Goal: Task Accomplishment & Management: Use online tool/utility

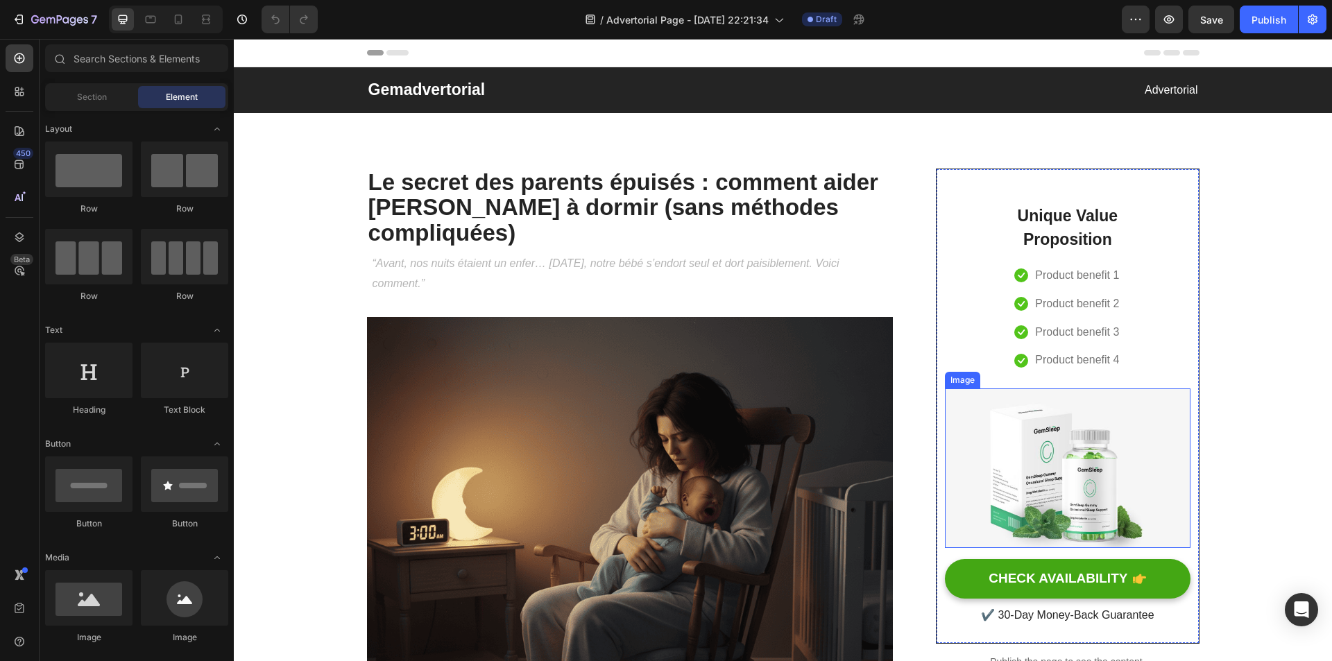
click at [1061, 461] on img at bounding box center [1067, 468] width 245 height 160
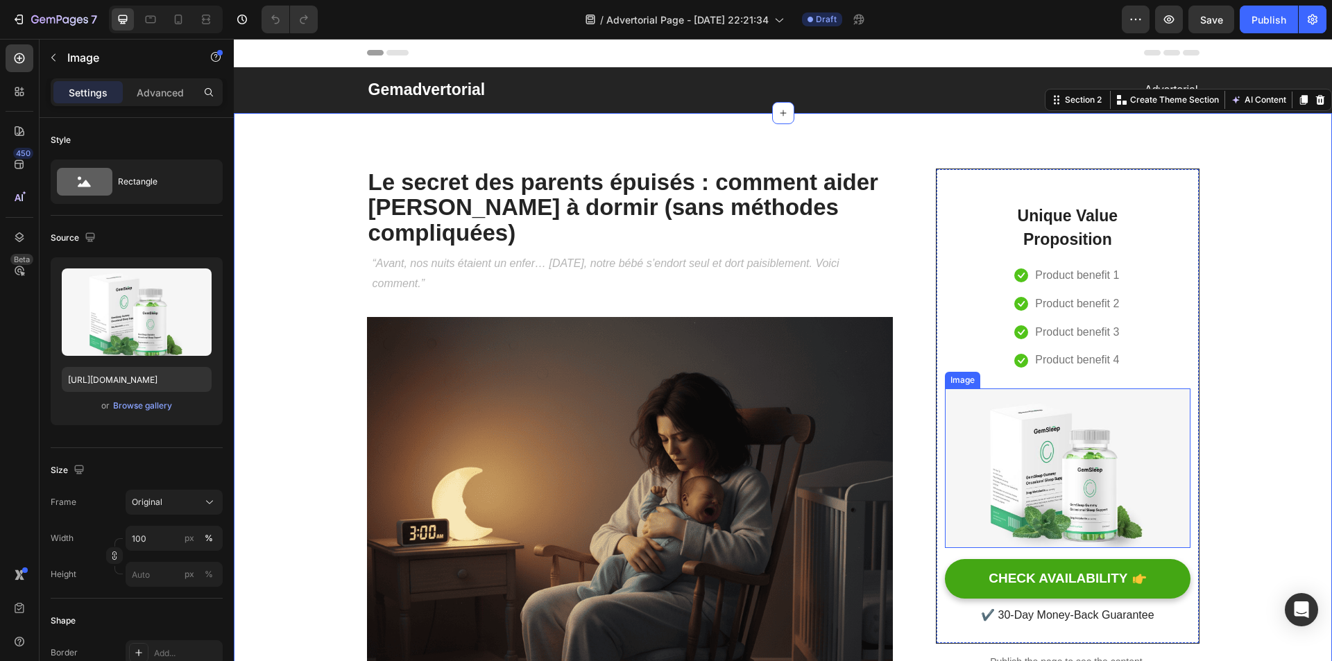
click at [1077, 463] on img at bounding box center [1067, 468] width 245 height 160
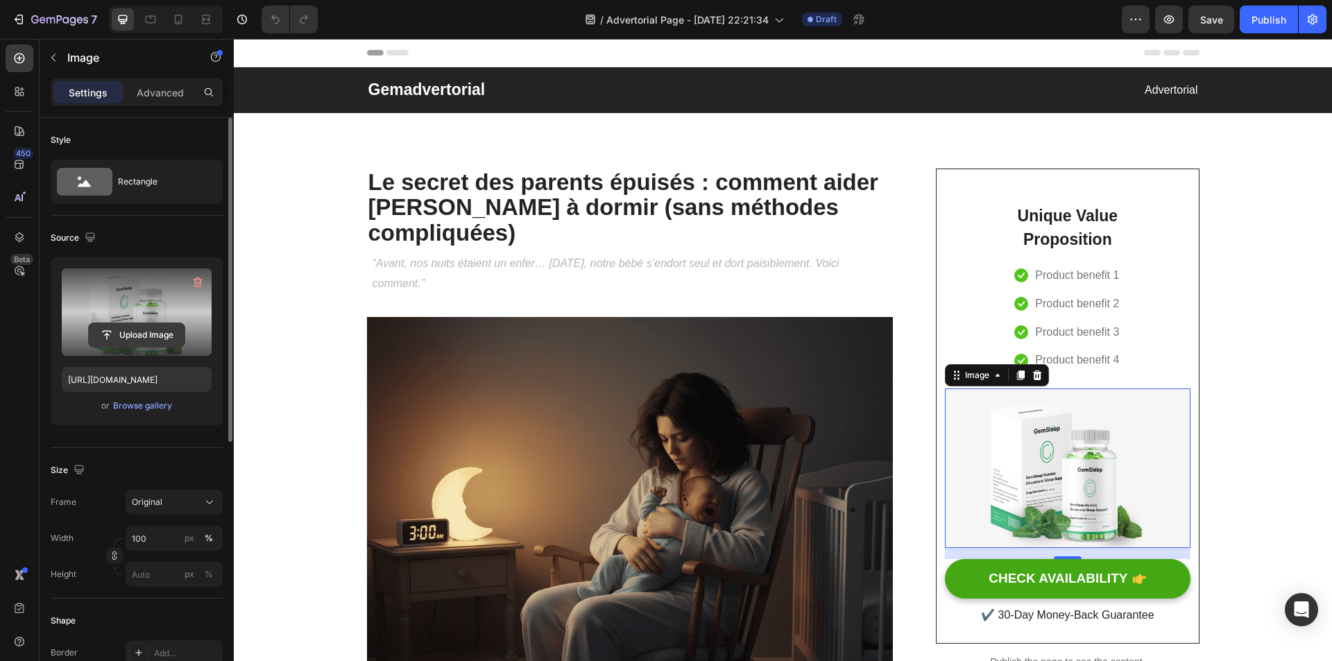
click at [138, 327] on input "file" at bounding box center [137, 335] width 96 height 24
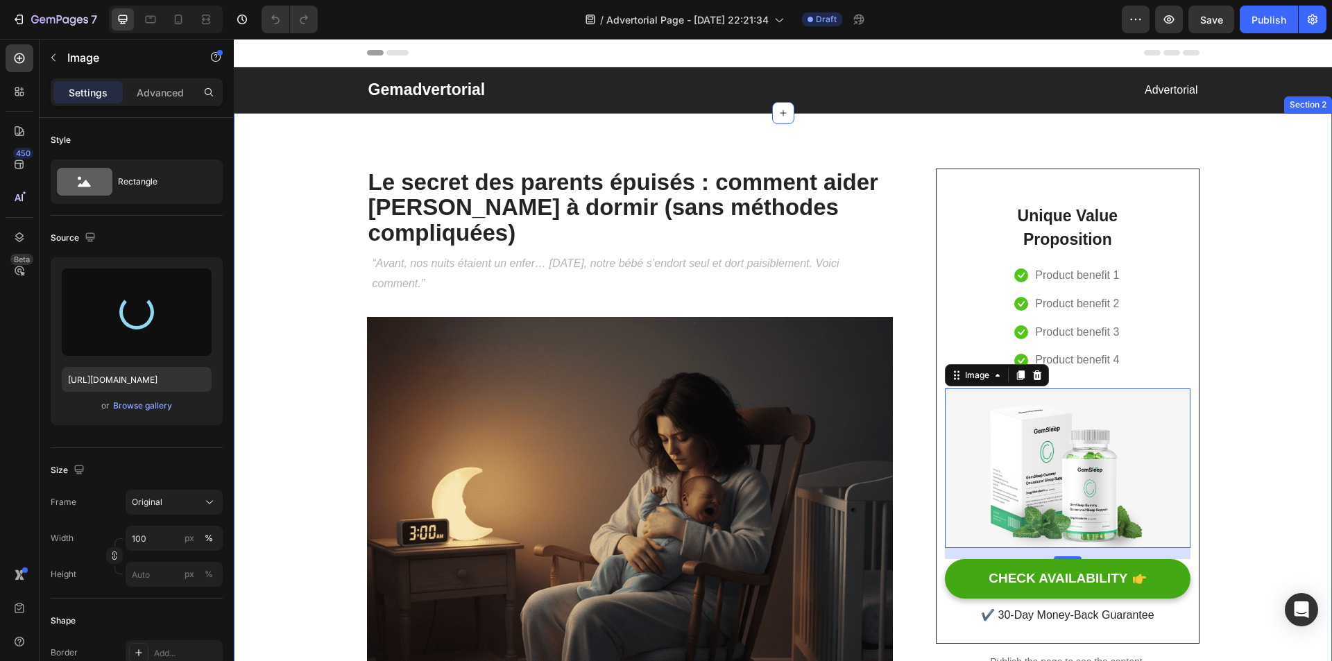
type input "https://cdn.shopify.com/s/files/1/0924/6048/2933/files/gempages_584231486425662…"
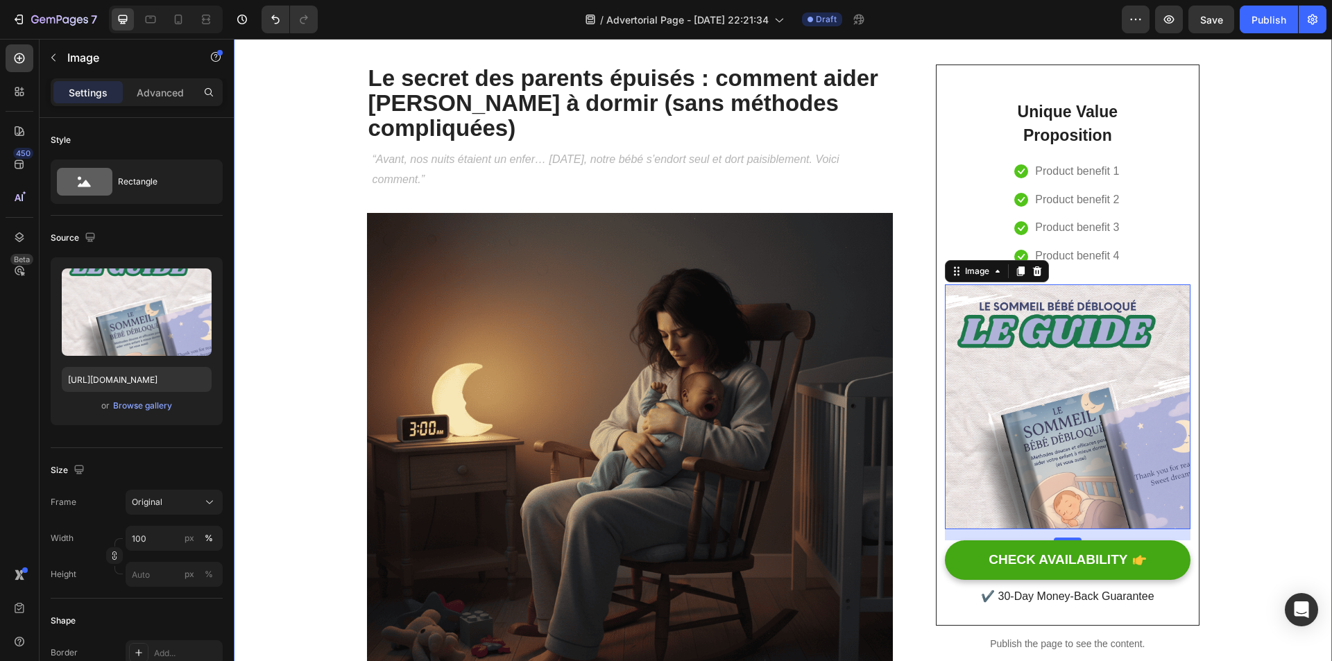
scroll to position [69, 0]
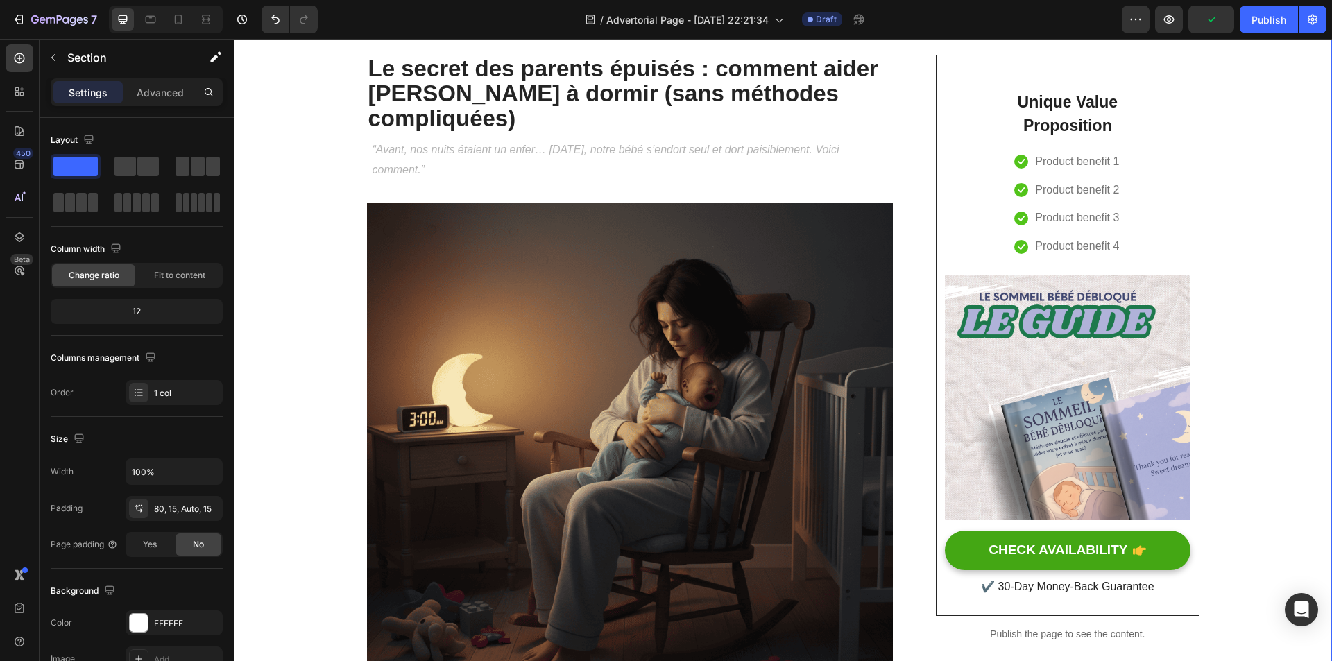
scroll to position [139, 0]
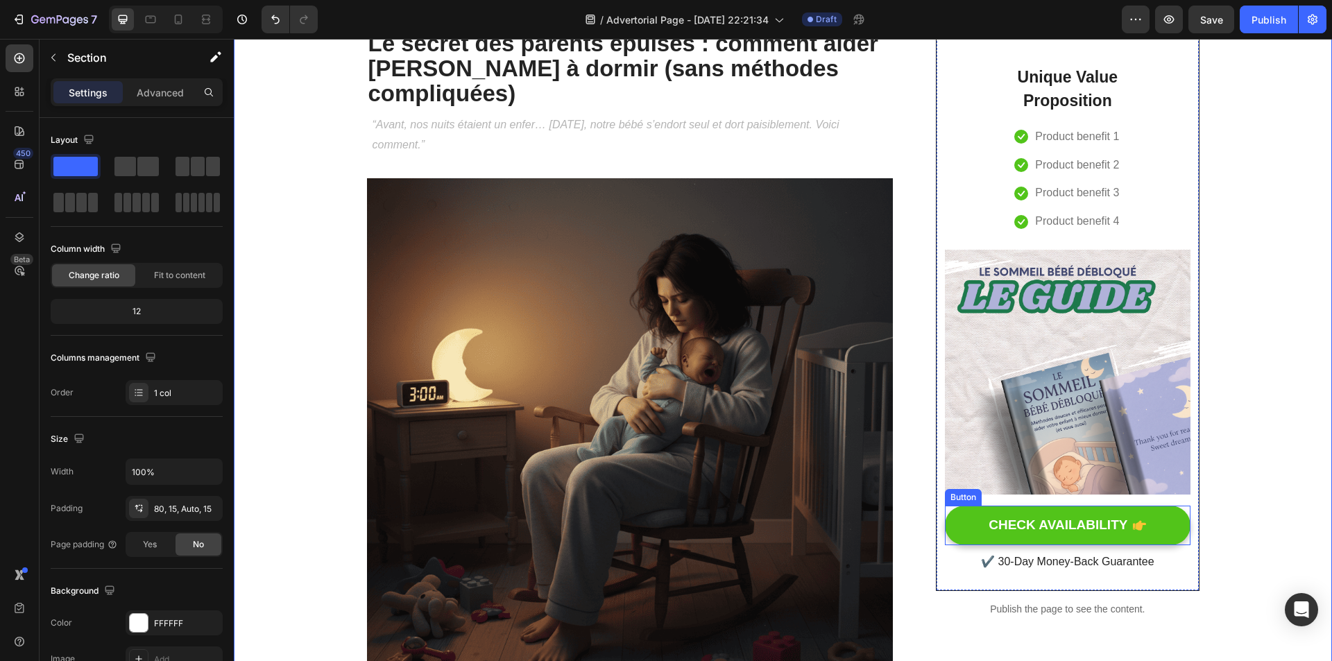
click at [951, 531] on button "CHECK AVAILABILITY" at bounding box center [1067, 526] width 245 height 40
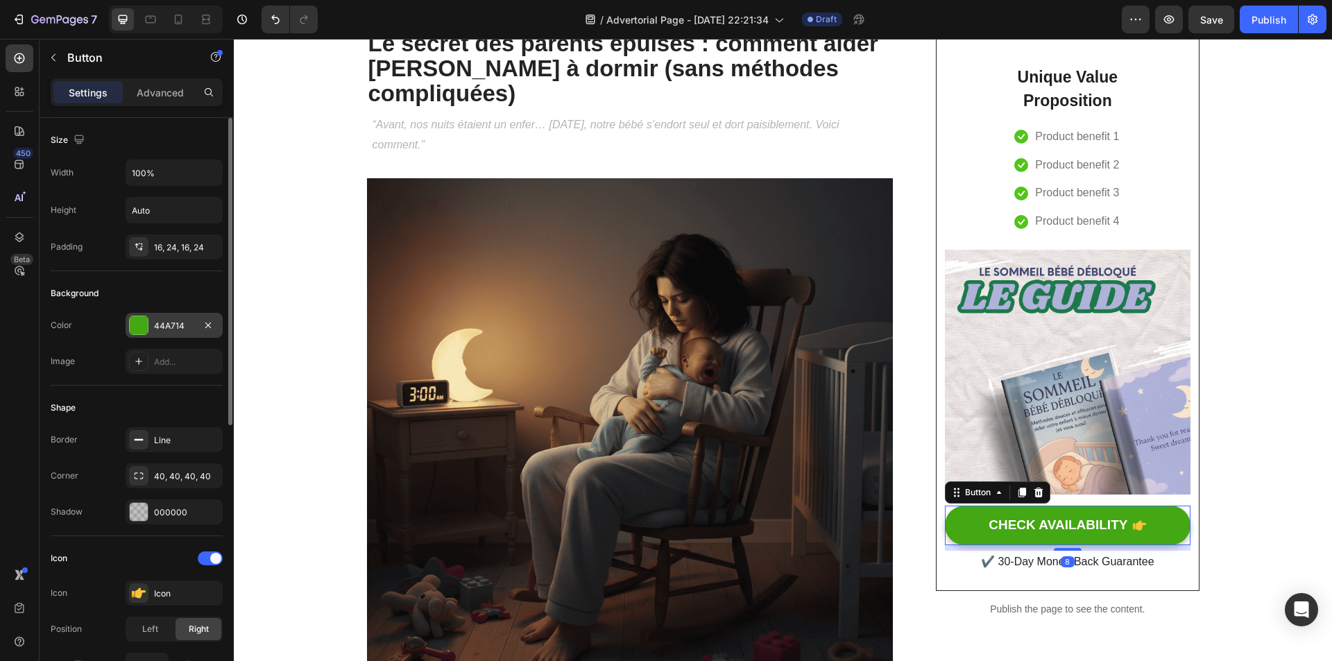
click at [160, 331] on div "44A714" at bounding box center [174, 326] width 40 height 12
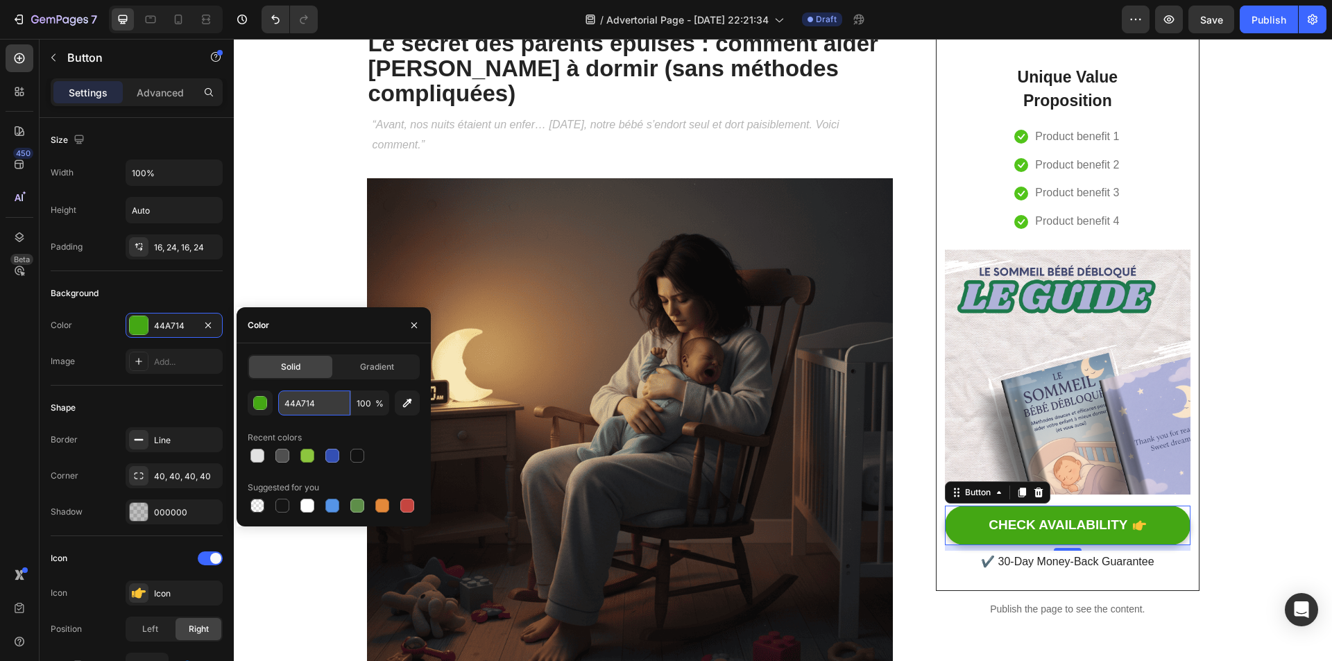
click at [309, 402] on input "44A714" at bounding box center [314, 403] width 72 height 25
paste input "#b0b2d9"
type input "#b0b2d9"
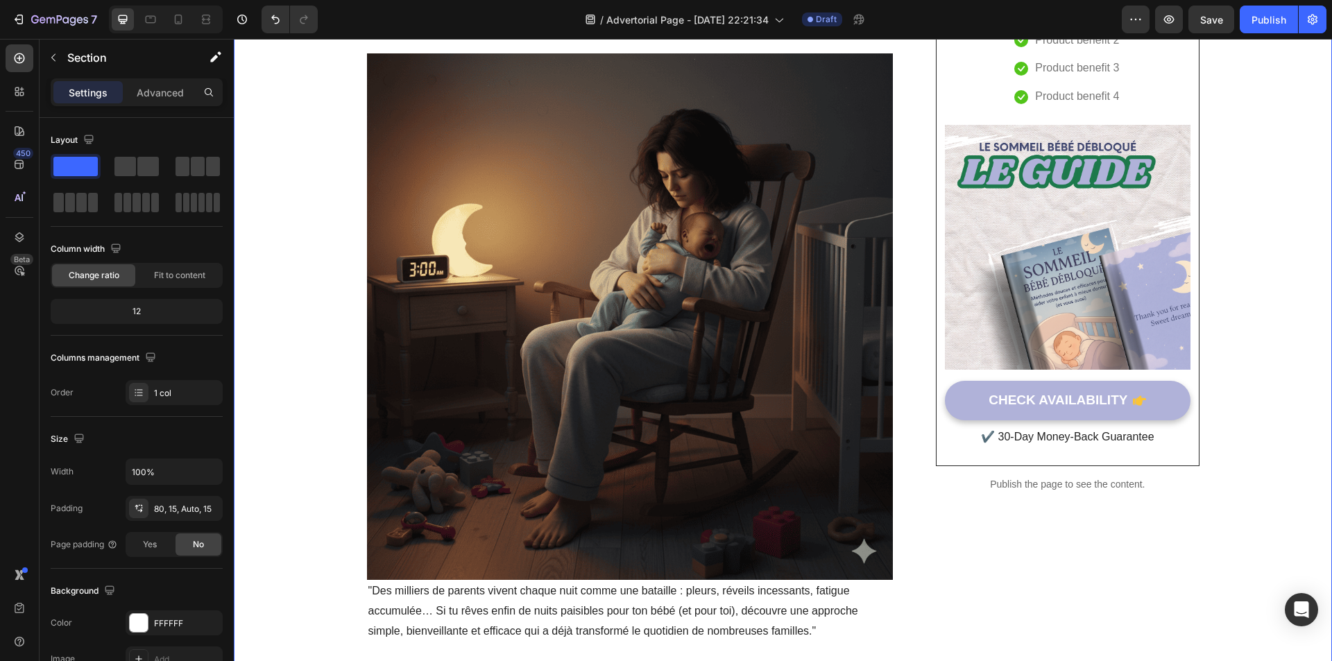
scroll to position [277, 0]
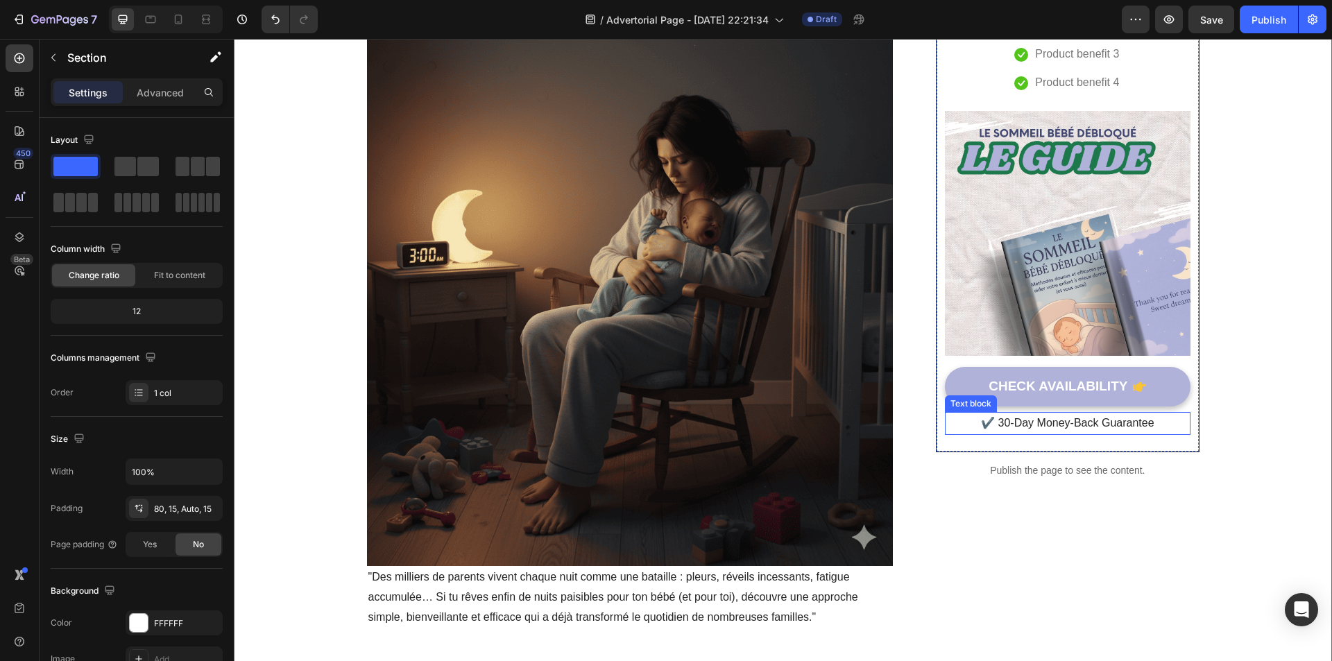
click at [982, 425] on p "✔️ 30-Day Money-Back Guarantee" at bounding box center [1067, 423] width 242 height 20
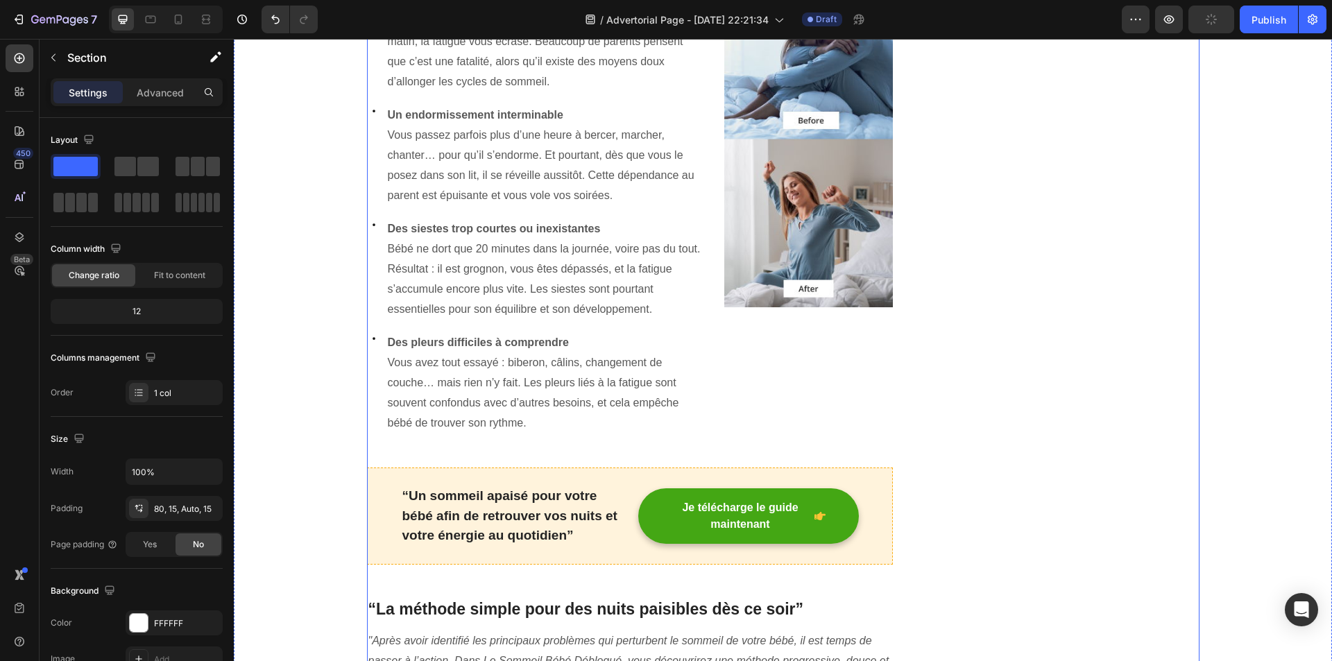
scroll to position [1249, 0]
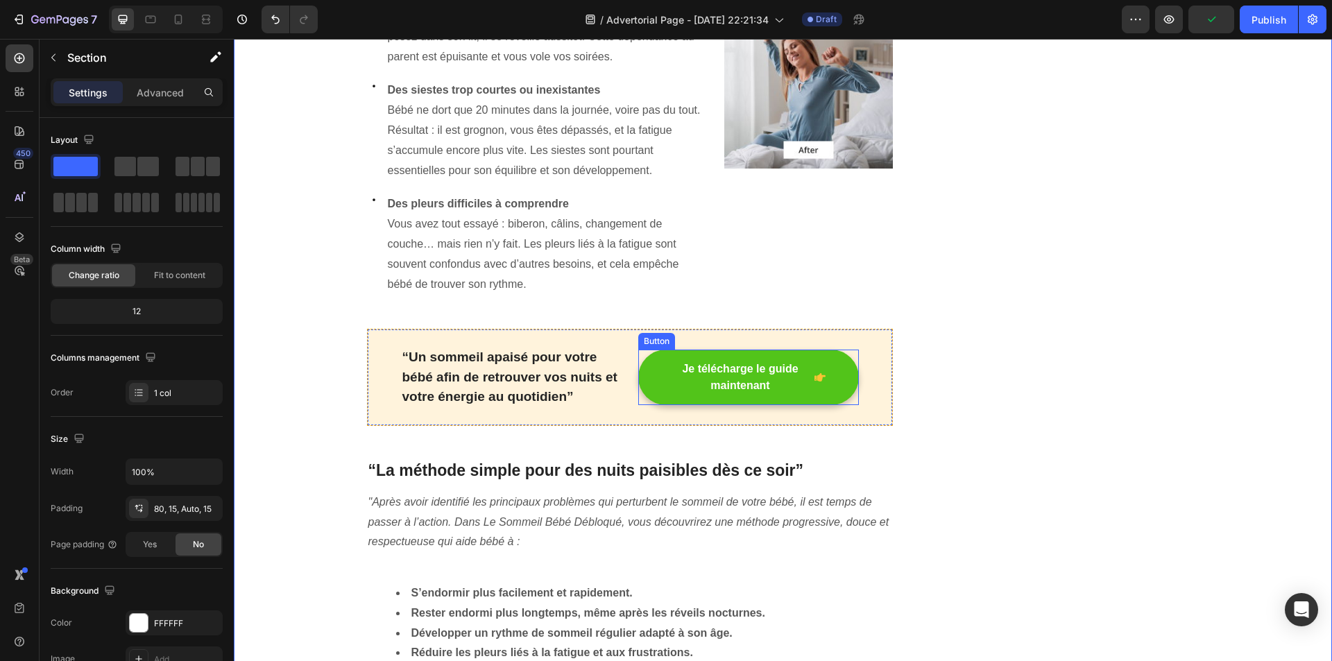
click at [651, 364] on button "Je télécharge le guide maintenant" at bounding box center [748, 377] width 221 height 55
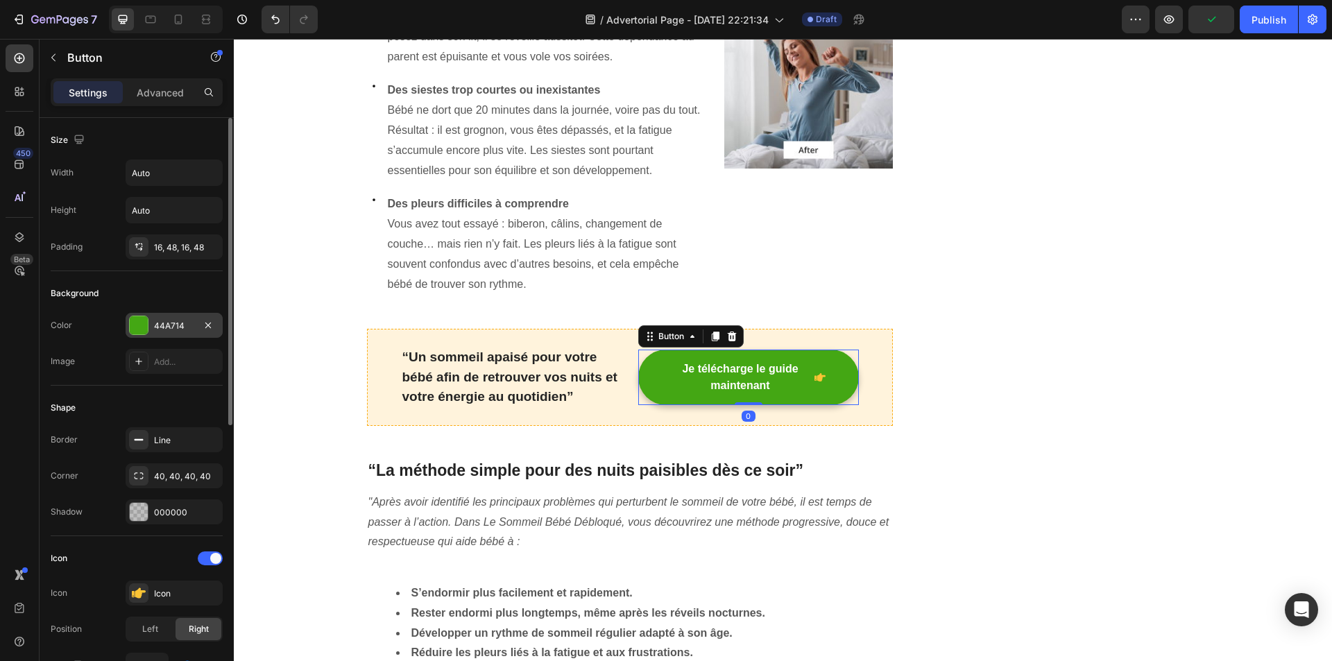
click at [184, 320] on div "44A714" at bounding box center [174, 326] width 40 height 12
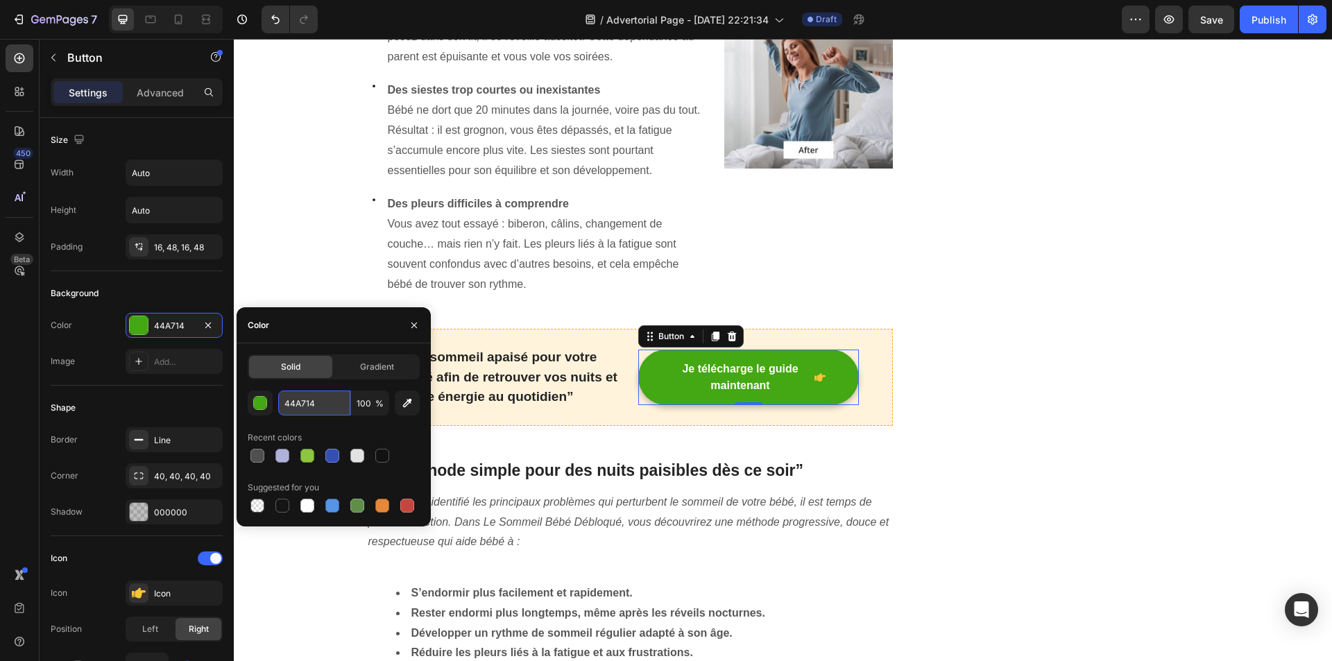
click at [309, 397] on input "44A714" at bounding box center [314, 403] width 72 height 25
paste input "#b0b2d9"
type input "#b0b2d9"
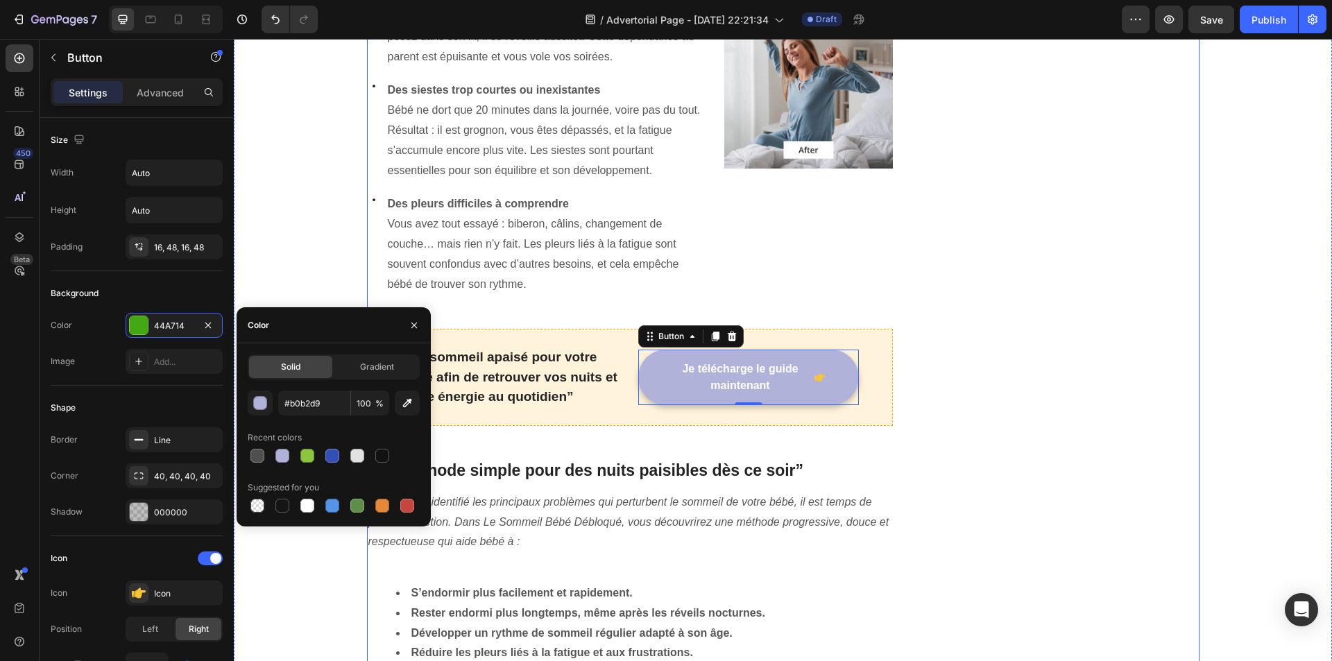
click at [1058, 285] on div "Unique Value Proposition Heading Icon Product benefit 1 Text block Icon Product…" at bounding box center [1067, 53] width 263 height 2267
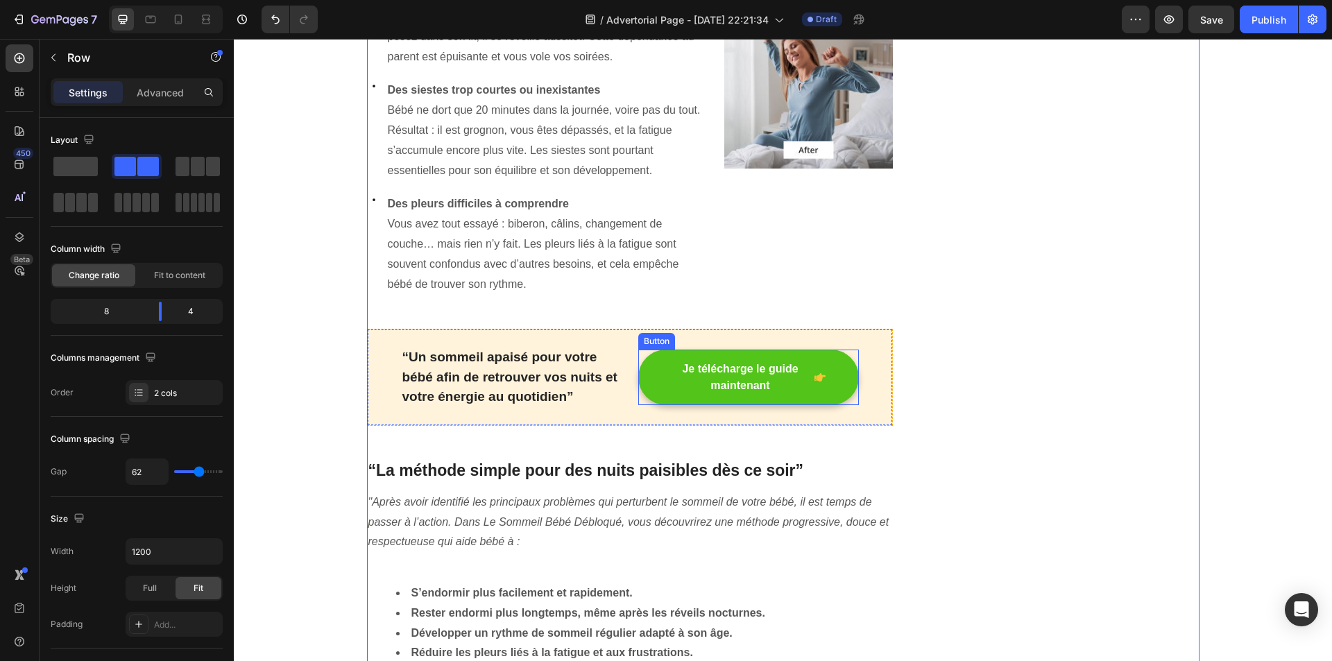
click at [807, 361] on div "Je télécharge le guide maintenant" at bounding box center [749, 377] width 154 height 33
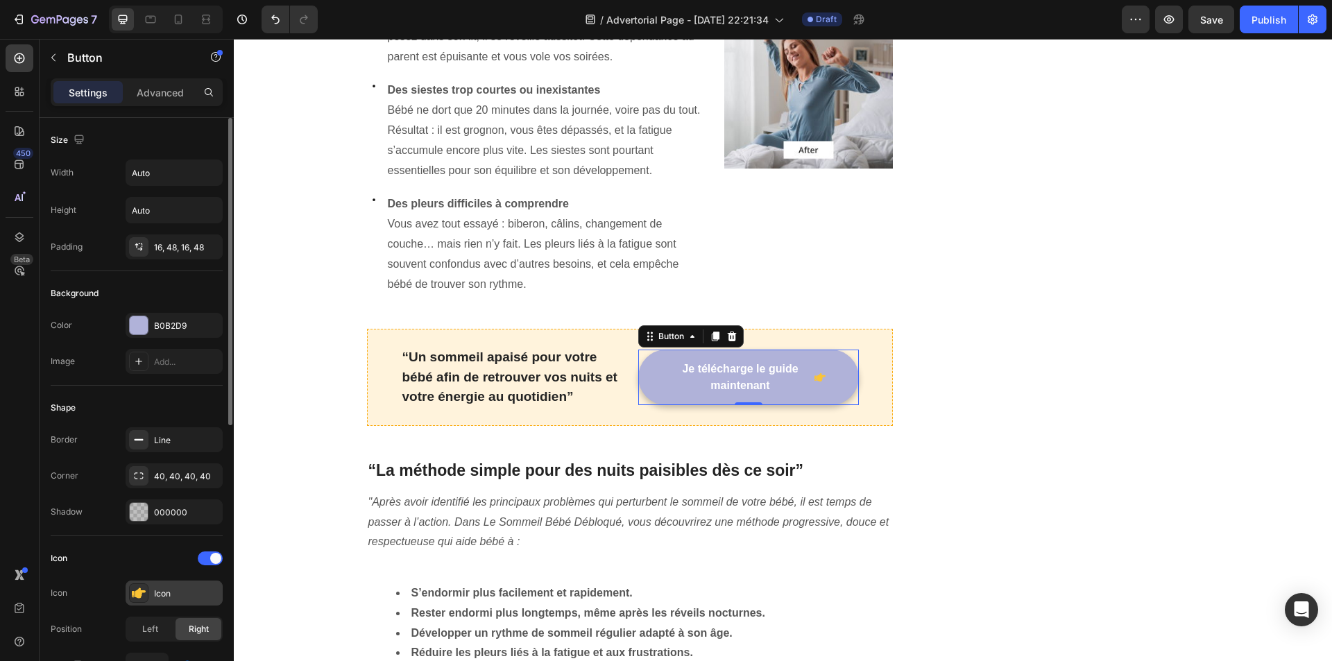
click at [145, 599] on icon at bounding box center [139, 593] width 14 height 14
click at [105, 577] on div "Icon Icon Icon Position Left Right Gap 8" at bounding box center [137, 613] width 172 height 132
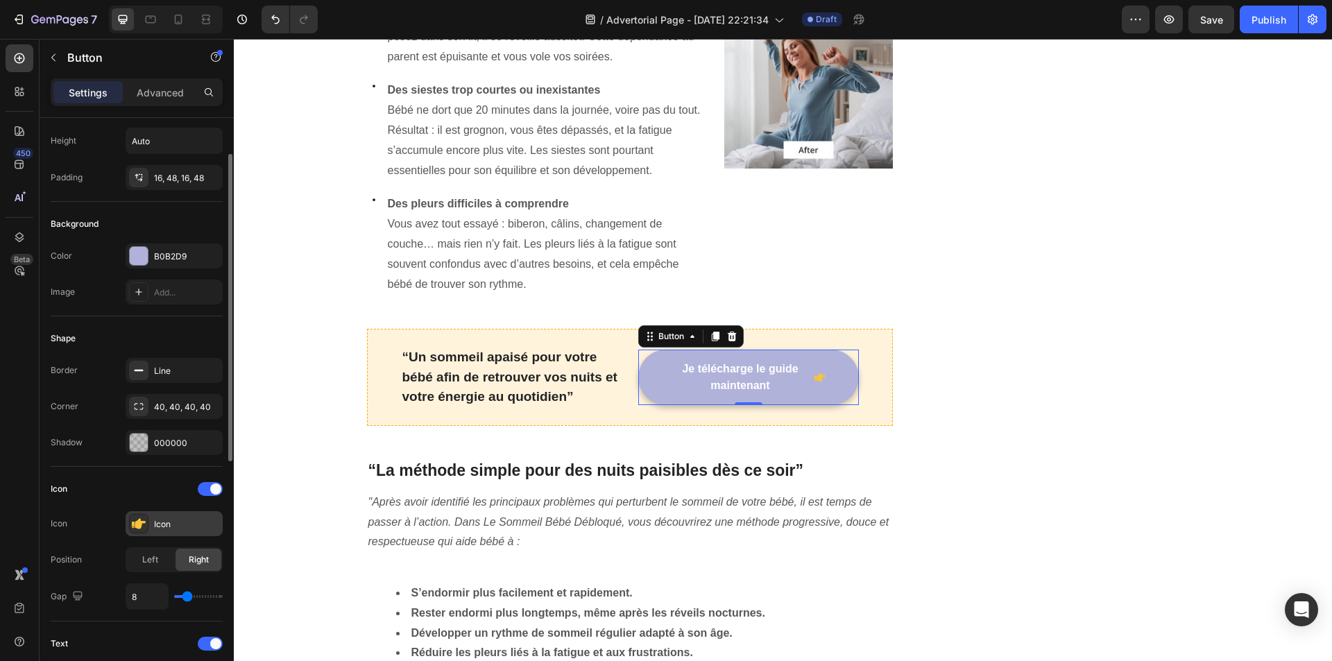
click at [173, 531] on div "Icon" at bounding box center [174, 523] width 97 height 25
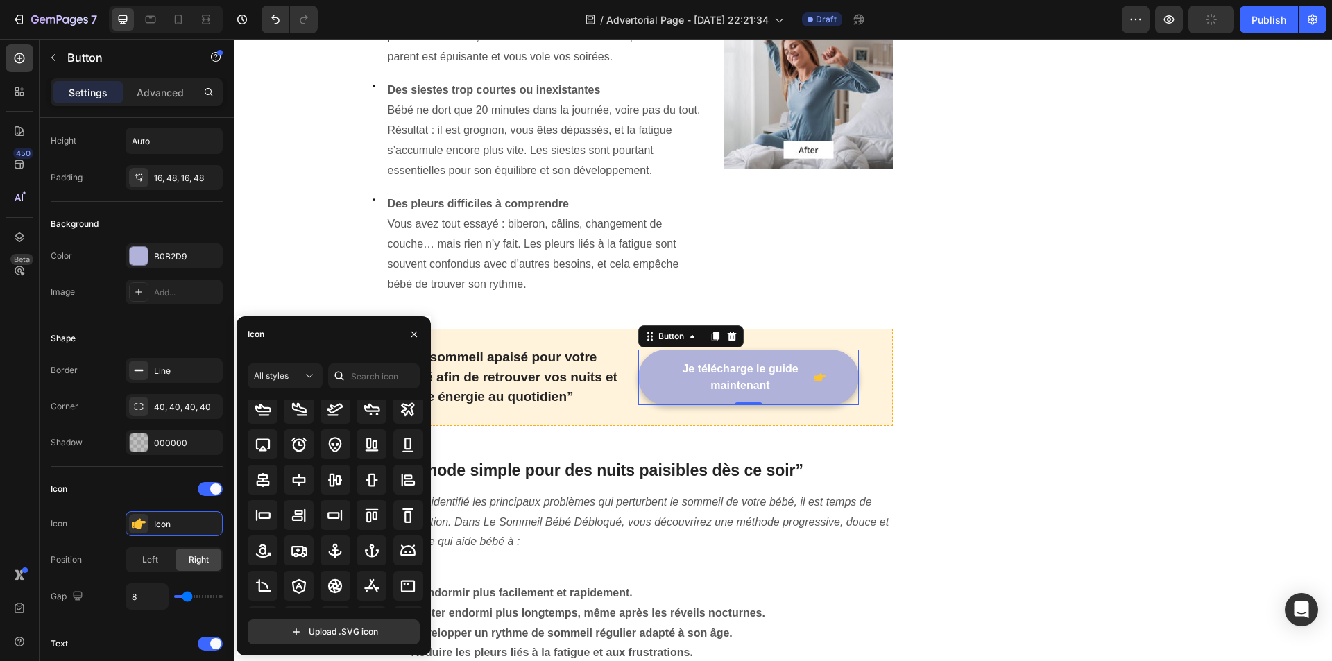
scroll to position [0, 0]
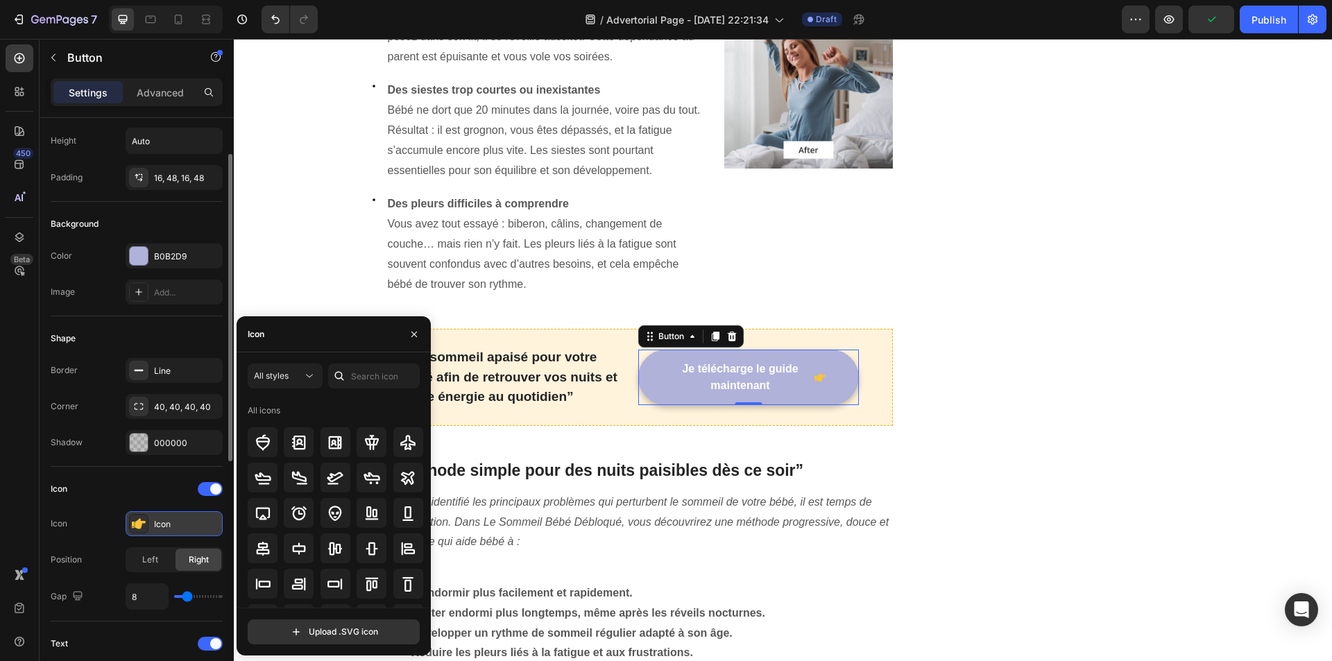
click at [141, 526] on icon at bounding box center [139, 524] width 14 height 10
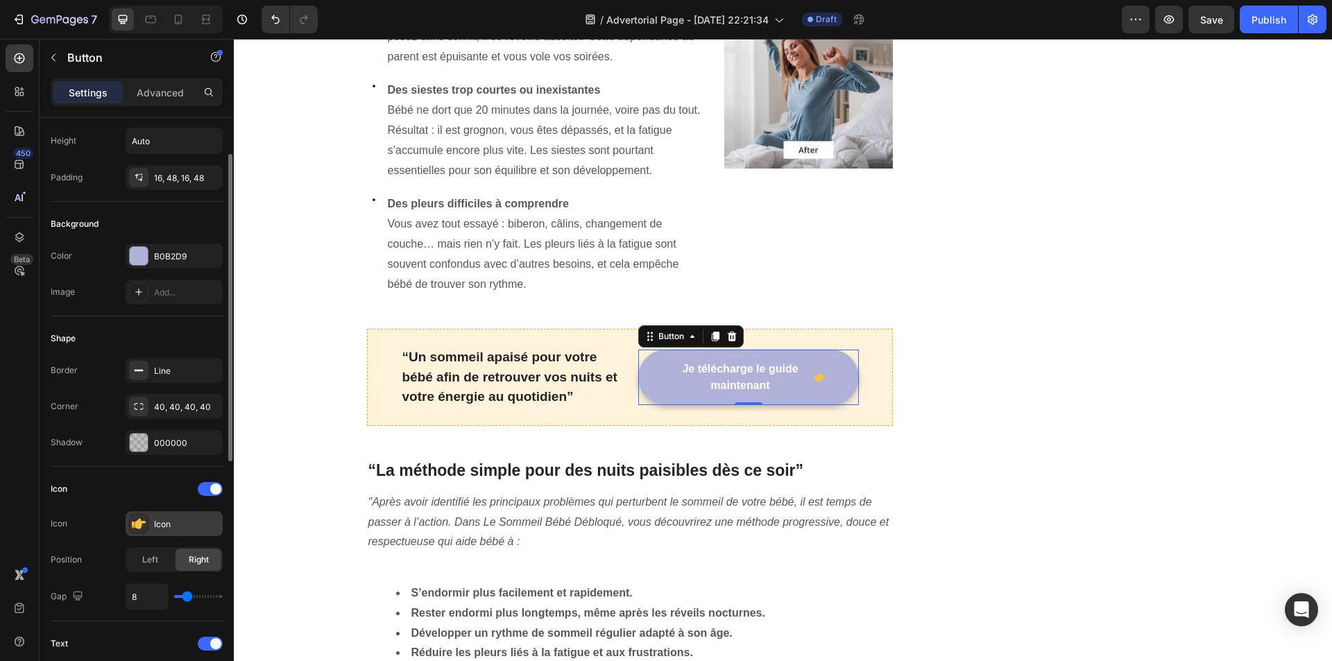
click at [141, 526] on icon at bounding box center [139, 524] width 14 height 10
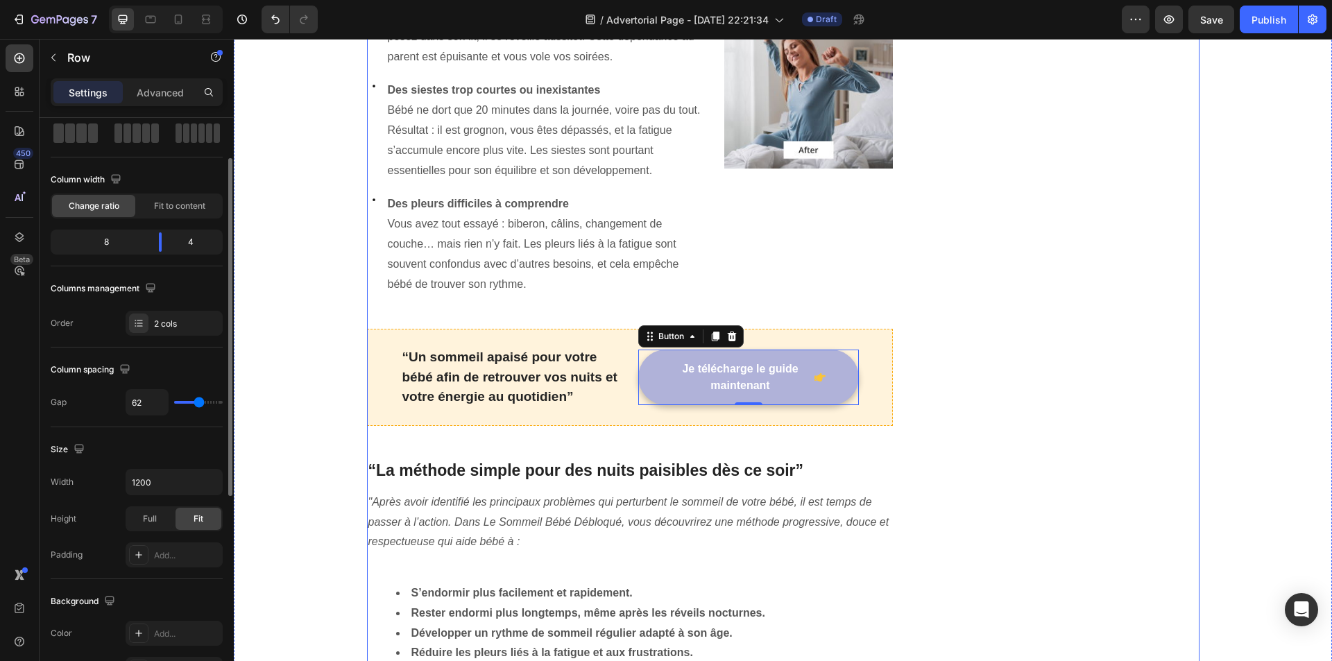
click at [988, 430] on div "Unique Value Proposition Heading Icon Product benefit 1 Text block Icon Product…" at bounding box center [1067, 53] width 263 height 2267
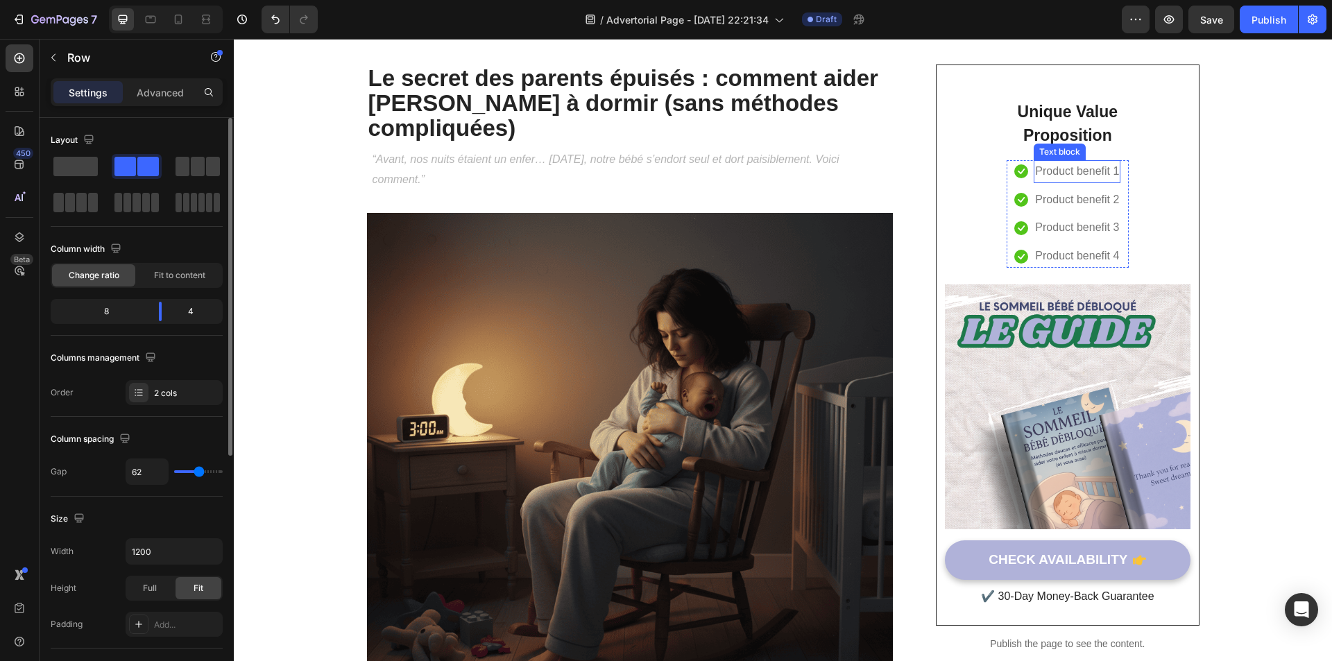
scroll to position [69, 0]
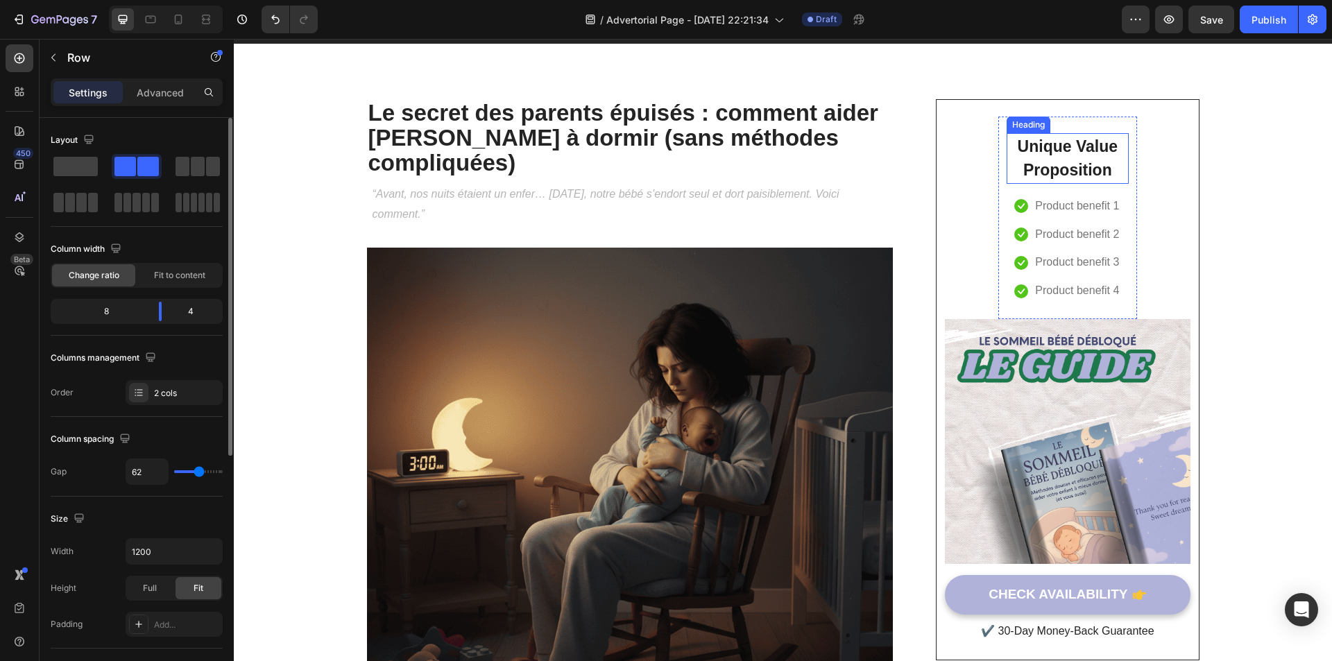
click at [1057, 166] on p "Unique Value Proposition" at bounding box center [1067, 159] width 119 height 48
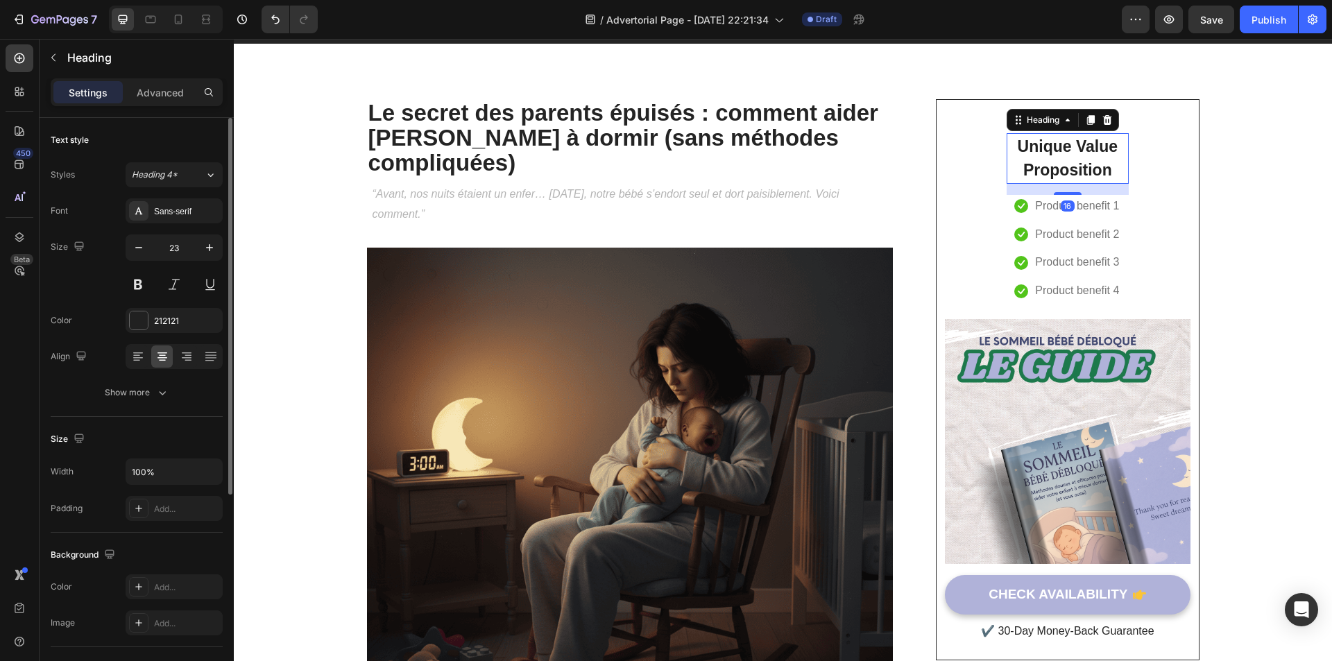
click at [1054, 162] on p "Unique Value Proposition" at bounding box center [1067, 159] width 119 height 48
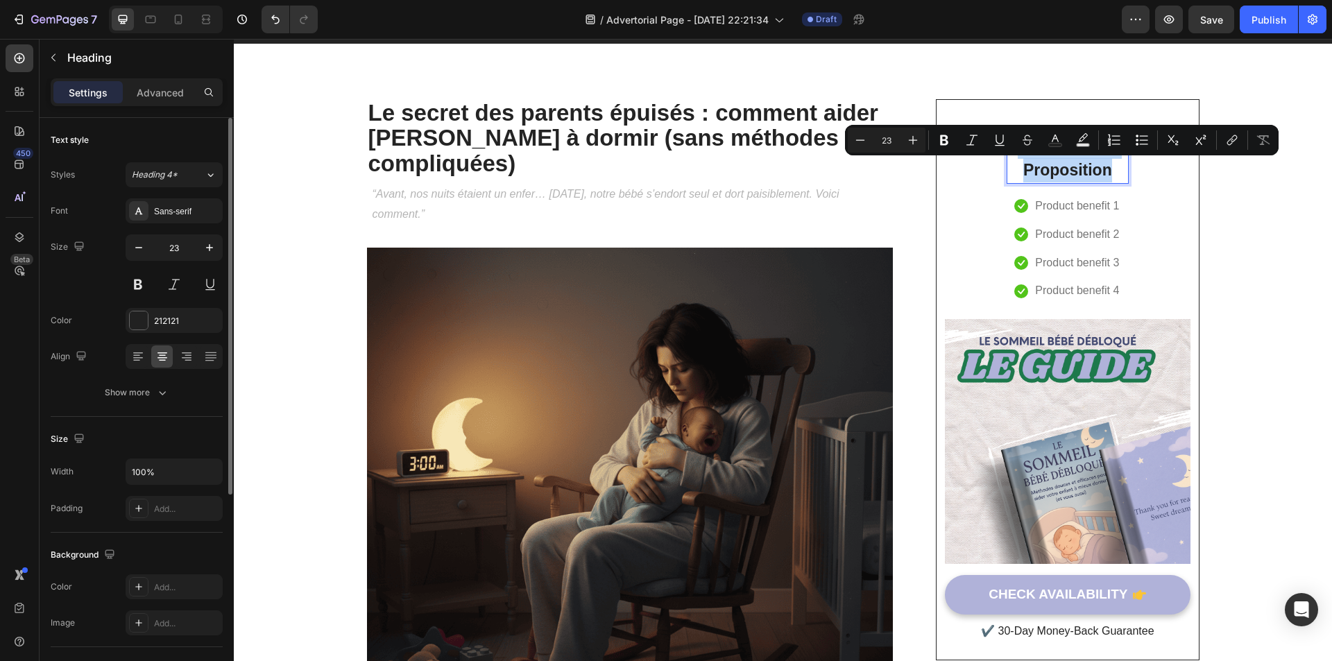
click at [1054, 162] on p "Unique Value Proposition" at bounding box center [1067, 159] width 119 height 48
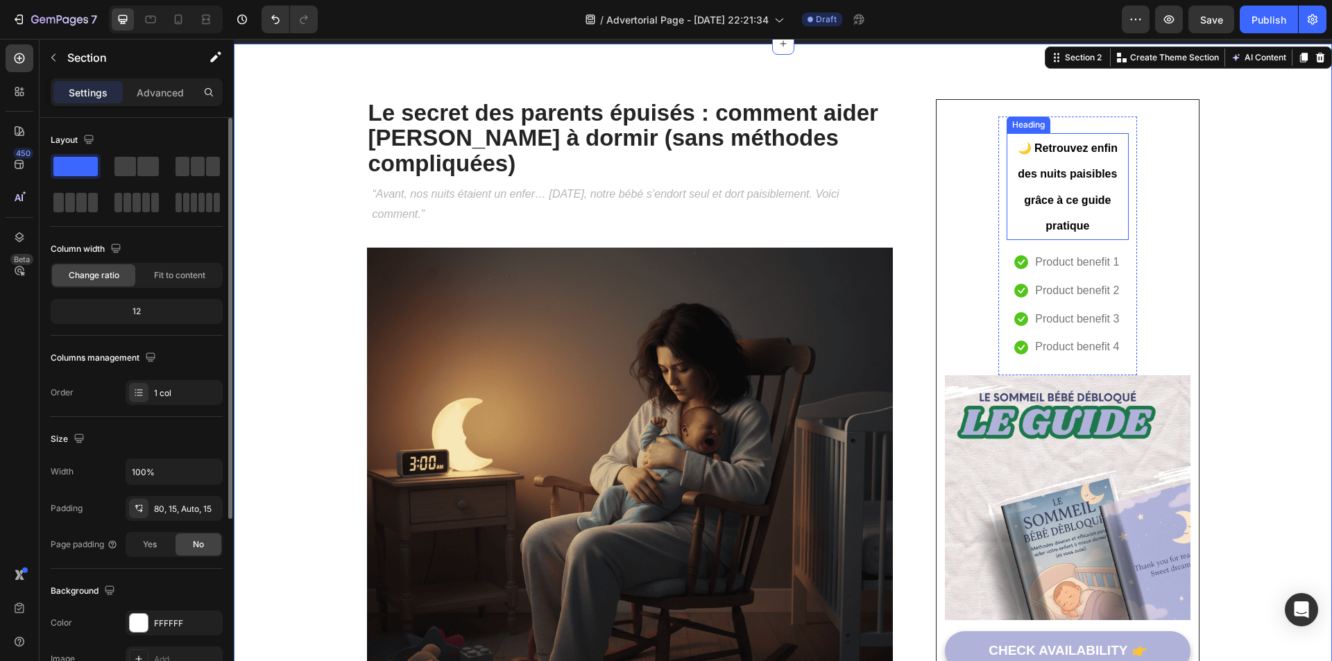
click at [1091, 189] on p "⁠⁠⁠⁠⁠⁠⁠ 🌙 Retrouvez enfin des nuits paisibles grâce à ce guide pratique" at bounding box center [1067, 187] width 119 height 104
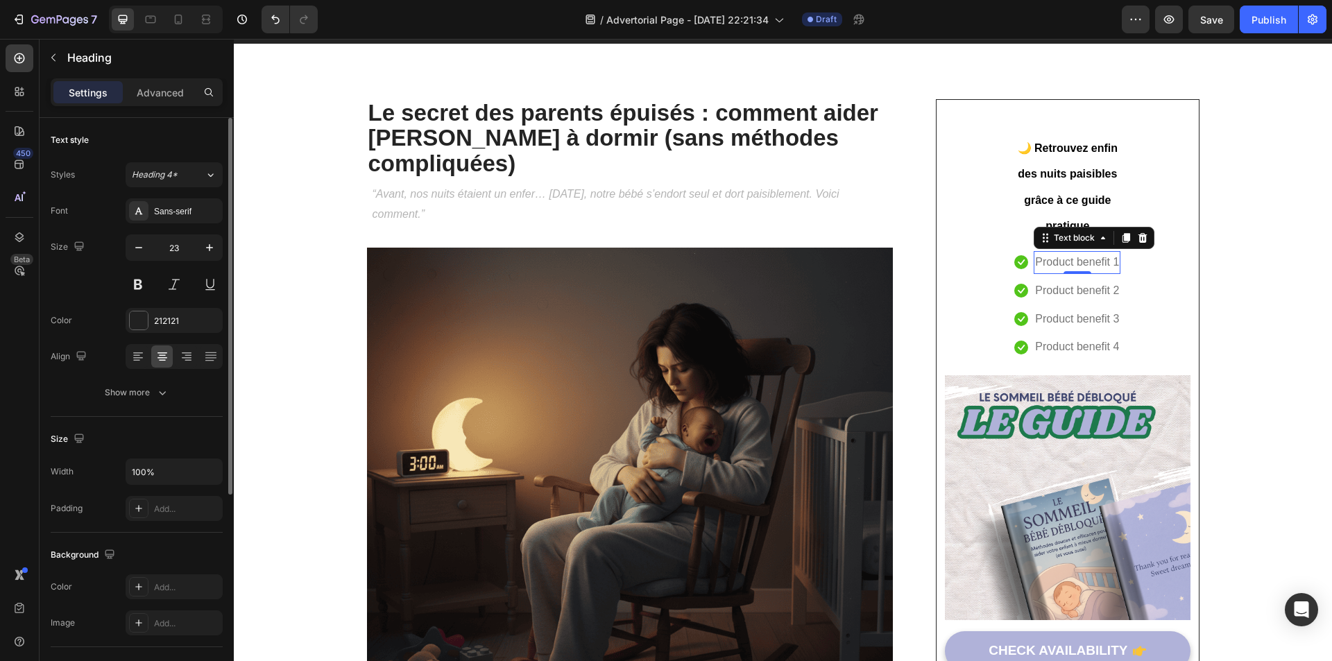
click at [1065, 251] on div "Product benefit 1 Text block 0" at bounding box center [1077, 262] width 87 height 23
click at [1073, 201] on span "🌙 Retrouvez enfin des nuits paisibles grâce à ce guide pratique" at bounding box center [1068, 187] width 100 height 90
click at [1057, 221] on span "🌙 Retrouvez enfin des nuits paisibles grâce à ce guide pratique" at bounding box center [1068, 187] width 100 height 90
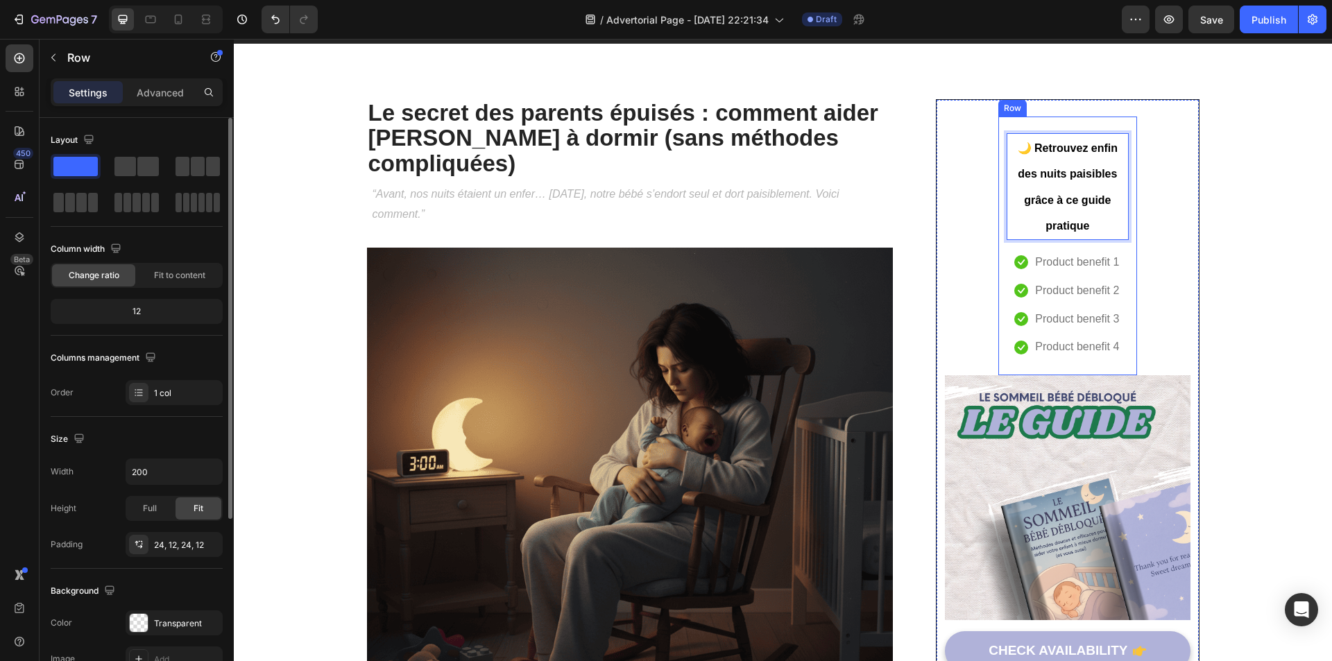
click at [1056, 250] on div "🌙 Retrouvez enfin des nuits paisibles grâce à ce guide pratique Heading 16 Icon…" at bounding box center [1068, 245] width 122 height 225
click at [1052, 200] on span "🌙 Retrouvez enfin des nuits paisibles grâce à ce guide pratique" at bounding box center [1068, 187] width 100 height 90
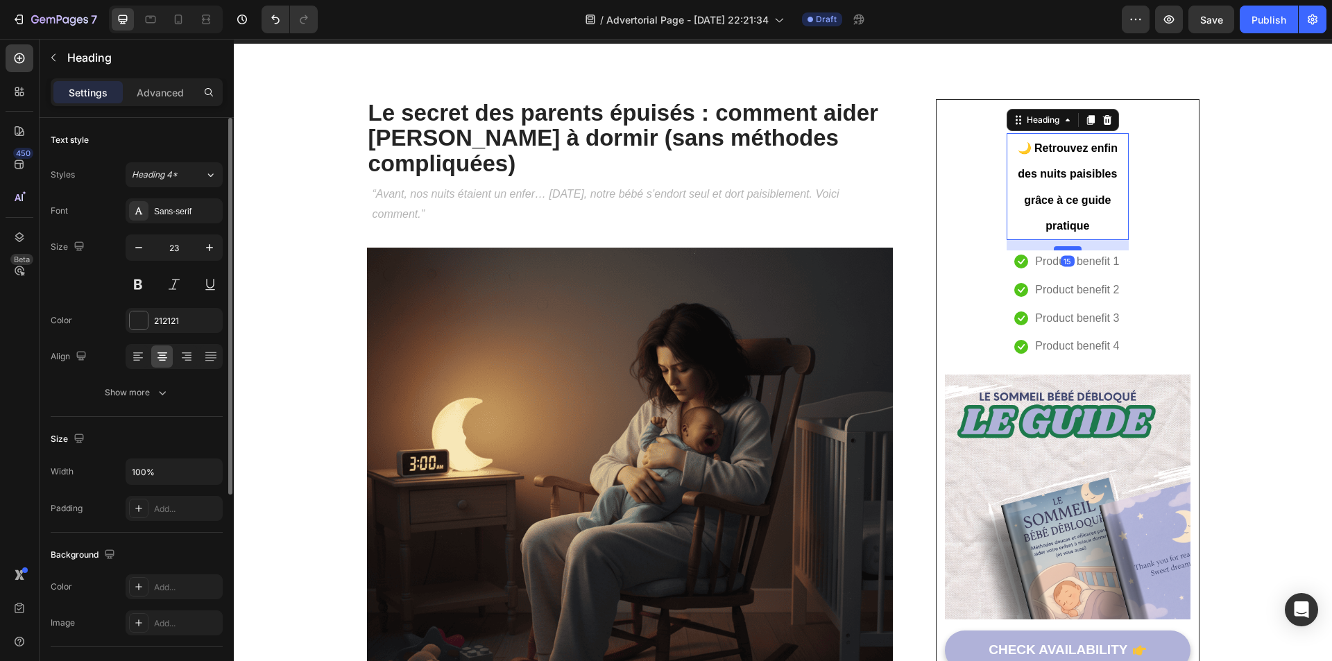
click at [1055, 248] on div at bounding box center [1068, 248] width 28 height 4
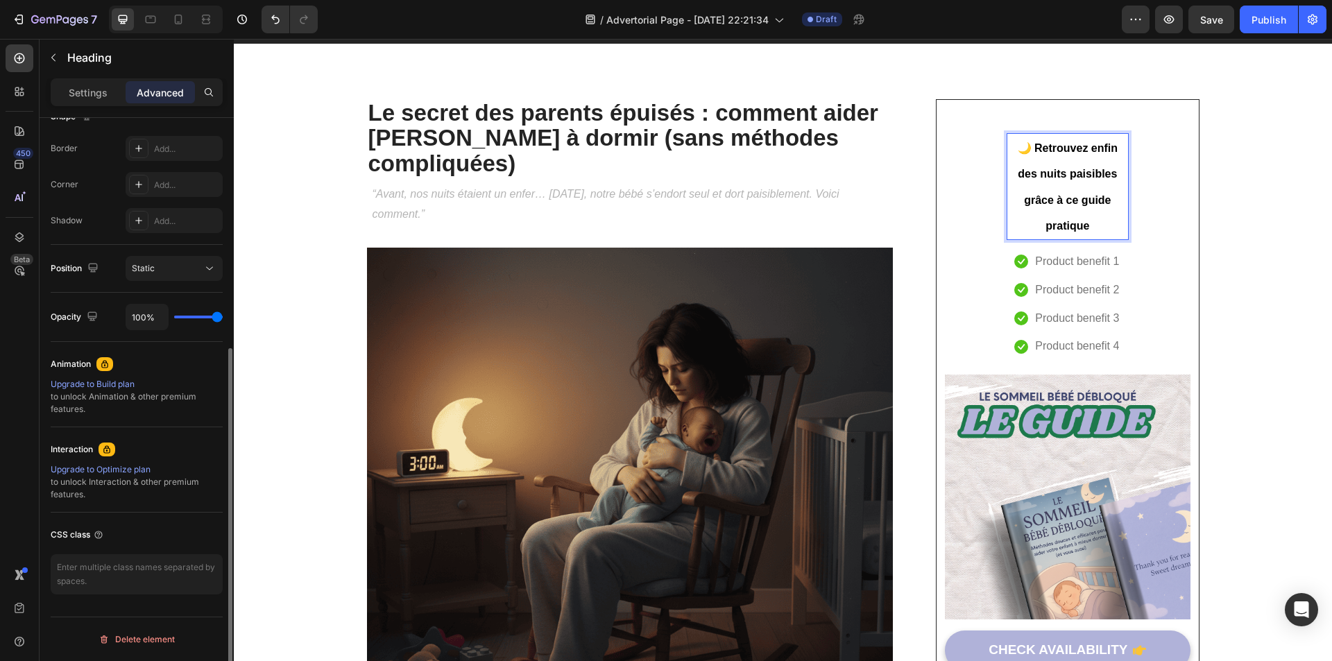
scroll to position [103, 0]
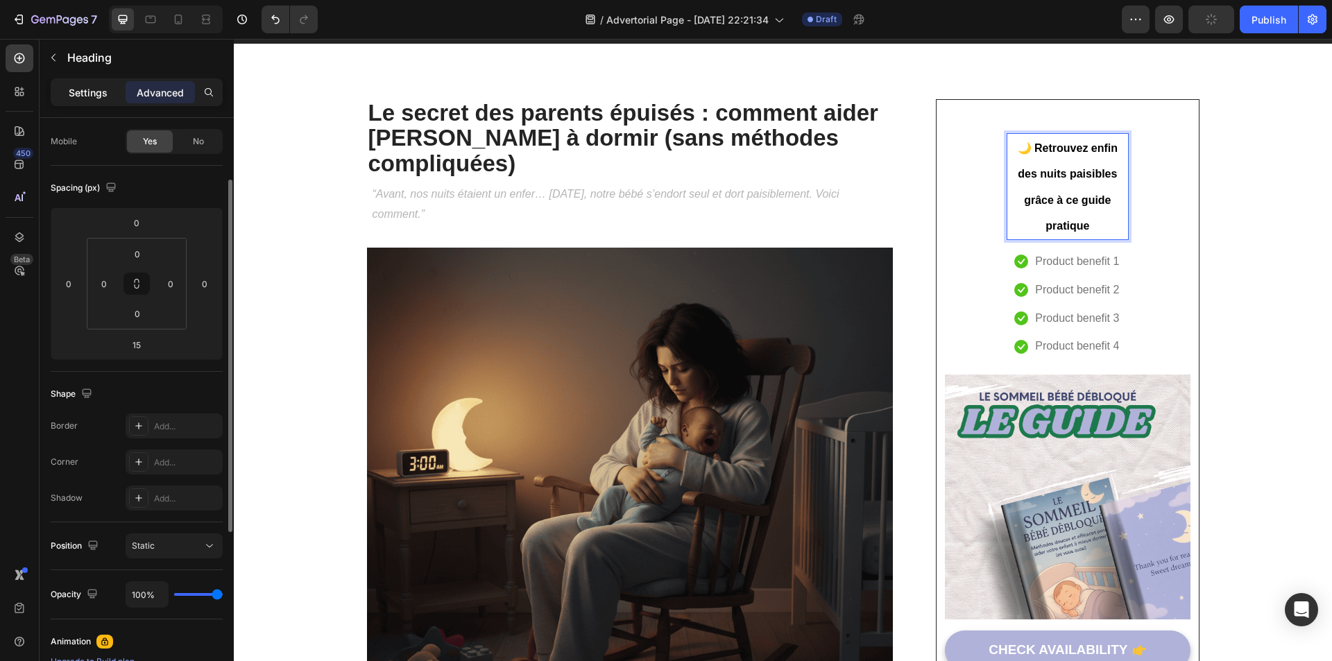
click at [83, 96] on p "Settings" at bounding box center [88, 92] width 39 height 15
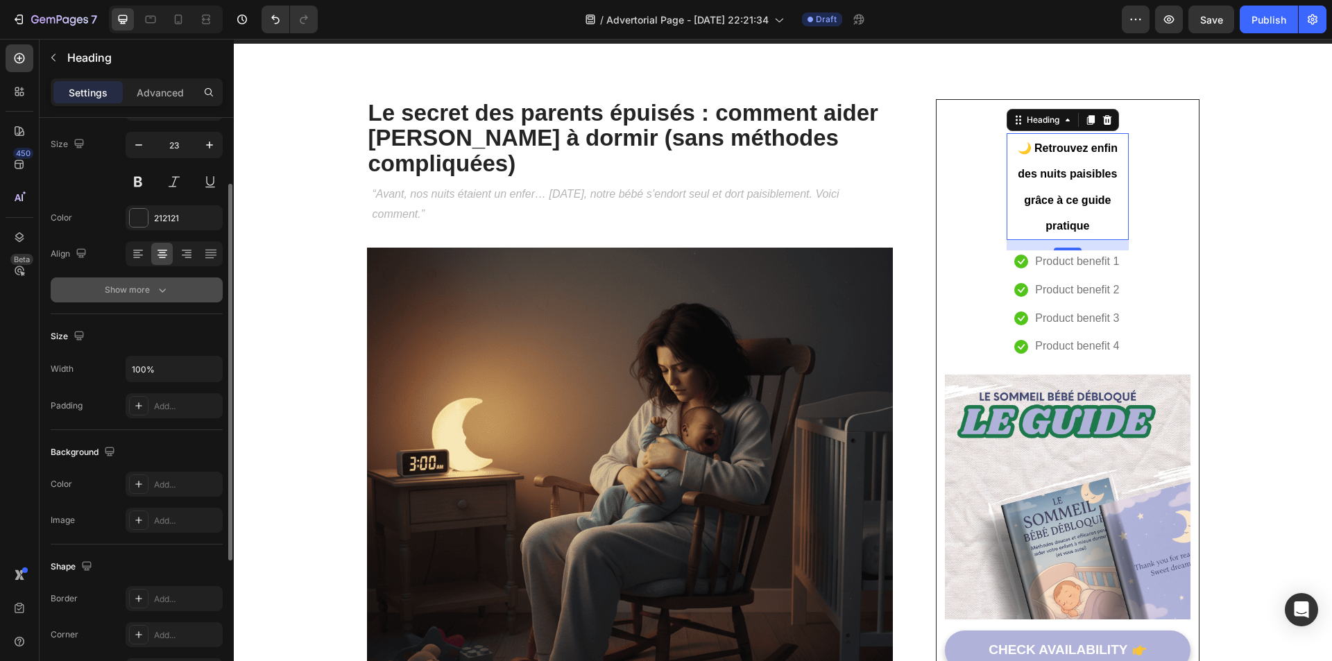
click at [160, 285] on icon "button" at bounding box center [162, 290] width 14 height 14
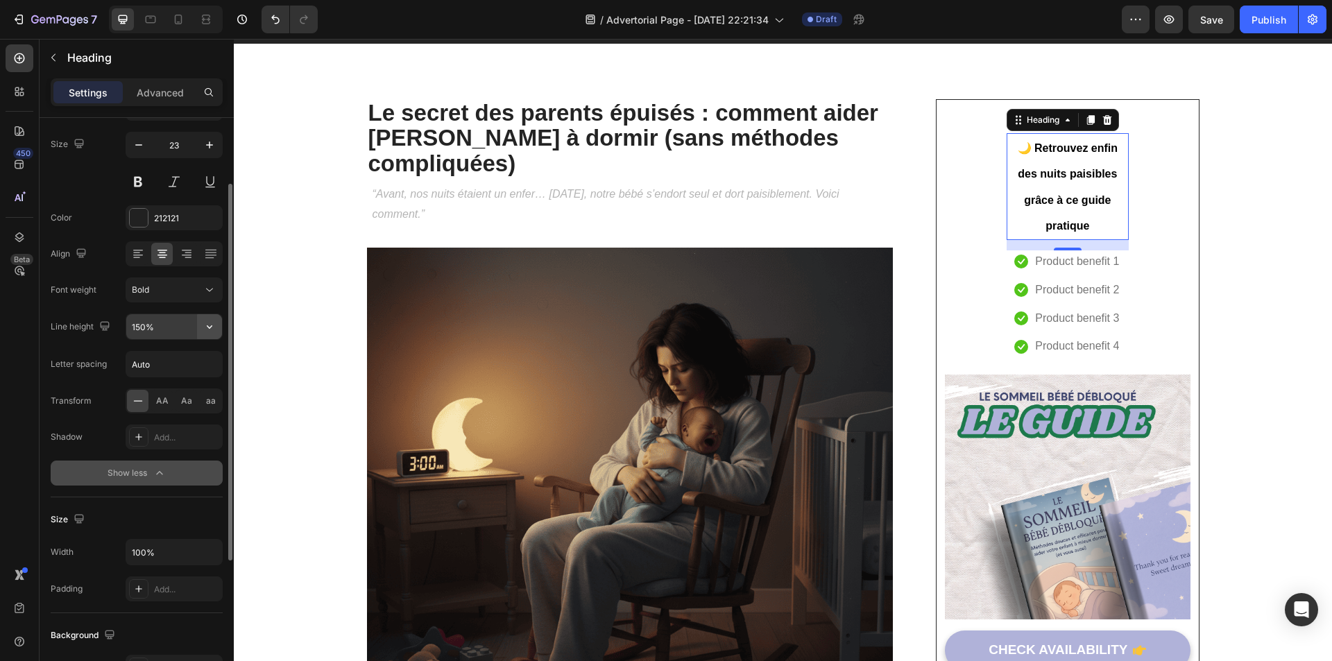
click at [208, 329] on icon "button" at bounding box center [210, 327] width 14 height 14
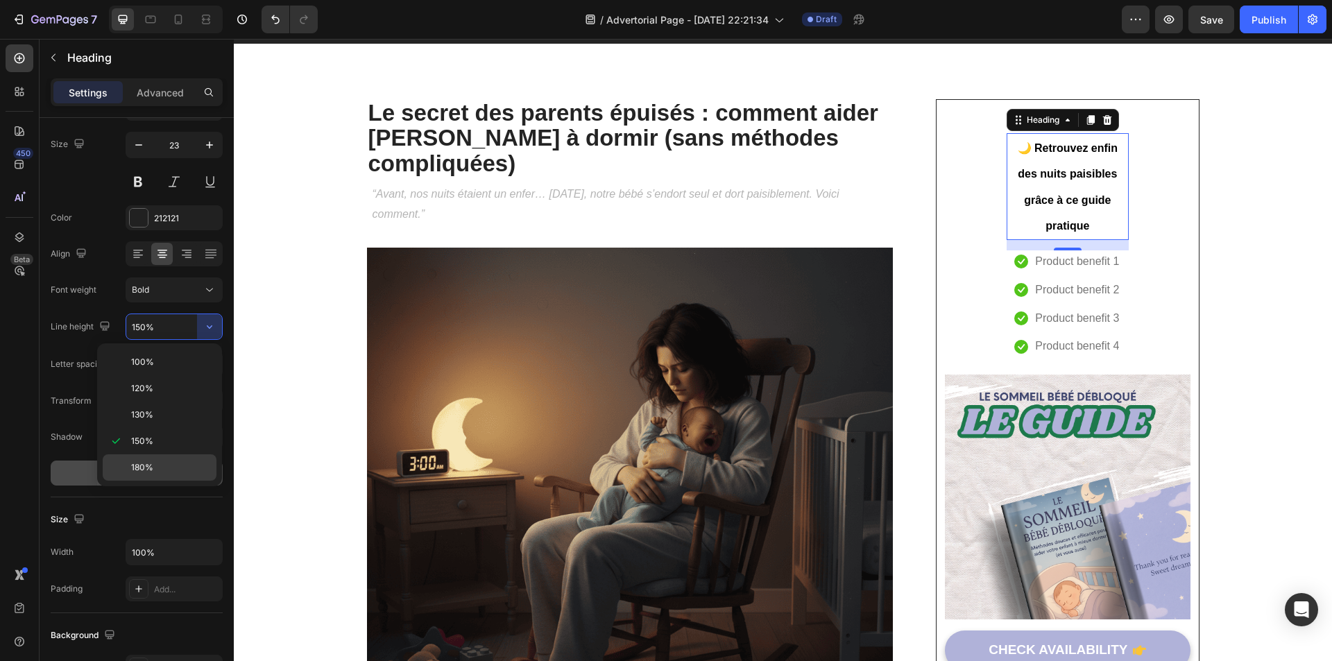
click at [153, 462] on p "180%" at bounding box center [170, 467] width 79 height 12
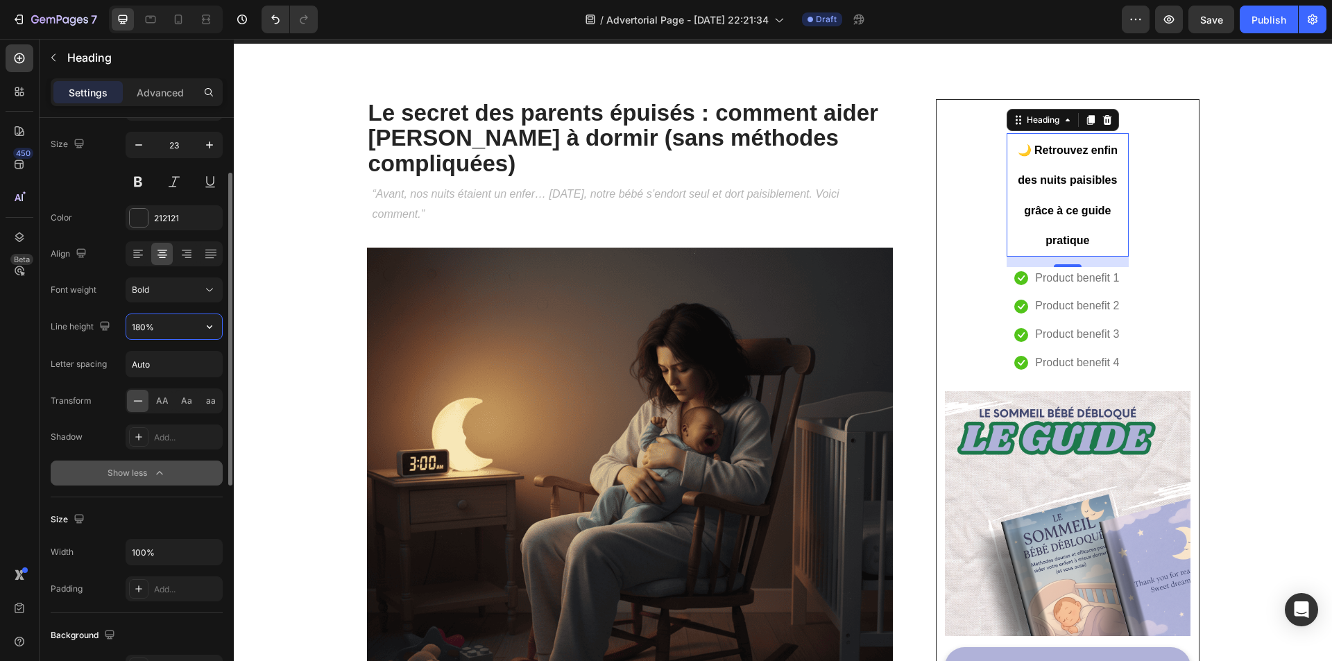
click at [166, 325] on input "180%" at bounding box center [174, 326] width 96 height 25
click at [205, 329] on icon "button" at bounding box center [210, 327] width 14 height 14
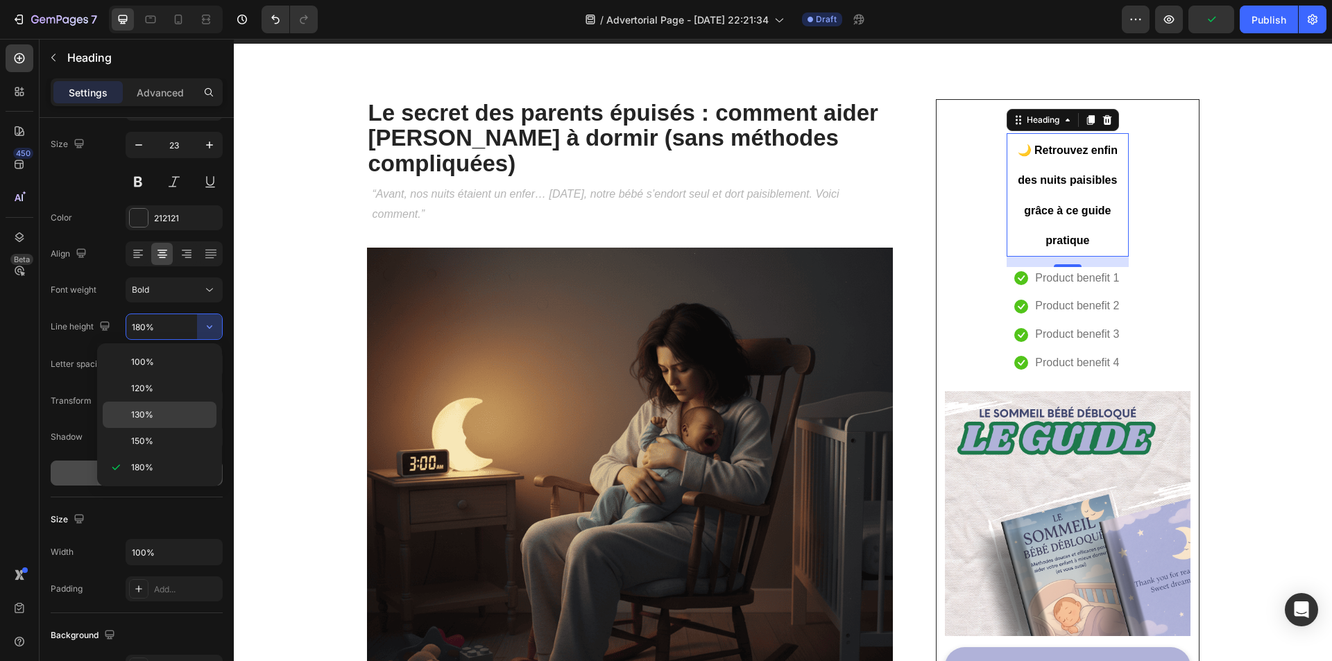
click at [151, 415] on span "130%" at bounding box center [142, 415] width 22 height 12
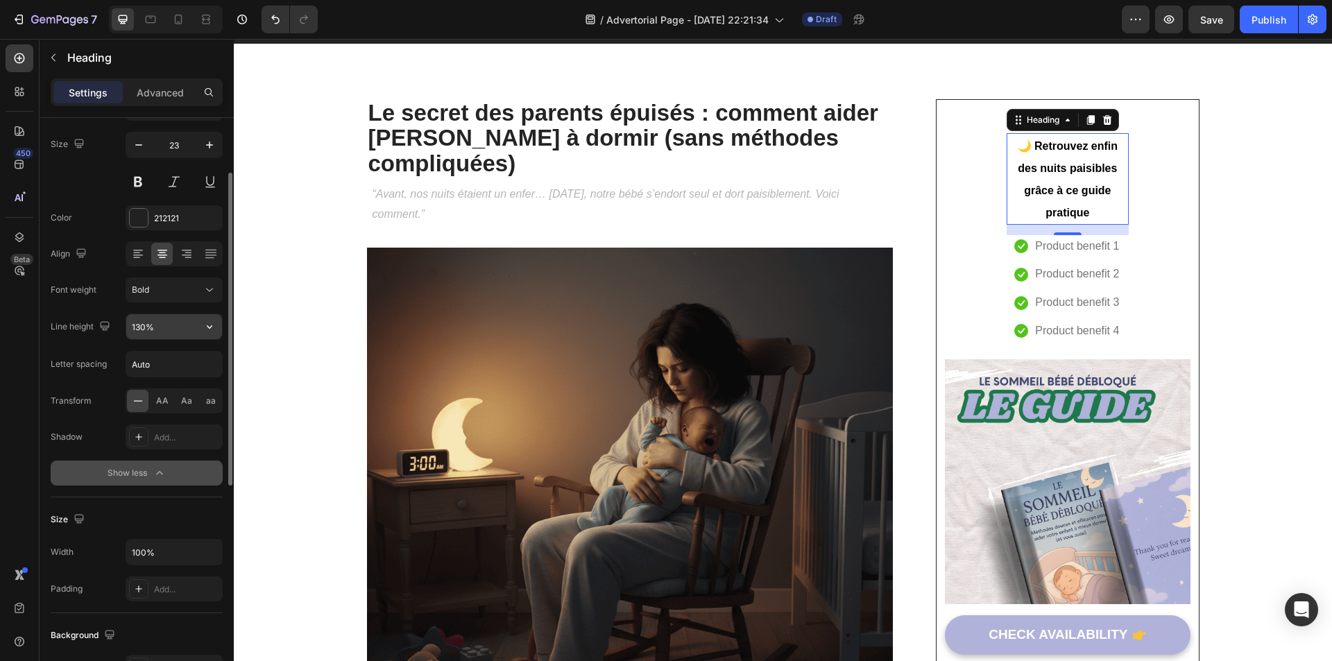
click at [183, 325] on input "130%" at bounding box center [174, 326] width 96 height 25
click at [207, 328] on icon "button" at bounding box center [210, 327] width 14 height 14
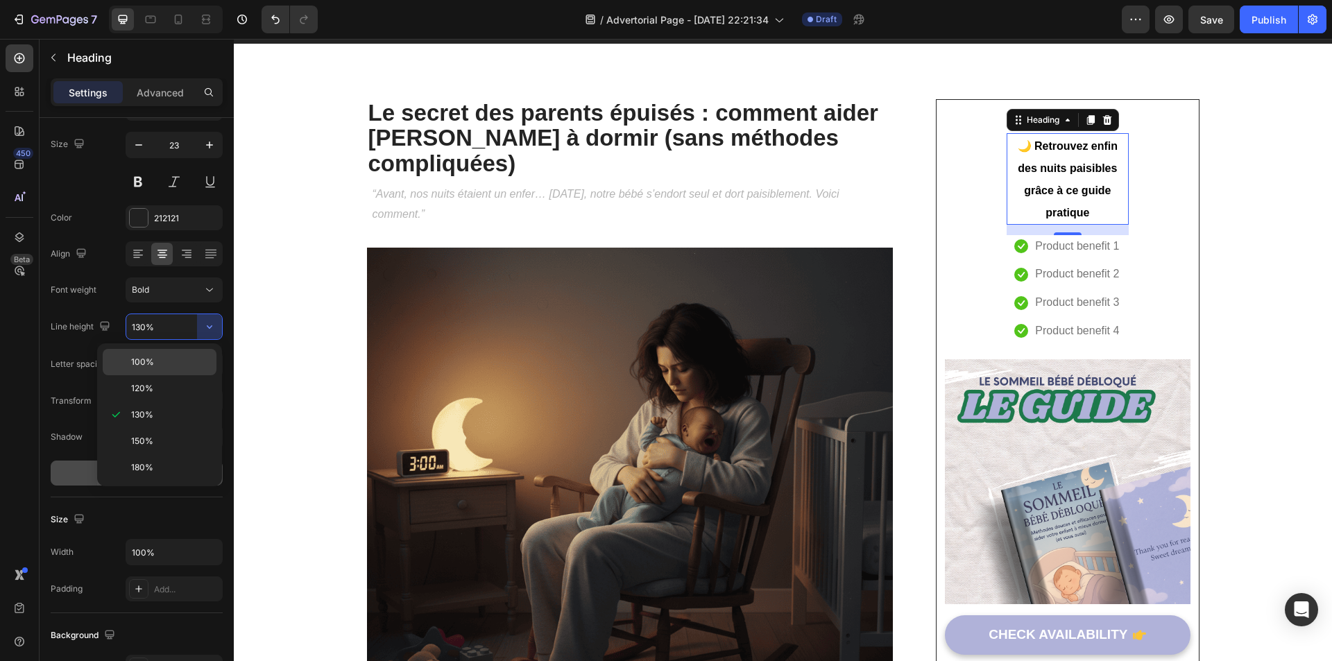
click at [164, 368] on p "100%" at bounding box center [170, 362] width 79 height 12
type input "100%"
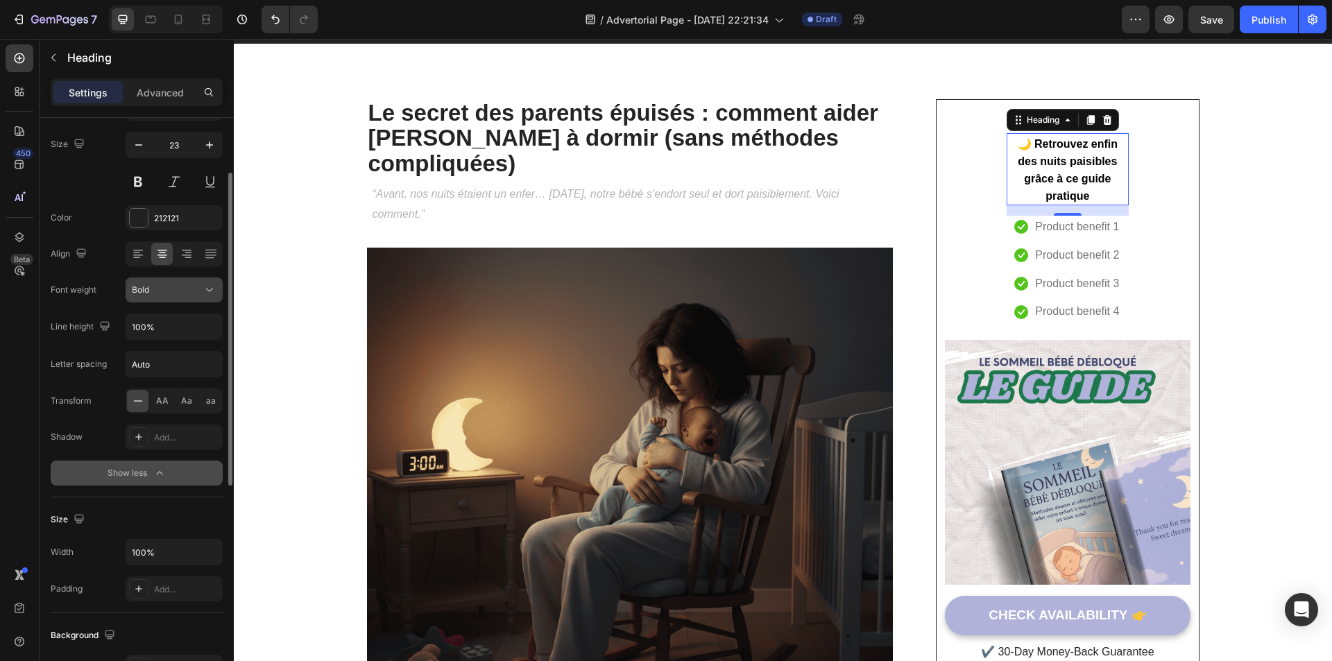
click at [188, 297] on button "Bold" at bounding box center [174, 289] width 97 height 25
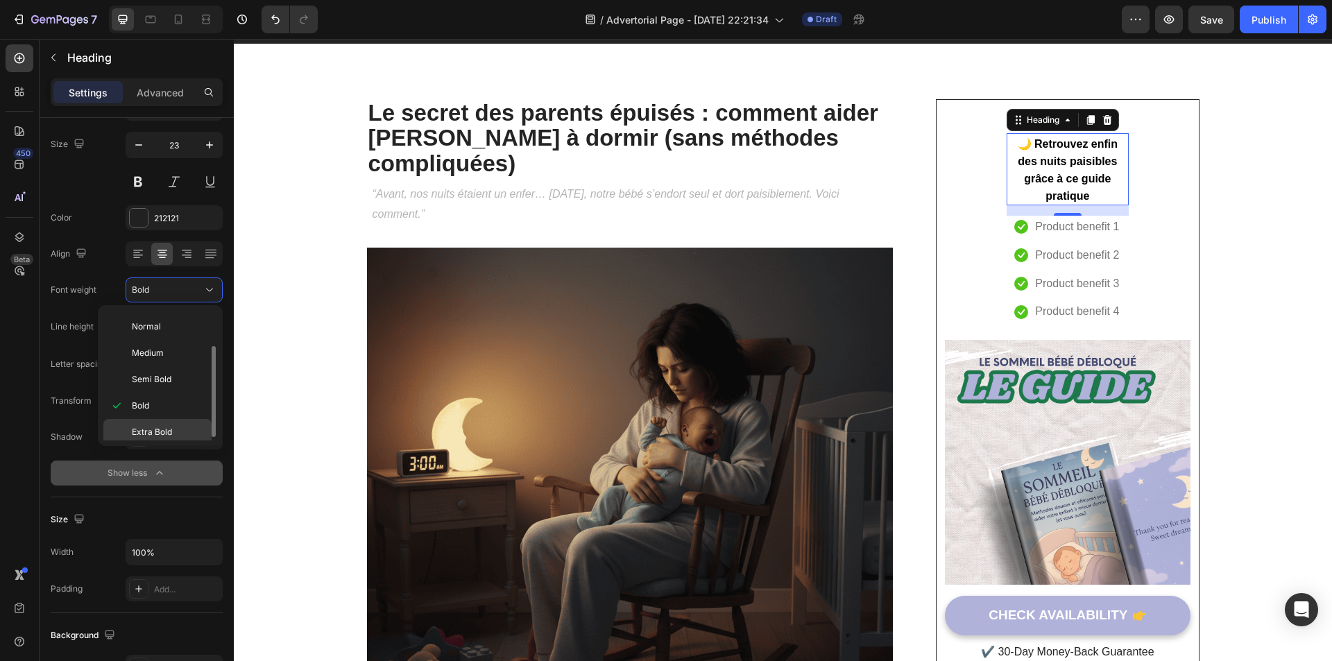
click at [156, 432] on span "Extra Bold" at bounding box center [152, 432] width 40 height 12
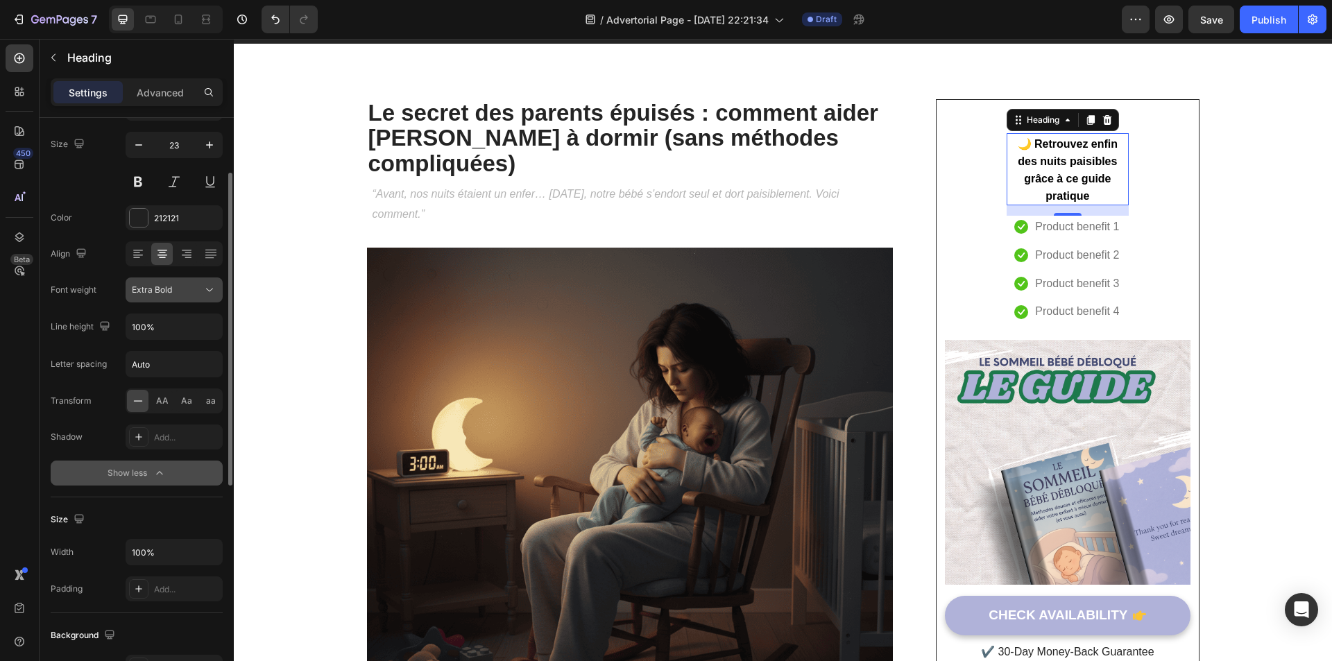
click at [178, 296] on div "Extra Bold" at bounding box center [174, 290] width 85 height 14
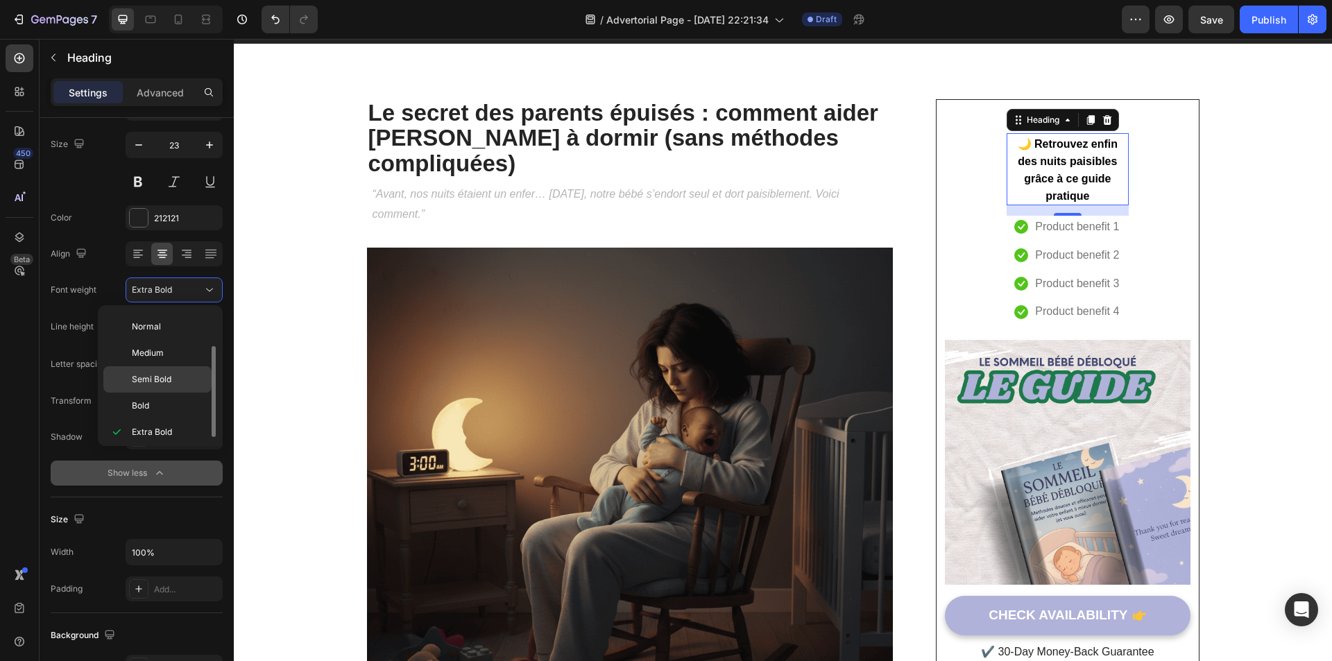
click at [160, 382] on span "Semi Bold" at bounding box center [152, 379] width 40 height 12
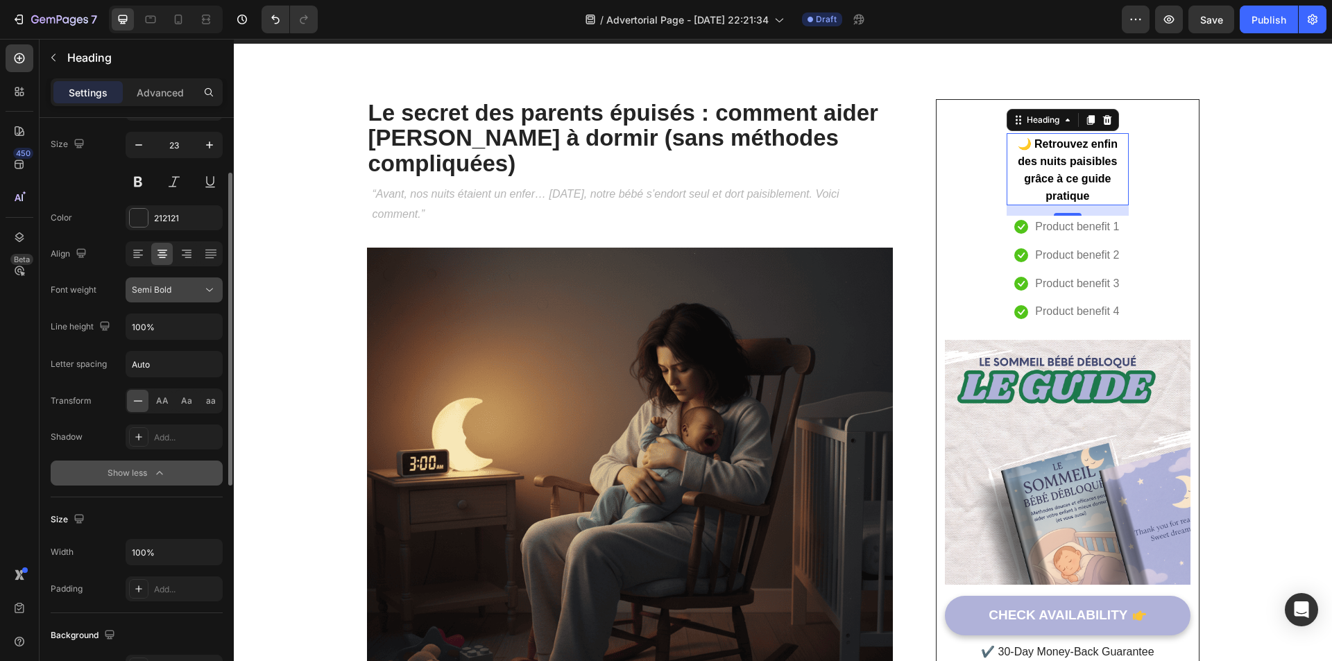
click at [173, 296] on div "Semi Bold" at bounding box center [174, 290] width 85 height 14
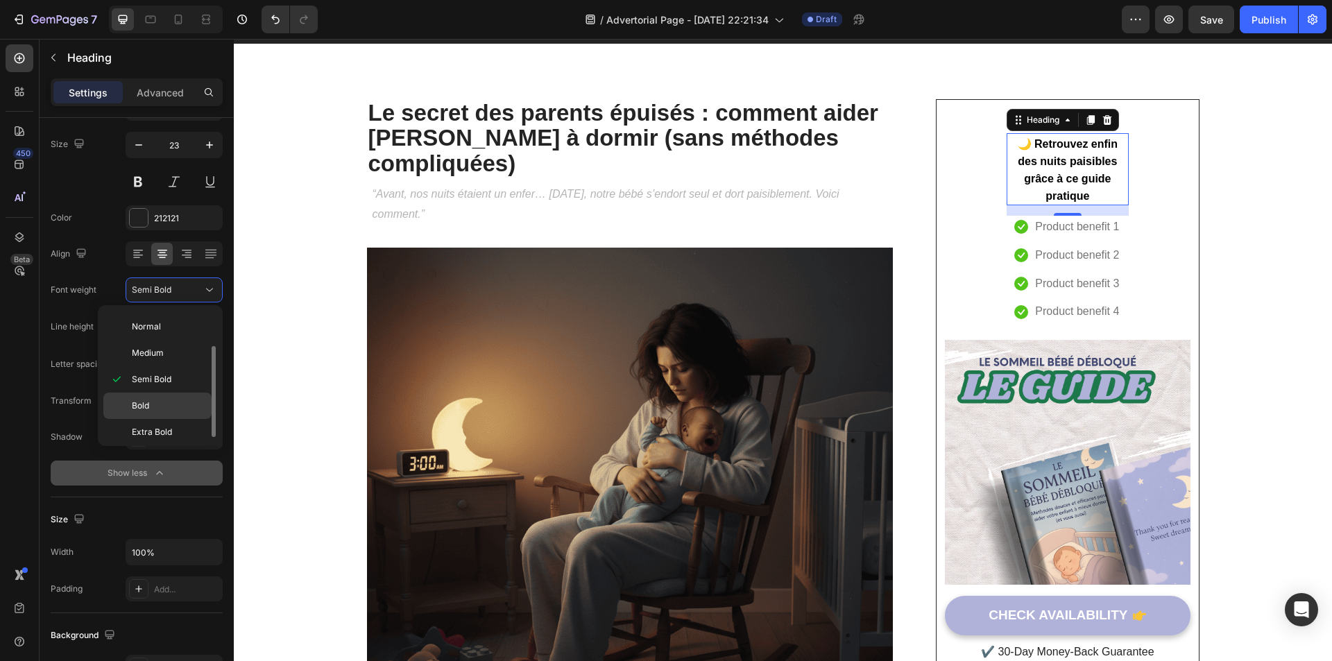
click at [164, 399] on div "Bold" at bounding box center [157, 406] width 108 height 26
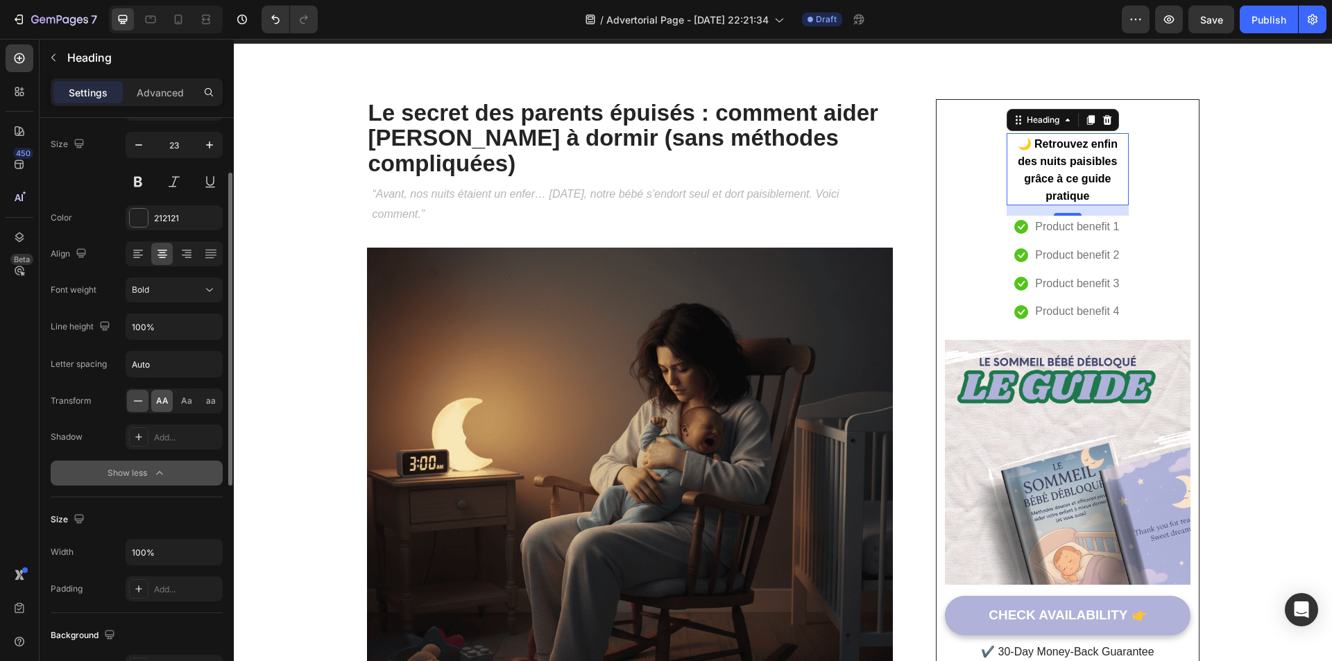
click at [168, 402] on span "AA" at bounding box center [162, 401] width 12 height 12
click at [181, 401] on span "Aa" at bounding box center [186, 401] width 11 height 12
click at [208, 400] on span "aa" at bounding box center [211, 401] width 10 height 12
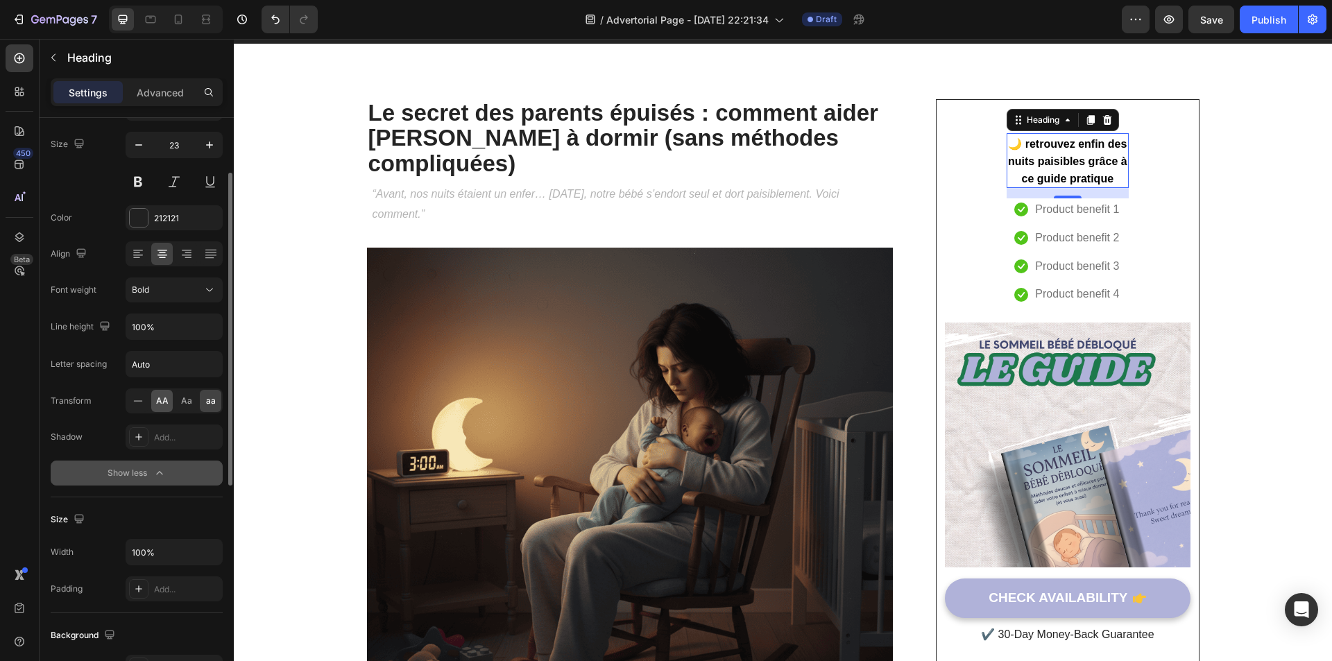
click at [158, 405] on span "AA" at bounding box center [162, 401] width 12 height 12
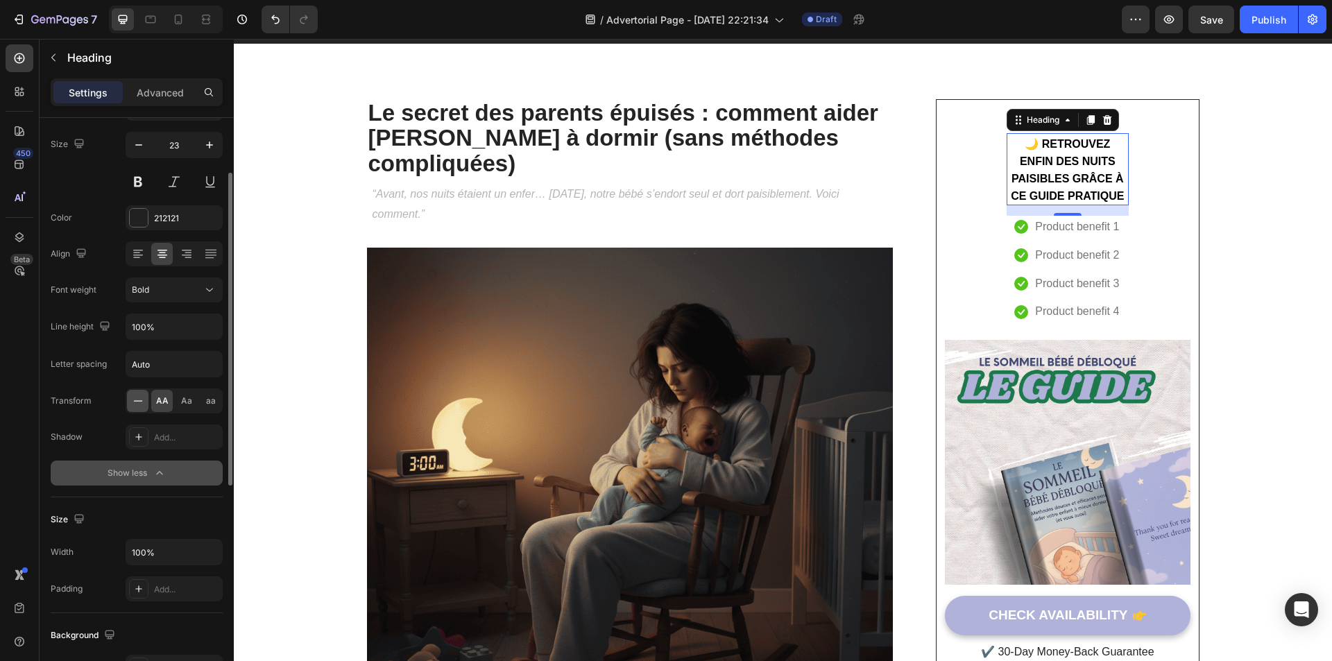
click at [142, 402] on icon at bounding box center [138, 401] width 14 height 14
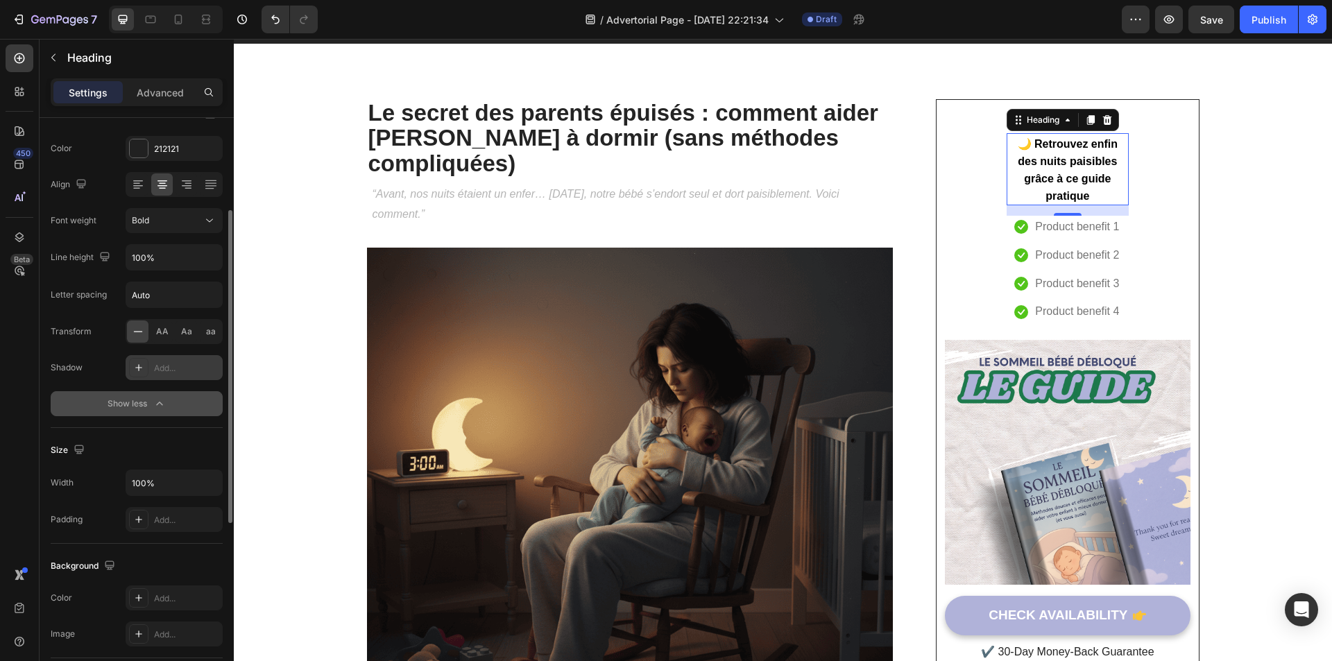
click at [157, 372] on div "Add..." at bounding box center [186, 368] width 65 height 12
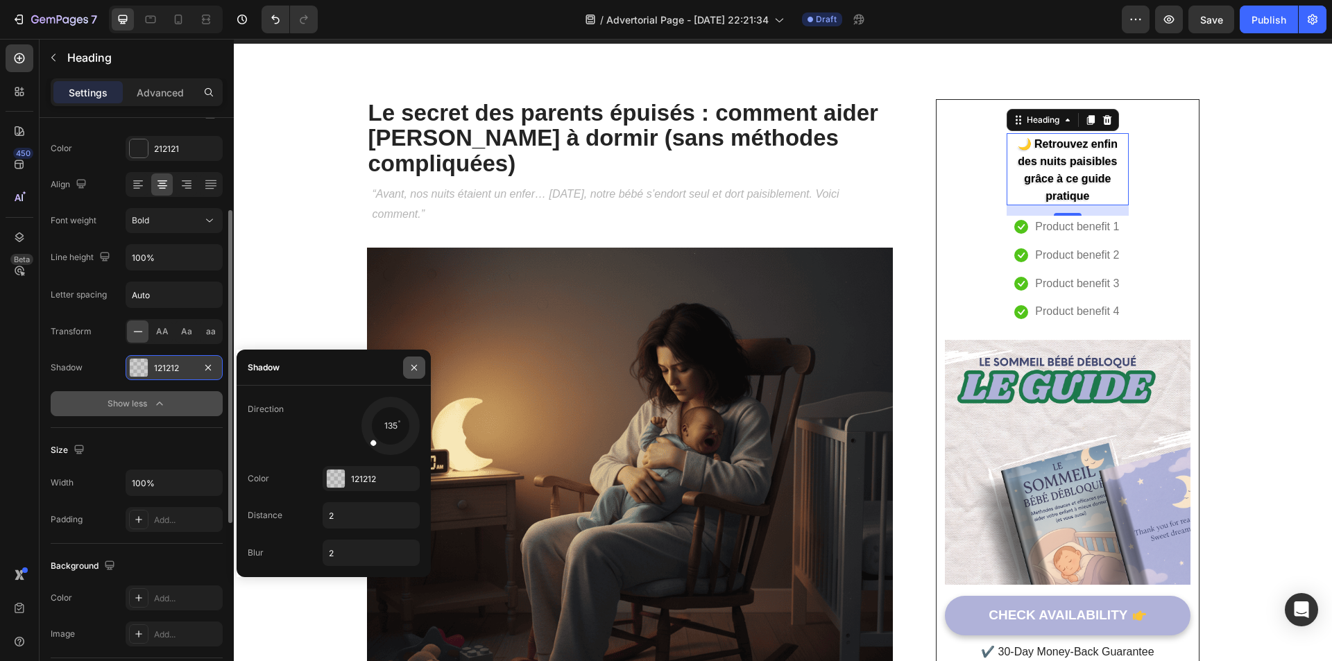
click at [408, 364] on button "button" at bounding box center [414, 368] width 22 height 22
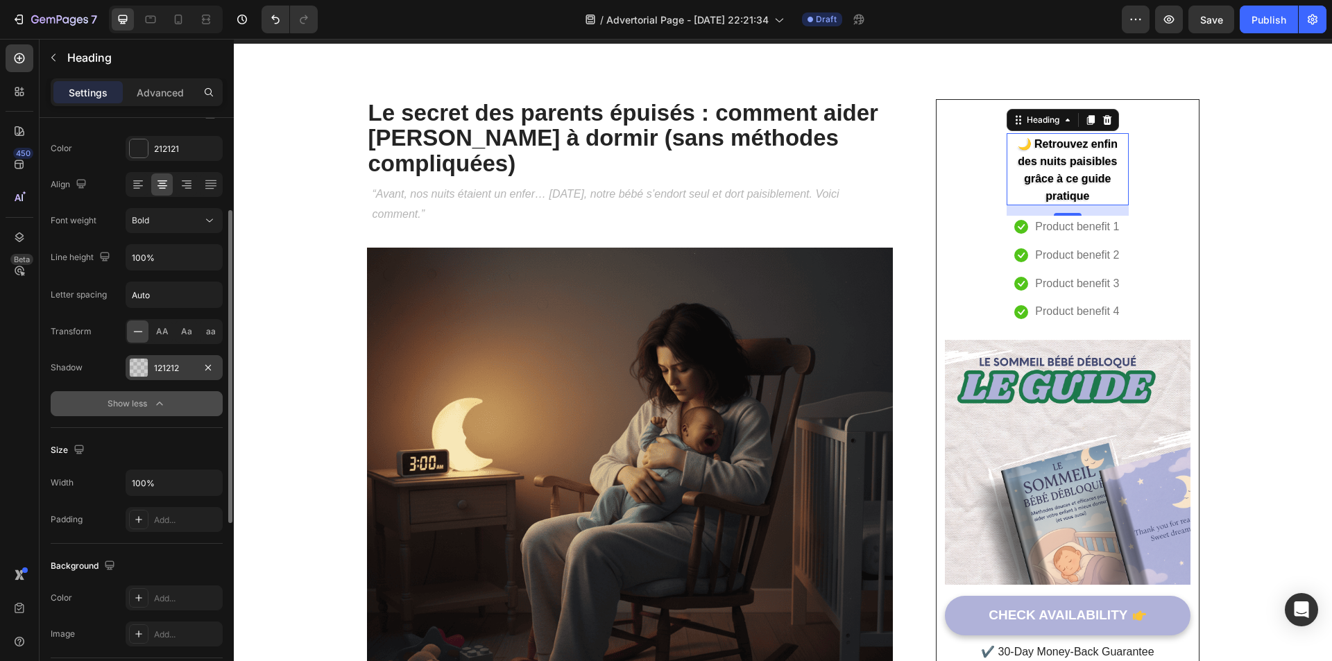
scroll to position [311, 0]
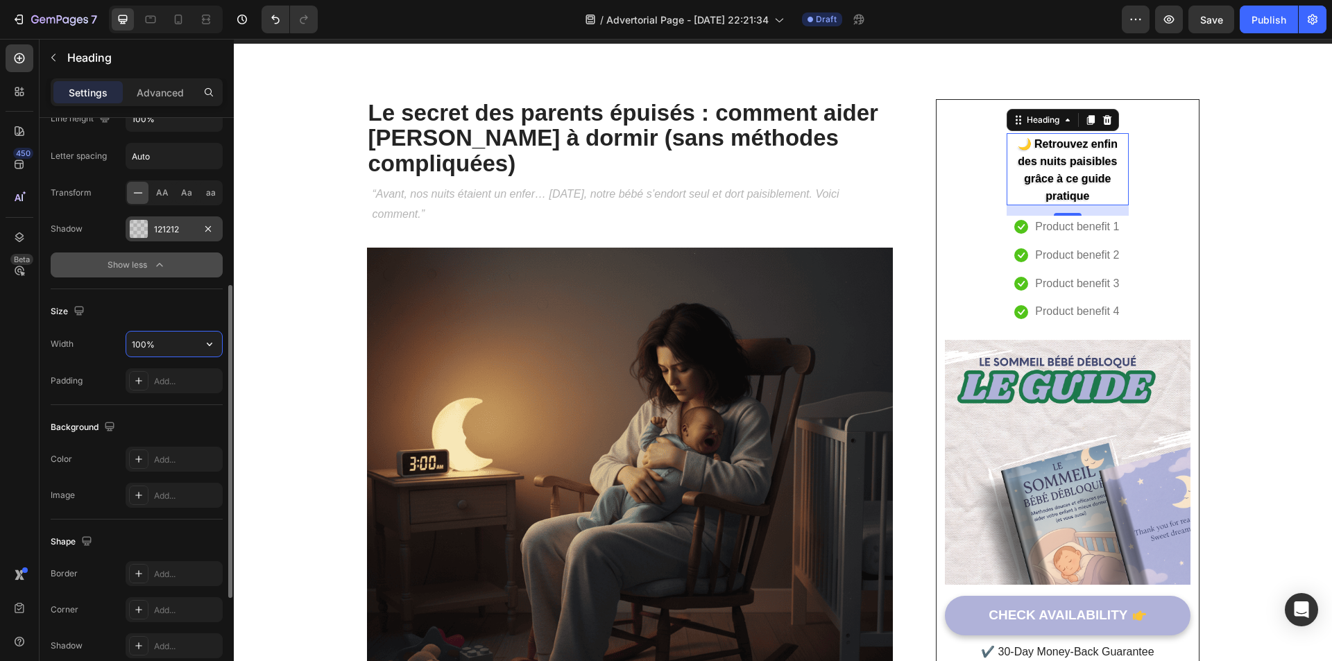
click at [171, 343] on input "100%" at bounding box center [174, 344] width 96 height 25
click at [219, 344] on button "button" at bounding box center [209, 344] width 25 height 25
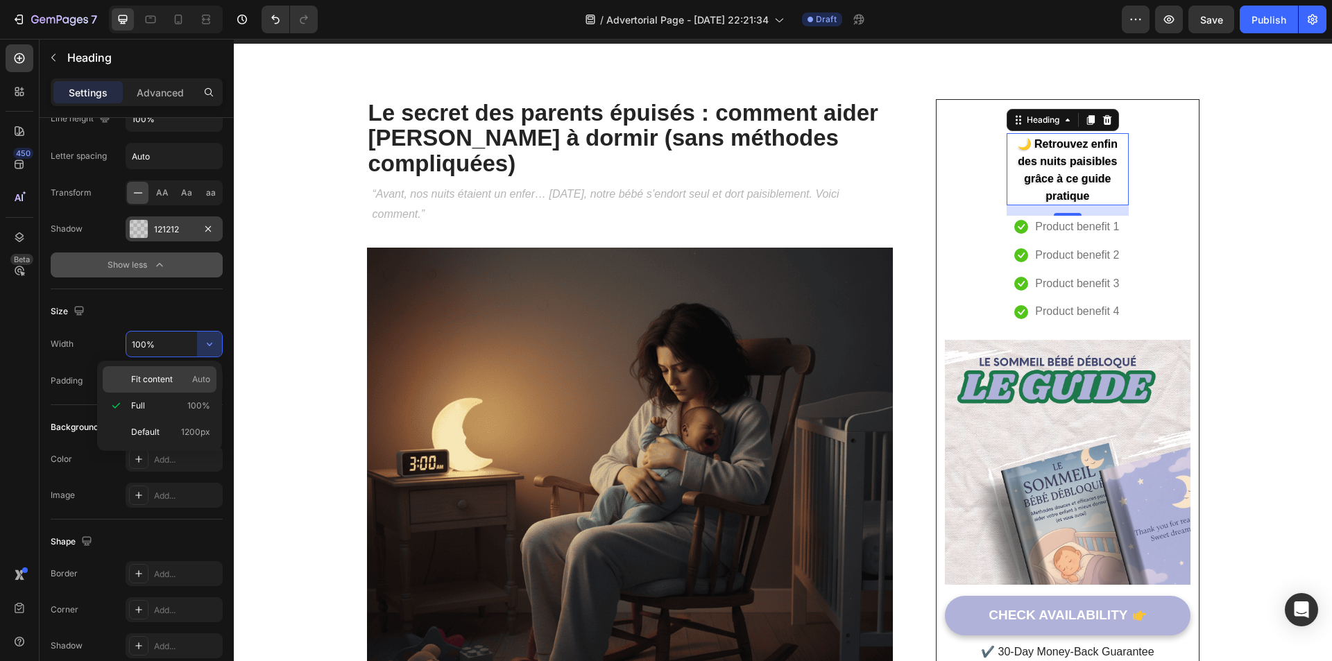
click at [164, 381] on span "Fit content" at bounding box center [152, 379] width 42 height 12
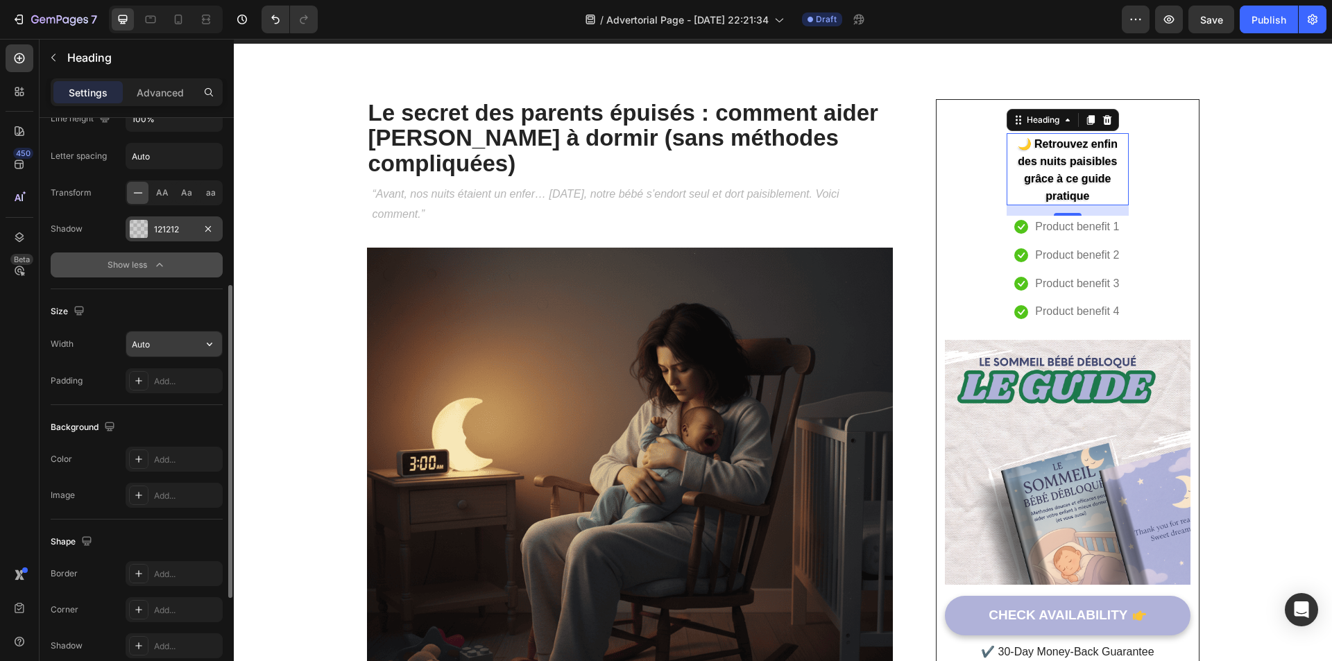
click at [178, 352] on input "Auto" at bounding box center [174, 344] width 96 height 25
click at [196, 350] on input "Auto" at bounding box center [174, 344] width 96 height 25
click at [212, 344] on icon "button" at bounding box center [210, 344] width 14 height 14
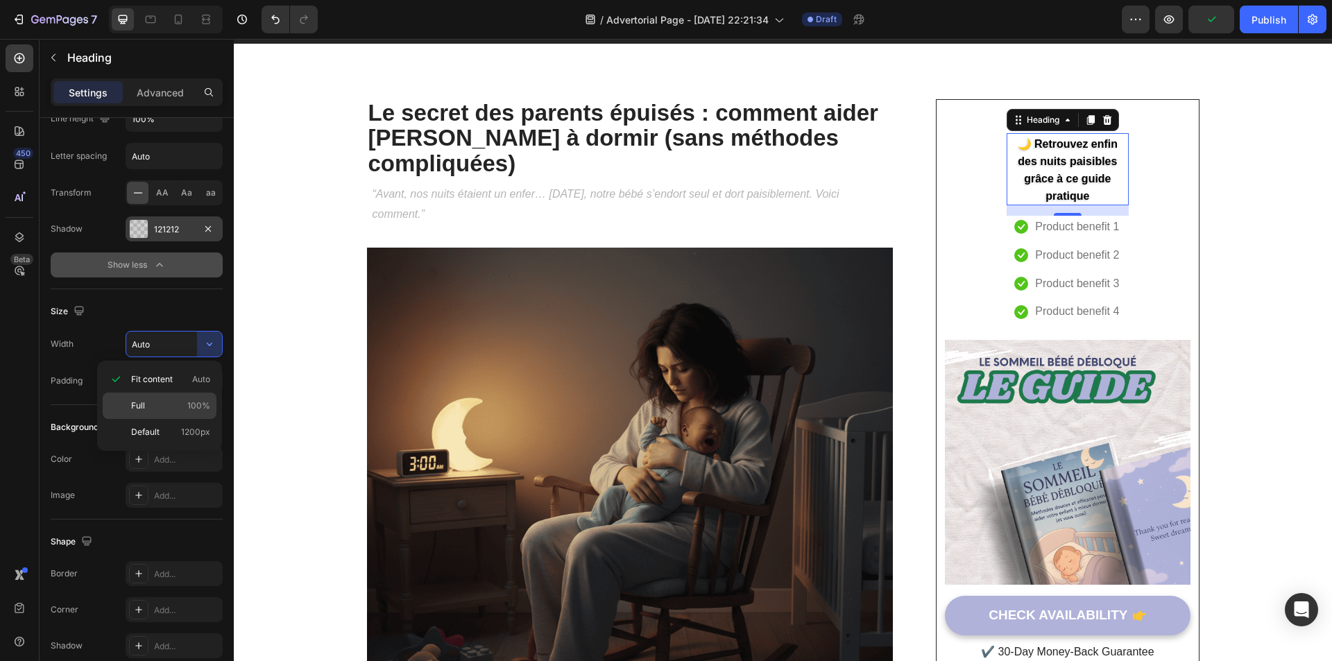
click at [166, 402] on p "Full 100%" at bounding box center [170, 406] width 79 height 12
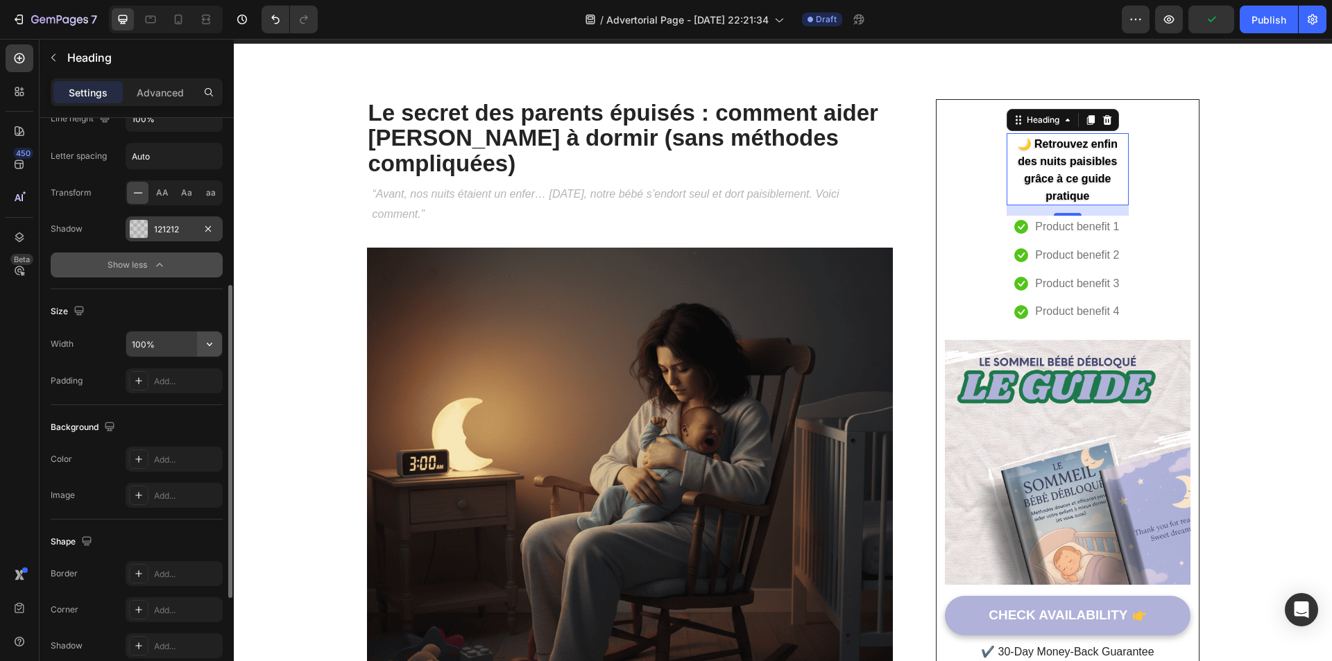
click at [203, 346] on icon "button" at bounding box center [210, 344] width 14 height 14
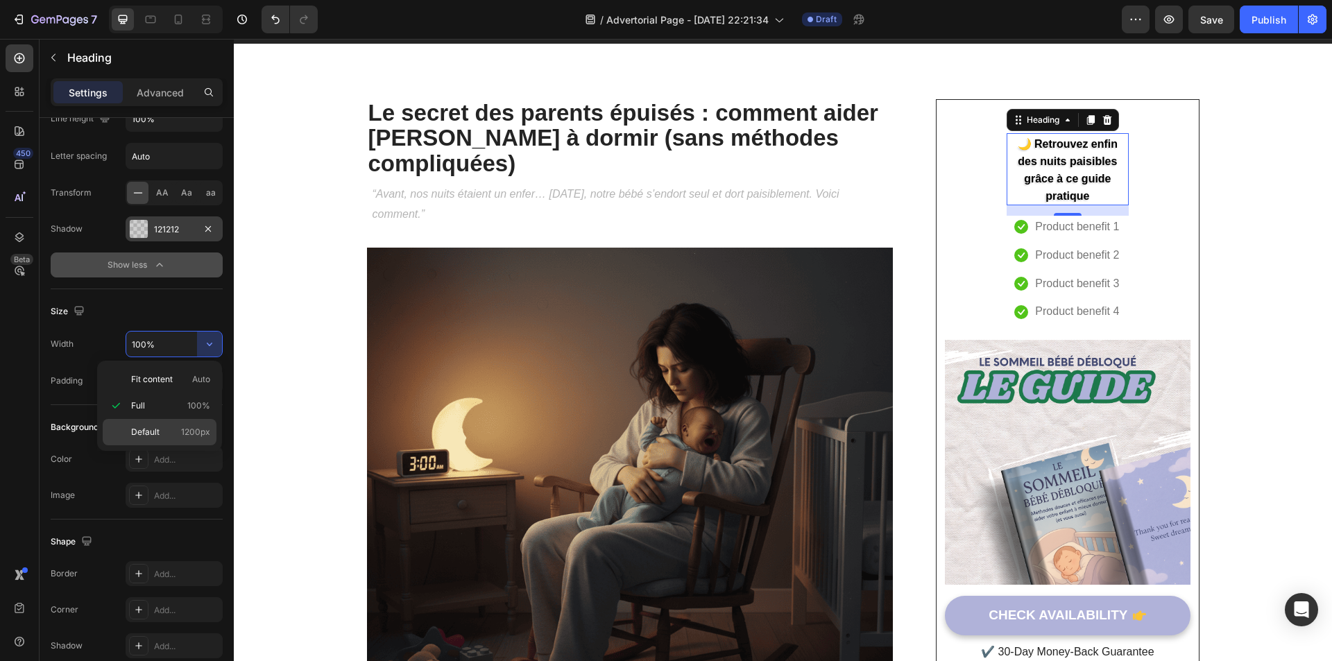
click at [178, 429] on p "Default 1200px" at bounding box center [170, 432] width 79 height 12
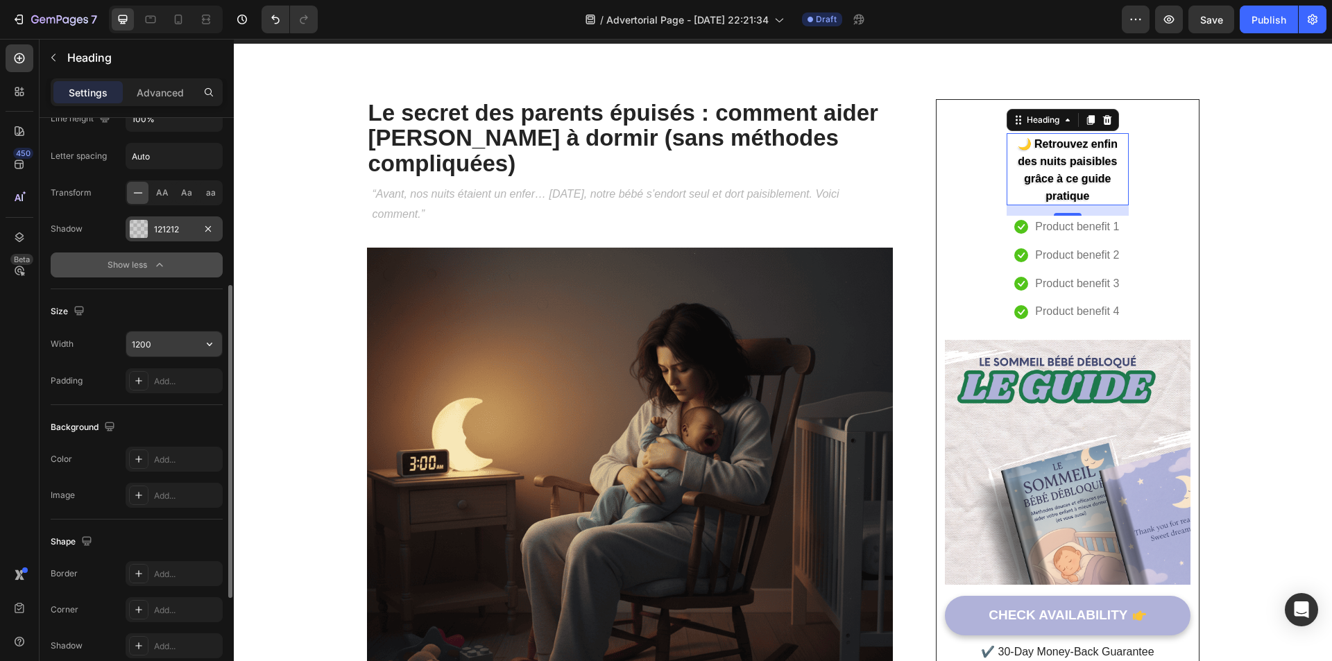
click at [201, 348] on button "button" at bounding box center [209, 344] width 25 height 25
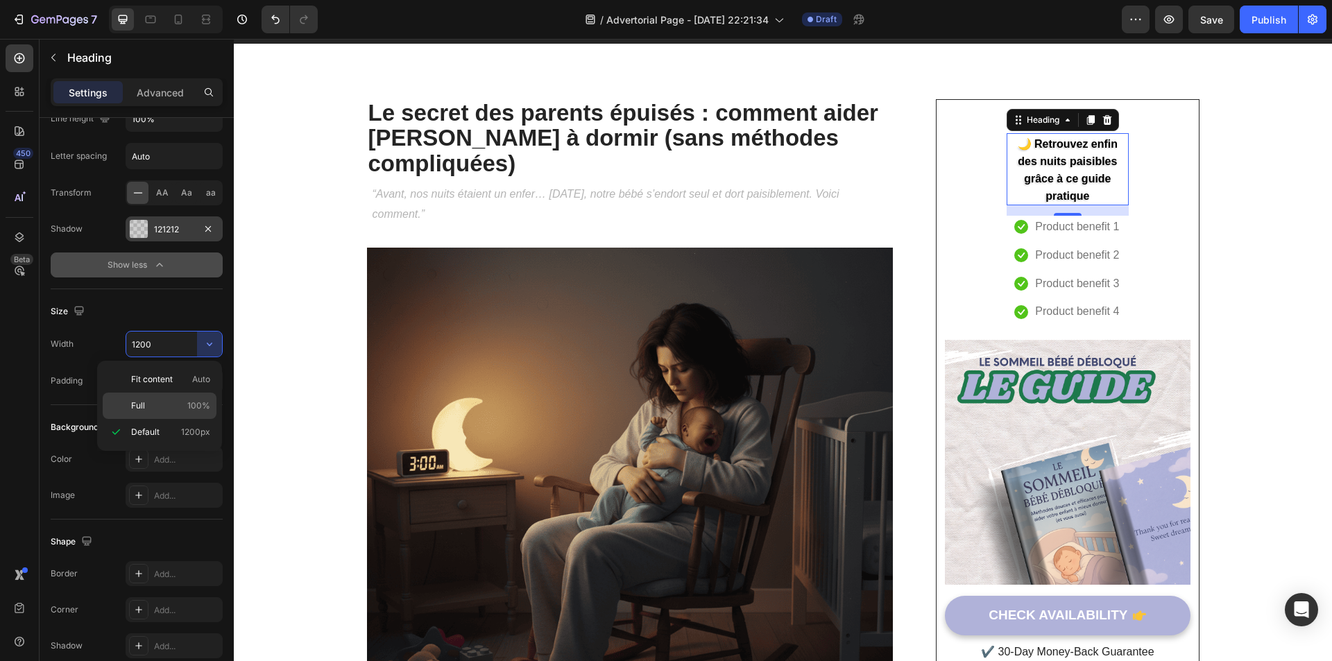
click at [183, 408] on p "Full 100%" at bounding box center [170, 406] width 79 height 12
type input "100%"
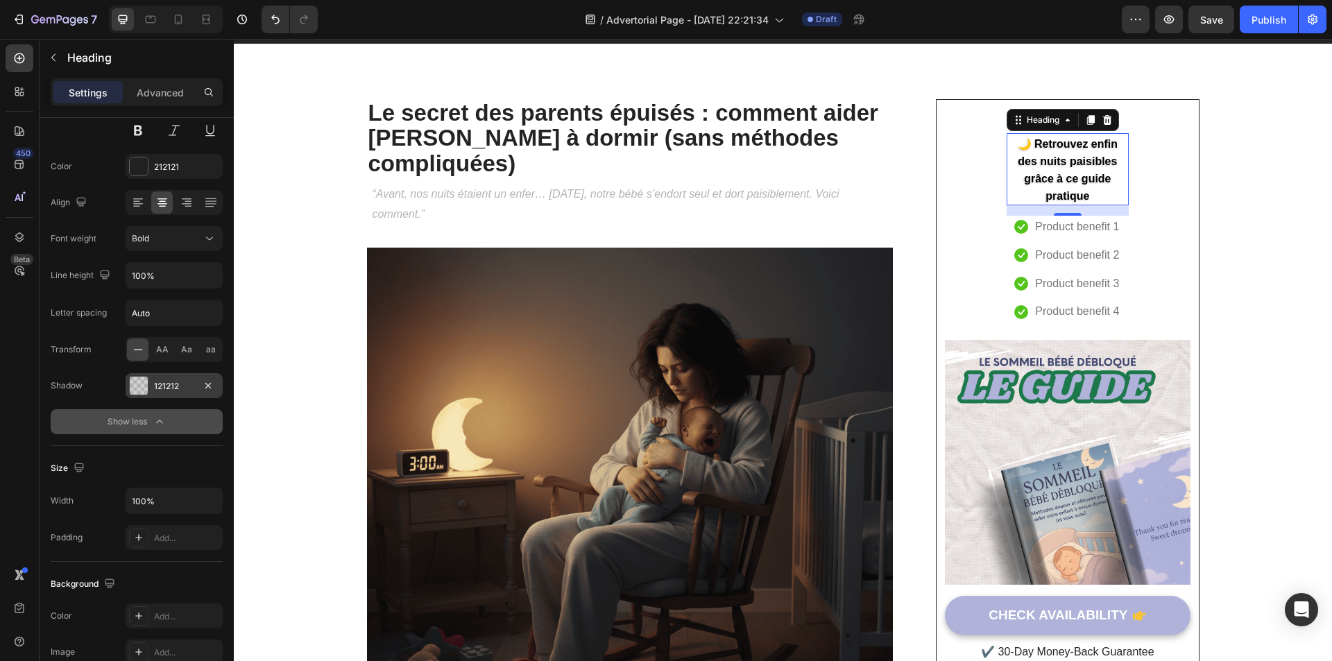
scroll to position [85, 0]
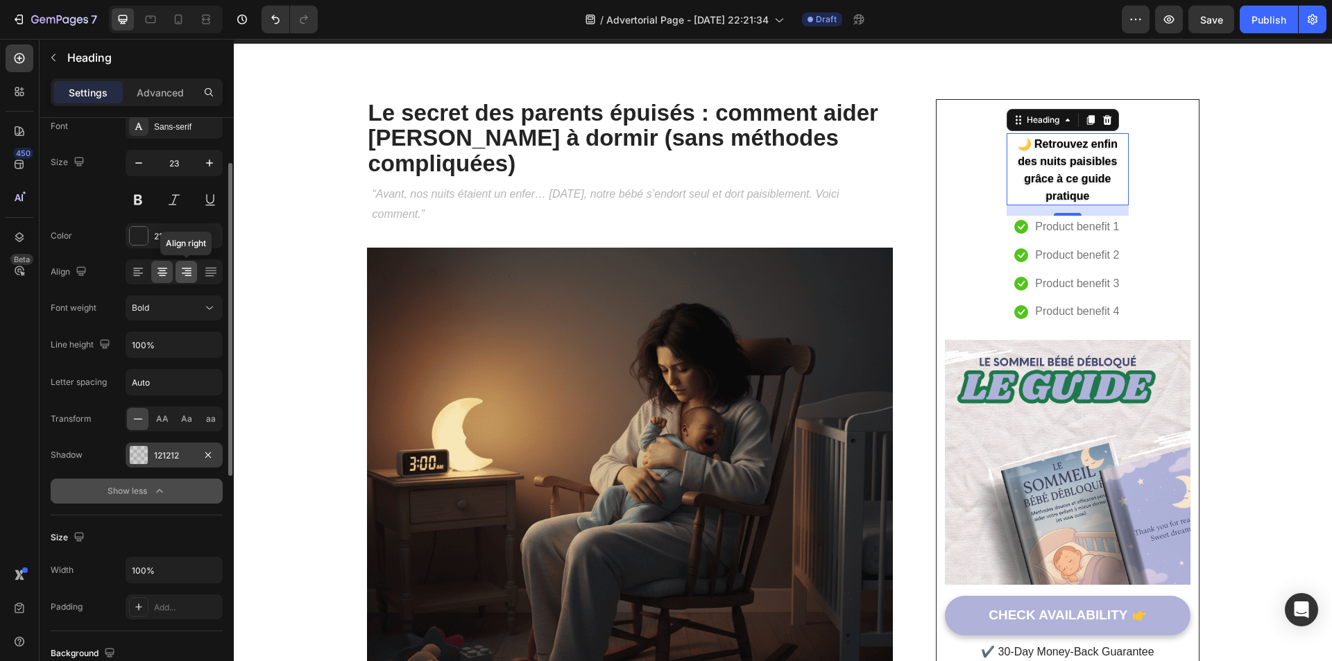
click at [180, 273] on icon at bounding box center [187, 272] width 14 height 14
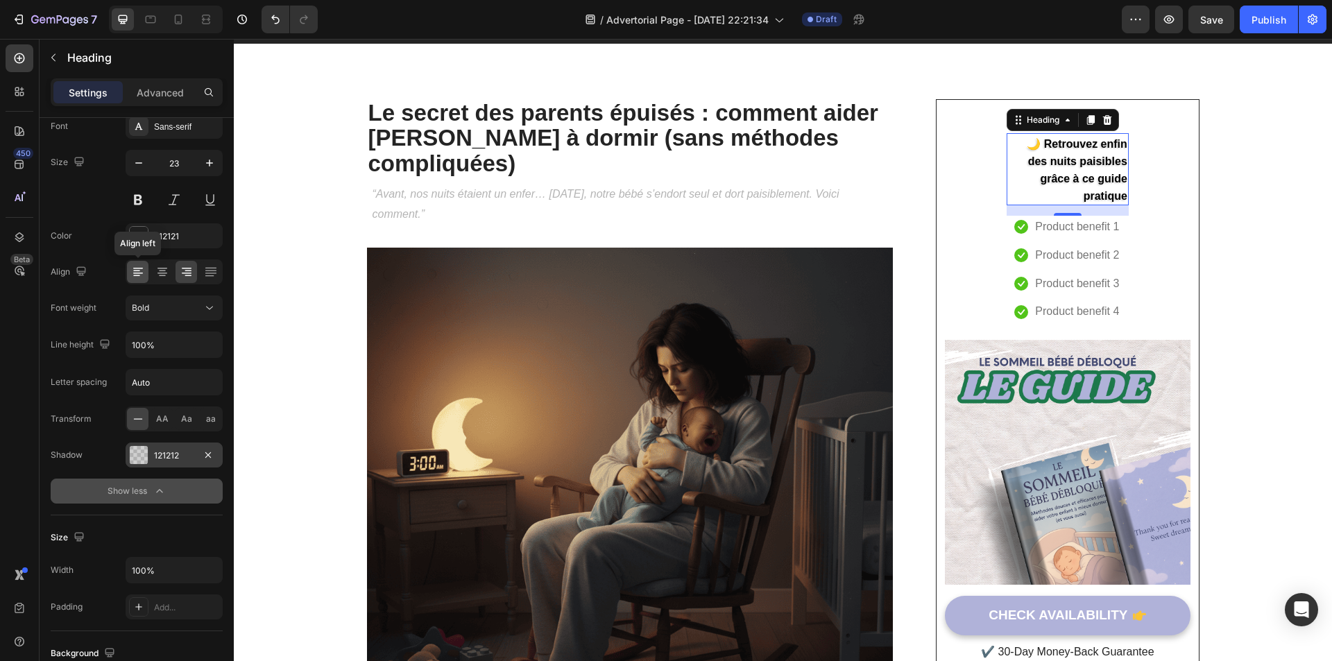
click at [139, 269] on icon at bounding box center [138, 272] width 14 height 14
click at [155, 271] on icon at bounding box center [162, 272] width 14 height 14
click at [205, 273] on icon at bounding box center [211, 272] width 14 height 14
click at [160, 276] on icon at bounding box center [162, 275] width 7 height 1
click at [208, 163] on icon "button" at bounding box center [209, 163] width 7 height 7
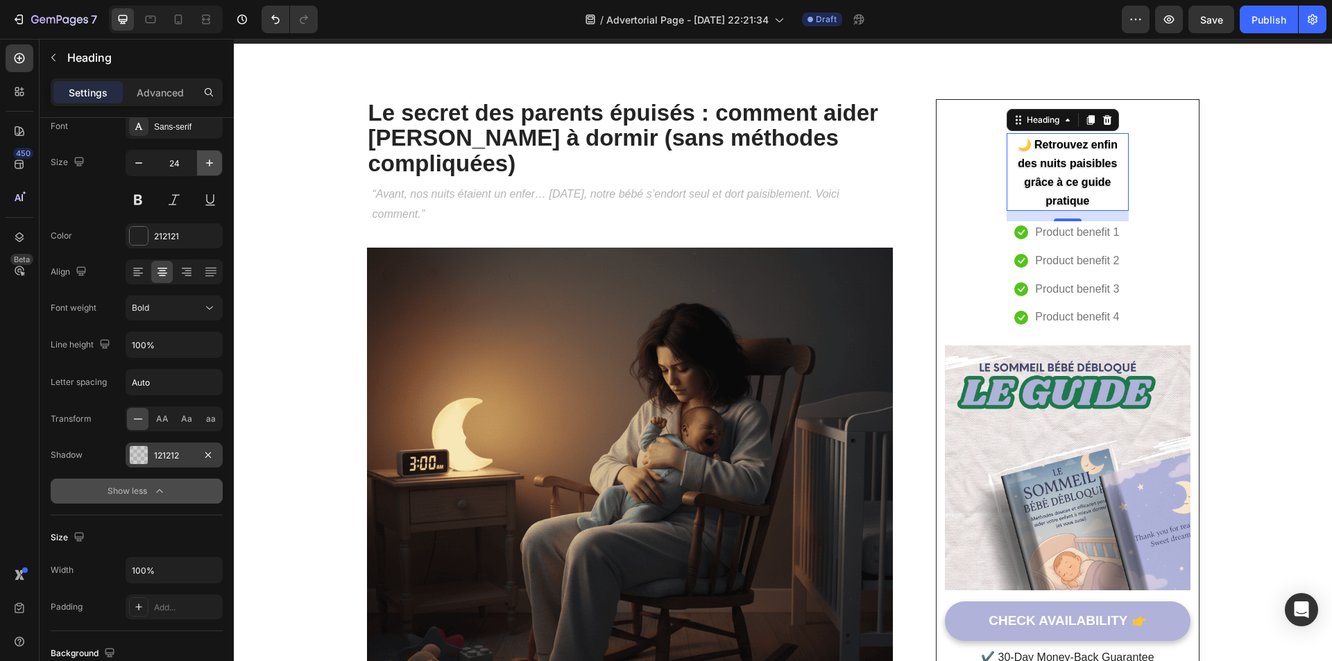
click at [210, 163] on icon "button" at bounding box center [209, 163] width 7 height 7
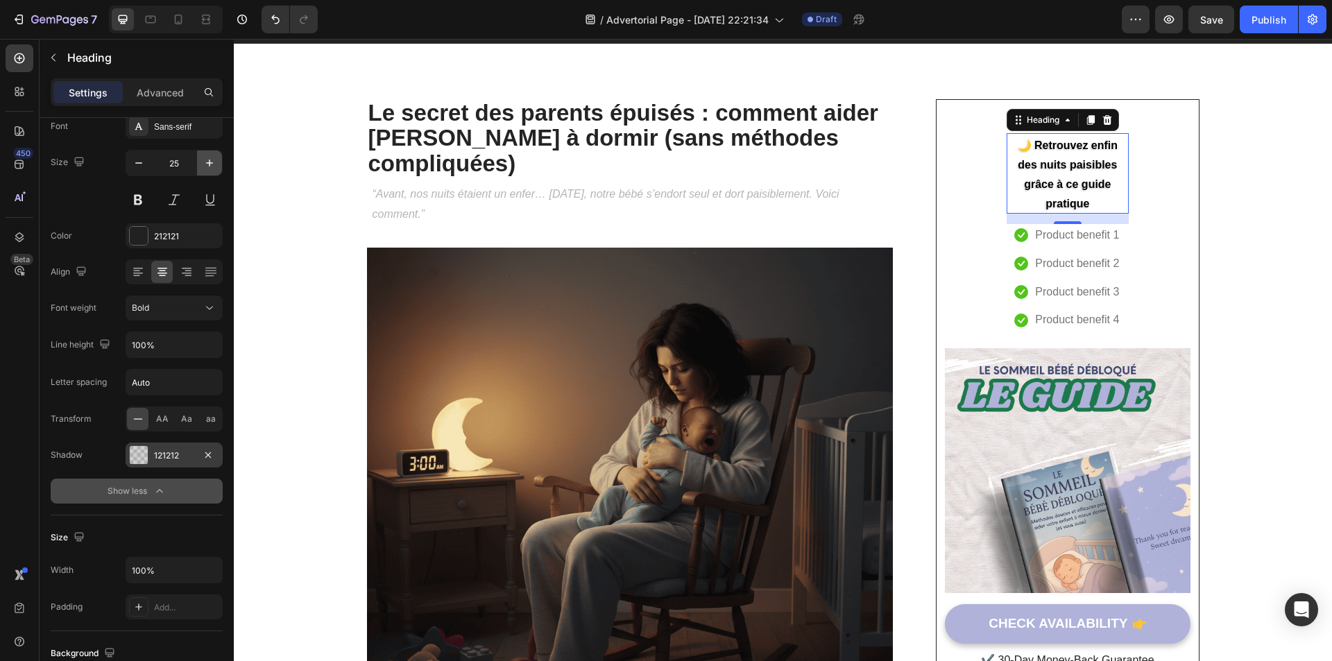
click at [210, 163] on icon "button" at bounding box center [209, 163] width 7 height 7
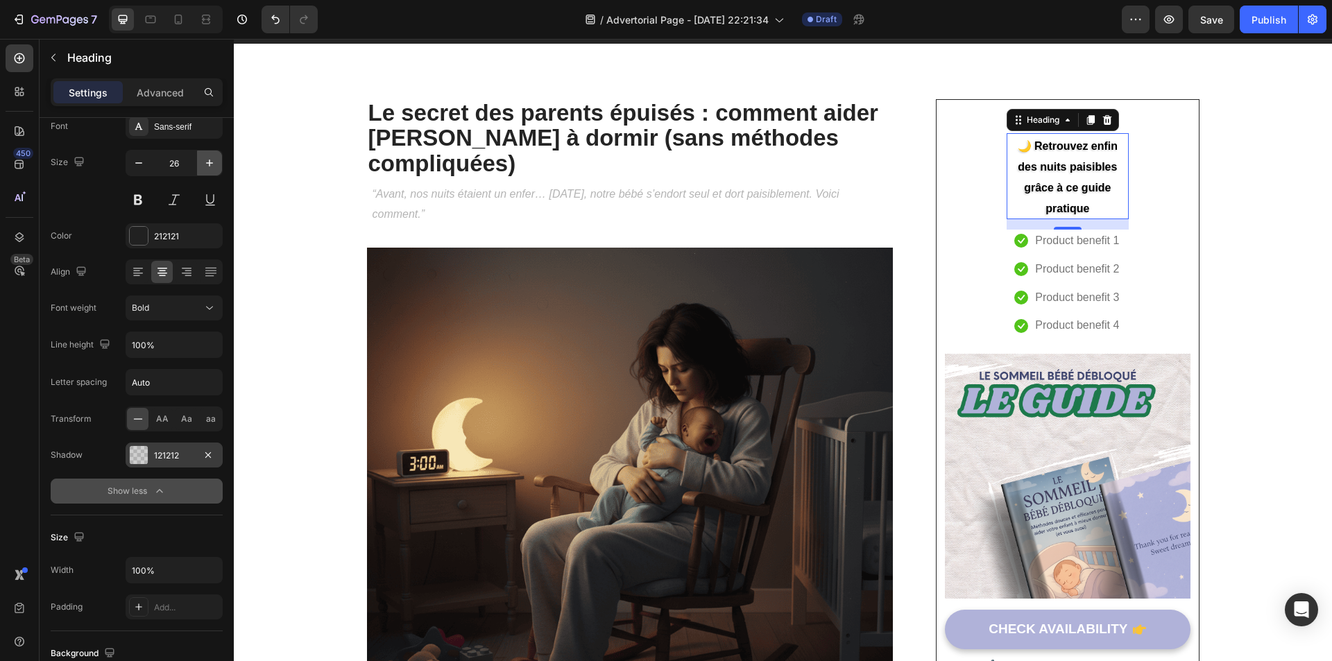
click at [210, 163] on icon "button" at bounding box center [209, 163] width 7 height 7
click at [214, 167] on icon "button" at bounding box center [210, 163] width 14 height 14
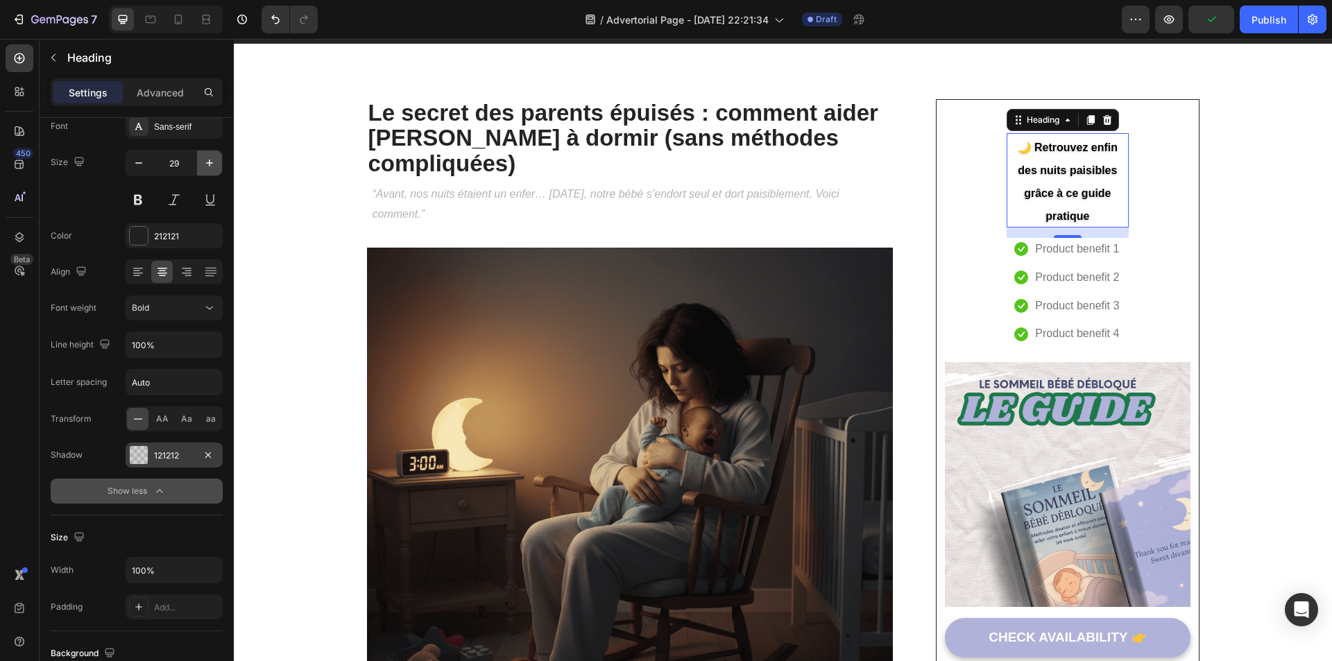
click at [214, 167] on icon "button" at bounding box center [210, 163] width 14 height 14
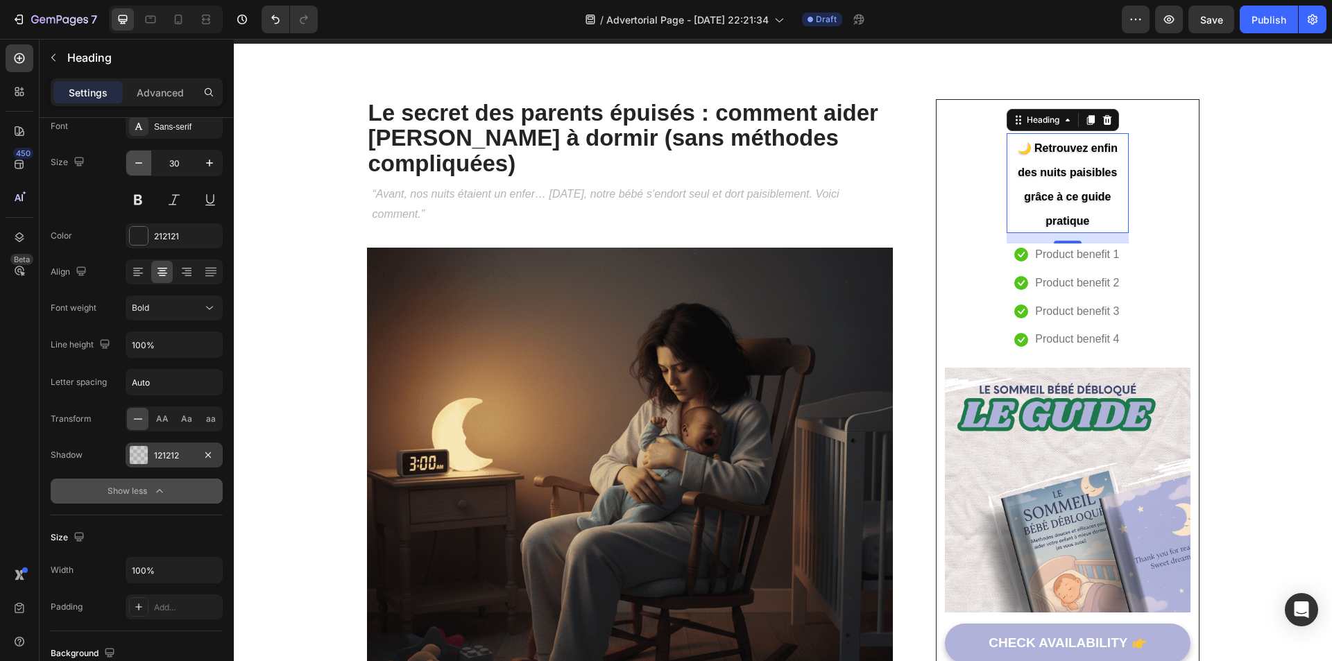
click at [139, 165] on icon "button" at bounding box center [139, 163] width 14 height 14
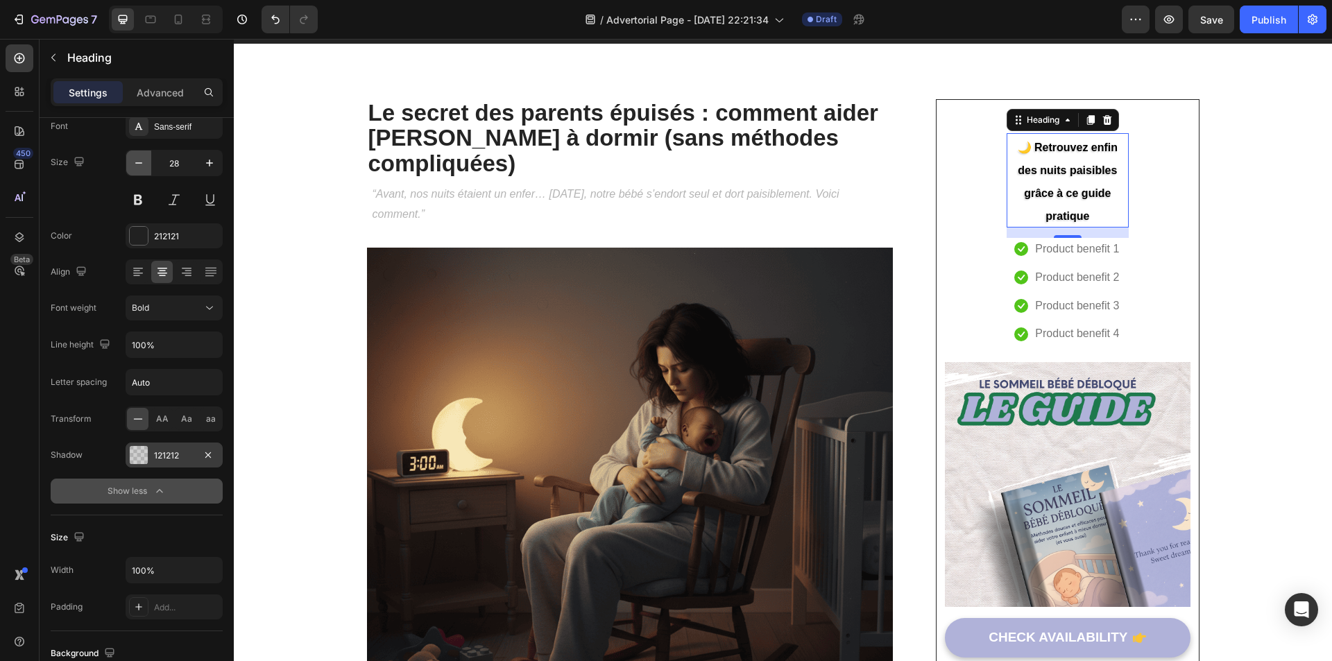
click at [139, 165] on icon "button" at bounding box center [139, 163] width 14 height 14
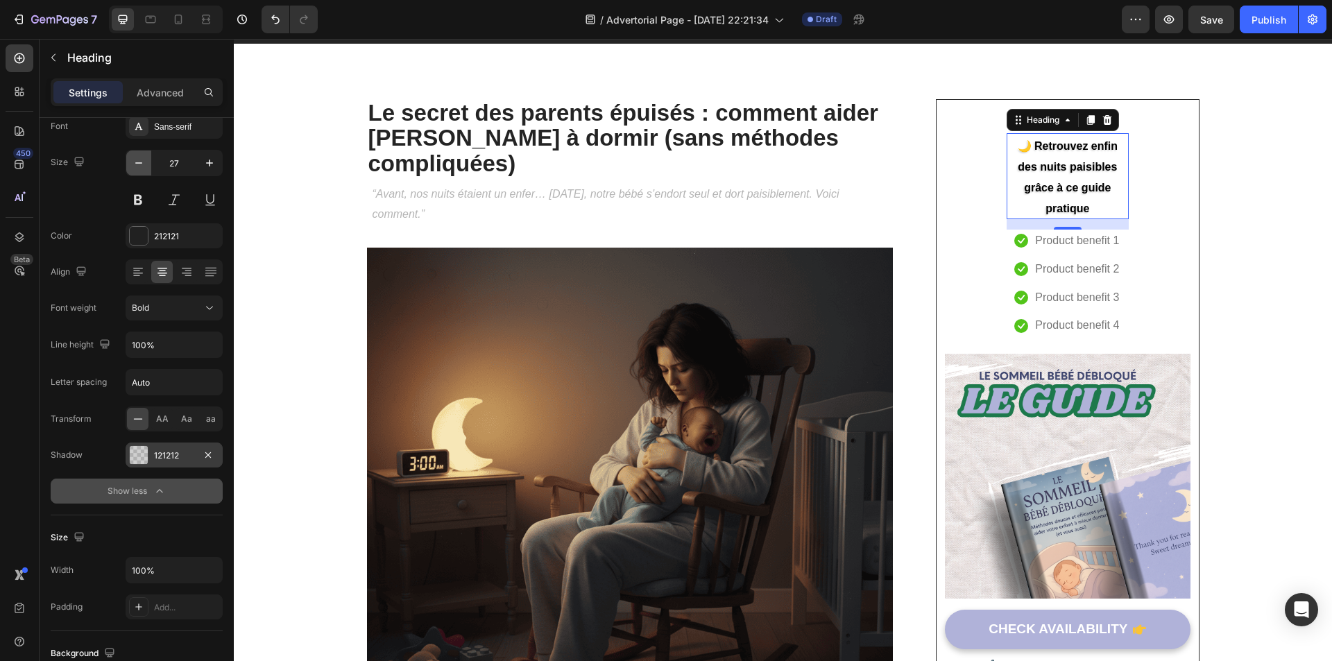
click at [139, 165] on icon "button" at bounding box center [139, 163] width 14 height 14
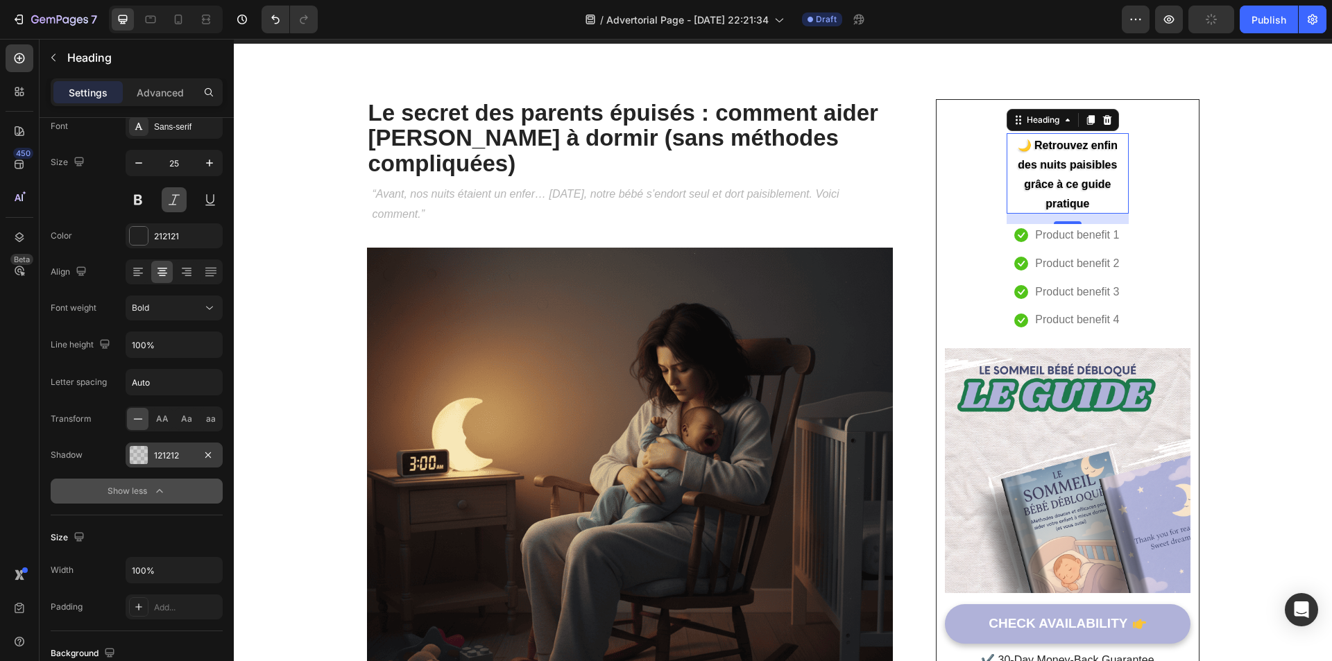
scroll to position [0, 0]
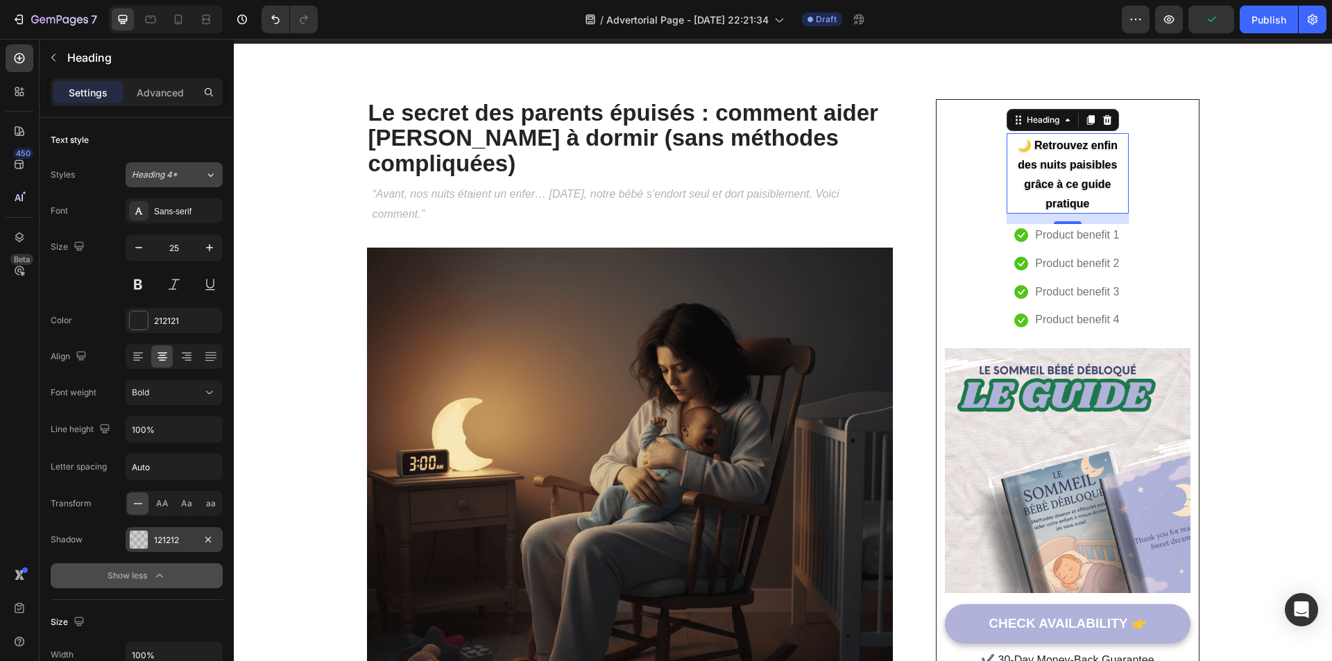
click at [191, 178] on div "Heading 4*" at bounding box center [168, 175] width 73 height 12
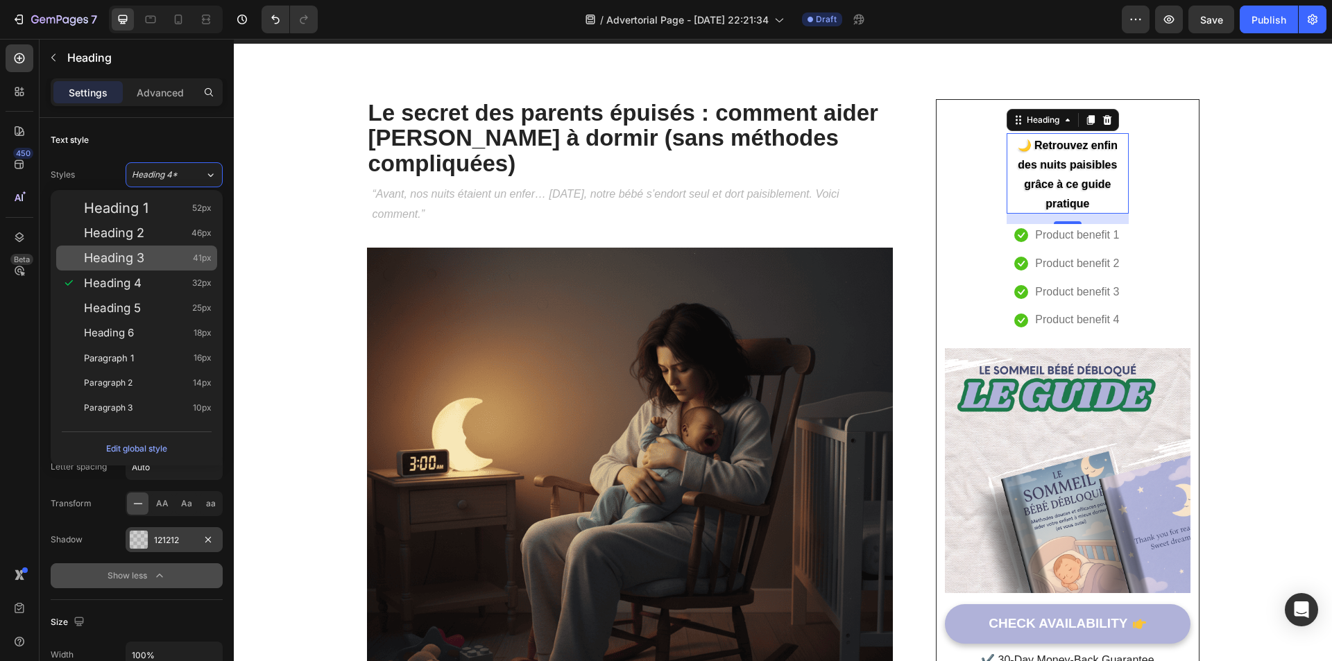
click at [126, 254] on span "Heading 3" at bounding box center [114, 258] width 60 height 14
type input "41"
type input "130%"
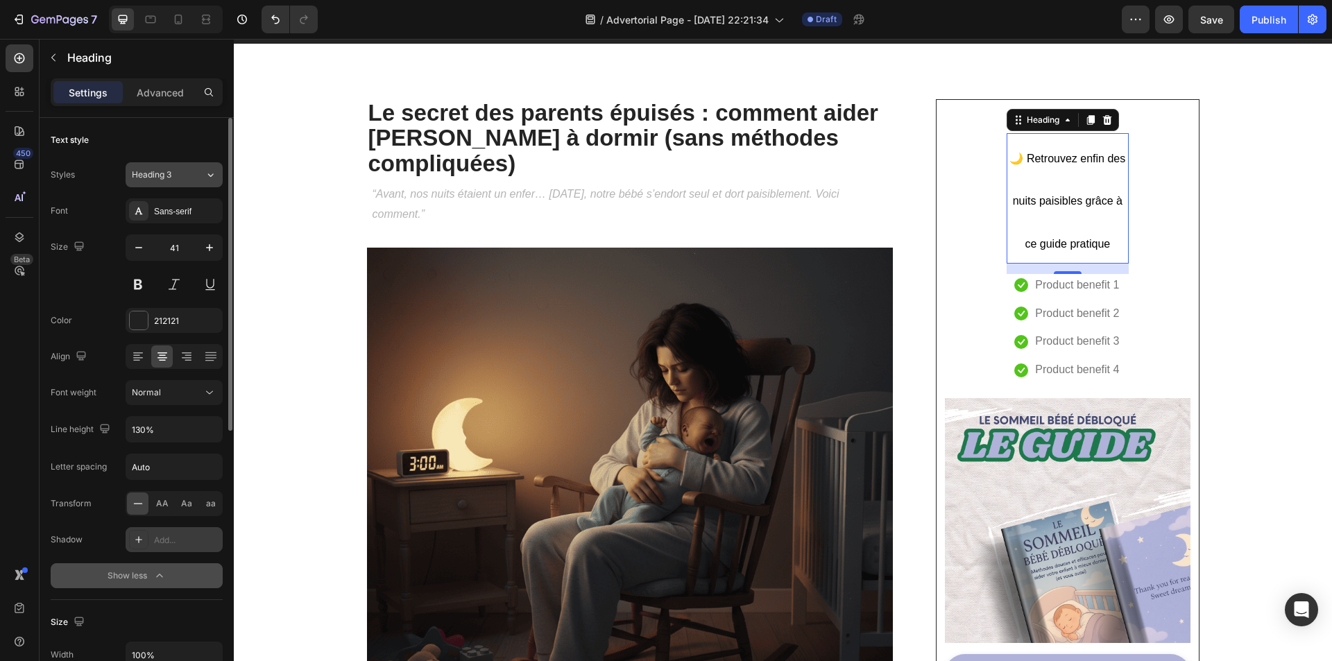
click at [176, 178] on div "Heading 3" at bounding box center [160, 175] width 56 height 12
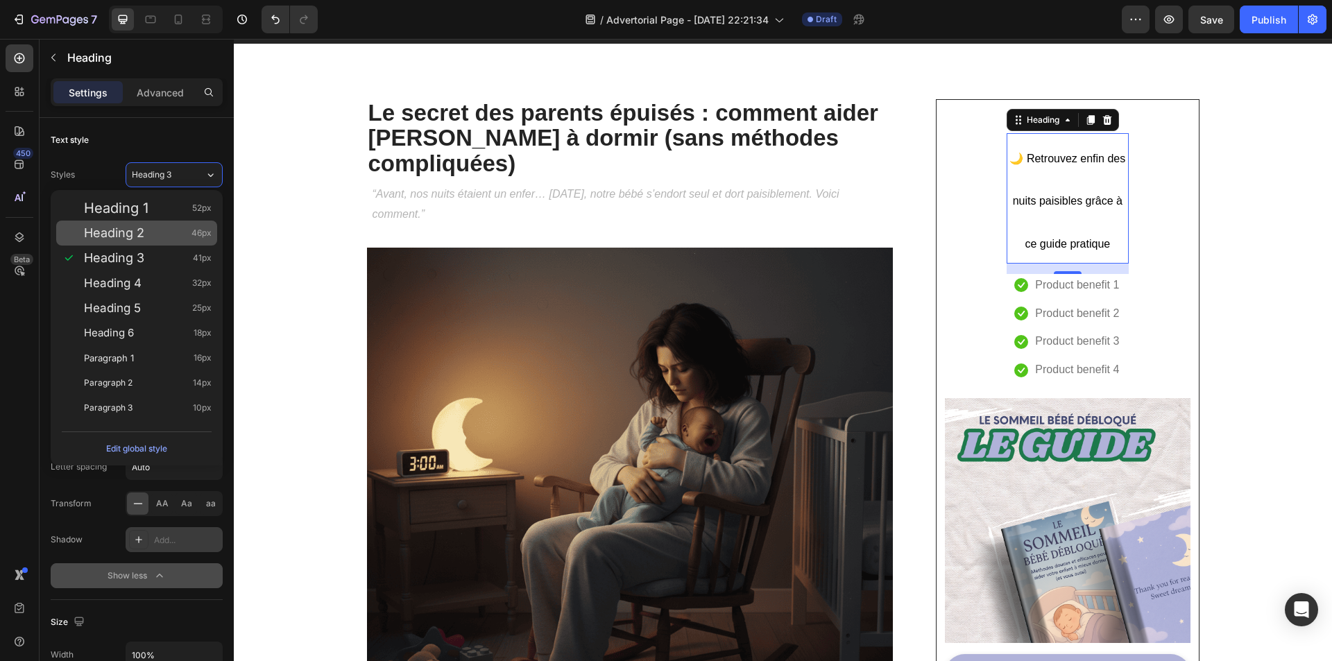
click at [148, 232] on div "Heading 2 46px" at bounding box center [148, 233] width 128 height 14
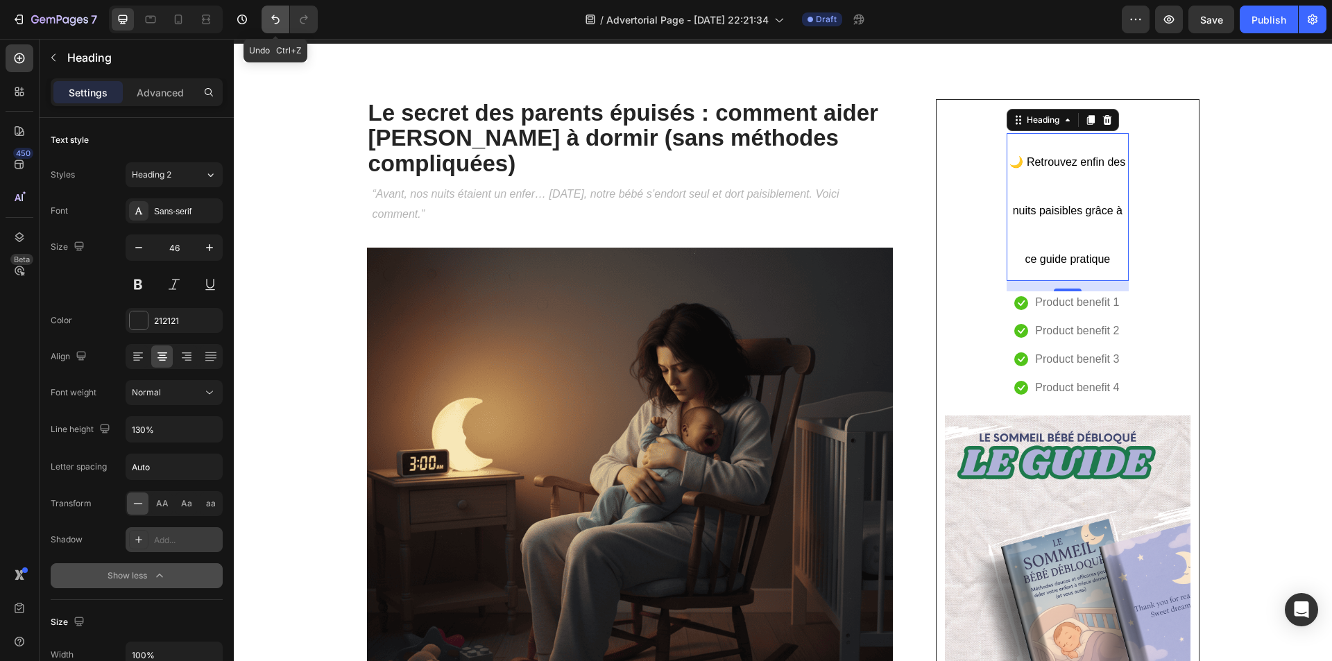
click at [272, 22] on icon "Undo/Redo" at bounding box center [275, 19] width 14 height 14
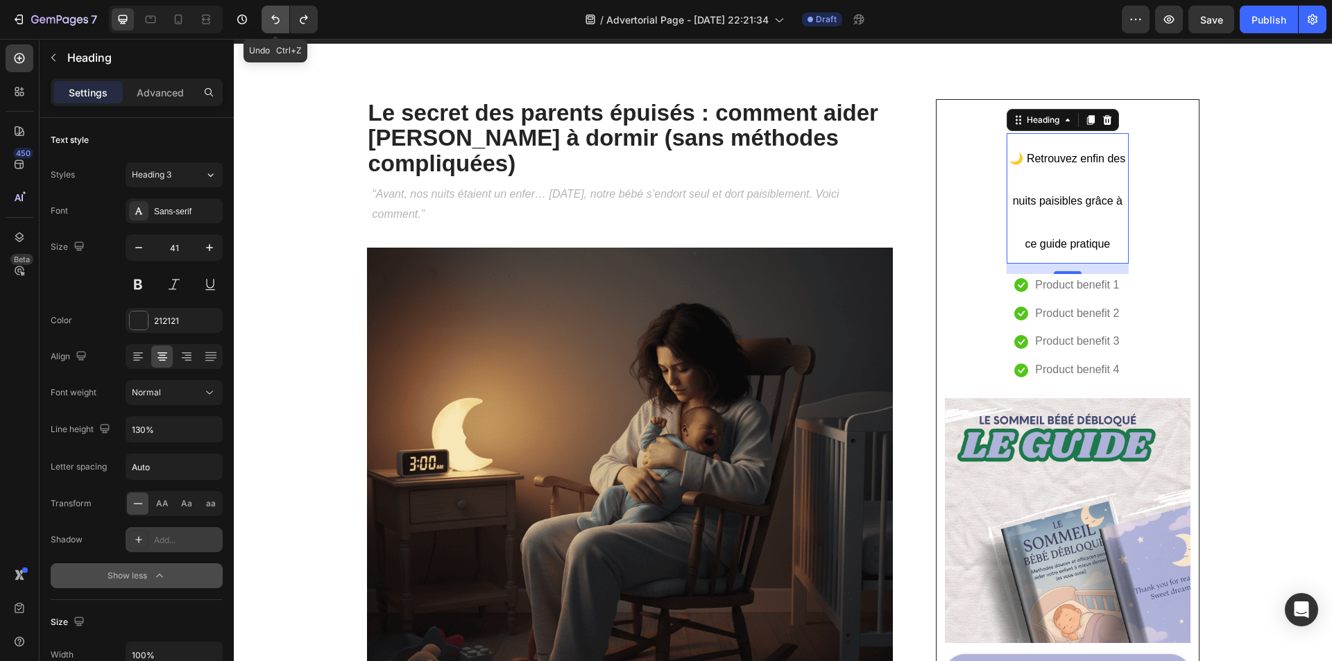
click at [272, 22] on icon "Undo/Redo" at bounding box center [275, 19] width 14 height 14
type input "25"
type input "100%"
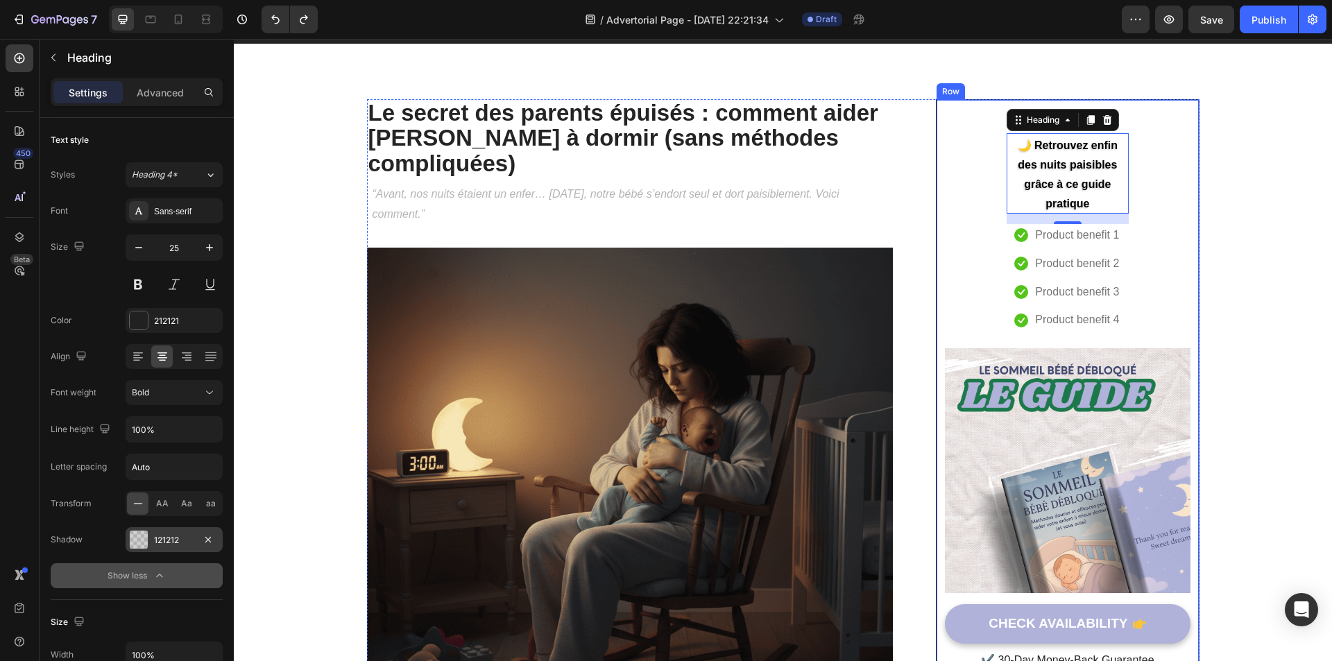
click at [1167, 243] on div "🌙 Retrouvez enfin des nuits paisibles grâce à ce guide pratique Heading 15 Icon…" at bounding box center [1067, 395] width 245 height 556
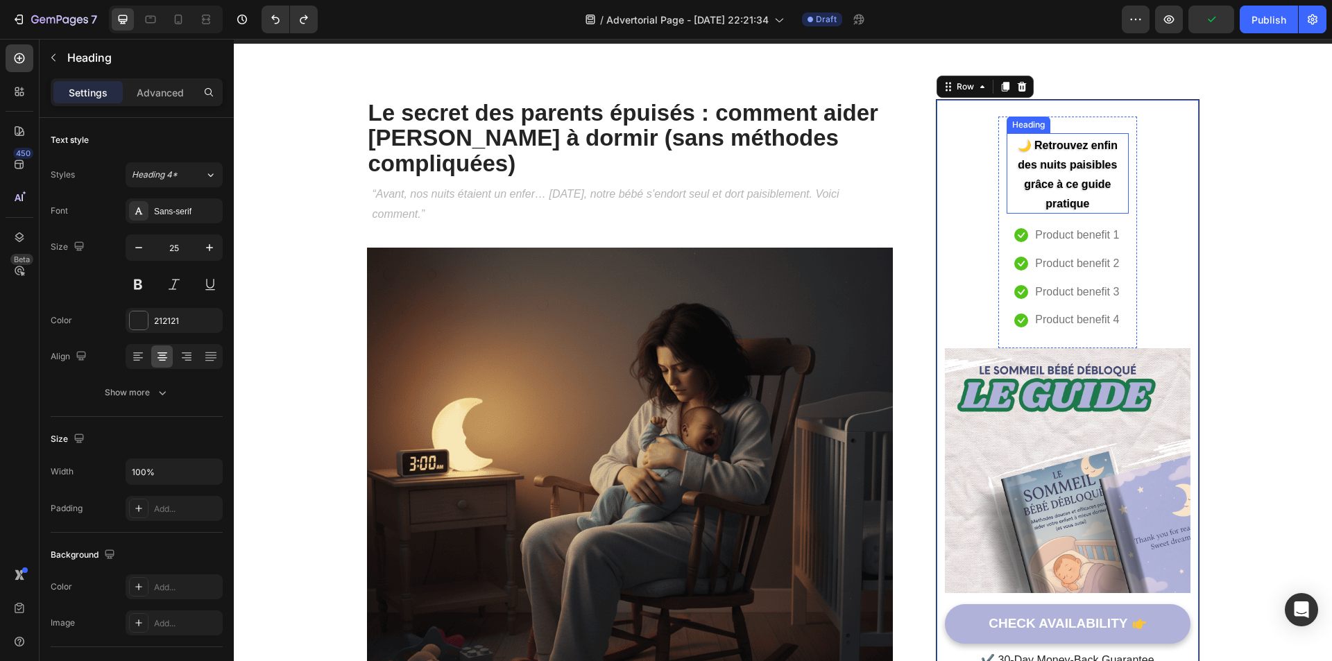
click at [1031, 160] on span "🌙 Retrouvez enfin des nuits paisibles grâce à ce guide pratique" at bounding box center [1068, 174] width 100 height 70
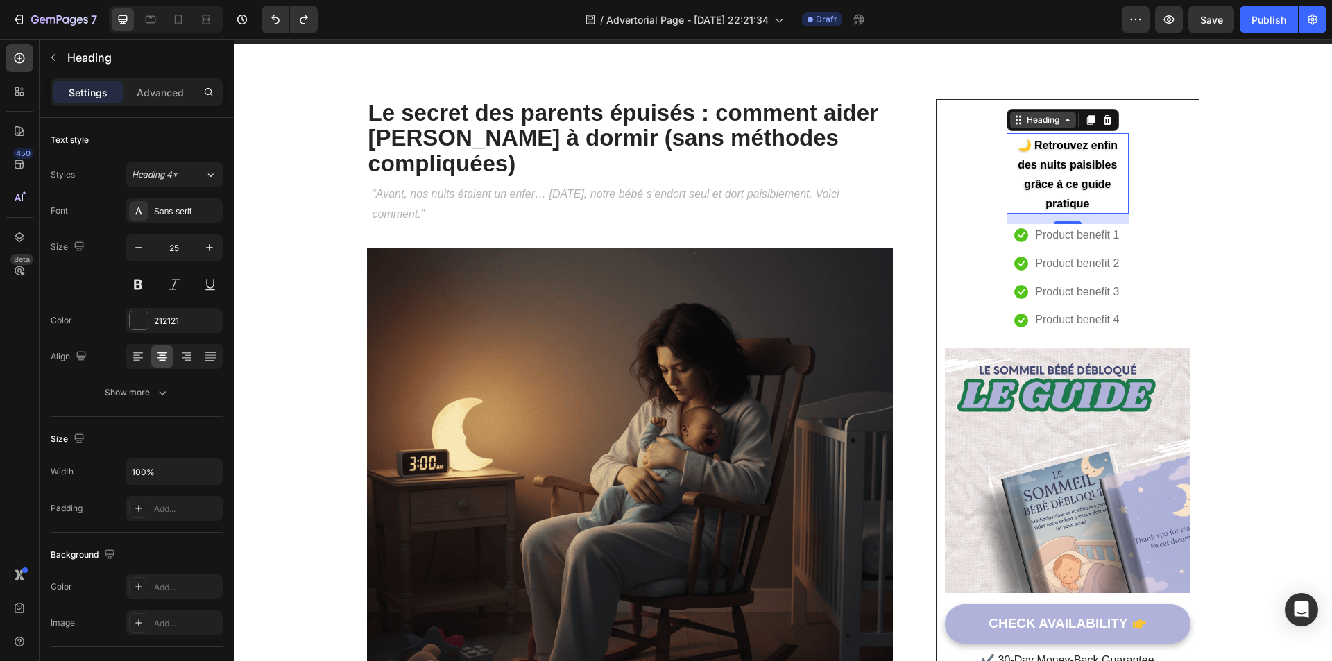
click at [1062, 118] on icon at bounding box center [1067, 119] width 11 height 11
click at [1062, 119] on icon at bounding box center [1067, 119] width 11 height 11
click at [180, 287] on button at bounding box center [174, 284] width 25 height 25
click at [143, 285] on button at bounding box center [138, 284] width 25 height 25
click at [1043, 173] on h2 "🌙 Retrouvez enfin des nuits paisibles grâce à ce guide pratique" at bounding box center [1068, 173] width 122 height 80
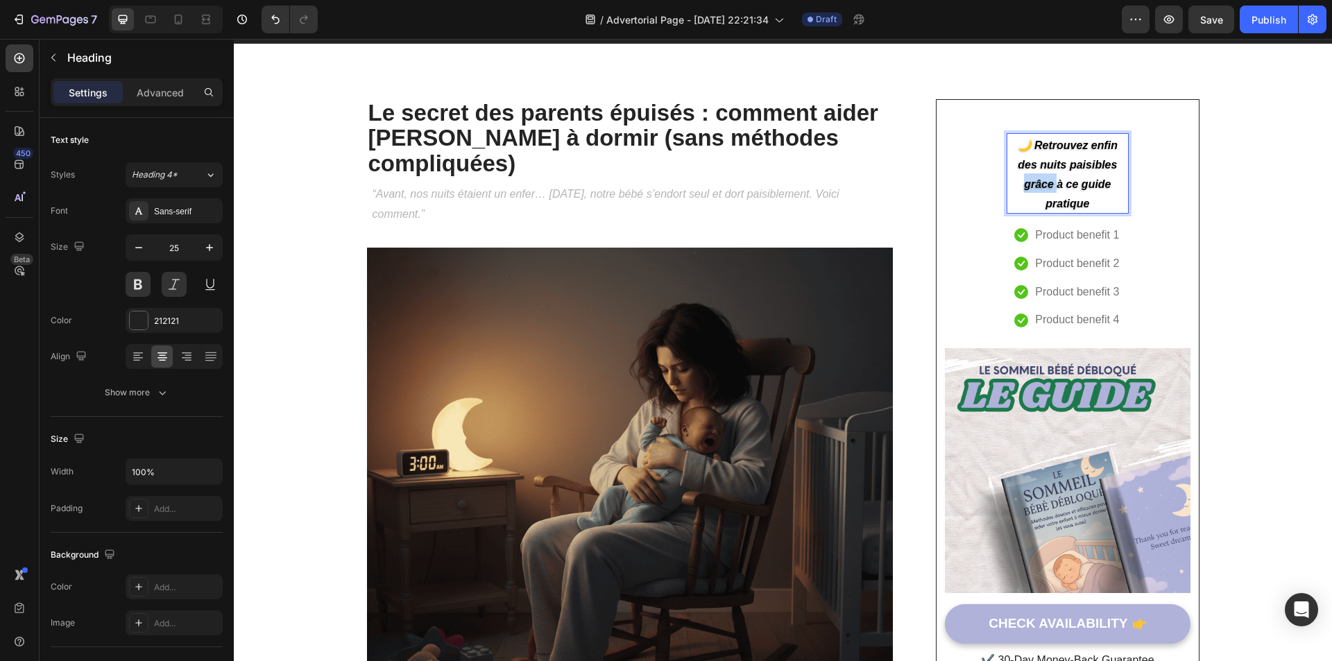
click at [1043, 173] on p "🌙 Retrouvez enfin des nuits paisibles grâce à ce guide pratique" at bounding box center [1067, 174] width 119 height 78
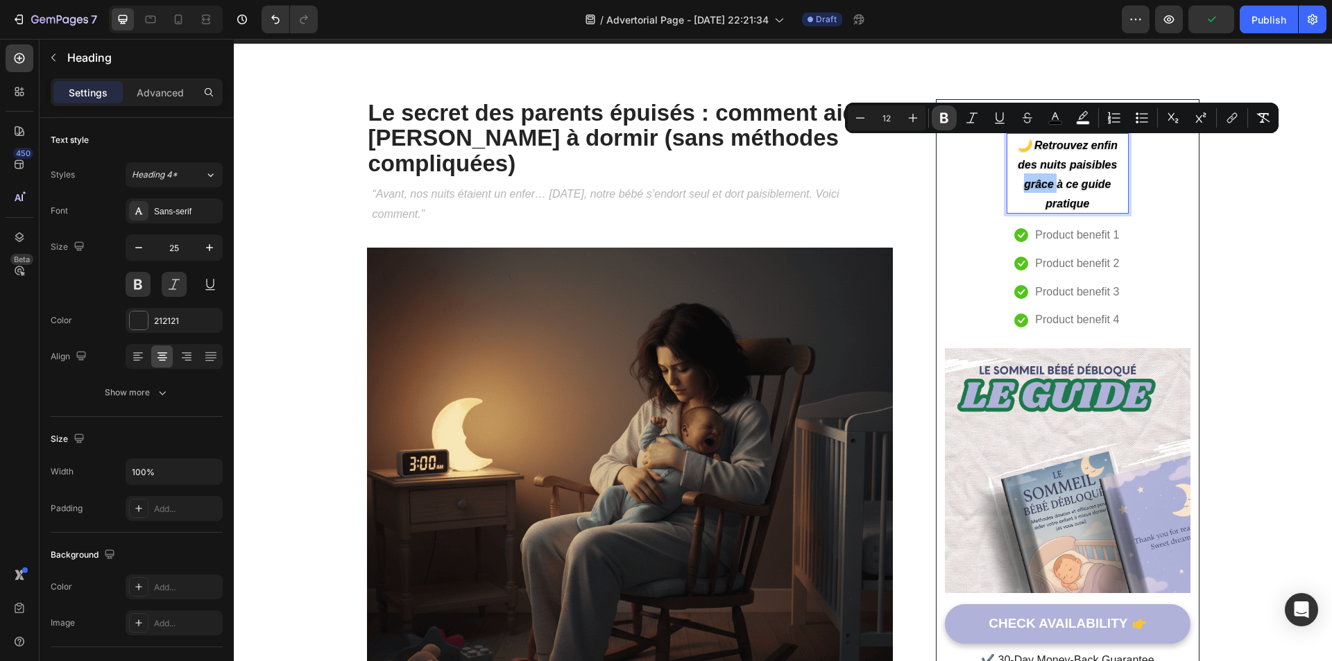
click at [946, 119] on icon "Editor contextual toolbar" at bounding box center [944, 118] width 8 height 10
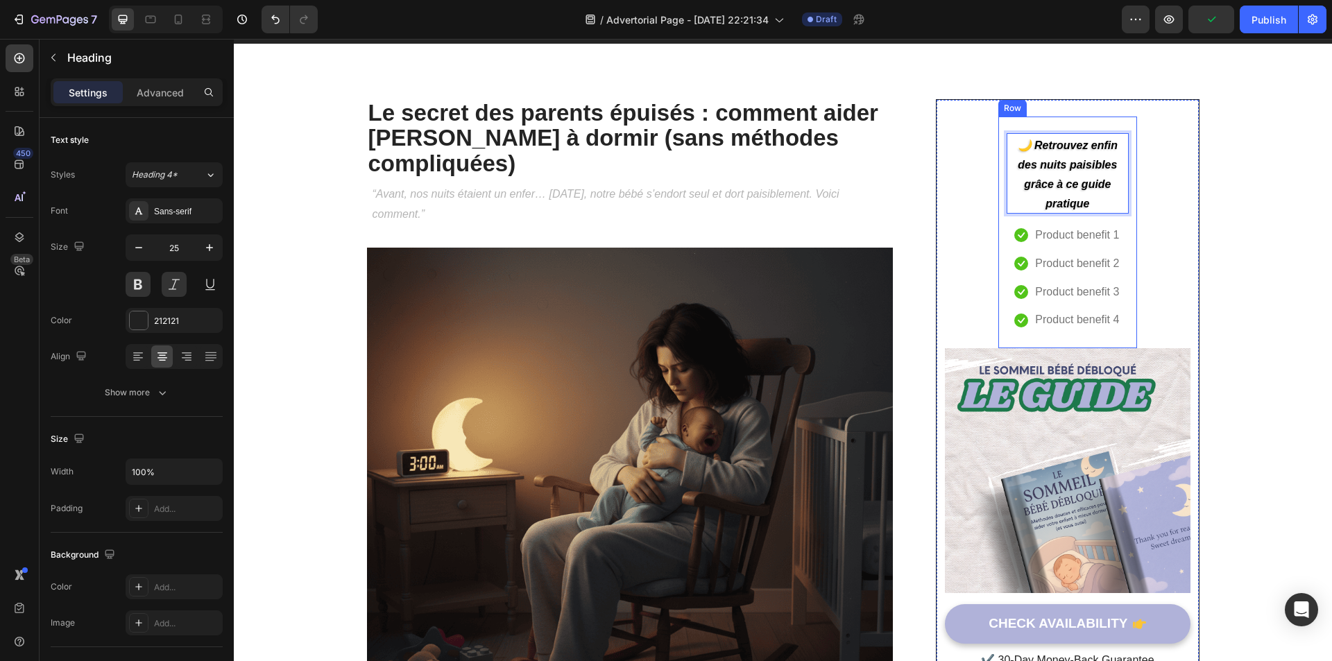
click at [1057, 175] on p "🌙 Retrouvez enfin des nuits paisibles grâce à ce guide pratique" at bounding box center [1067, 174] width 119 height 78
click at [1057, 257] on p "Product benefit 2" at bounding box center [1077, 264] width 84 height 20
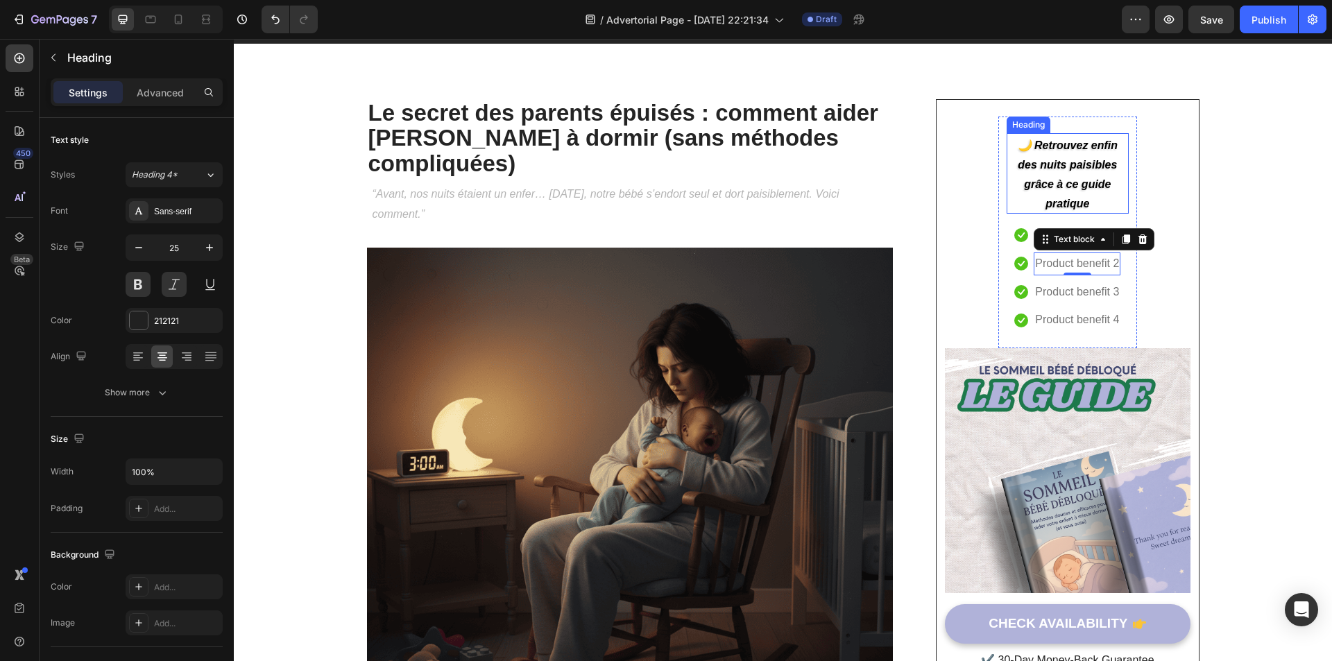
click at [1053, 187] on strong "🌙 Retrouvez enfin des nuits paisibles grâce à ce guide pratique" at bounding box center [1068, 174] width 100 height 70
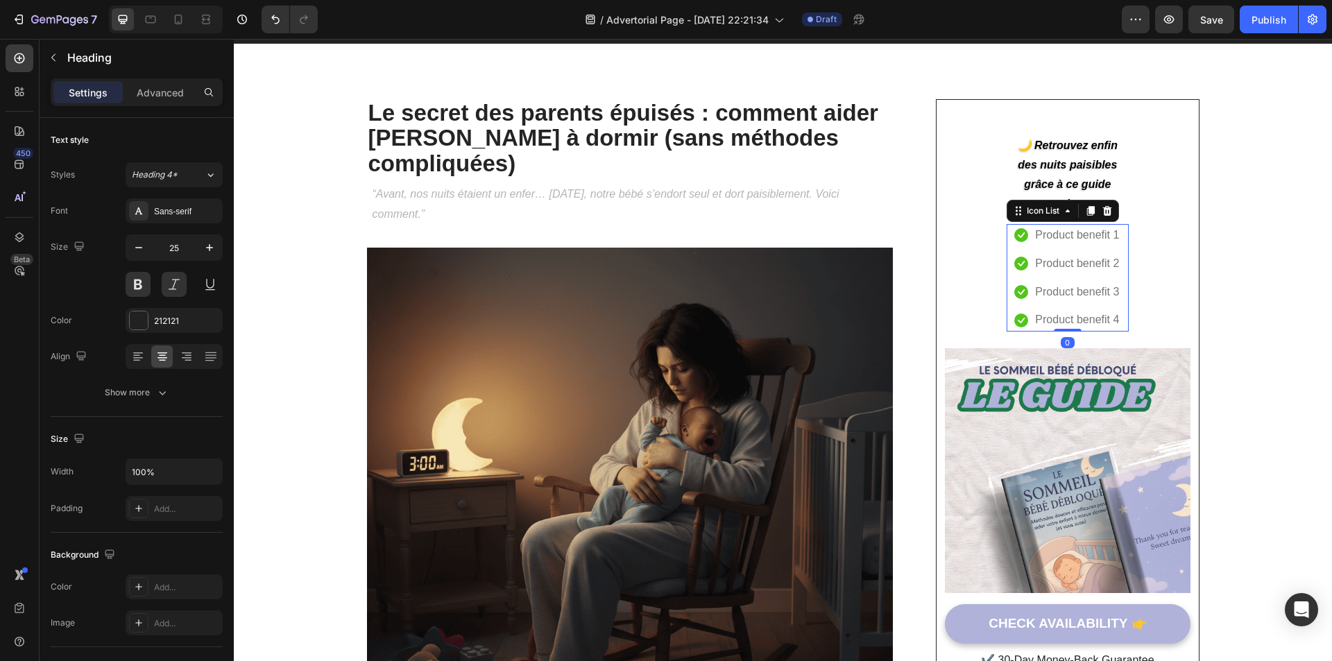
click at [1023, 291] on li "Icon Product benefit 3 Text block" at bounding box center [1067, 292] width 106 height 23
click at [1039, 178] on strong "🌙 Retrouvez enfin des nuits paisibles grâce à ce guide pratique" at bounding box center [1068, 174] width 100 height 70
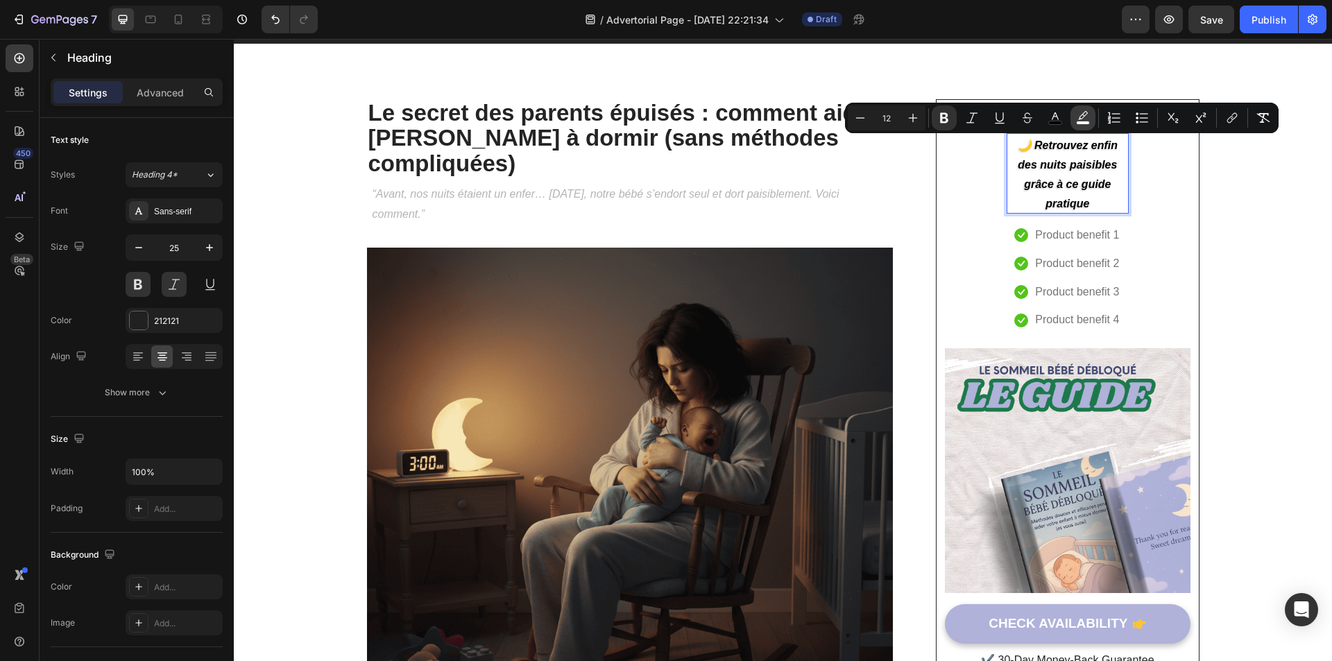
click at [1086, 121] on rect "Editor contextual toolbar" at bounding box center [1083, 122] width 13 height 3
type input "FFFFFF"
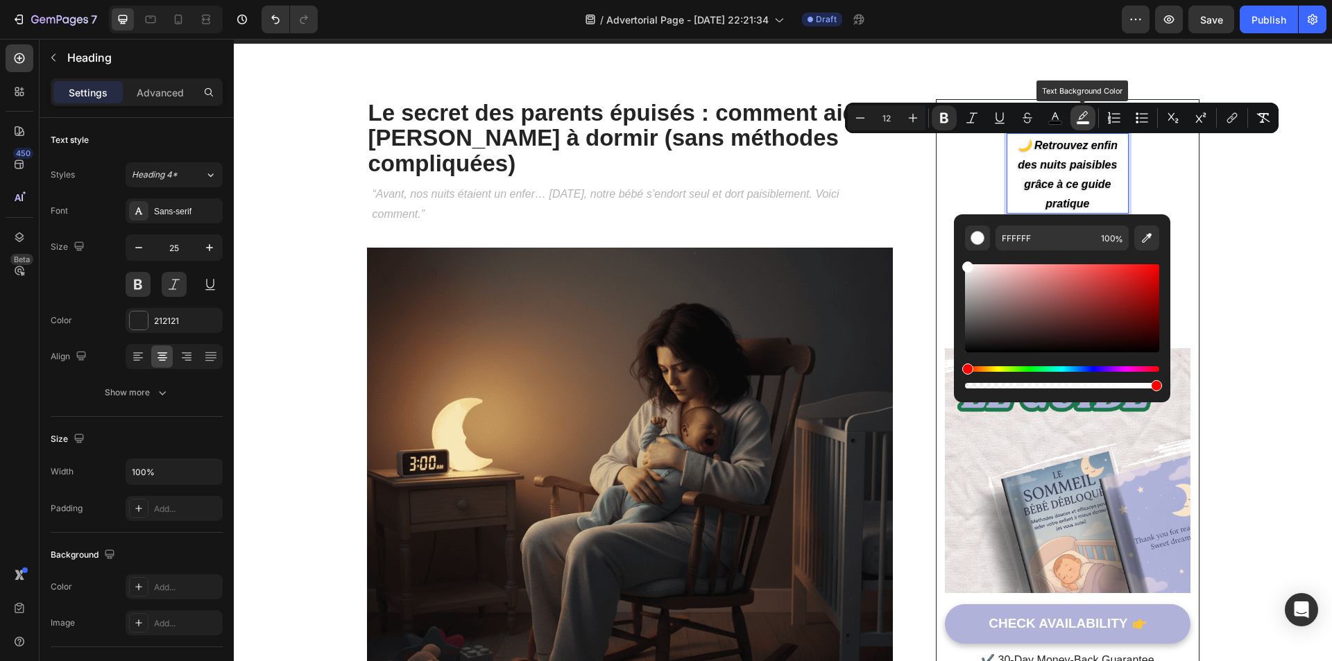
click at [1086, 121] on rect "Editor contextual toolbar" at bounding box center [1083, 122] width 13 height 3
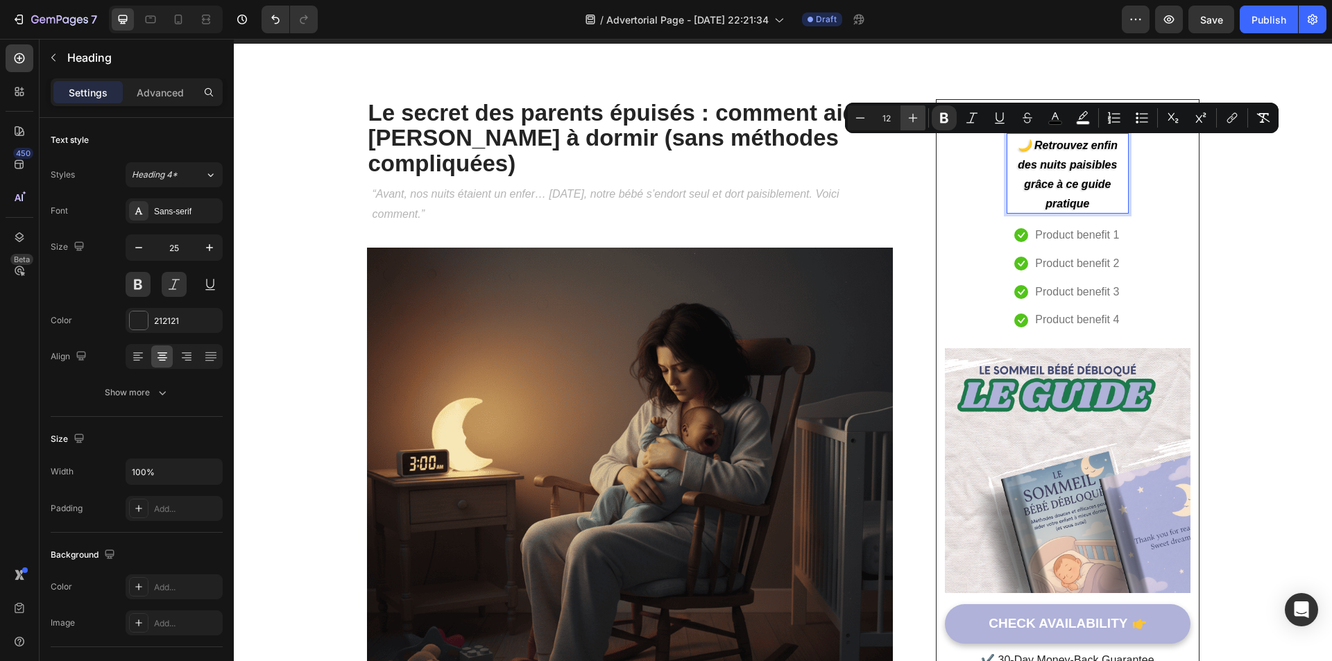
click at [920, 123] on button "Plus" at bounding box center [912, 117] width 25 height 25
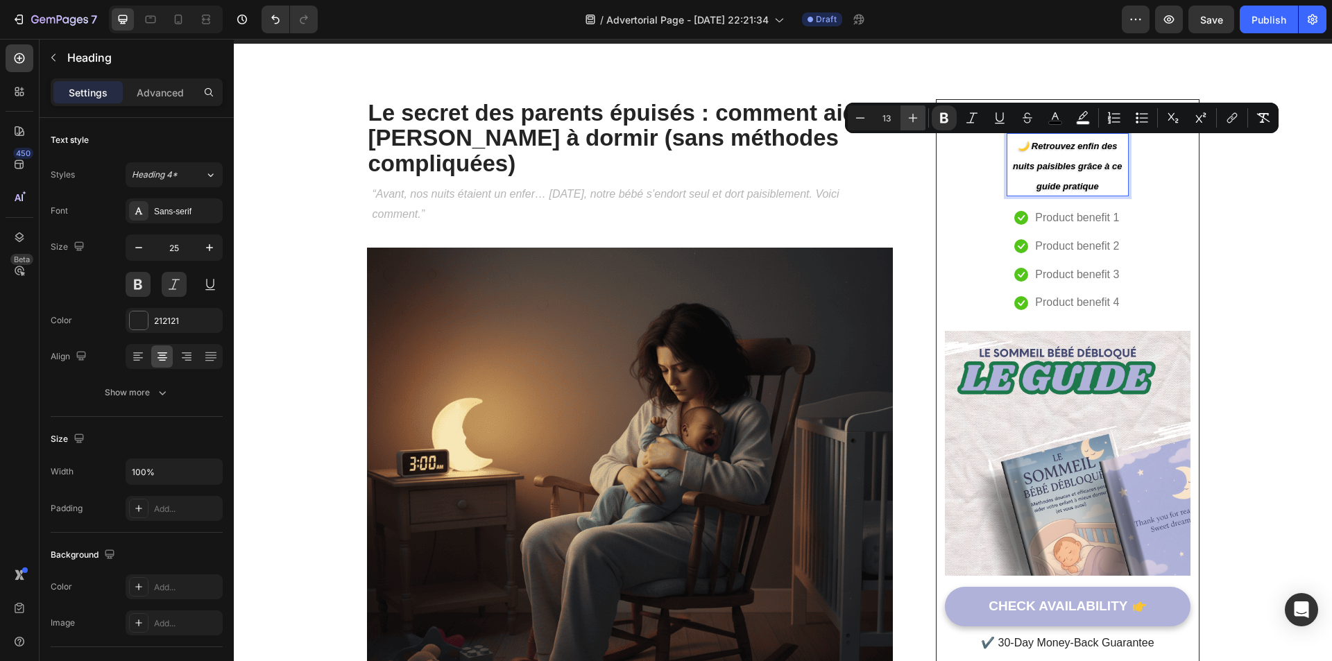
click at [920, 123] on button "Plus" at bounding box center [912, 117] width 25 height 25
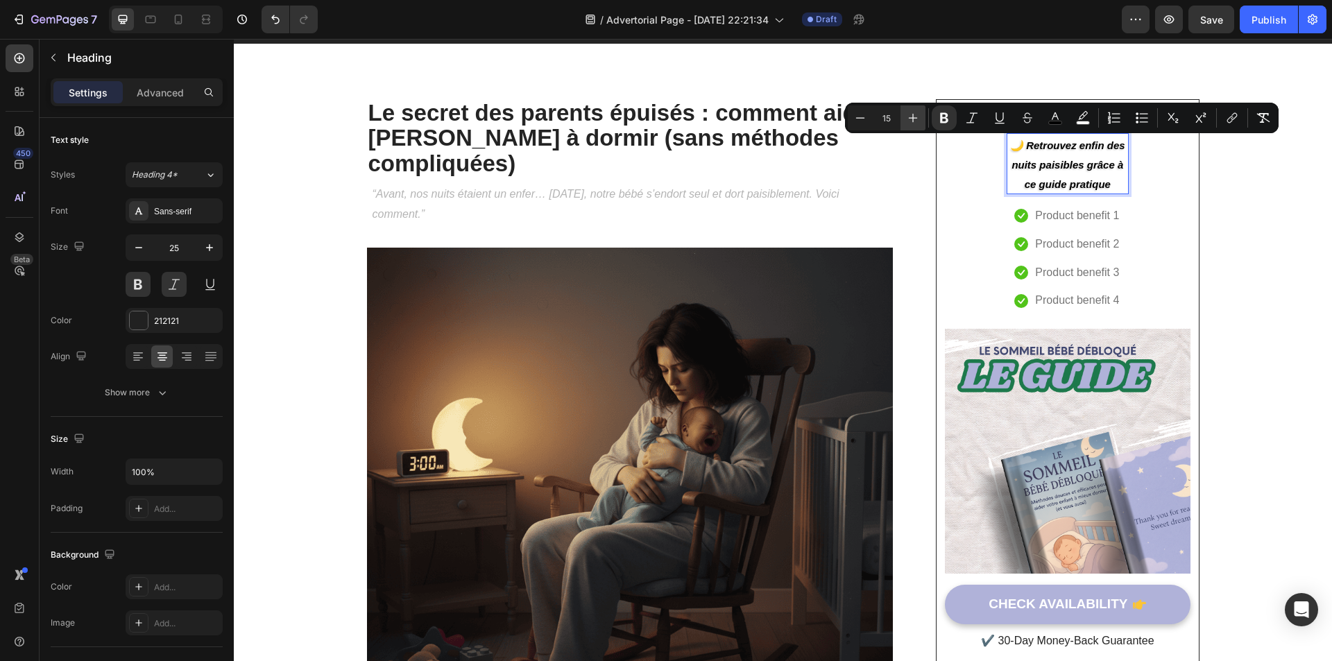
click at [920, 123] on button "Plus" at bounding box center [912, 117] width 25 height 25
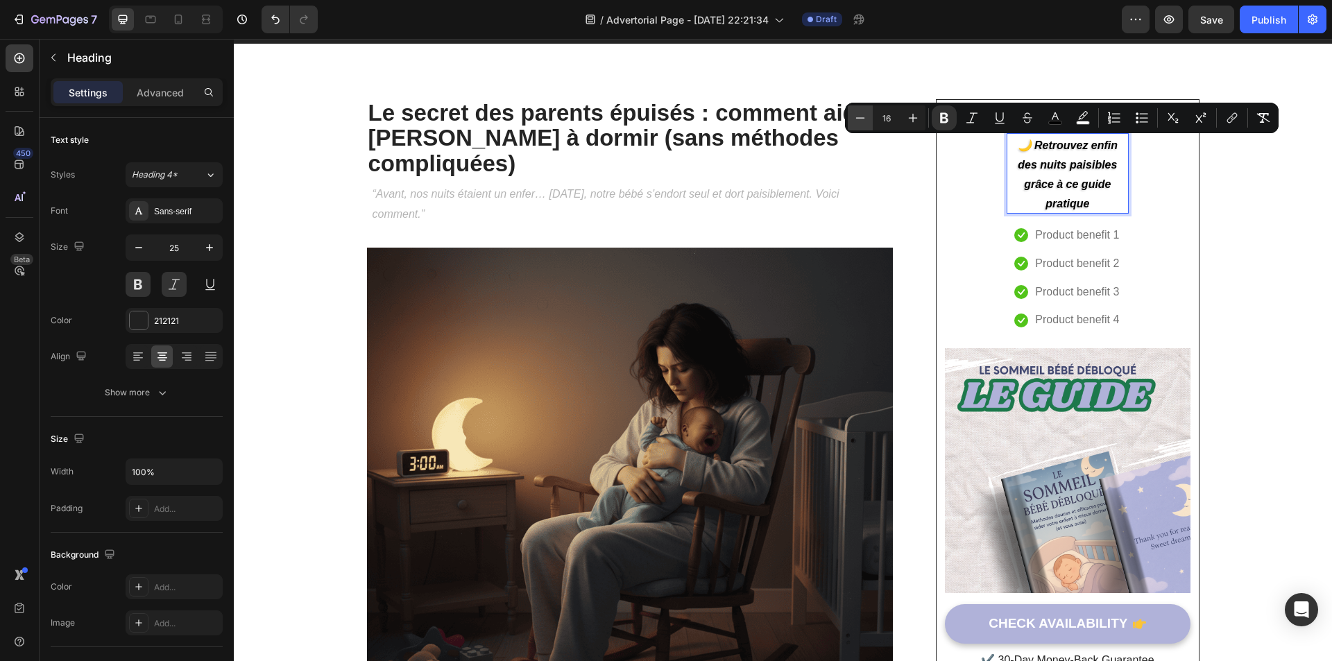
click at [866, 121] on icon "Editor contextual toolbar" at bounding box center [860, 118] width 14 height 14
type input "15"
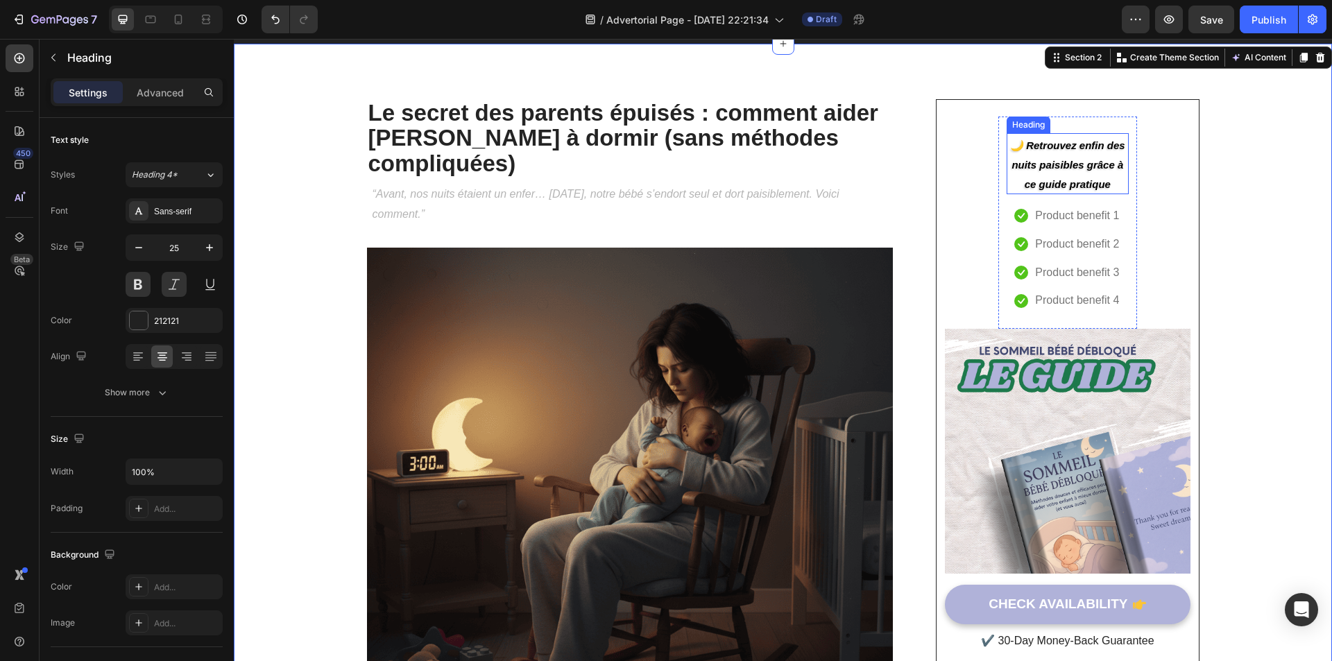
click at [1068, 164] on strong "🌙 Retrouvez enfin des nuits paisibles grâce à ce guide pratique" at bounding box center [1067, 164] width 115 height 51
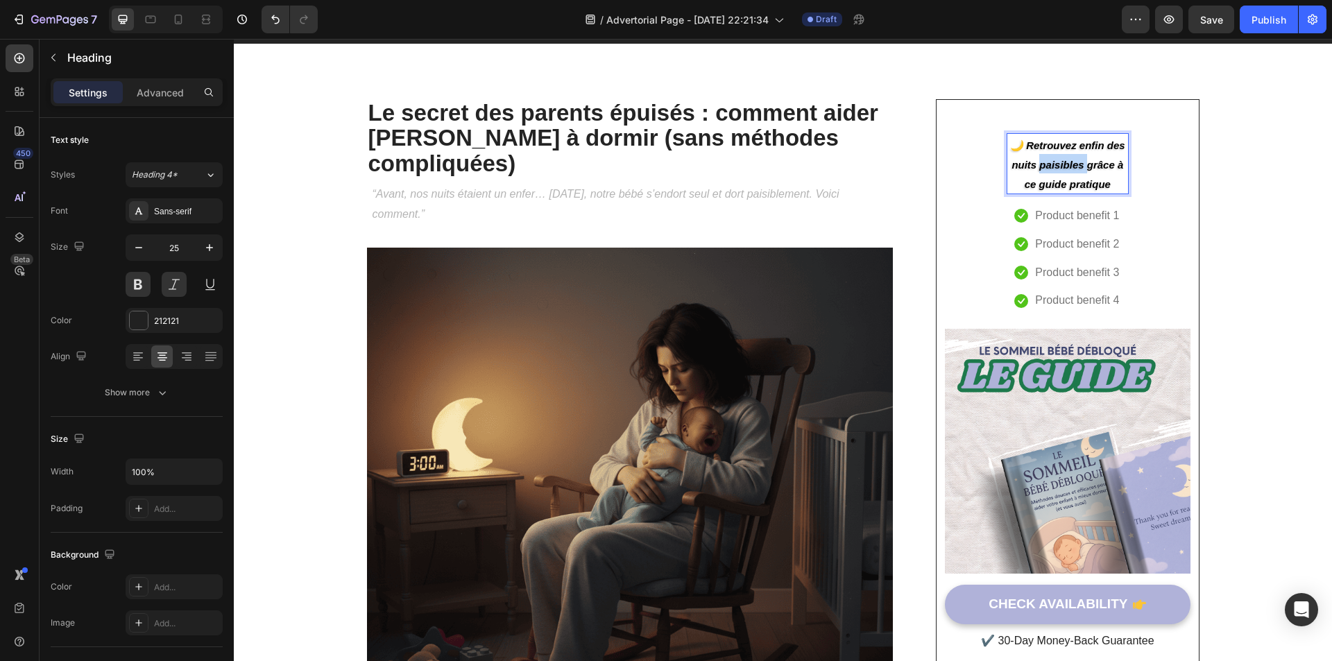
click at [1052, 165] on strong "🌙 Retrouvez enfin des nuits paisibles grâce à ce guide pratique" at bounding box center [1067, 164] width 115 height 51
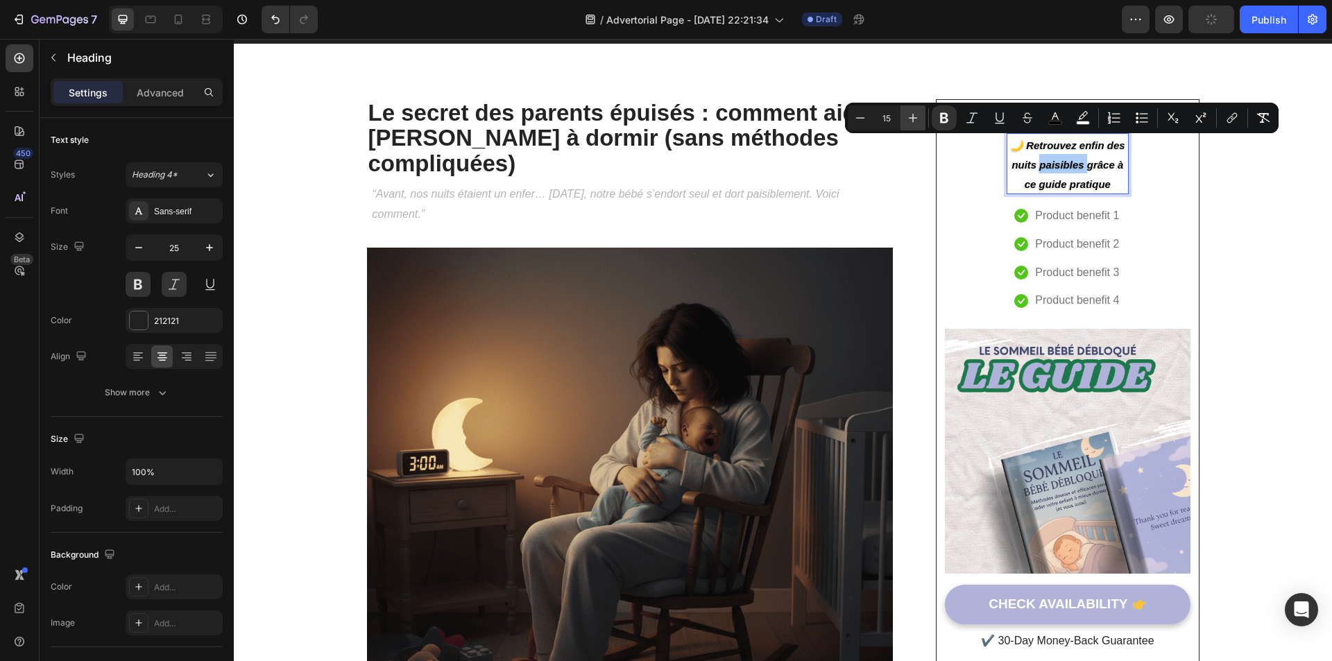
click at [907, 119] on icon "Editor contextual toolbar" at bounding box center [913, 118] width 14 height 14
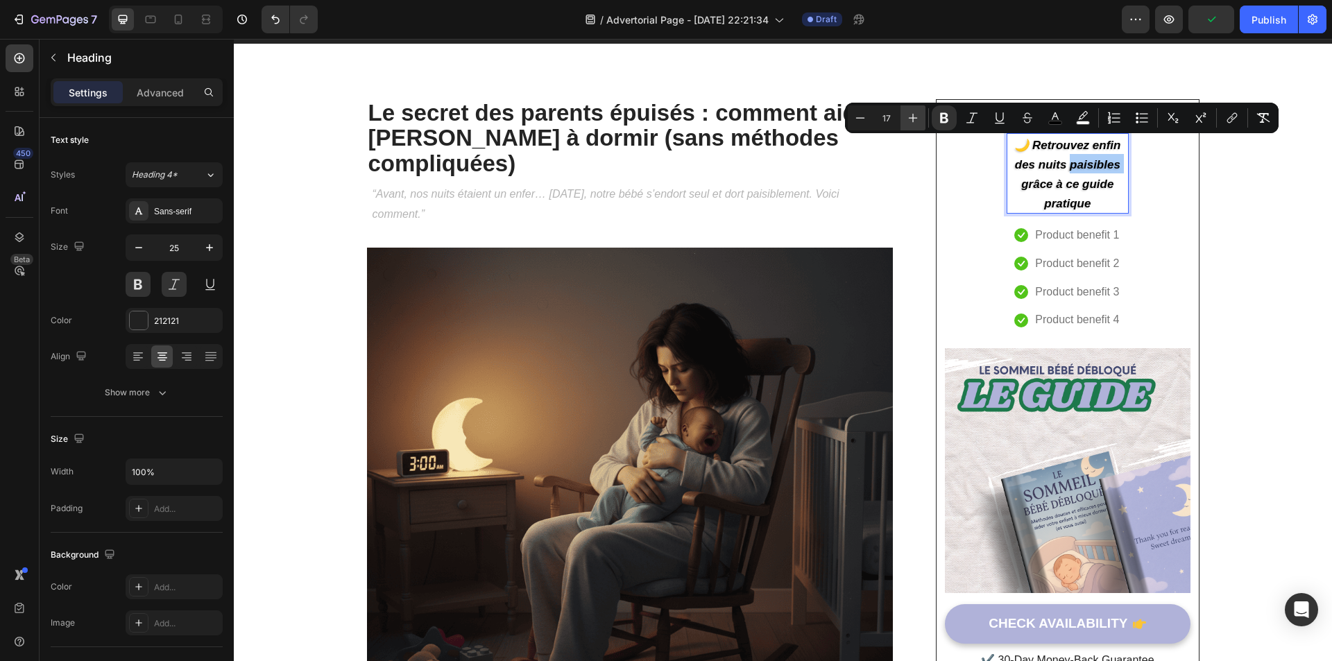
click at [907, 119] on icon "Editor contextual toolbar" at bounding box center [913, 118] width 14 height 14
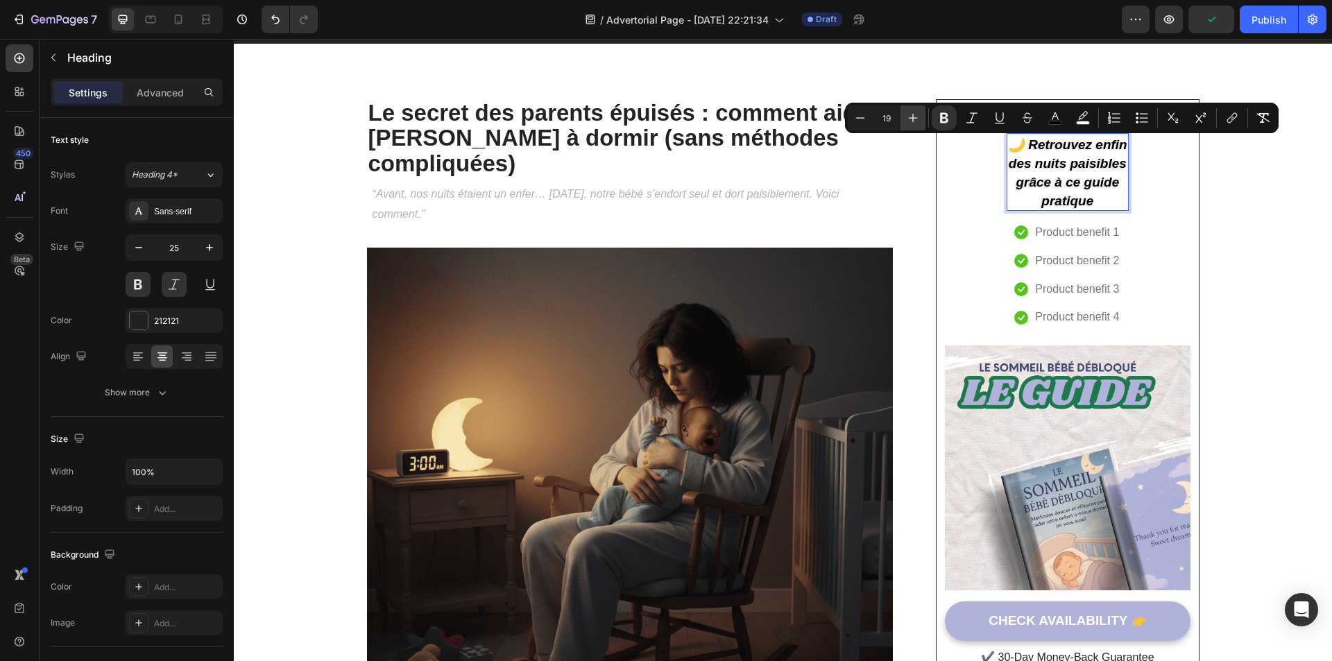
click at [907, 119] on icon "Editor contextual toolbar" at bounding box center [913, 118] width 14 height 14
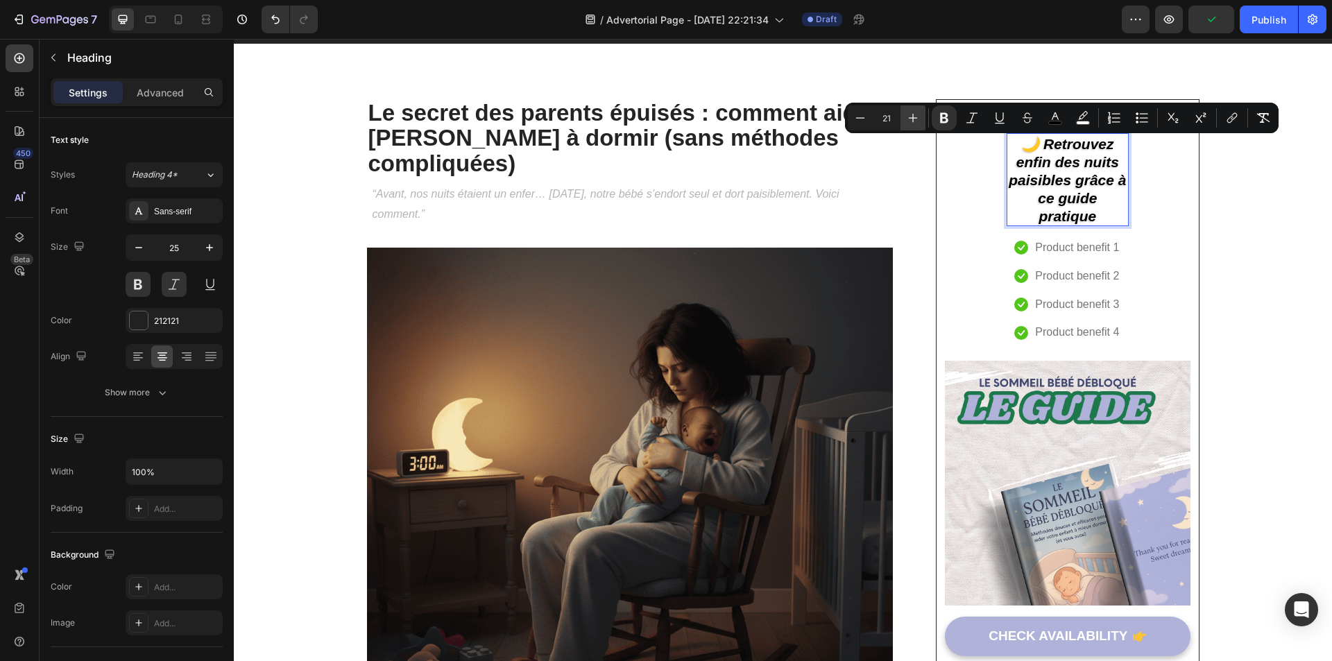
click at [907, 119] on icon "Editor contextual toolbar" at bounding box center [913, 118] width 14 height 14
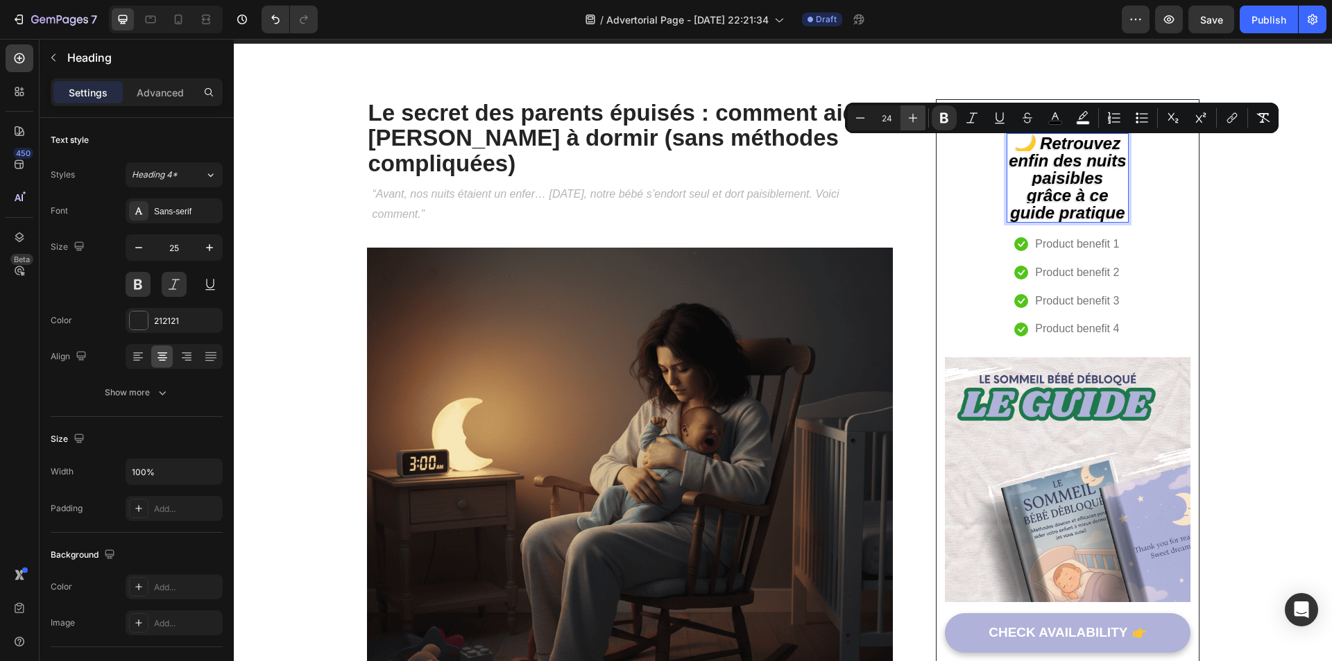
click at [907, 119] on icon "Editor contextual toolbar" at bounding box center [913, 118] width 14 height 14
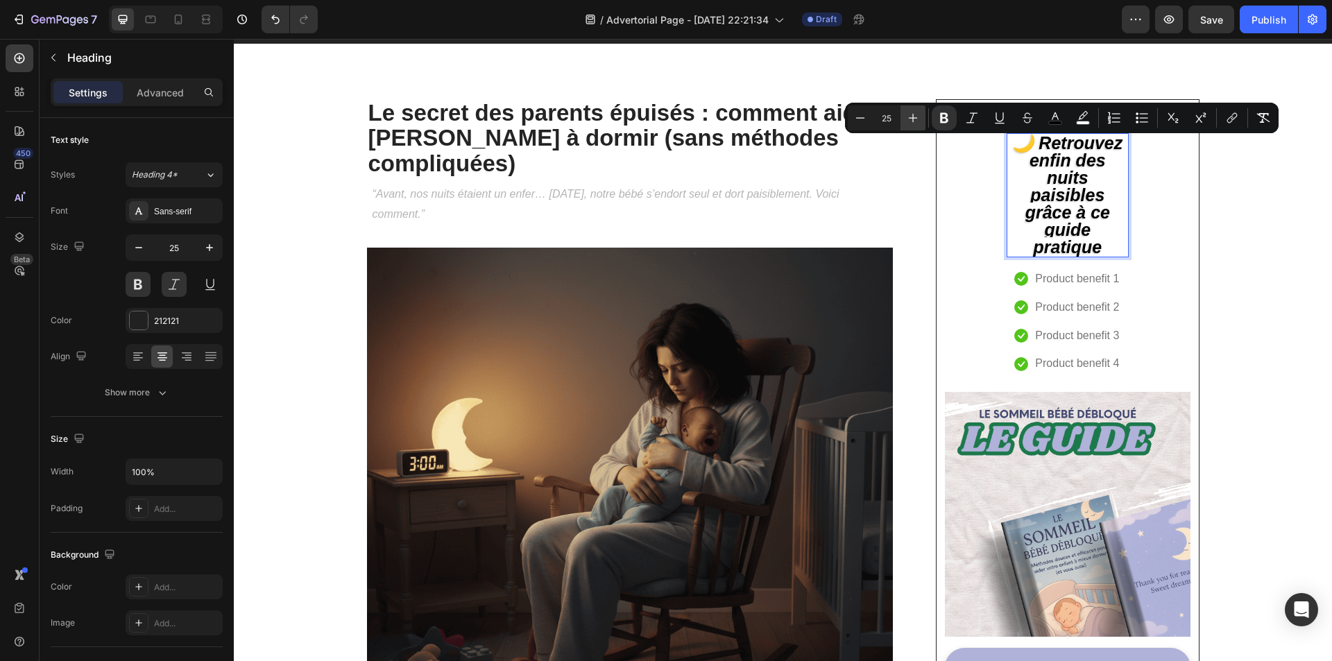
click at [907, 119] on icon "Editor contextual toolbar" at bounding box center [913, 118] width 14 height 14
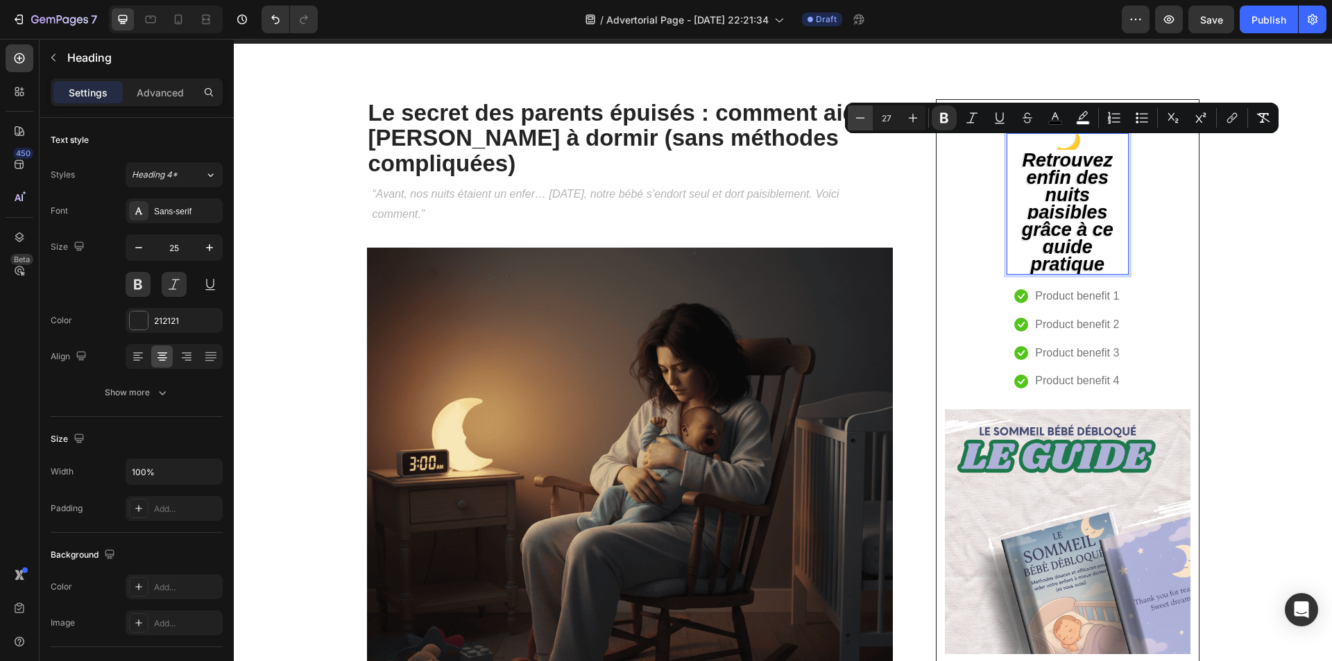
click at [856, 119] on icon "Editor contextual toolbar" at bounding box center [860, 118] width 14 height 14
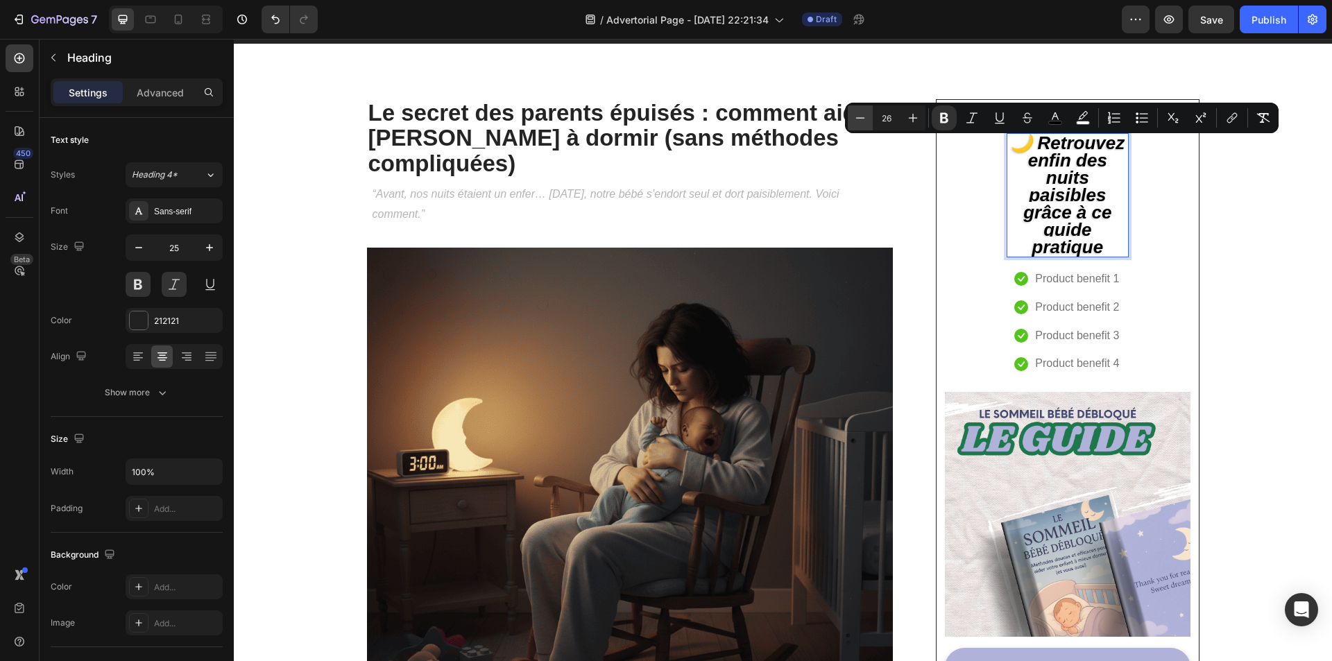
click at [856, 119] on icon "Editor contextual toolbar" at bounding box center [860, 118] width 14 height 14
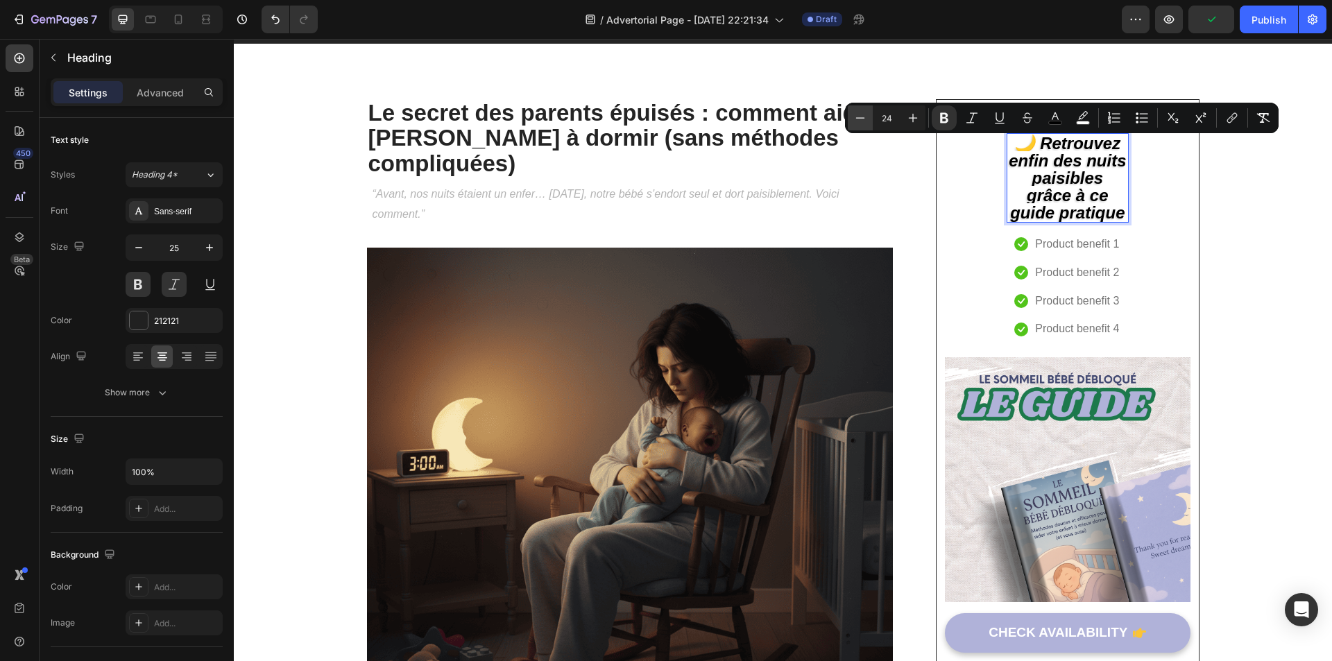
click at [856, 119] on icon "Editor contextual toolbar" at bounding box center [860, 118] width 14 height 14
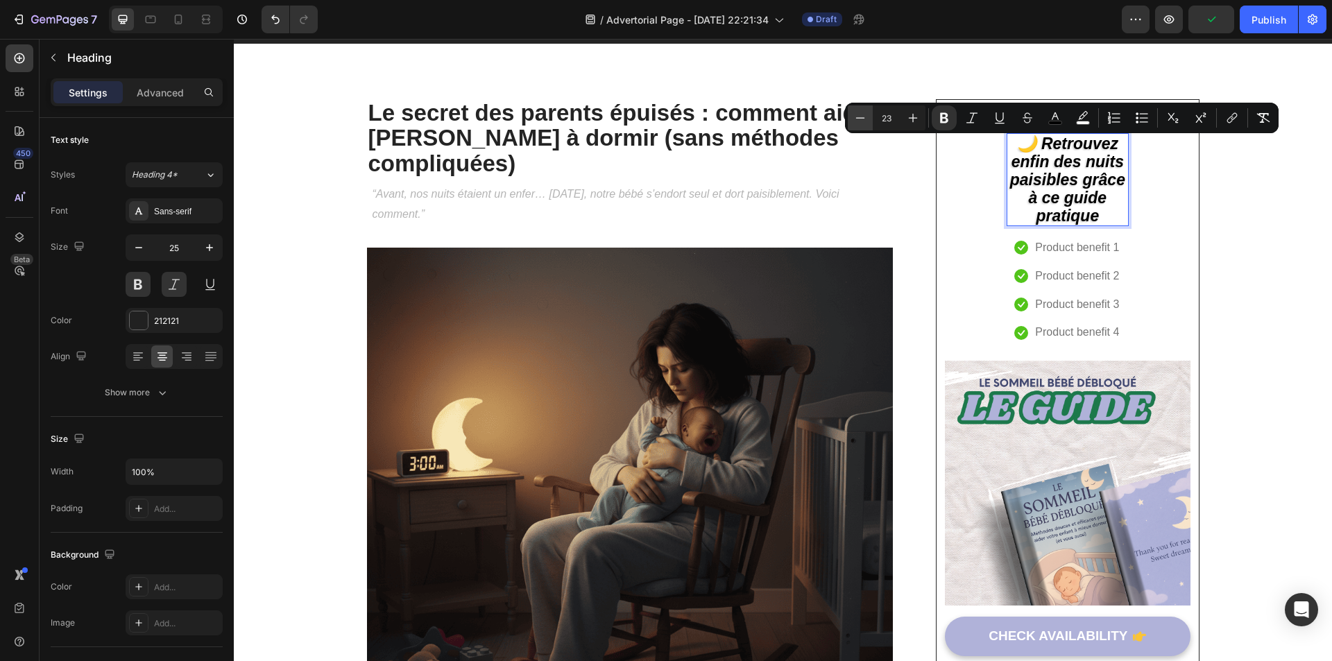
click at [856, 119] on icon "Editor contextual toolbar" at bounding box center [860, 118] width 14 height 14
type input "20"
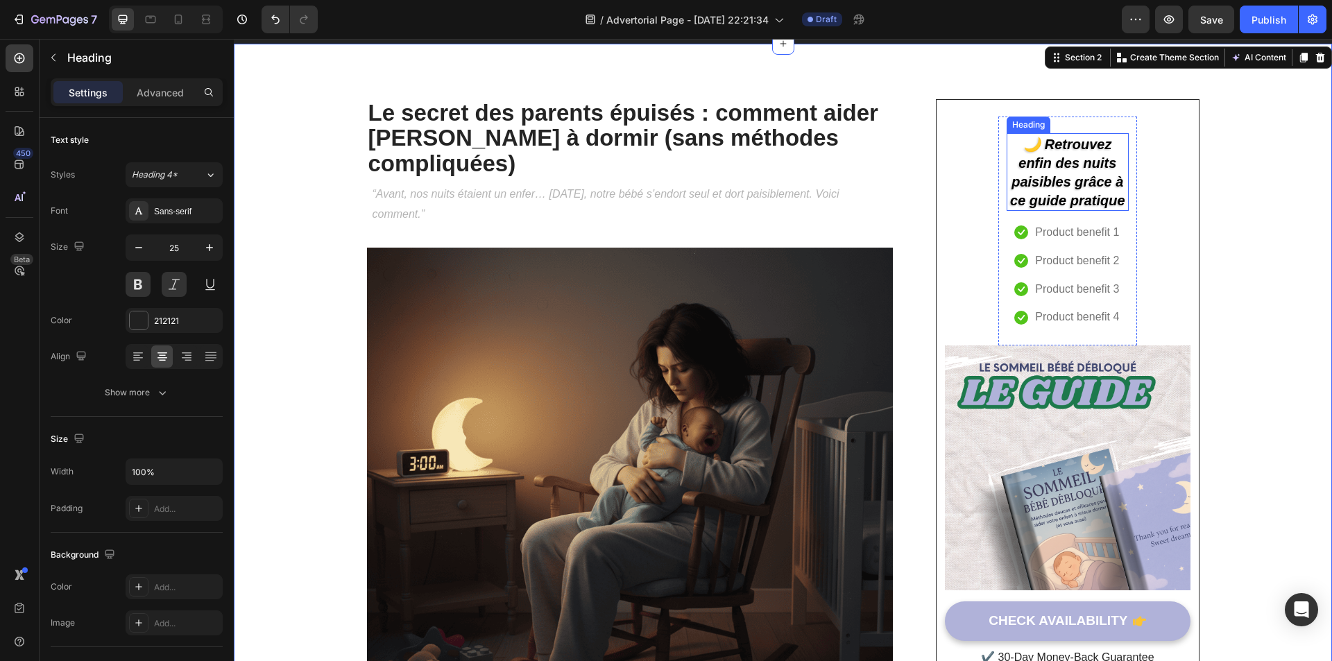
click at [1027, 146] on strong "🌙 Retrouvez enfin des nuits paisibles grâce à ce guide pratique" at bounding box center [1067, 172] width 115 height 71
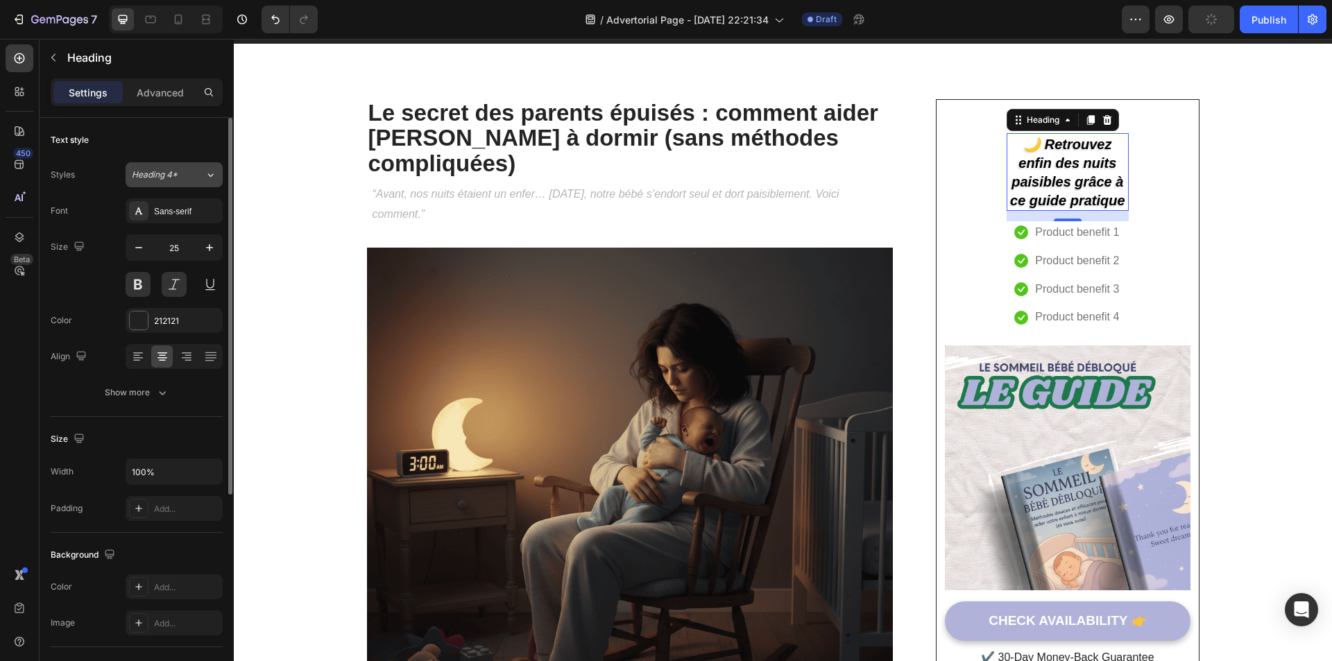
click at [199, 178] on div "Heading 4*" at bounding box center [168, 175] width 73 height 12
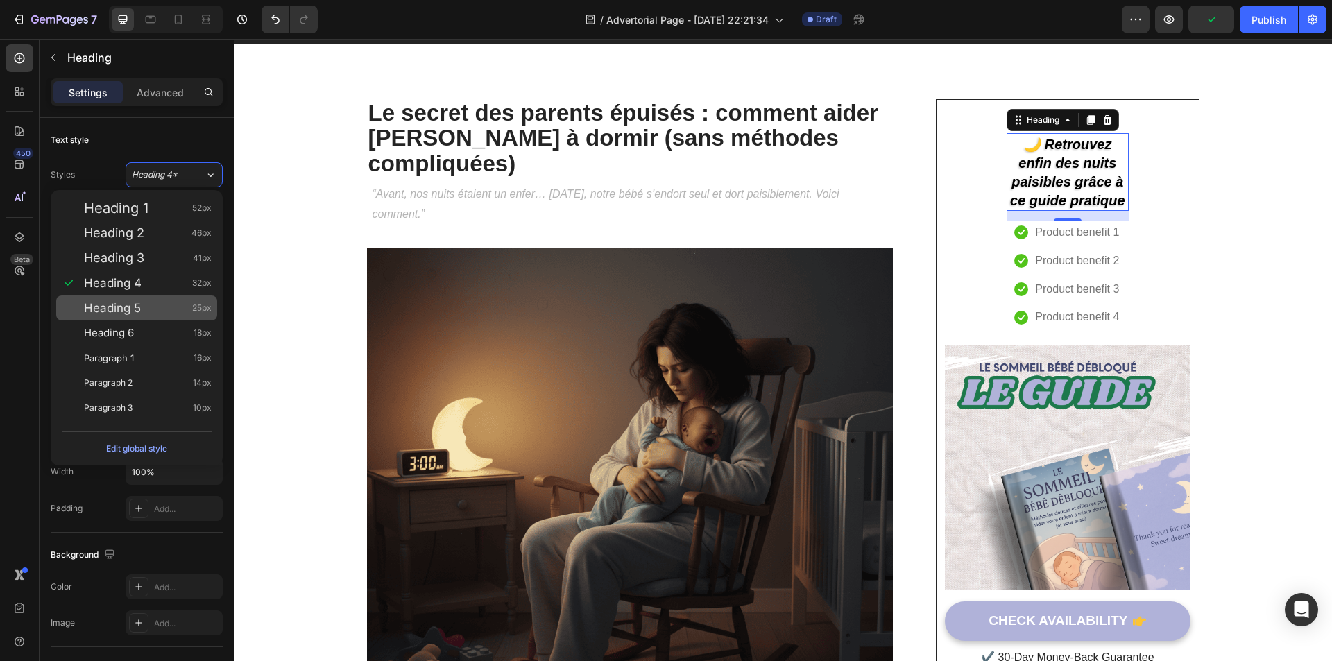
click at [143, 304] on div "Heading 5 25px" at bounding box center [148, 308] width 128 height 14
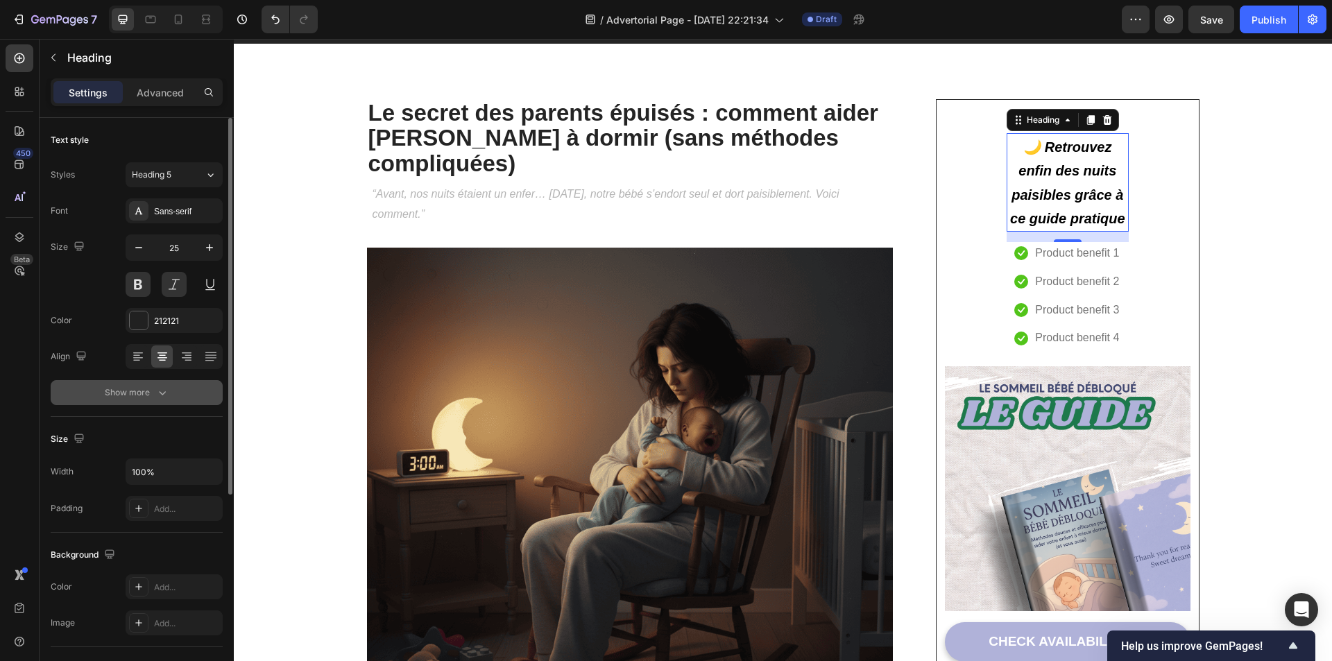
click at [162, 397] on icon "button" at bounding box center [162, 393] width 14 height 14
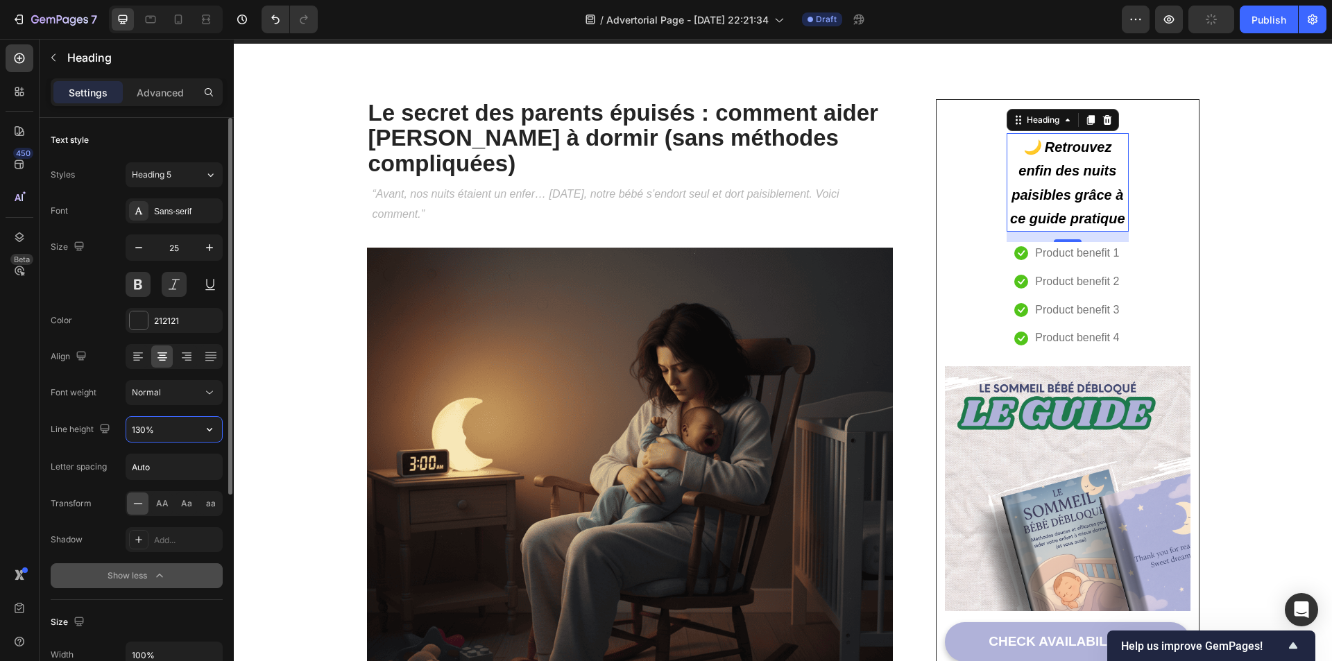
click at [183, 434] on input "130%" at bounding box center [174, 429] width 96 height 25
click at [210, 433] on icon "button" at bounding box center [210, 429] width 14 height 14
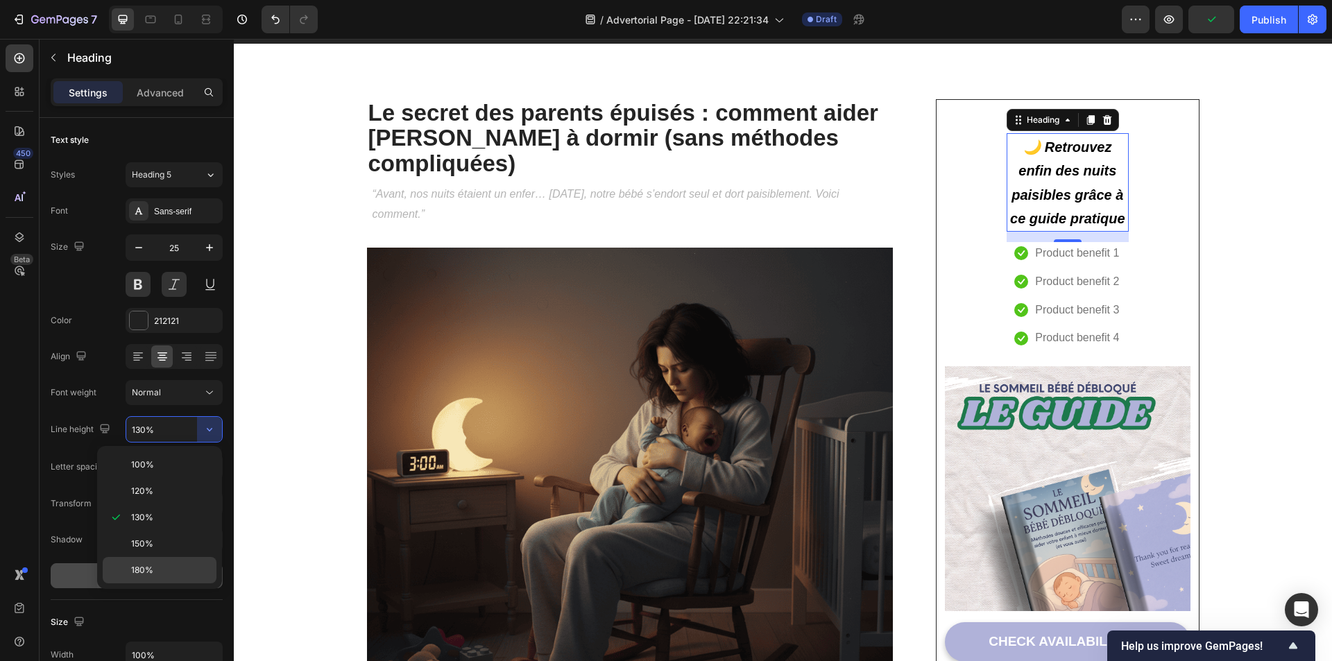
click at [157, 570] on p "180%" at bounding box center [170, 570] width 79 height 12
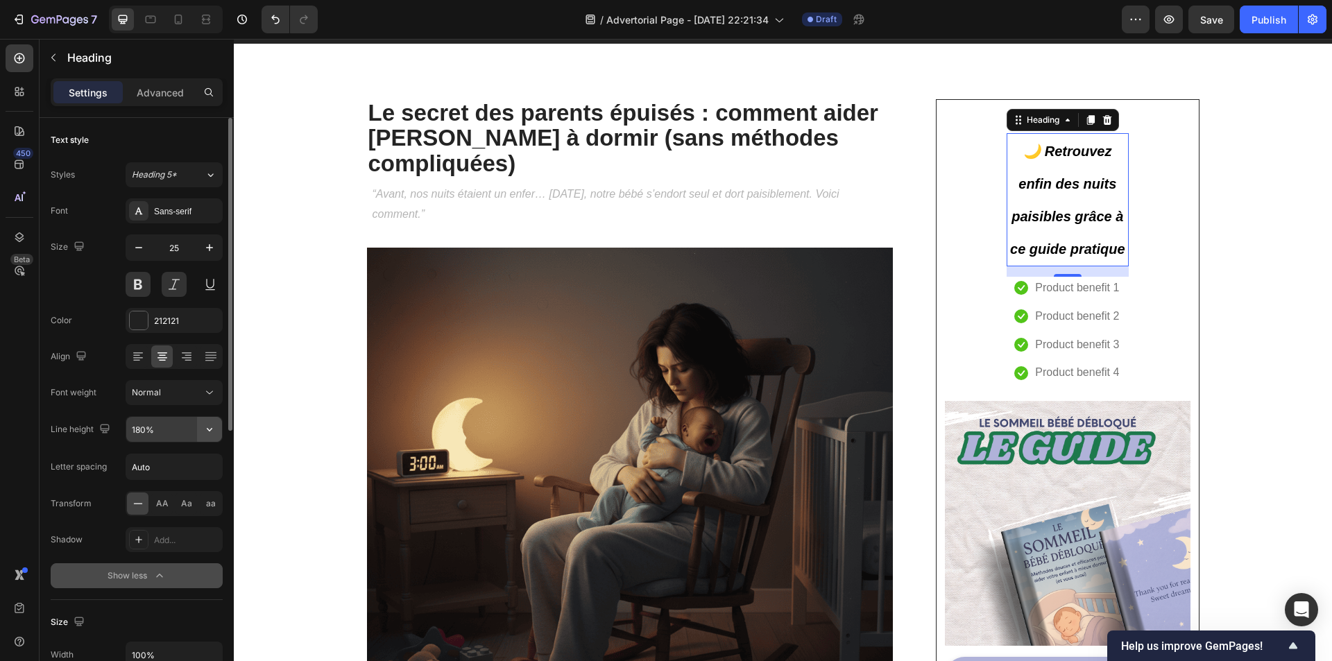
click at [208, 428] on icon "button" at bounding box center [210, 429] width 14 height 14
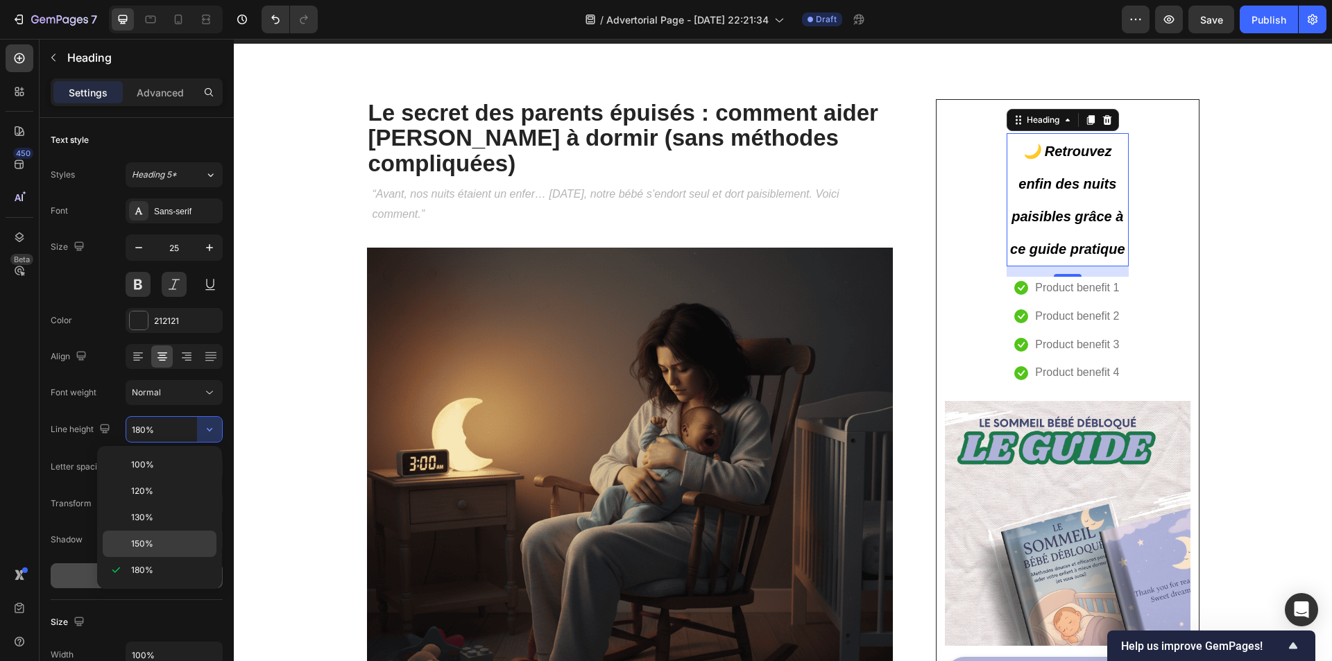
click at [151, 543] on span "150%" at bounding box center [142, 544] width 22 height 12
type input "150%"
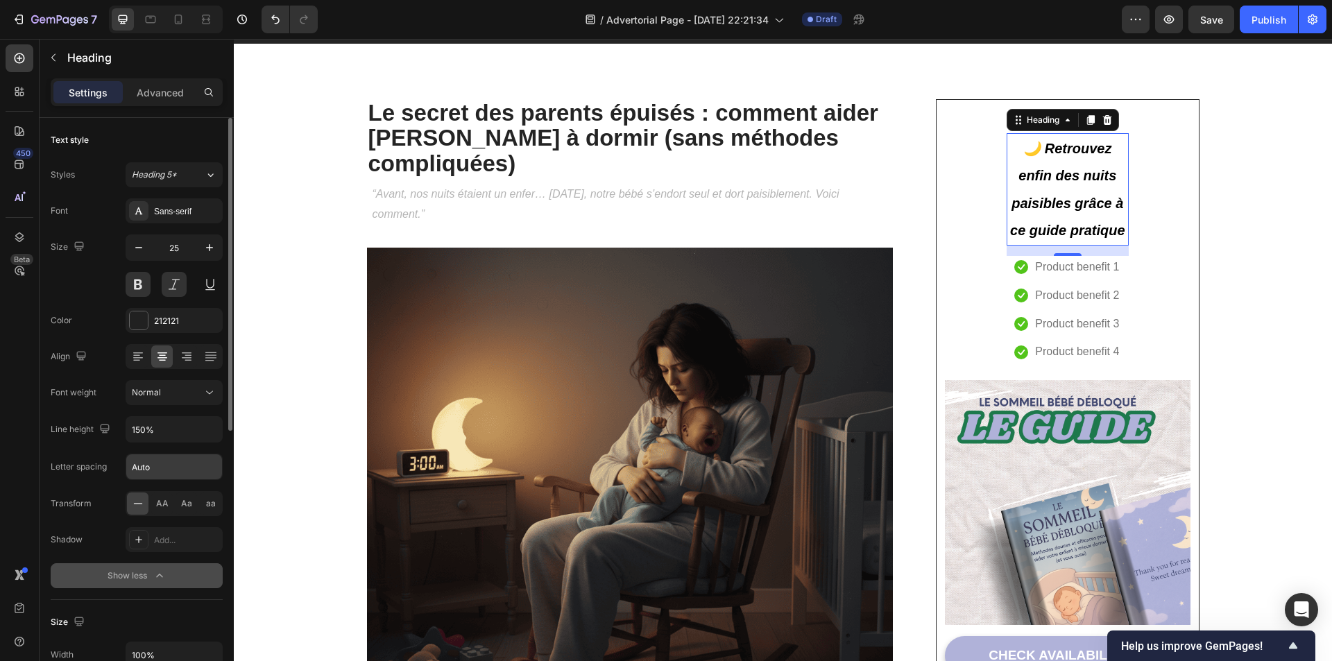
click at [162, 472] on input "Auto" at bounding box center [174, 466] width 96 height 25
click at [164, 506] on span "AA" at bounding box center [162, 503] width 12 height 12
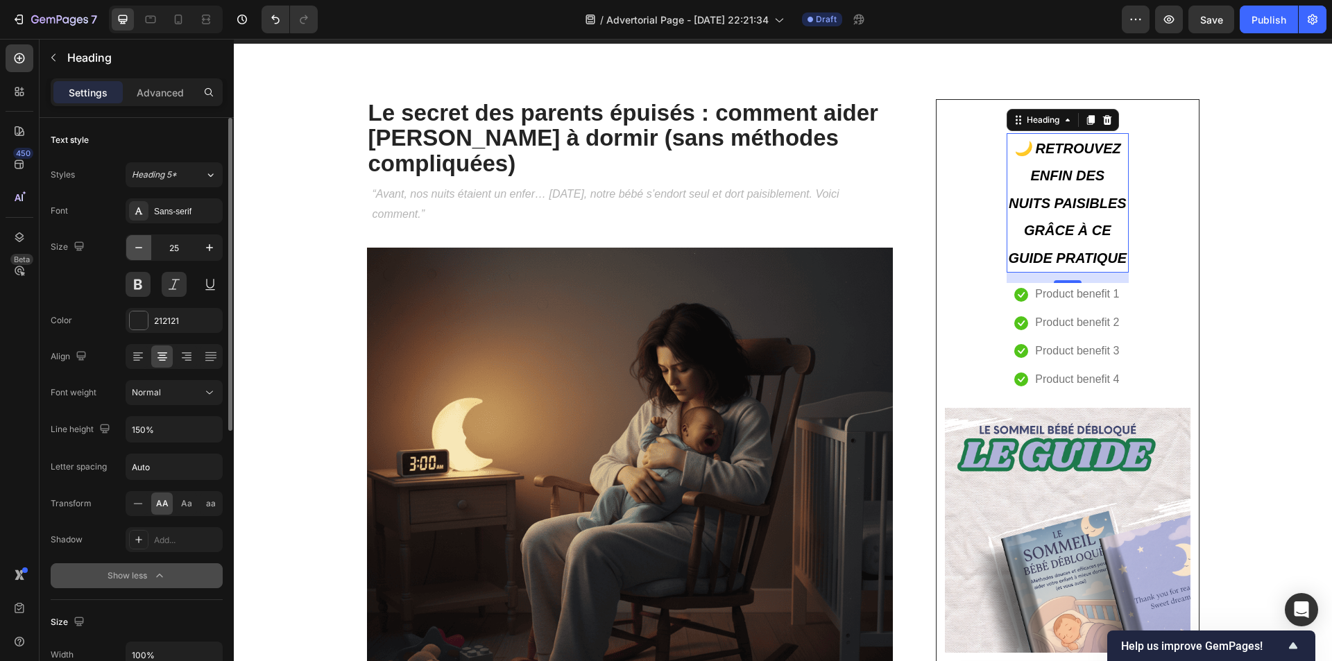
click at [141, 248] on icon "button" at bounding box center [139, 248] width 14 height 14
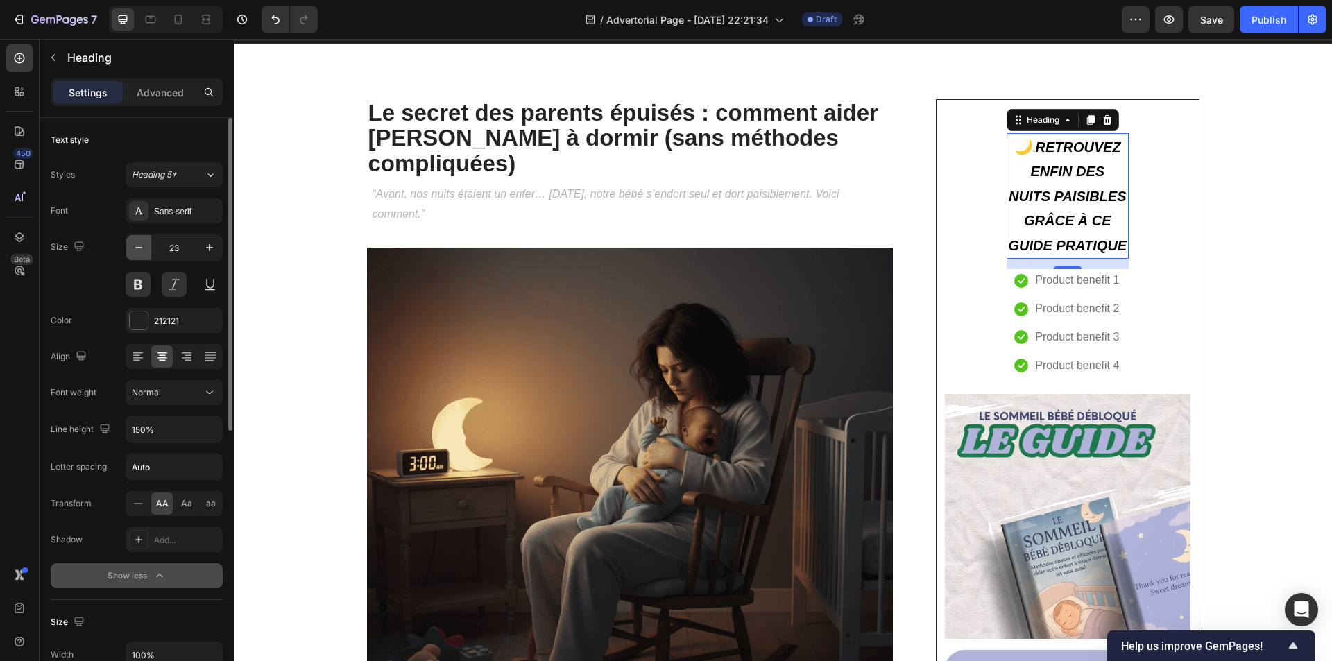
click at [141, 248] on icon "button" at bounding box center [139, 248] width 14 height 14
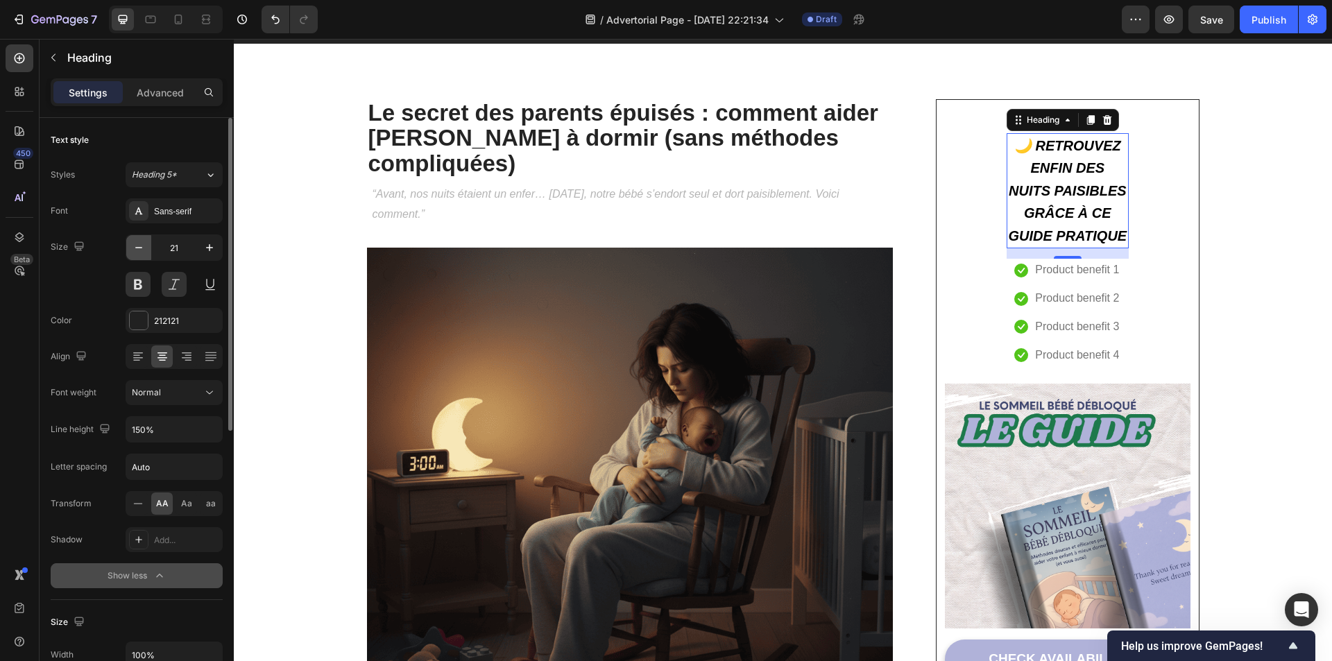
click at [141, 248] on icon "button" at bounding box center [139, 248] width 14 height 14
type input "20"
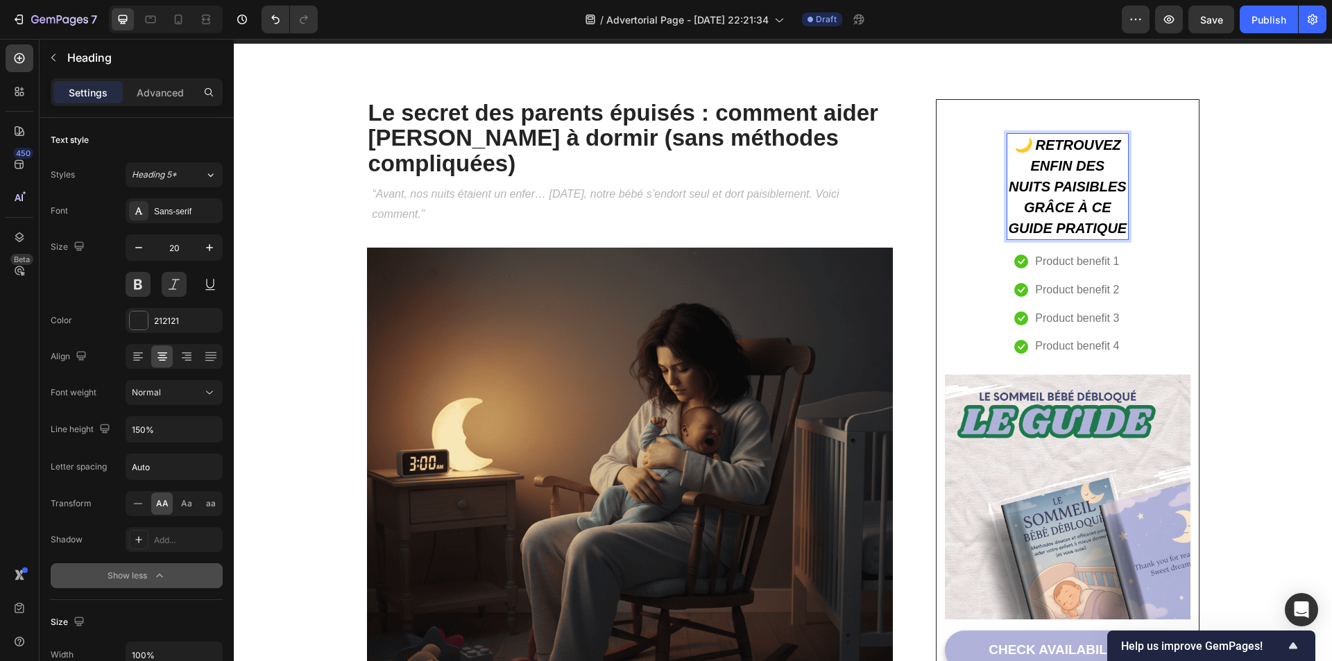
click at [1095, 223] on p "🌙 Retrouvez enfin des nuits paisibles grâce à ce guide pratique" at bounding box center [1067, 187] width 119 height 104
click at [56, 55] on icon "button" at bounding box center [53, 57] width 11 height 11
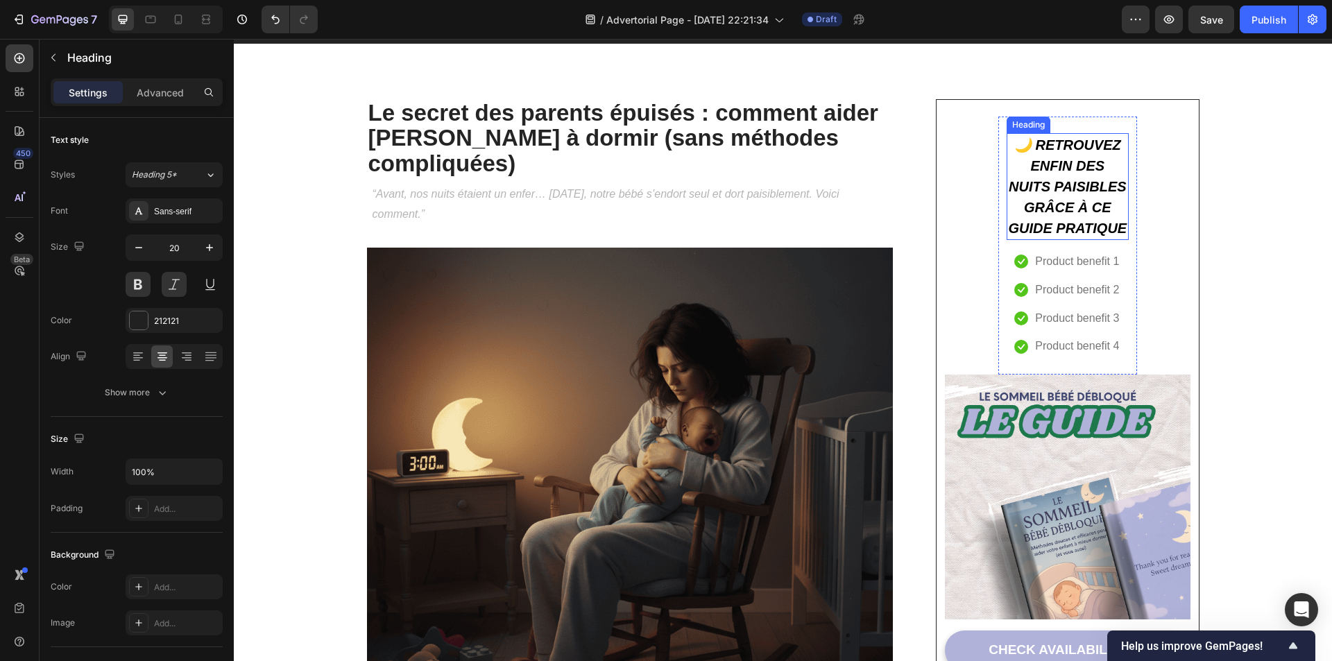
click at [1072, 199] on strong "🌙 Retrouvez enfin des nuits paisibles grâce à ce guide pratique" at bounding box center [1067, 186] width 119 height 99
click at [1102, 119] on icon at bounding box center [1106, 120] width 9 height 10
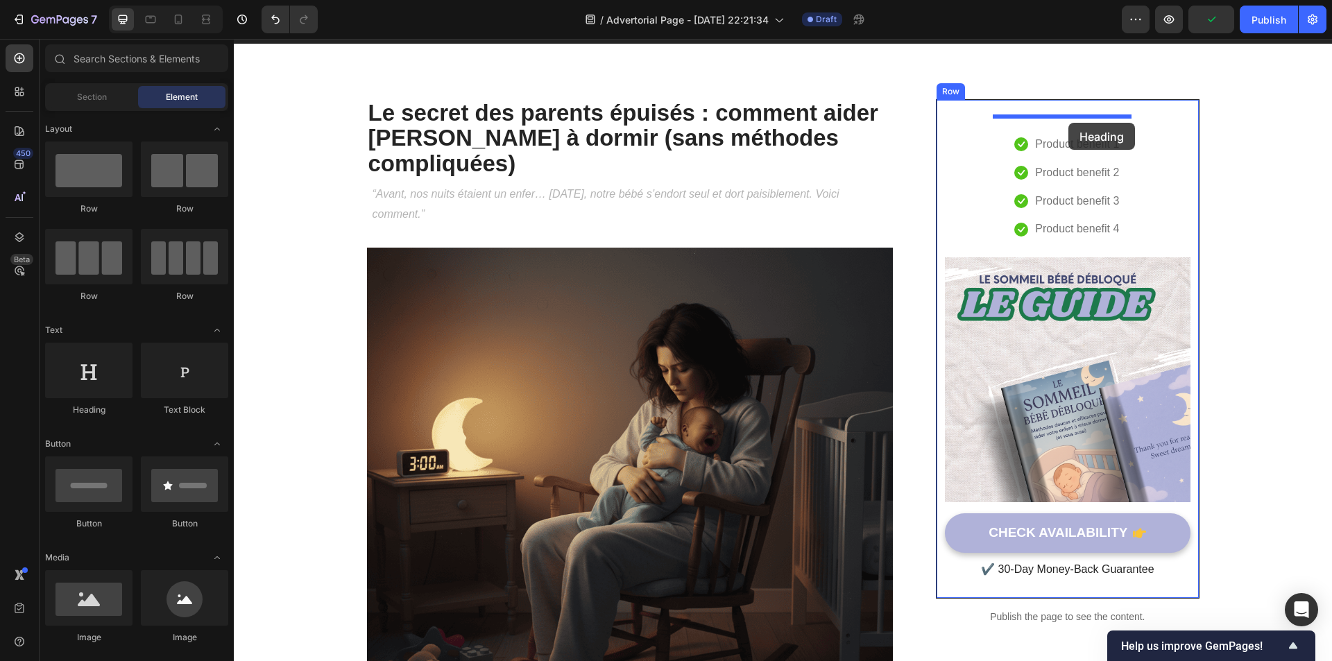
drag, startPoint x: 339, startPoint y: 427, endPoint x: 1068, endPoint y: 123, distance: 790.8
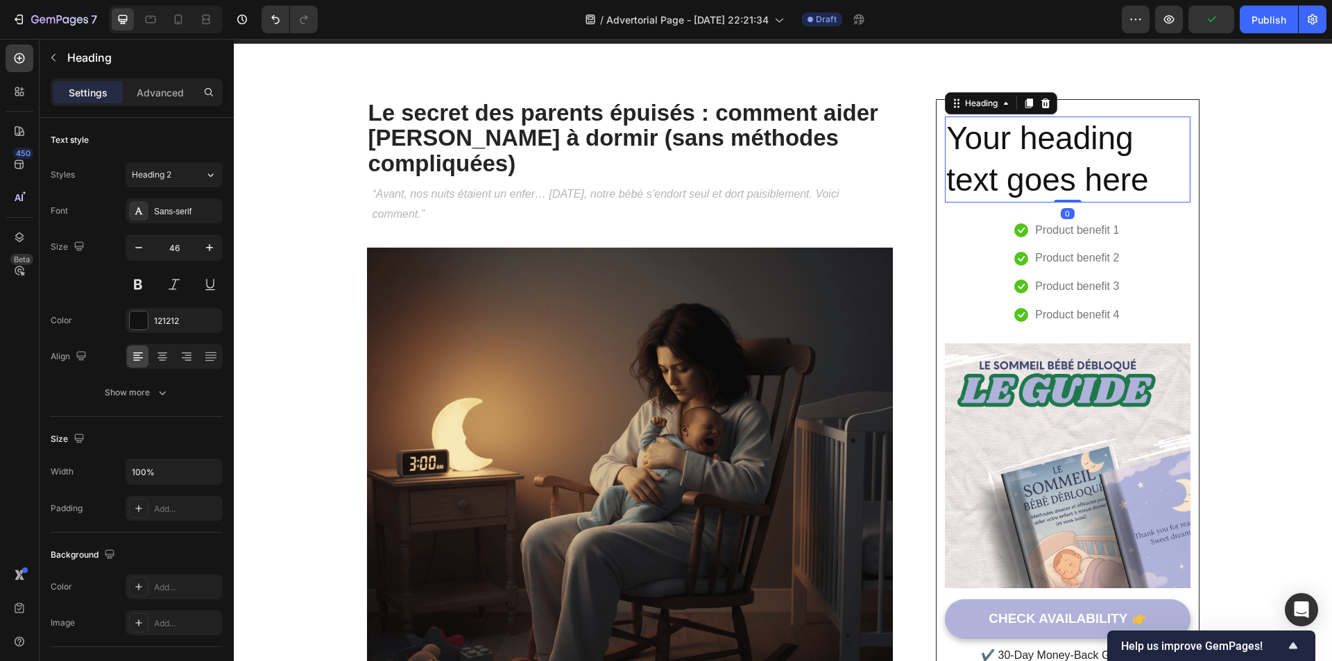
click at [1038, 162] on h2 "Your heading text goes here" at bounding box center [1067, 160] width 245 height 86
click at [1038, 162] on p "Your heading text goes here" at bounding box center [1067, 159] width 242 height 83
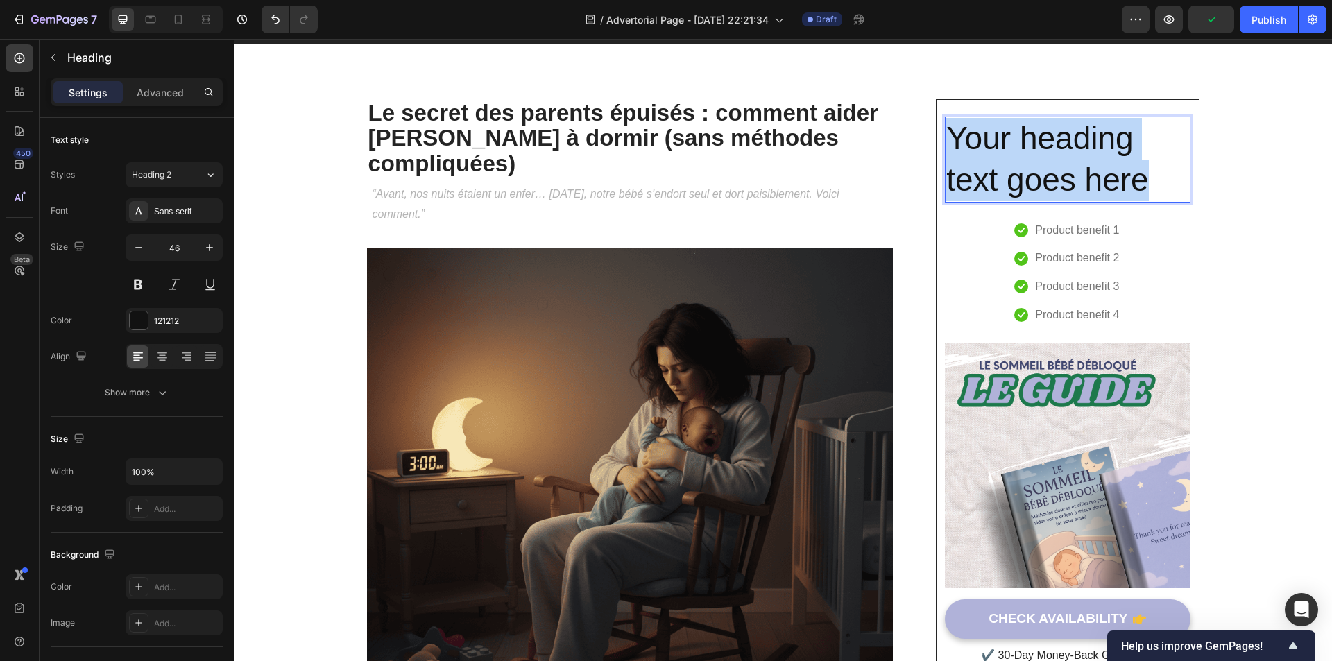
click at [1038, 162] on p "Your heading text goes here" at bounding box center [1067, 159] width 242 height 83
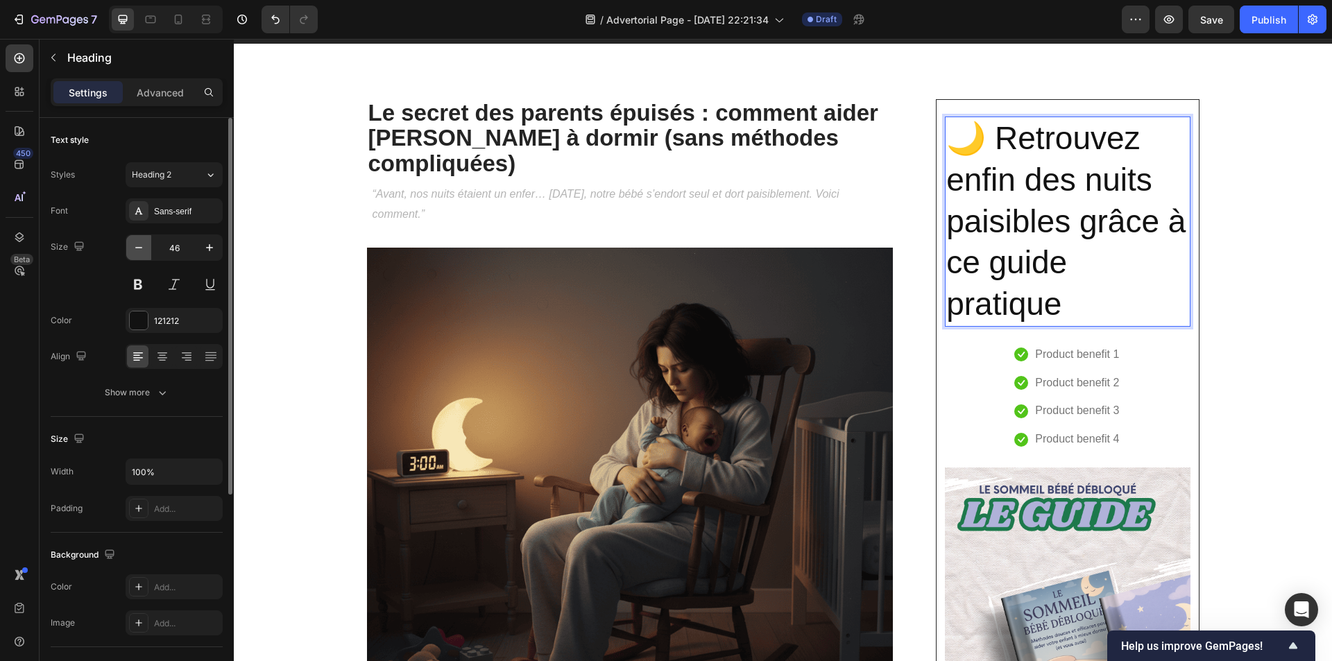
click at [144, 247] on icon "button" at bounding box center [139, 248] width 14 height 14
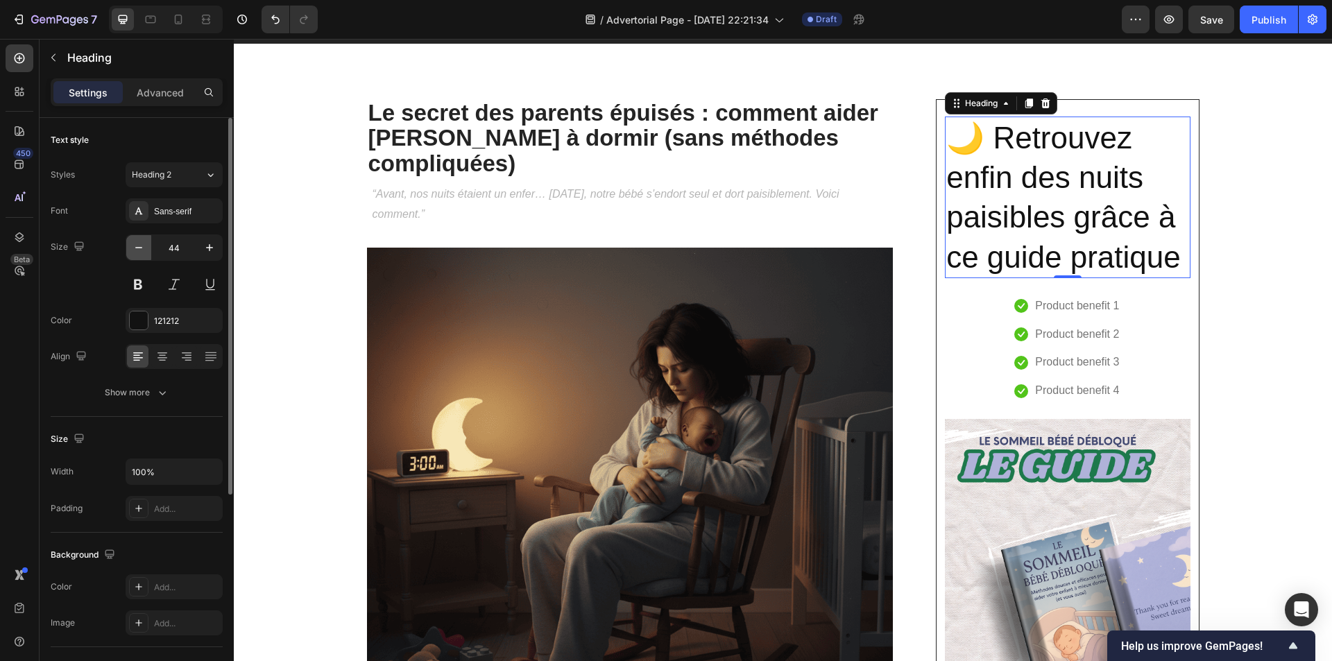
click at [144, 247] on icon "button" at bounding box center [139, 248] width 14 height 14
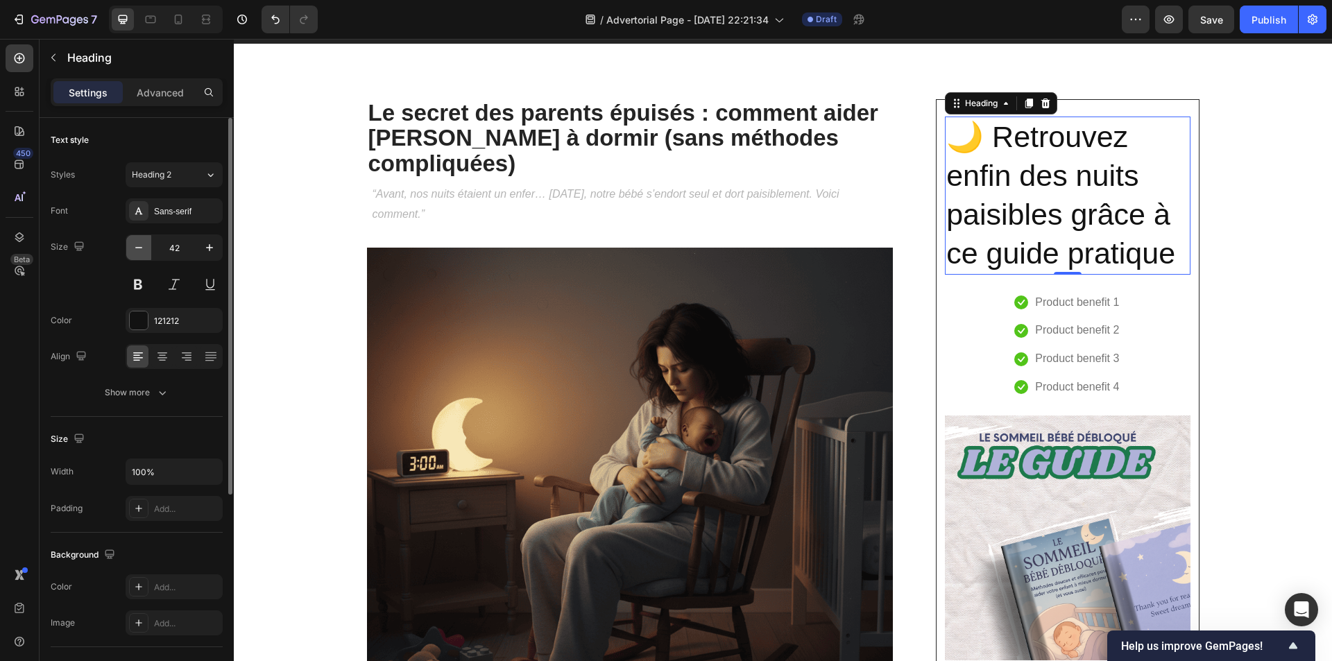
click at [144, 247] on icon "button" at bounding box center [139, 248] width 14 height 14
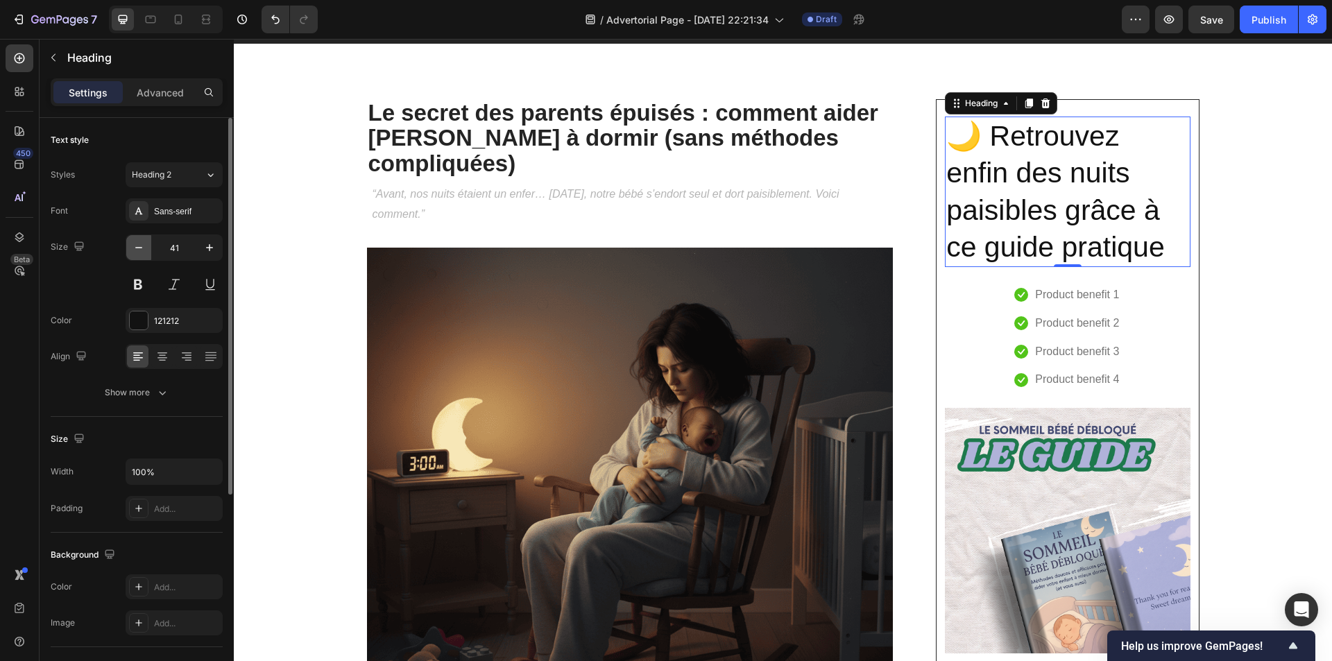
click at [144, 247] on icon "button" at bounding box center [139, 248] width 14 height 14
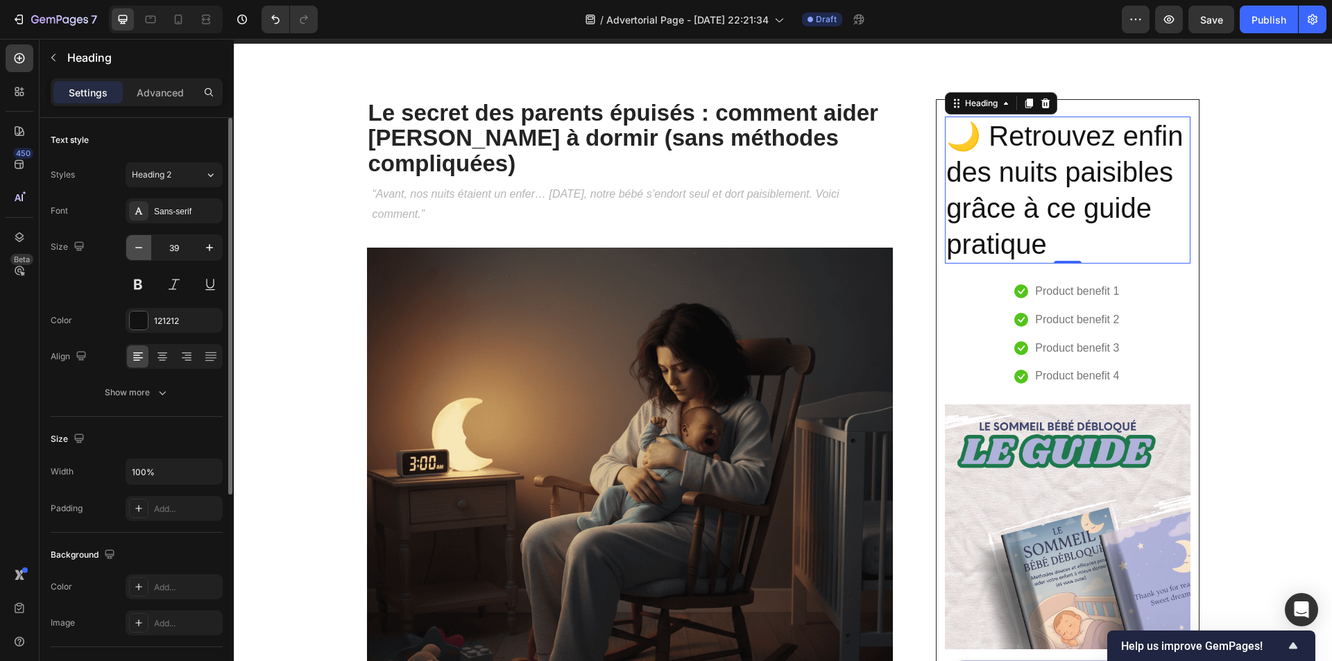
click at [144, 247] on icon "button" at bounding box center [139, 248] width 14 height 14
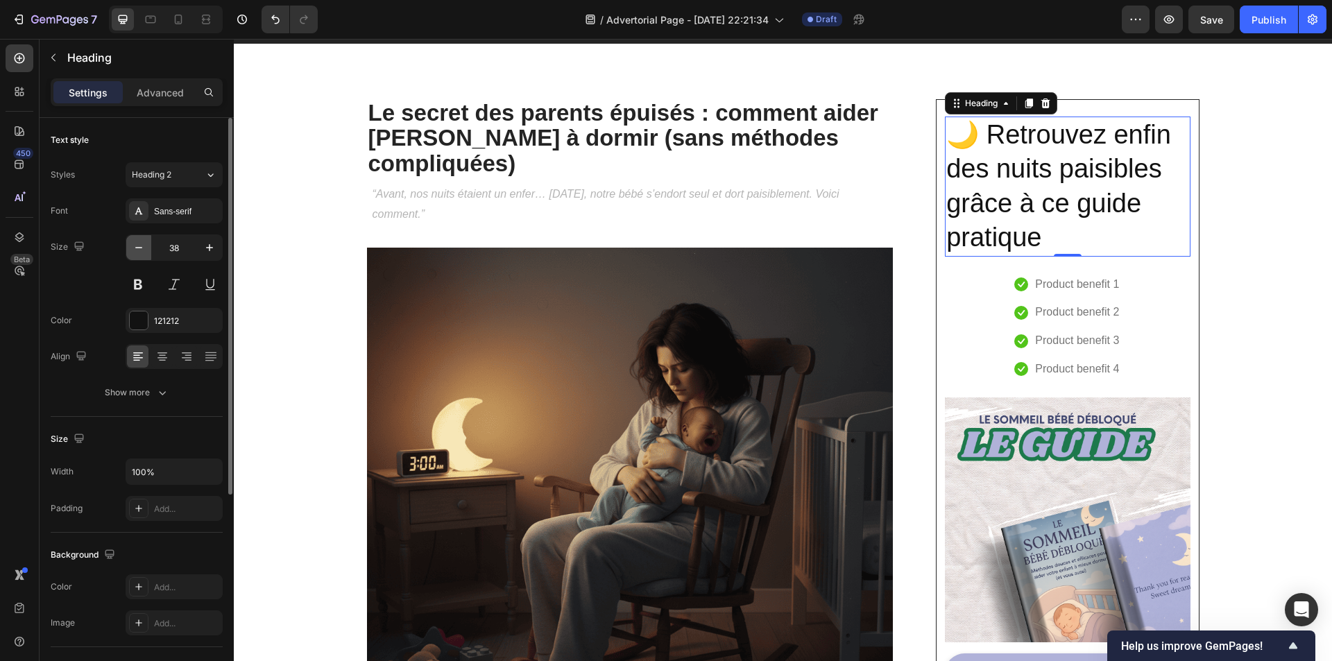
click at [144, 247] on icon "button" at bounding box center [139, 248] width 14 height 14
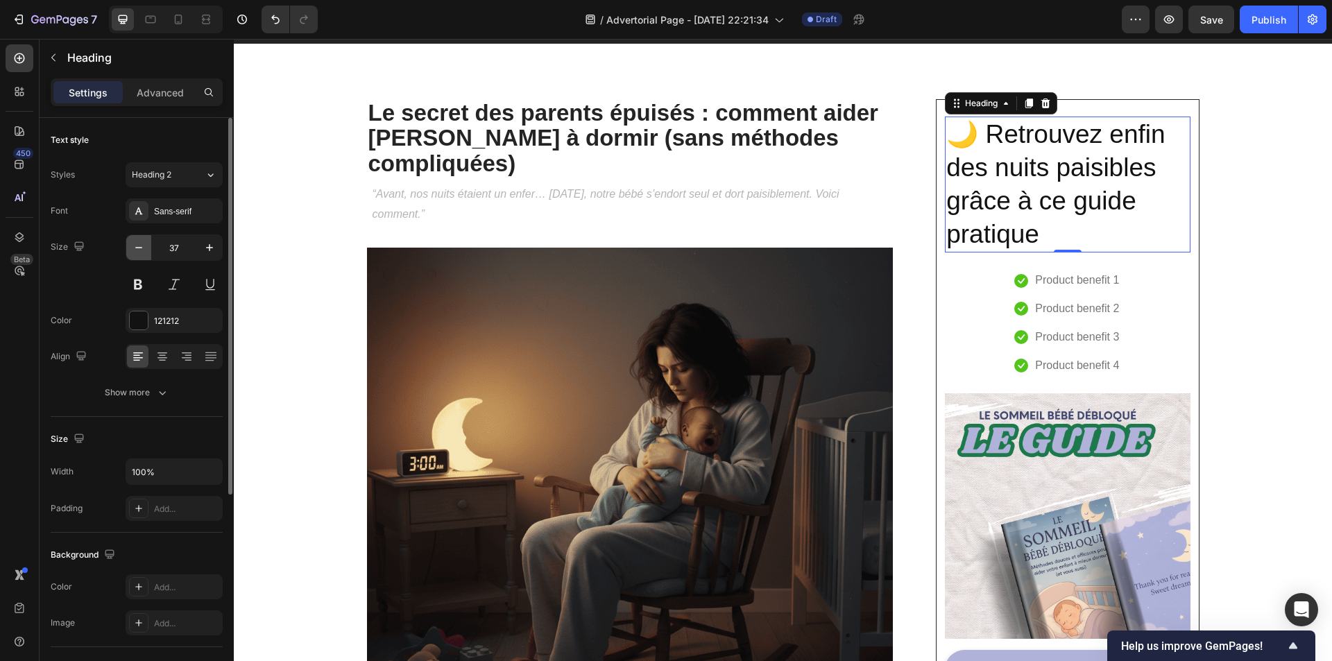
click at [144, 247] on icon "button" at bounding box center [139, 248] width 14 height 14
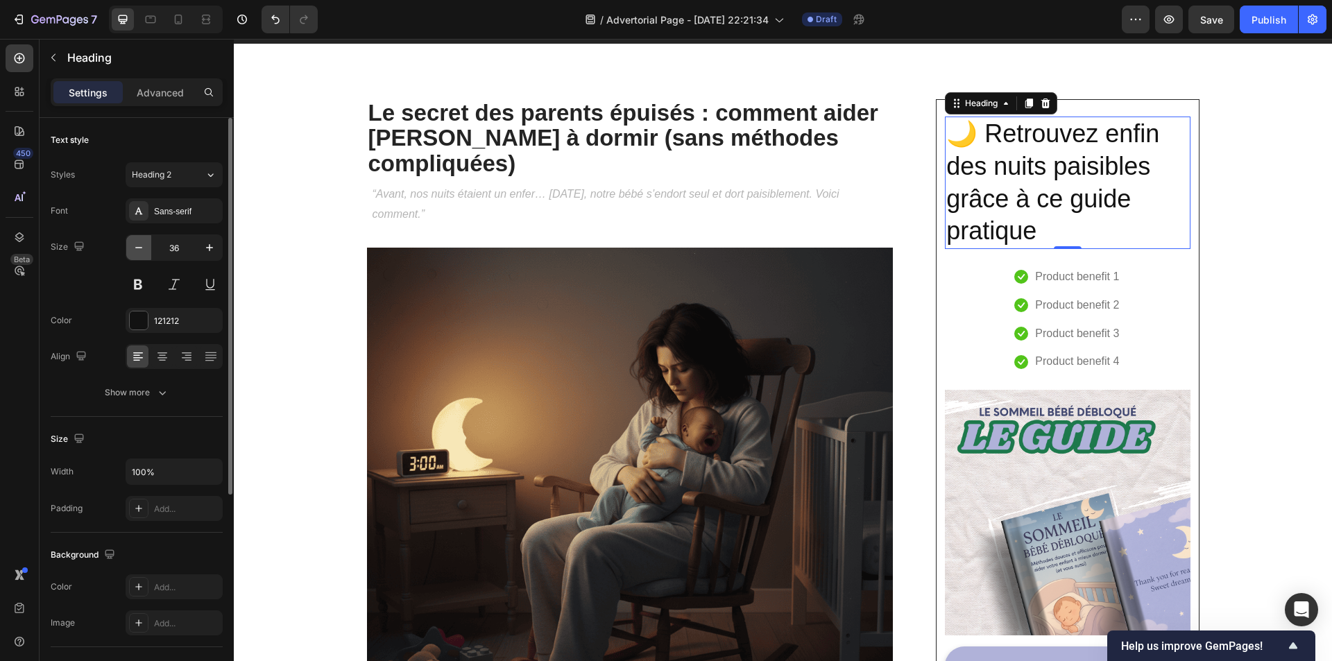
click at [144, 247] on icon "button" at bounding box center [139, 248] width 14 height 14
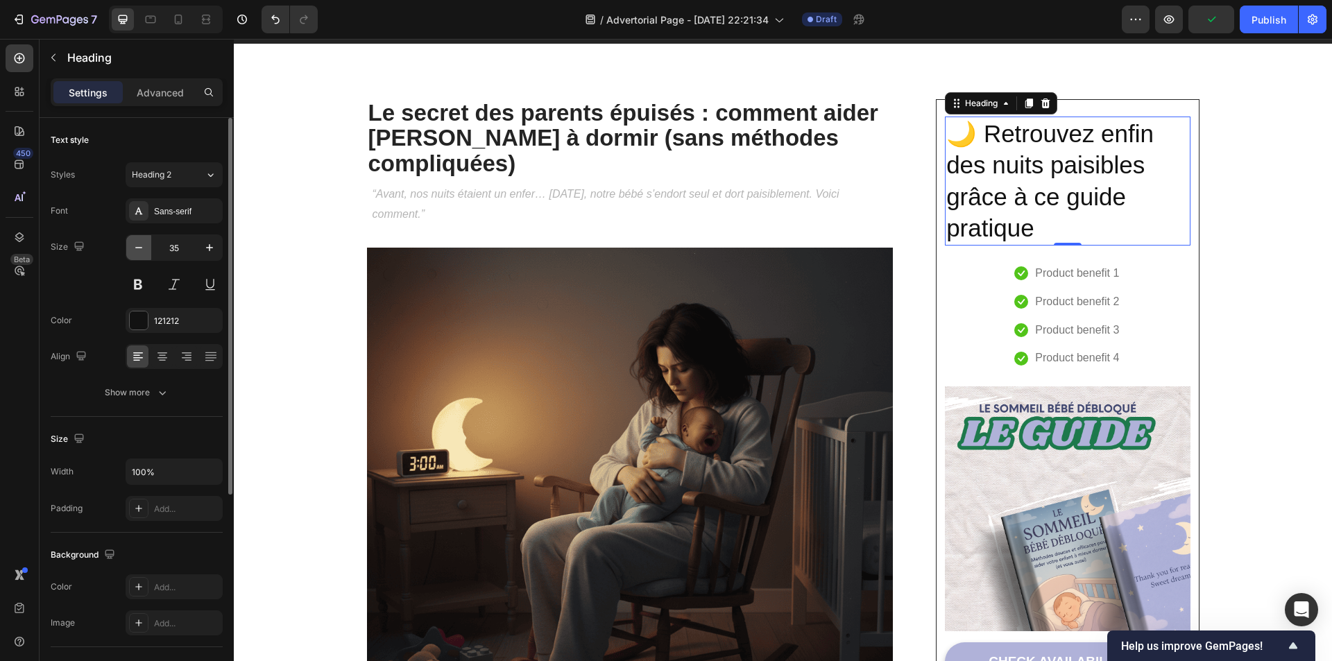
click at [144, 247] on icon "button" at bounding box center [139, 248] width 14 height 14
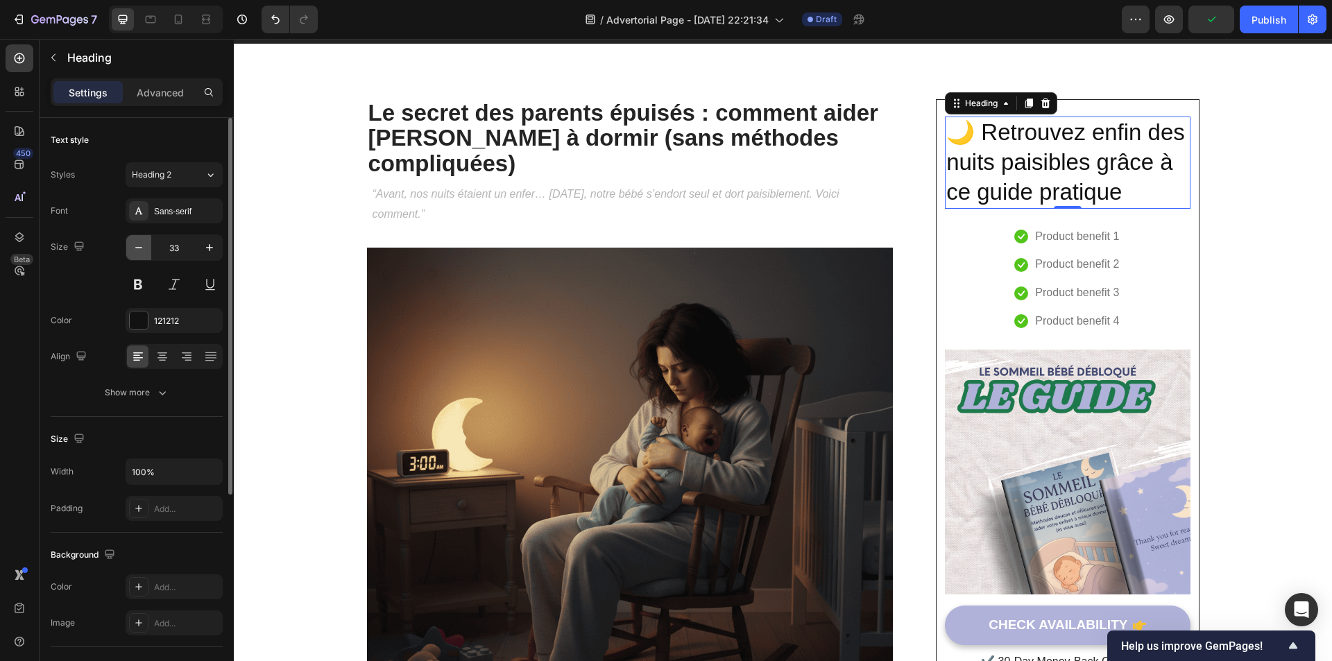
click at [144, 247] on icon "button" at bounding box center [139, 248] width 14 height 14
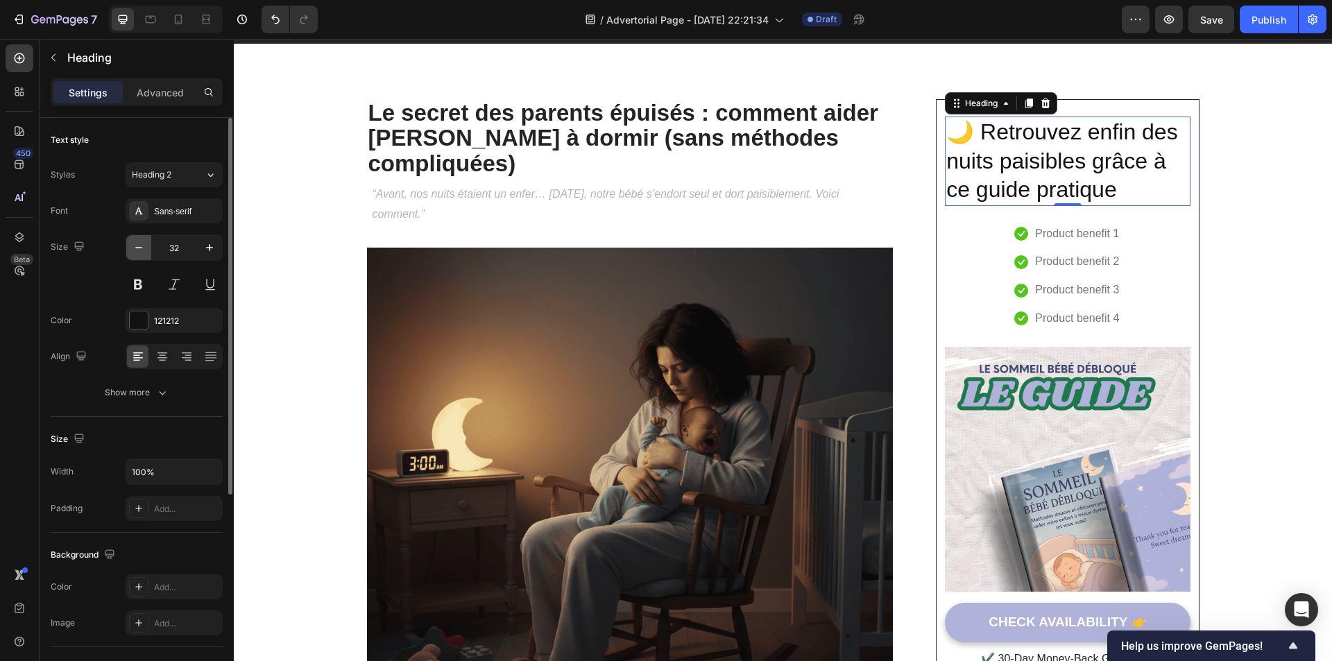
click at [144, 247] on icon "button" at bounding box center [139, 248] width 14 height 14
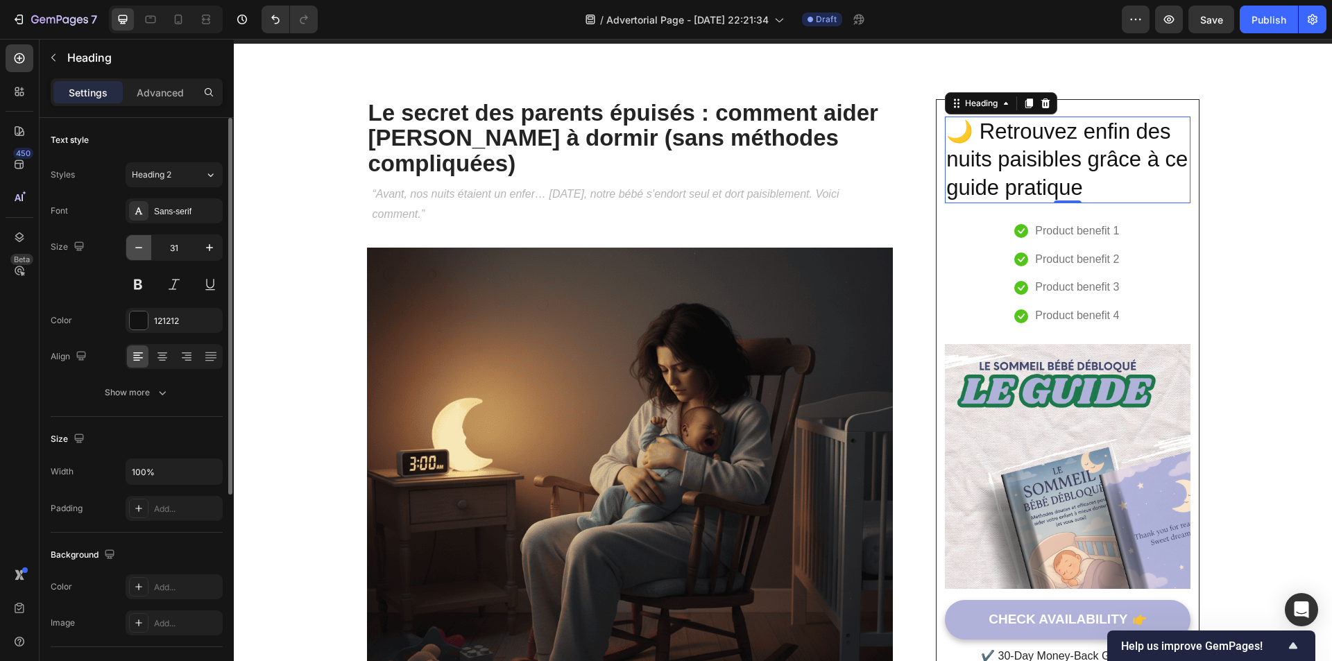
type input "30"
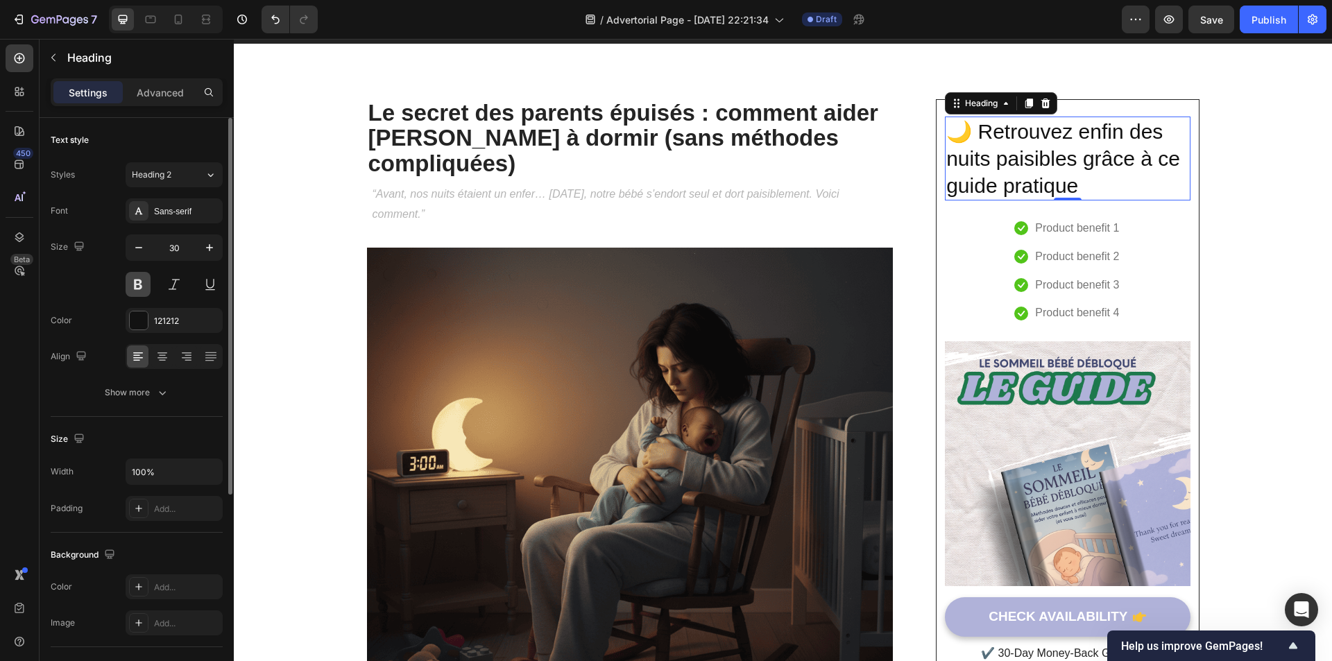
click at [146, 284] on button at bounding box center [138, 284] width 25 height 25
click at [169, 286] on button at bounding box center [174, 284] width 25 height 25
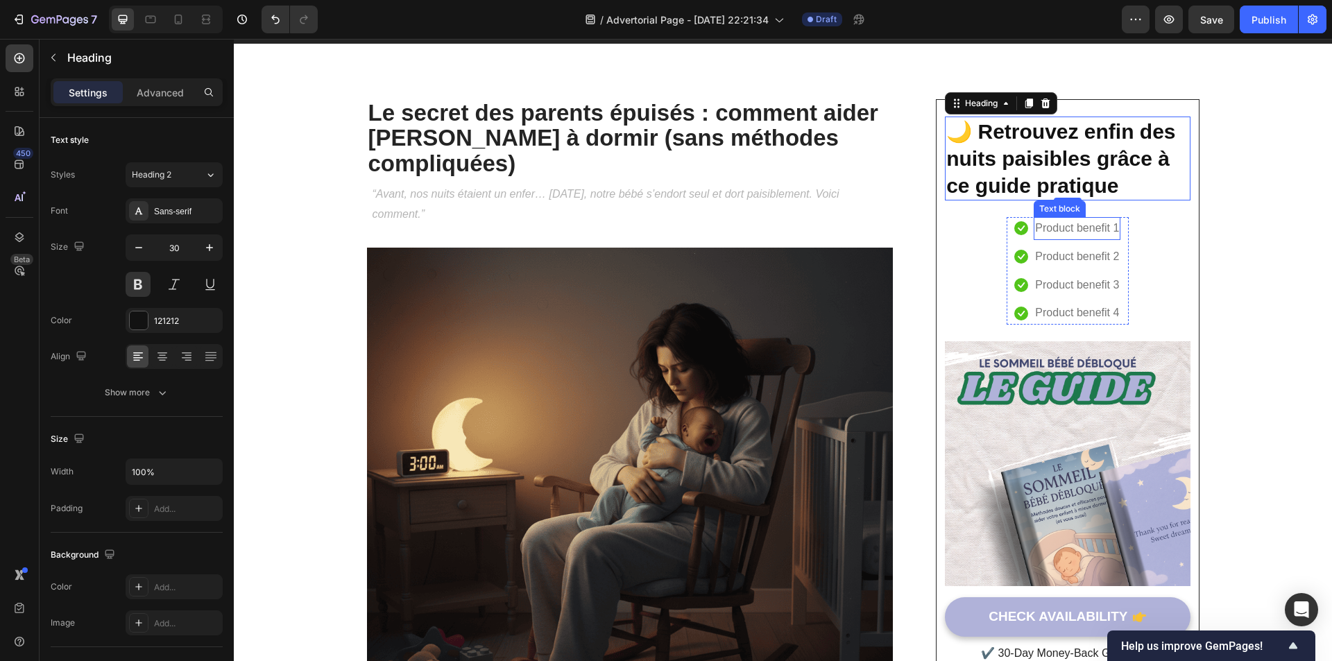
click at [1054, 228] on p "Product benefit 1" at bounding box center [1077, 229] width 84 height 20
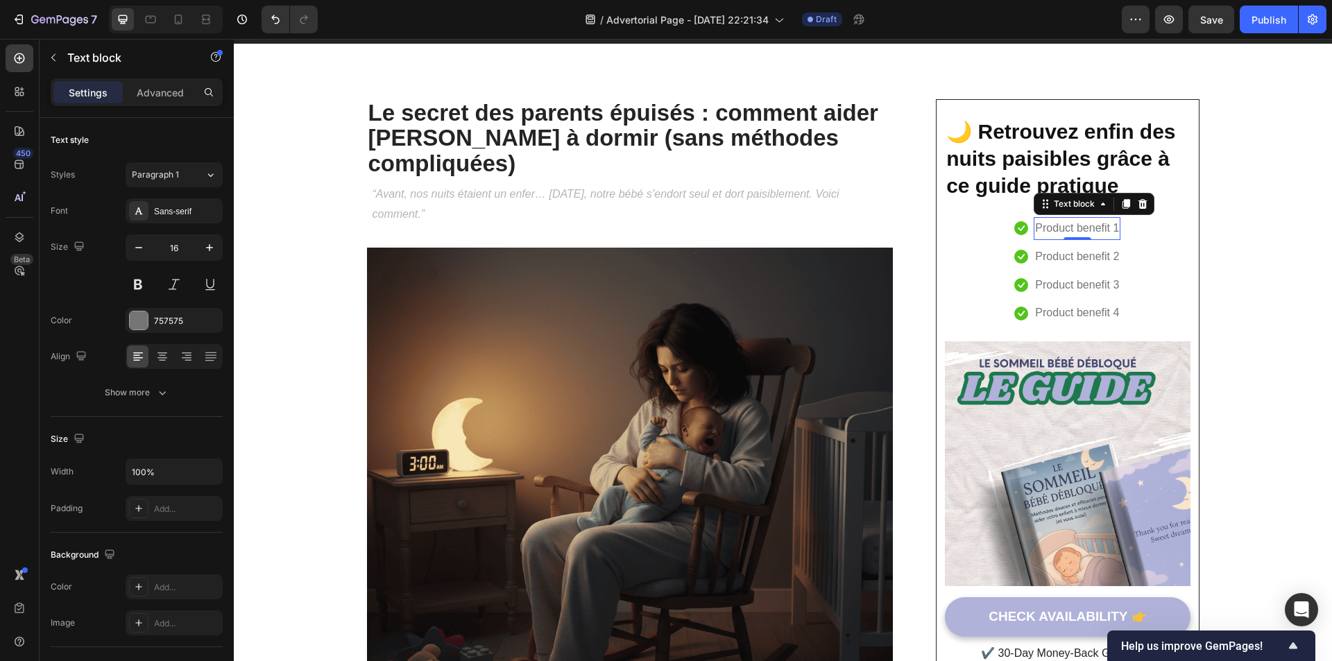
click at [1054, 228] on p "Product benefit 1" at bounding box center [1077, 229] width 84 height 20
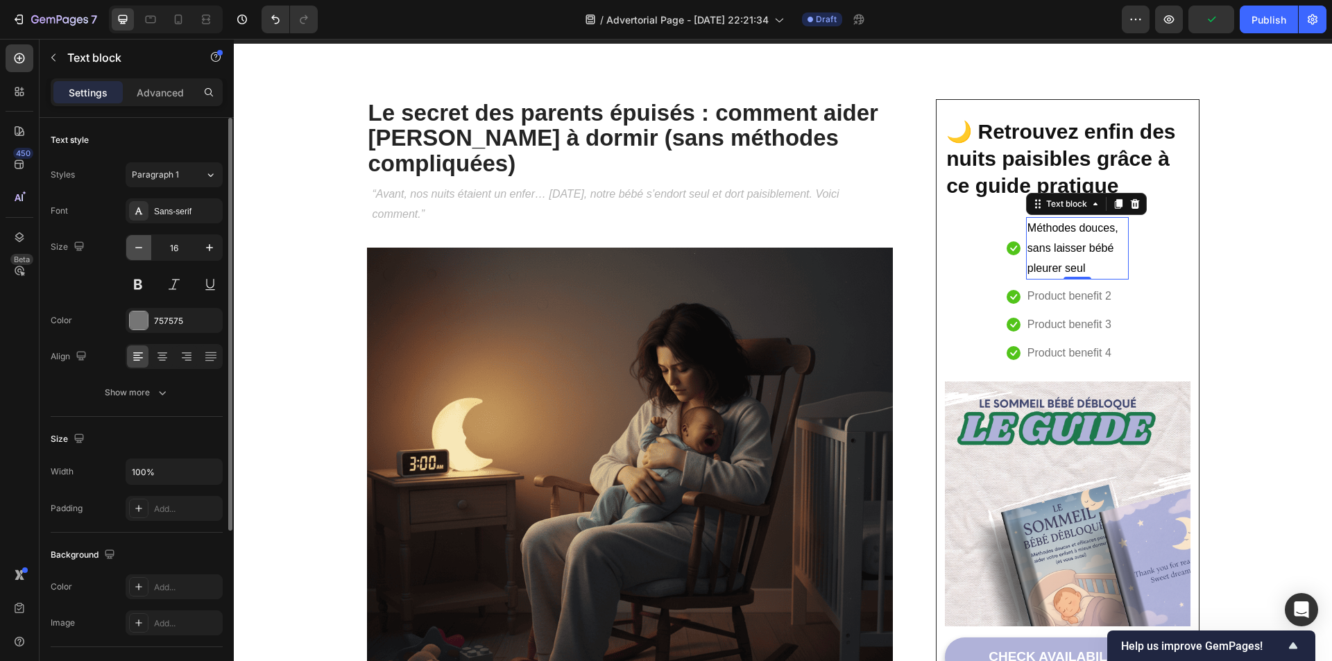
click at [145, 248] on icon "button" at bounding box center [139, 248] width 14 height 14
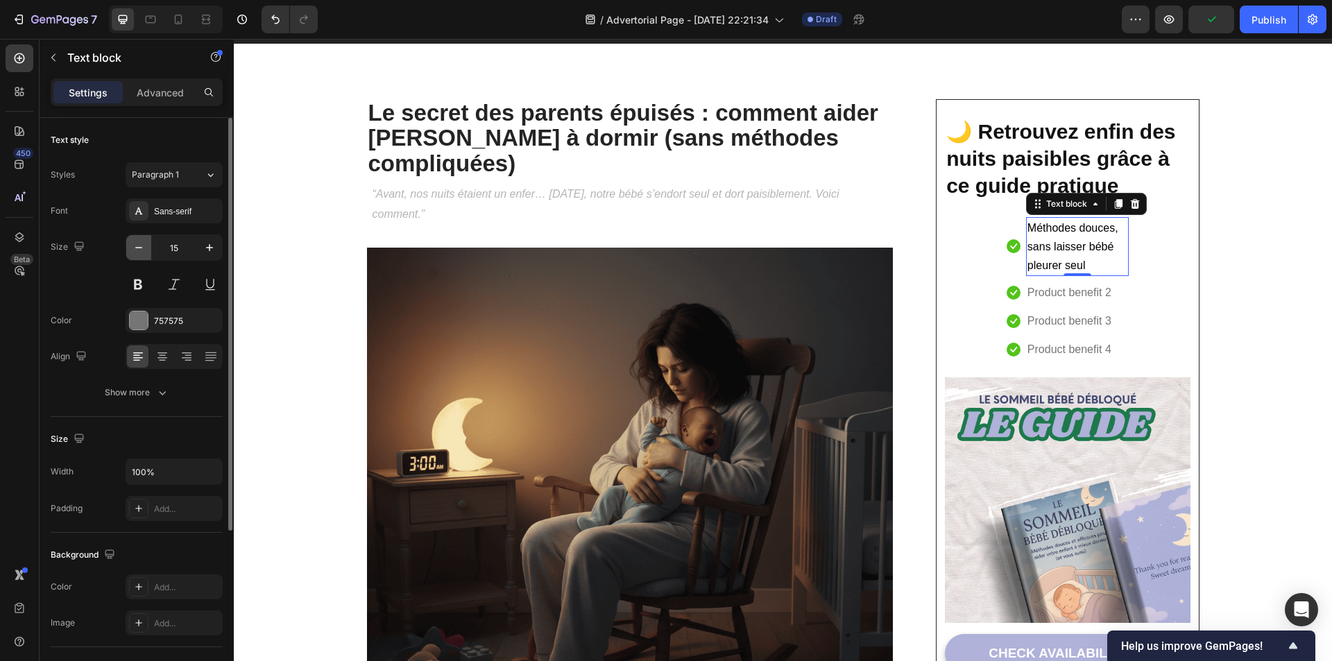
click at [144, 247] on icon "button" at bounding box center [139, 248] width 14 height 14
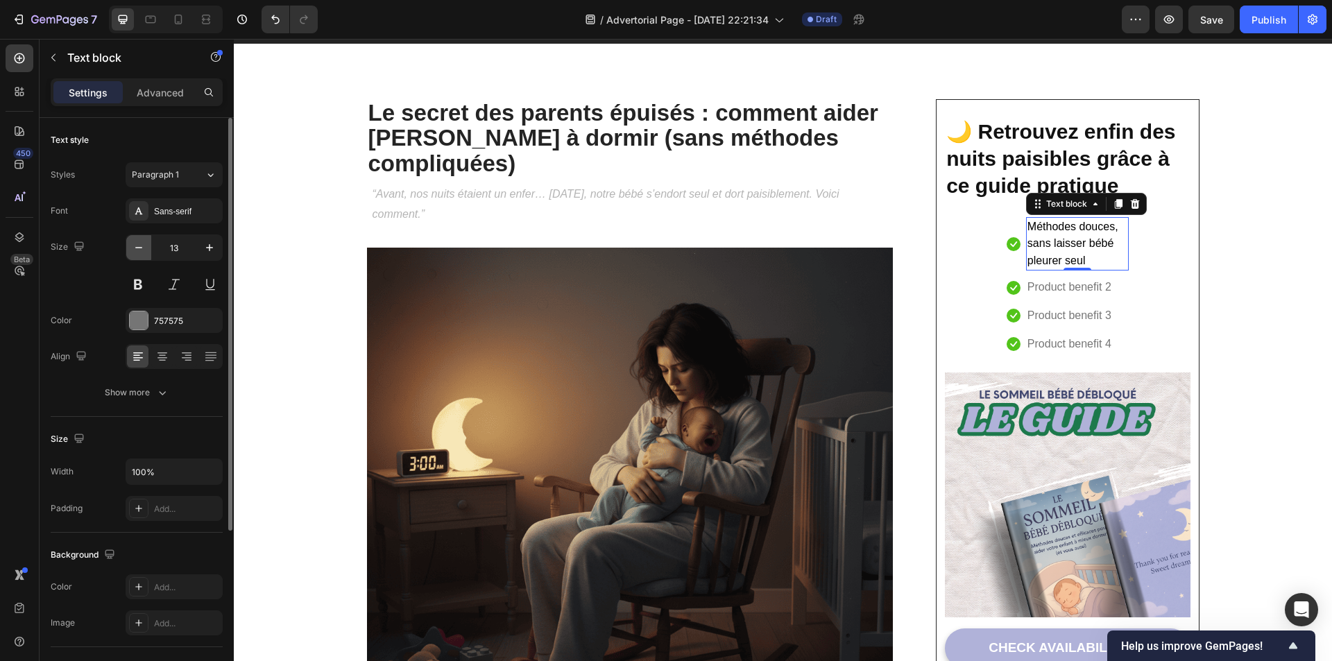
click at [144, 247] on icon "button" at bounding box center [139, 248] width 14 height 14
type input "12"
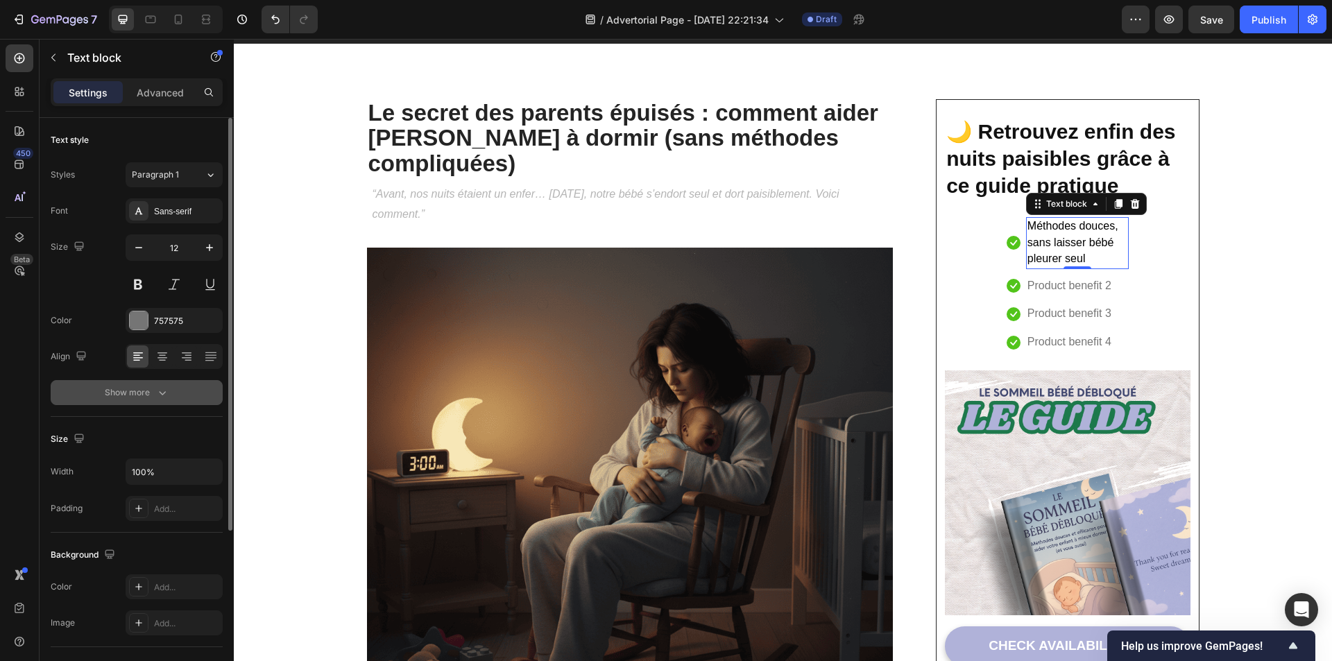
click at [157, 399] on button "Show more" at bounding box center [137, 392] width 172 height 25
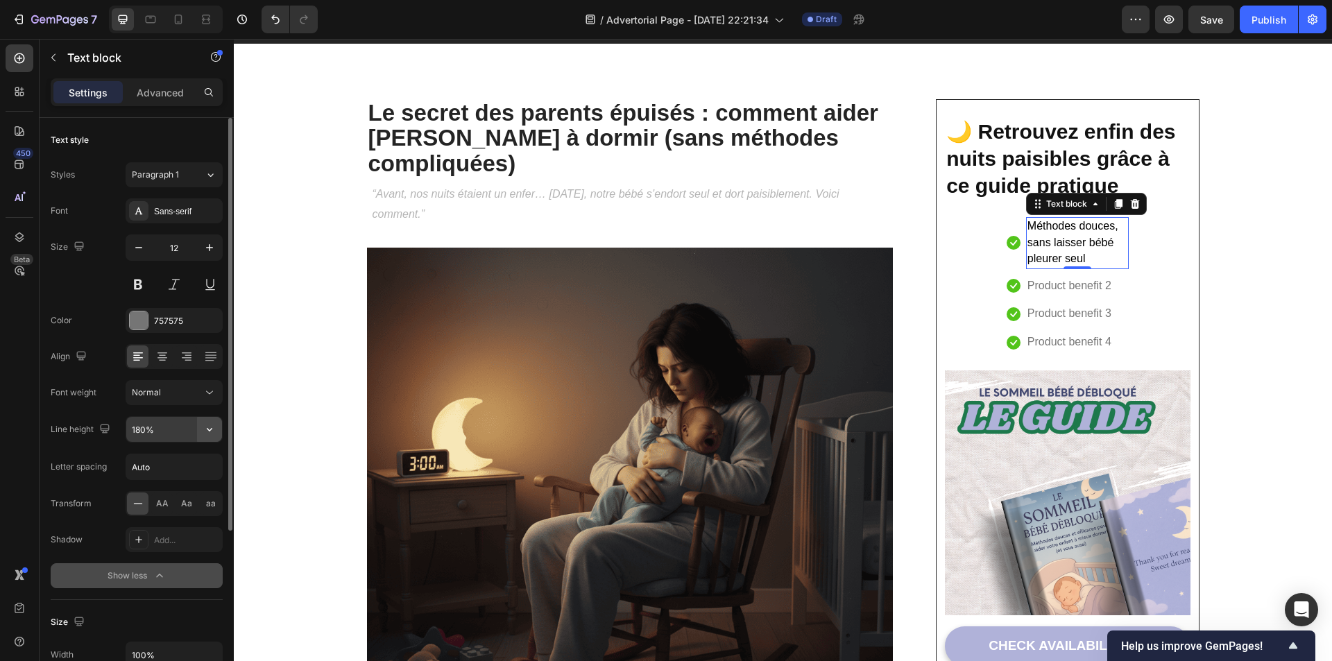
click at [217, 431] on button "button" at bounding box center [209, 429] width 25 height 25
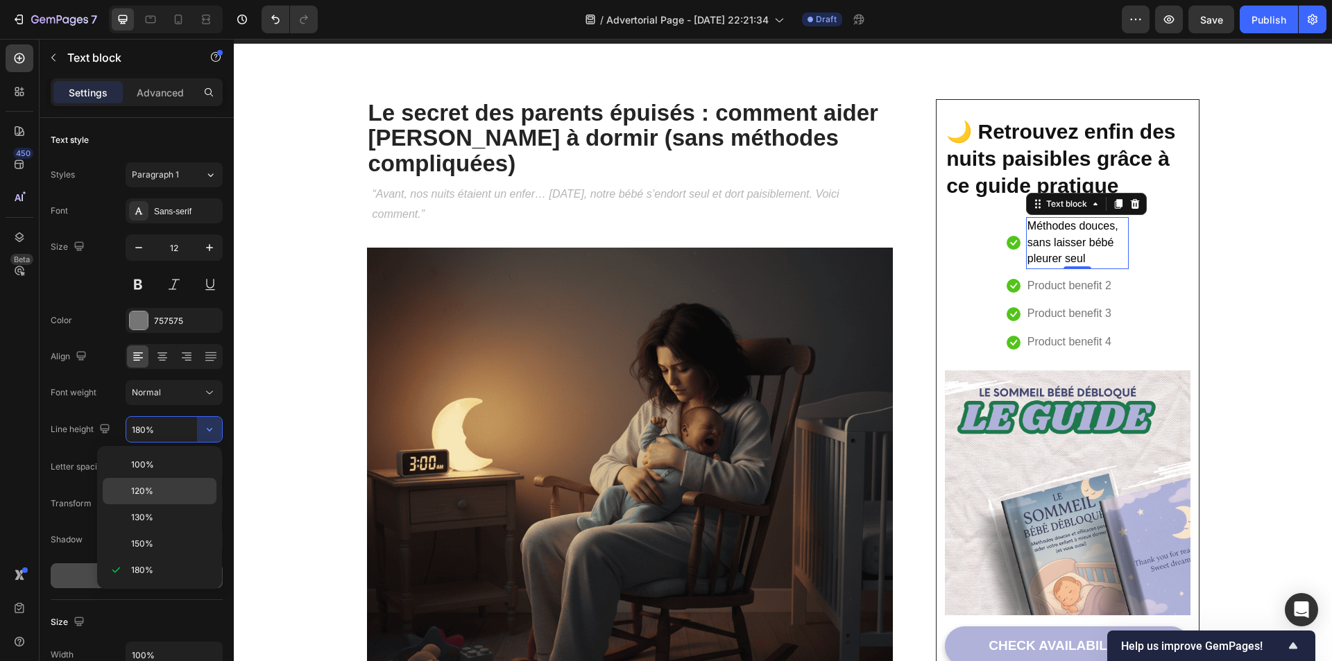
click at [162, 497] on p "120%" at bounding box center [170, 491] width 79 height 12
type input "120%"
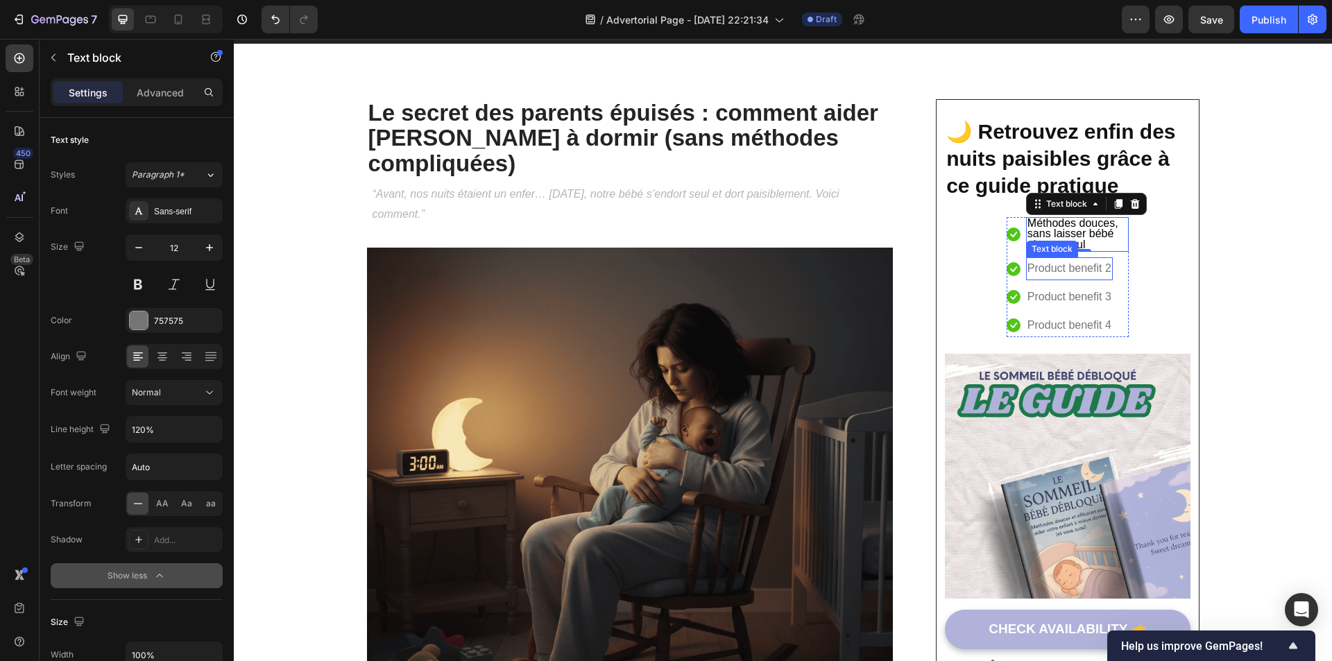
click at [1068, 266] on p "Product benefit 2" at bounding box center [1069, 269] width 84 height 20
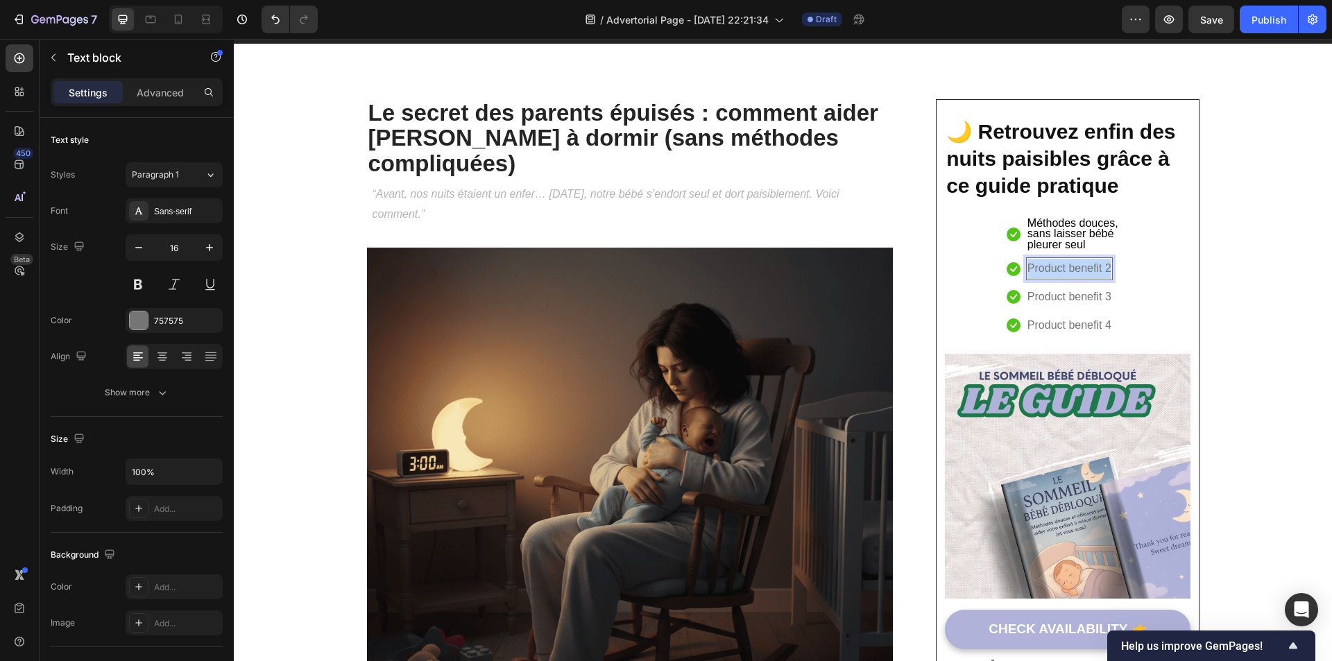
click at [1037, 268] on p "Product benefit 2" at bounding box center [1069, 269] width 84 height 20
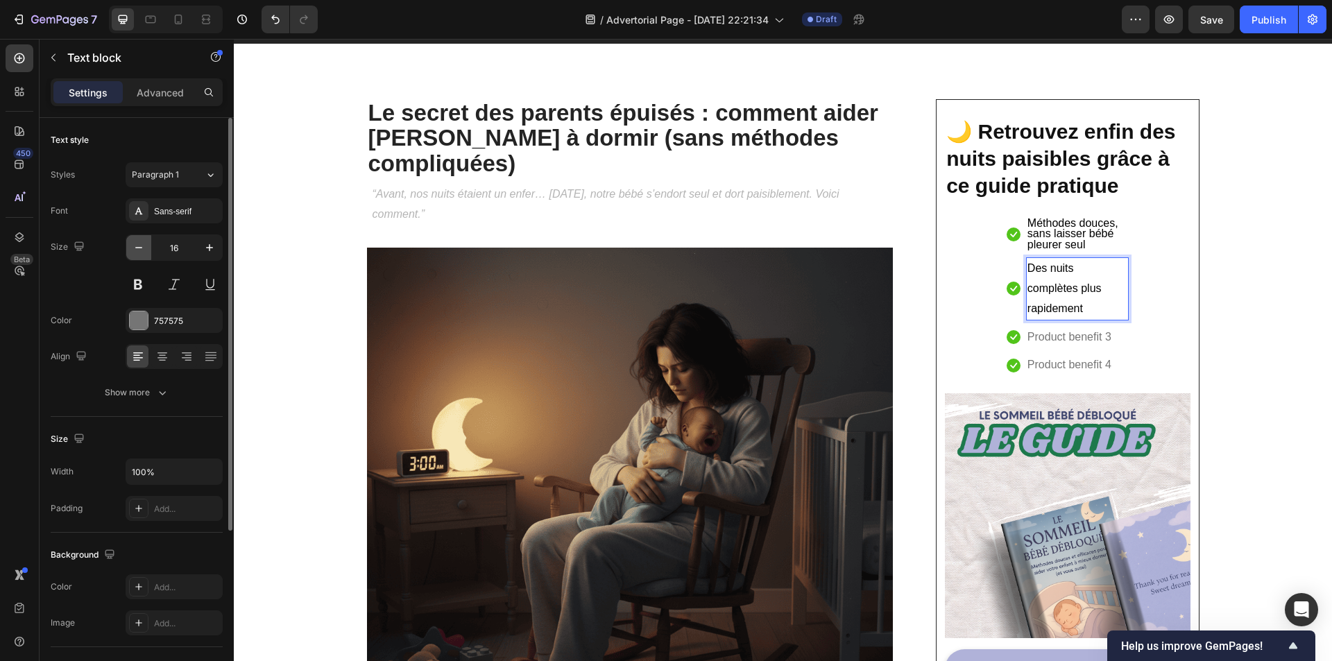
click at [137, 251] on icon "button" at bounding box center [139, 248] width 14 height 14
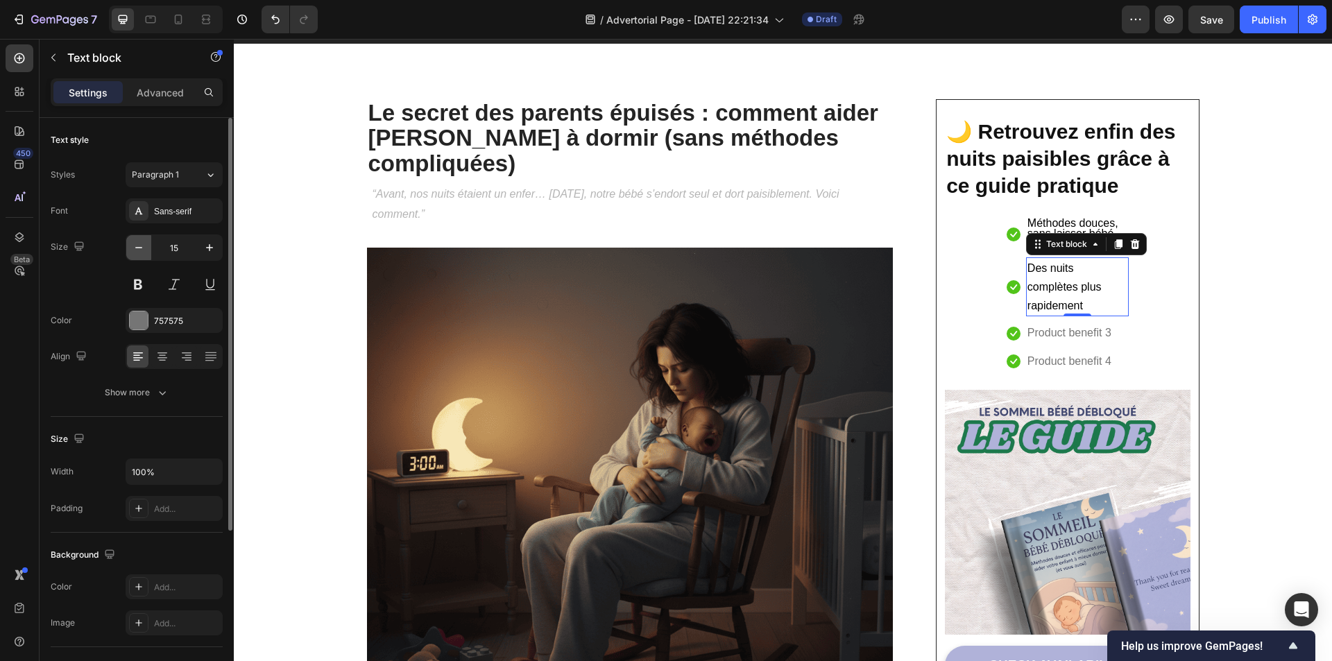
click at [138, 251] on icon "button" at bounding box center [139, 248] width 14 height 14
type input "13"
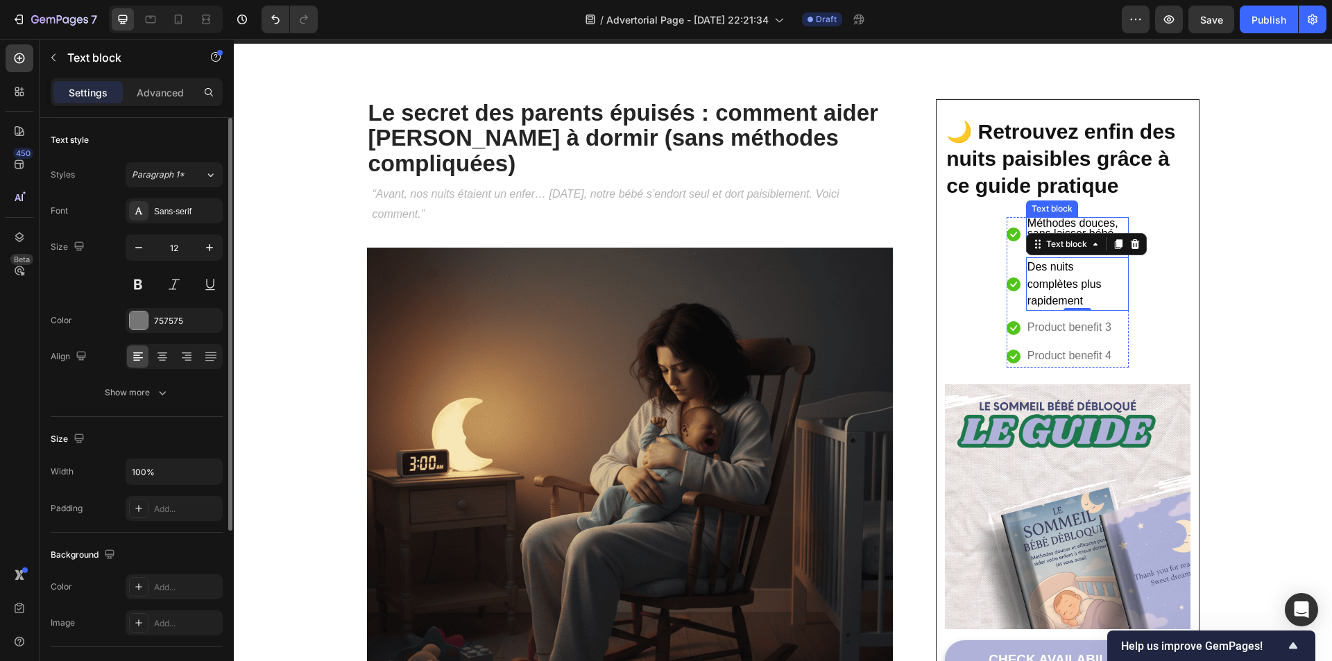
click at [1057, 229] on span "Méthodes douces, sans laisser bébé pleurer seul" at bounding box center [1072, 233] width 91 height 33
click at [1061, 272] on span "Des nuits complètes plus rapidement" at bounding box center [1064, 284] width 74 height 46
click at [142, 249] on icon "button" at bounding box center [139, 248] width 14 height 14
type input "12"
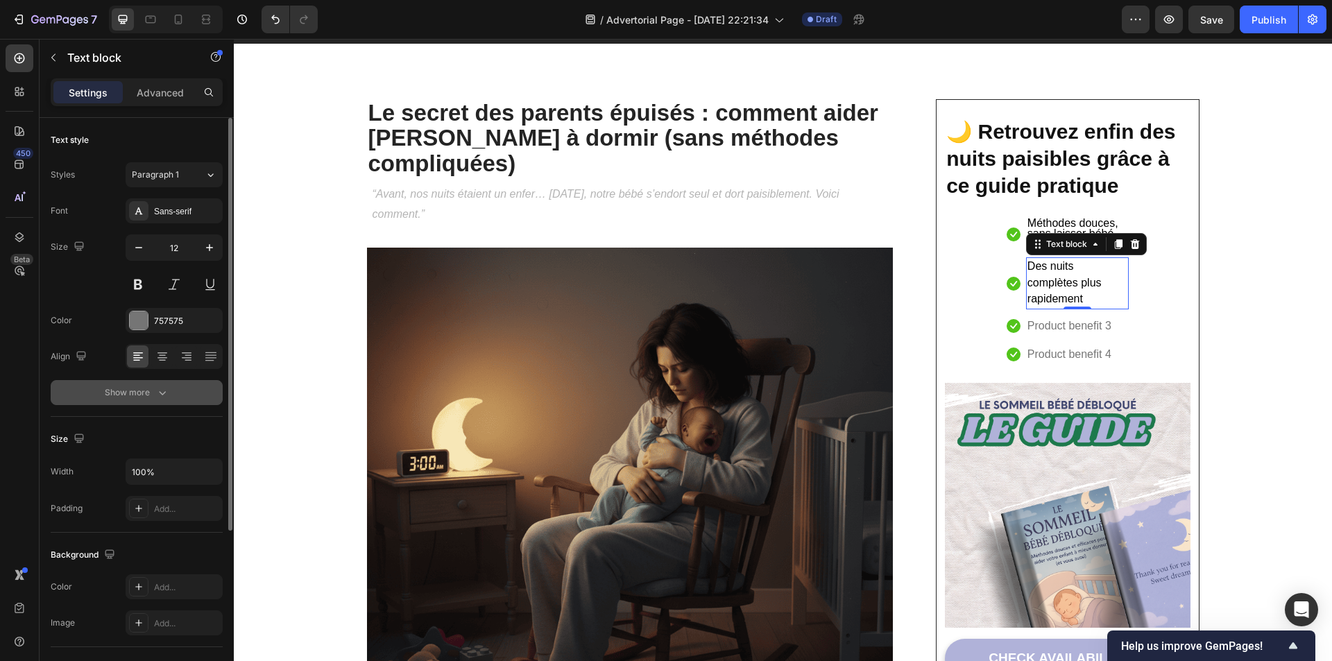
click at [169, 393] on icon "button" at bounding box center [162, 393] width 14 height 14
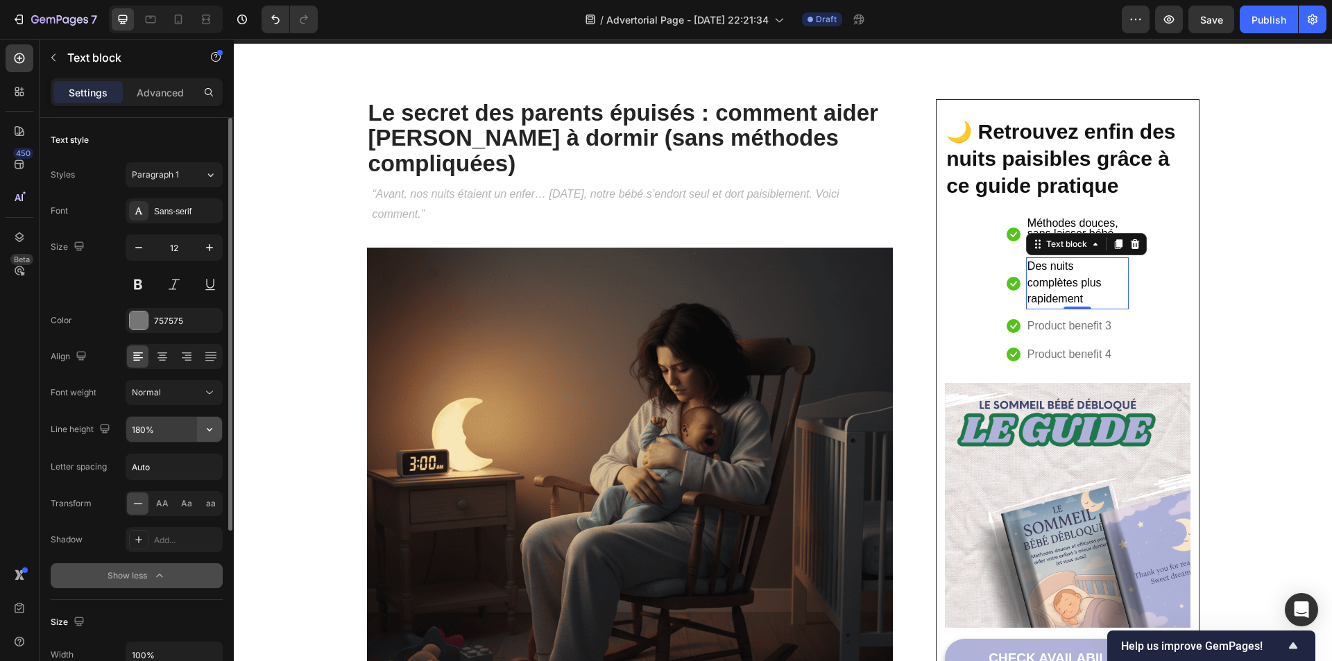
click at [200, 426] on button "button" at bounding box center [209, 429] width 25 height 25
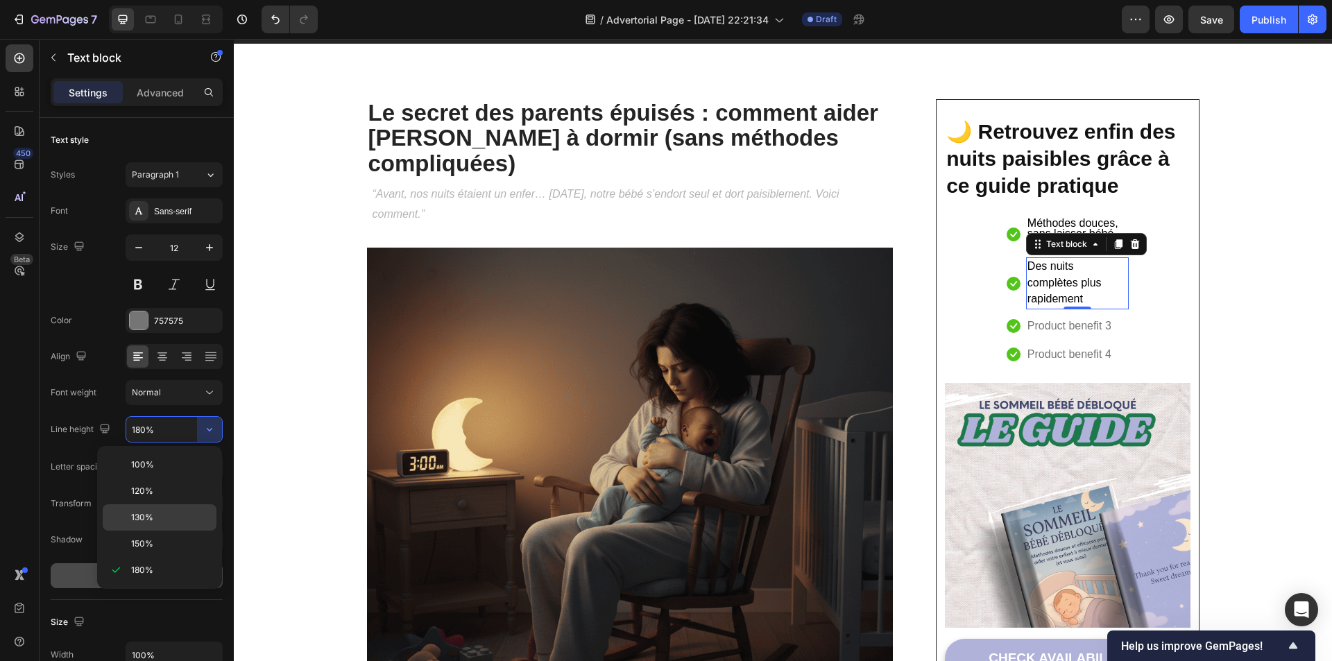
click at [160, 513] on p "130%" at bounding box center [170, 517] width 79 height 12
type input "130%"
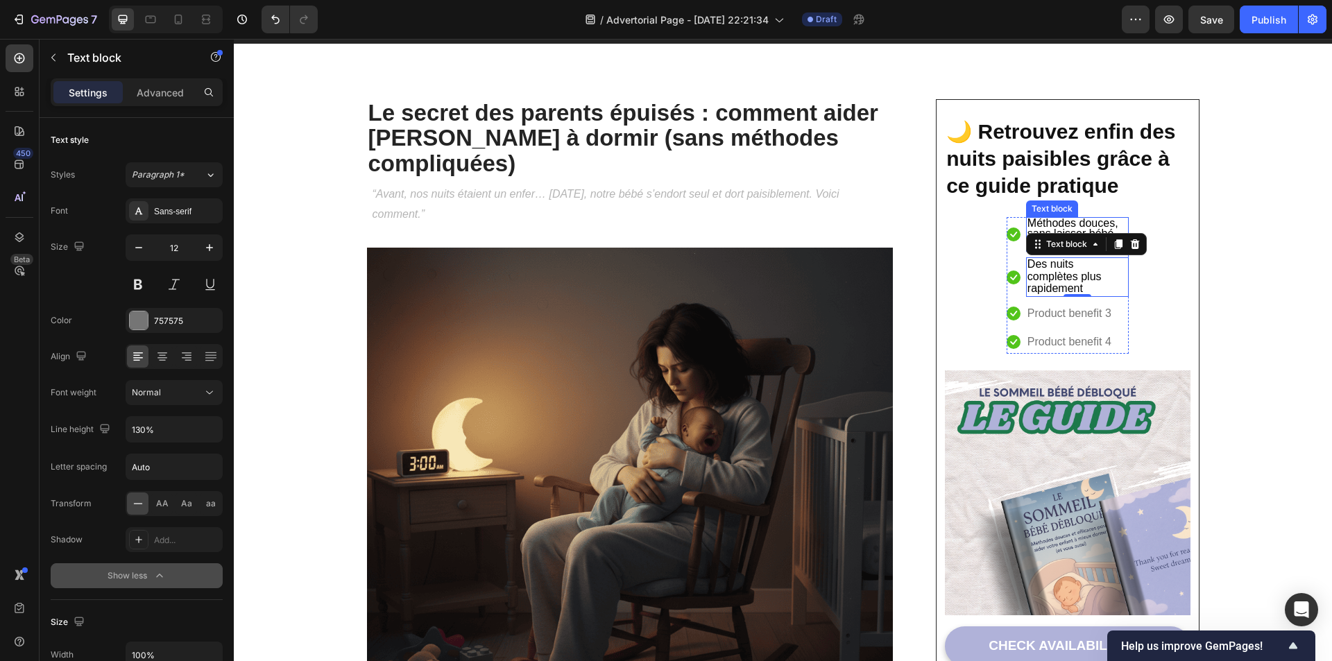
click at [1044, 220] on span "Méthodes douces, sans laisser bébé pleurer seul" at bounding box center [1072, 233] width 91 height 33
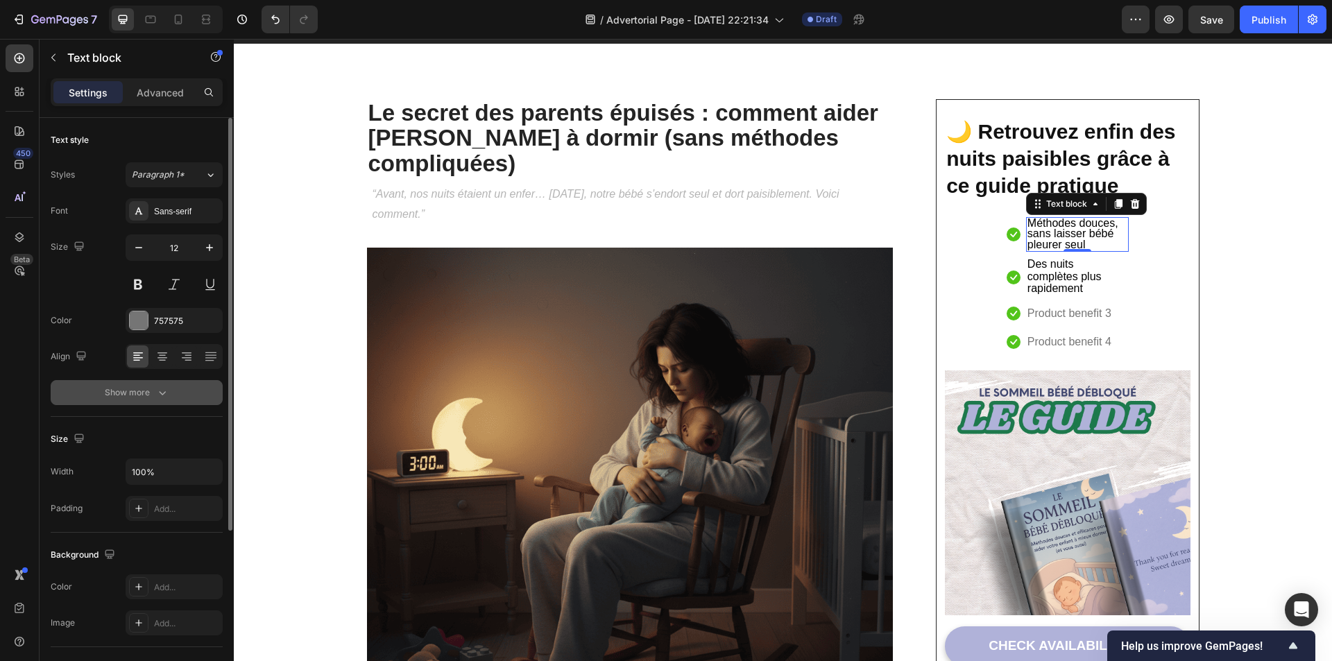
click at [144, 388] on div "Show more" at bounding box center [137, 393] width 65 height 14
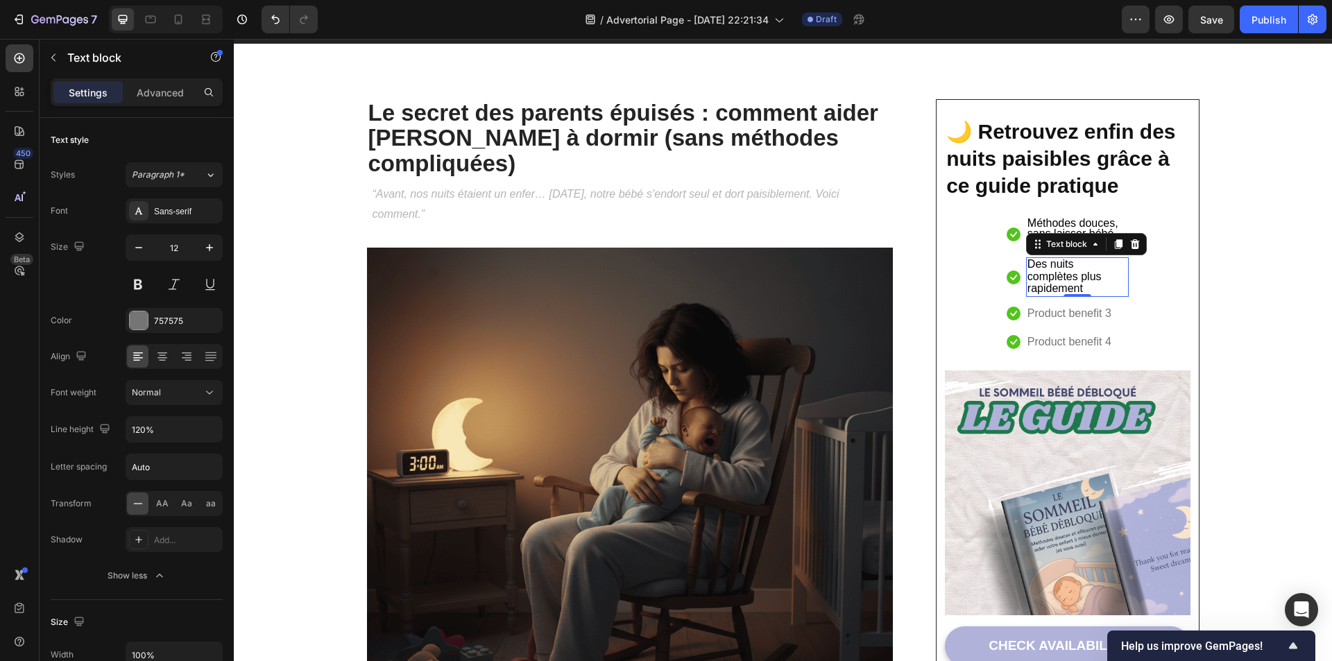
click at [1070, 271] on span "Des nuits complètes plus rapidement" at bounding box center [1064, 276] width 74 height 36
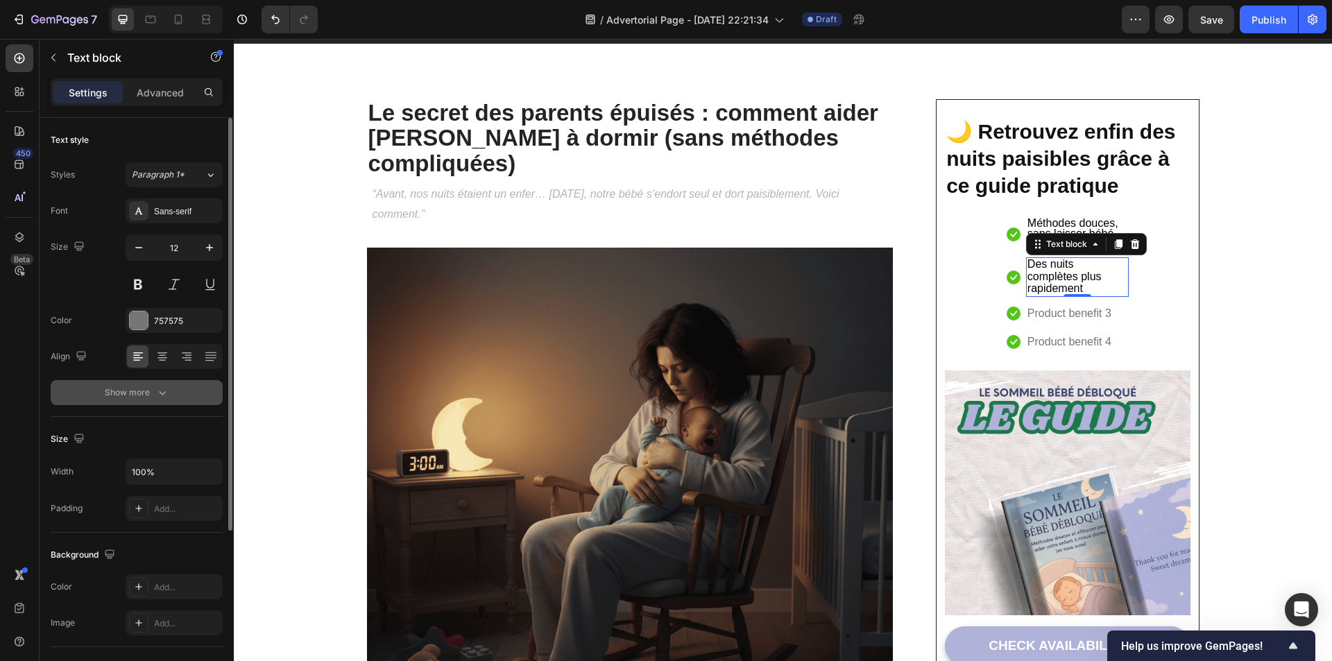
click at [140, 398] on div "Show more" at bounding box center [137, 393] width 65 height 14
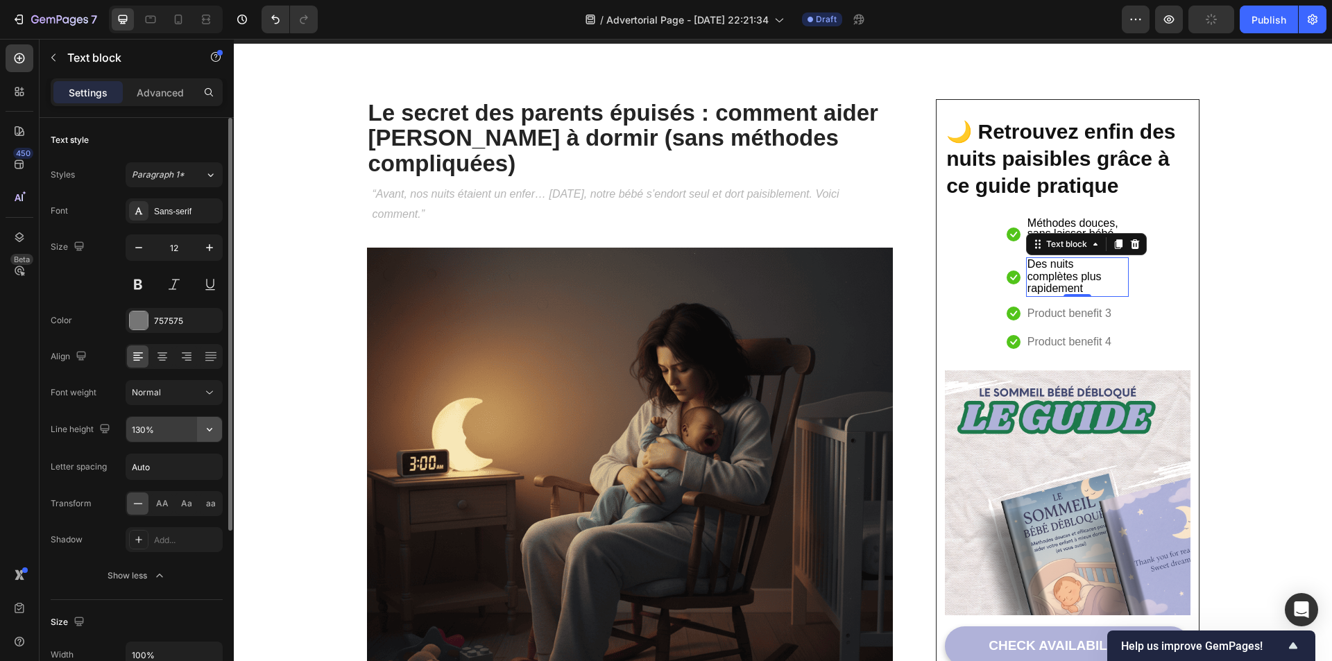
click at [206, 430] on icon "button" at bounding box center [210, 429] width 14 height 14
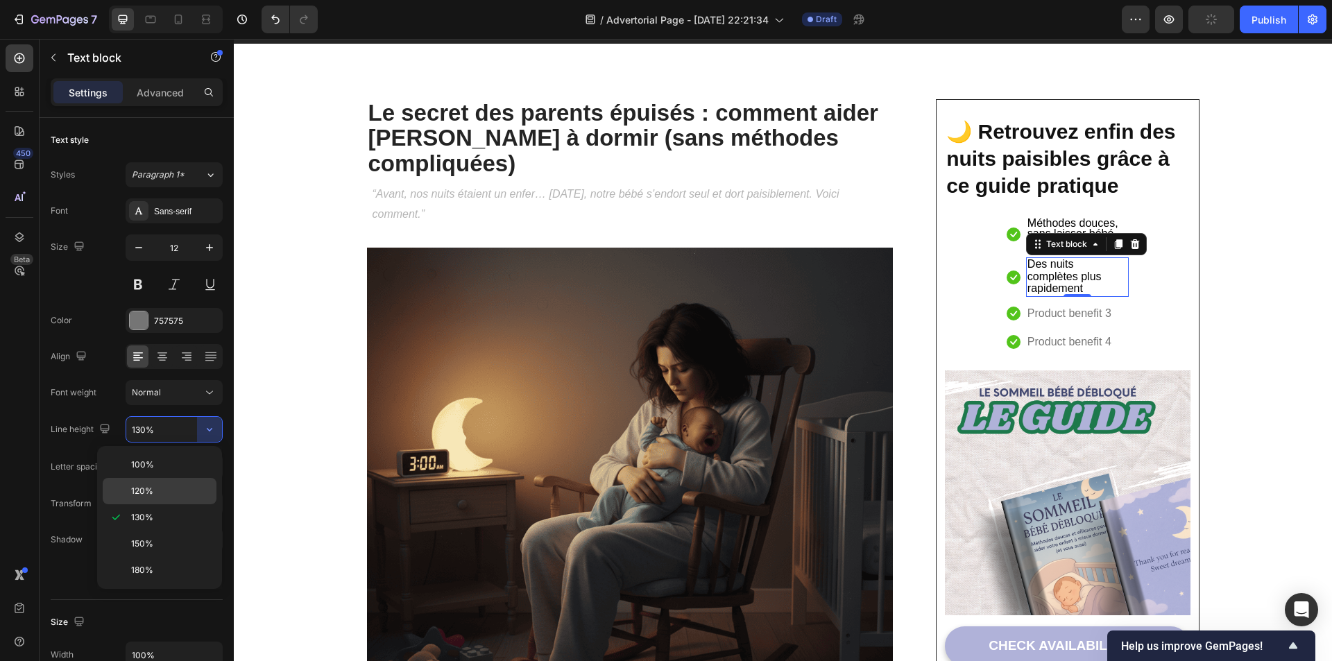
click at [163, 486] on p "120%" at bounding box center [170, 491] width 79 height 12
type input "120%"
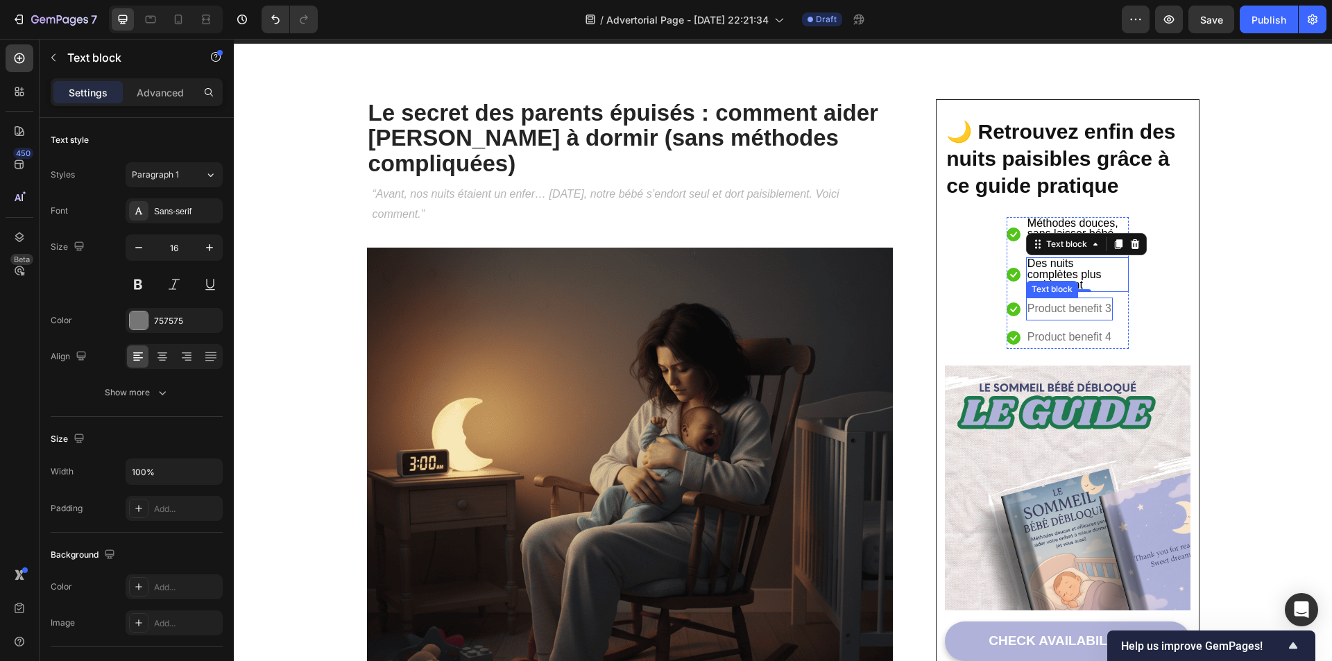
click at [1046, 308] on p "Product benefit 3" at bounding box center [1069, 309] width 84 height 20
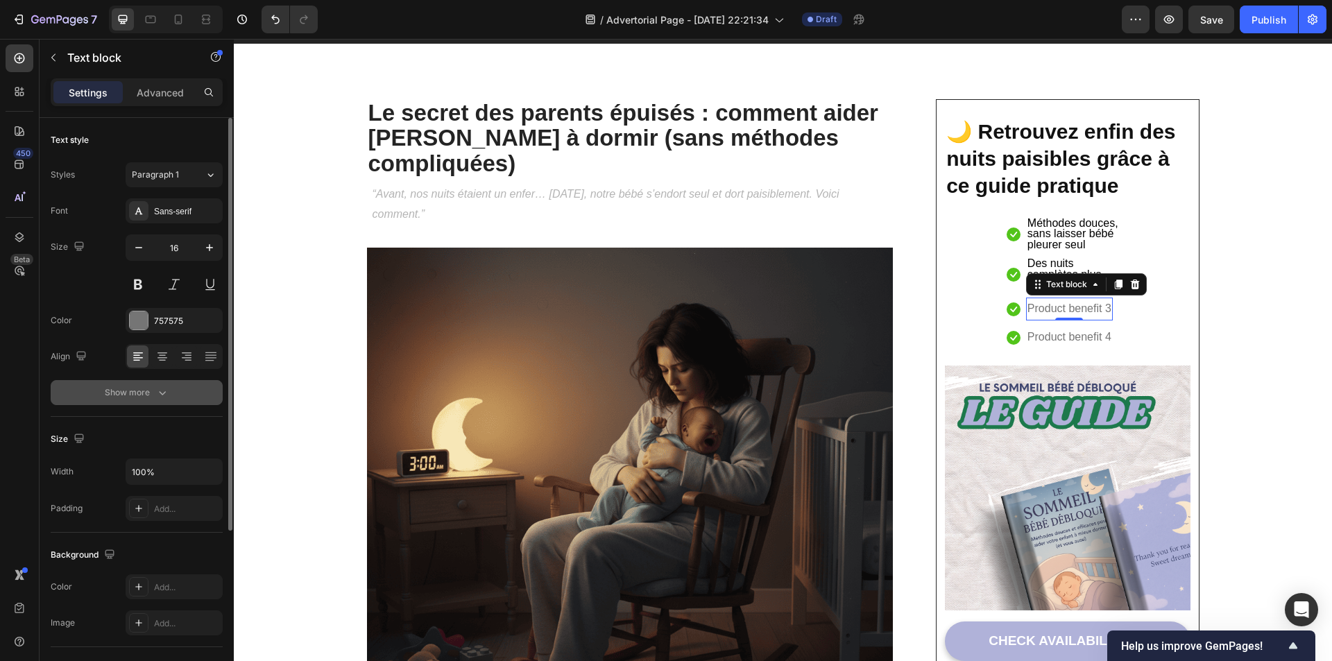
click at [155, 391] on icon "button" at bounding box center [162, 393] width 14 height 14
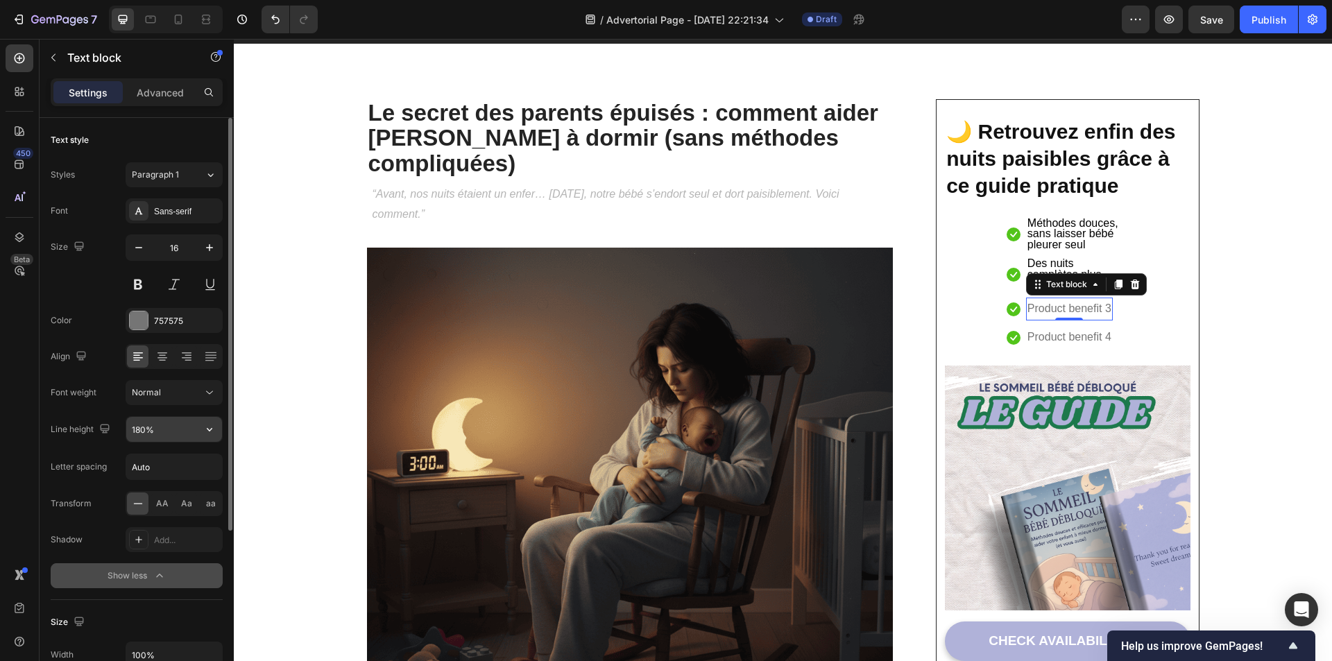
click at [174, 434] on input "180%" at bounding box center [174, 429] width 96 height 25
click at [203, 425] on button "button" at bounding box center [209, 429] width 25 height 25
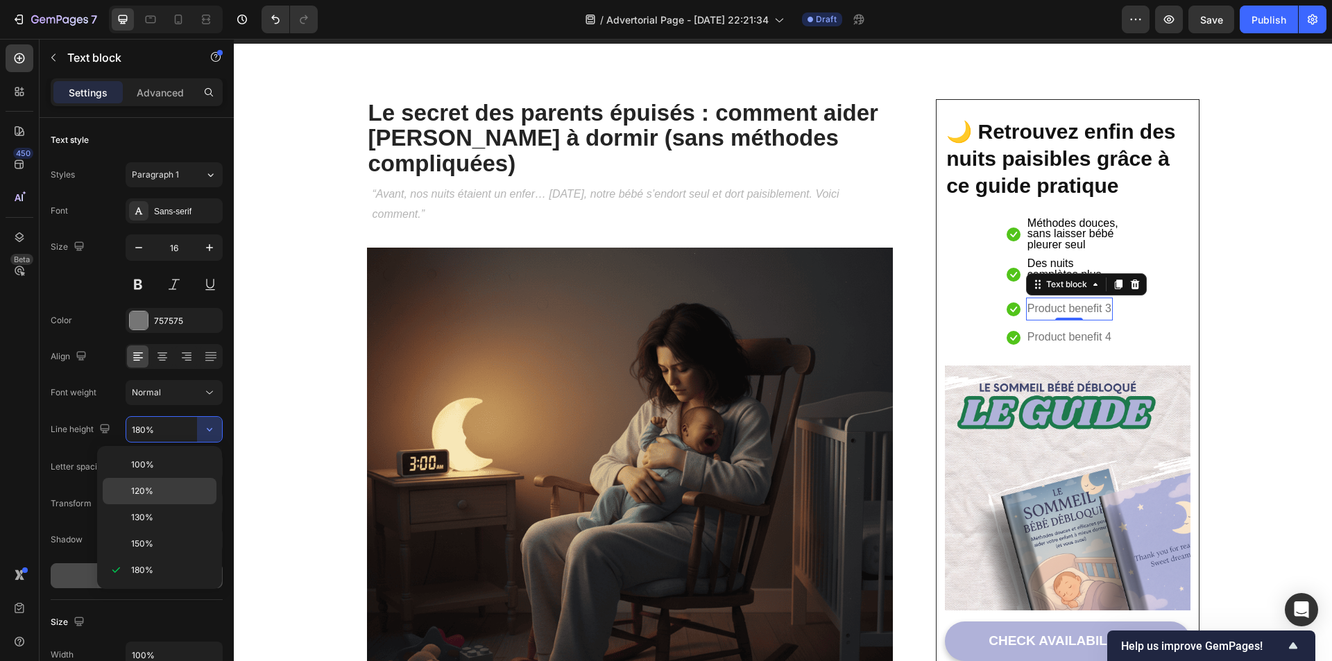
click at [138, 486] on span "120%" at bounding box center [142, 491] width 22 height 12
type input "120%"
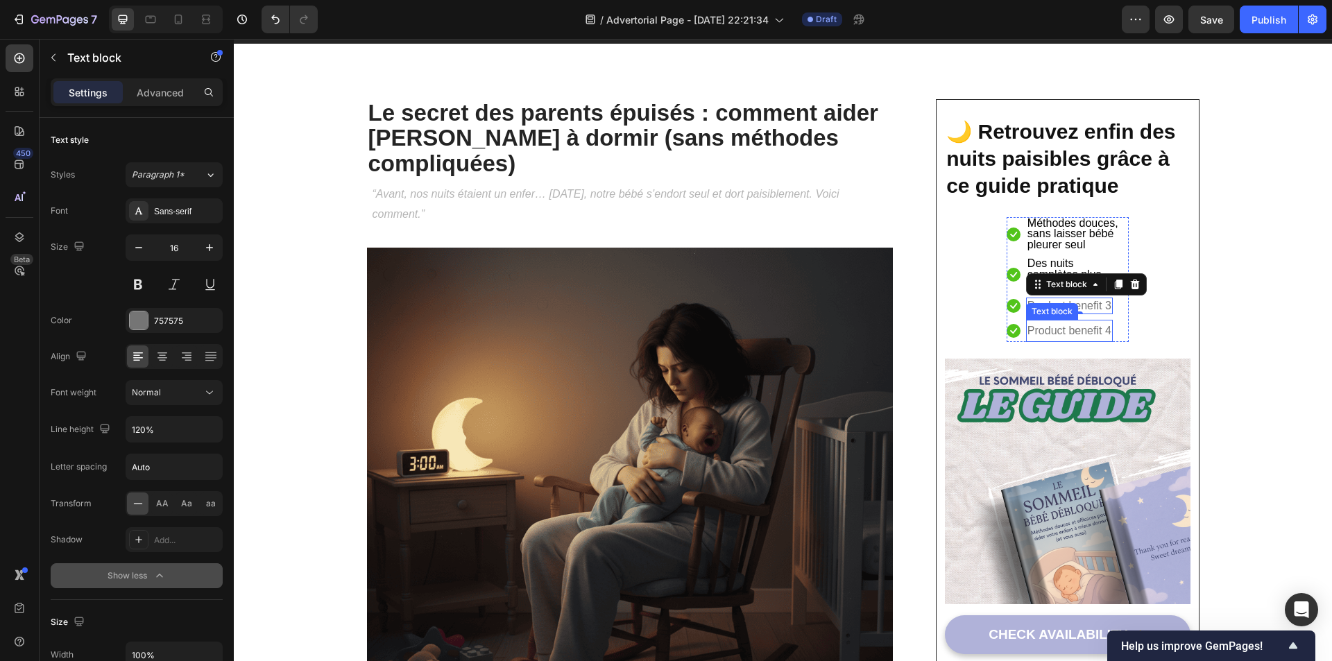
click at [1032, 332] on p "Product benefit 4" at bounding box center [1069, 331] width 84 height 20
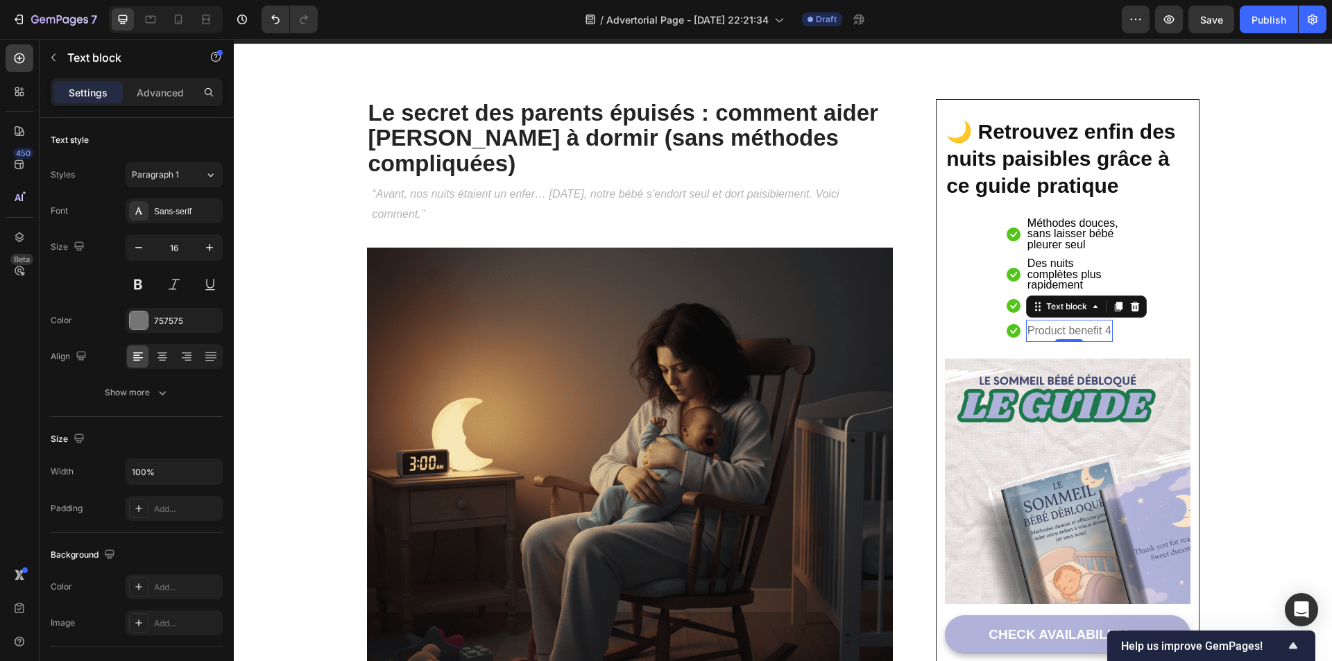
click at [1032, 332] on p "Product benefit 4" at bounding box center [1069, 331] width 84 height 20
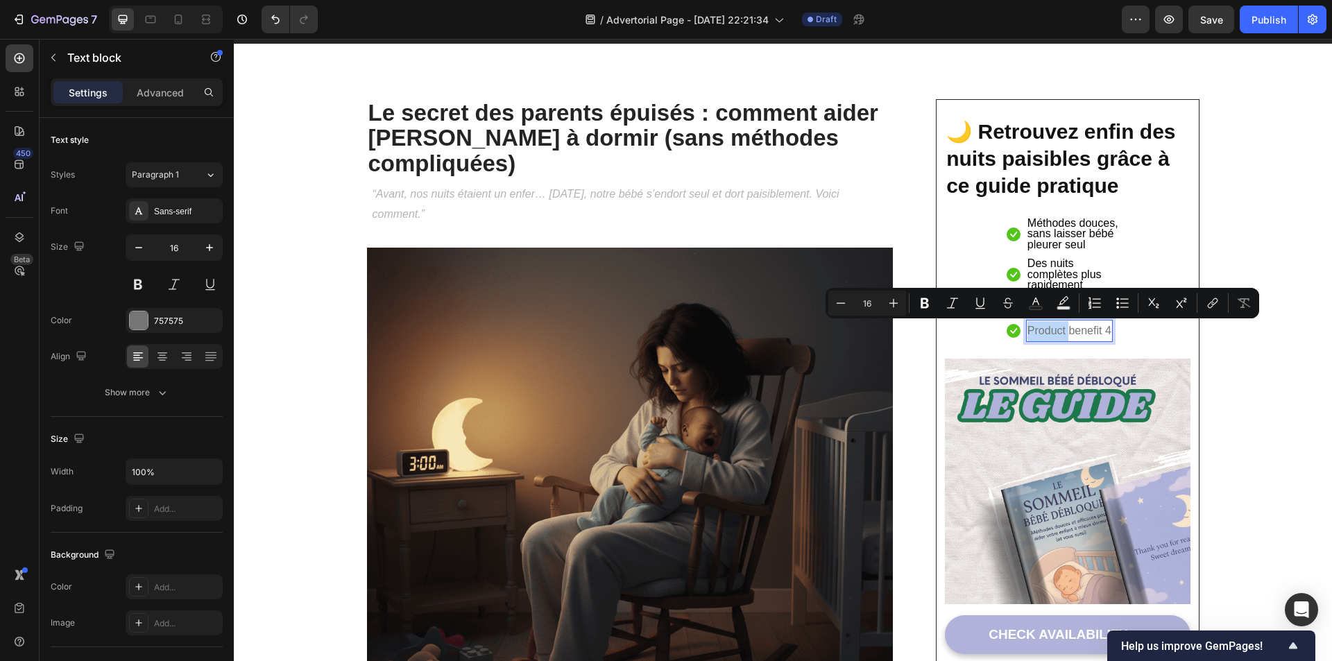
click at [1032, 332] on p "Product benefit 4" at bounding box center [1069, 331] width 84 height 20
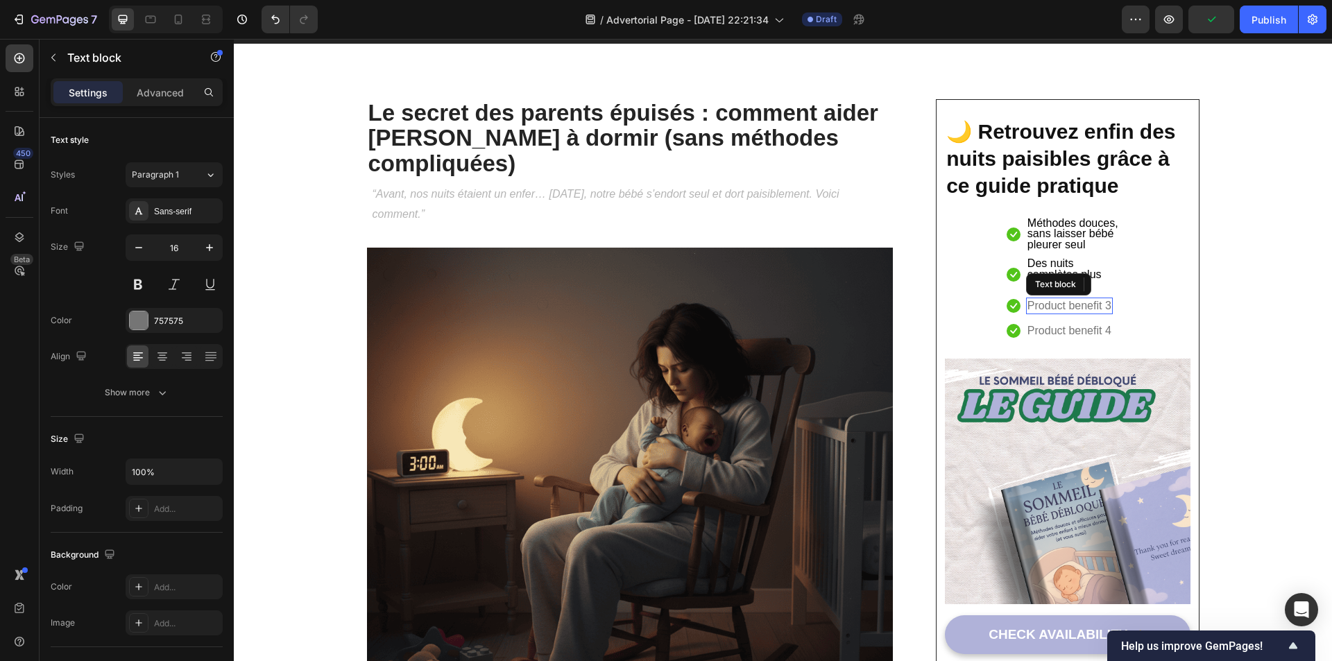
click at [1043, 305] on p "Product benefit 3" at bounding box center [1069, 305] width 84 height 13
click at [143, 254] on icon "button" at bounding box center [139, 248] width 14 height 14
click at [143, 253] on icon "button" at bounding box center [139, 248] width 14 height 14
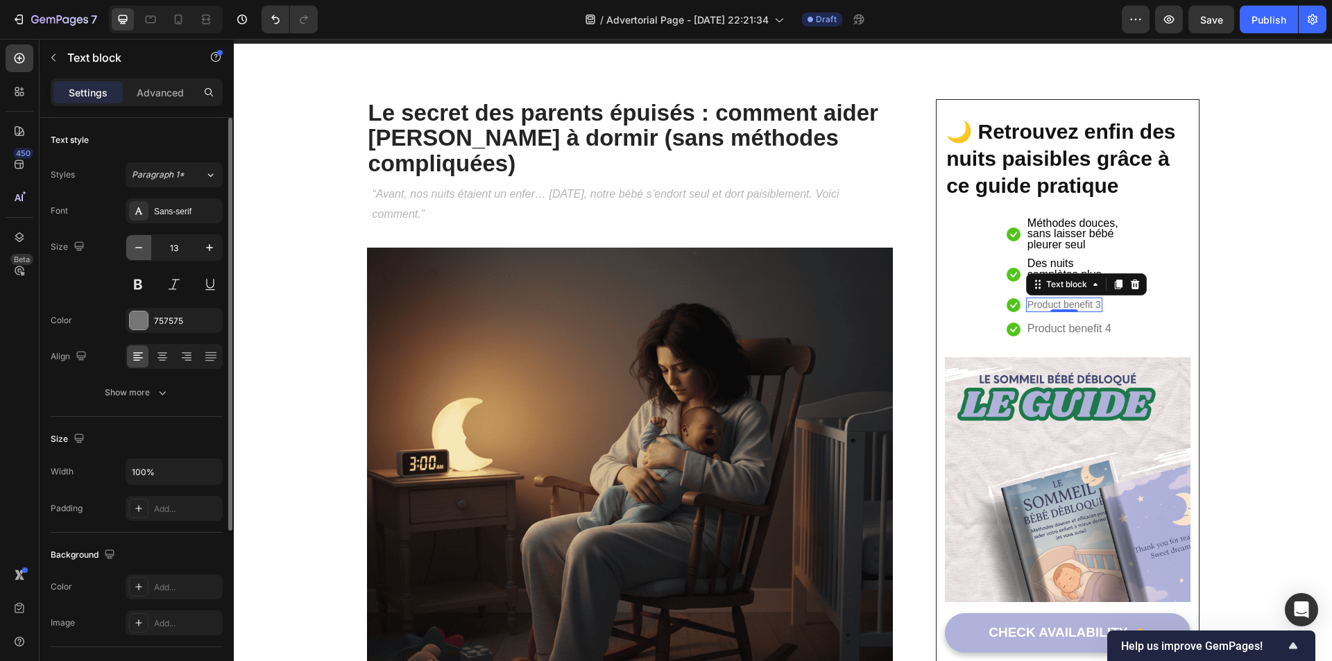
click at [143, 252] on icon "button" at bounding box center [139, 248] width 14 height 14
click at [217, 245] on button "button" at bounding box center [209, 247] width 25 height 25
type input "12"
click at [1047, 305] on p "Product benefit 3" at bounding box center [1058, 305] width 63 height 10
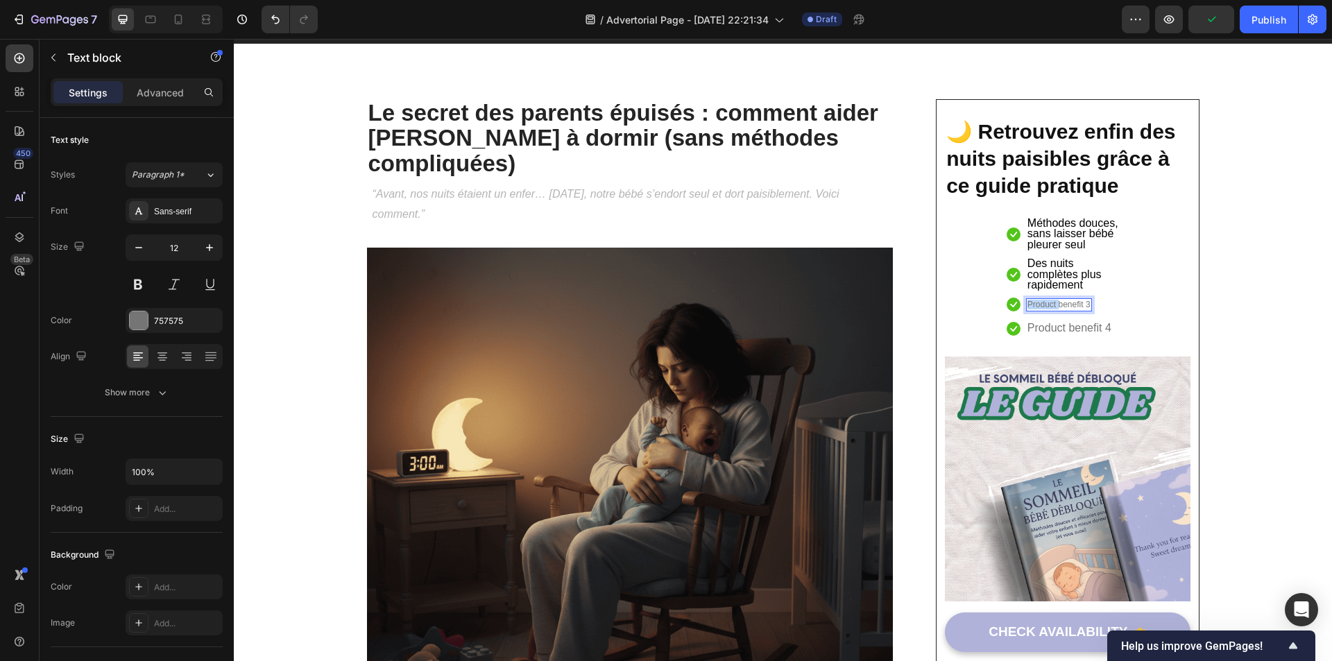
click at [1047, 305] on p "Product benefit 3" at bounding box center [1058, 305] width 63 height 10
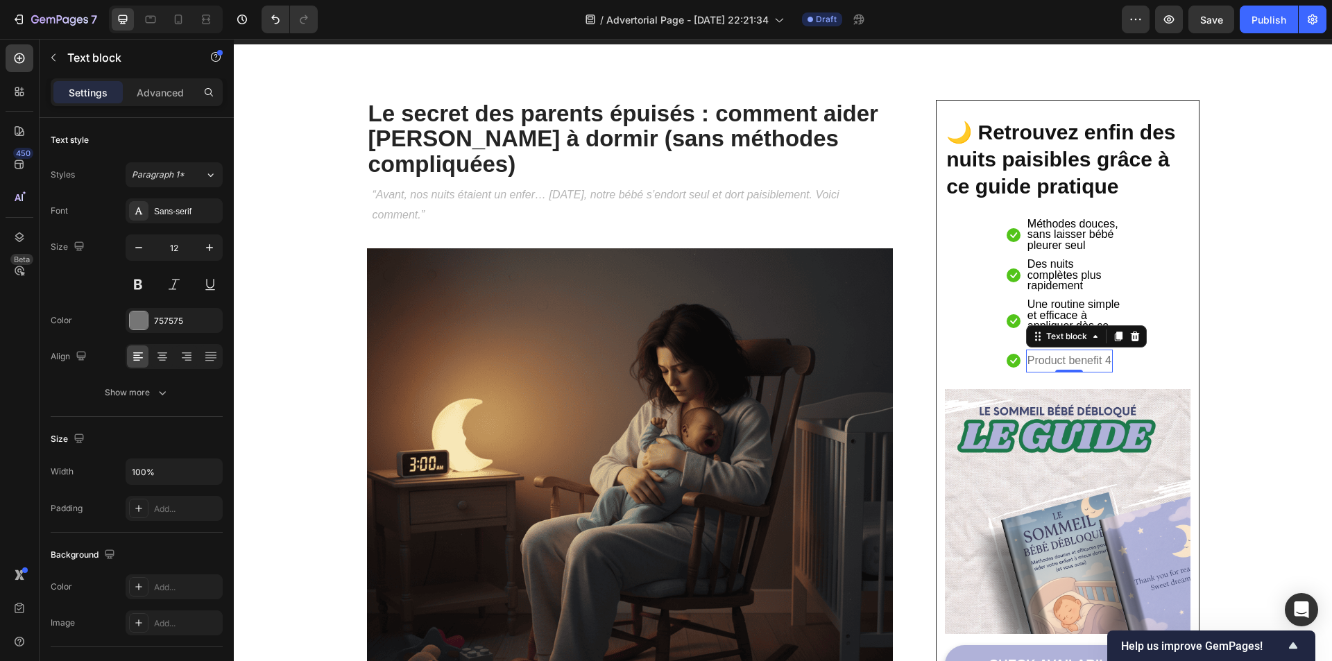
click at [1067, 359] on p "Product benefit 4" at bounding box center [1069, 361] width 84 height 20
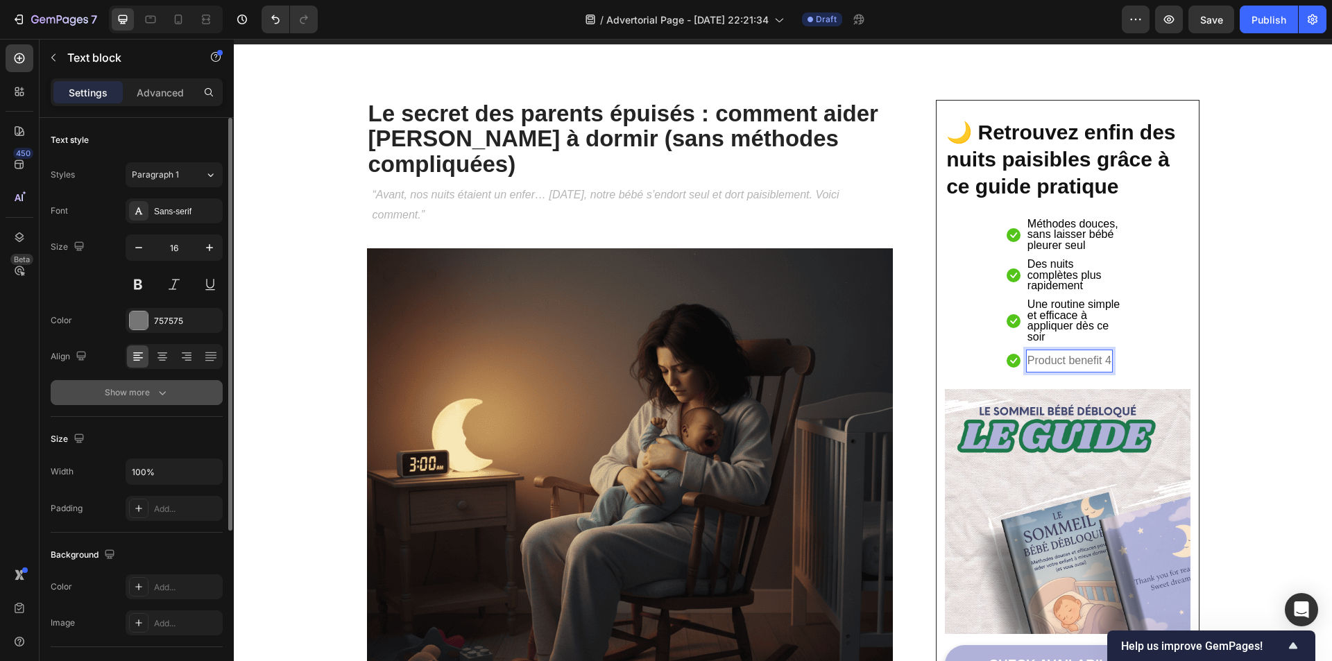
click at [139, 396] on div "Show more" at bounding box center [137, 393] width 65 height 14
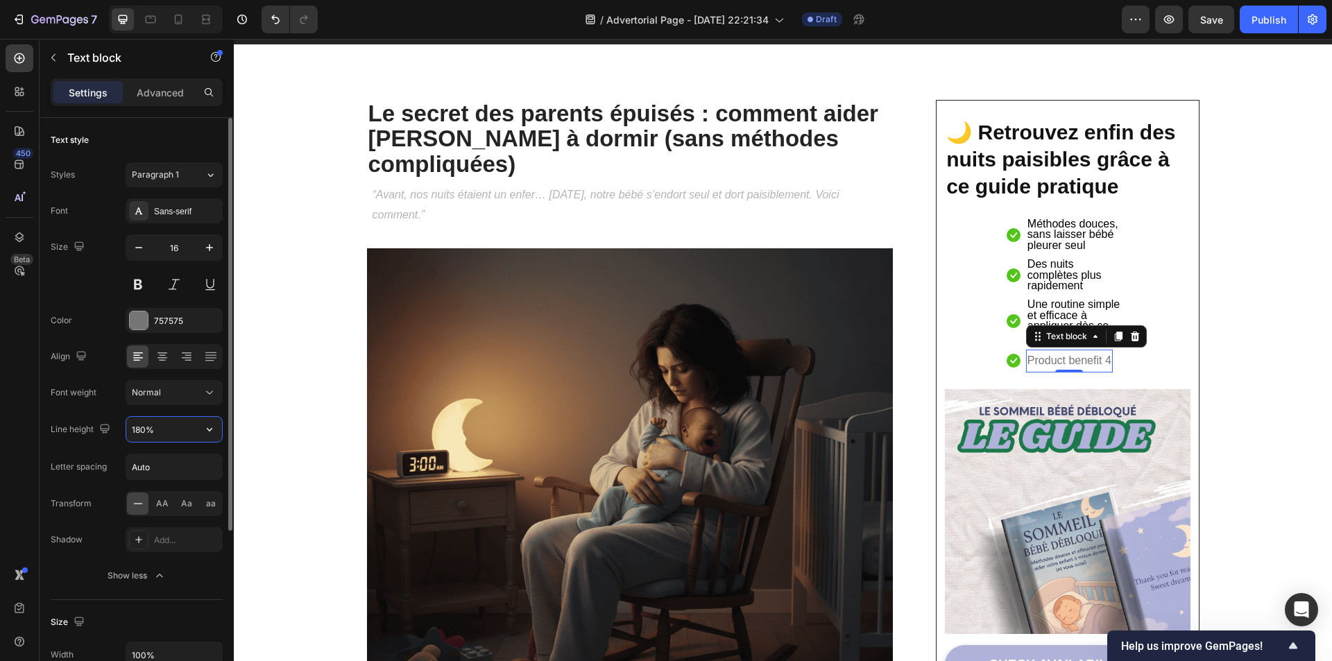
click at [162, 431] on input "180%" at bounding box center [174, 429] width 96 height 25
click at [191, 434] on input "180%" at bounding box center [174, 429] width 96 height 25
click at [211, 429] on icon "button" at bounding box center [210, 429] width 6 height 3
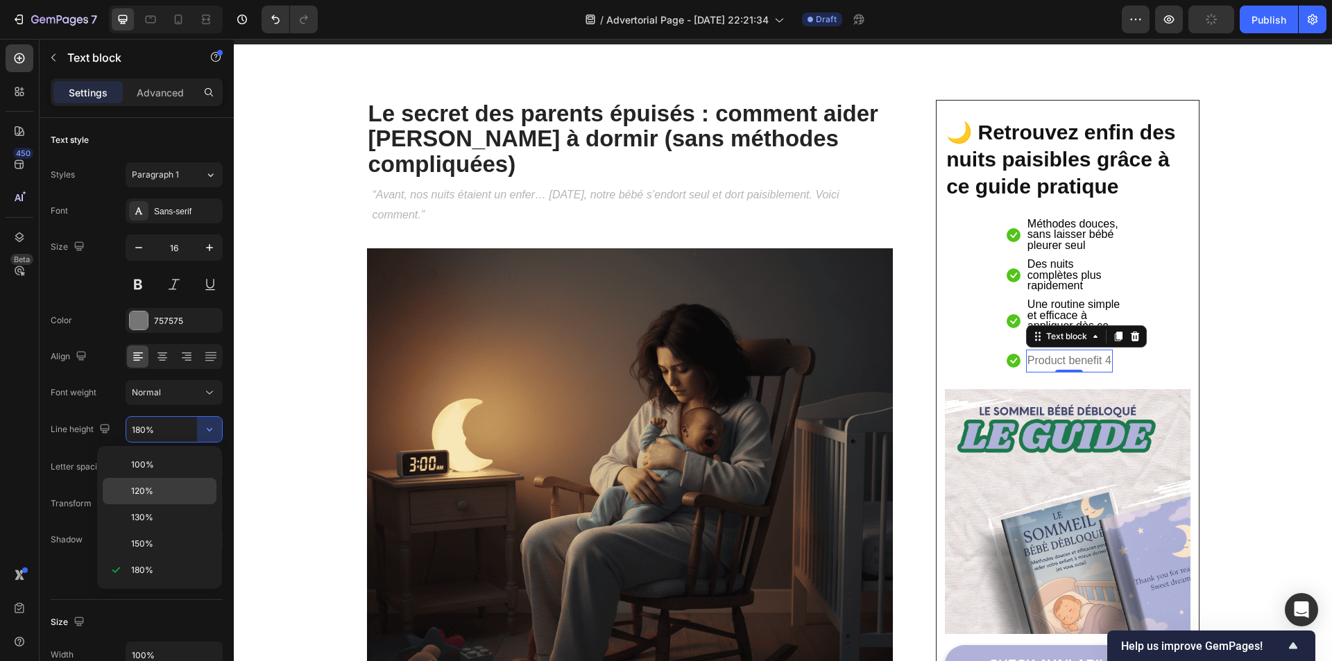
click at [161, 488] on p "120%" at bounding box center [170, 491] width 79 height 12
type input "120%"
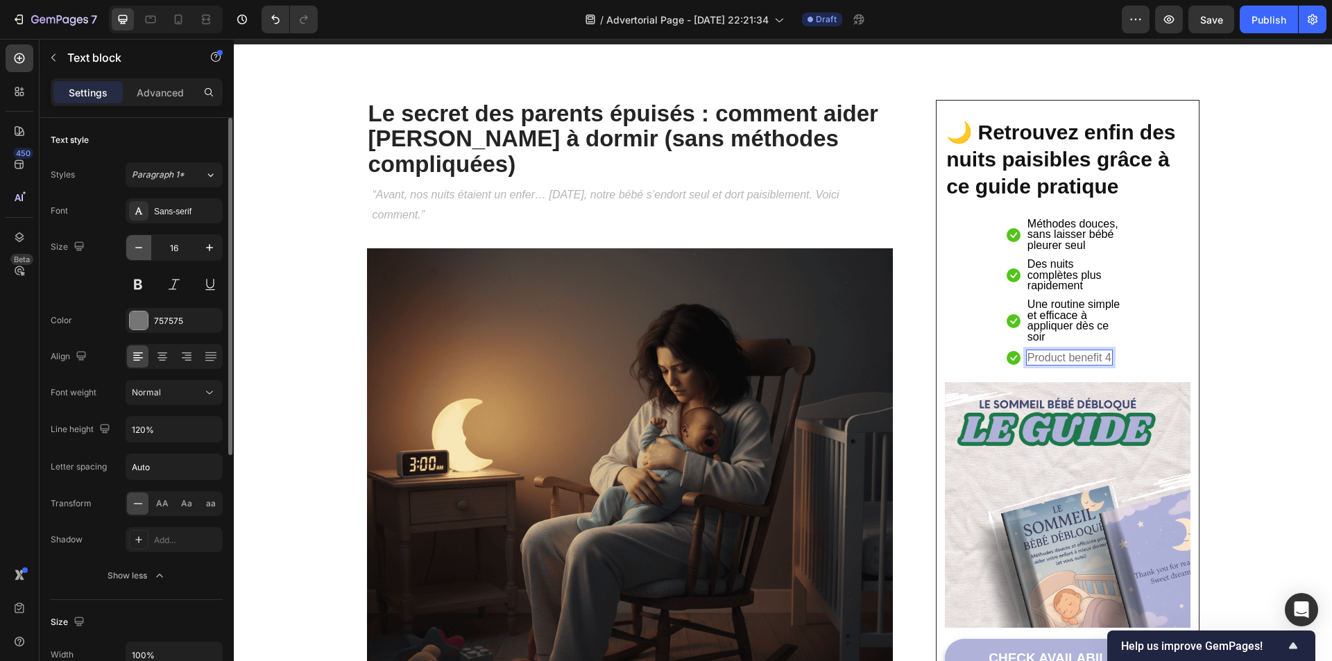
click at [144, 250] on icon "button" at bounding box center [139, 248] width 14 height 14
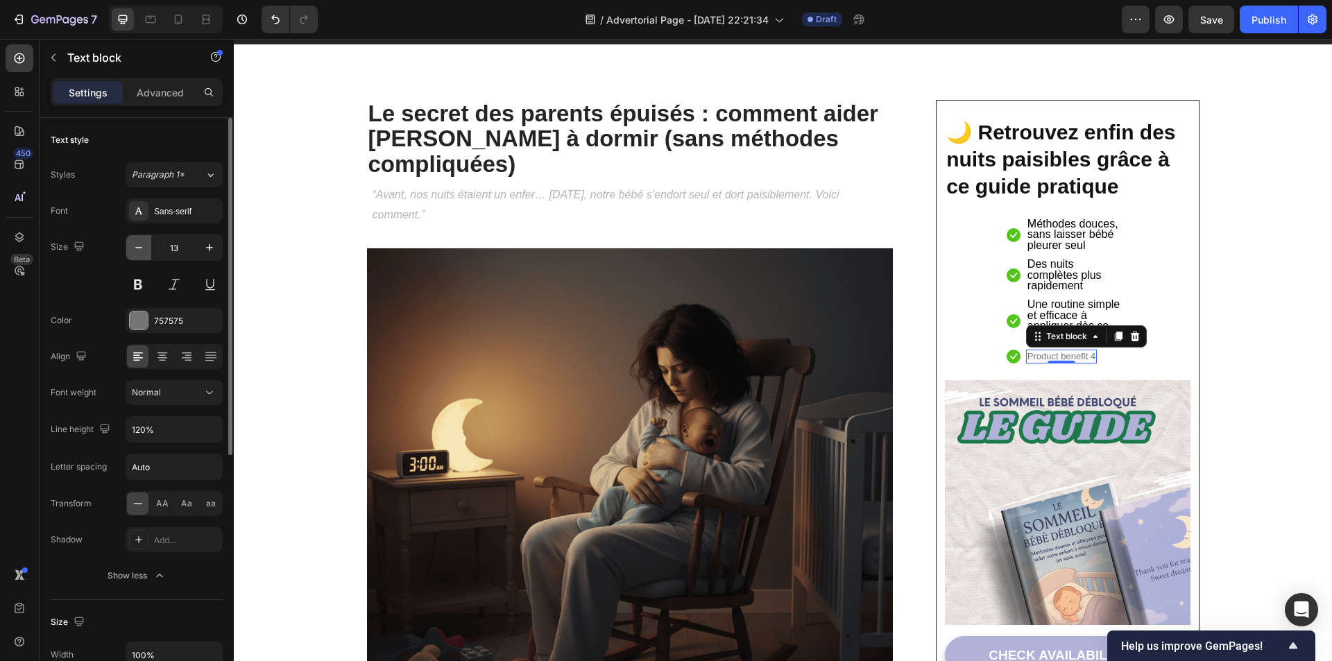
click at [144, 250] on icon "button" at bounding box center [139, 248] width 14 height 14
click at [207, 252] on icon "button" at bounding box center [210, 248] width 14 height 14
type input "12"
click at [1036, 354] on p "Product benefit 4" at bounding box center [1058, 357] width 63 height 10
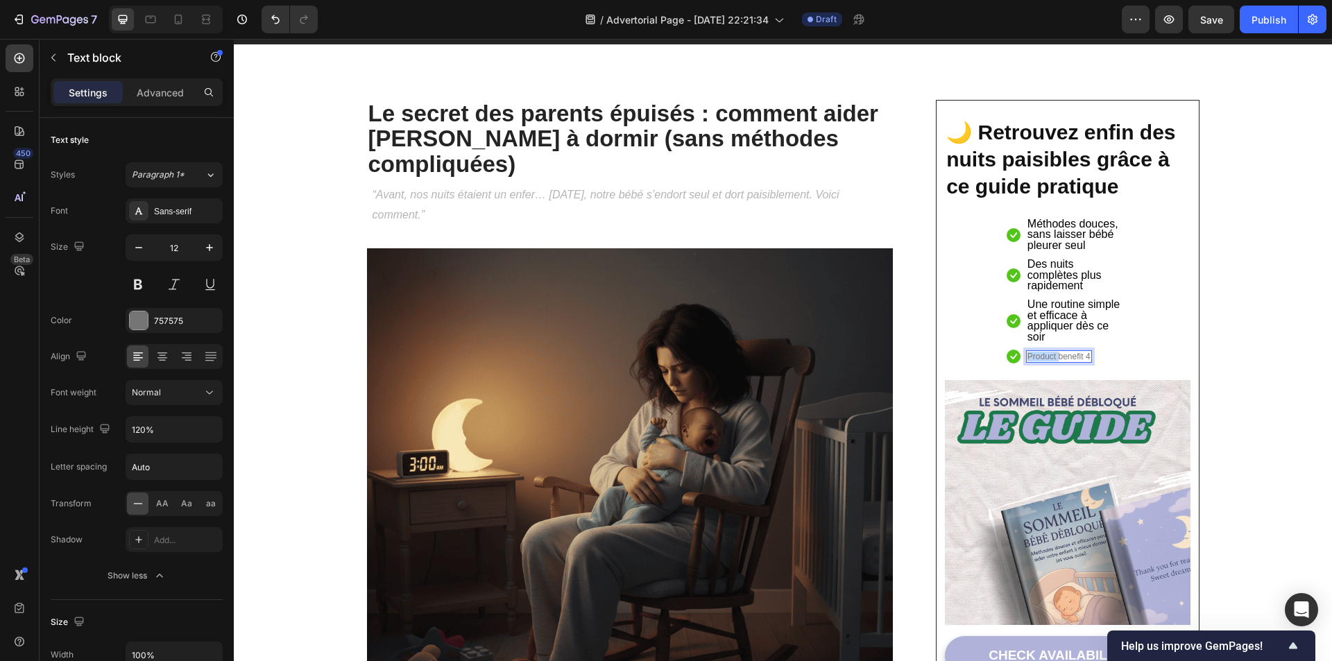
click at [1036, 354] on p "Product benefit 4" at bounding box center [1058, 357] width 63 height 10
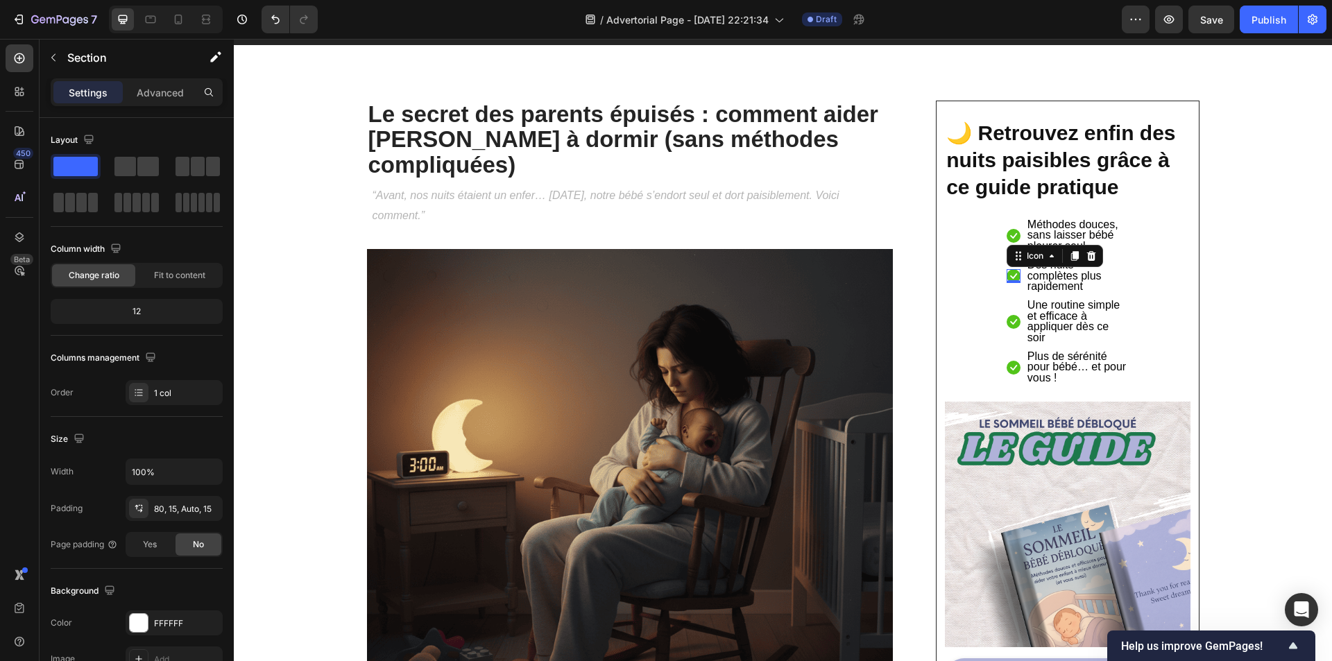
click at [1007, 277] on div "Icon 0" at bounding box center [1014, 276] width 14 height 14
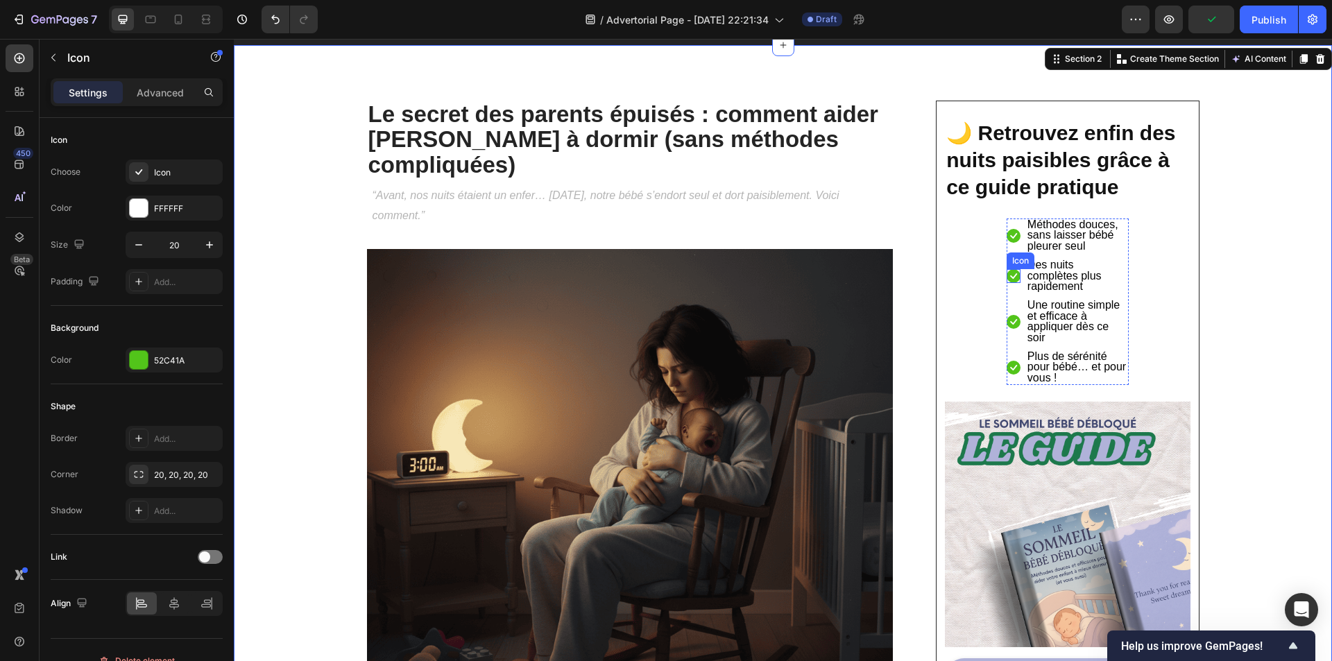
click at [1010, 281] on div "Icon" at bounding box center [1014, 276] width 14 height 14
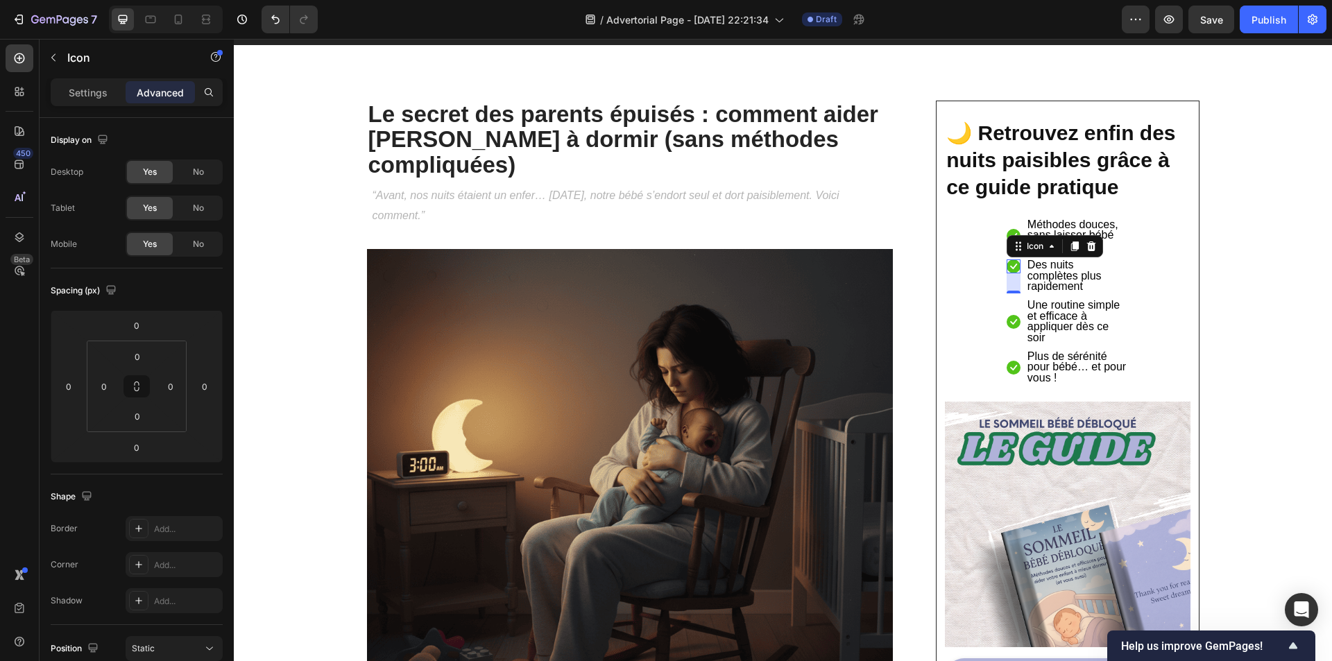
drag, startPoint x: 1010, startPoint y: 281, endPoint x: 1013, endPoint y: 301, distance: 20.3
click at [1013, 301] on ul "Icon Méthodes douces, sans laisser bébé pleurer seul Text block Icon 29 Des nui…" at bounding box center [1068, 302] width 122 height 166
type input "29"
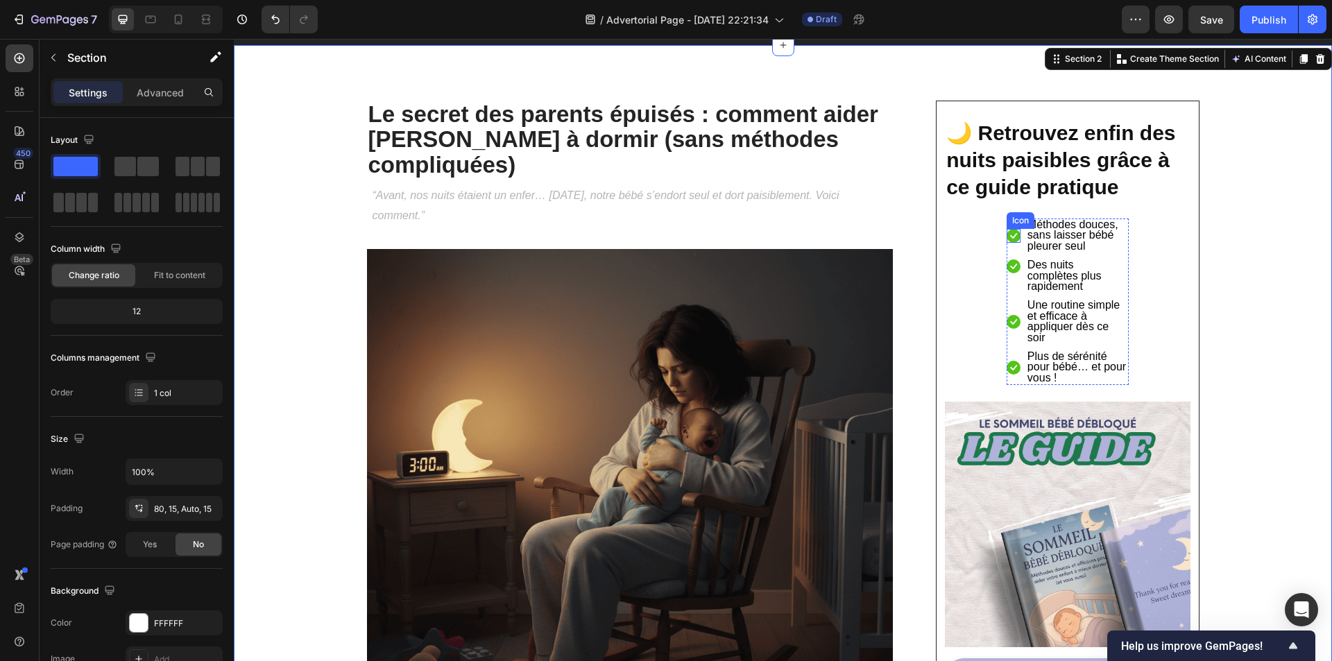
click at [1009, 231] on icon at bounding box center [1014, 236] width 14 height 14
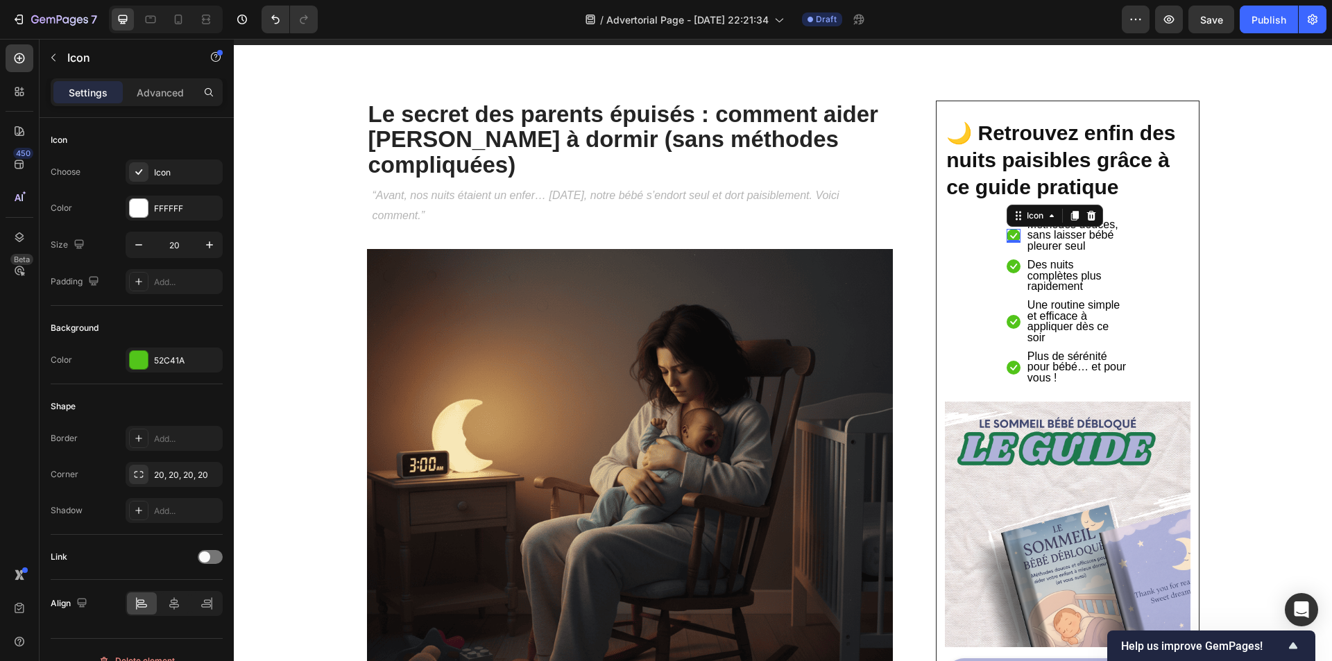
click at [1014, 247] on div "0" at bounding box center [1014, 242] width 14 height 11
drag, startPoint x: 1014, startPoint y: 241, endPoint x: 1013, endPoint y: 262, distance: 20.8
click at [1013, 262] on ul "Icon 30 Méthodes douces, sans laisser bébé pleurer seul Text block Icon Des nui…" at bounding box center [1068, 302] width 122 height 166
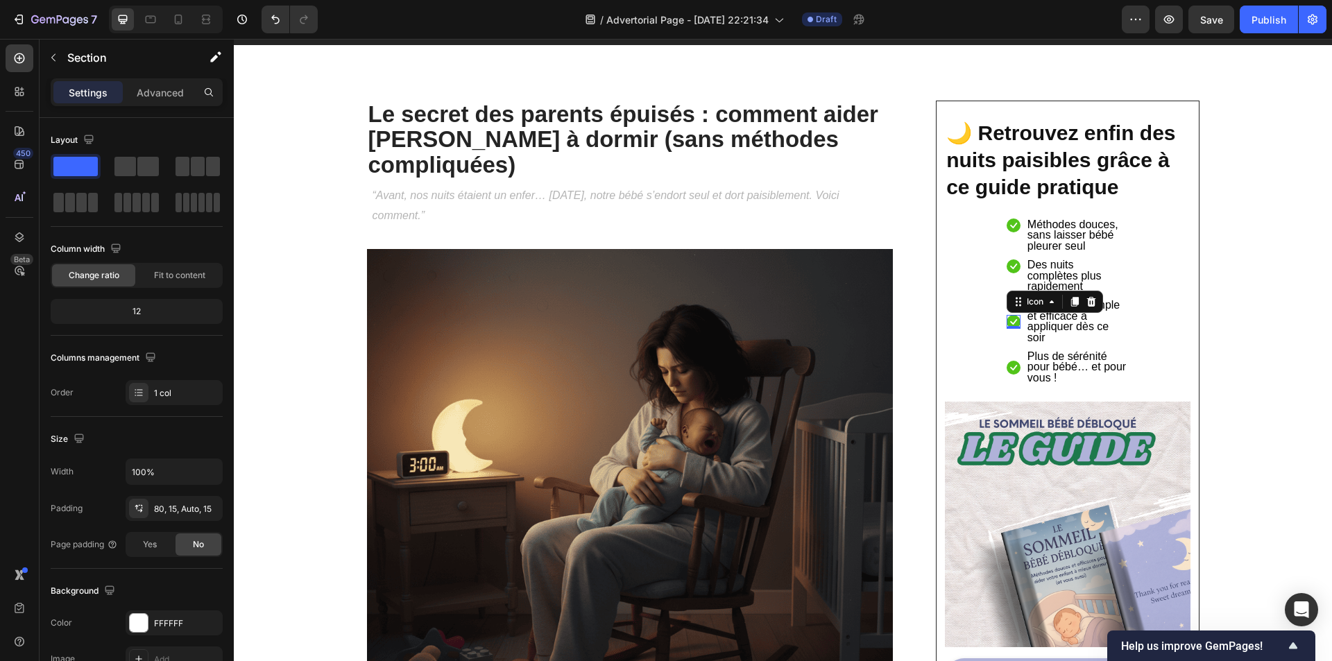
click at [1011, 323] on div "Icon 0" at bounding box center [1014, 322] width 14 height 14
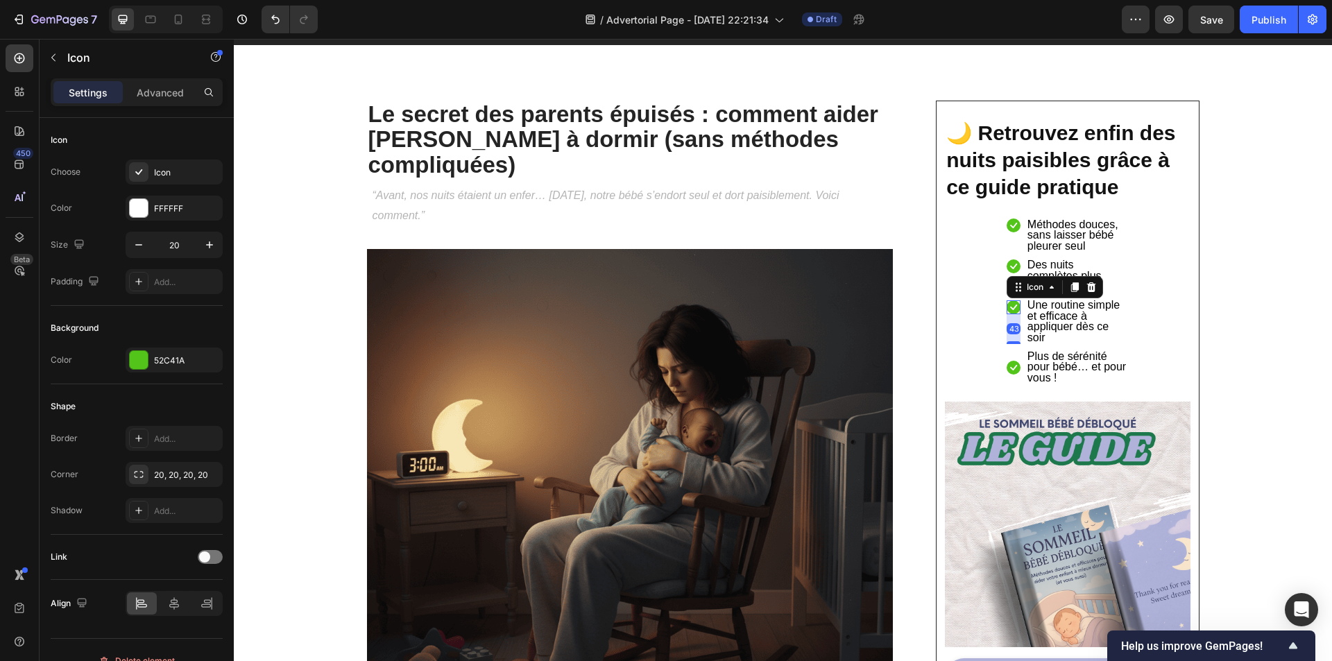
drag, startPoint x: 1015, startPoint y: 328, endPoint x: 1016, endPoint y: 358, distance: 29.9
click at [1016, 358] on ul "Icon Méthodes douces, sans laisser bébé pleurer seul Text block Icon Des nuits …" at bounding box center [1068, 302] width 122 height 166
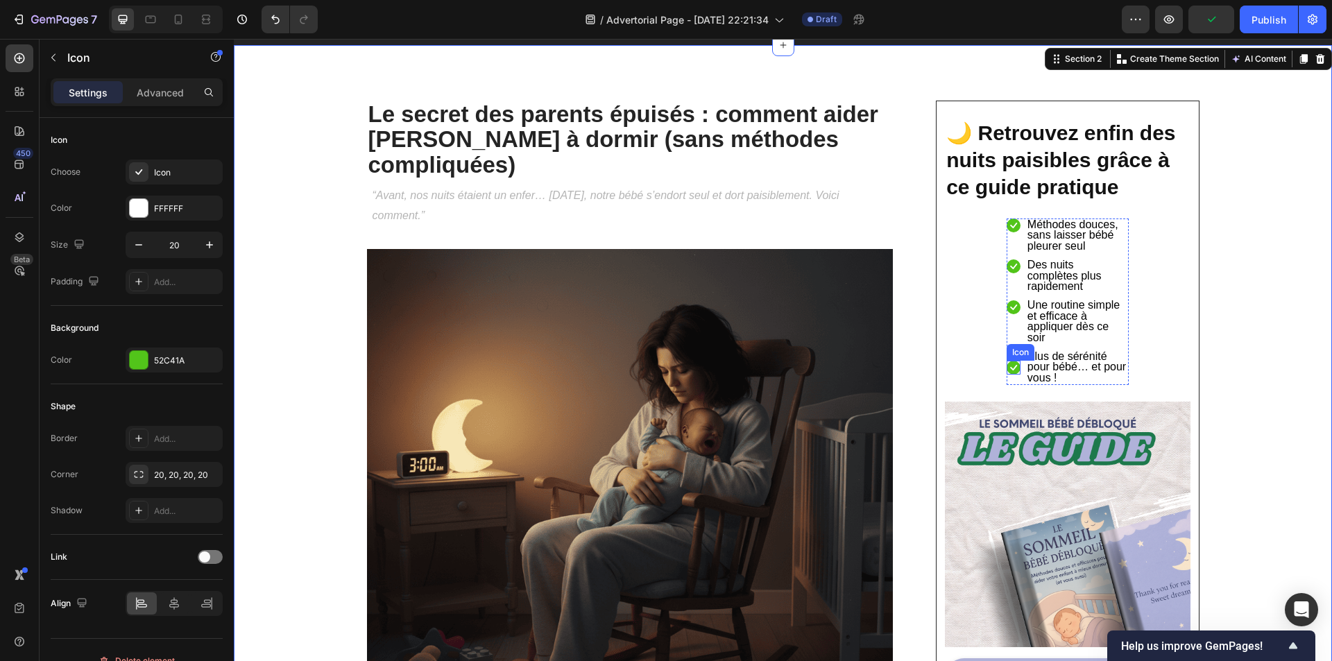
click at [1013, 368] on icon at bounding box center [1014, 368] width 14 height 14
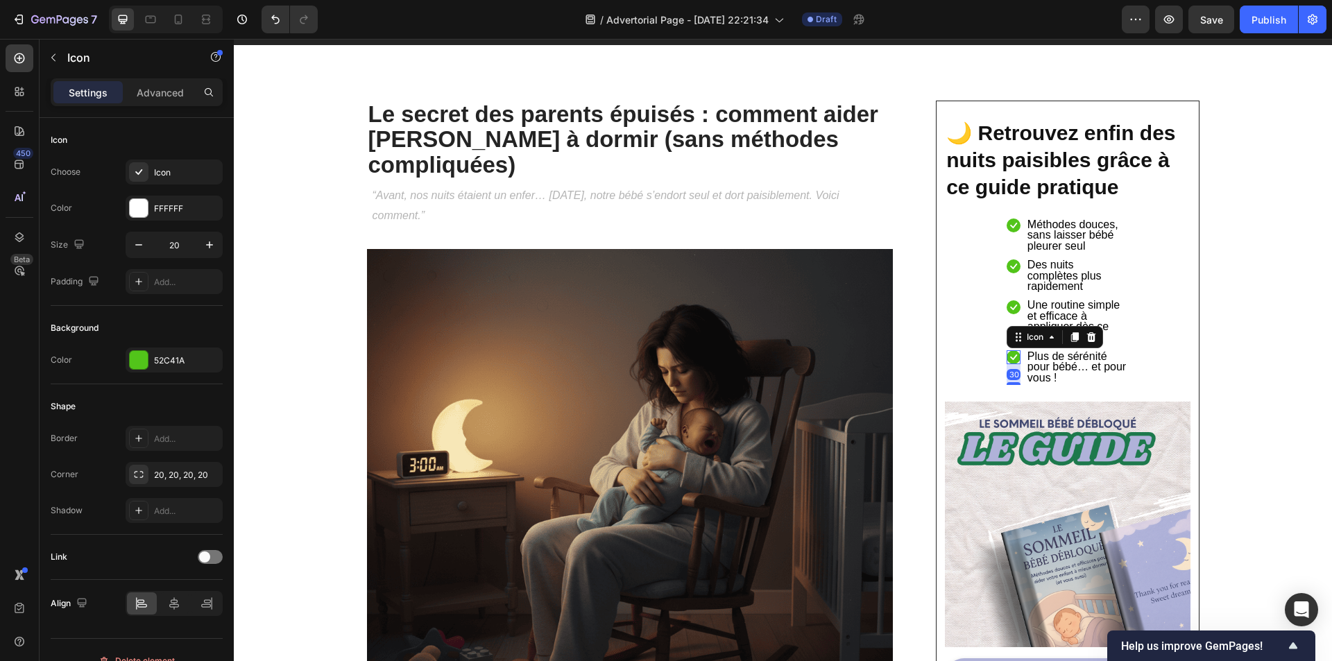
drag, startPoint x: 1014, startPoint y: 373, endPoint x: 1015, endPoint y: 393, distance: 20.9
click at [1015, 393] on div "Icon Méthodes douces, sans laisser bébé pleurer seul Text block Icon Des nuits …" at bounding box center [1067, 302] width 139 height 200
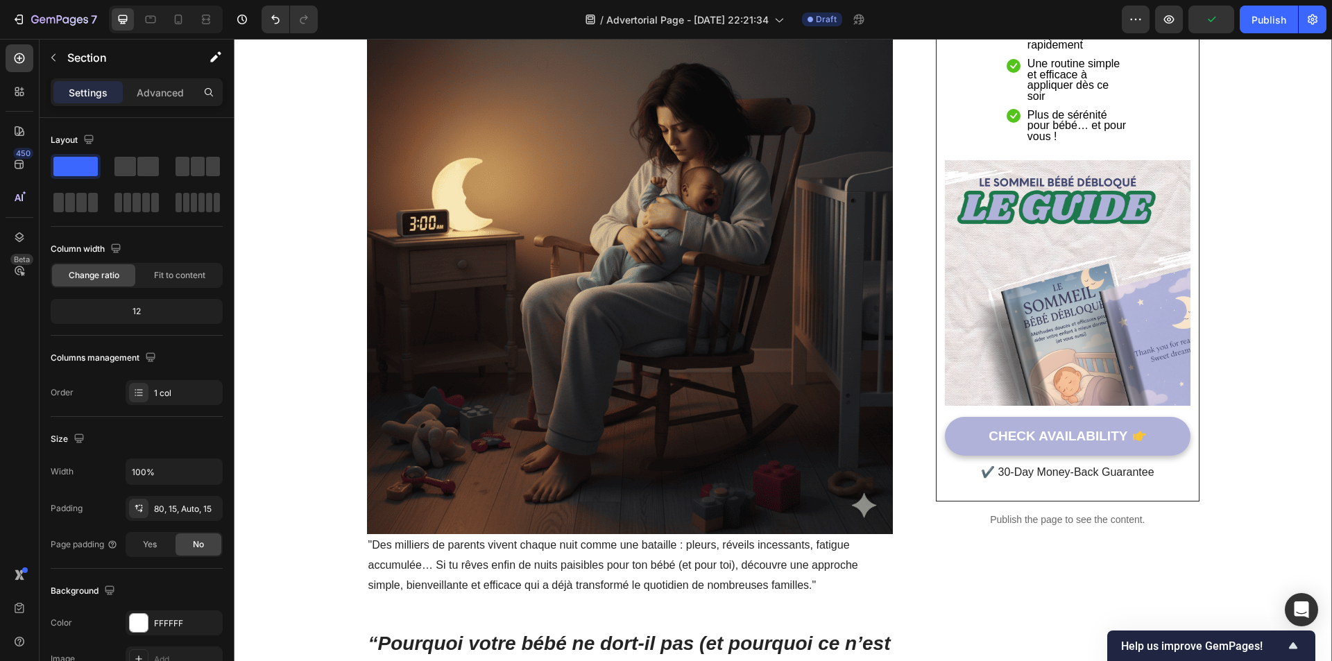
scroll to position [334, 0]
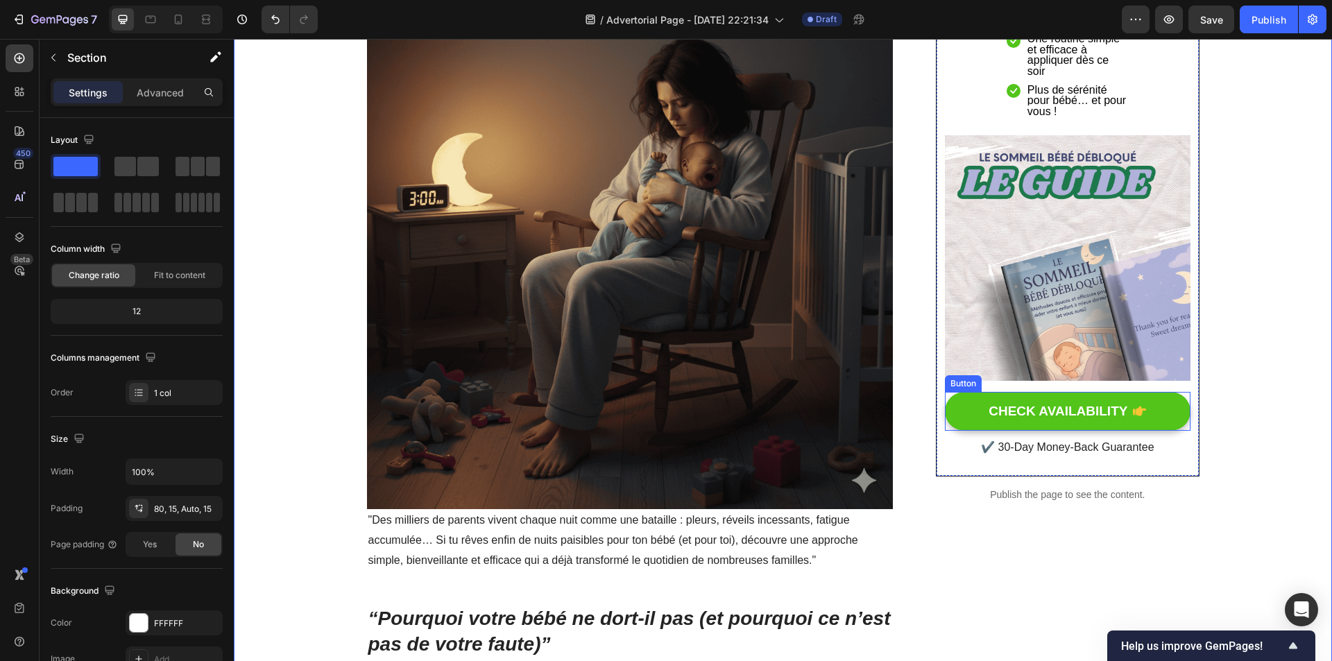
click at [1152, 411] on button "CHECK AVAILABILITY" at bounding box center [1067, 412] width 245 height 40
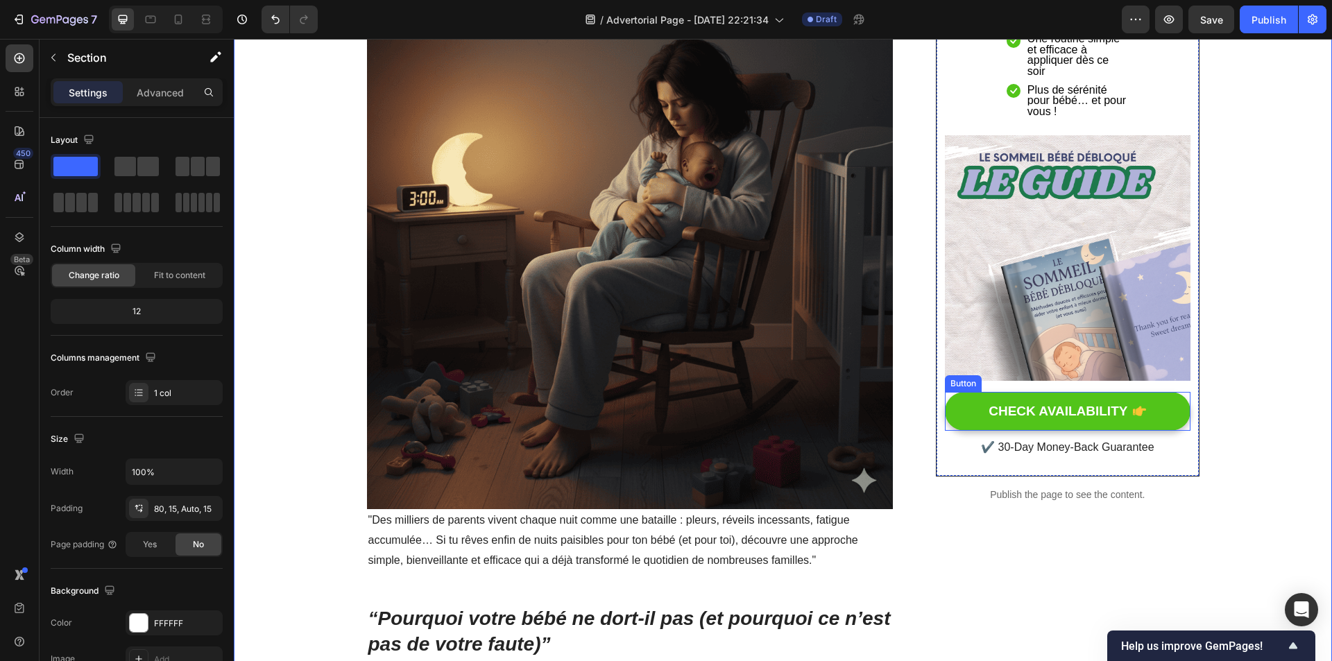
click at [1147, 414] on button "CHECK AVAILABILITY" at bounding box center [1067, 412] width 245 height 40
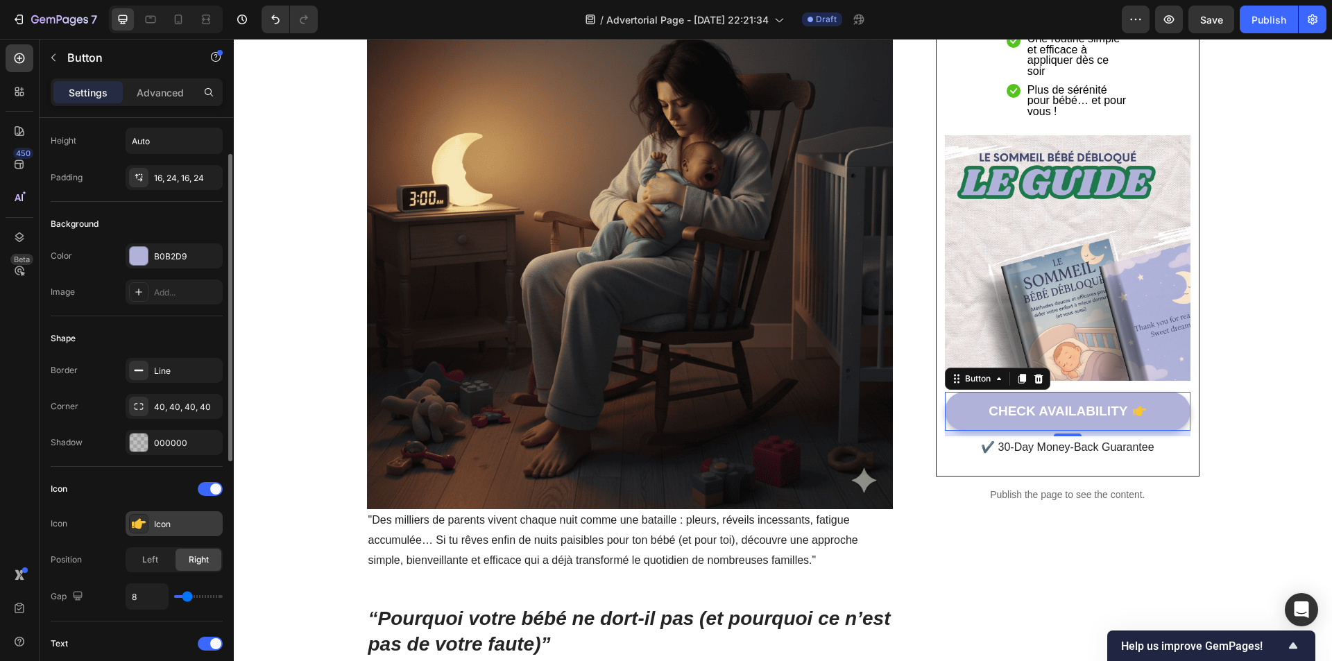
scroll to position [139, 0]
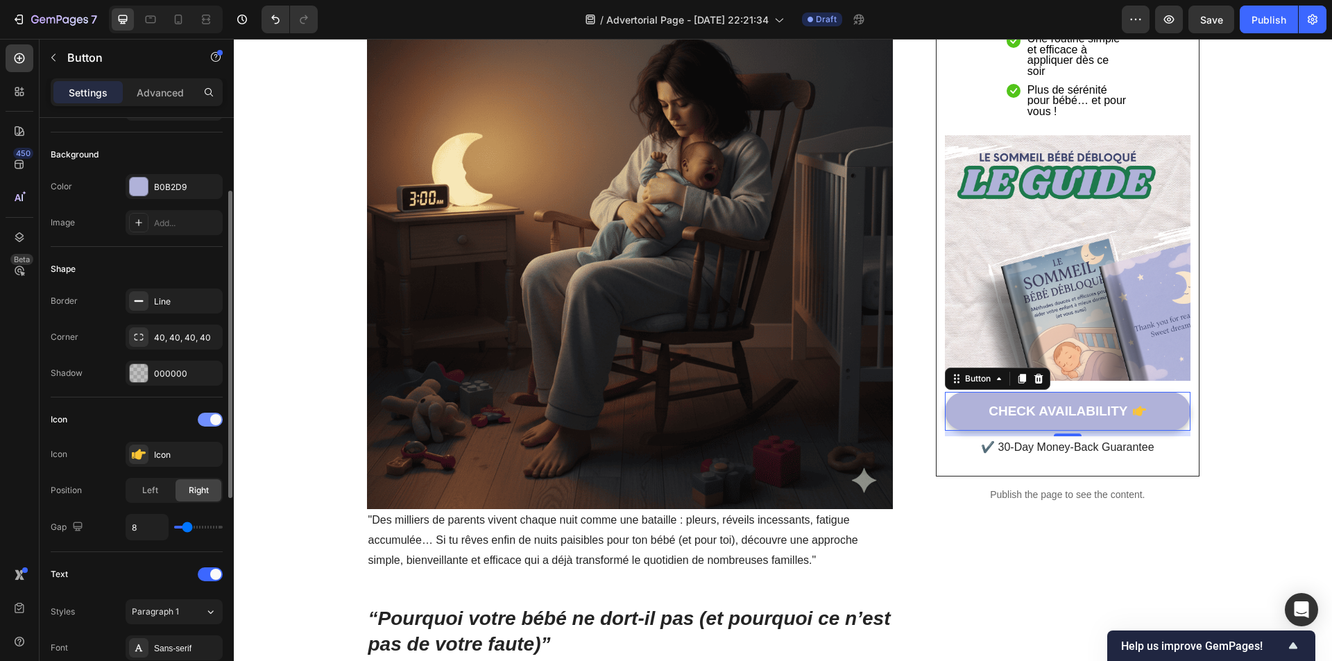
click at [216, 420] on span at bounding box center [215, 419] width 11 height 11
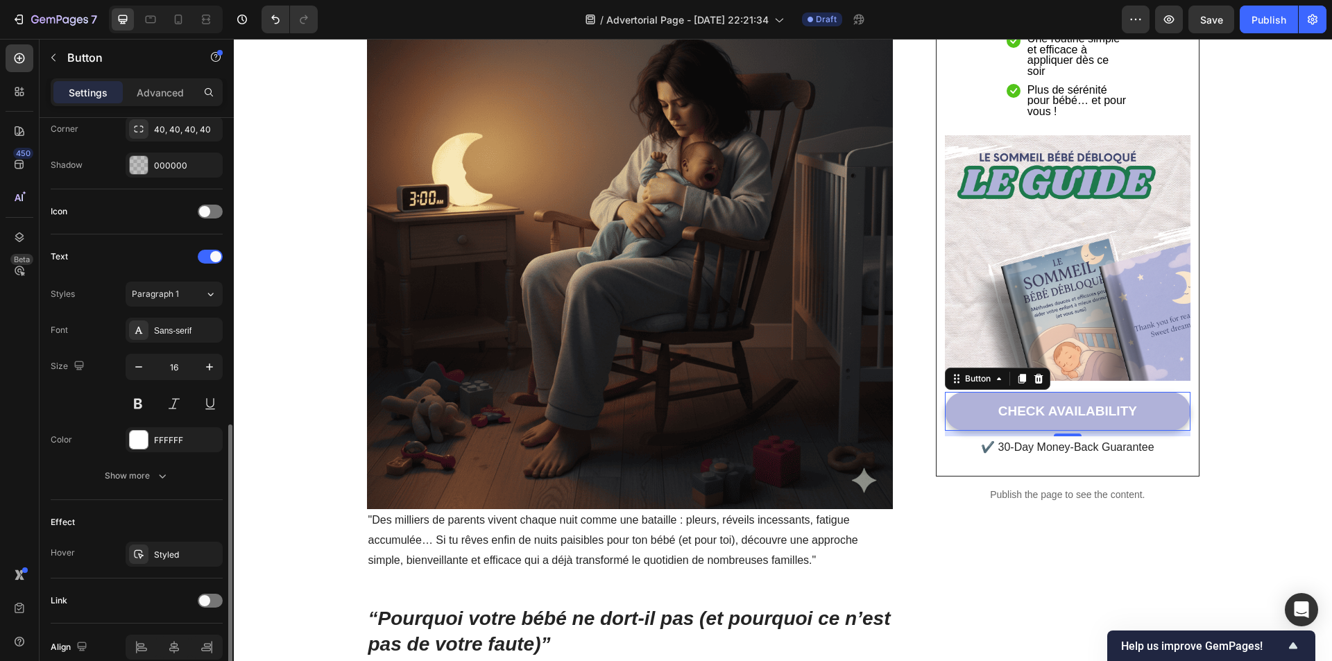
scroll to position [412, 0]
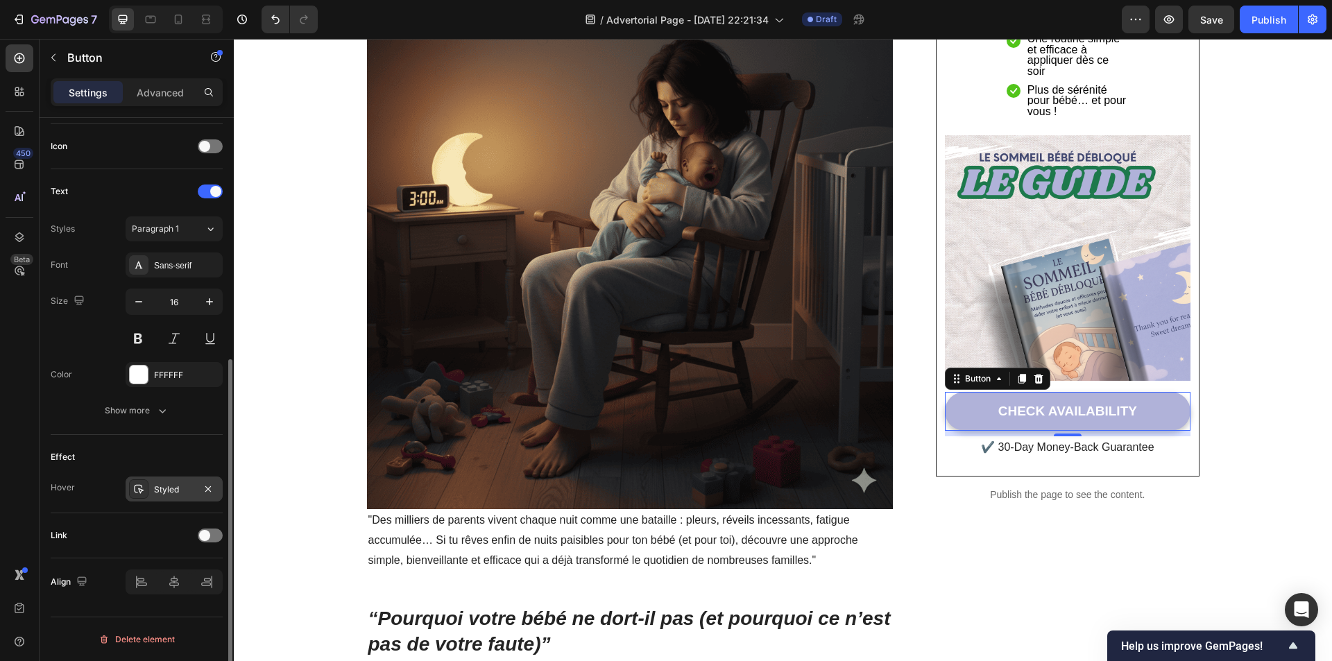
click at [160, 491] on div "Styled" at bounding box center [174, 490] width 40 height 12
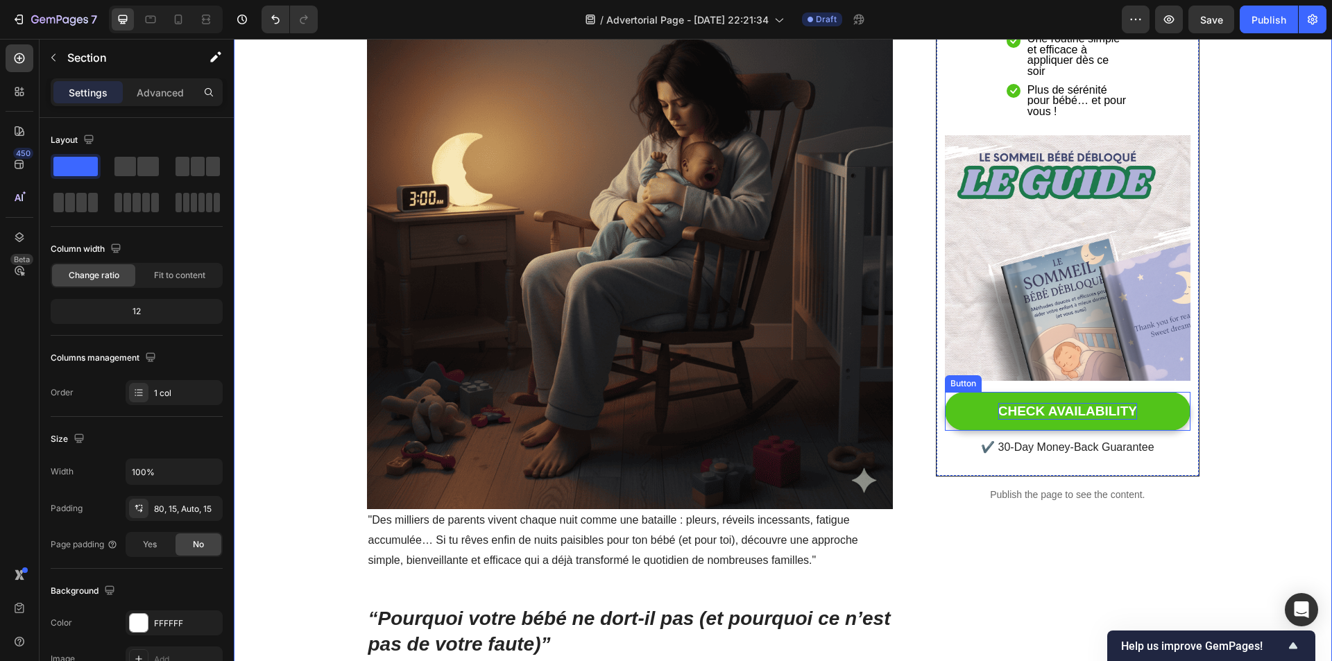
click at [1023, 406] on div "CHECK AVAILABILITY" at bounding box center [1067, 411] width 139 height 17
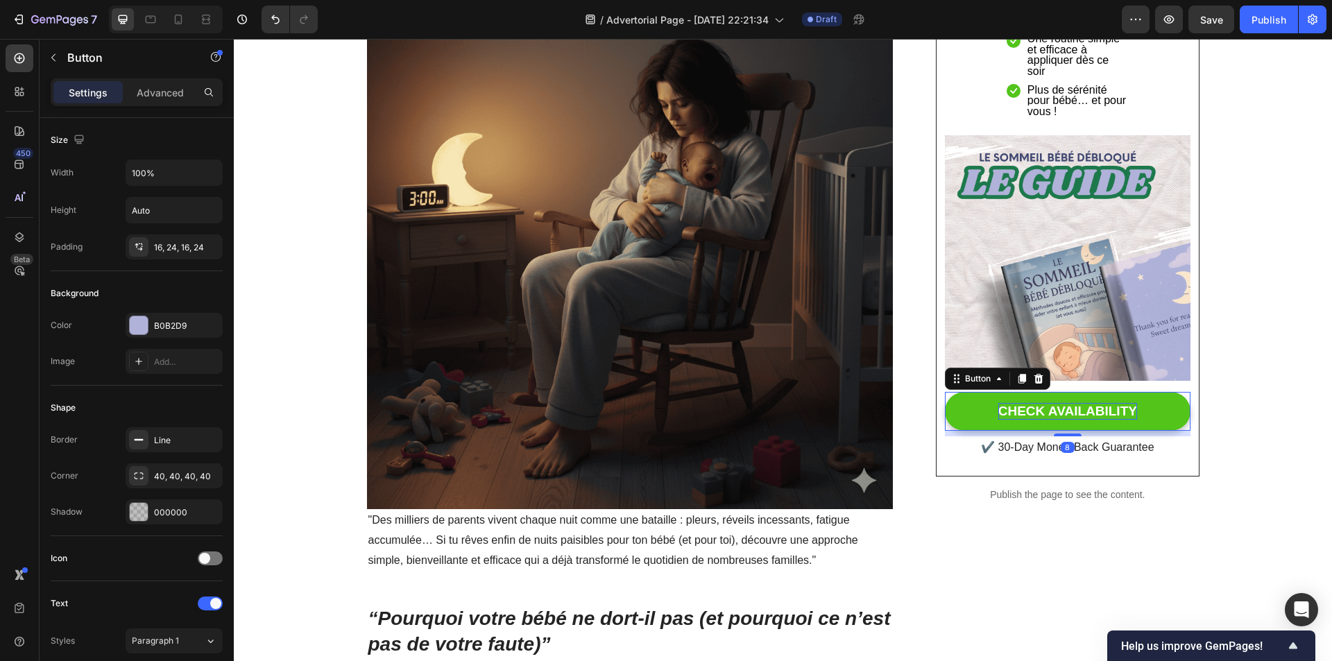
click at [1023, 406] on div "CHECK AVAILABILITY" at bounding box center [1067, 411] width 139 height 17
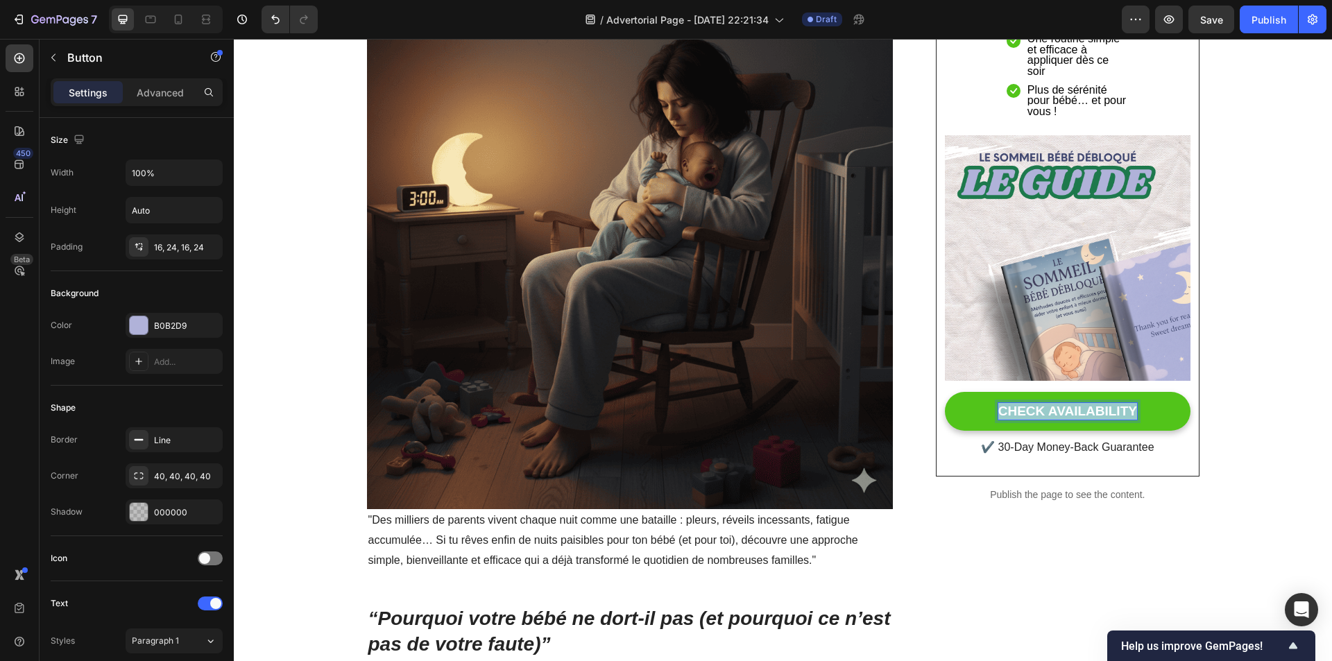
click at [1023, 406] on p "CHECK AVAILABILITY" at bounding box center [1067, 411] width 139 height 17
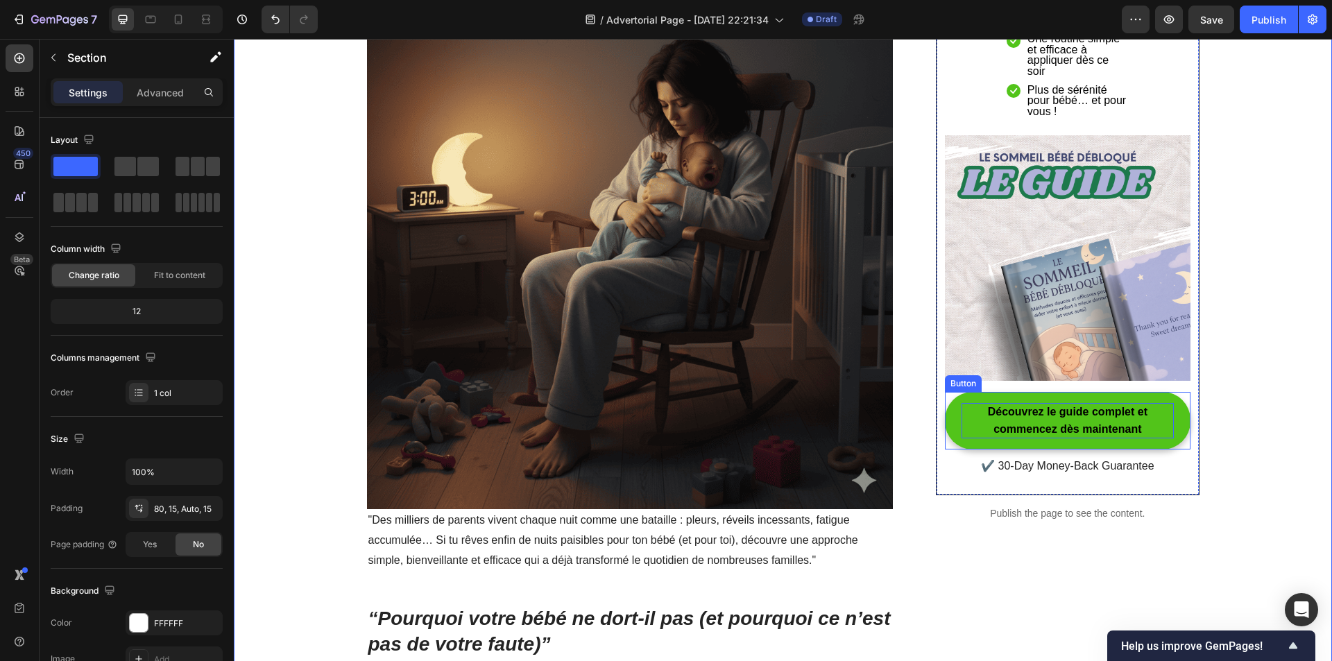
click at [1066, 422] on p "Découvrez le guide complet et commencez dès maintenant" at bounding box center [1067, 420] width 212 height 35
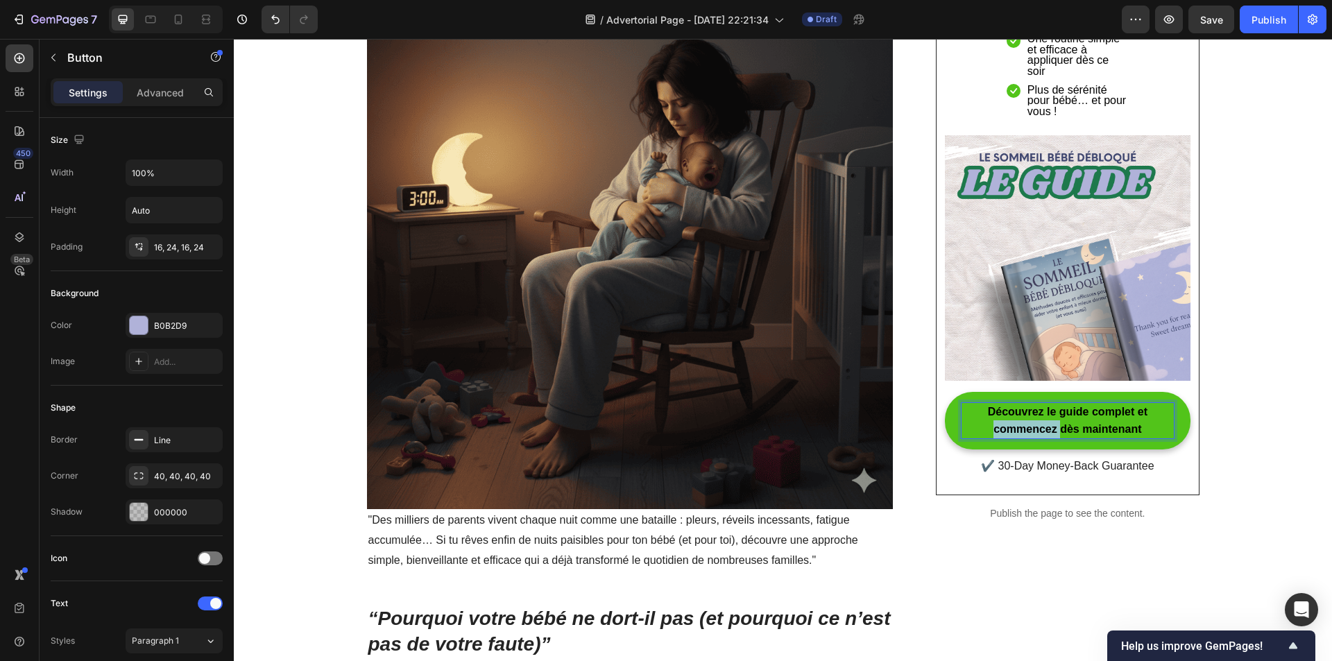
click at [1025, 422] on p "Découvrez le guide complet et commencez dès maintenant" at bounding box center [1067, 420] width 212 height 35
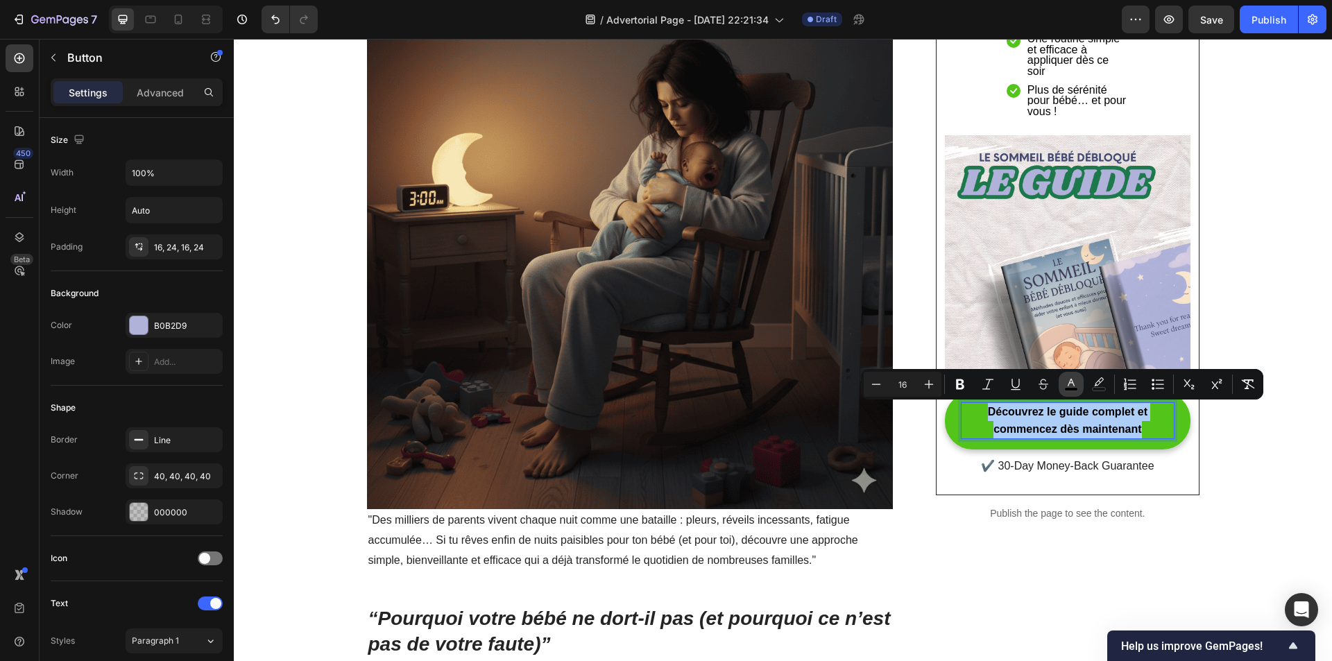
click at [1075, 388] on rect "Editor contextual toolbar" at bounding box center [1071, 389] width 13 height 3
type input "000000"
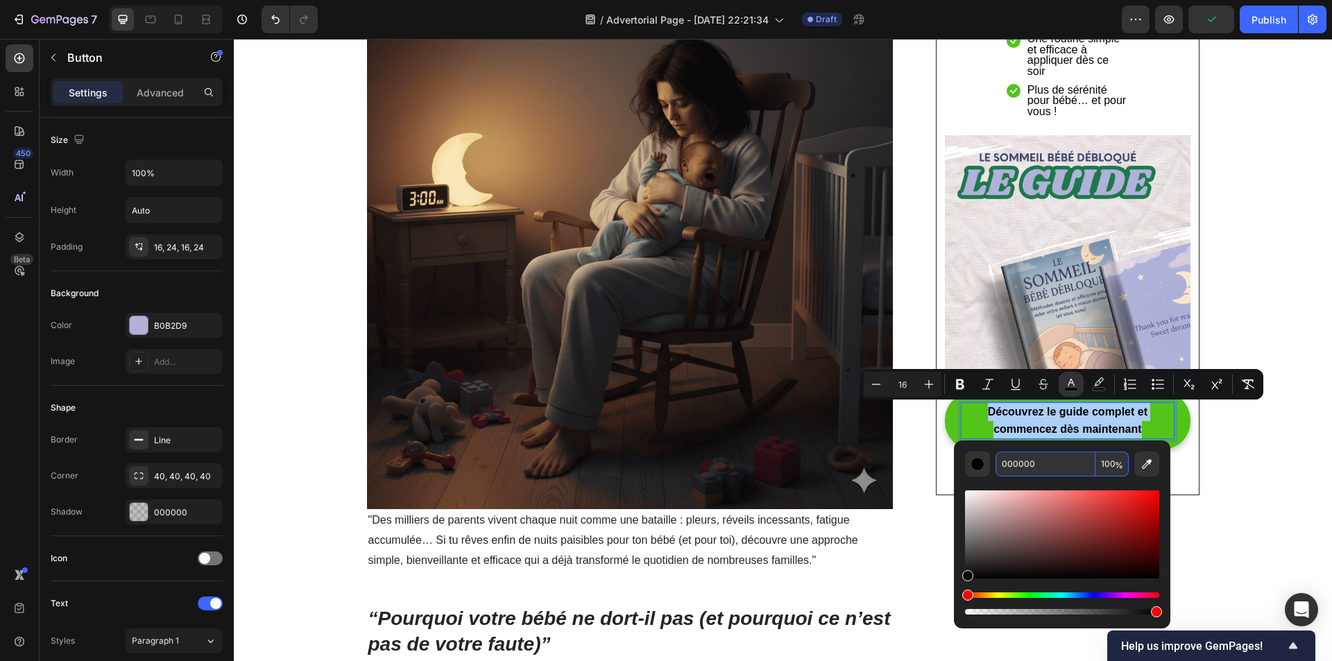
click at [1019, 468] on input "000000" at bounding box center [1045, 464] width 100 height 25
type input "FFFFFF"
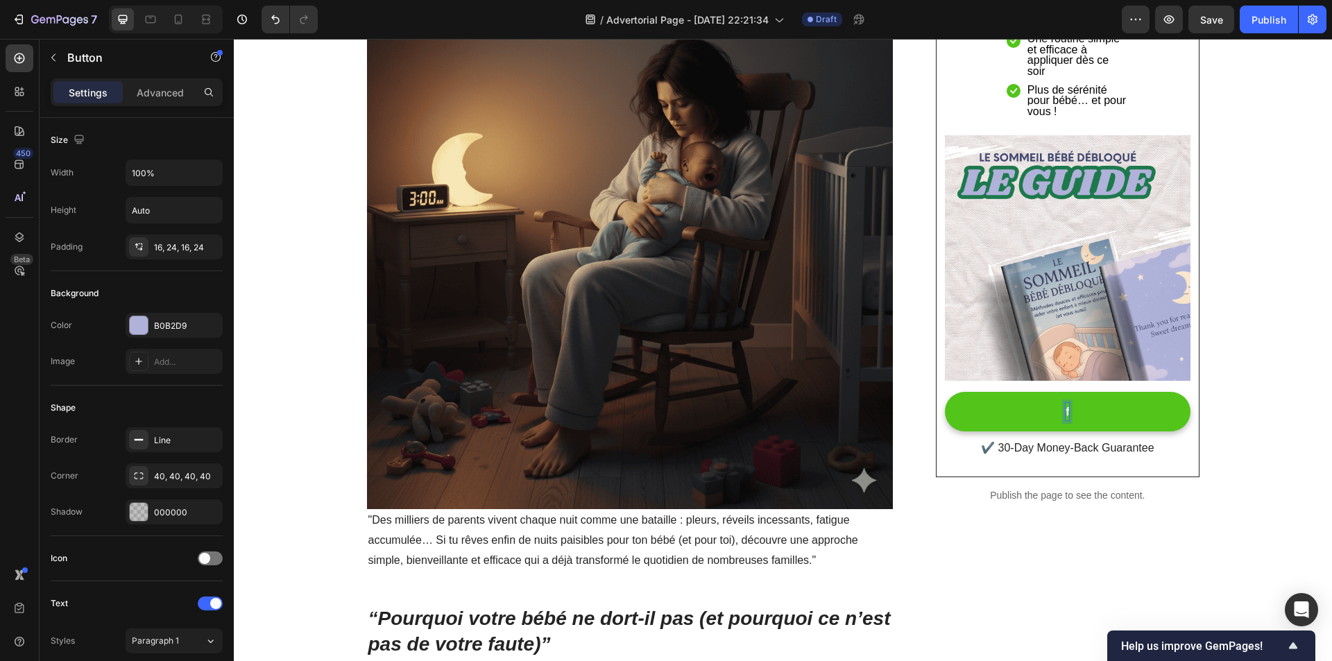
click at [1066, 415] on span "f" at bounding box center [1067, 412] width 3 height 12
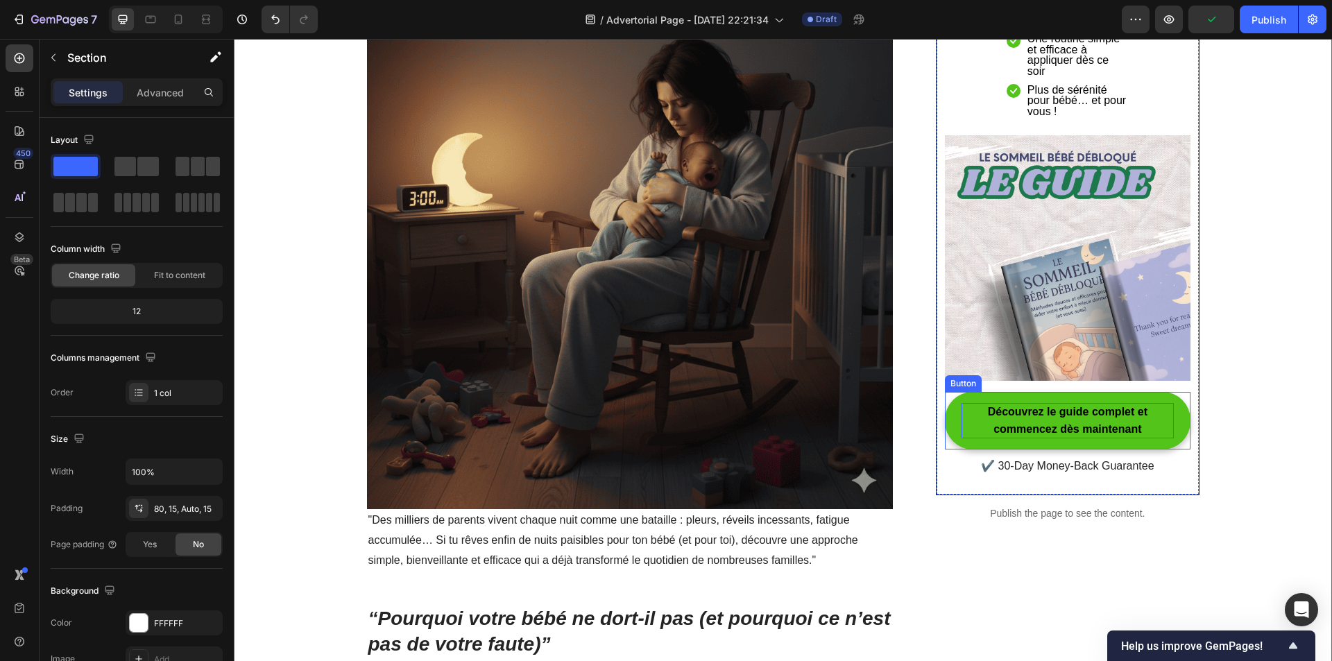
click at [1053, 431] on span "Découvrez le guide complet et commencez dès maintenant" at bounding box center [1068, 421] width 160 height 30
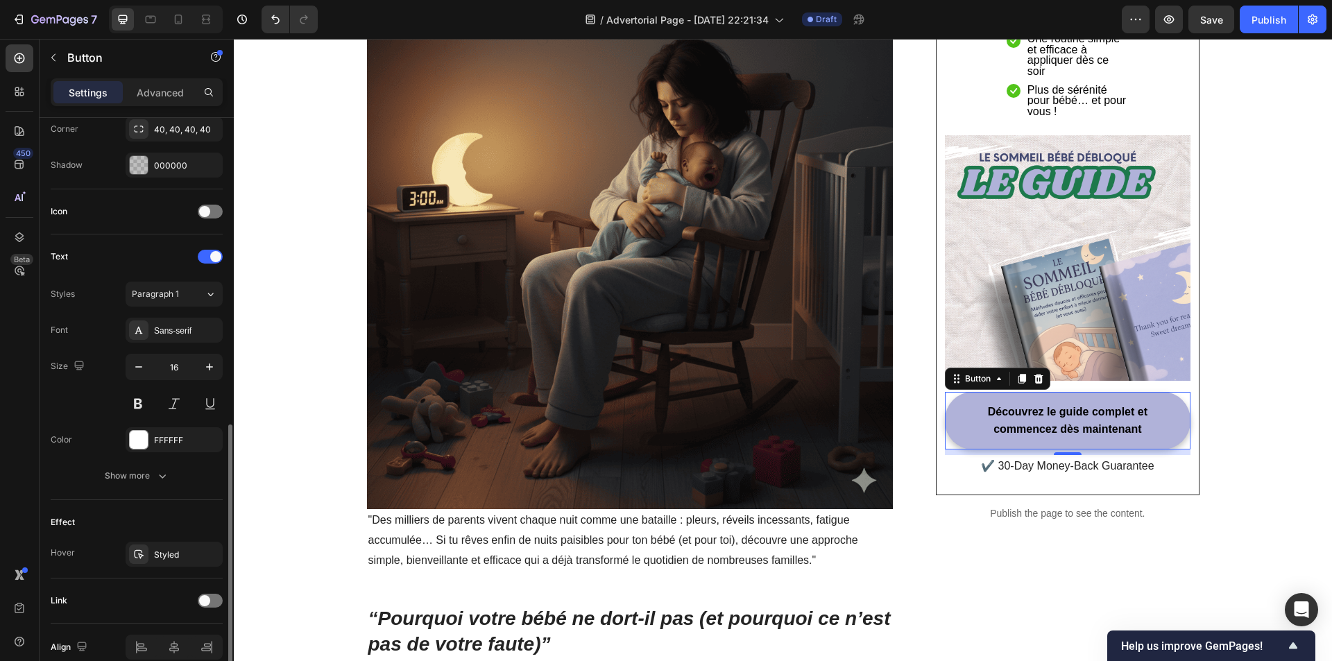
scroll to position [412, 0]
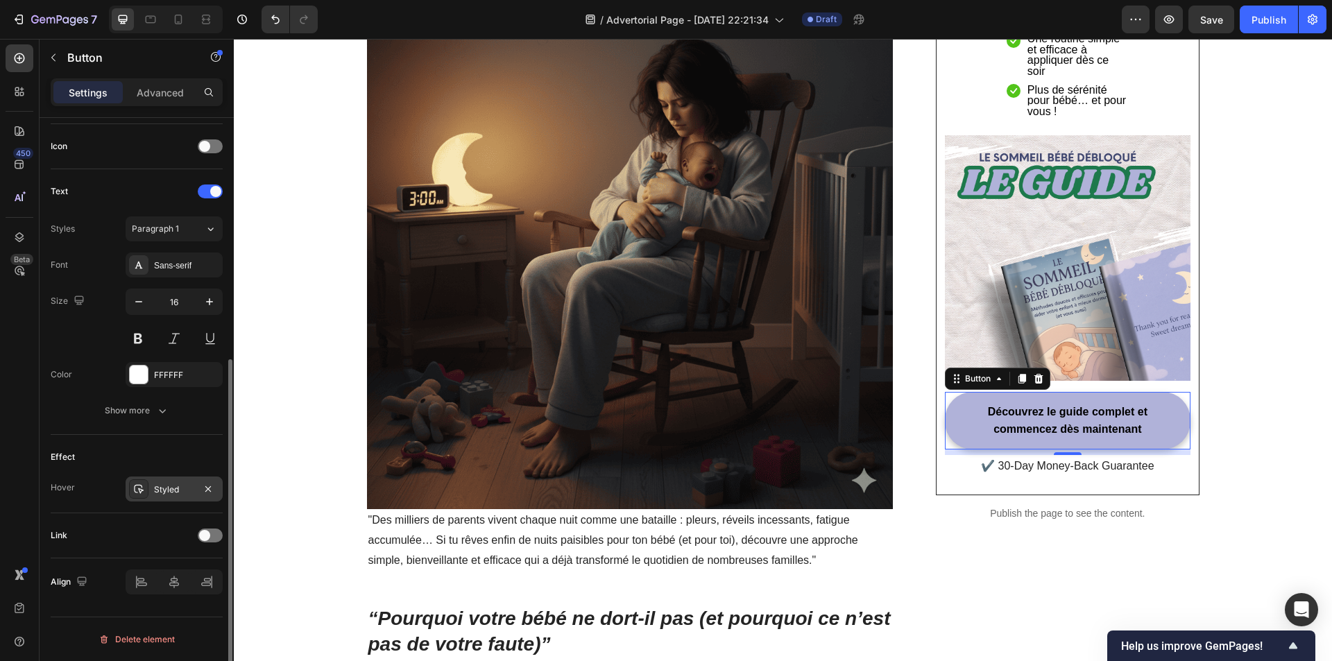
click at [178, 488] on div "Styled" at bounding box center [174, 490] width 40 height 12
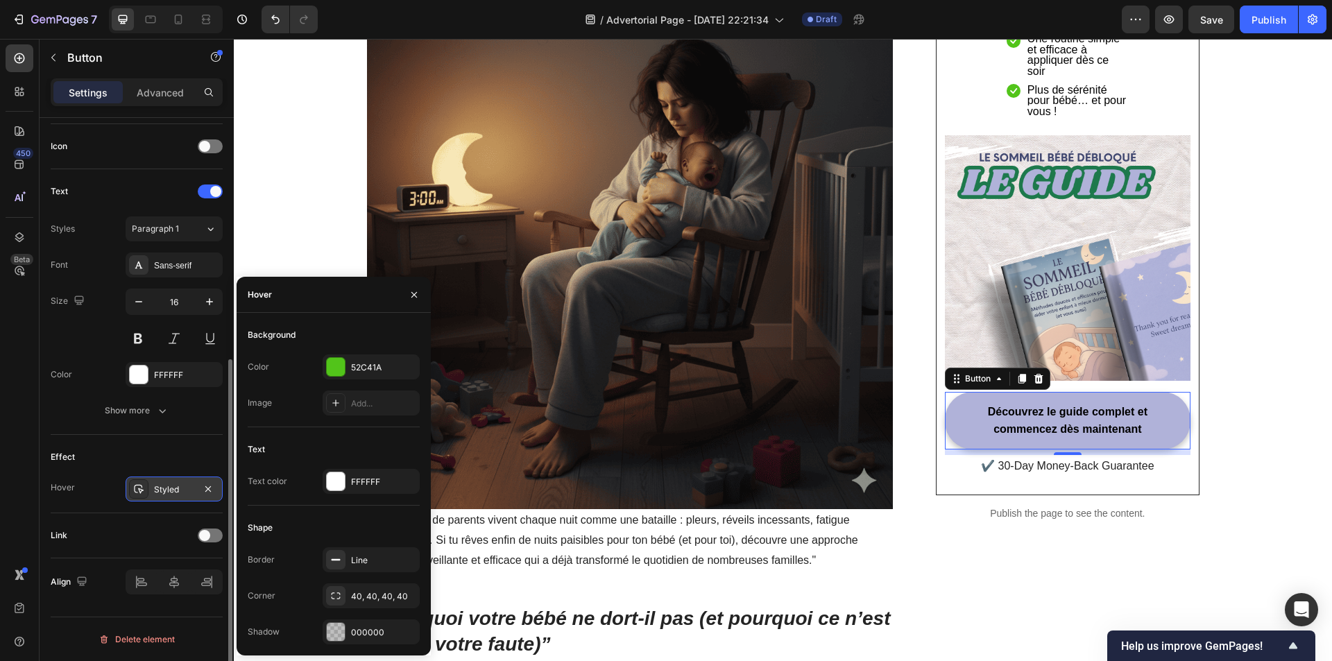
click at [178, 488] on div "Styled" at bounding box center [174, 490] width 40 height 12
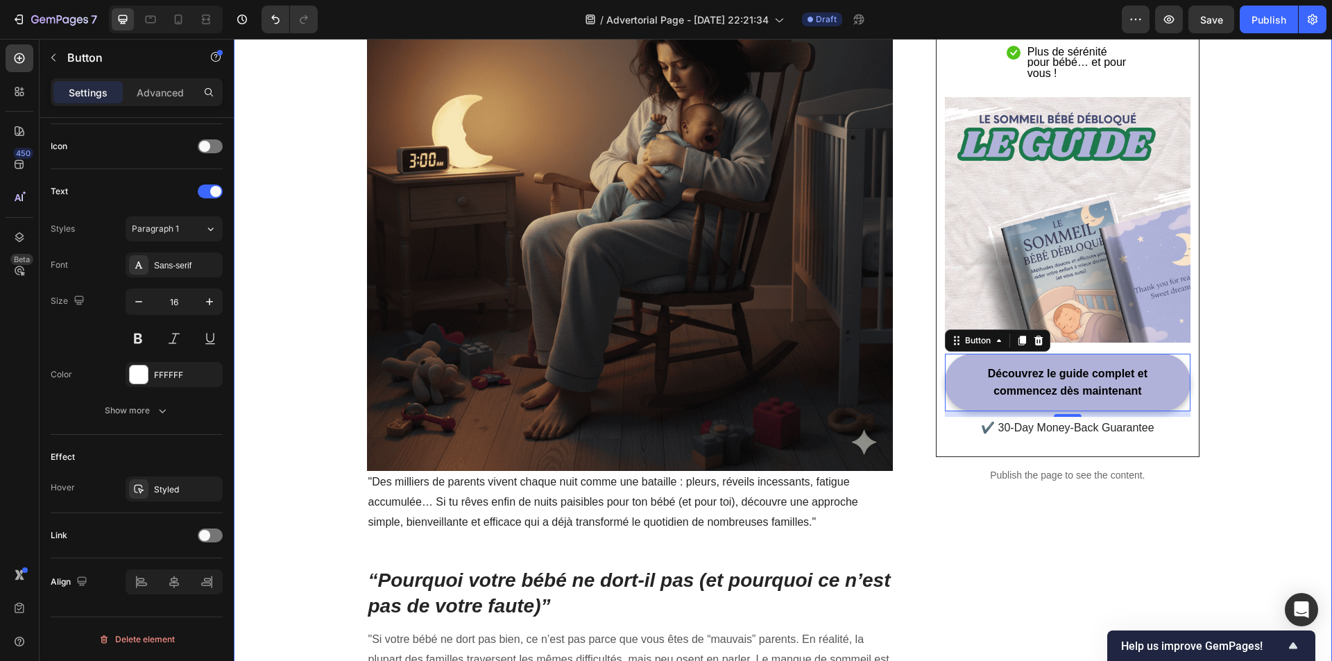
scroll to position [404, 0]
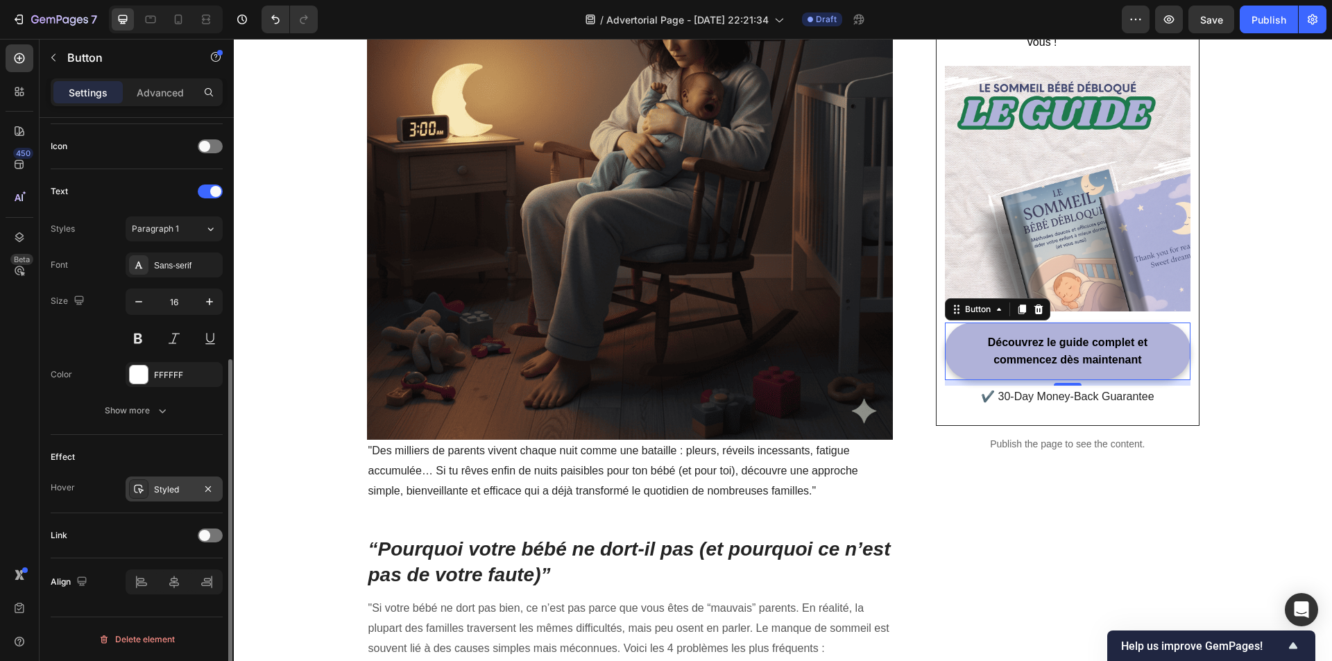
click at [165, 487] on div "Styled" at bounding box center [174, 490] width 40 height 12
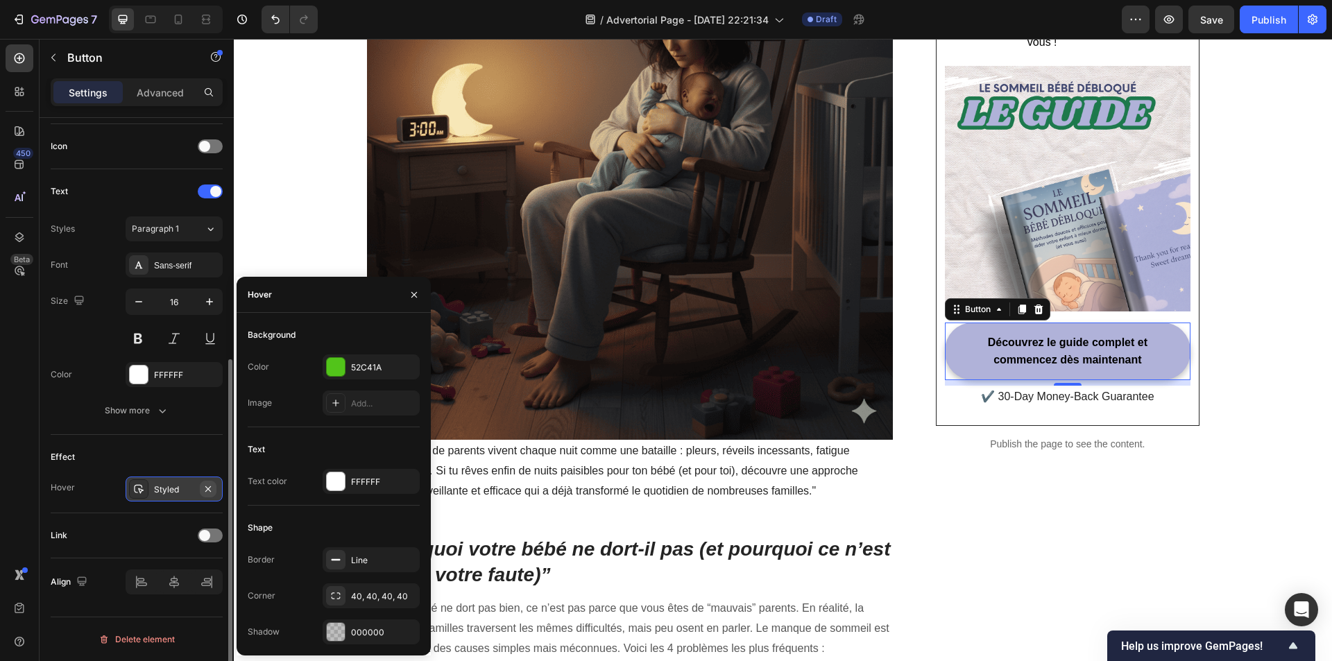
click at [210, 485] on icon "button" at bounding box center [208, 489] width 11 height 11
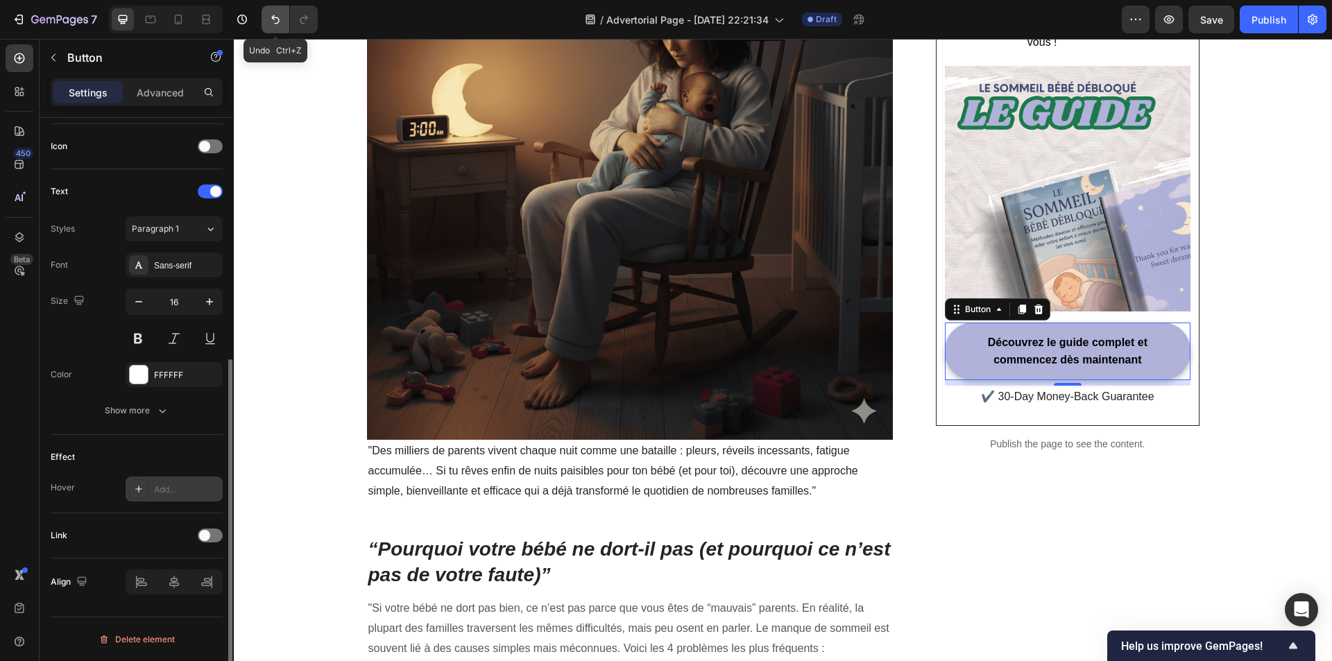
click at [275, 25] on icon "Undo/Redo" at bounding box center [275, 19] width 14 height 14
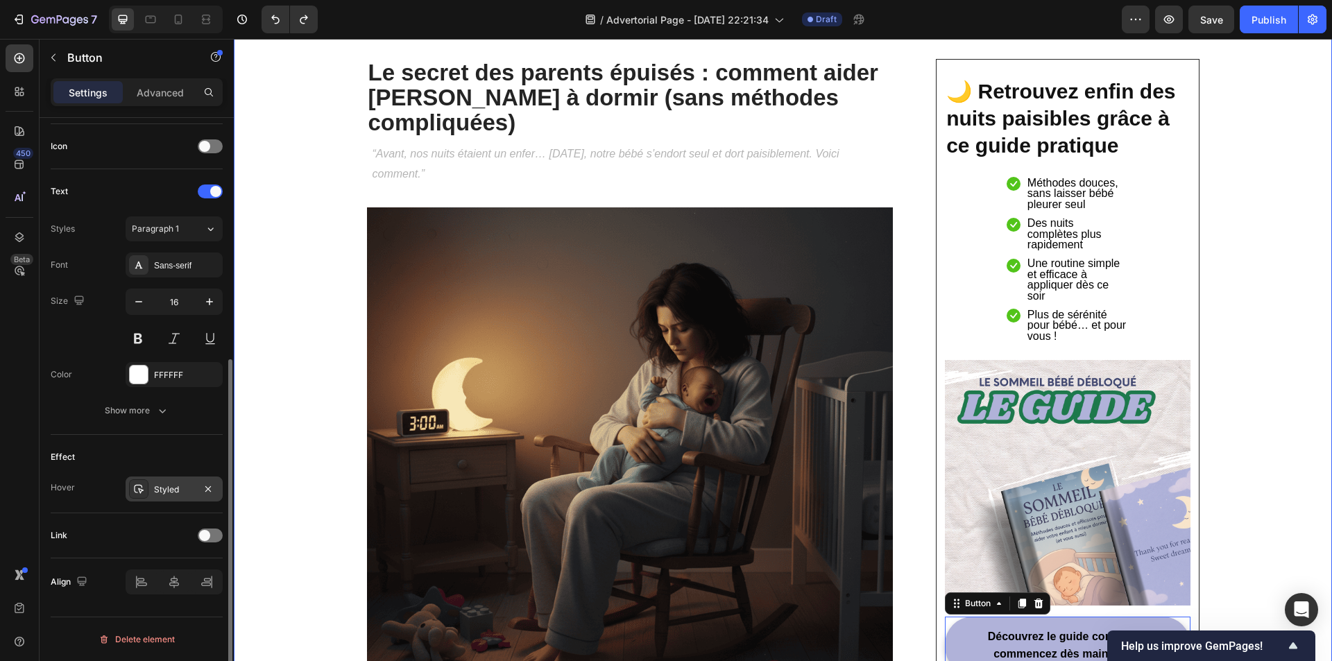
scroll to position [57, 0]
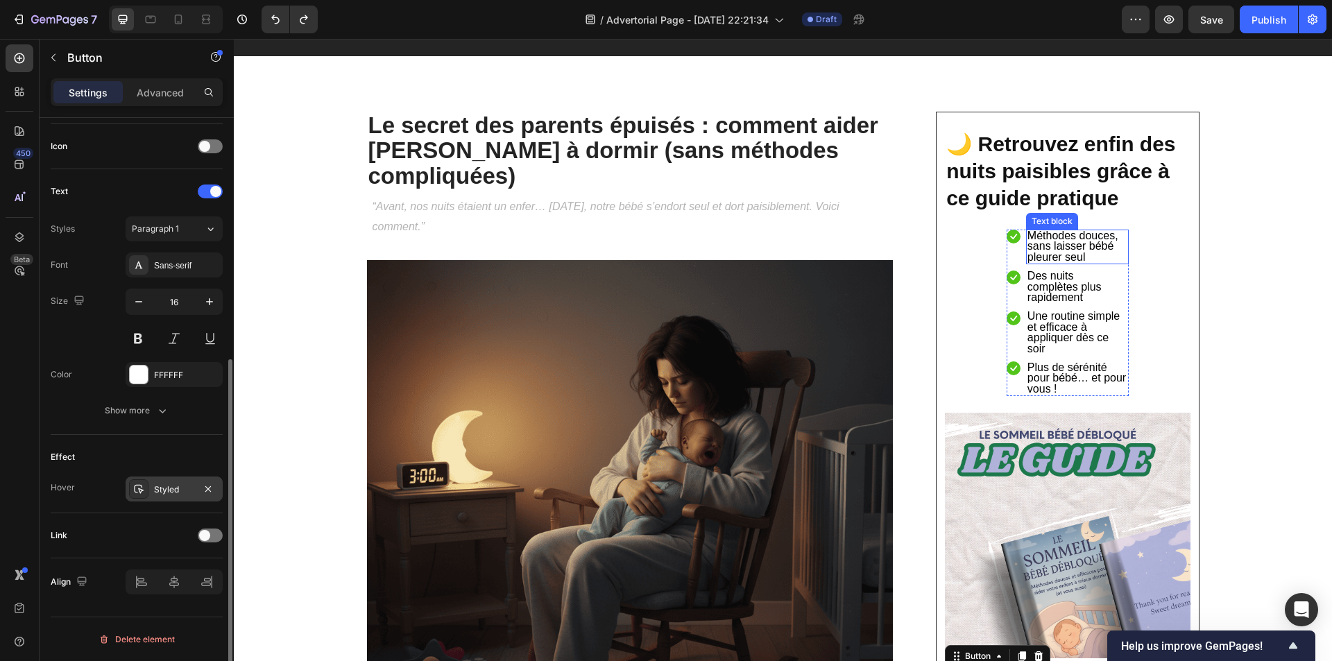
click at [1118, 246] on p "Méthodes douces, sans laisser bébé pleurer seul" at bounding box center [1077, 247] width 100 height 32
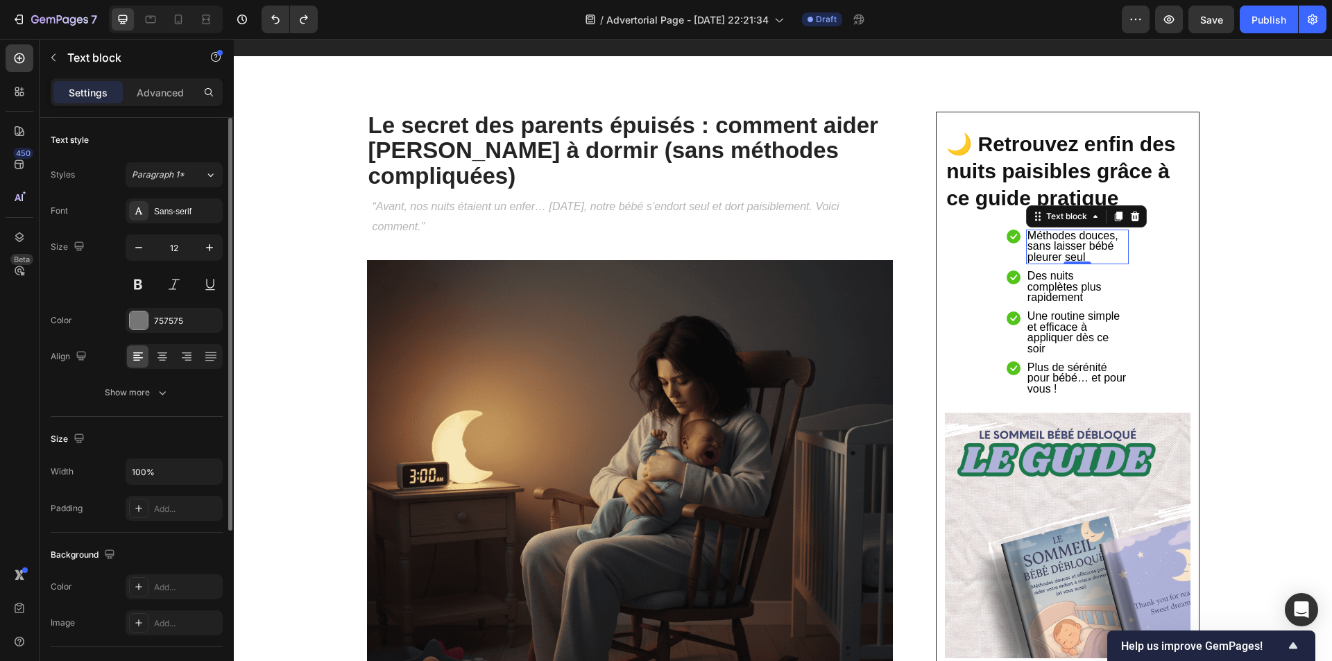
click at [1116, 265] on ul "Icon Méthodes douces, sans laisser bébé pleurer seul Text block 0 Icon Des nuit…" at bounding box center [1068, 313] width 122 height 166
click at [1116, 271] on div "Des nuits complètes plus rapidement" at bounding box center [1077, 287] width 103 height 35
click at [1120, 234] on p "Méthodes douces, sans laisser bébé pleurer seul" at bounding box center [1077, 247] width 100 height 32
click at [1129, 266] on div "Icon Méthodes douces, sans laisser bébé pleurer seul Text block Icon Des nuits …" at bounding box center [1067, 313] width 139 height 200
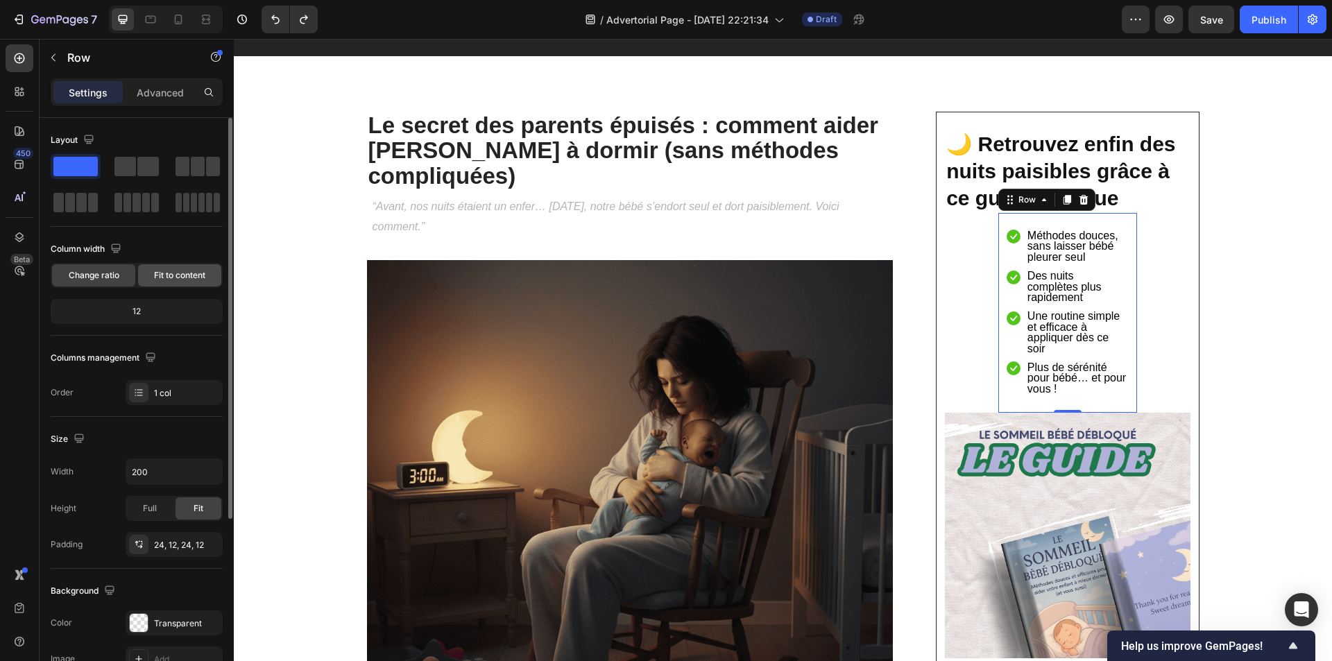
click at [176, 278] on span "Fit to content" at bounding box center [179, 275] width 51 height 12
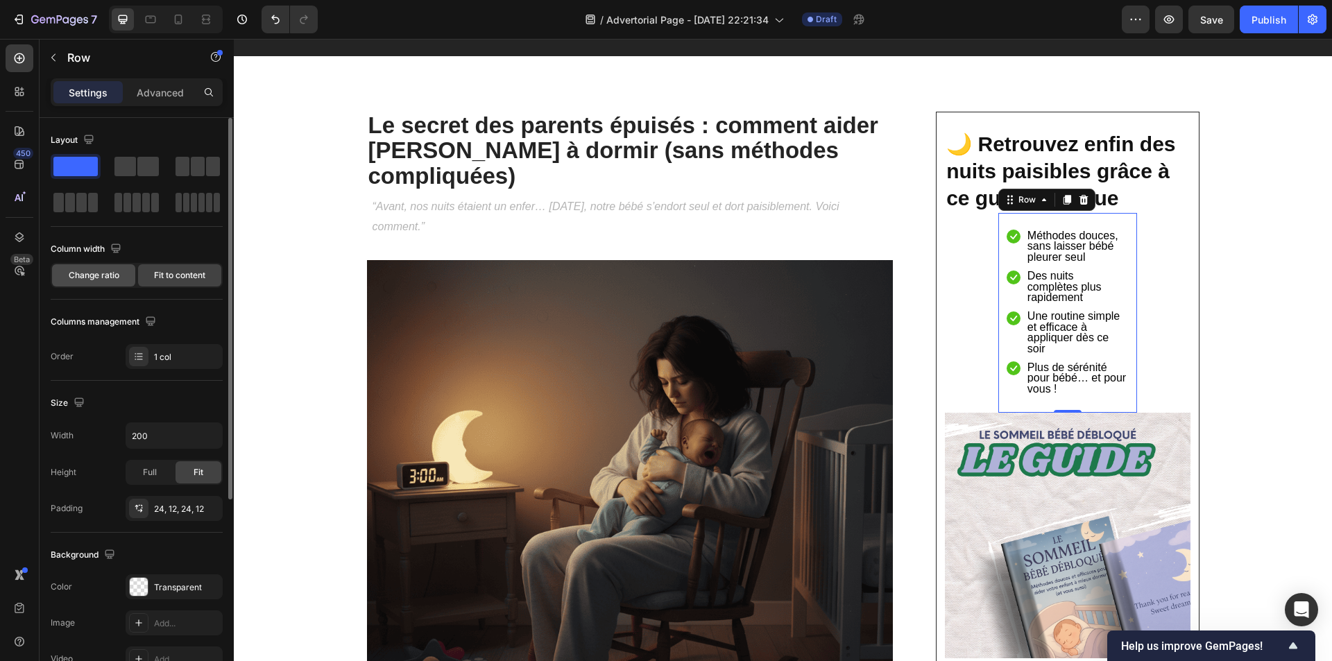
click at [99, 277] on span "Change ratio" at bounding box center [94, 275] width 51 height 12
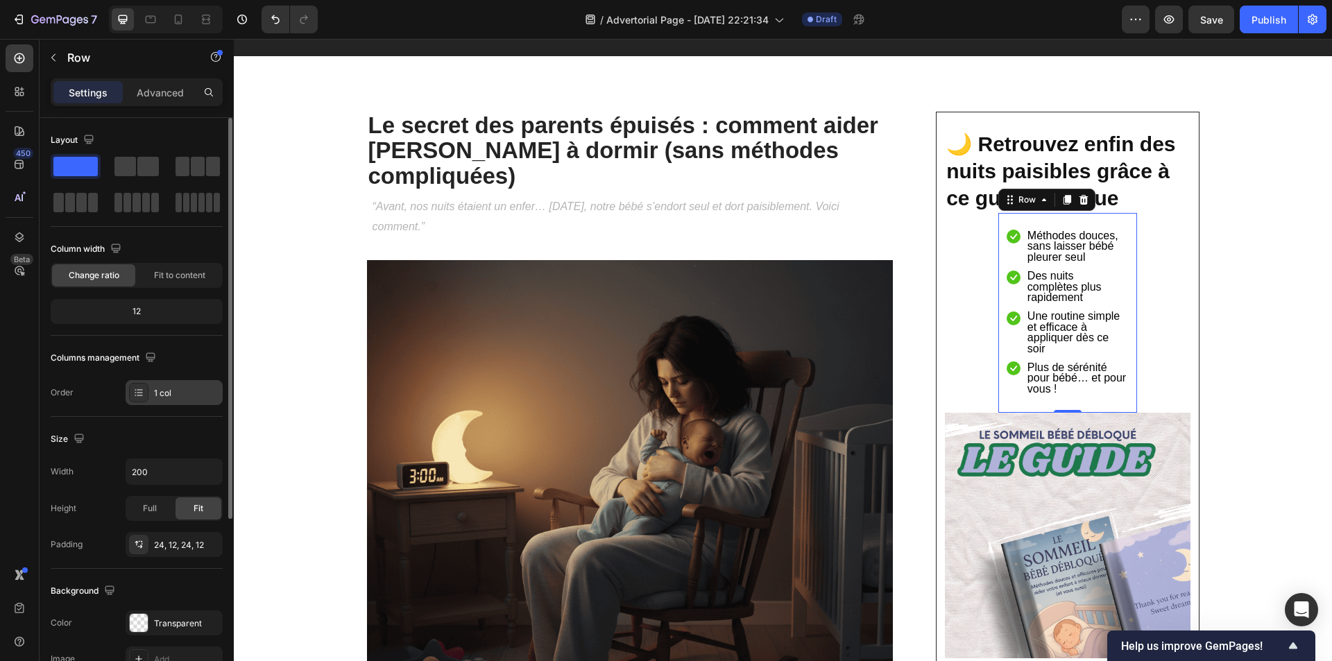
click at [171, 390] on div "1 col" at bounding box center [186, 393] width 65 height 12
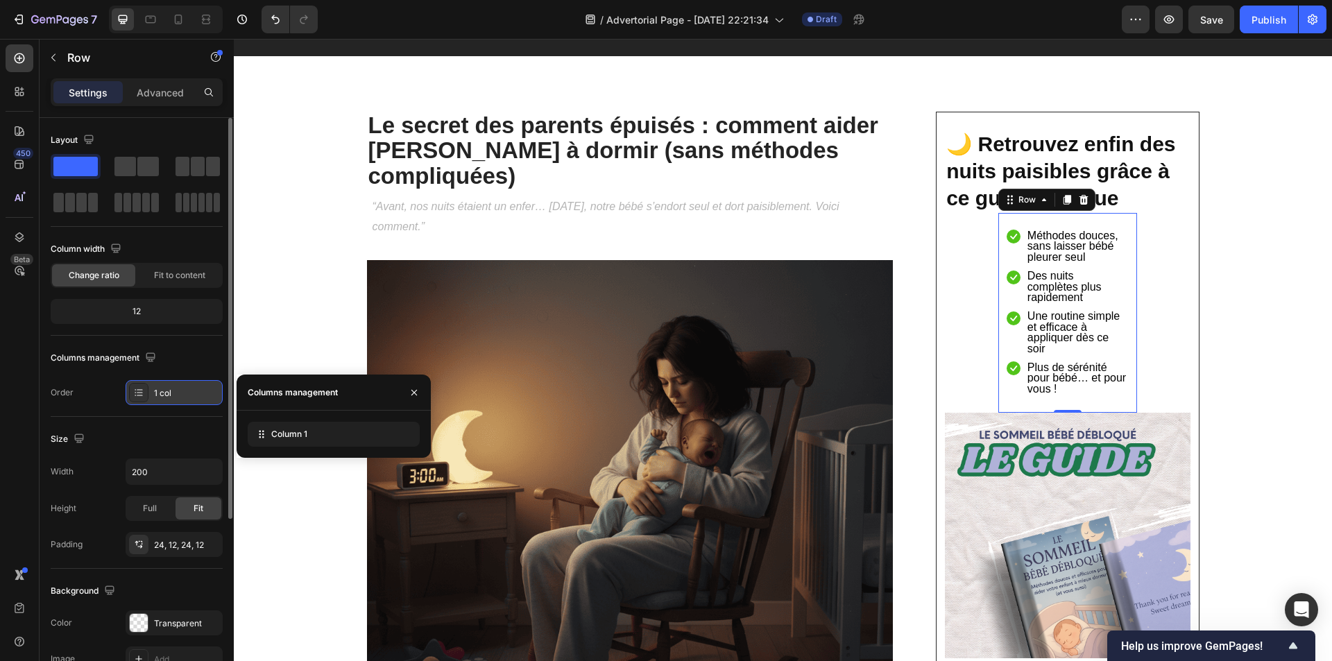
click at [171, 390] on div "1 col" at bounding box center [186, 393] width 65 height 12
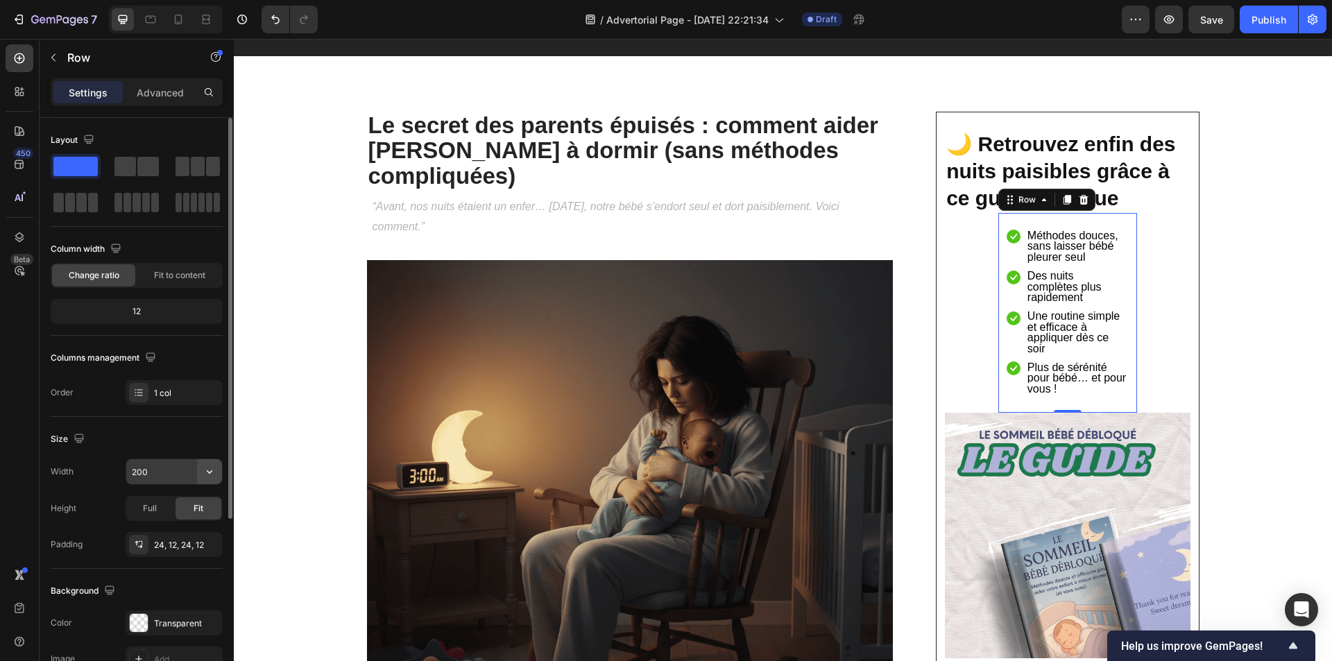
click at [218, 474] on button "button" at bounding box center [209, 471] width 25 height 25
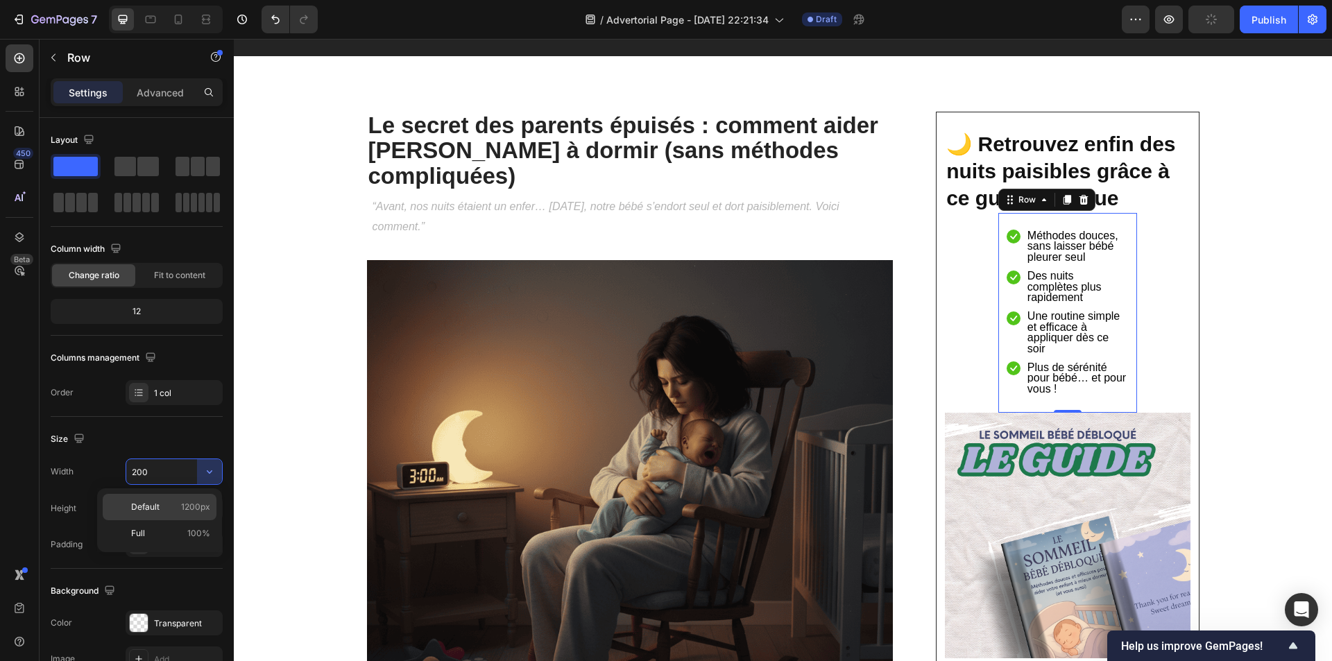
click at [166, 511] on p "Default 1200px" at bounding box center [170, 507] width 79 height 12
type input "1200"
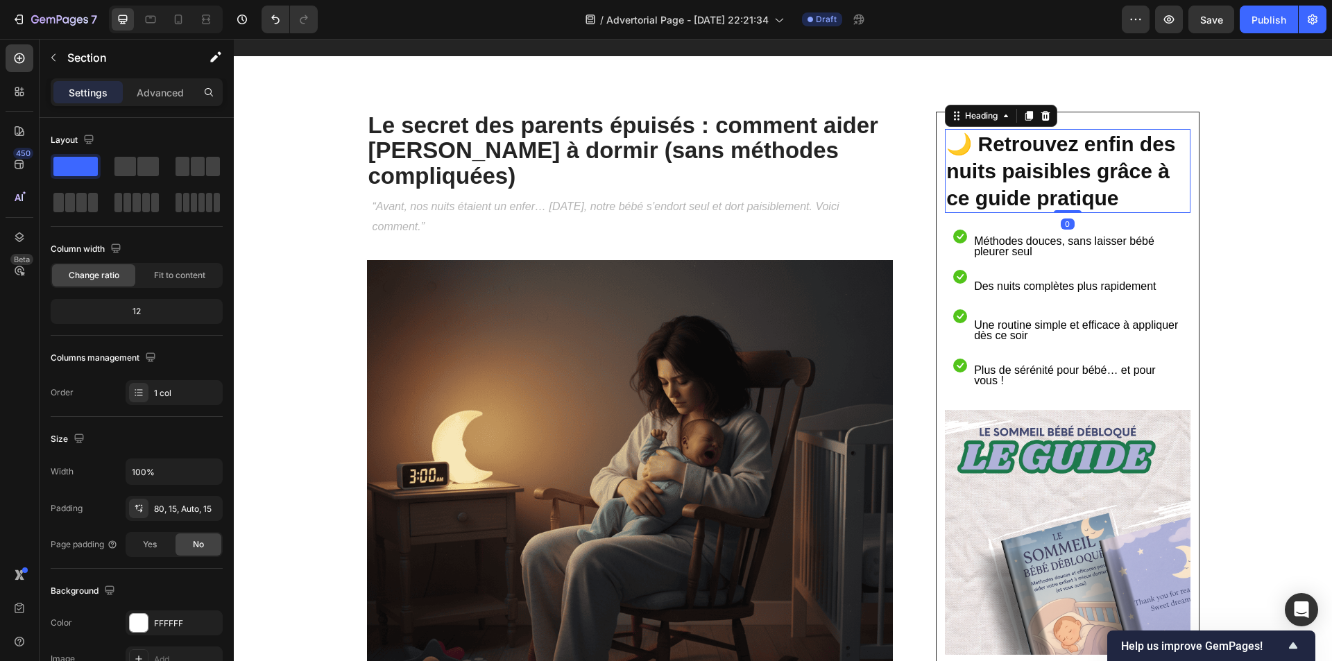
click at [1048, 182] on p "🌙 Retrouvez enfin des nuits paisibles grâce à ce guide pratique" at bounding box center [1067, 170] width 242 height 81
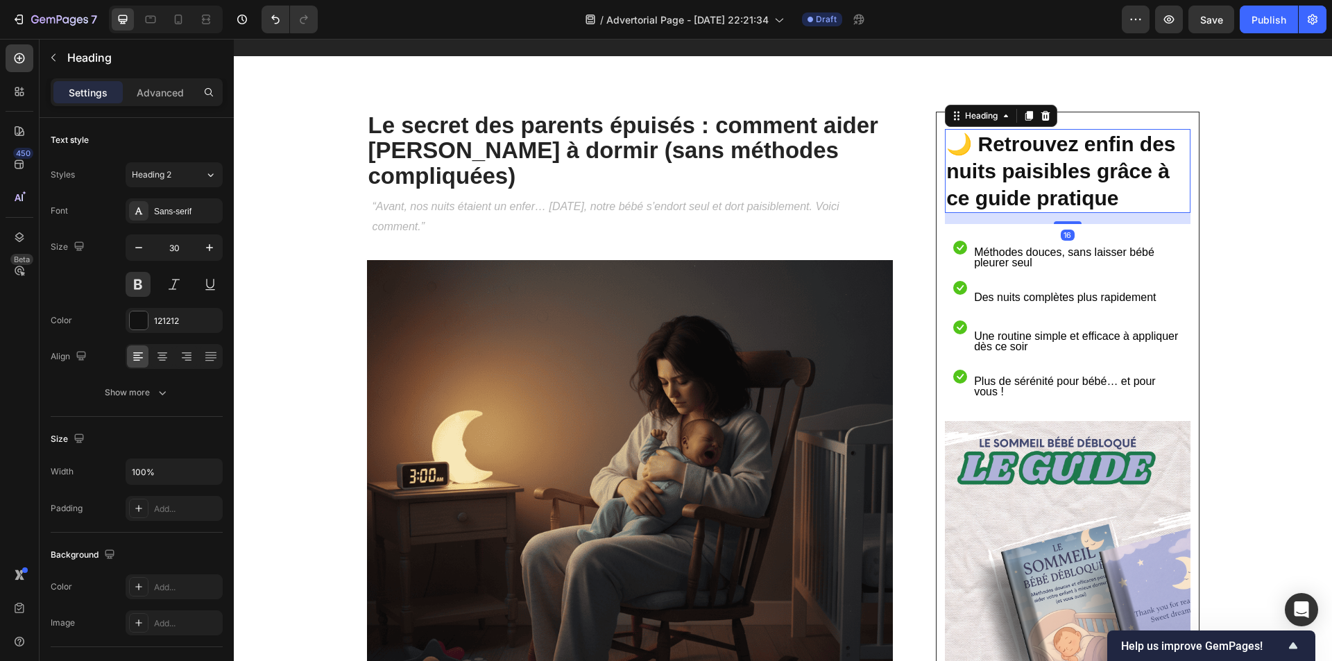
drag, startPoint x: 1054, startPoint y: 212, endPoint x: 1056, endPoint y: 223, distance: 11.2
click at [1056, 223] on div at bounding box center [1068, 222] width 28 height 3
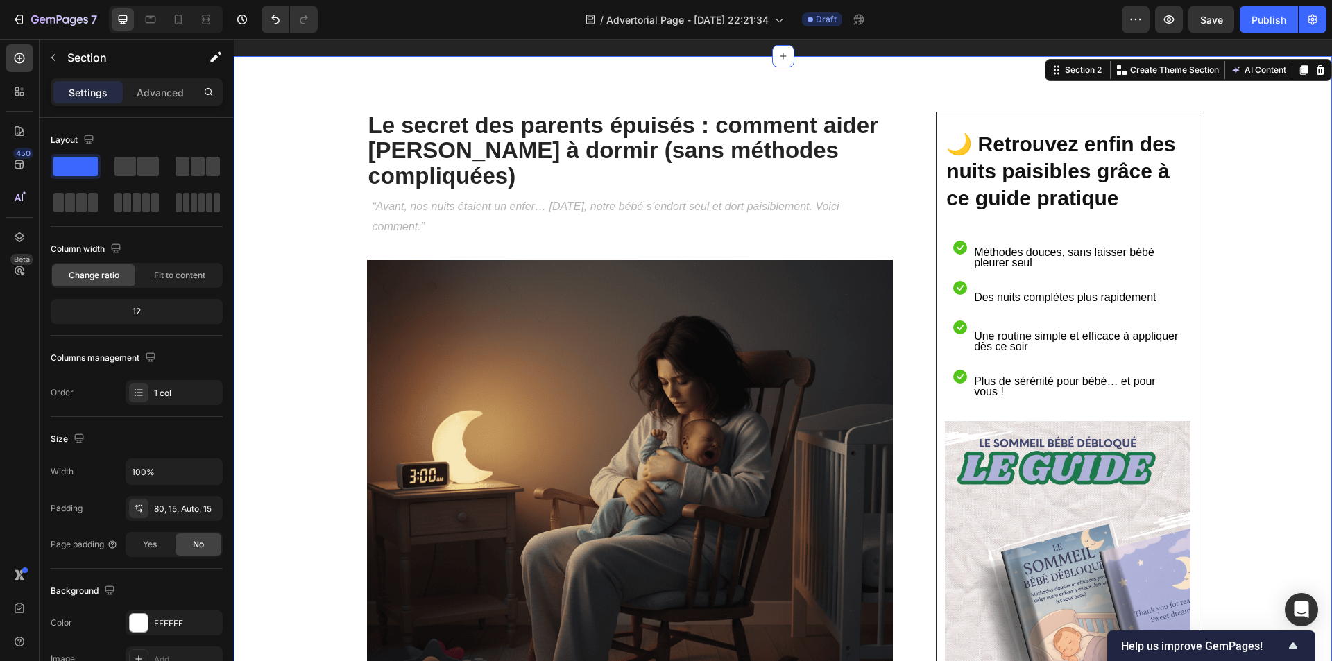
scroll to position [126, 0]
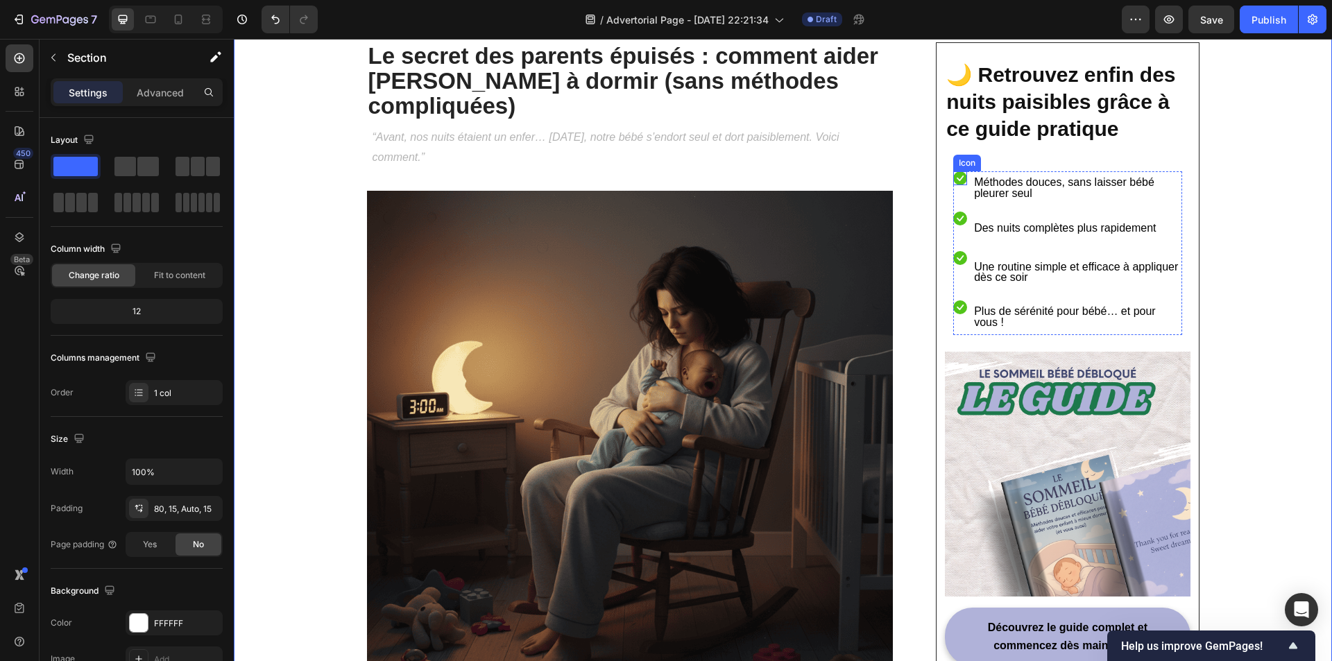
click at [956, 176] on icon at bounding box center [960, 178] width 14 height 14
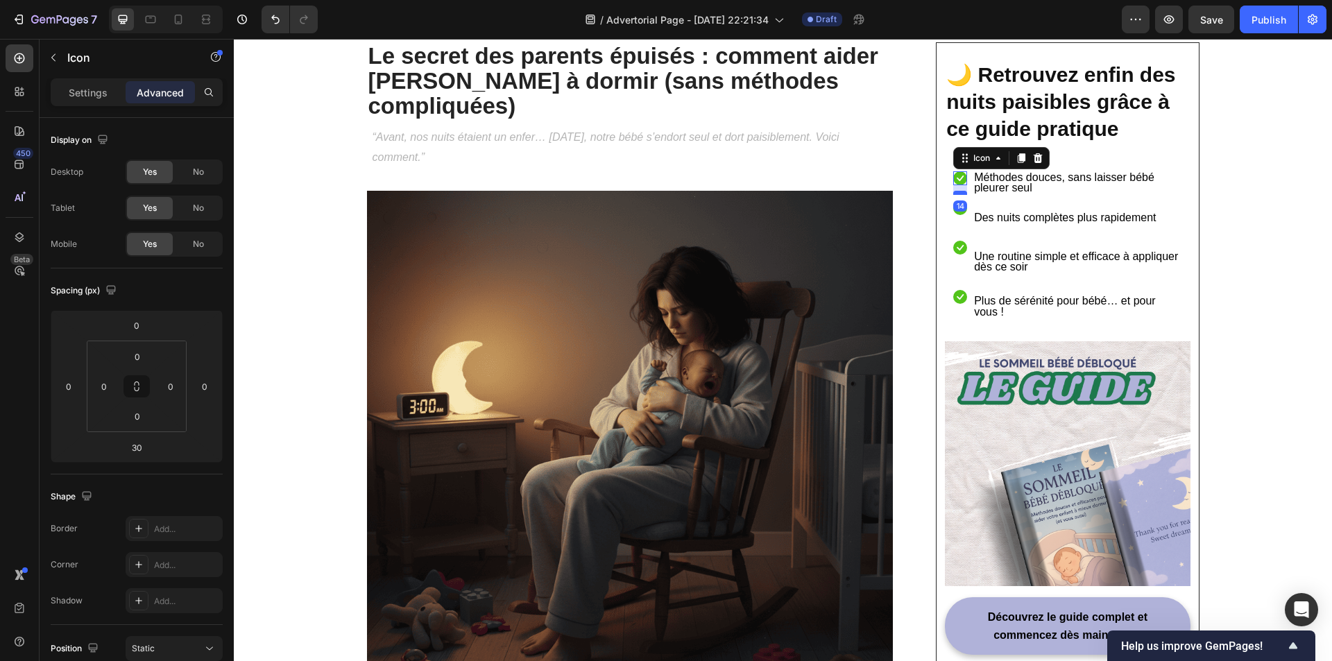
drag, startPoint x: 958, startPoint y: 205, endPoint x: 958, endPoint y: 194, distance: 11.1
click at [958, 194] on div at bounding box center [960, 193] width 14 height 4
type input "14"
click at [956, 212] on icon at bounding box center [960, 208] width 14 height 14
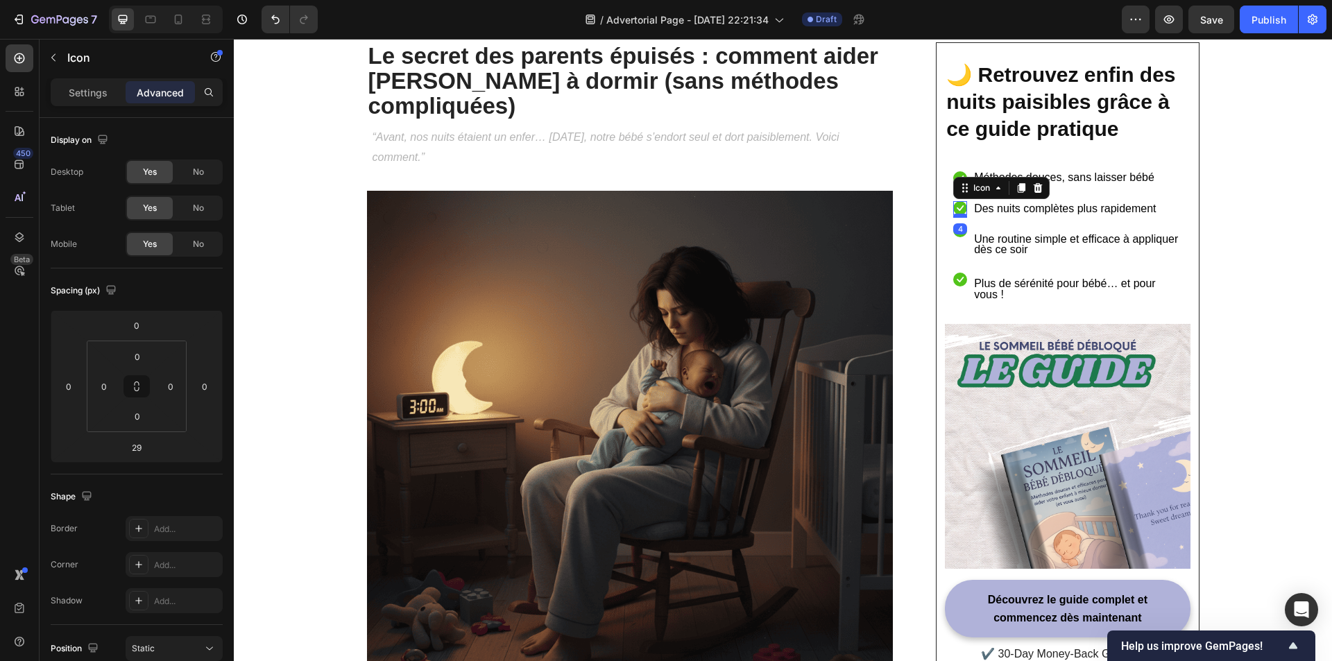
drag, startPoint x: 959, startPoint y: 234, endPoint x: 961, endPoint y: 216, distance: 17.4
click at [961, 216] on div at bounding box center [960, 216] width 14 height 4
type input "4"
click at [953, 235] on icon at bounding box center [960, 230] width 14 height 14
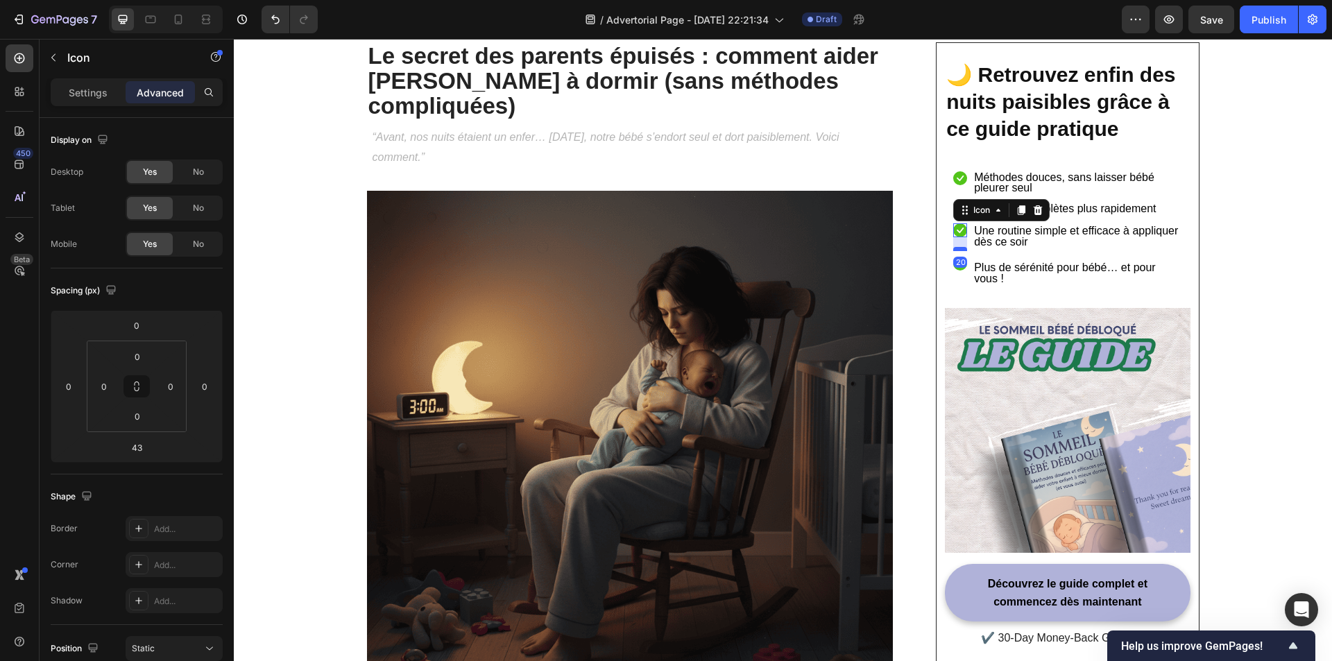
drag, startPoint x: 957, startPoint y: 265, endPoint x: 961, endPoint y: 249, distance: 16.3
click at [961, 249] on div at bounding box center [960, 249] width 14 height 4
type input "20"
click at [957, 268] on icon at bounding box center [960, 264] width 14 height 14
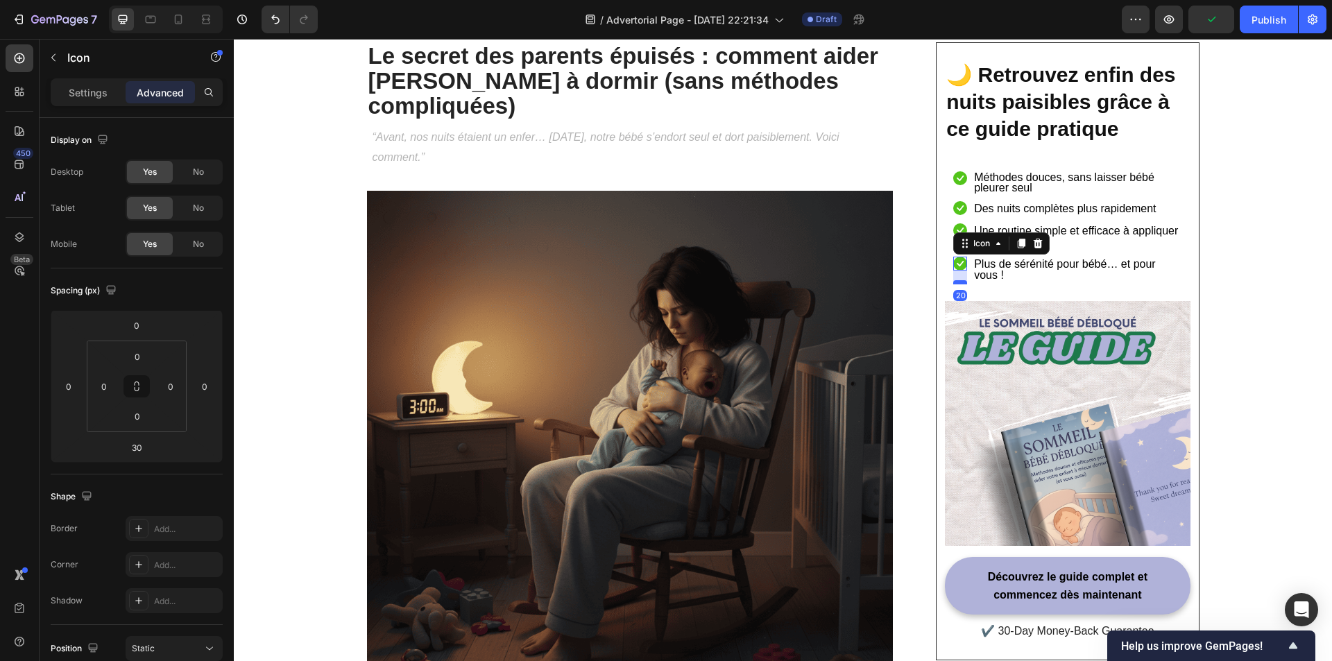
click at [957, 281] on div at bounding box center [960, 282] width 14 height 4
type input "20"
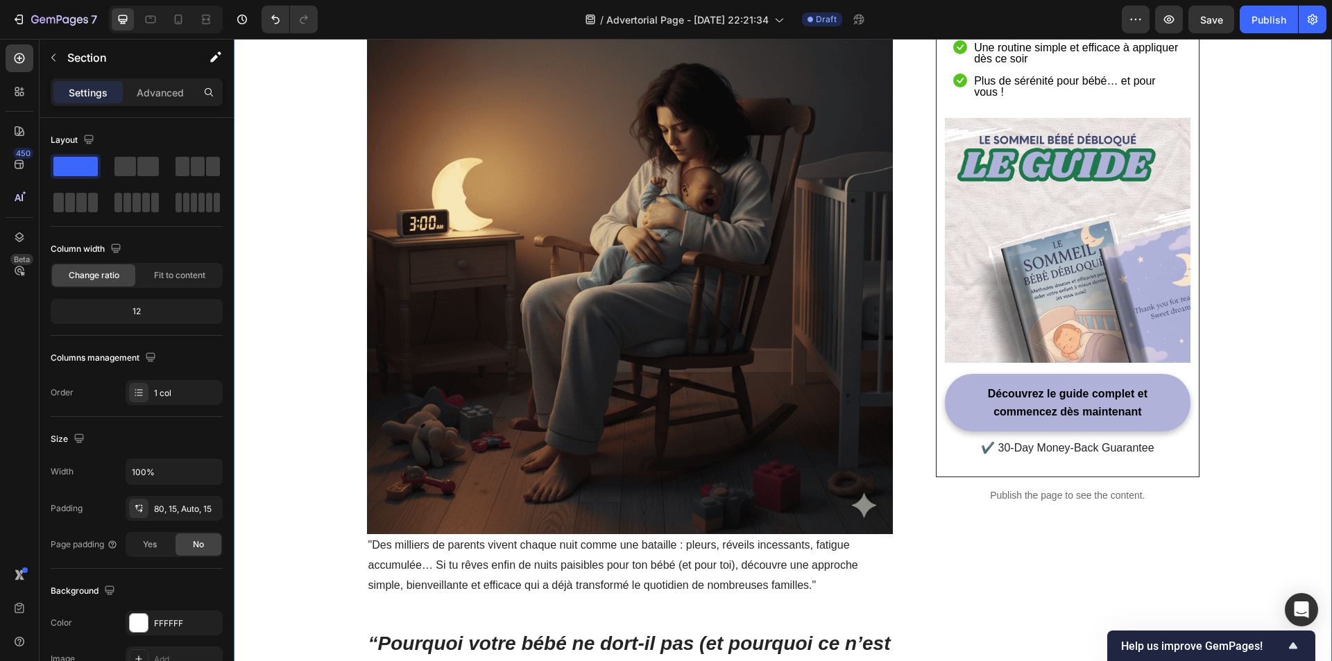
scroll to position [334, 0]
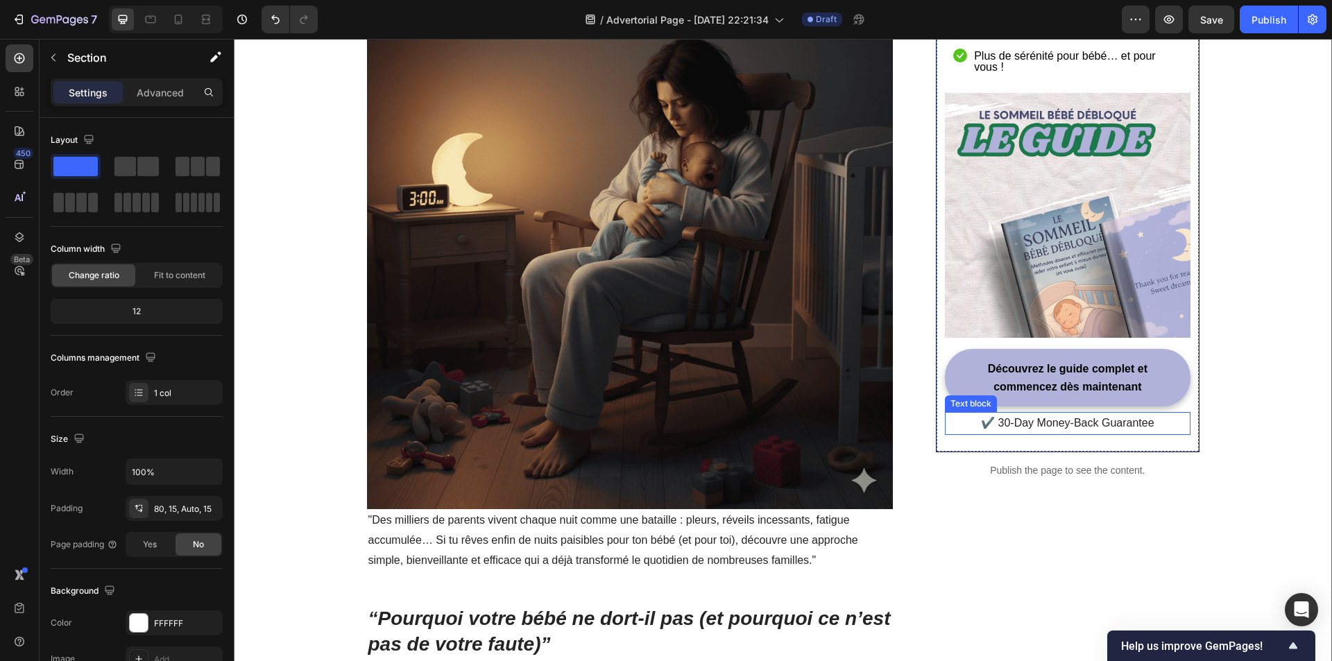
click at [1038, 424] on p "✔️ 30-Day Money-Back Guarantee" at bounding box center [1067, 423] width 242 height 20
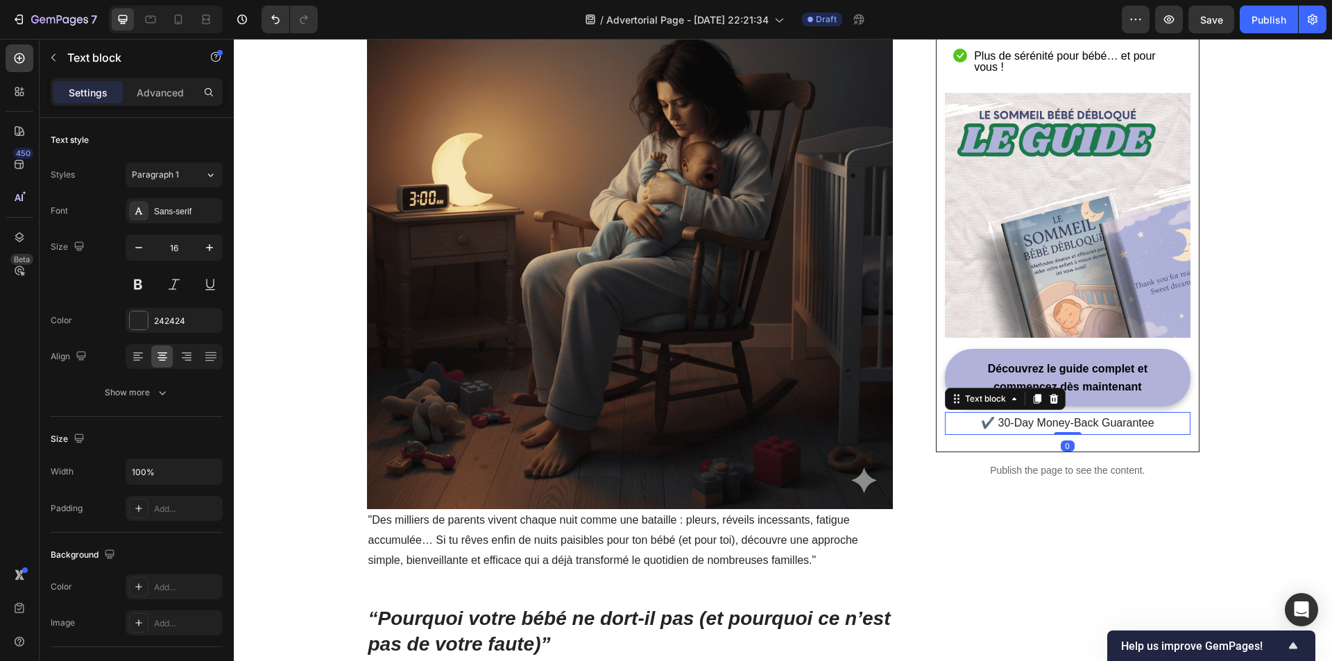
click at [1038, 424] on p "✔️ 30-Day Money-Back Guarantee" at bounding box center [1067, 423] width 242 height 20
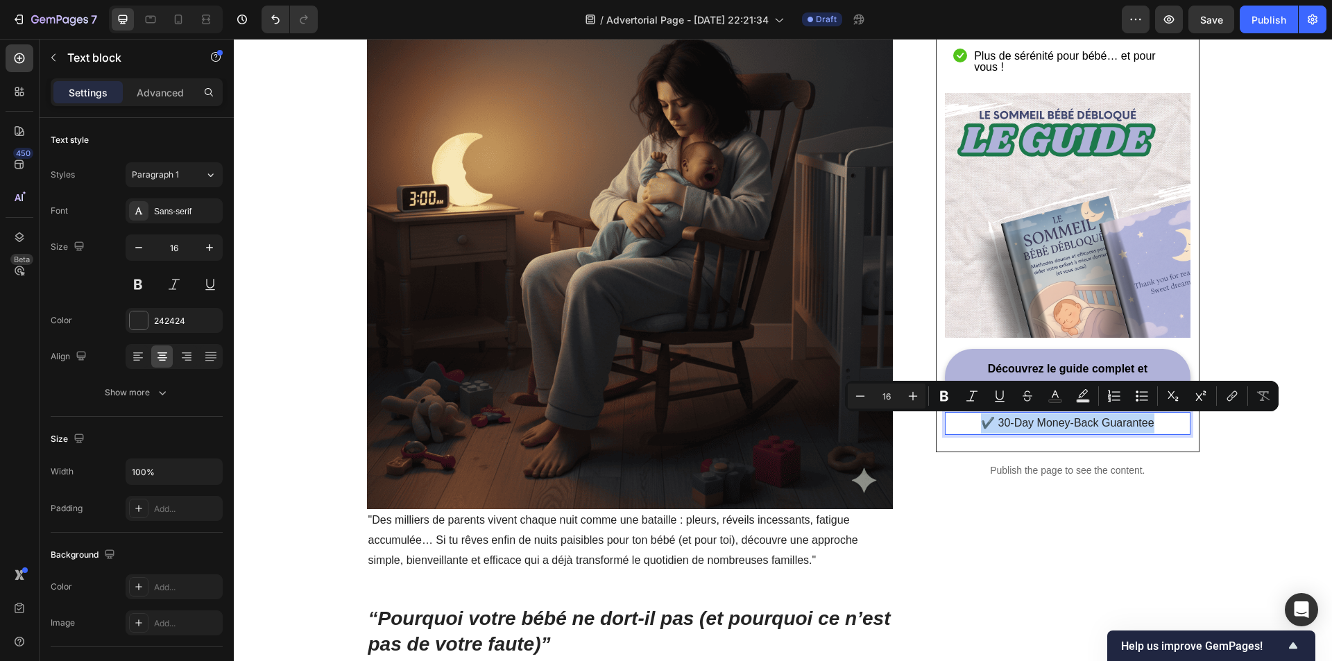
copy p "✔️ 30-Day Money-Back Guarantee"
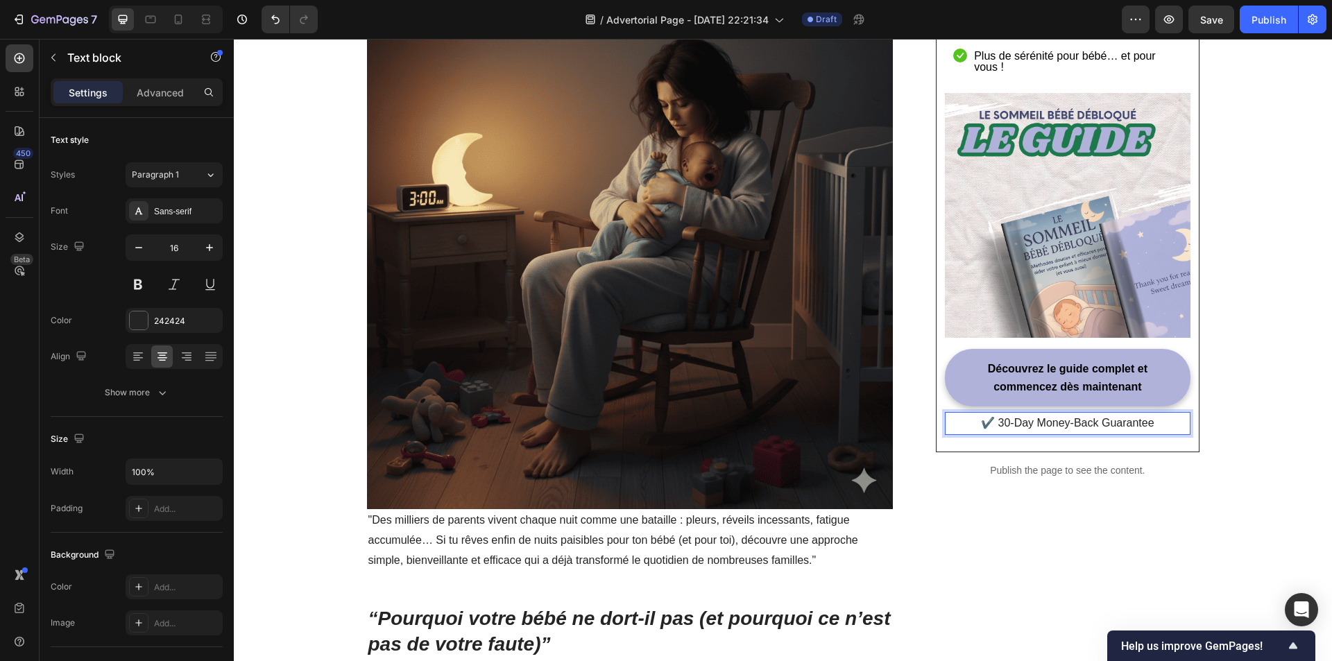
click at [1106, 420] on p "✔️ 30-Day Money-Back Guarantee" at bounding box center [1067, 423] width 242 height 20
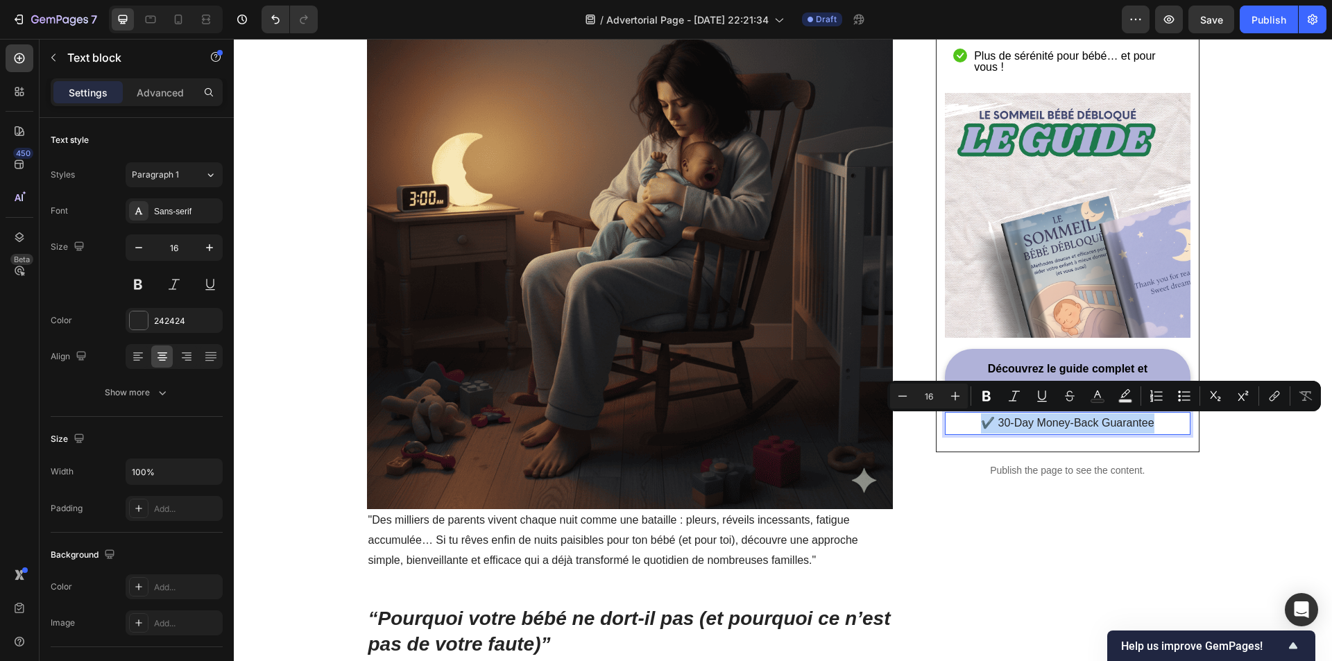
click at [1106, 420] on p "✔️ 30-Day Money-Back Guarantee" at bounding box center [1067, 423] width 242 height 20
click at [1004, 422] on p "✔️ 30-Day Money-Back Guarantee" at bounding box center [1067, 423] width 242 height 20
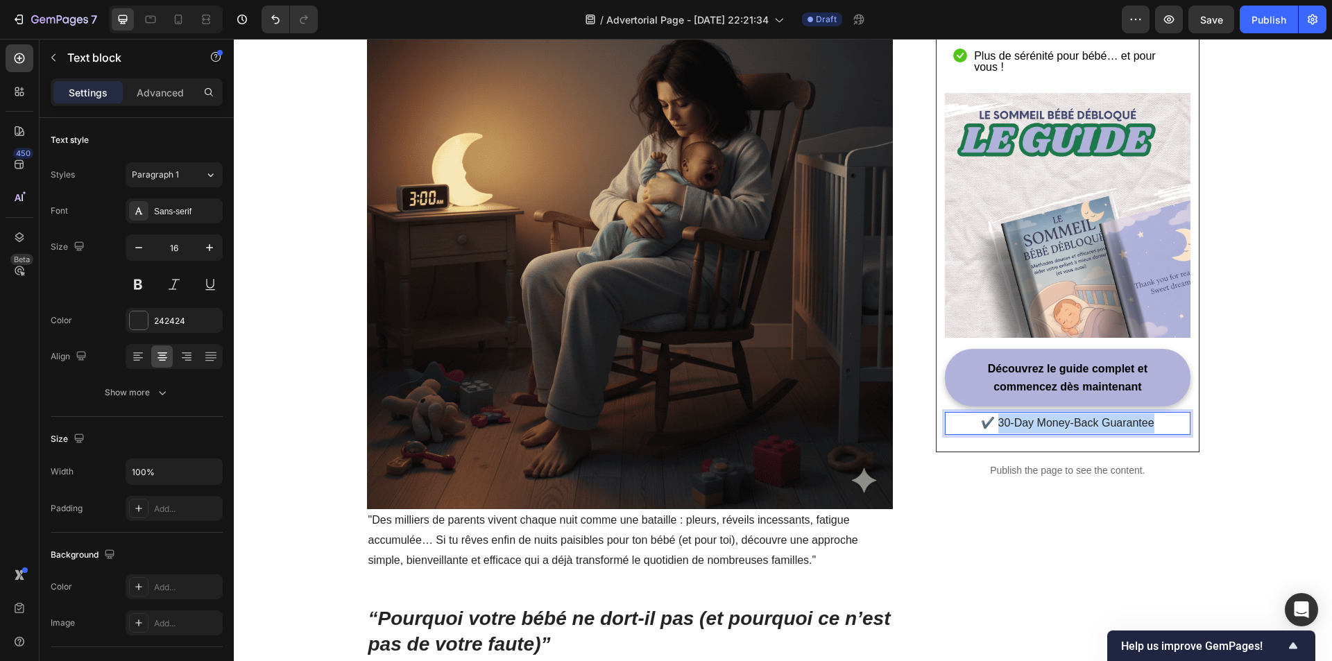
drag, startPoint x: 995, startPoint y: 422, endPoint x: 1147, endPoint y: 421, distance: 151.9
click at [1147, 421] on p "✔️ 30-Day Money-Back Guarantee" at bounding box center [1067, 423] width 242 height 20
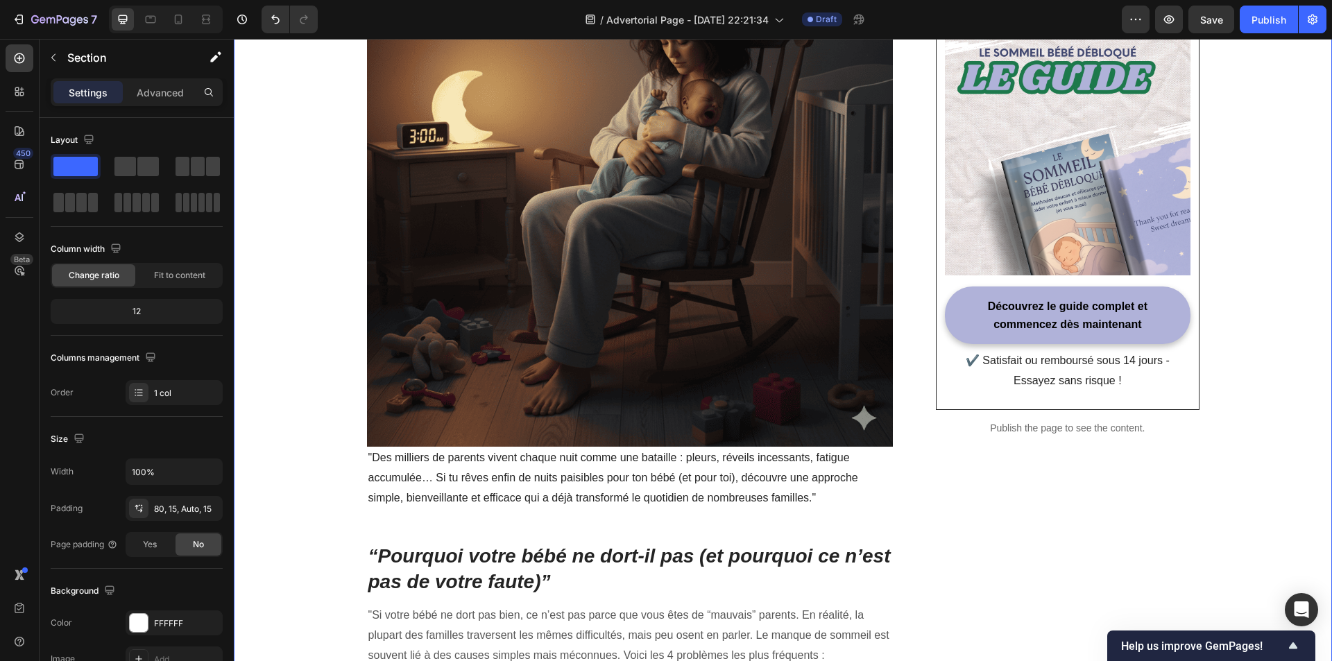
scroll to position [404, 0]
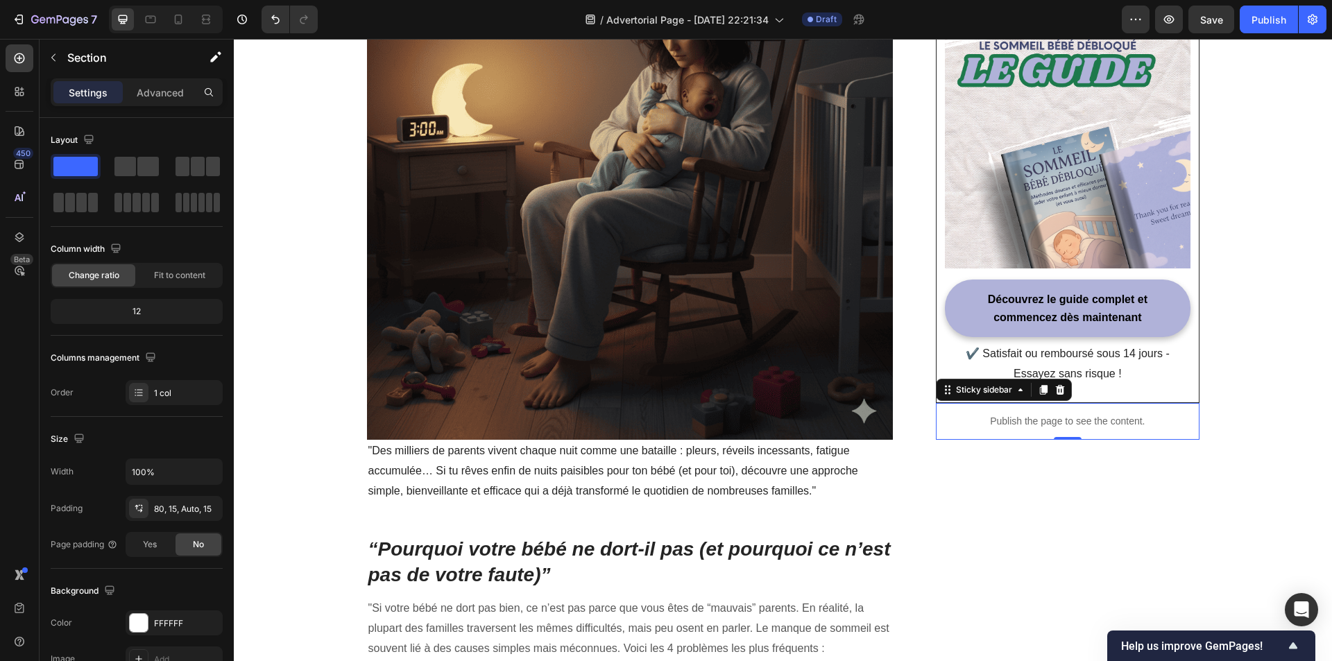
click at [1065, 423] on p "Publish the page to see the content." at bounding box center [1067, 421] width 263 height 15
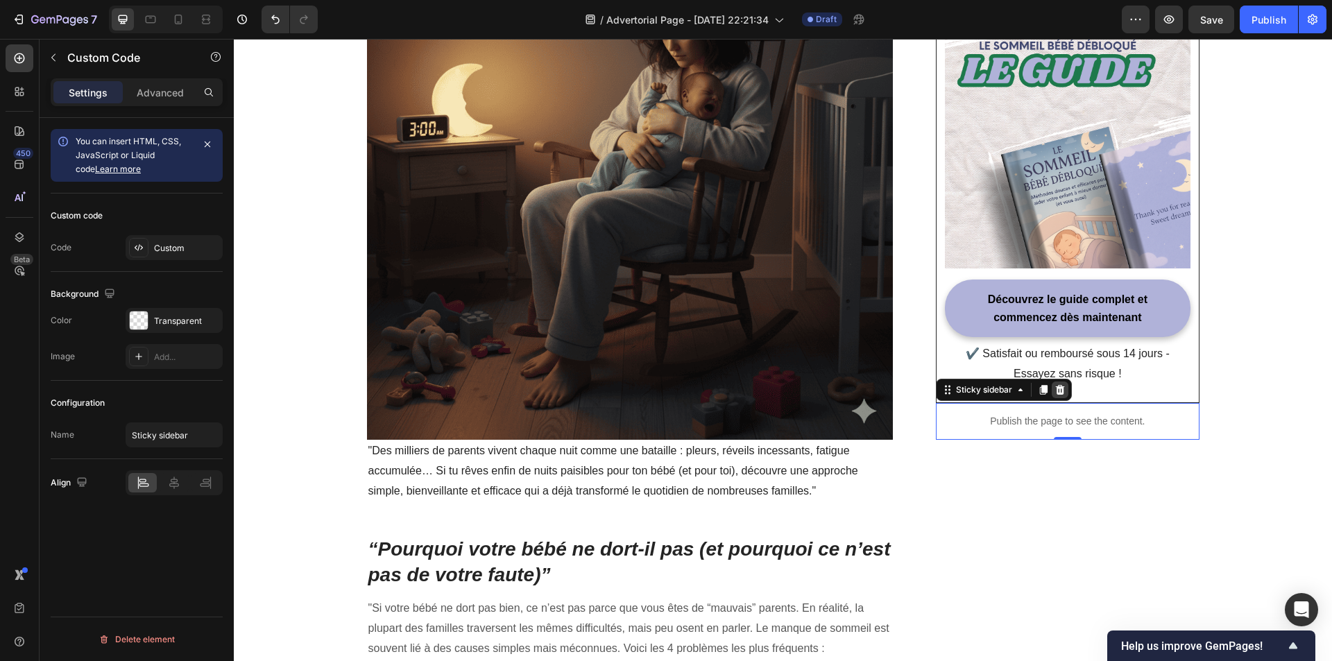
click at [1056, 395] on icon at bounding box center [1060, 390] width 9 height 10
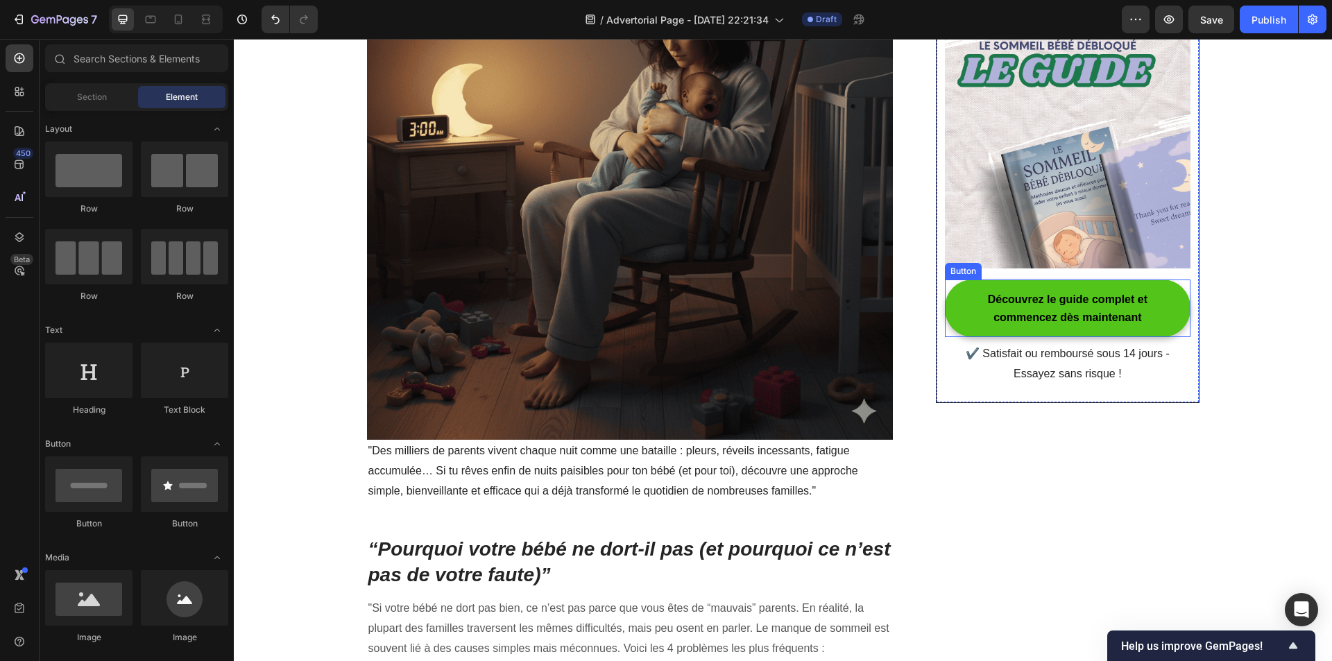
click at [1171, 315] on button "Découvrez le guide complet et commencez dès maintenant" at bounding box center [1067, 309] width 245 height 58
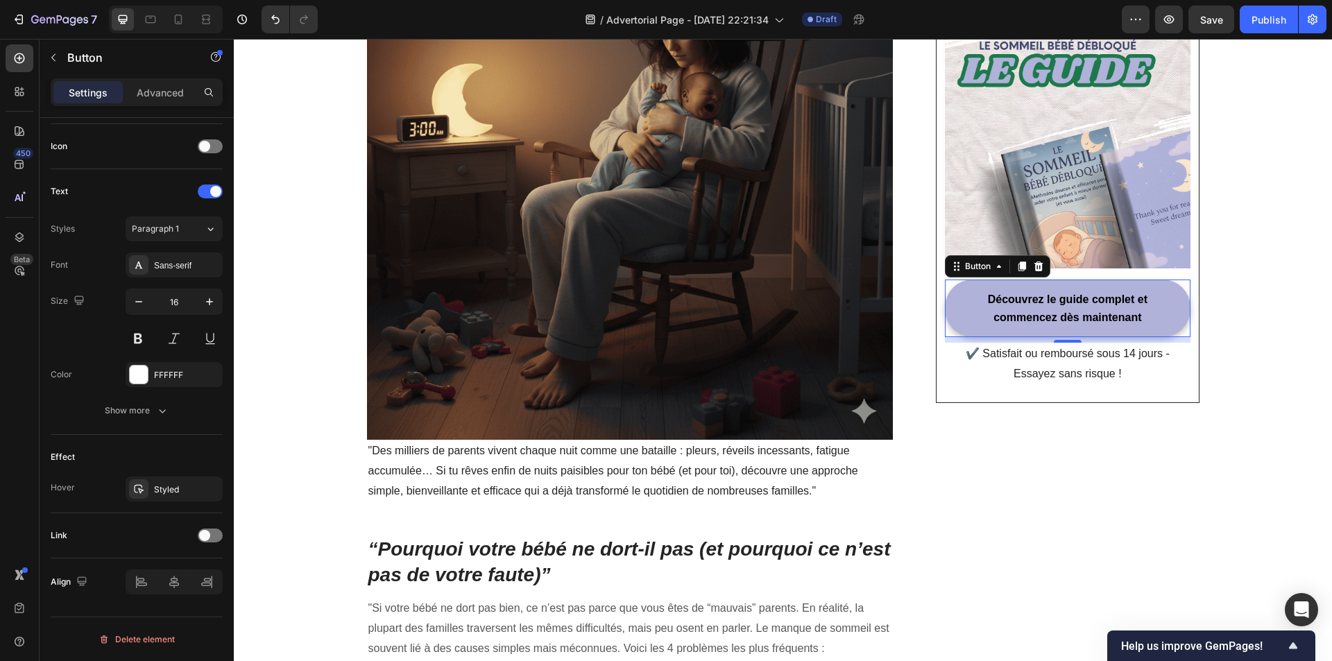
scroll to position [0, 0]
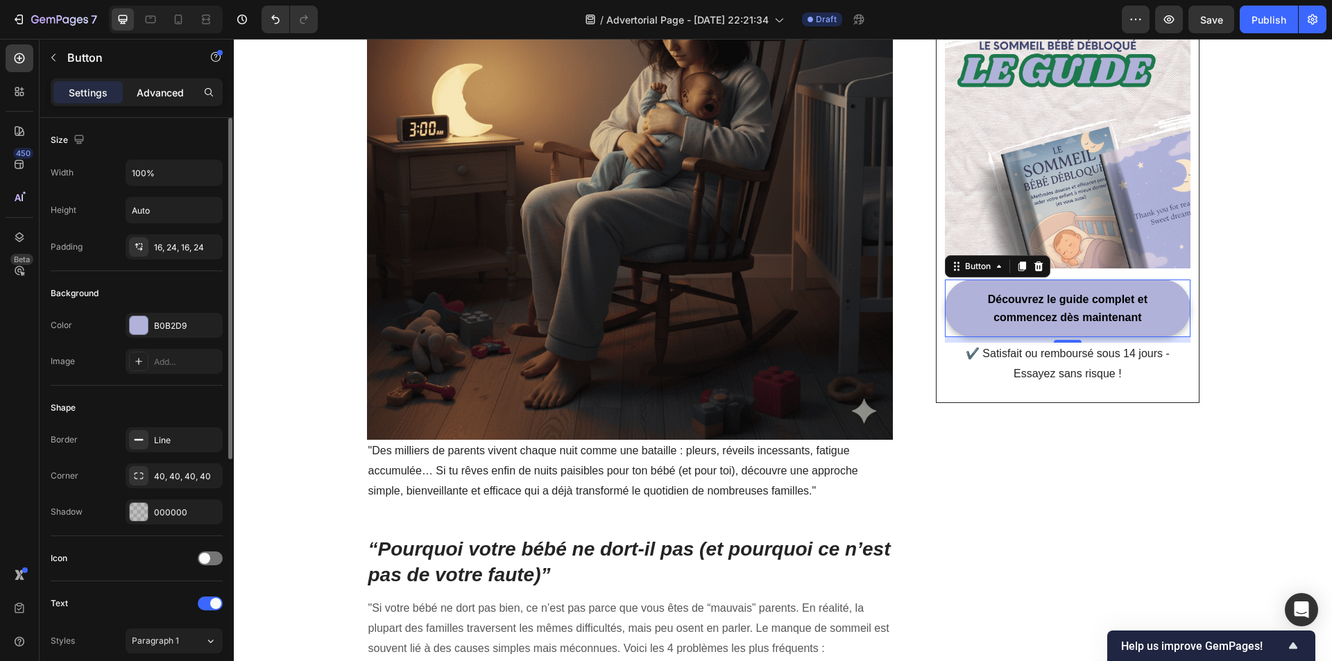
click at [155, 92] on p "Advanced" at bounding box center [160, 92] width 47 height 15
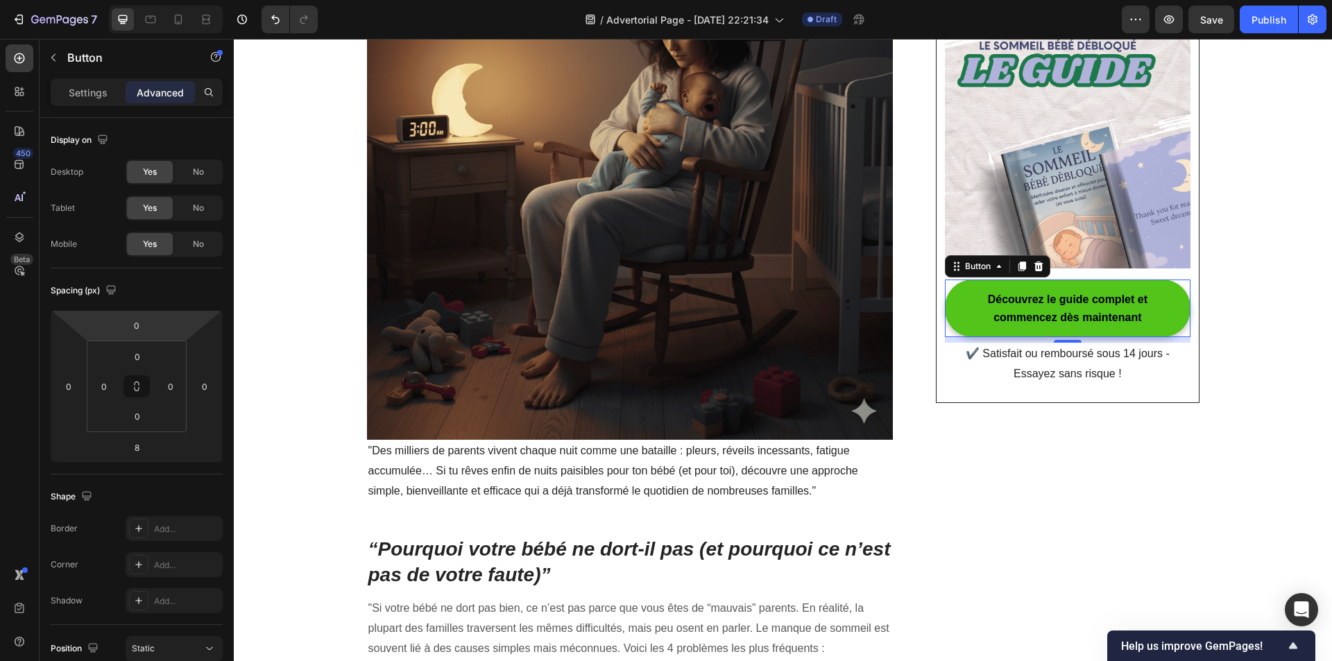
click at [1170, 322] on button "Découvrez le guide complet et commencez dès maintenant" at bounding box center [1067, 309] width 245 height 58
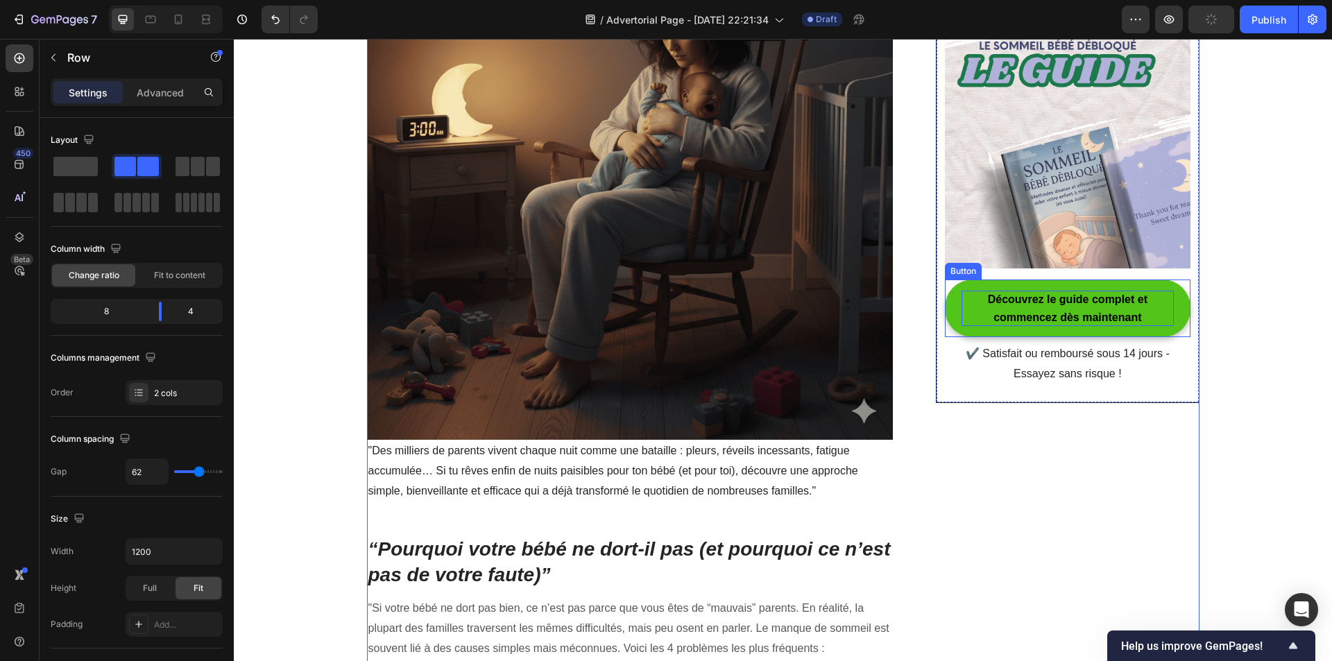
click at [961, 309] on p "Découvrez le guide complet et commencez dès maintenant" at bounding box center [1067, 308] width 212 height 35
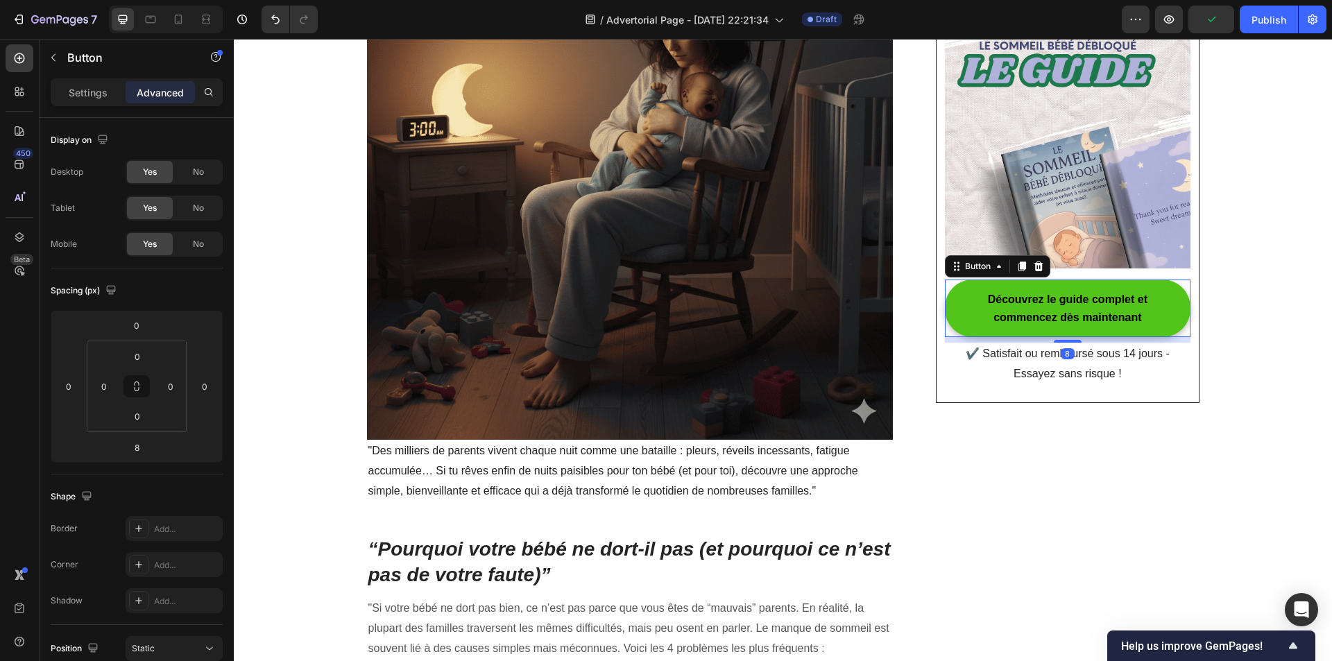
click at [951, 316] on button "Découvrez le guide complet et commencez dès maintenant" at bounding box center [1067, 309] width 245 height 58
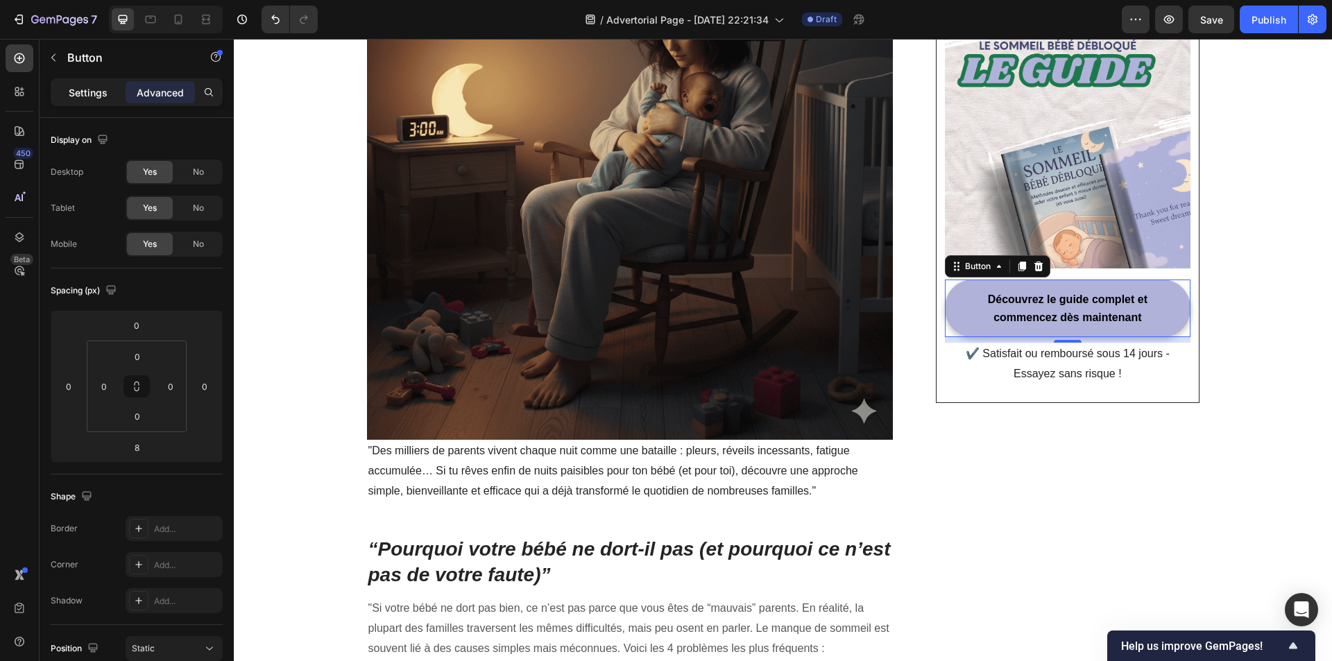
click at [105, 82] on div "Settings" at bounding box center [87, 92] width 69 height 22
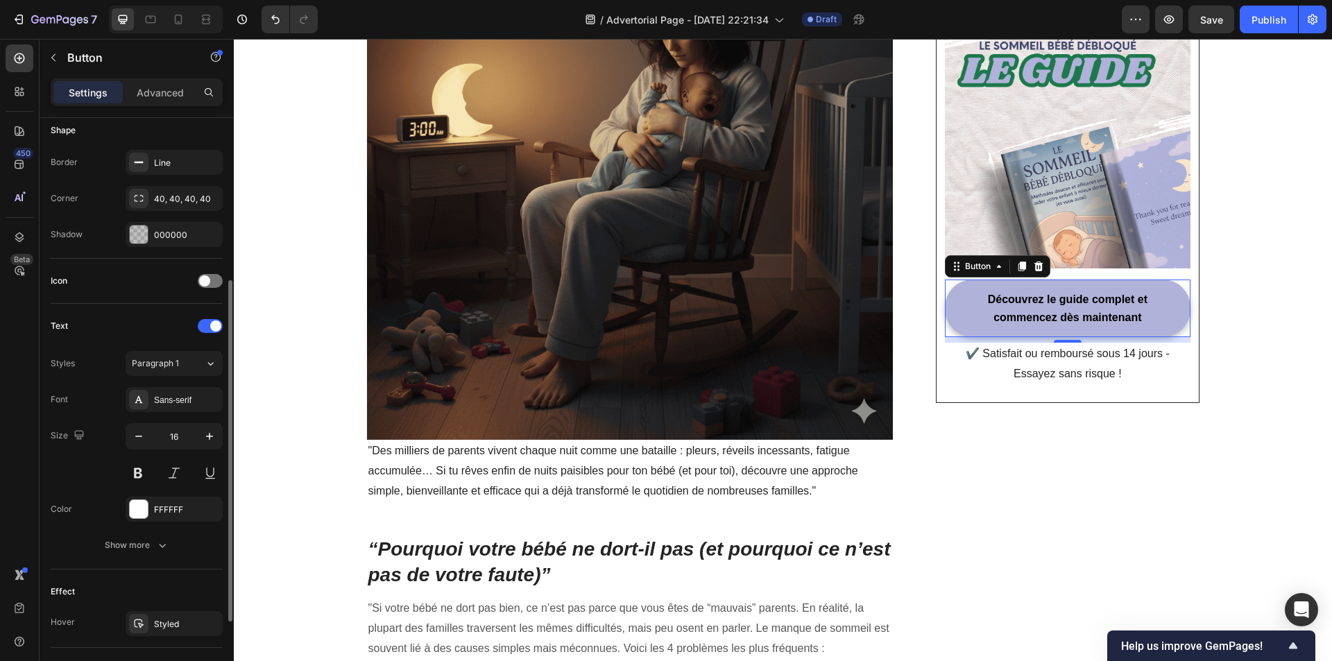
scroll to position [412, 0]
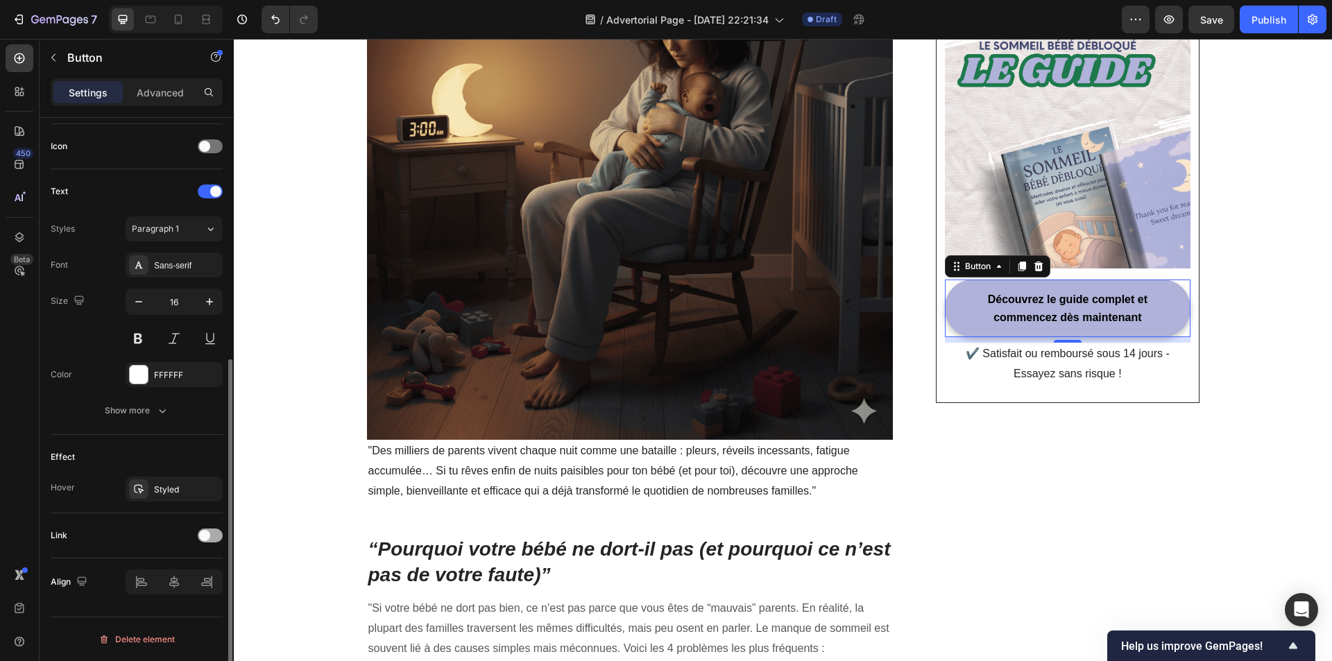
click at [204, 539] on span at bounding box center [204, 535] width 11 height 11
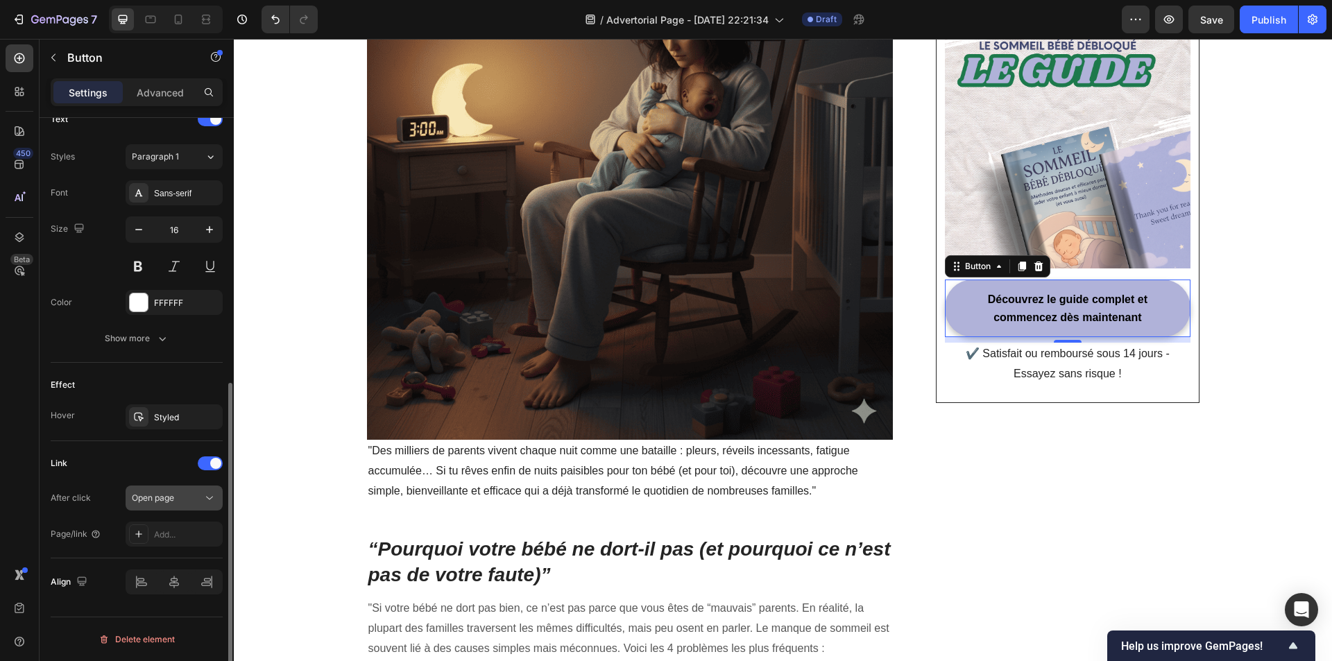
click at [146, 493] on span "Open page" at bounding box center [153, 498] width 42 height 10
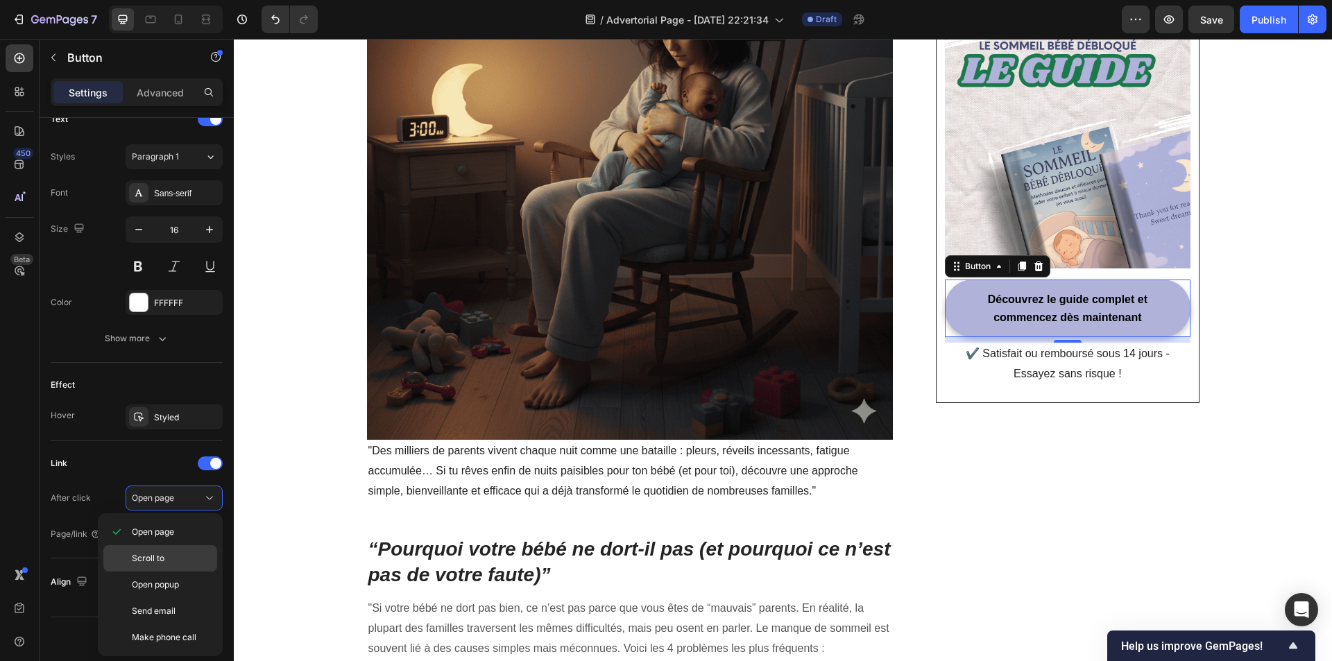
click at [173, 551] on div "Scroll to" at bounding box center [160, 558] width 114 height 26
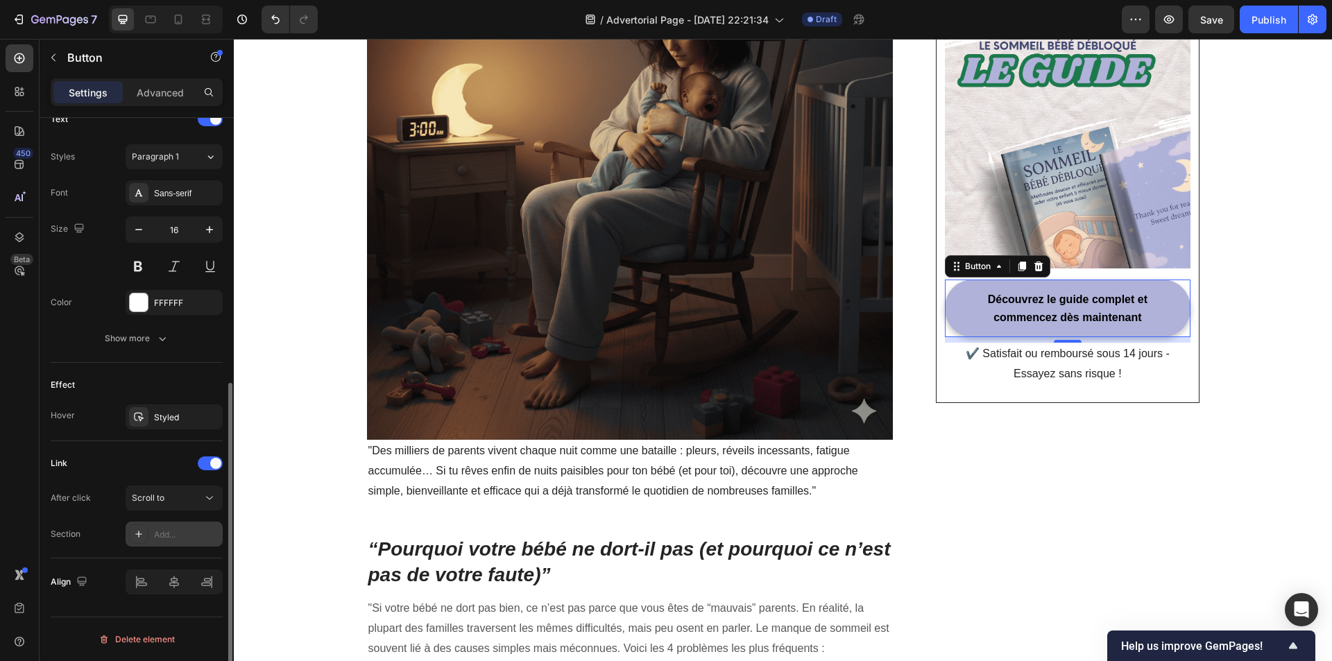
click at [171, 539] on div "Add..." at bounding box center [186, 535] width 65 height 12
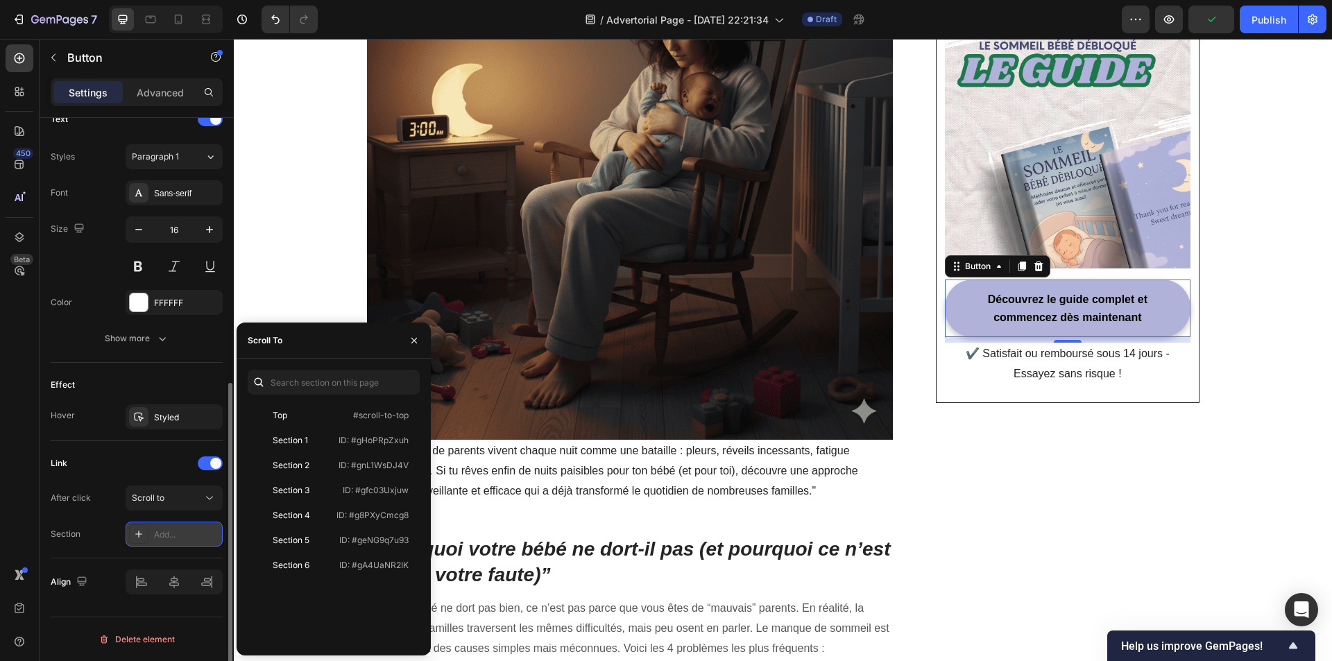
click at [171, 539] on div "Add..." at bounding box center [186, 535] width 65 height 12
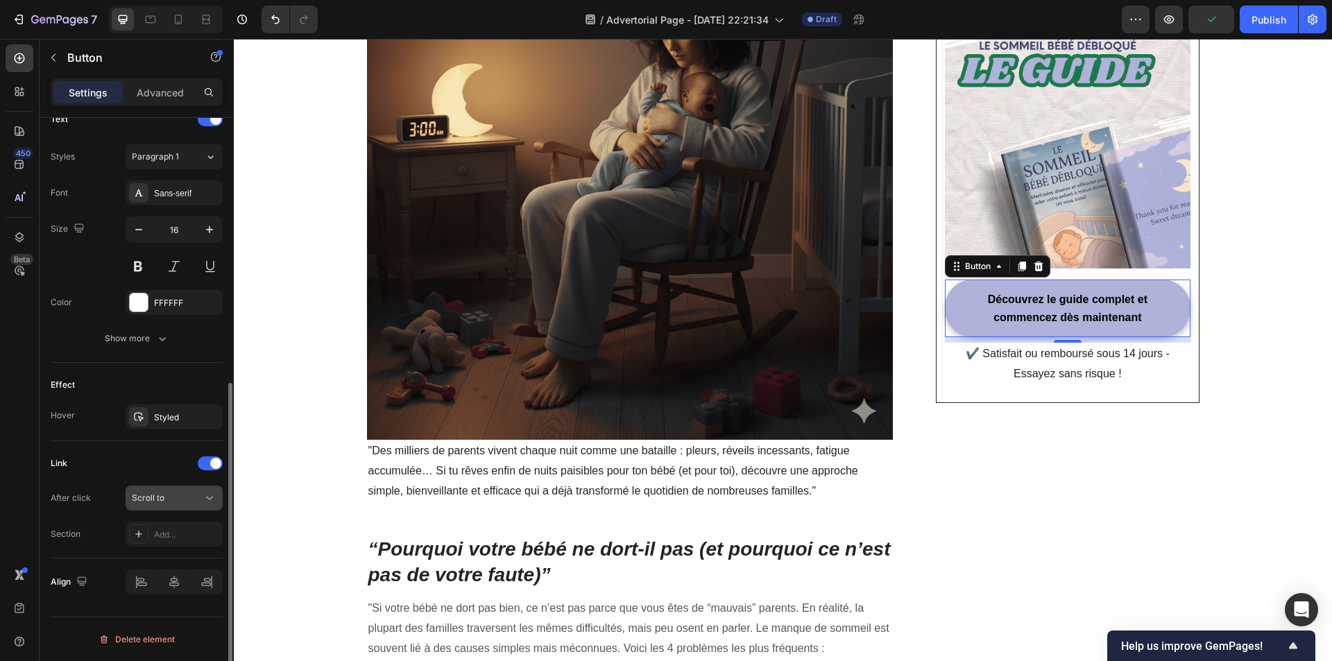
click at [166, 509] on button "Scroll to" at bounding box center [174, 498] width 97 height 25
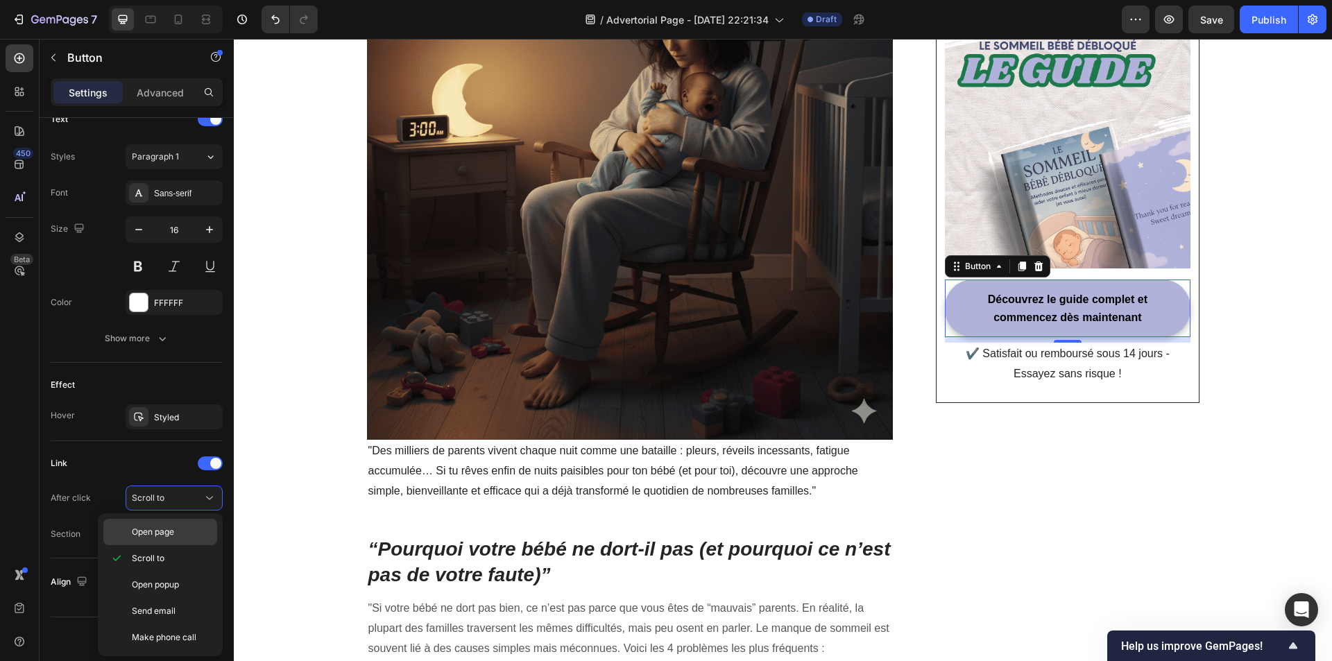
click at [173, 536] on span "Open page" at bounding box center [153, 532] width 42 height 12
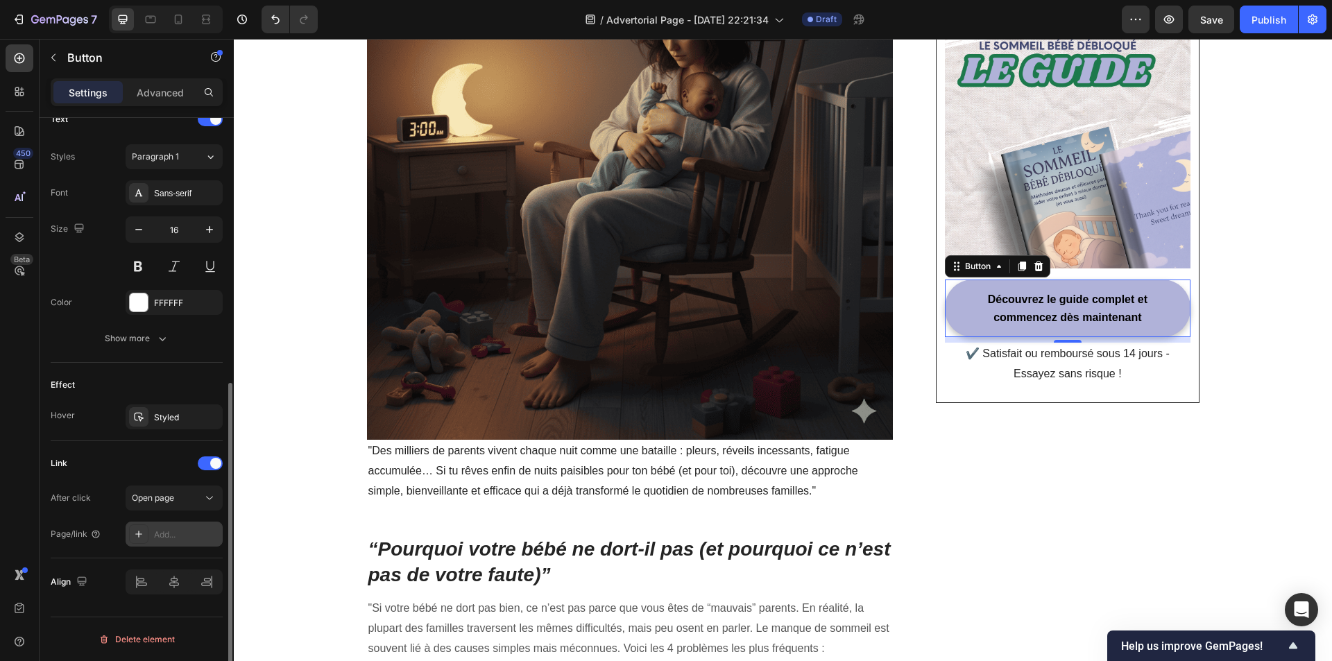
click at [174, 535] on div "Add..." at bounding box center [186, 535] width 65 height 12
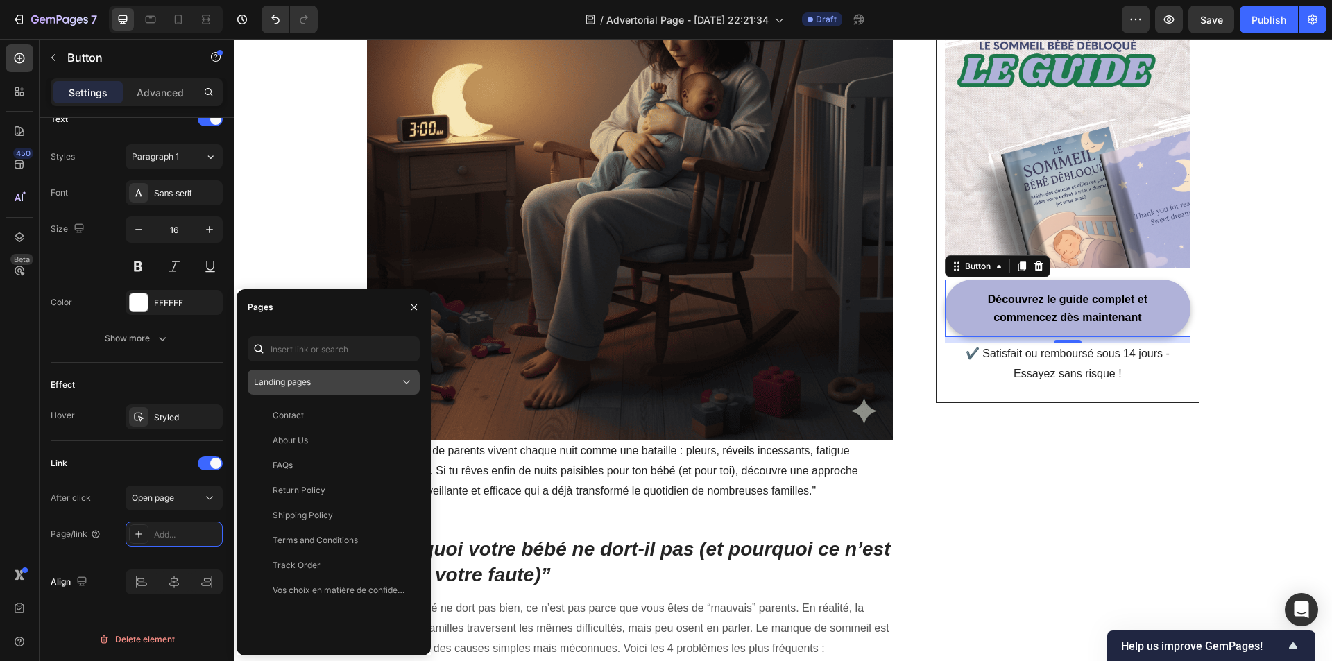
click at [323, 383] on div "Landing pages" at bounding box center [327, 382] width 146 height 12
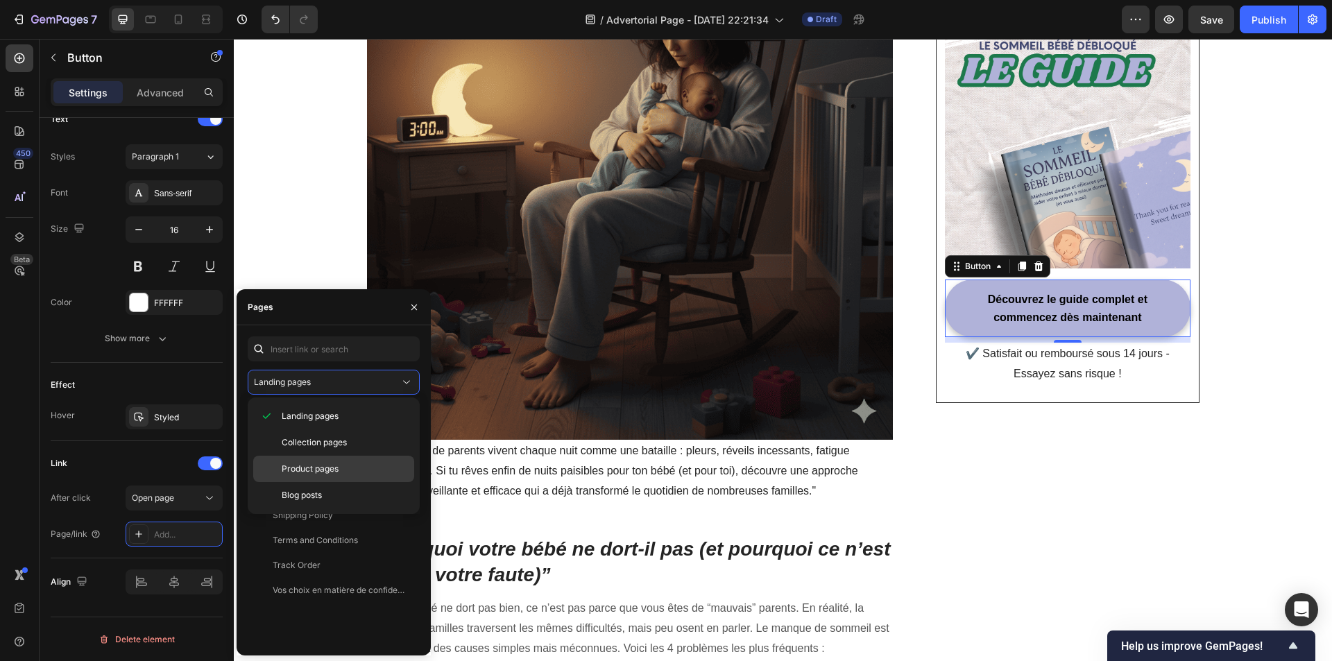
click at [321, 465] on span "Product pages" at bounding box center [310, 469] width 57 height 12
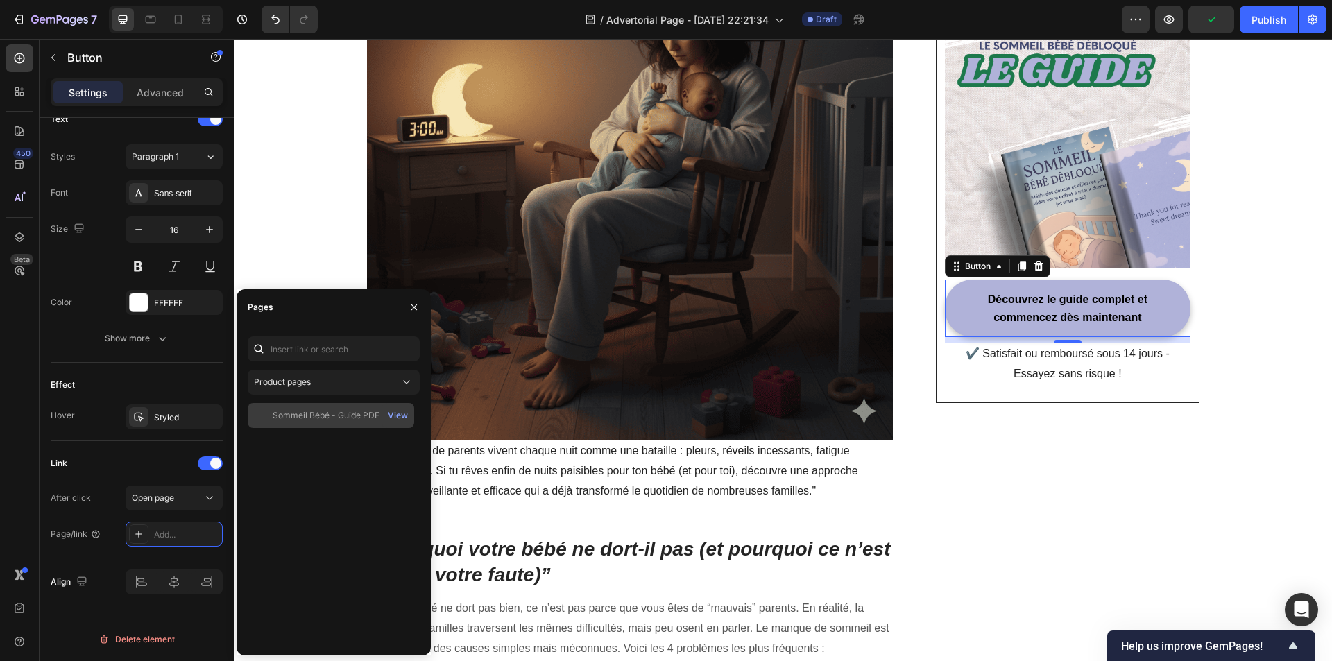
click at [309, 418] on div "Sommeil Bébé - Guide PDF à Télécharger pour Aider Bébé à Faire Ses Nuits (0 à 1…" at bounding box center [339, 415] width 133 height 12
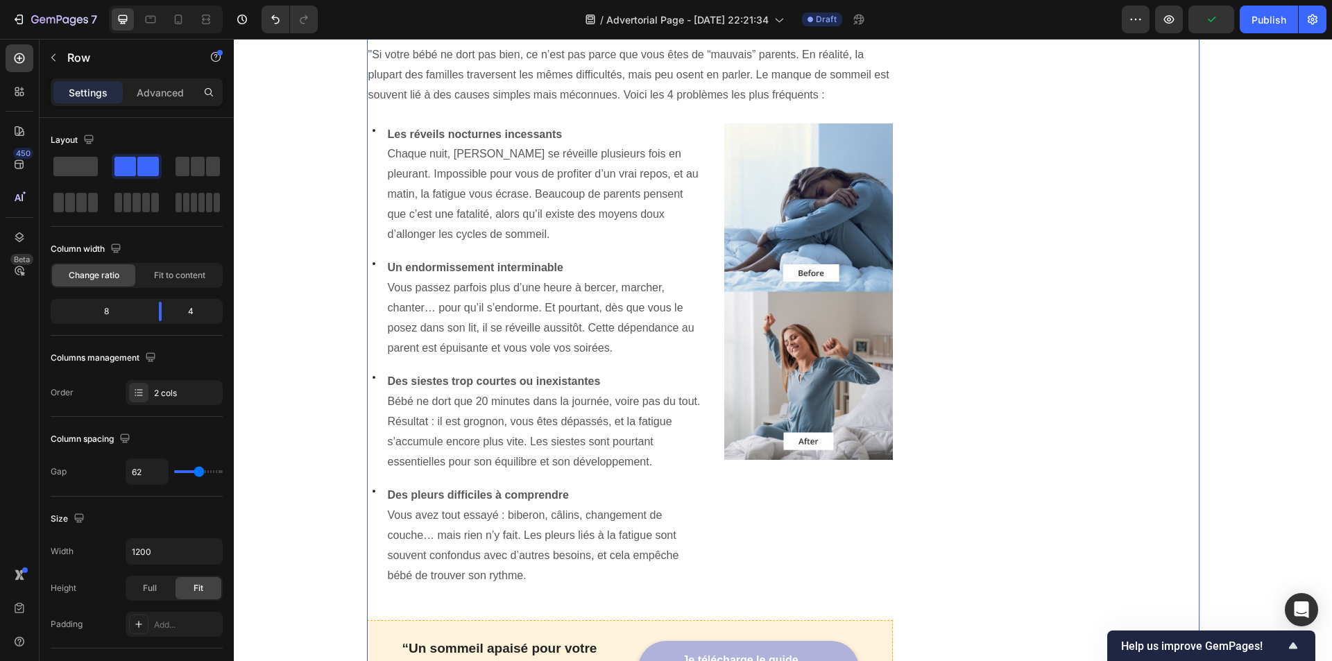
scroll to position [959, 0]
click at [831, 361] on img at bounding box center [808, 290] width 169 height 337
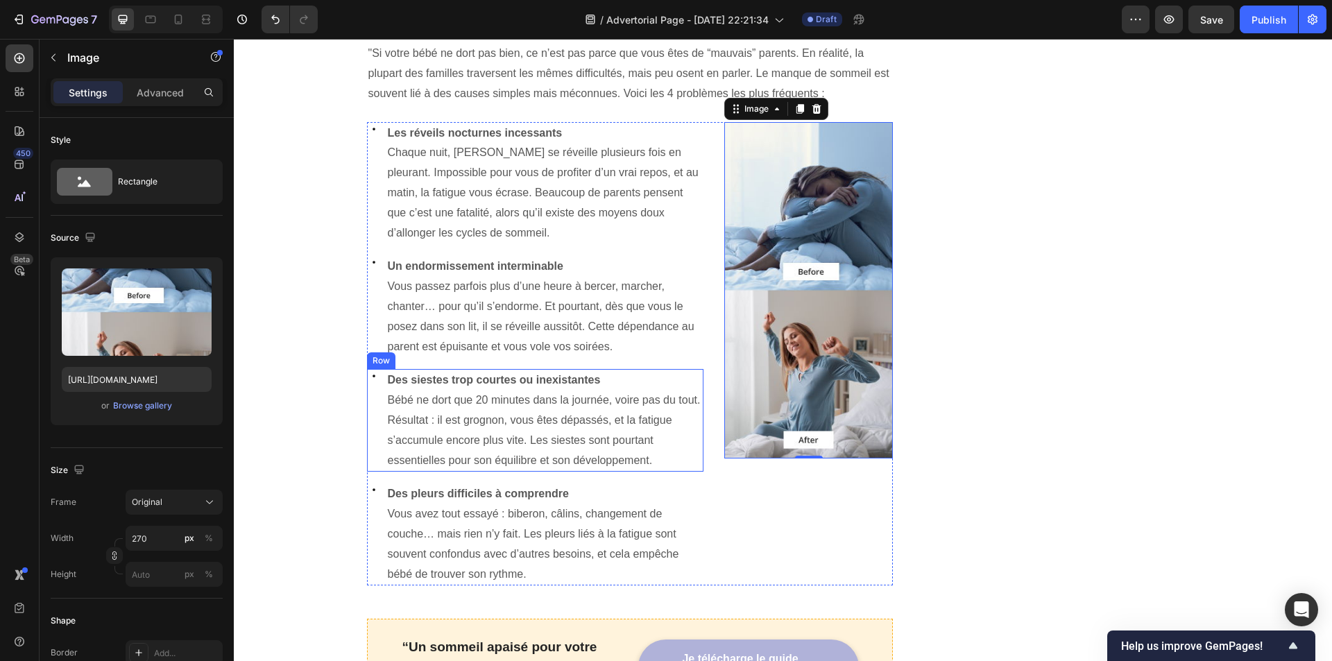
click at [372, 404] on div "Icon" at bounding box center [374, 420] width 14 height 103
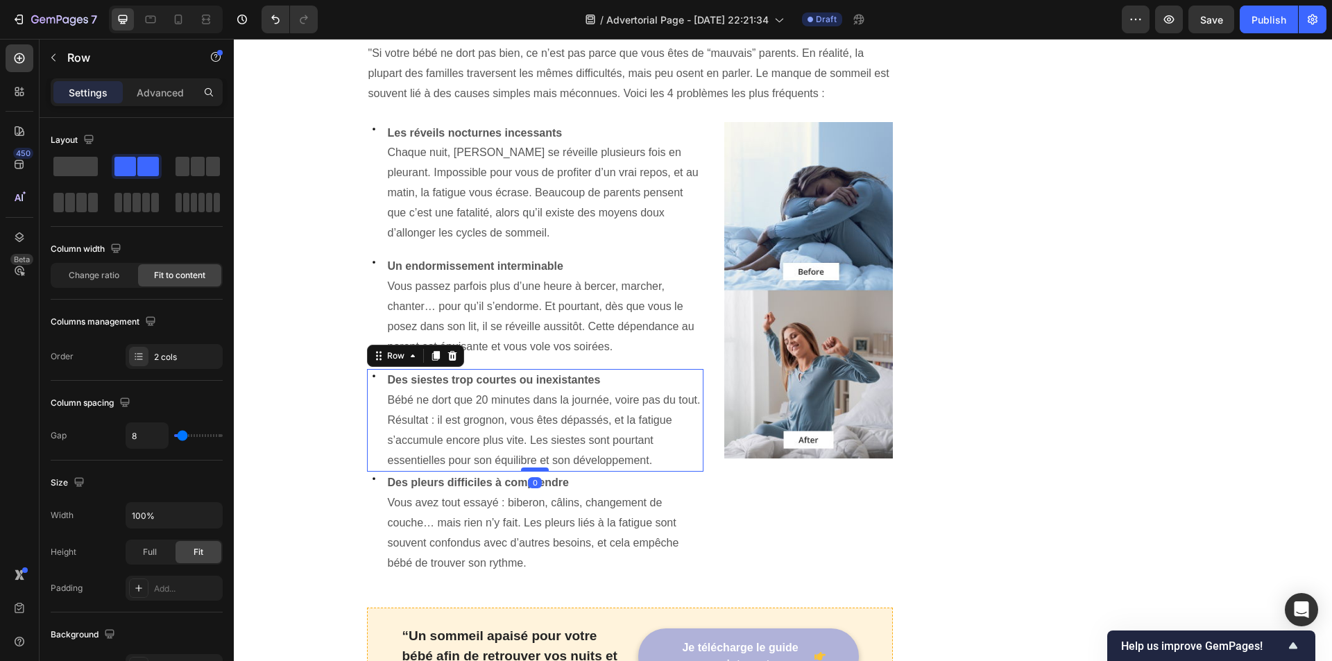
drag, startPoint x: 527, startPoint y: 457, endPoint x: 527, endPoint y: 445, distance: 11.8
click at [527, 468] on div at bounding box center [535, 470] width 28 height 4
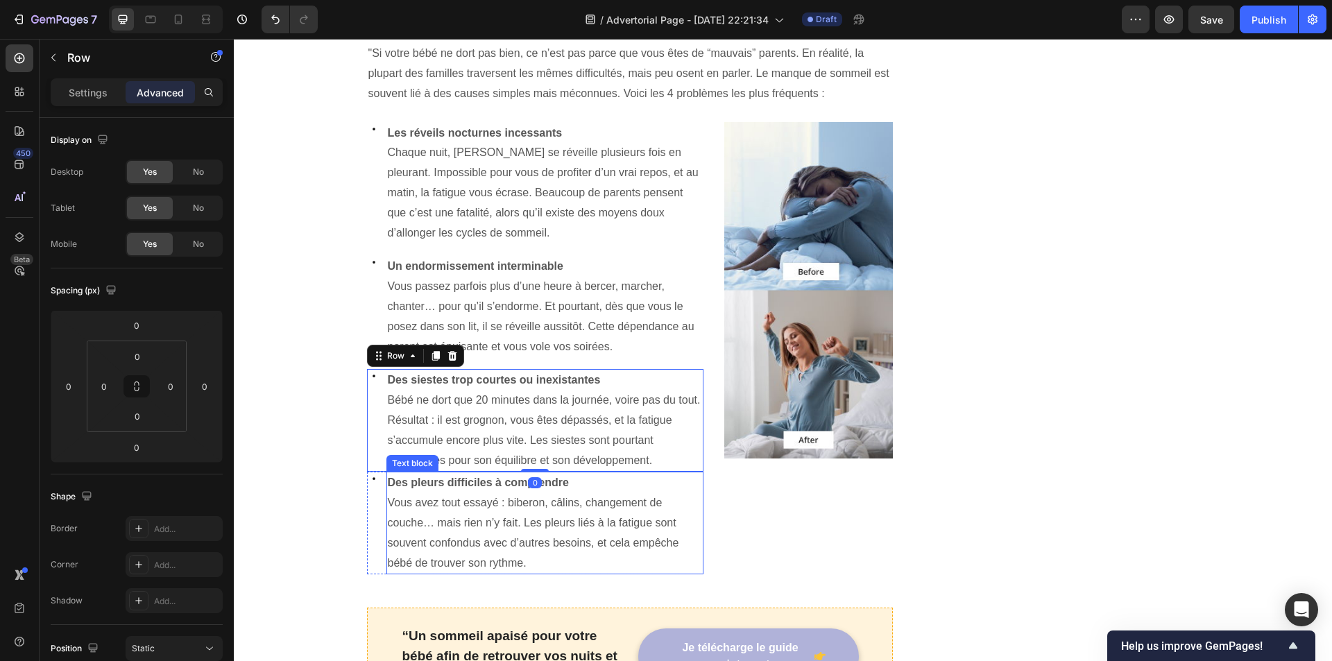
click at [531, 495] on p "Des pleurs difficiles à comprendre Vous avez tout essayé : biberon, câlins, cha…" at bounding box center [545, 523] width 315 height 100
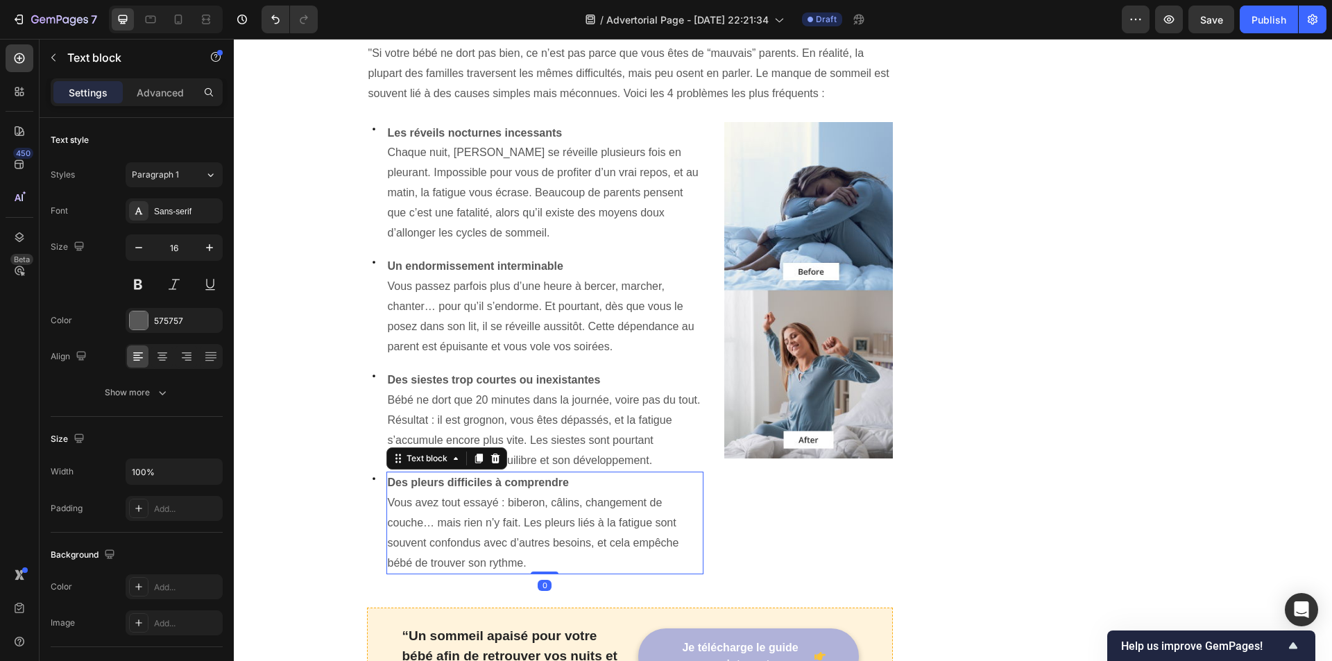
drag, startPoint x: 532, startPoint y: 547, endPoint x: 533, endPoint y: 507, distance: 40.3
click at [533, 532] on div "Des pleurs difficiles à comprendre Vous avez tout essayé : biberon, câlins, cha…" at bounding box center [545, 523] width 318 height 103
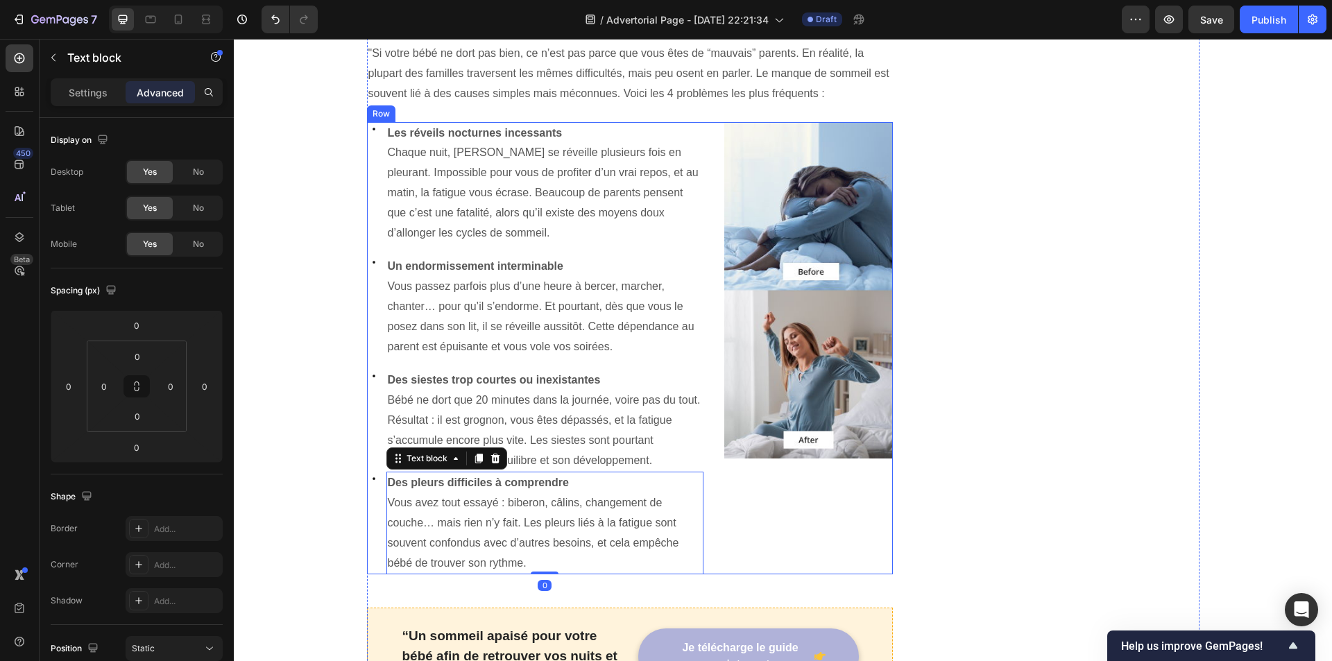
click at [778, 510] on div "Image Image" at bounding box center [808, 348] width 169 height 453
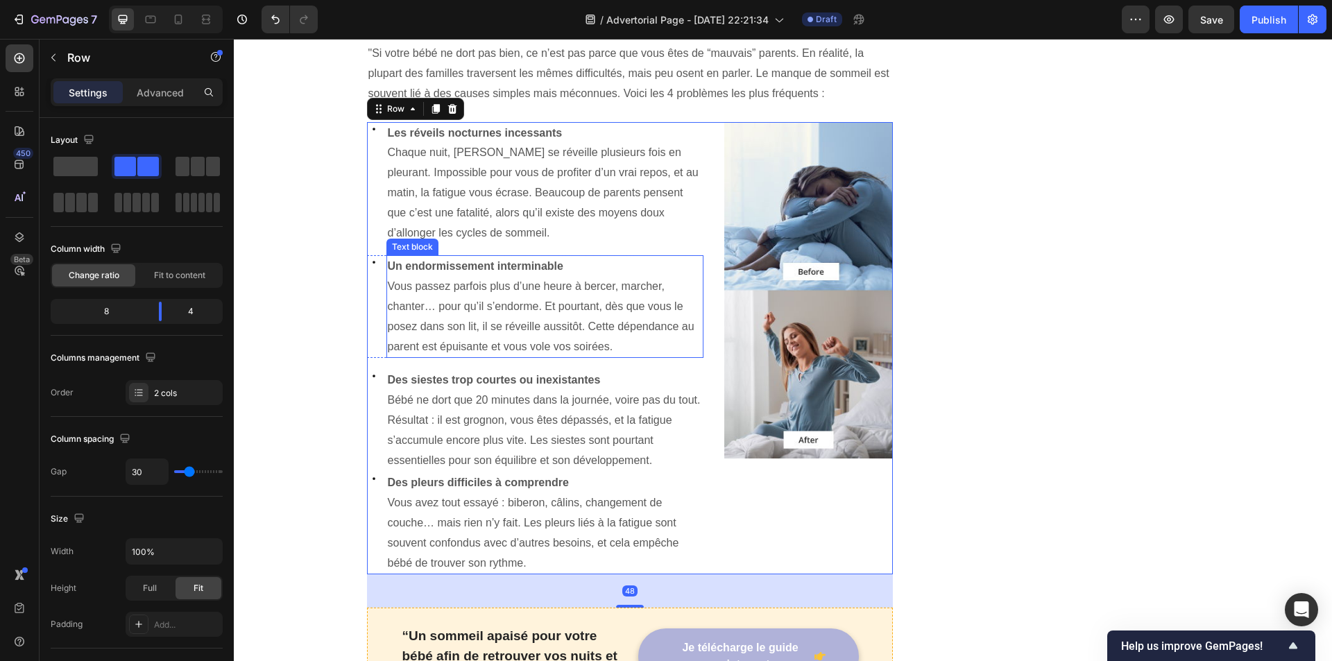
click at [497, 314] on p "Un endormissement interminable Vous passez parfois plus d’une heure à bercer, m…" at bounding box center [545, 307] width 315 height 100
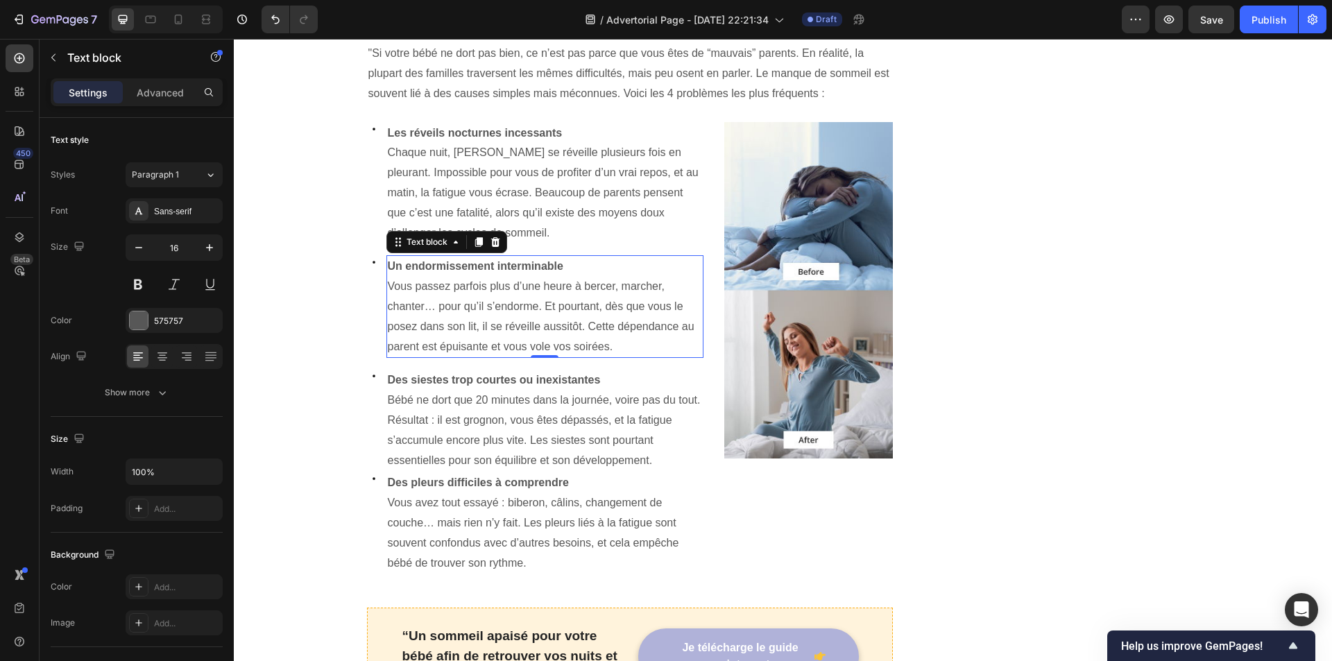
drag, startPoint x: 539, startPoint y: 330, endPoint x: 538, endPoint y: 338, distance: 7.7
click at [542, 319] on div "Un endormissement interminable Vous passez parfois plus d’une heure à bercer, m…" at bounding box center [545, 306] width 318 height 103
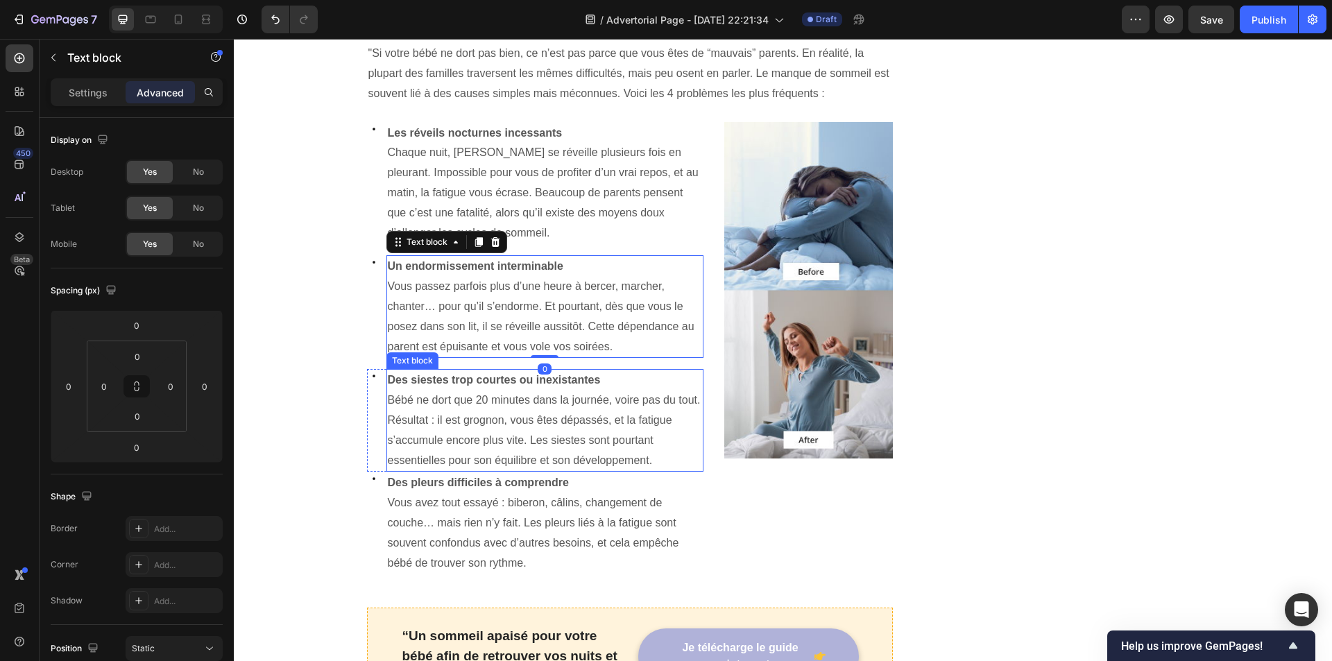
click at [533, 370] on p "Des siestes trop courtes ou inexistantes Bébé ne dort que 20 minutes dans la jo…" at bounding box center [545, 420] width 315 height 100
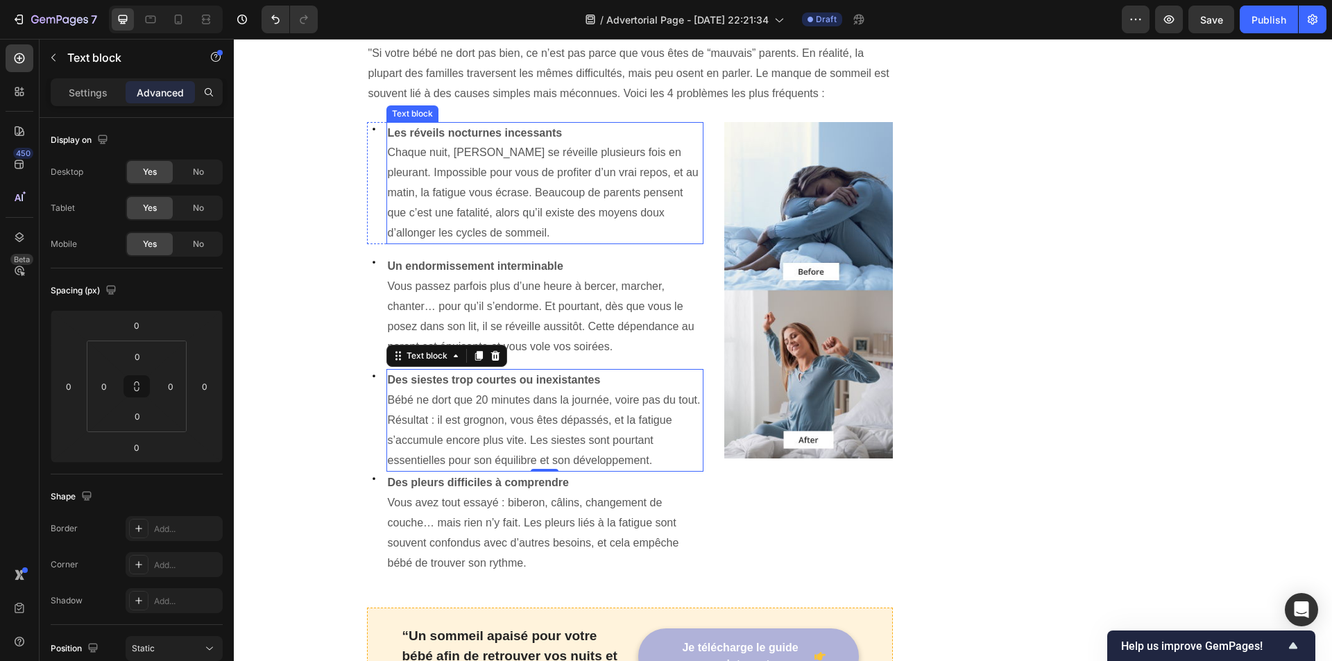
click at [479, 192] on p "Les réveils nocturnes incessants Chaque nuit, bébé se réveille plusieurs fois e…" at bounding box center [545, 183] width 315 height 120
drag, startPoint x: 540, startPoint y: 219, endPoint x: 545, endPoint y: 199, distance: 20.5
click at [541, 203] on div "Les réveils nocturnes incessants Chaque nuit, bébé se réveille plusieurs fois e…" at bounding box center [545, 183] width 318 height 123
click at [1046, 266] on div "🌙 Retrouvez enfin des nuits paisibles grâce à ce guide pratique Heading Icon Mé…" at bounding box center [1067, 338] width 263 height 2256
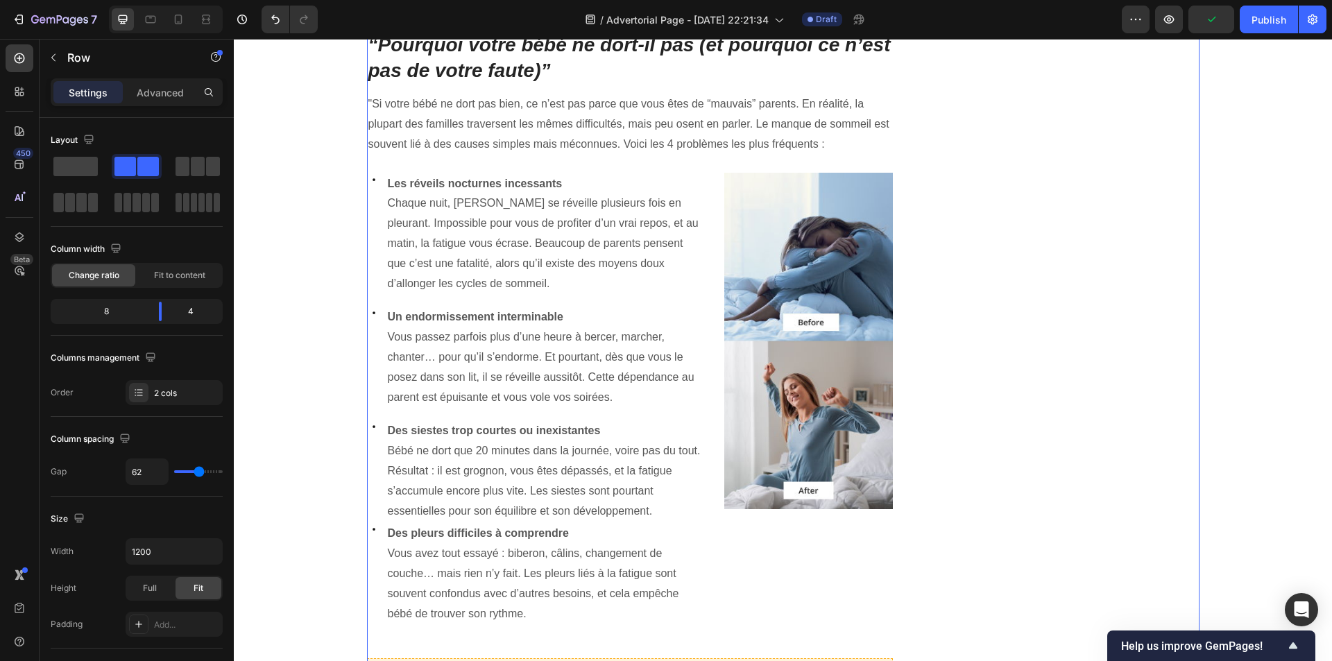
scroll to position [889, 0]
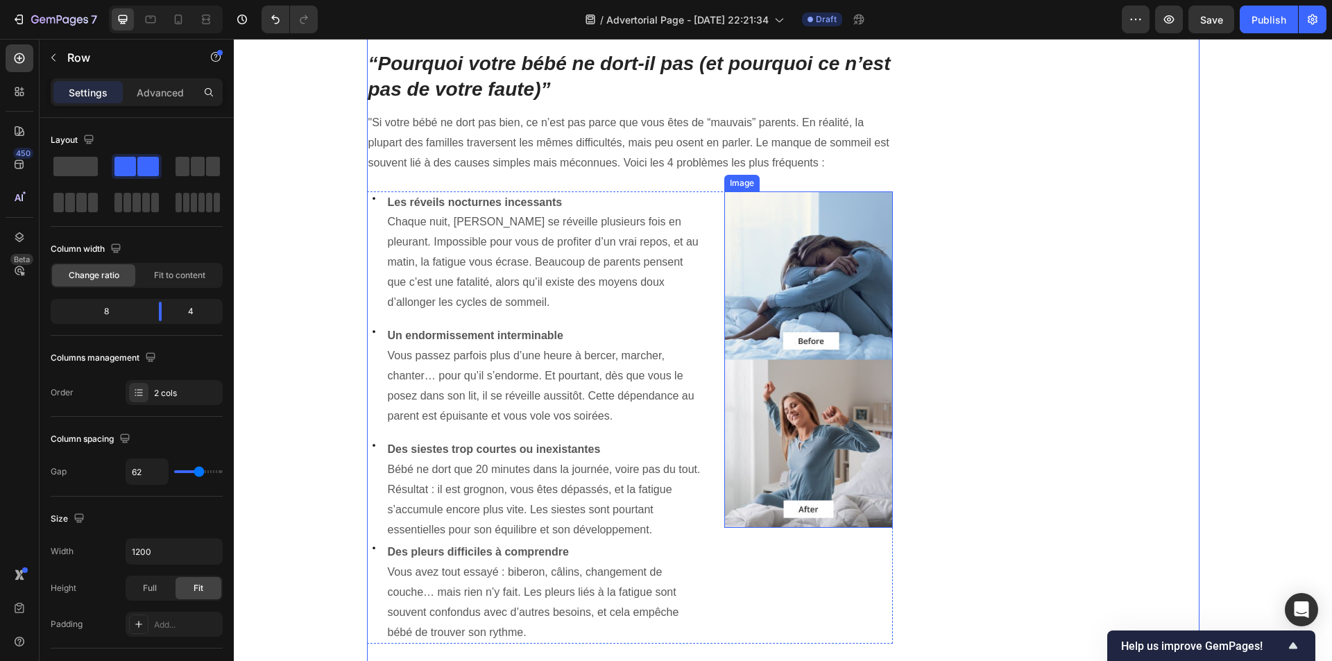
click at [799, 314] on img at bounding box center [808, 359] width 169 height 337
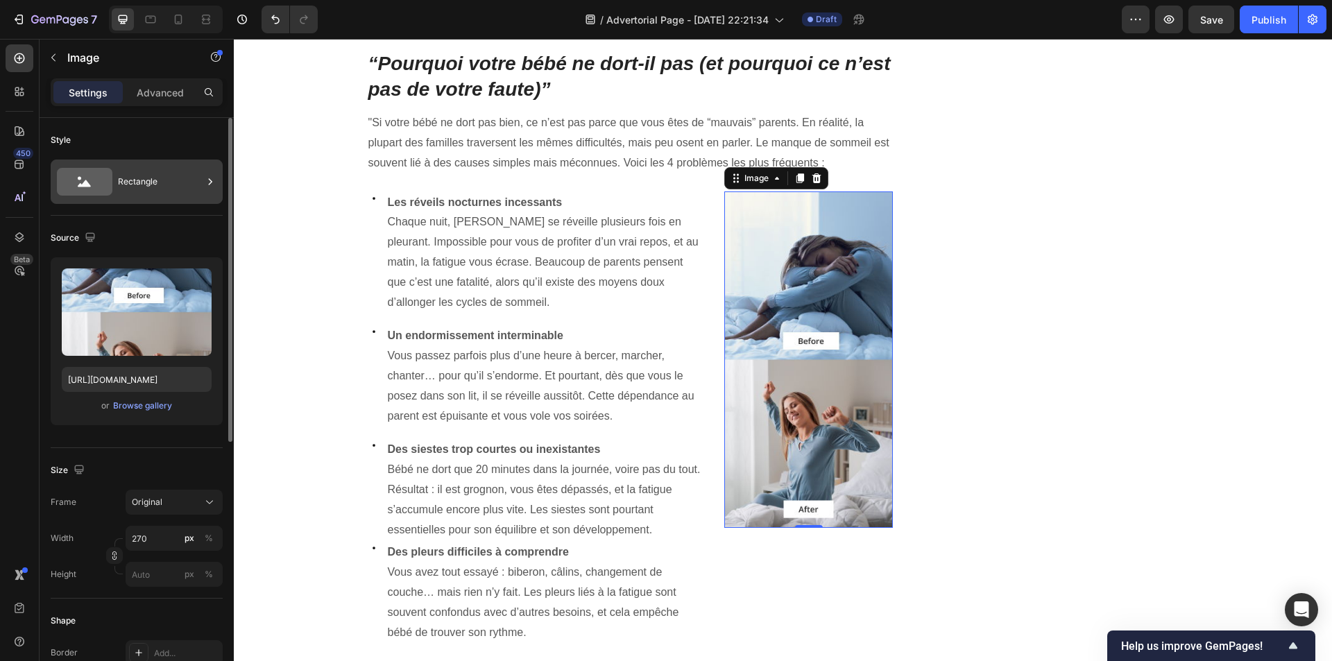
click at [173, 194] on div "Rectangle" at bounding box center [160, 182] width 85 height 32
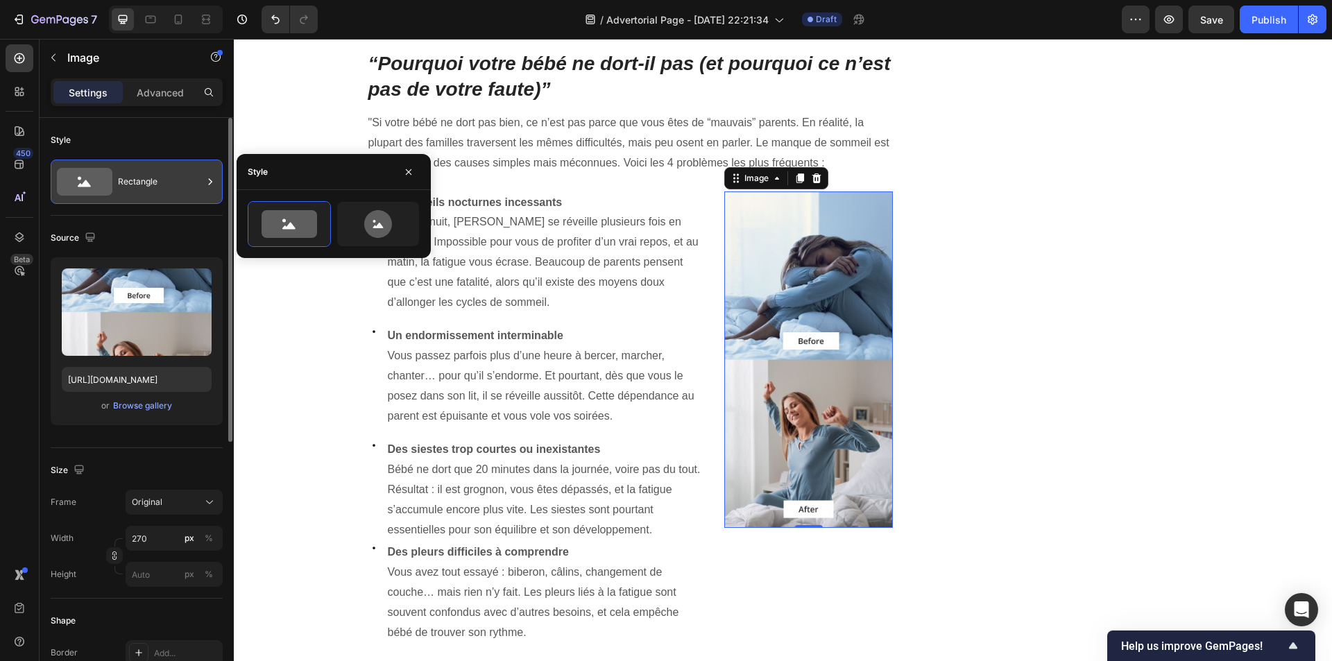
click at [175, 193] on div "Rectangle" at bounding box center [160, 182] width 85 height 32
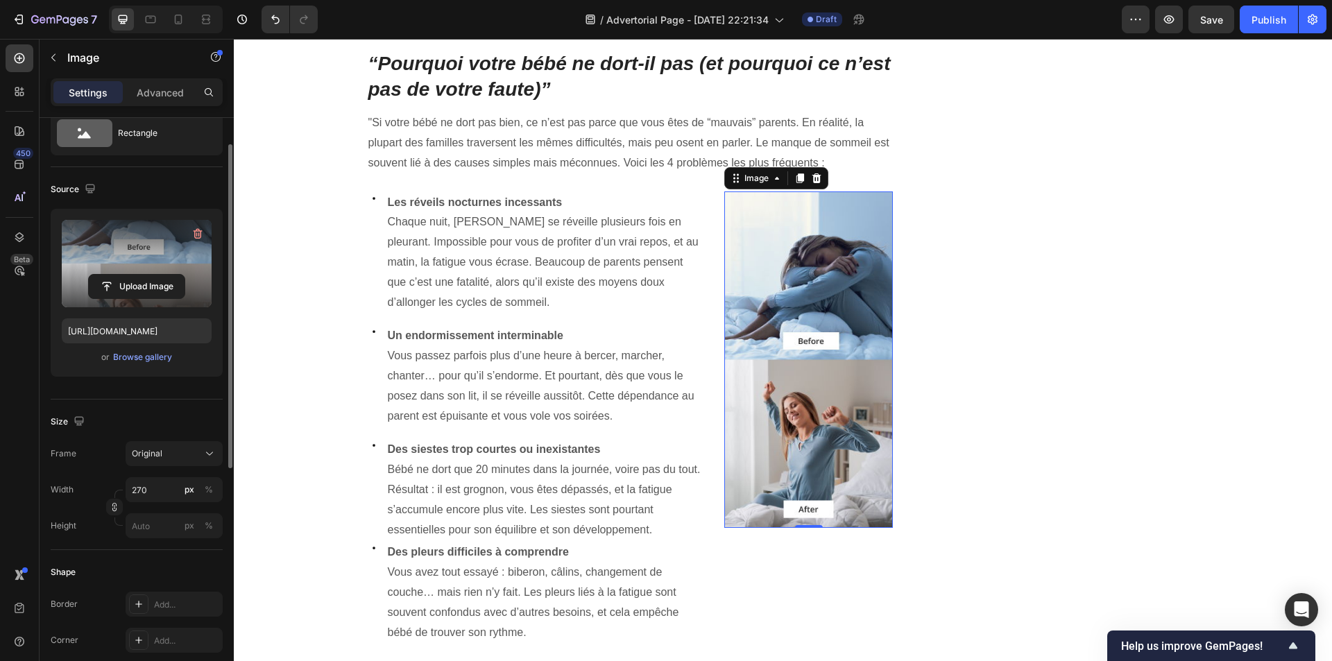
scroll to position [0, 0]
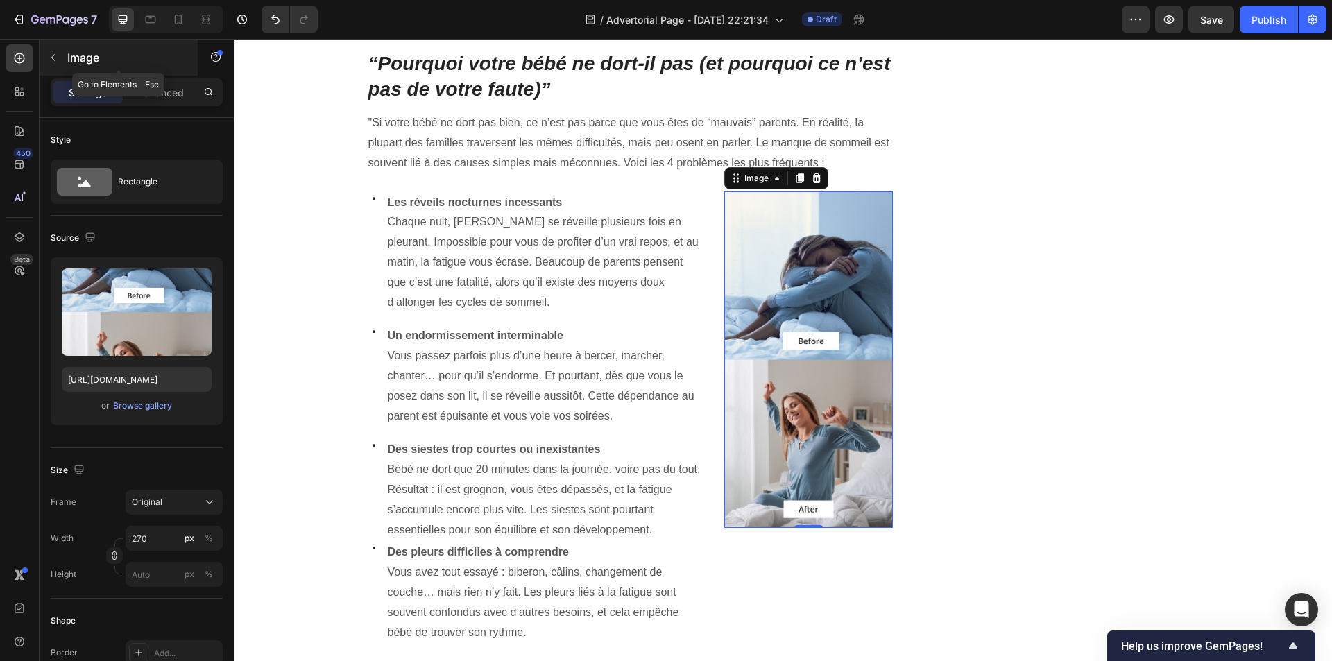
click at [57, 58] on icon "button" at bounding box center [53, 57] width 11 height 11
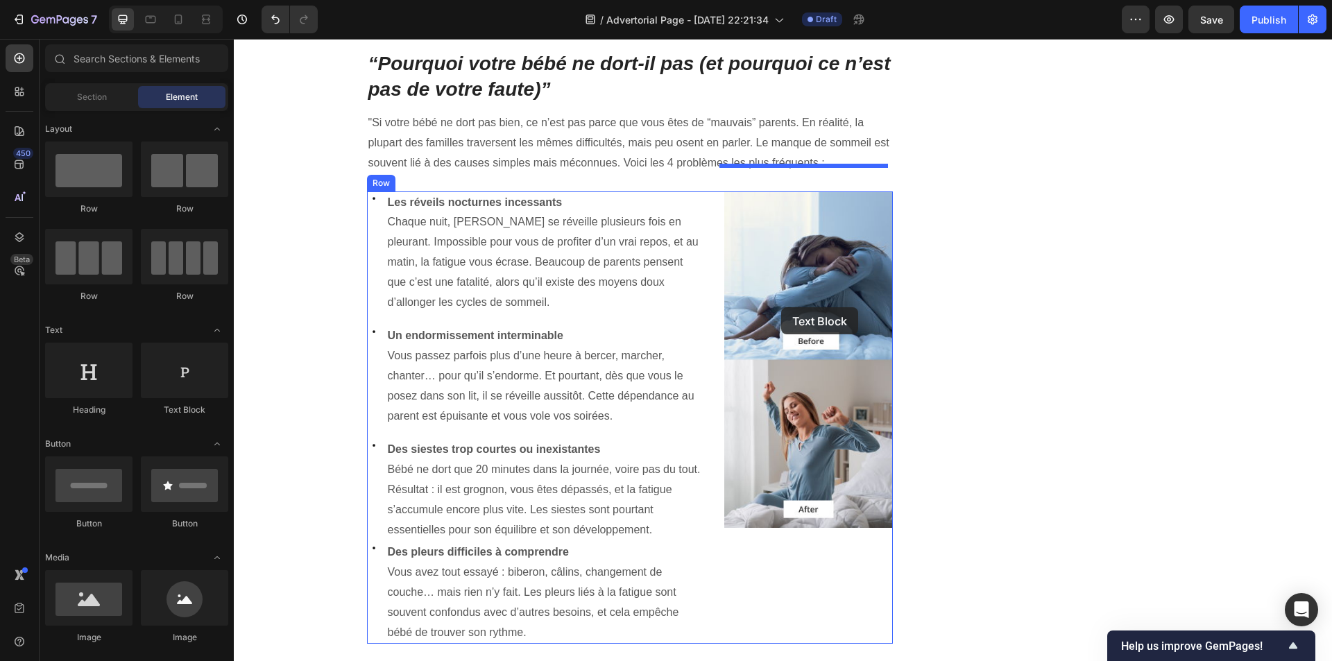
drag, startPoint x: 423, startPoint y: 423, endPoint x: 781, endPoint y: 307, distance: 376.2
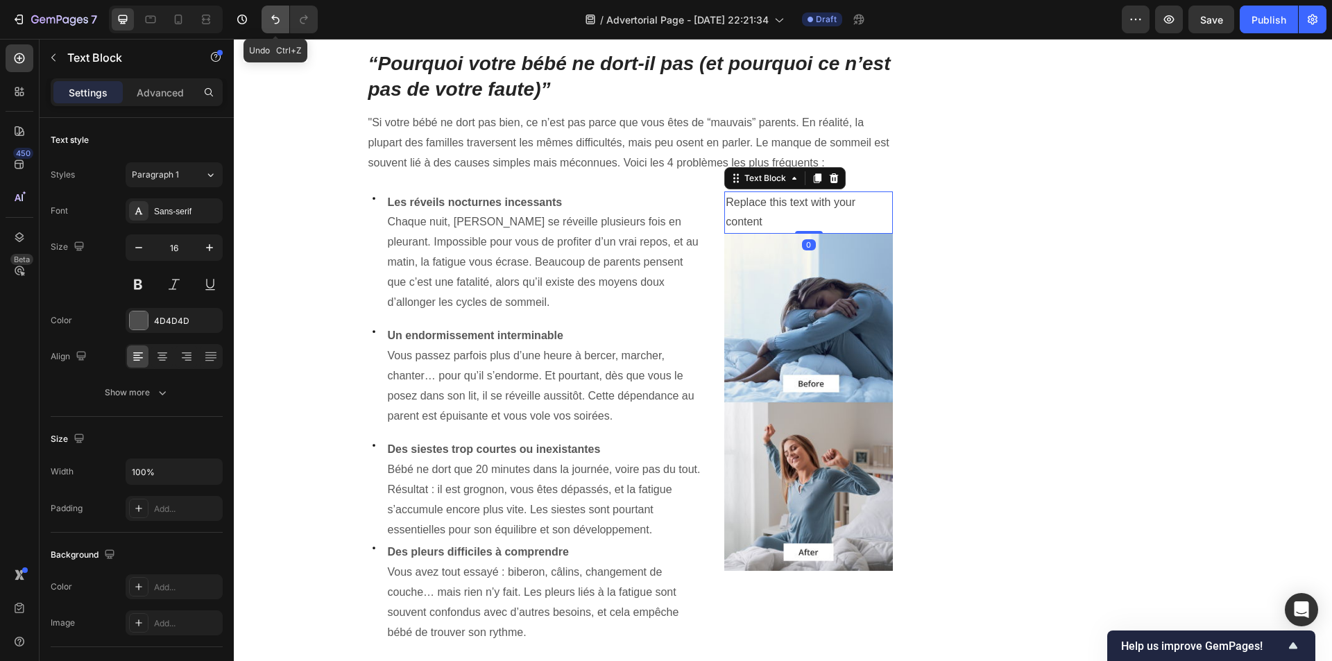
click at [270, 22] on icon "Undo/Redo" at bounding box center [275, 19] width 14 height 14
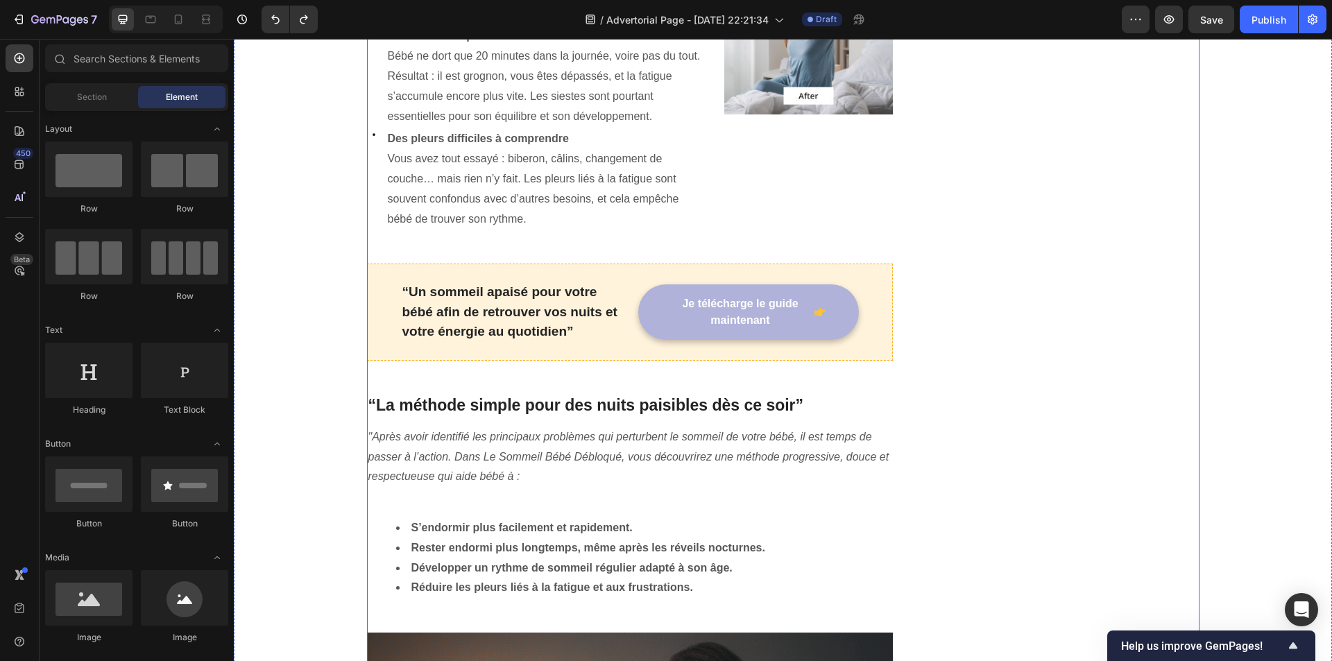
scroll to position [1306, 0]
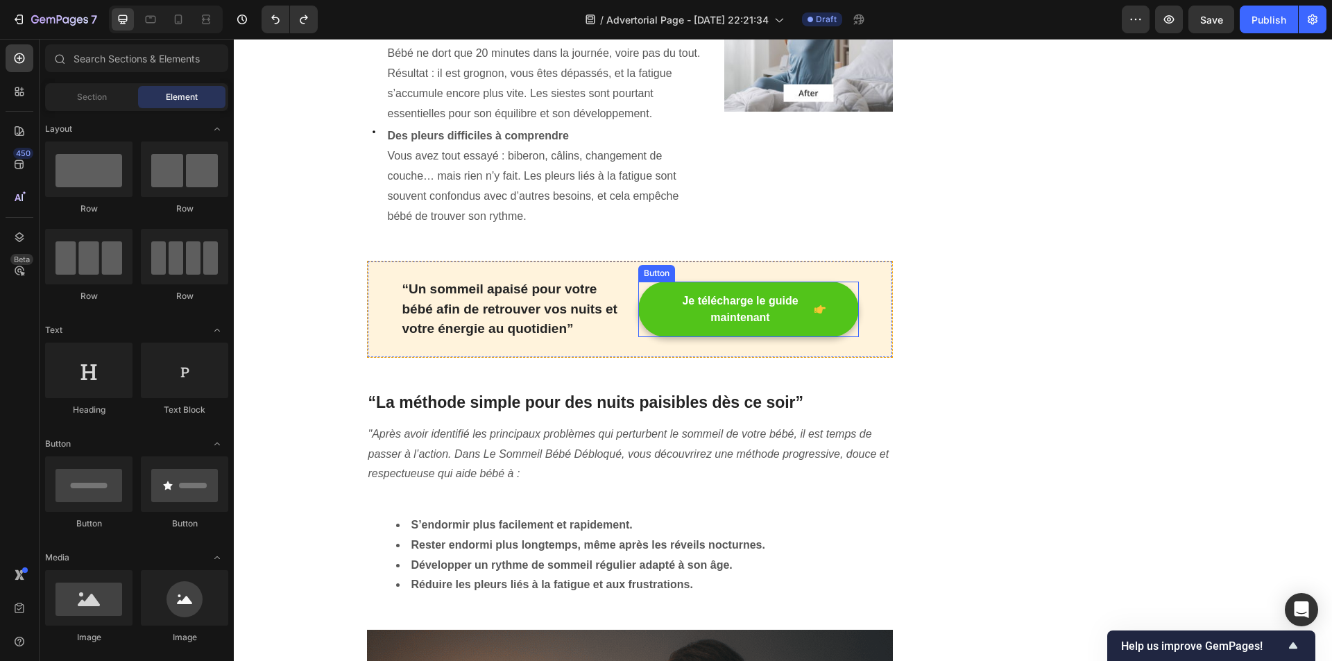
click at [807, 295] on div "Je télécharge le guide maintenant" at bounding box center [749, 309] width 154 height 33
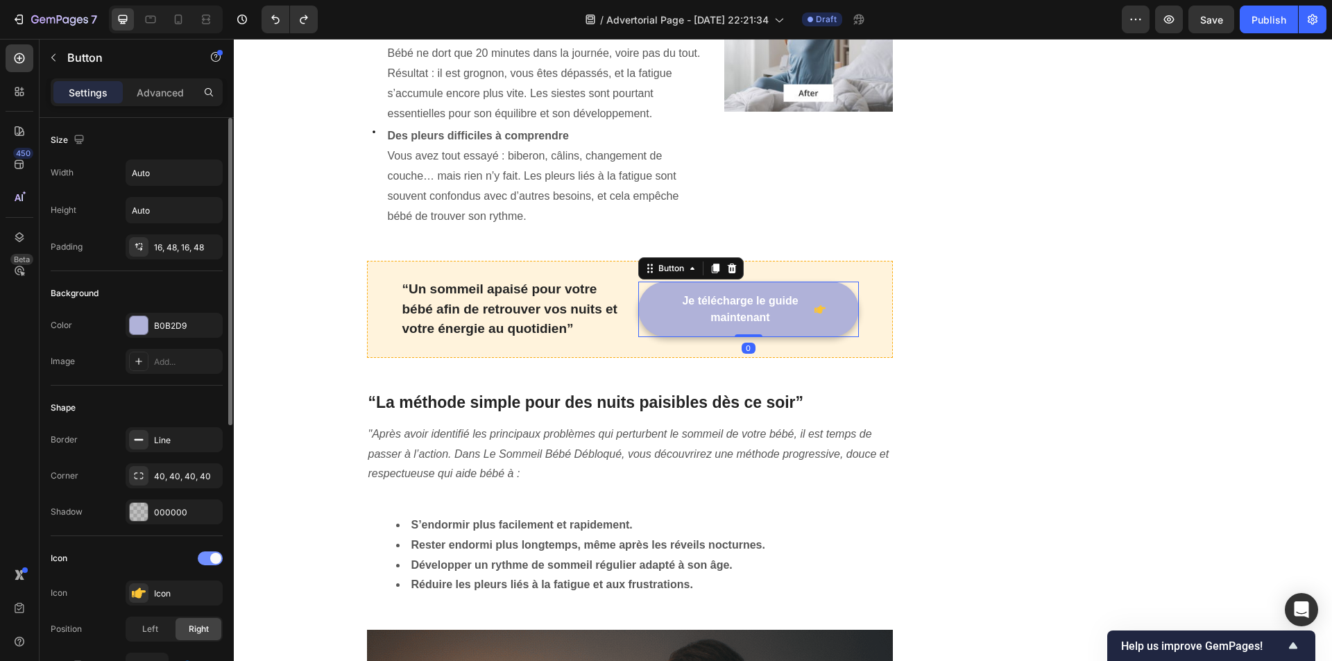
click at [203, 555] on div at bounding box center [210, 559] width 25 height 14
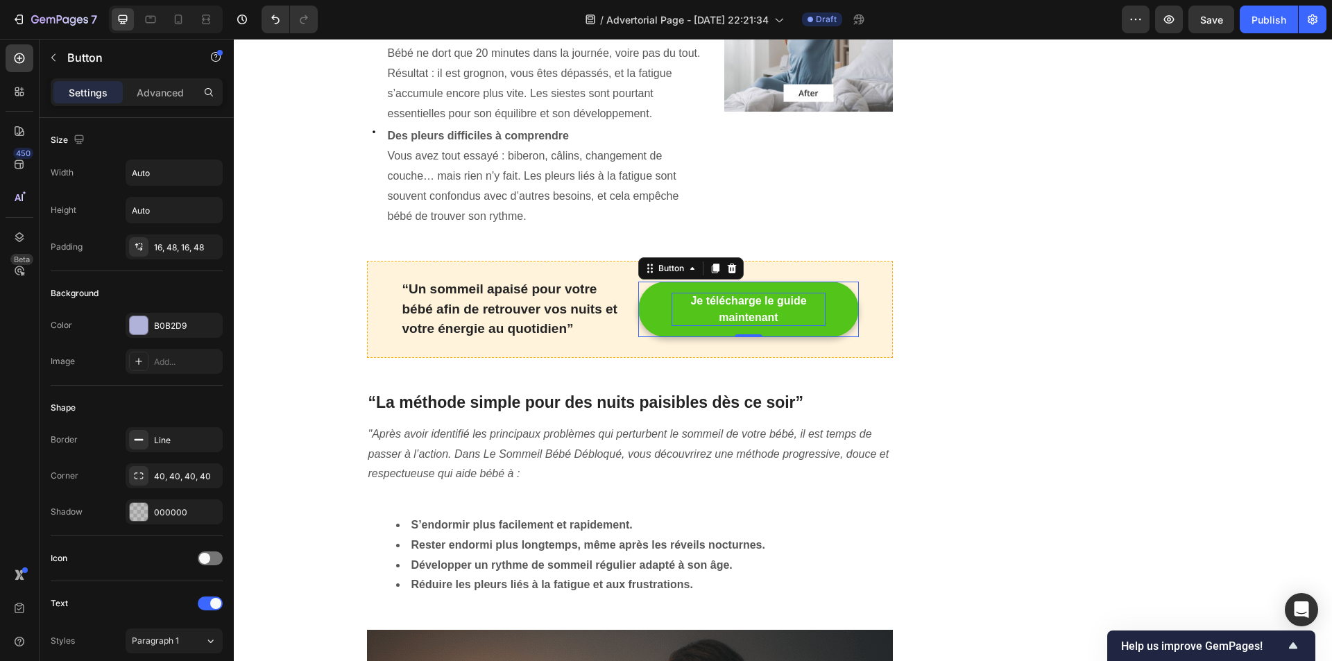
click at [778, 293] on p "Je télécharge le guide maintenant" at bounding box center [749, 309] width 154 height 33
click at [638, 282] on button "Je télécharge le guide maintenant" at bounding box center [748, 309] width 221 height 55
click at [957, 296] on div "🌙 Retrouvez enfin des nuits paisibles grâce à ce guide pratique Heading Icon Mé…" at bounding box center [1067, 254] width 263 height 2782
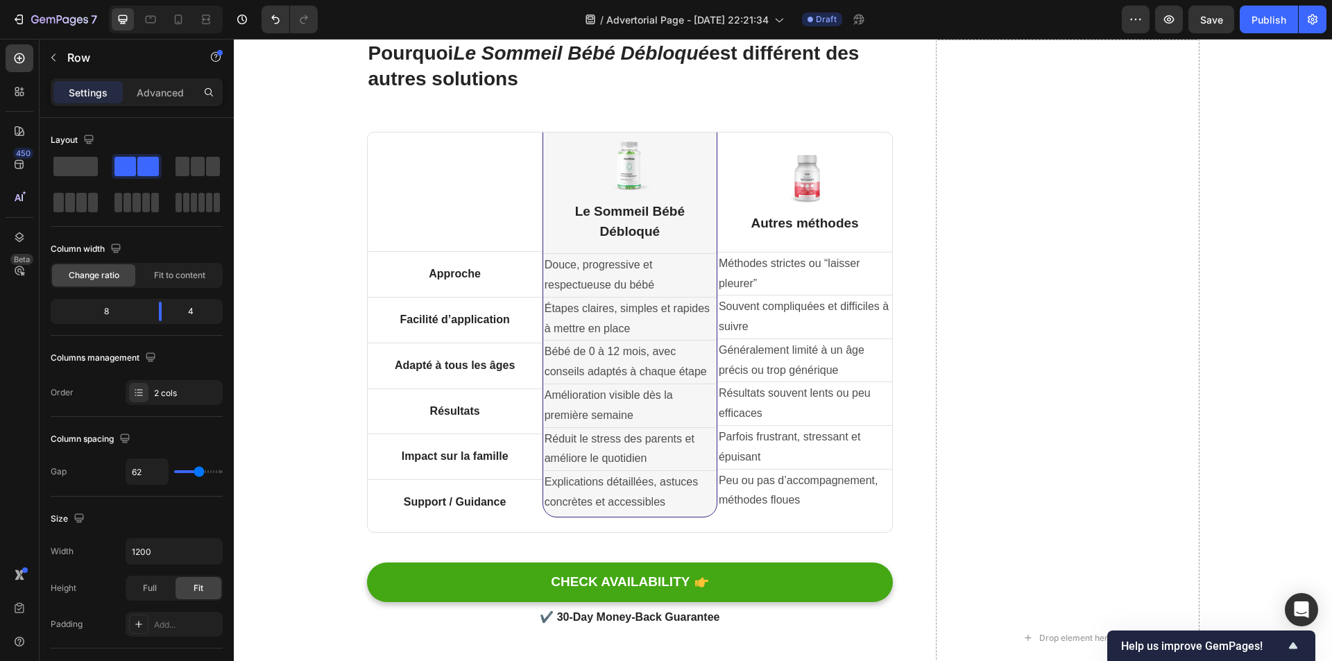
scroll to position [2416, 0]
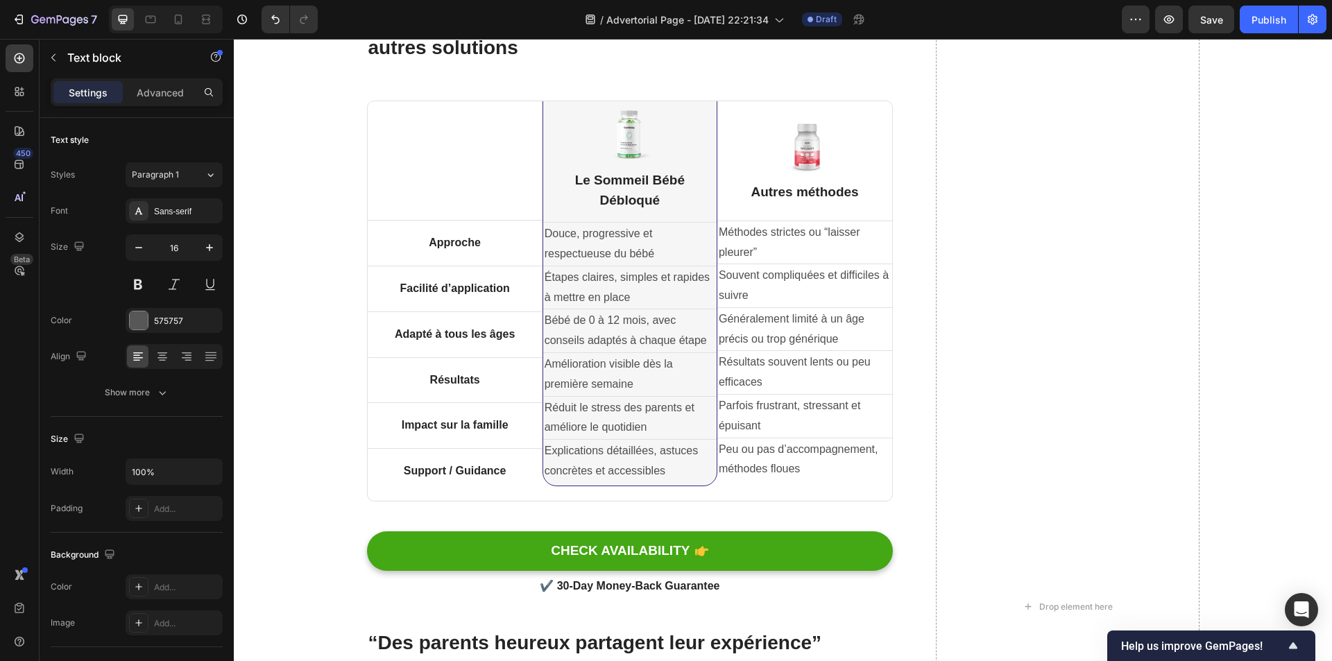
click at [621, 8] on div at bounding box center [630, 6] width 28 height 4
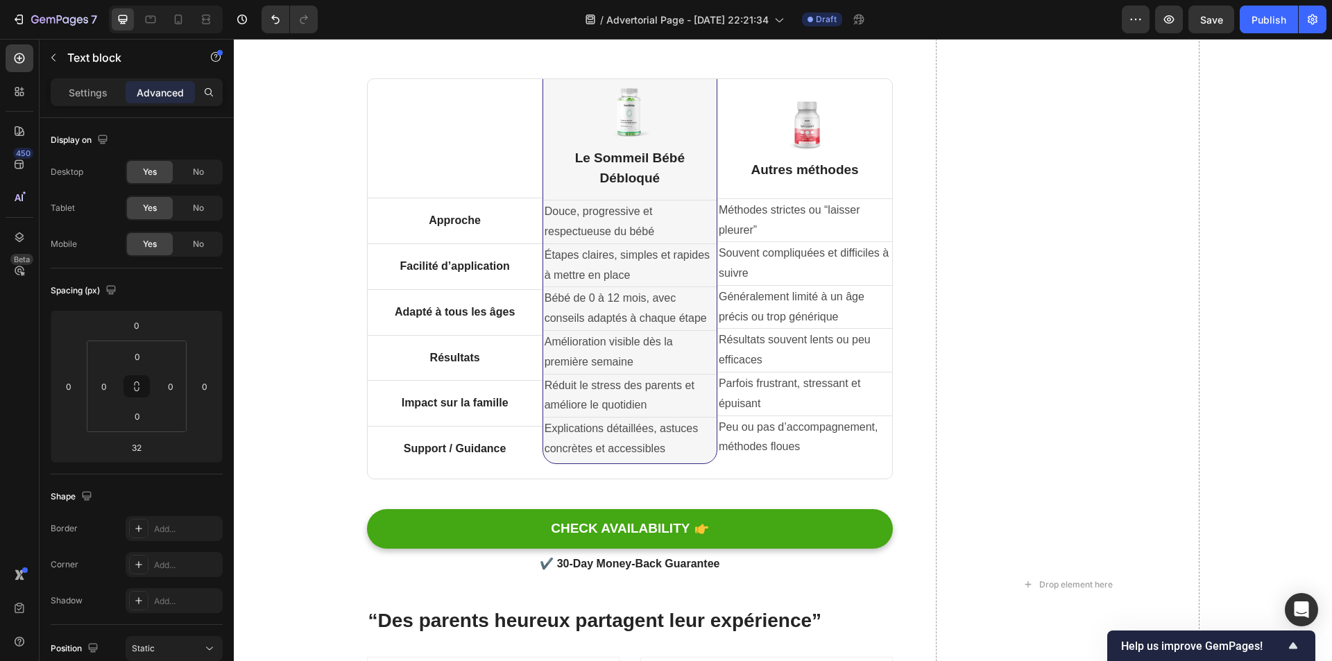
drag, startPoint x: 622, startPoint y: 412, endPoint x: 620, endPoint y: 386, distance: 25.7
type input "0"
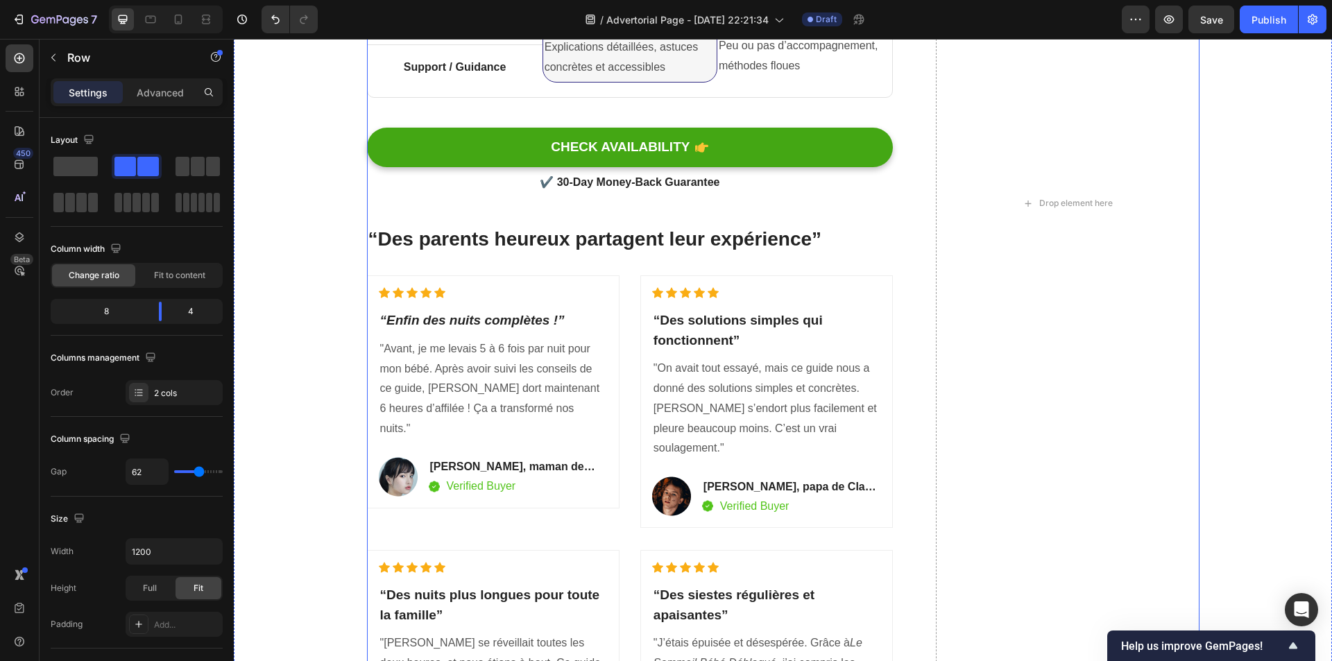
scroll to position [2081, 0]
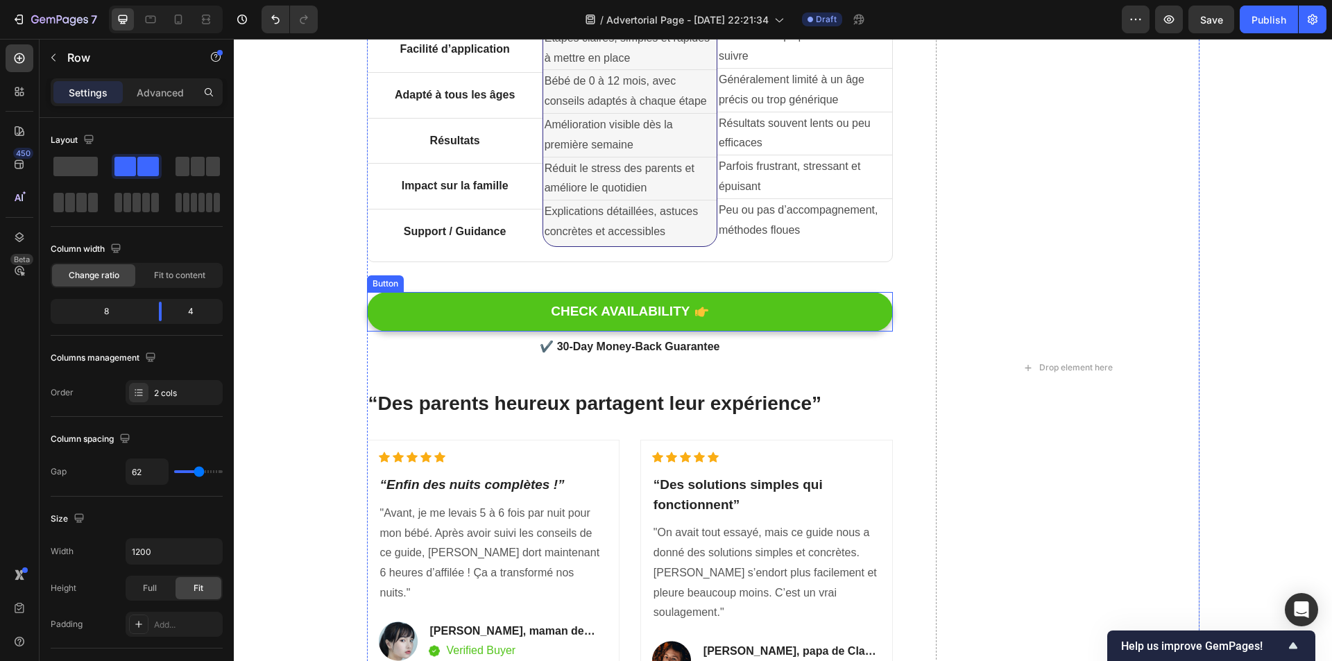
click at [739, 309] on button "CHECK AVAILABILITY" at bounding box center [630, 312] width 527 height 40
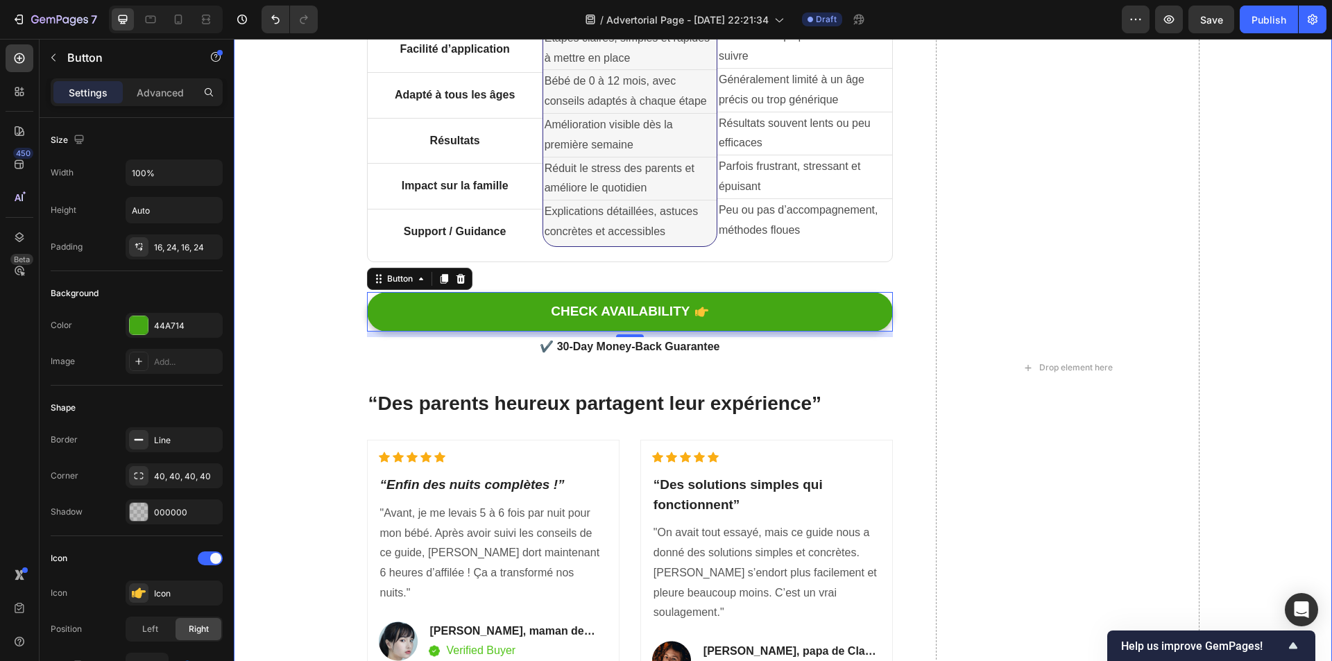
click at [303, 364] on div "Pourquoi Le Sommeil Bébé Débloqué est différent des autres solutions Heading Ti…" at bounding box center [782, 396] width 1077 height 1254
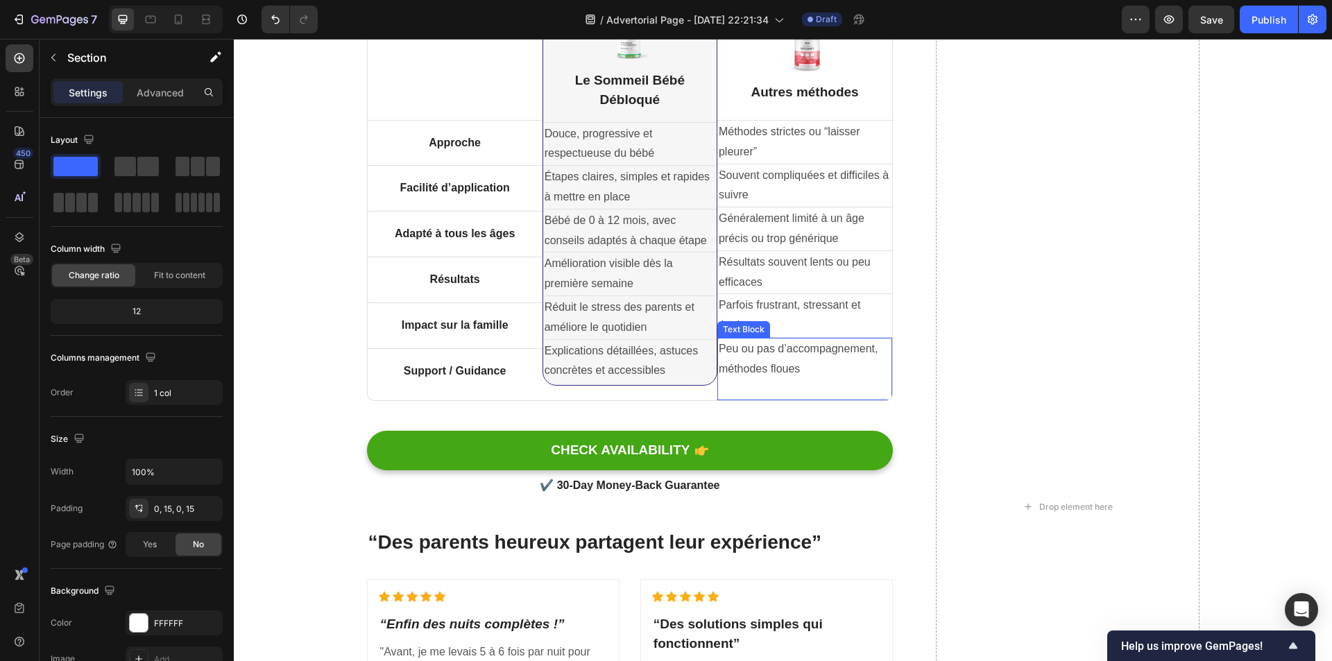
scroll to position [2995, 0]
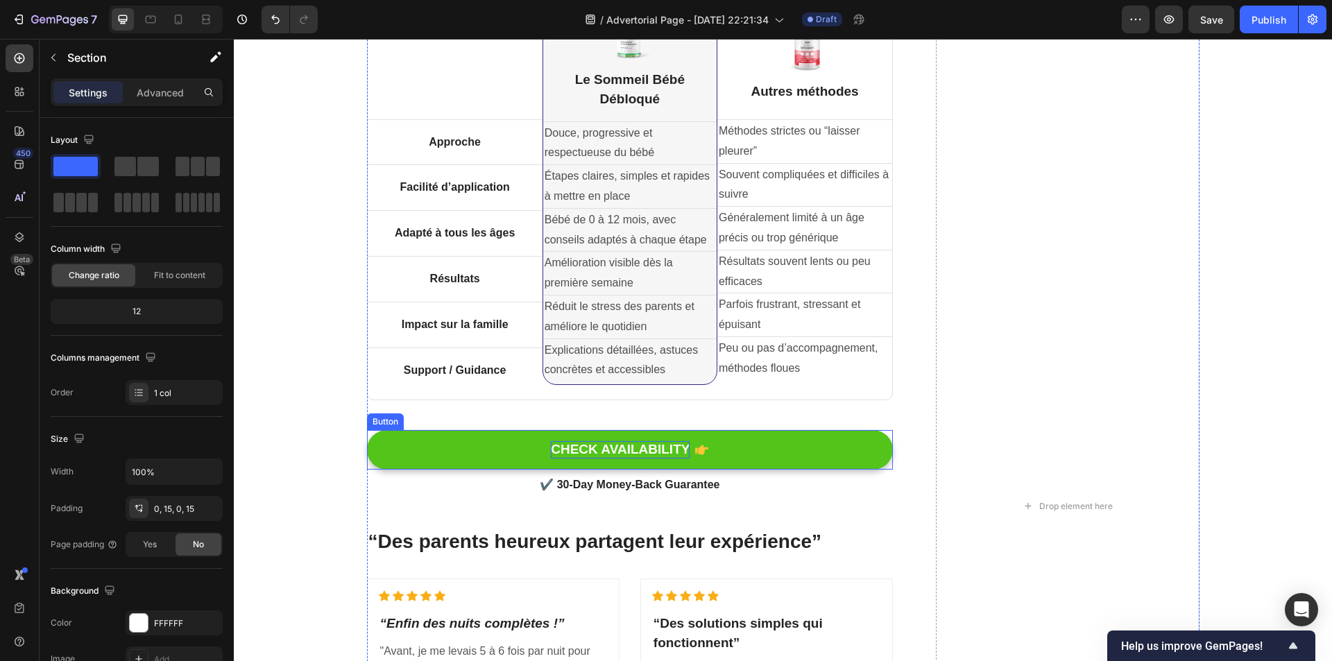
click at [653, 448] on div "CHECK AVAILABILITY" at bounding box center [620, 449] width 139 height 17
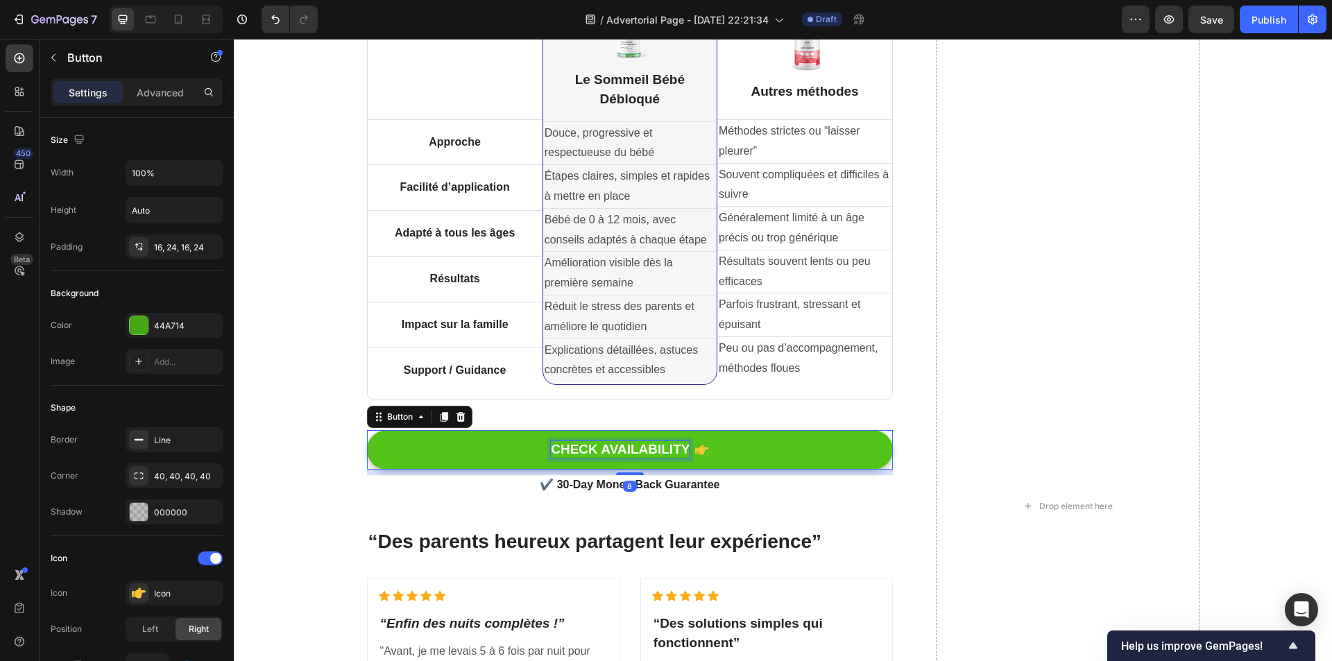
click at [626, 450] on div "CHECK AVAILABILITY" at bounding box center [620, 449] width 139 height 17
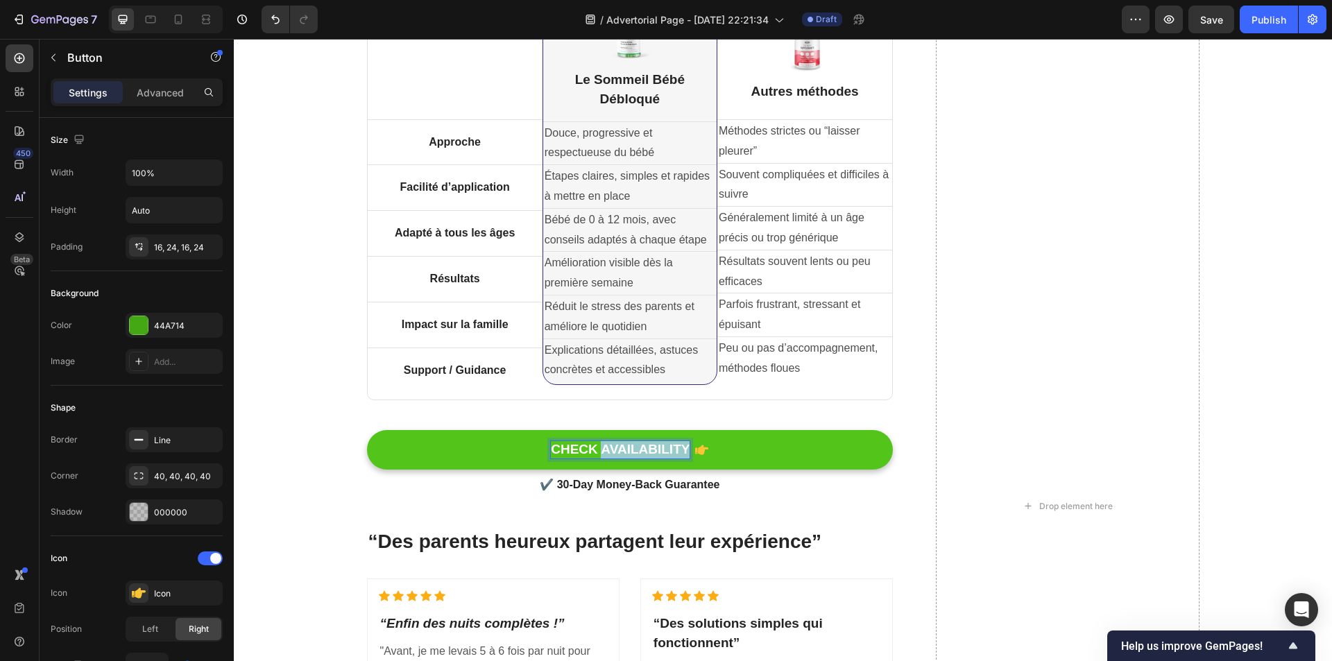
click at [626, 450] on p "CHECK AVAILABILITY" at bounding box center [620, 449] width 139 height 17
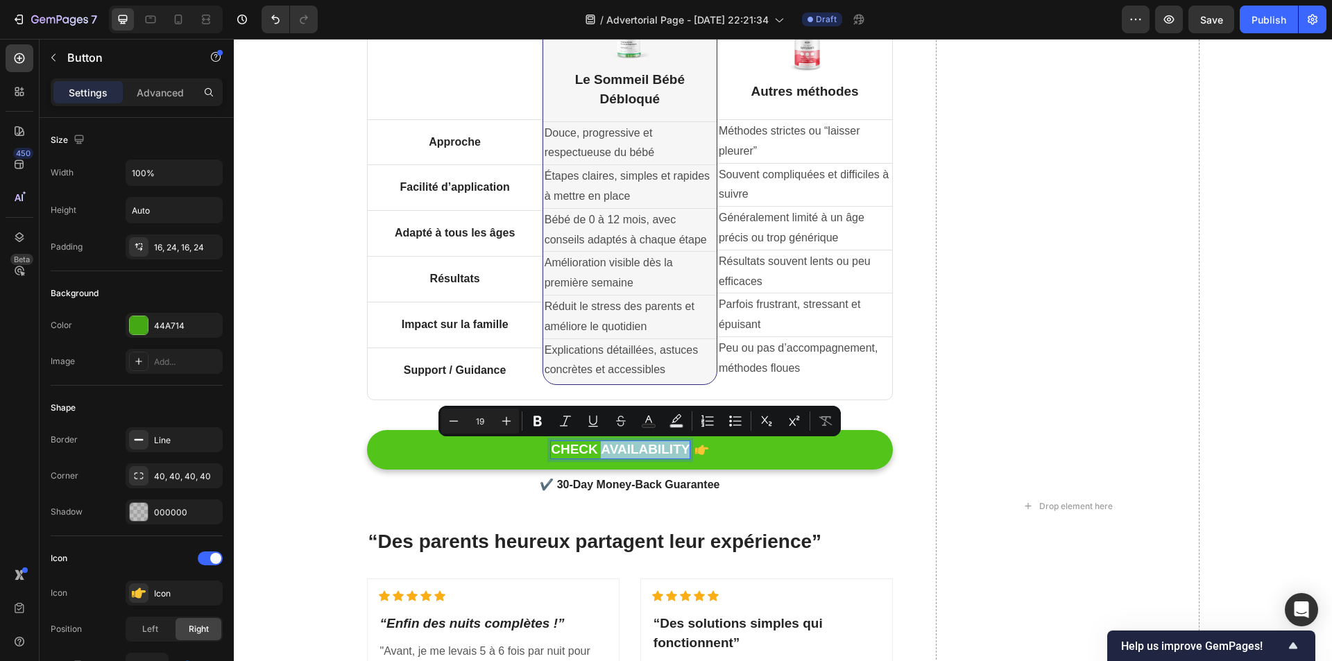
click at [626, 450] on p "CHECK AVAILABILITY" at bounding box center [620, 449] width 139 height 17
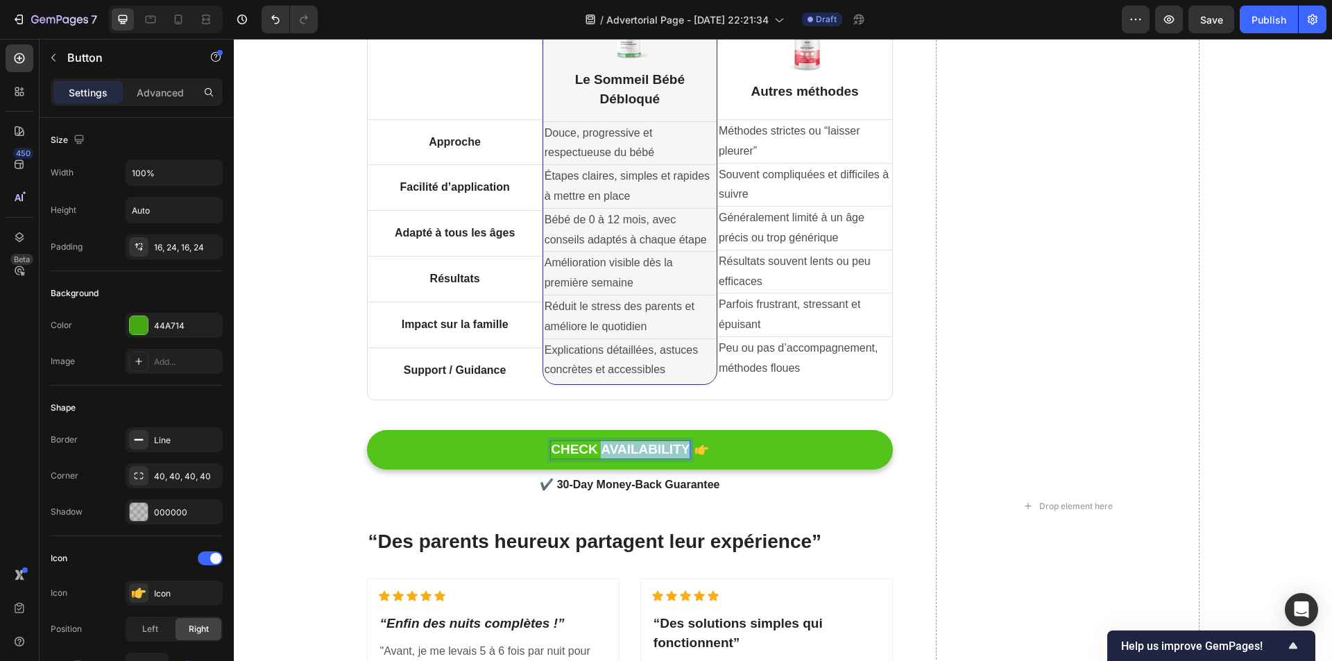
click at [626, 450] on p "CHECK AVAILABILITY" at bounding box center [620, 449] width 139 height 17
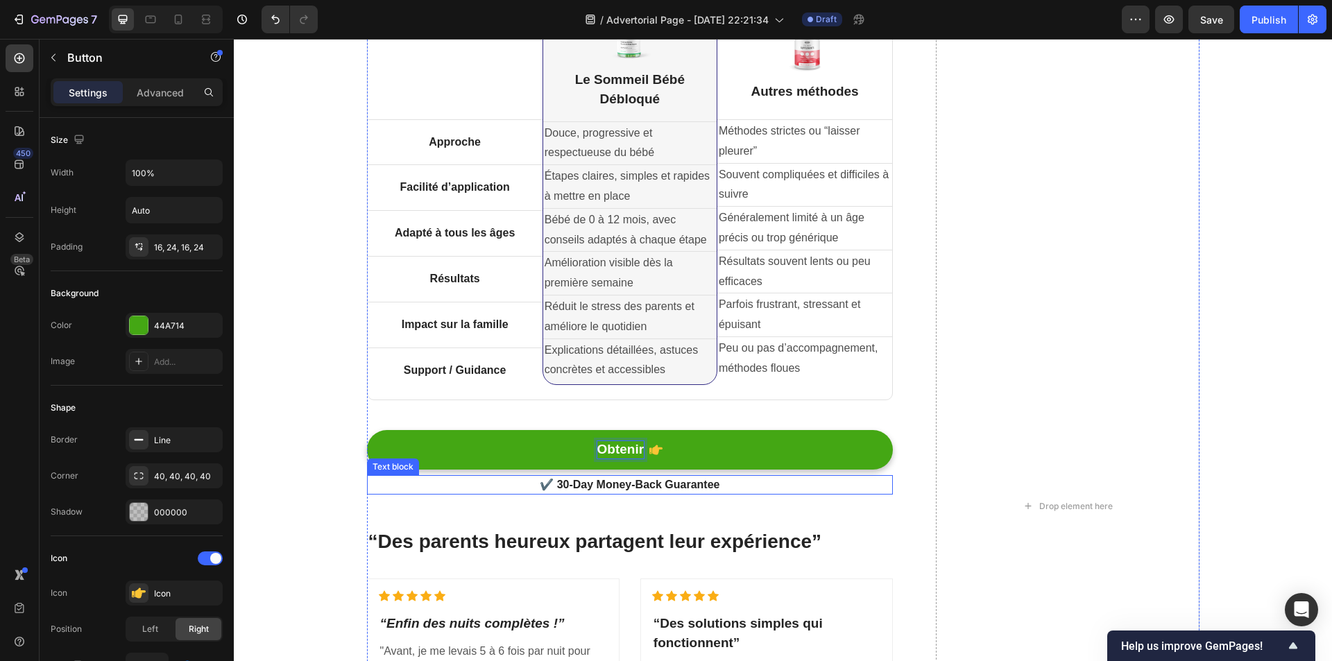
click at [367, 430] on button "Obtenir" at bounding box center [630, 450] width 527 height 40
click at [367, 430] on button "Obtenir la" at bounding box center [630, 450] width 527 height 40
click at [367, 430] on button "Accédez" at bounding box center [630, 450] width 527 height 40
click at [367, 430] on button "Accédez au" at bounding box center [630, 450] width 527 height 40
click at [367, 430] on button "Accédez au ebook" at bounding box center [630, 450] width 527 height 40
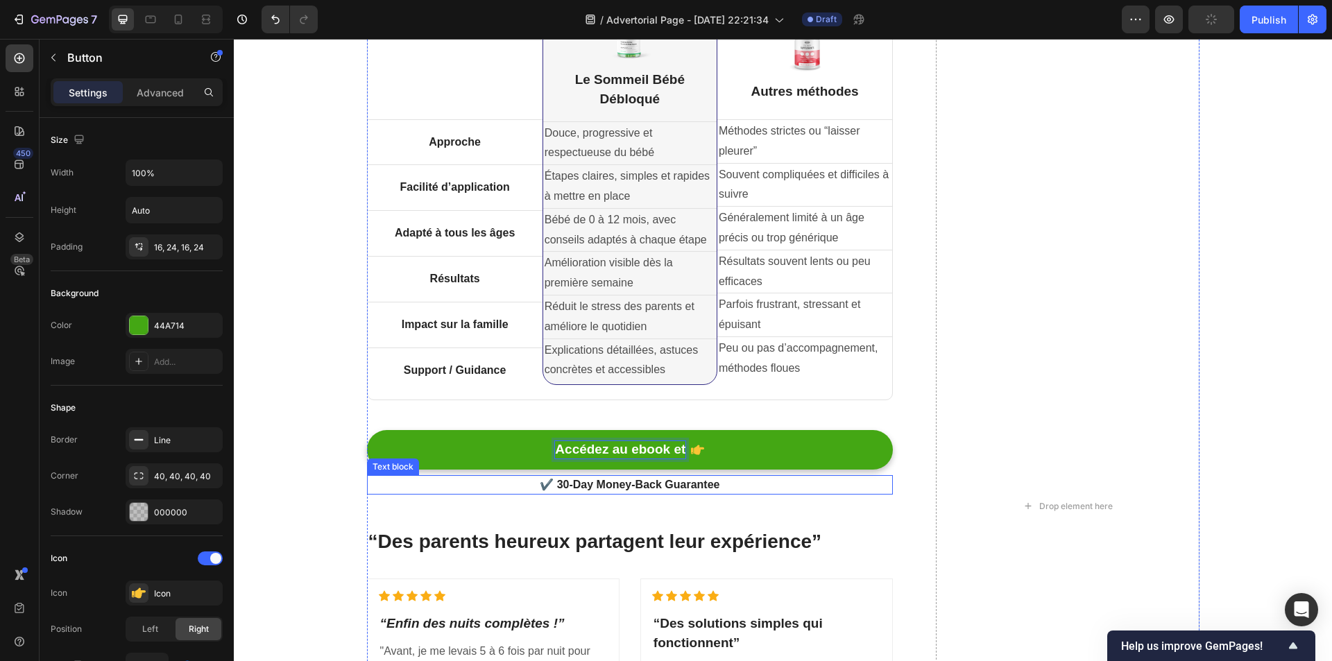
click at [367, 430] on button "Accédez au ebook et" at bounding box center [630, 450] width 527 height 40
click at [367, 430] on button "Accédez au ebook et retrouvez" at bounding box center [630, 450] width 527 height 40
click at [367, 430] on button "Accédez au ebook et retrouvez vos" at bounding box center [630, 450] width 527 height 40
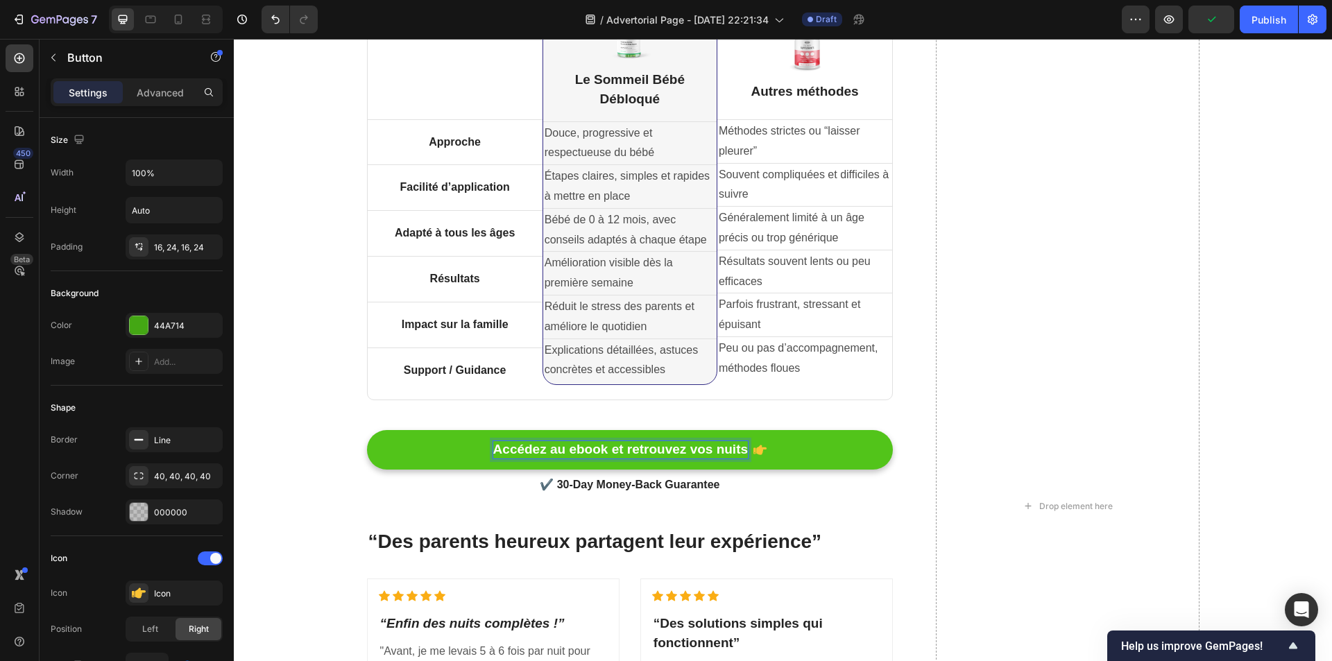
click at [581, 444] on p "Accédez au ebook et retrouvez vos nuits" at bounding box center [620, 449] width 255 height 17
click at [1251, 324] on div "Pourquoi Le Sommeil Bébé Débloqué est différent des autres solutions Heading Ti…" at bounding box center [782, 535] width 1077 height 1254
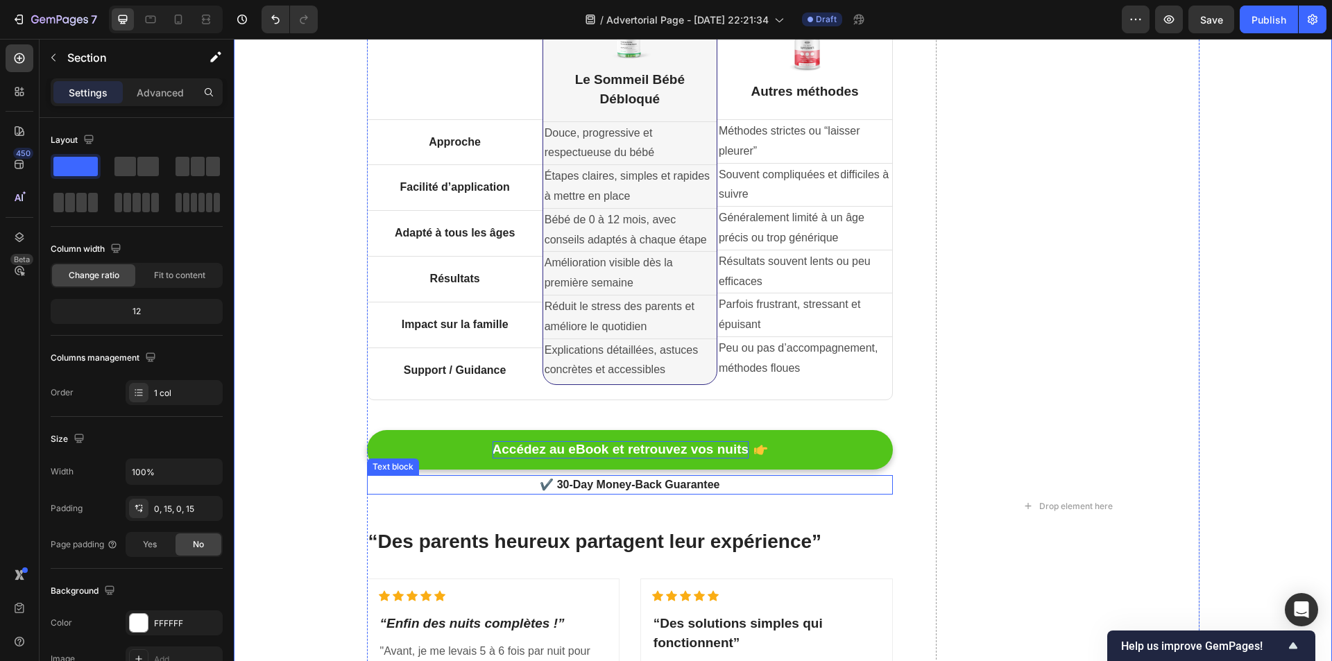
click at [630, 483] on p "✔️ 30-Day Money-Back Guarantee" at bounding box center [630, 485] width 524 height 17
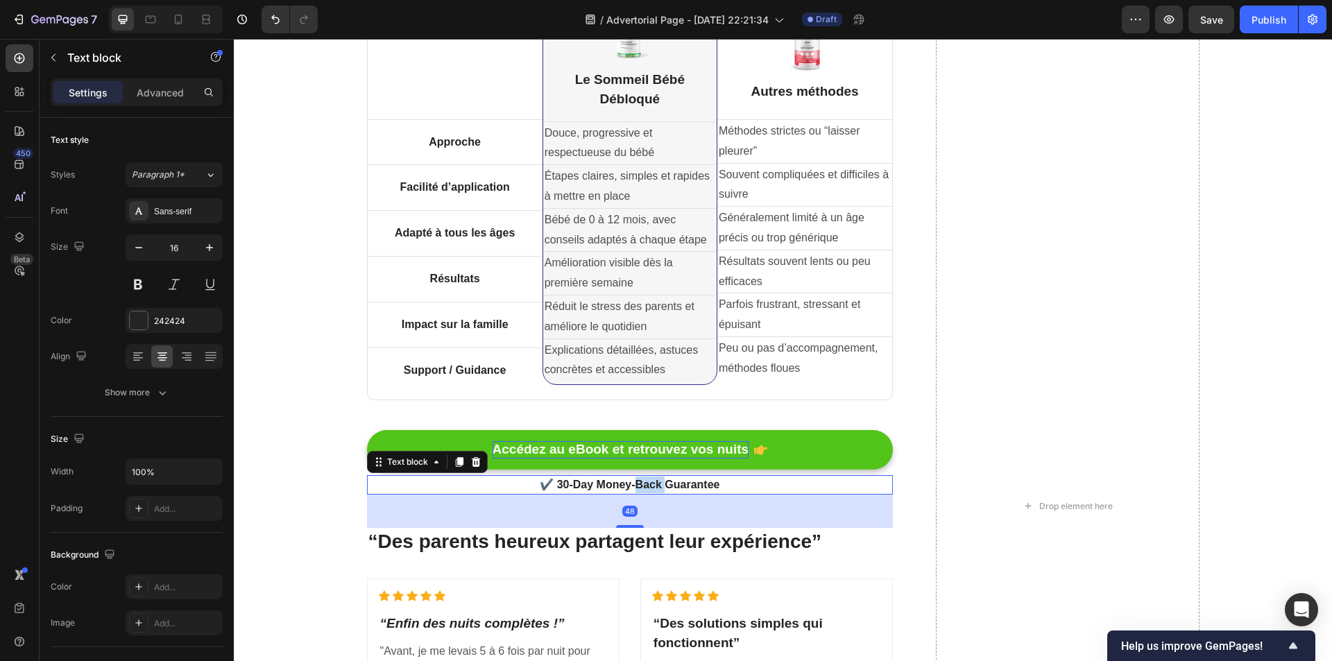
click at [630, 483] on p "✔️ 30-Day Money-Back Guarantee" at bounding box center [630, 485] width 524 height 17
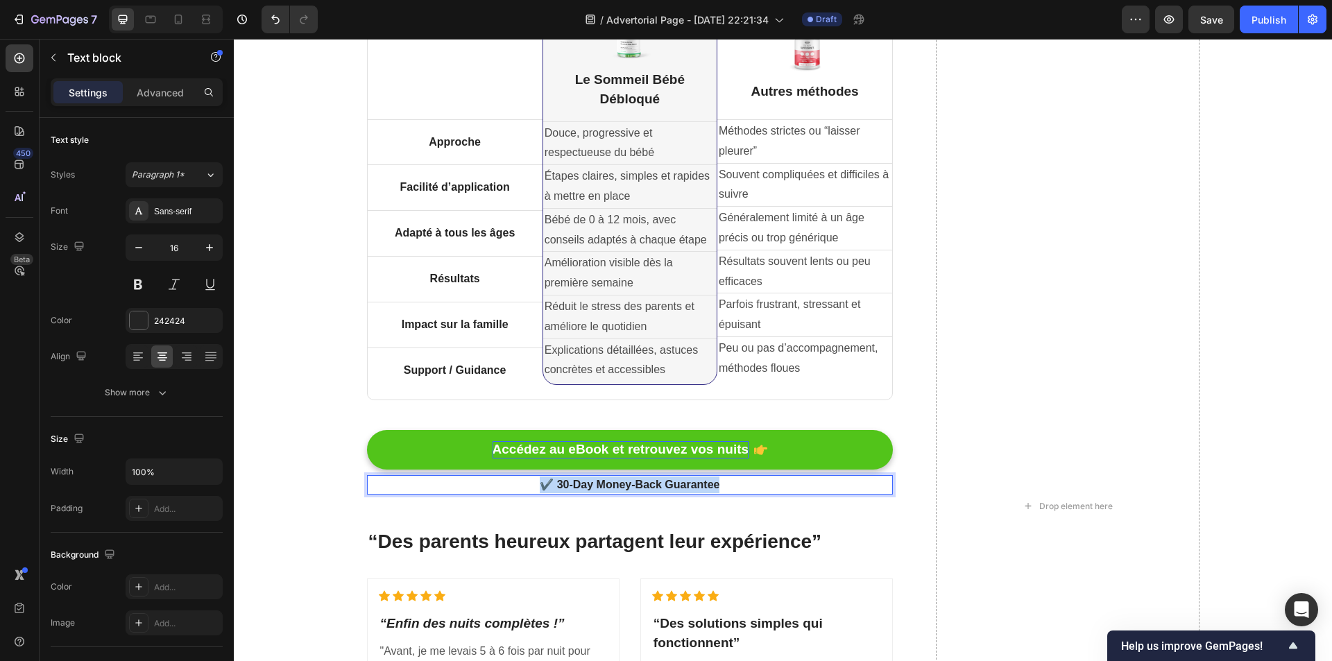
click at [630, 483] on p "✔️ 30-Day Money-Back Guarantee" at bounding box center [630, 485] width 524 height 17
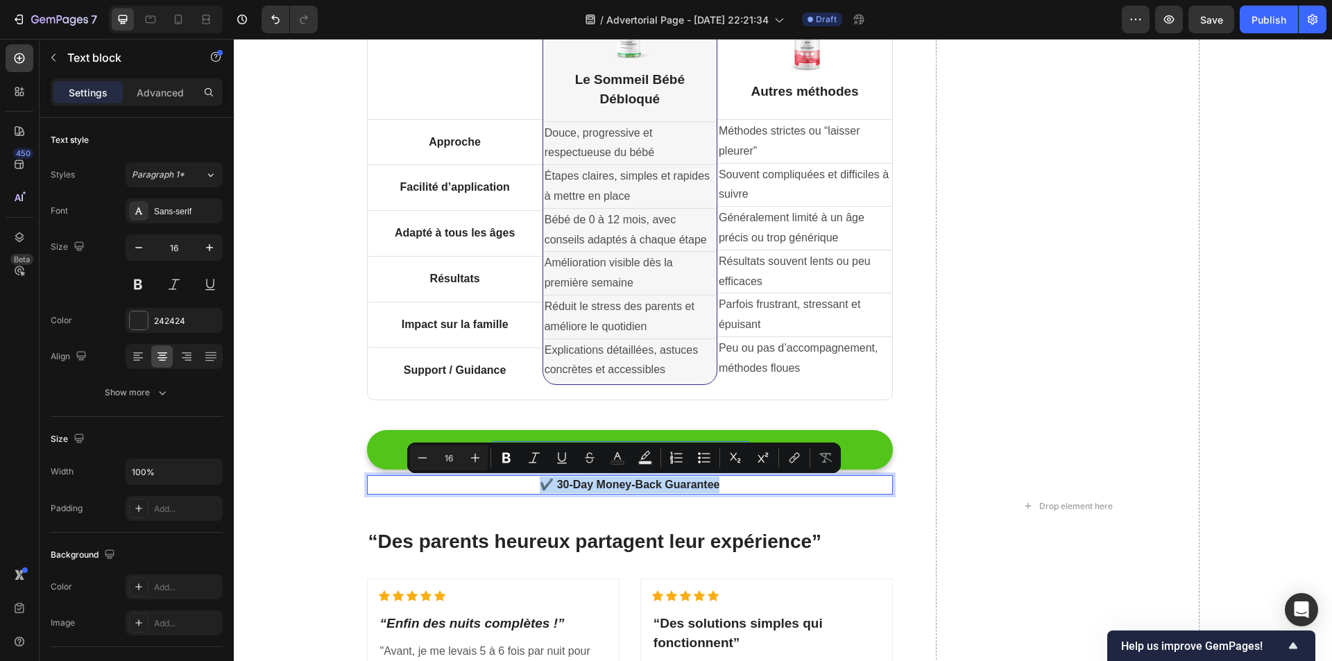
click at [576, 483] on p "✔️ 30-Day Money-Back Guarantee" at bounding box center [630, 485] width 524 height 17
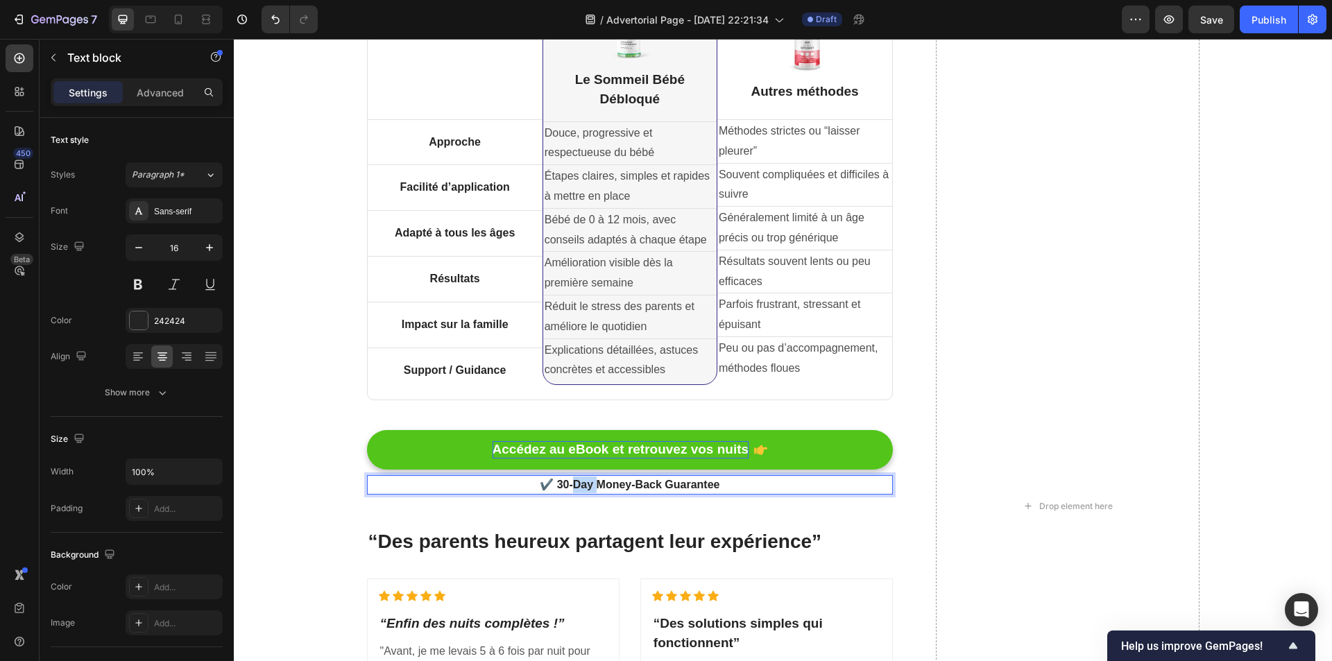
click at [576, 483] on p "✔️ 30-Day Money-Back Guarantee" at bounding box center [630, 485] width 524 height 17
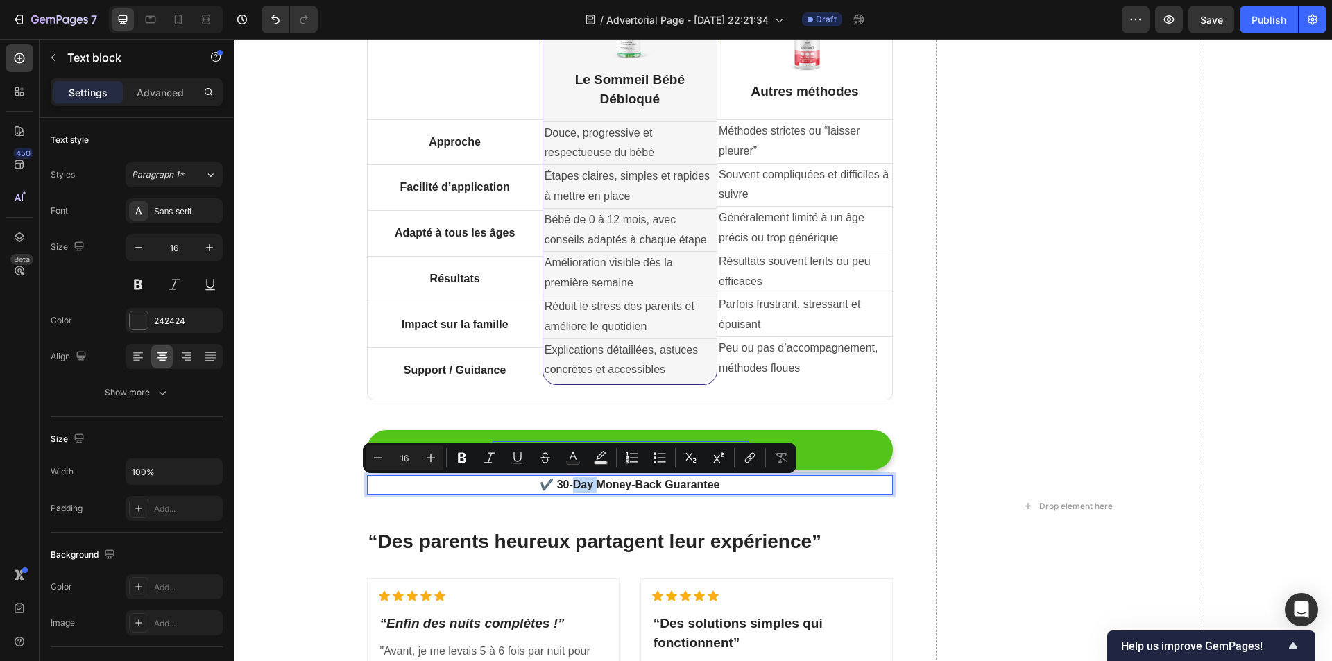
click at [571, 483] on p "✔️ 30-Day Money-Back Guarantee" at bounding box center [630, 485] width 524 height 17
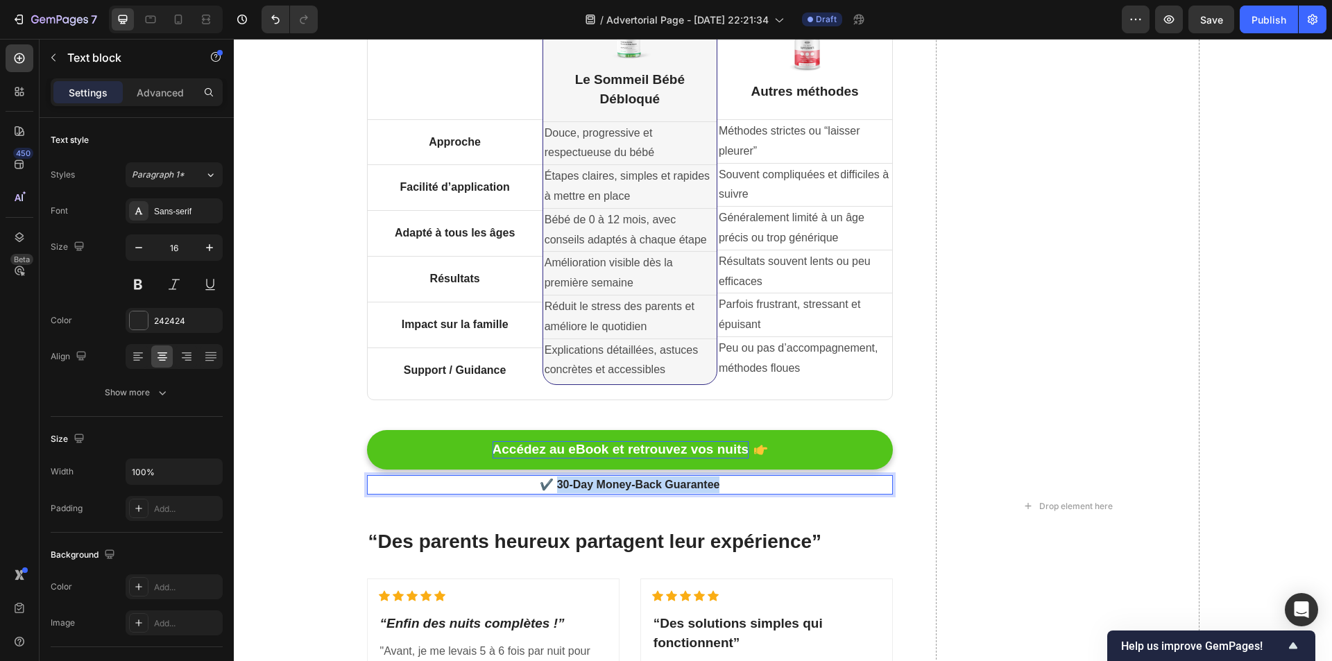
drag, startPoint x: 554, startPoint y: 484, endPoint x: 715, endPoint y: 484, distance: 160.2
click at [715, 484] on p "✔️ 30-Day Money-Back Guarantee" at bounding box center [630, 485] width 524 height 17
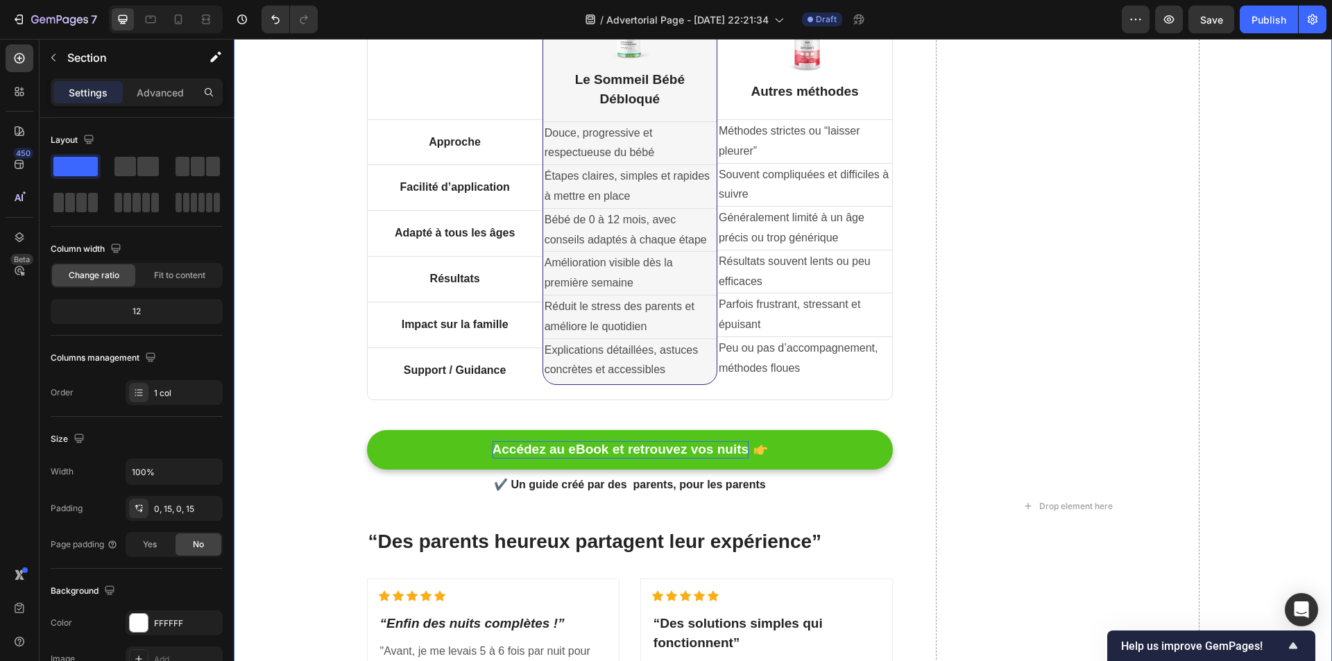
click at [1216, 315] on div "Pourquoi Le Sommeil Bébé Débloqué est différent des autres solutions Heading Ti…" at bounding box center [782, 535] width 1077 height 1254
click at [801, 456] on button "Accédez au eBook et retrouvez vos nuits" at bounding box center [630, 450] width 527 height 40
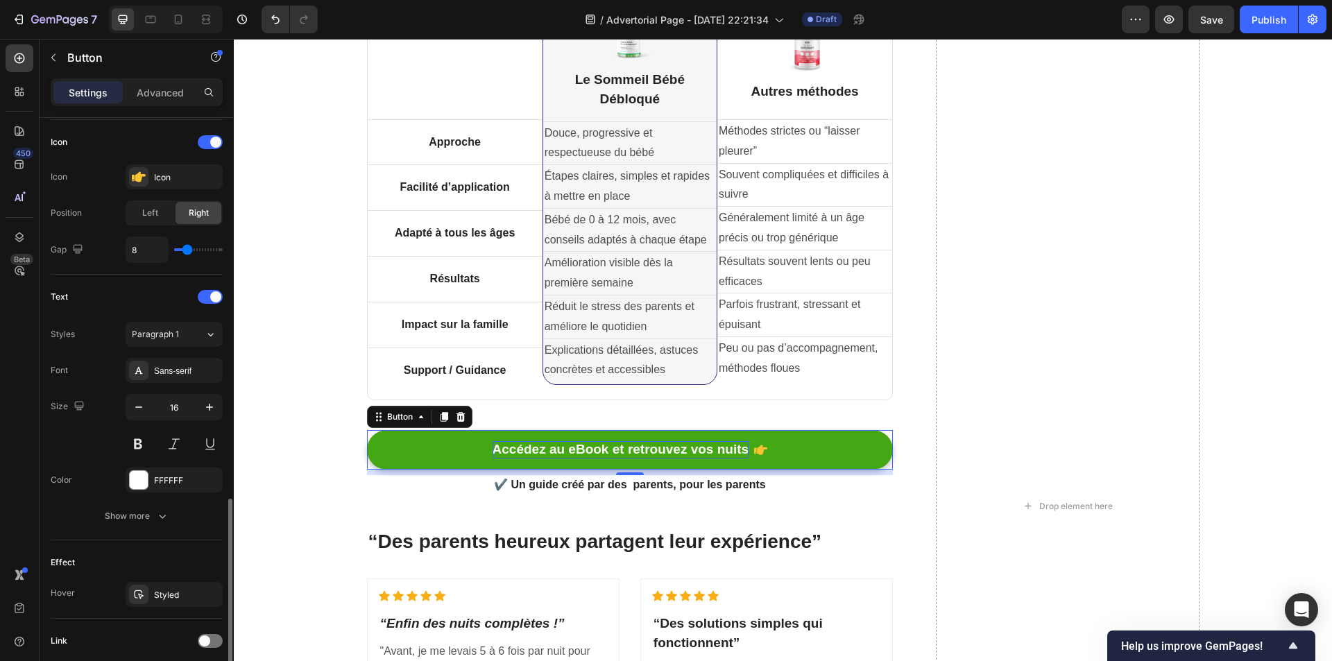
scroll to position [522, 0]
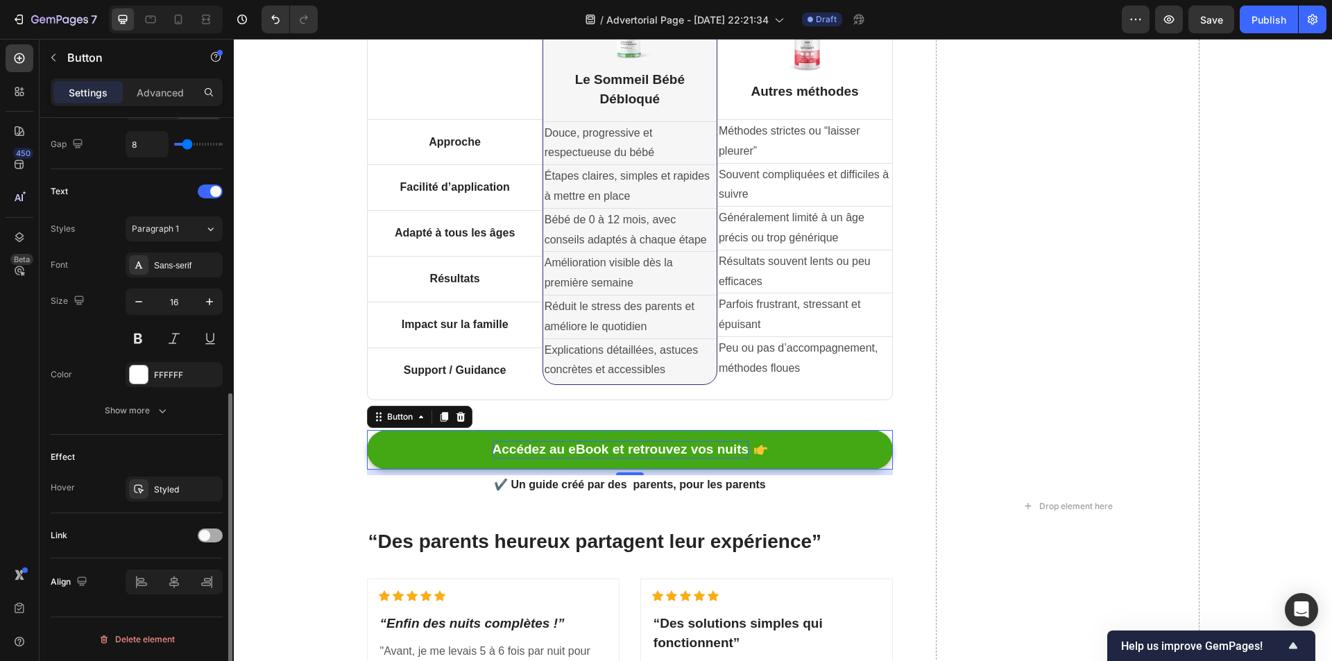
click at [212, 538] on div at bounding box center [210, 536] width 25 height 14
click at [162, 563] on button "Open page" at bounding box center [174, 570] width 97 height 25
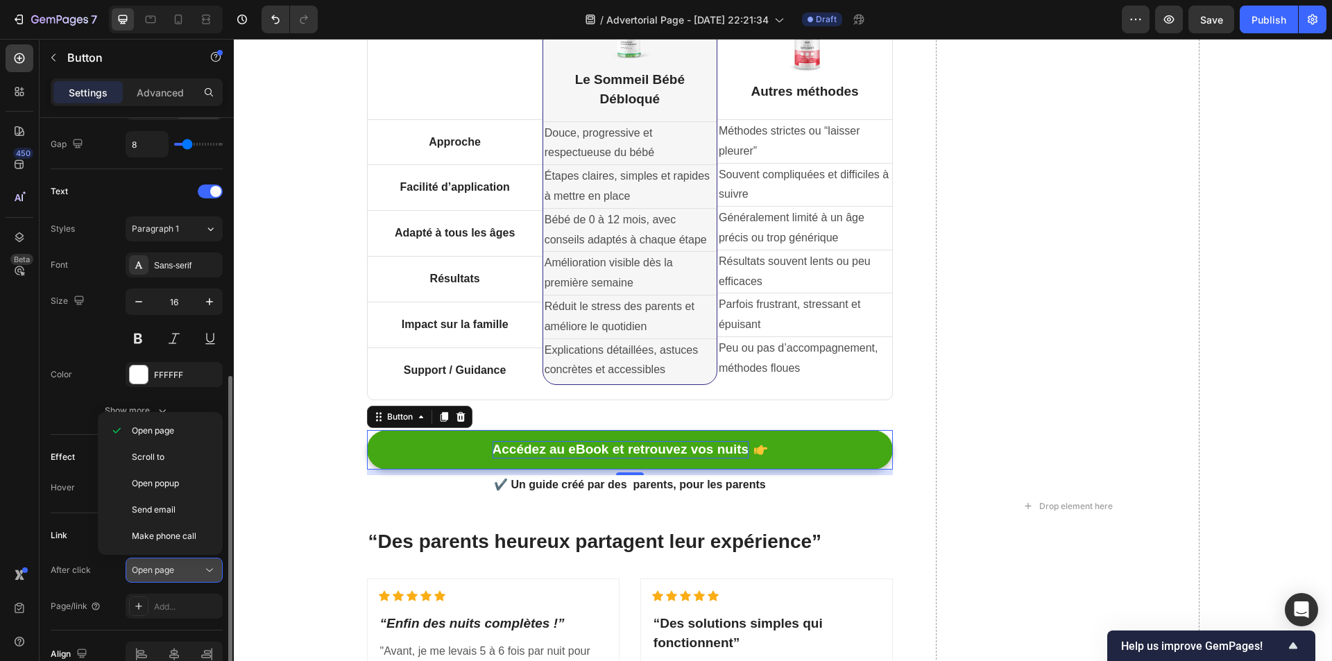
click at [162, 563] on button "Open page" at bounding box center [174, 570] width 97 height 25
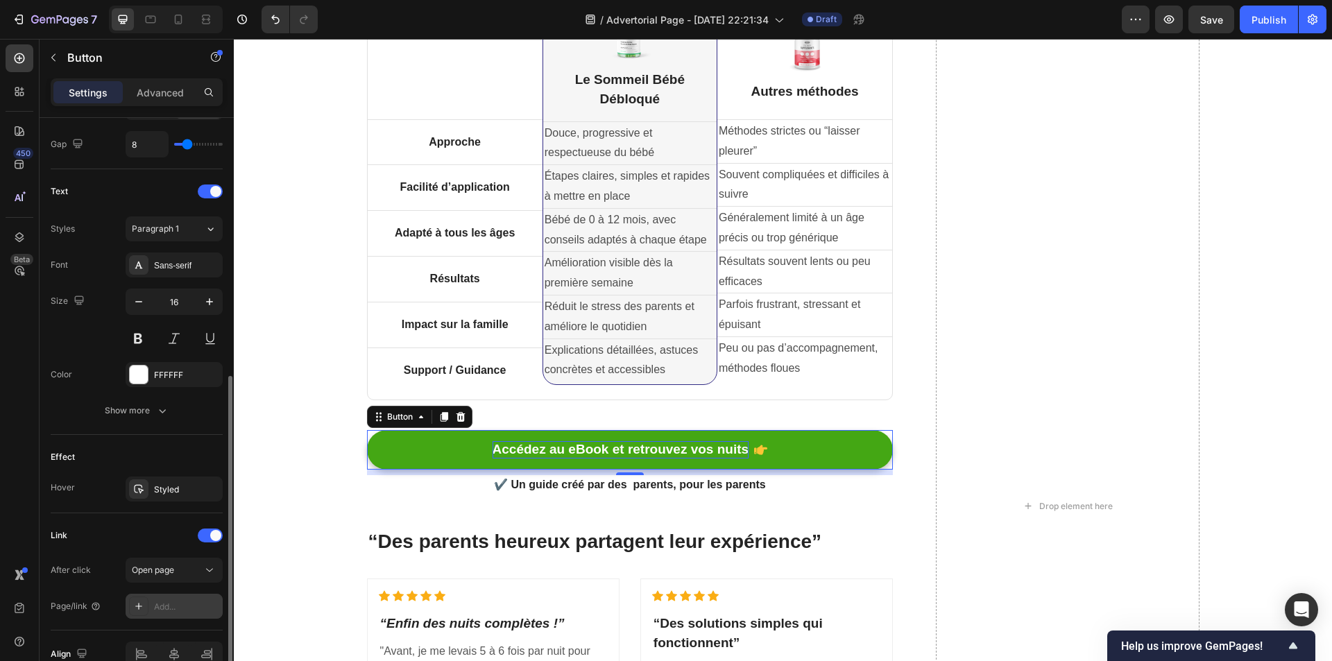
click at [185, 601] on div "Add..." at bounding box center [186, 607] width 65 height 12
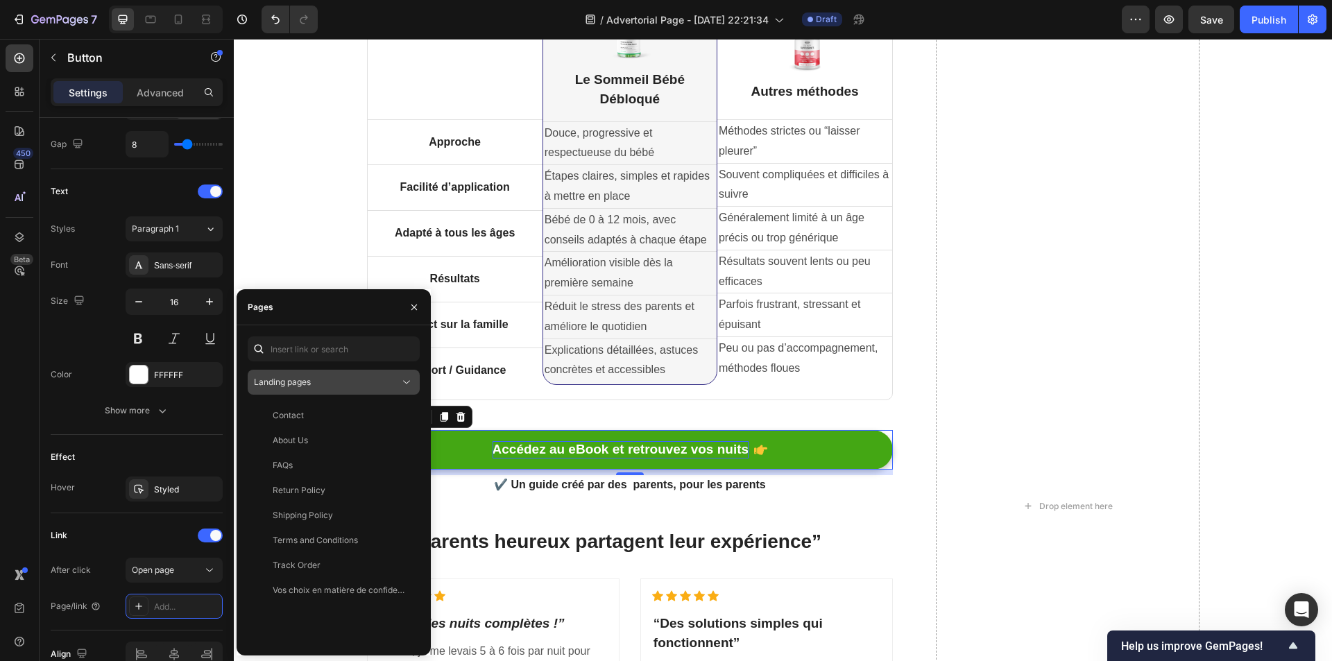
click at [342, 386] on div "Landing pages" at bounding box center [327, 382] width 146 height 12
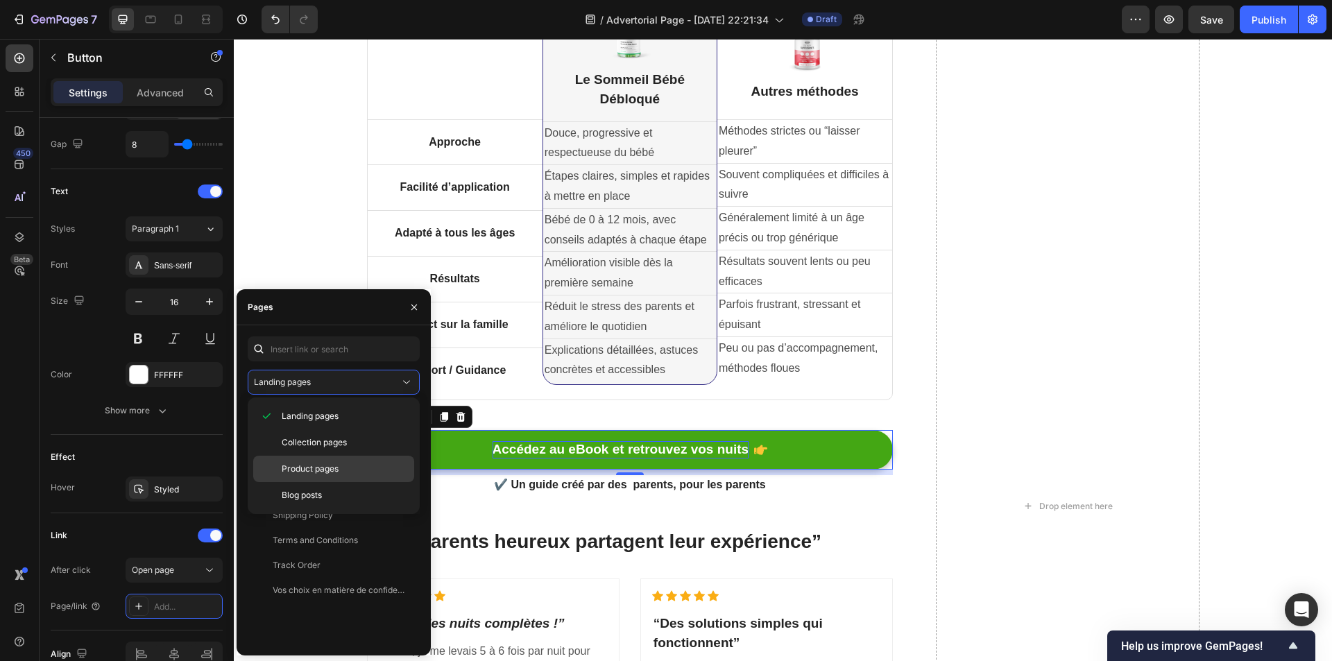
click at [345, 468] on p "Product pages" at bounding box center [345, 469] width 126 height 12
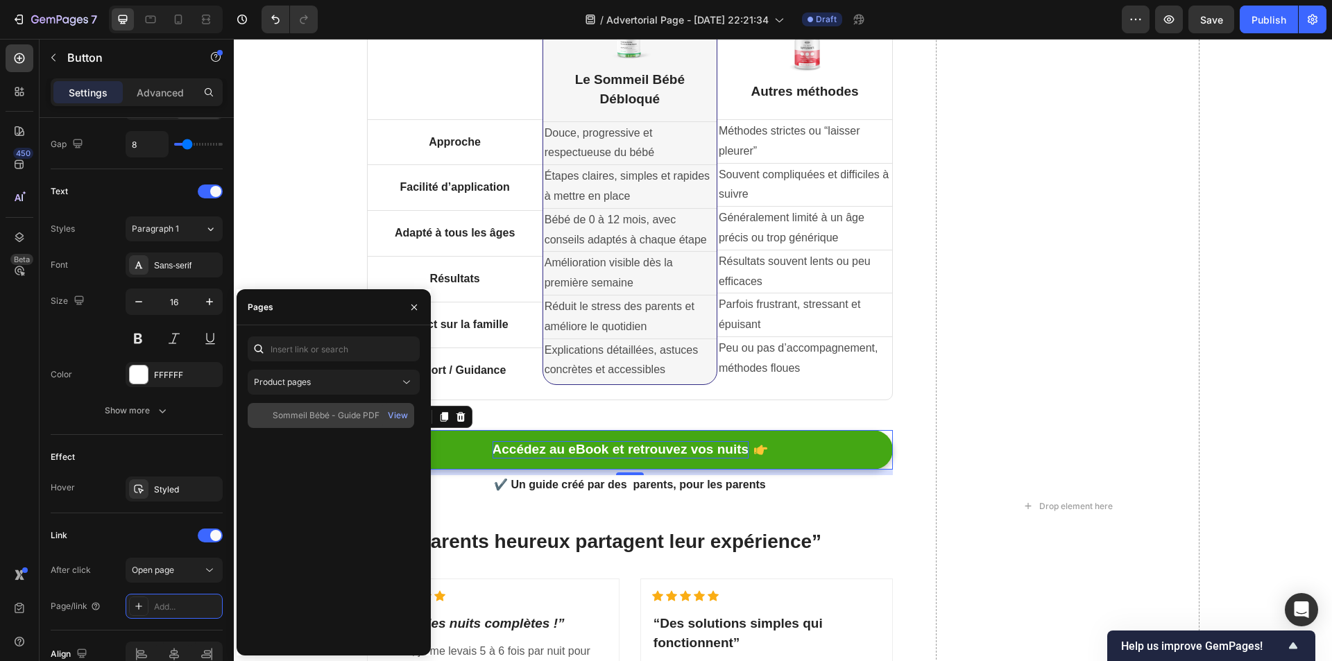
click at [332, 424] on div "Sommeil Bébé - Guide PDF à Télécharger pour Aider Bébé à Faire Ses Nuits (0 à 1…" at bounding box center [331, 415] width 166 height 25
click at [320, 528] on div "Sommeil Bébé - Guide PDF à Télécharger pour Aider Bébé à Faire Ses Nuits (0 à 1…" at bounding box center [334, 523] width 172 height 241
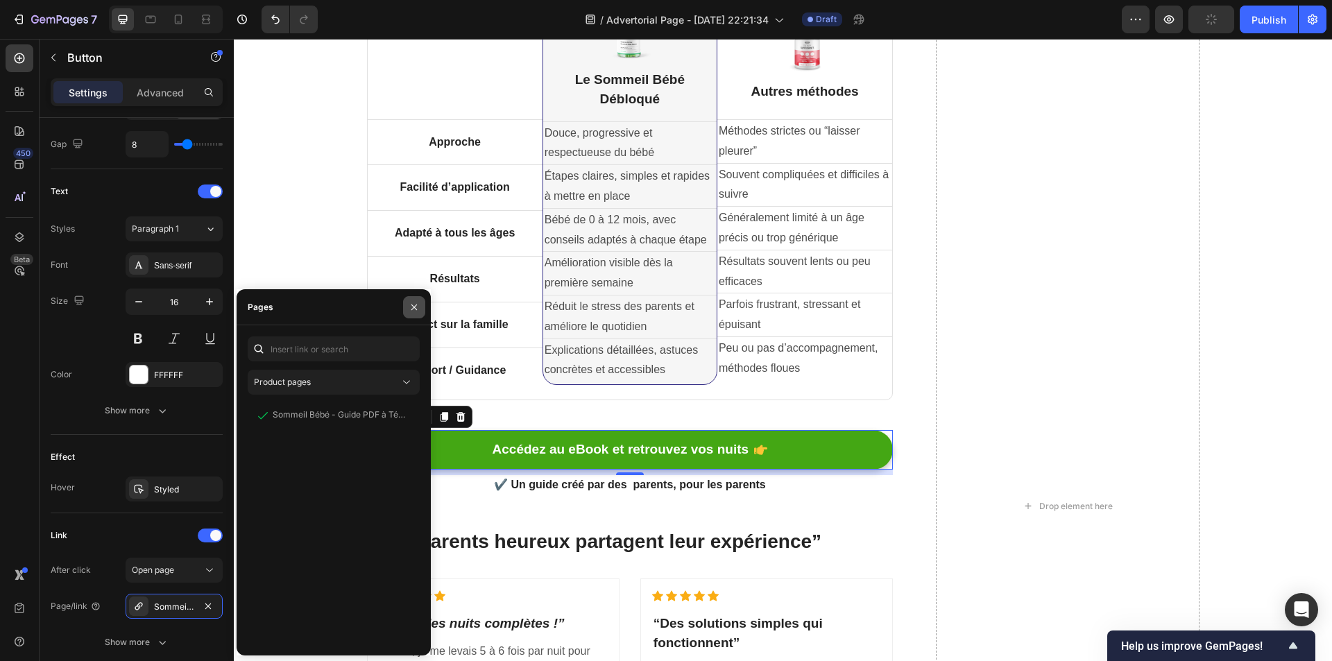
click at [415, 306] on icon "button" at bounding box center [414, 307] width 6 height 6
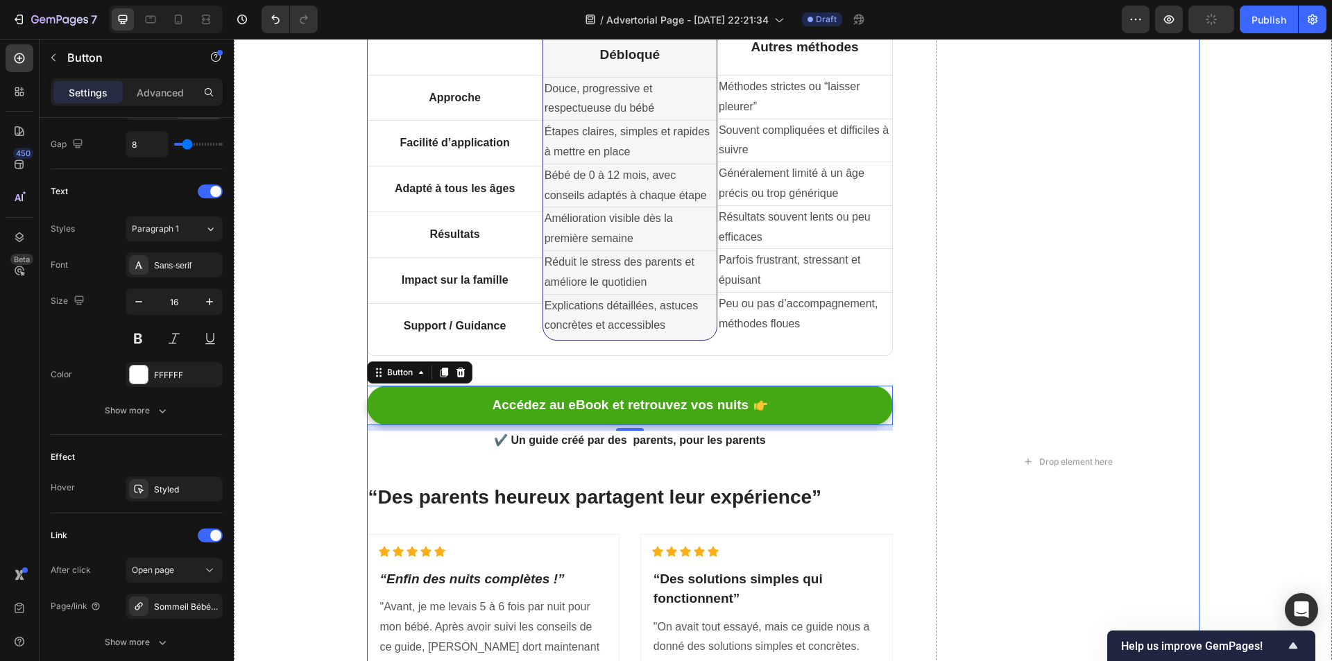
scroll to position [3065, 0]
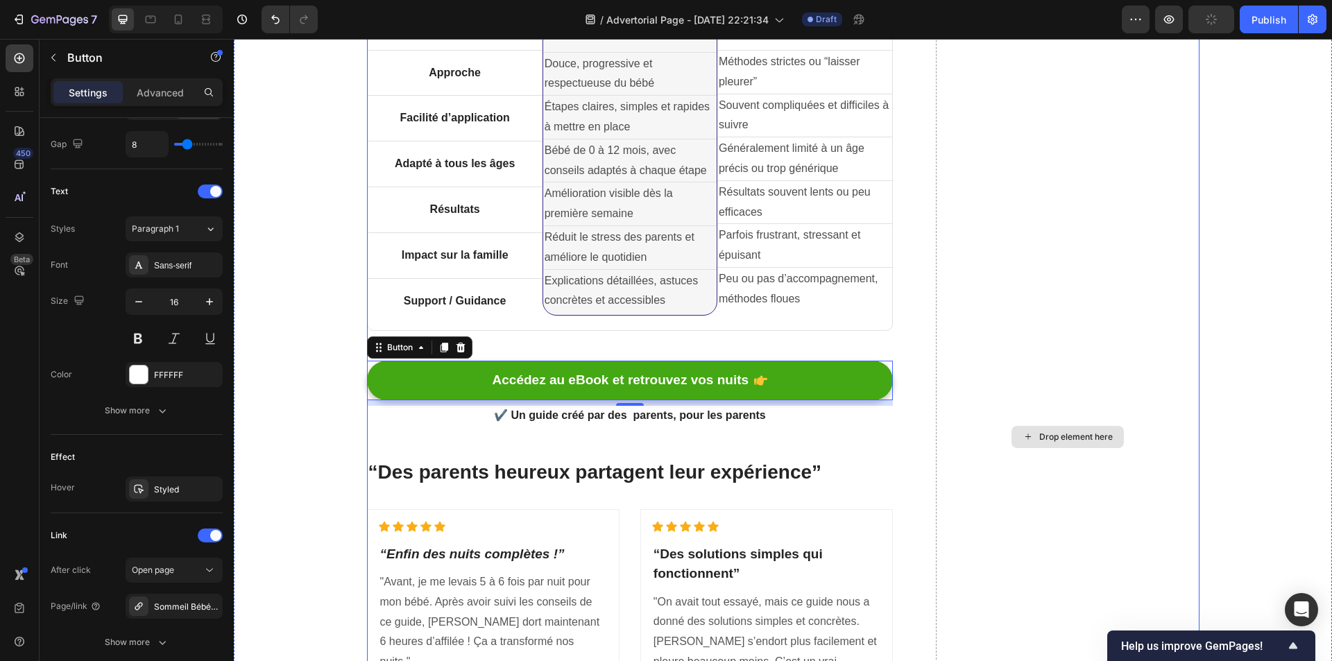
click at [1110, 352] on div "Drop element here" at bounding box center [1067, 436] width 263 height 1197
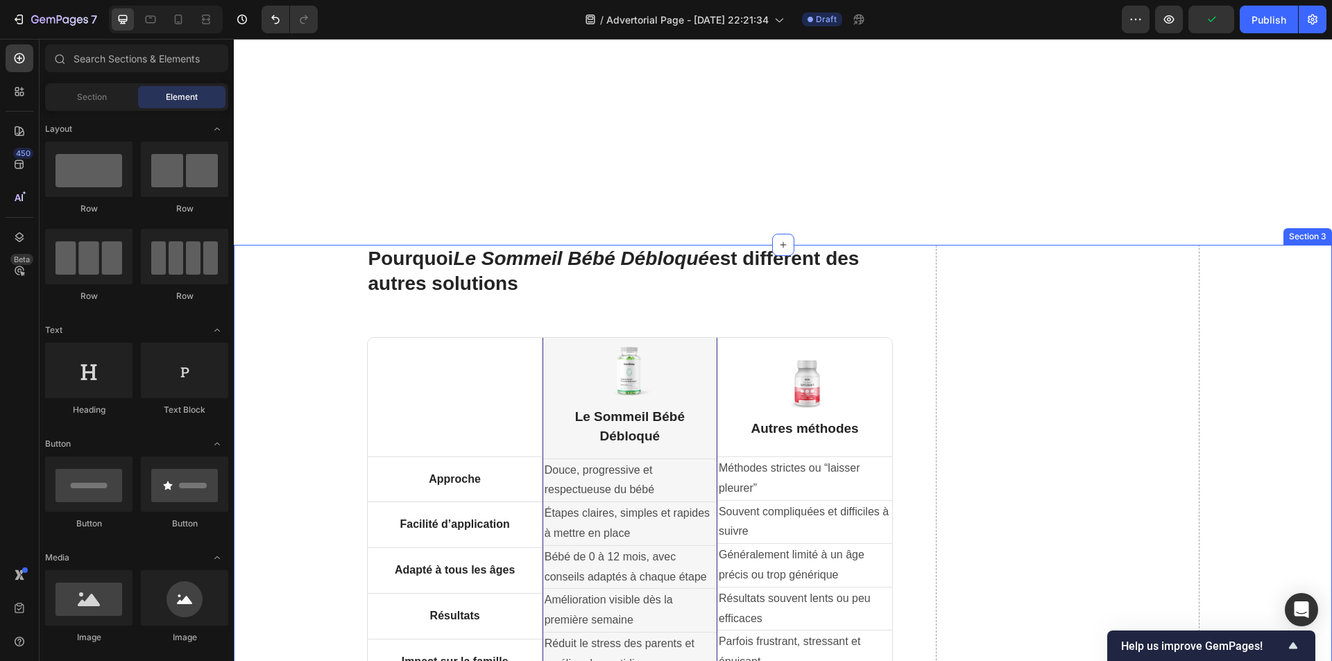
scroll to position [2660, 0]
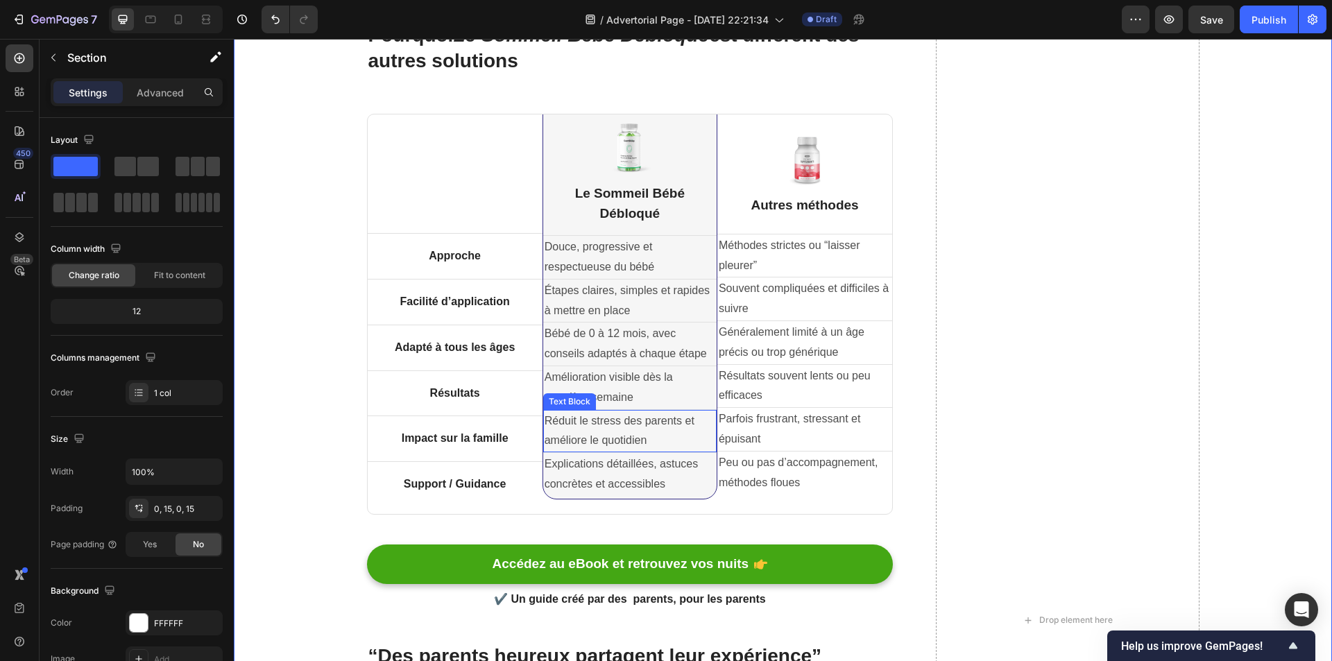
scroll to position [1729, 0]
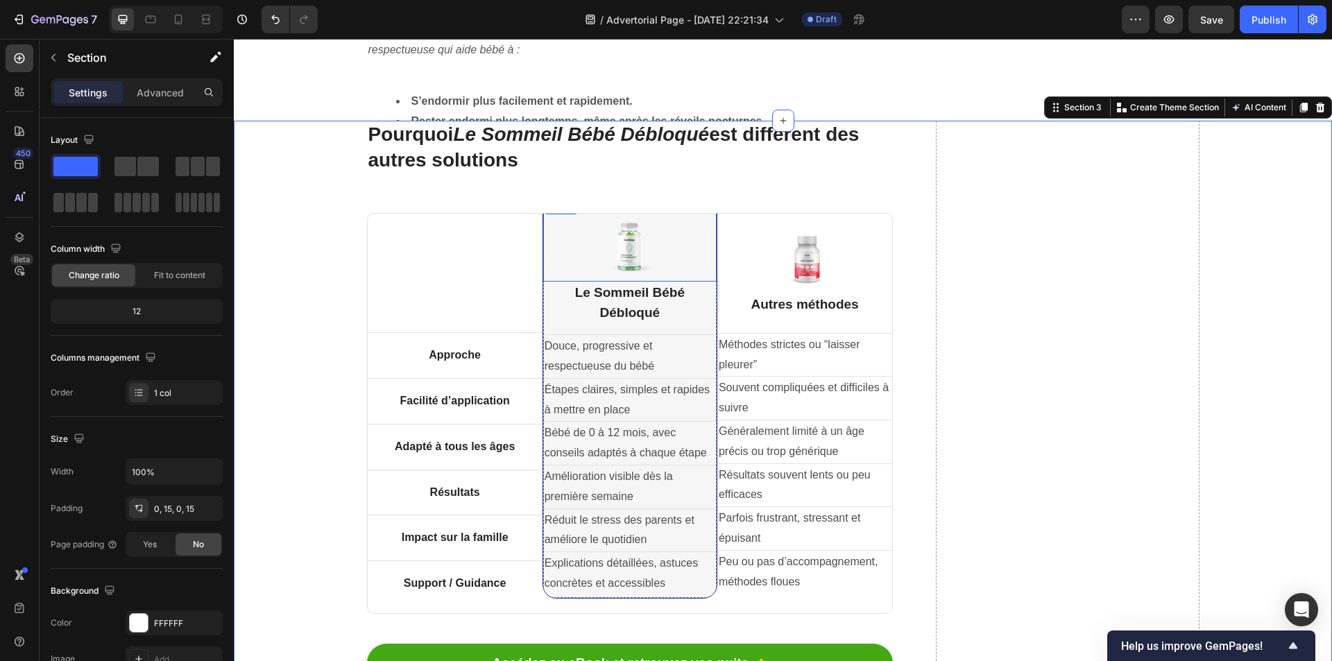
click at [618, 265] on img at bounding box center [629, 247] width 55 height 56
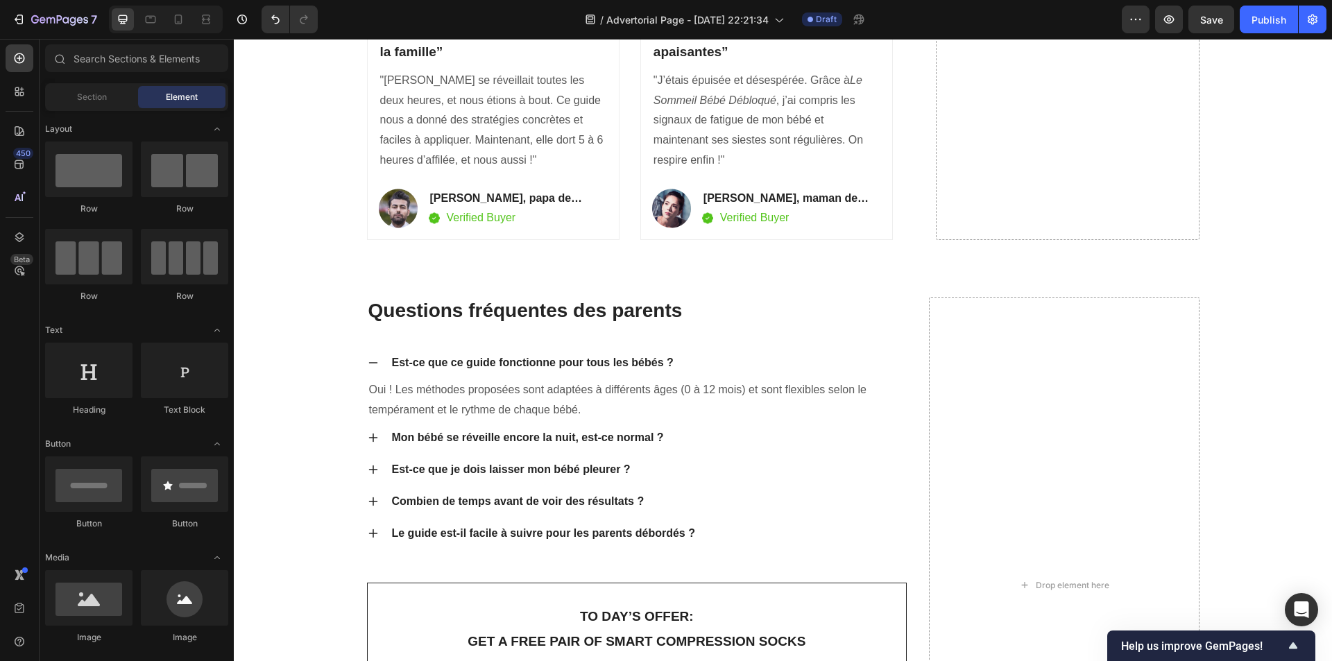
scroll to position [3330, 0]
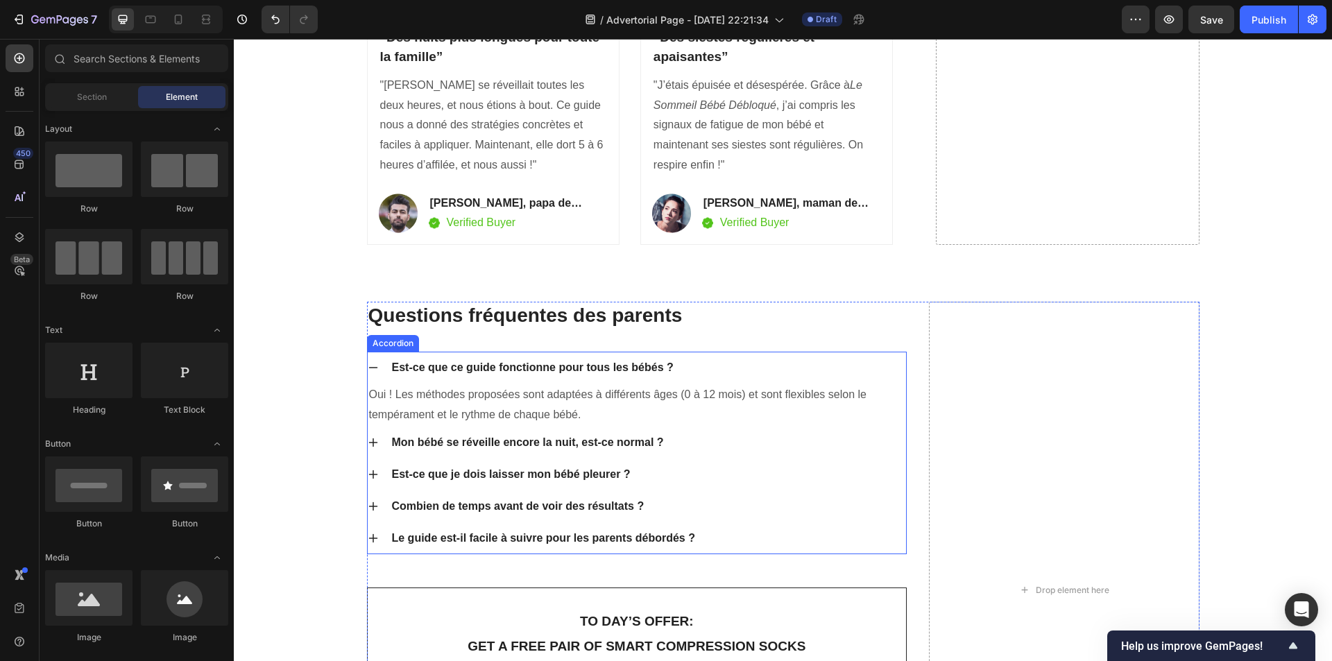
click at [370, 362] on icon at bounding box center [373, 367] width 11 height 11
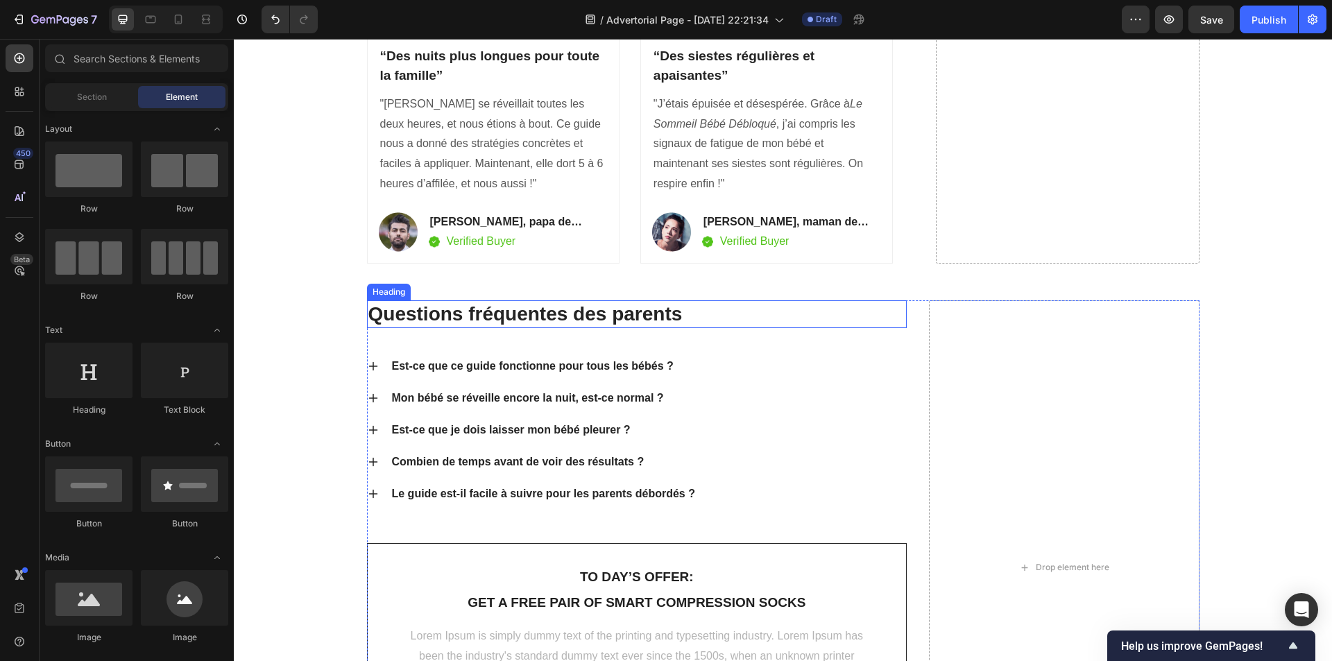
scroll to position [3234, 0]
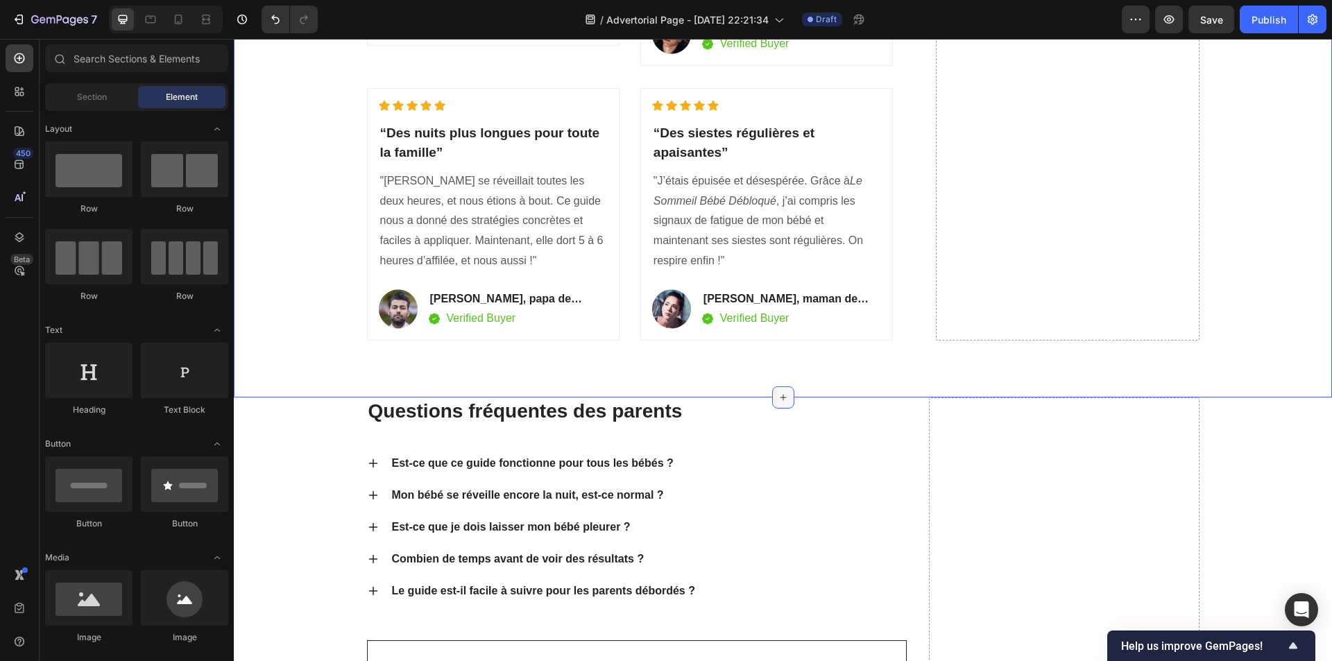
click at [781, 386] on div at bounding box center [783, 397] width 22 height 22
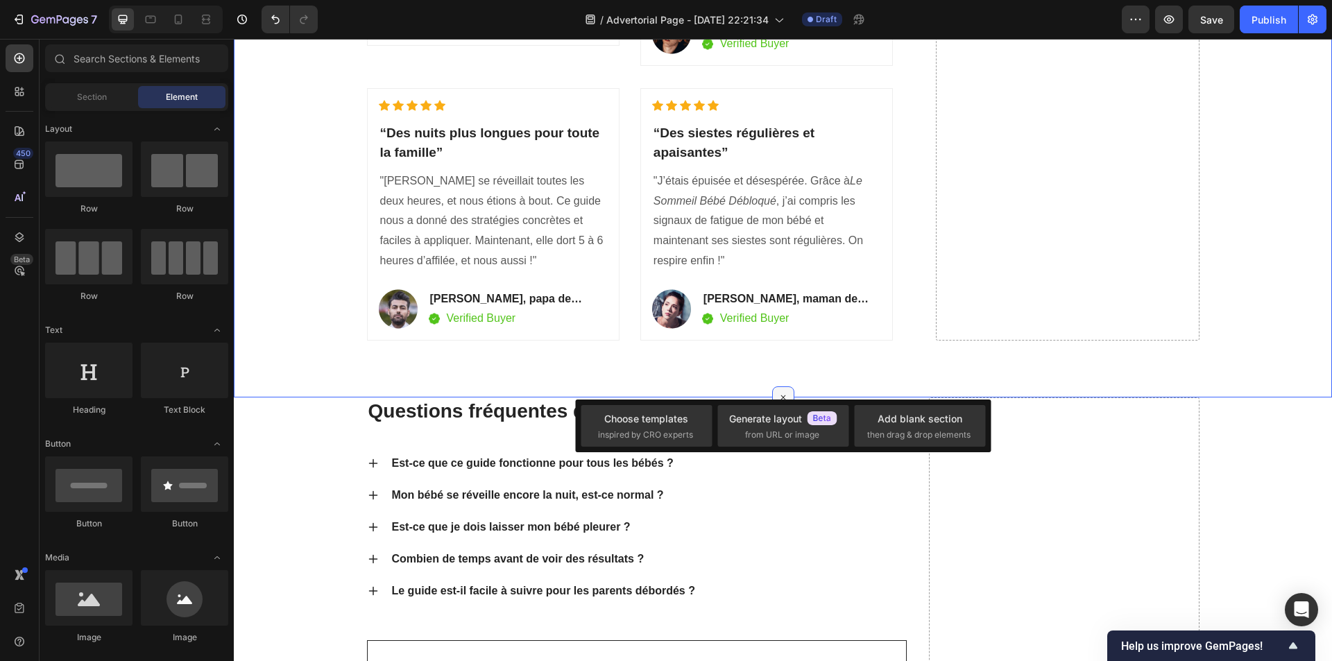
click at [781, 386] on div at bounding box center [783, 397] width 22 height 22
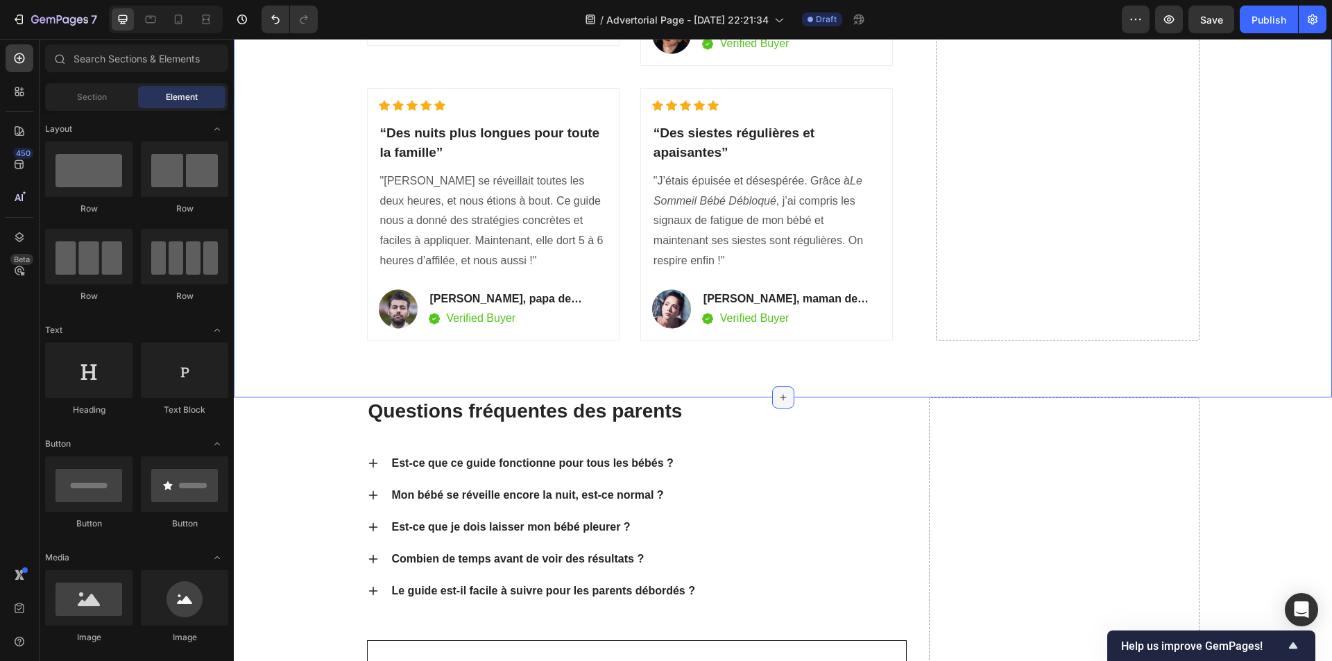
click at [781, 386] on div at bounding box center [783, 397] width 22 height 22
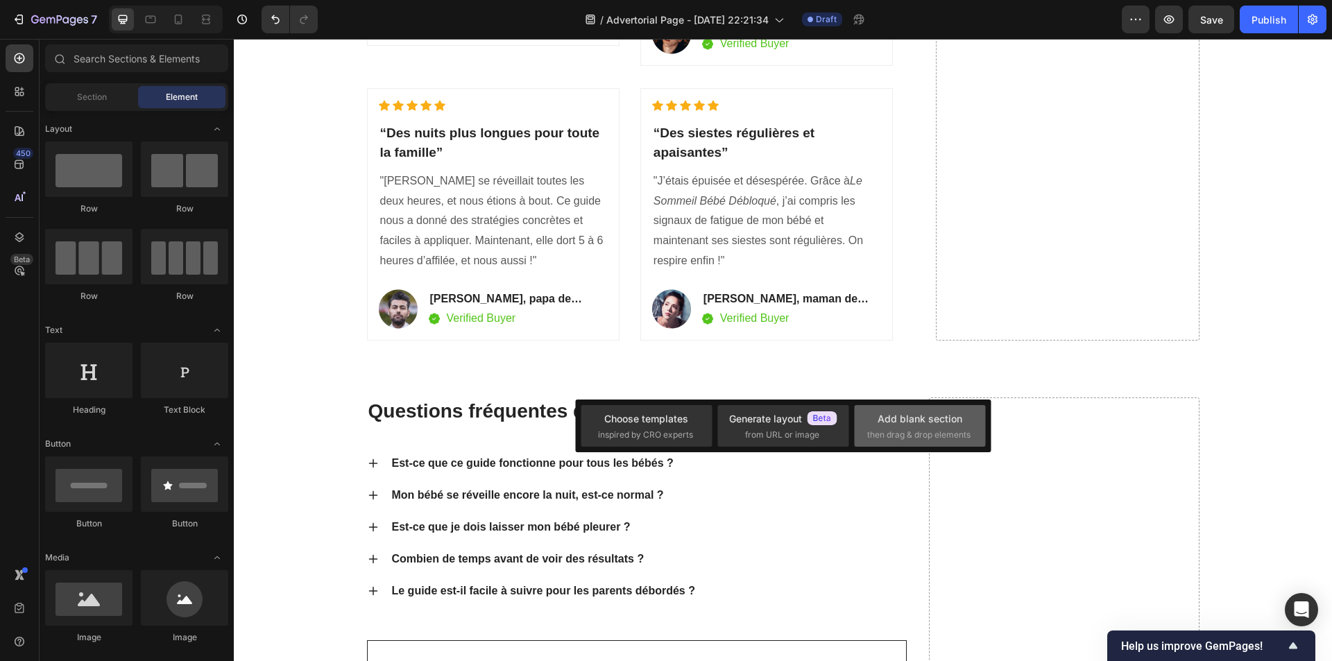
click at [893, 422] on div "Add blank section" at bounding box center [920, 418] width 85 height 15
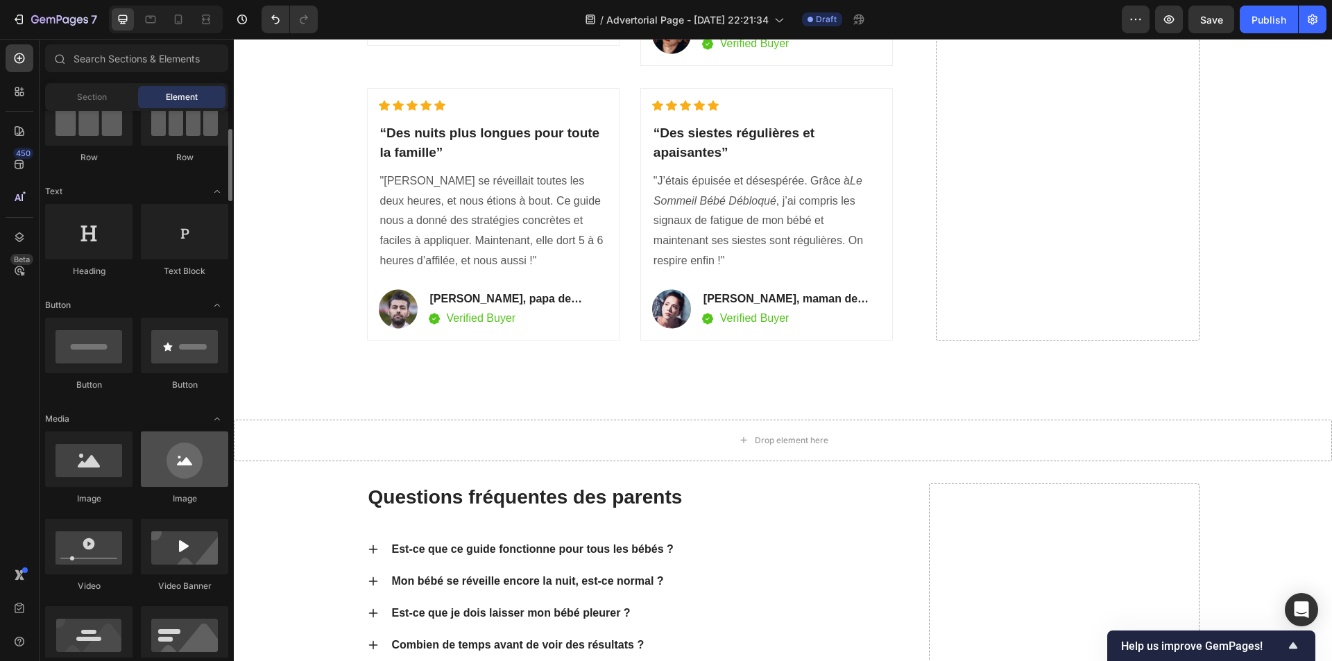
scroll to position [277, 0]
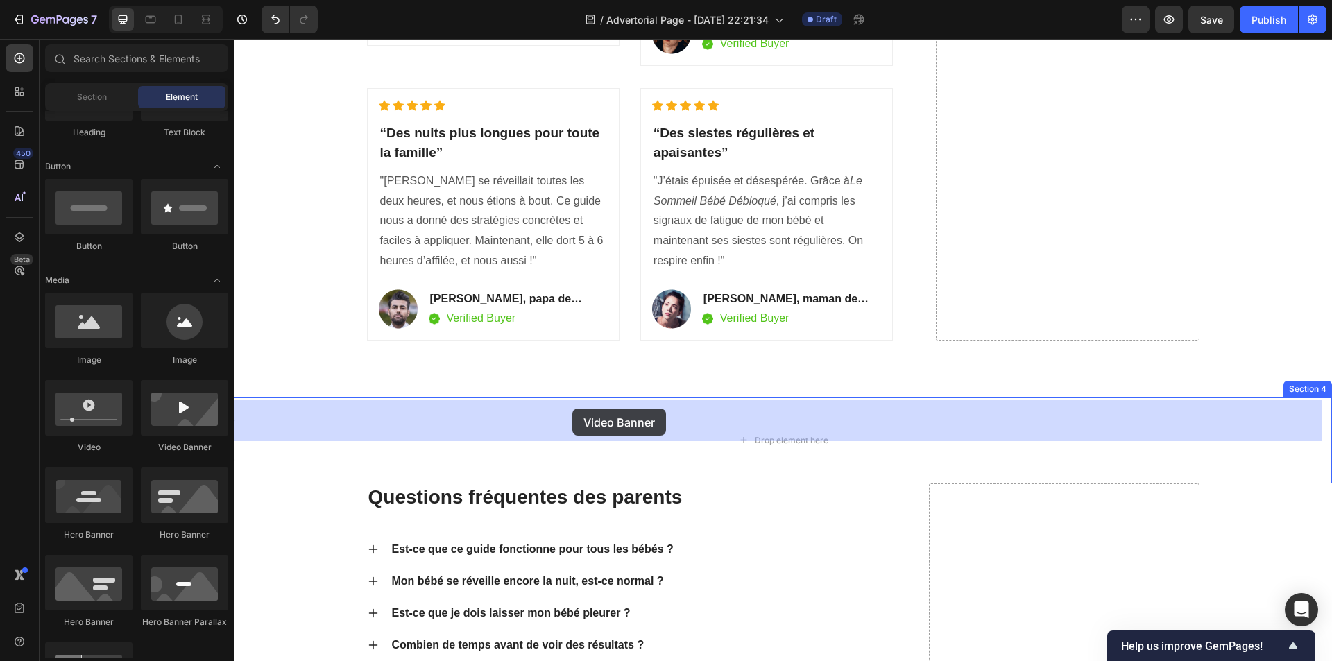
drag, startPoint x: 409, startPoint y: 460, endPoint x: 572, endPoint y: 409, distance: 171.6
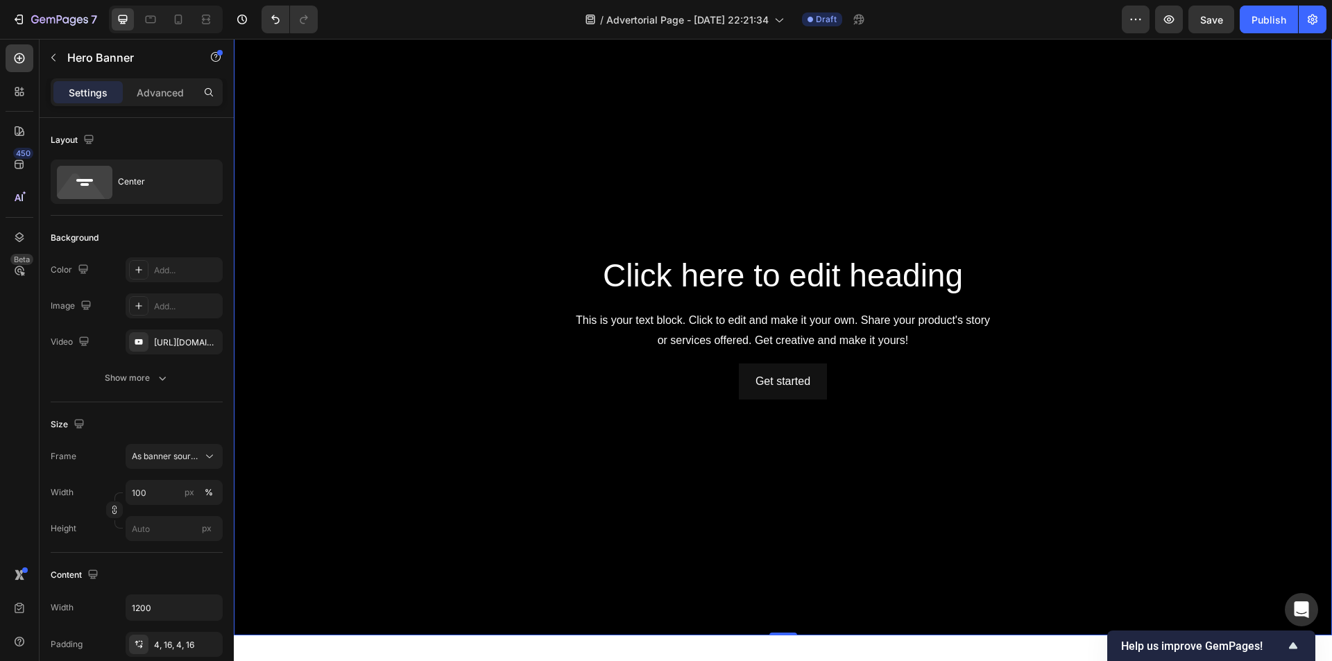
scroll to position [3650, 0]
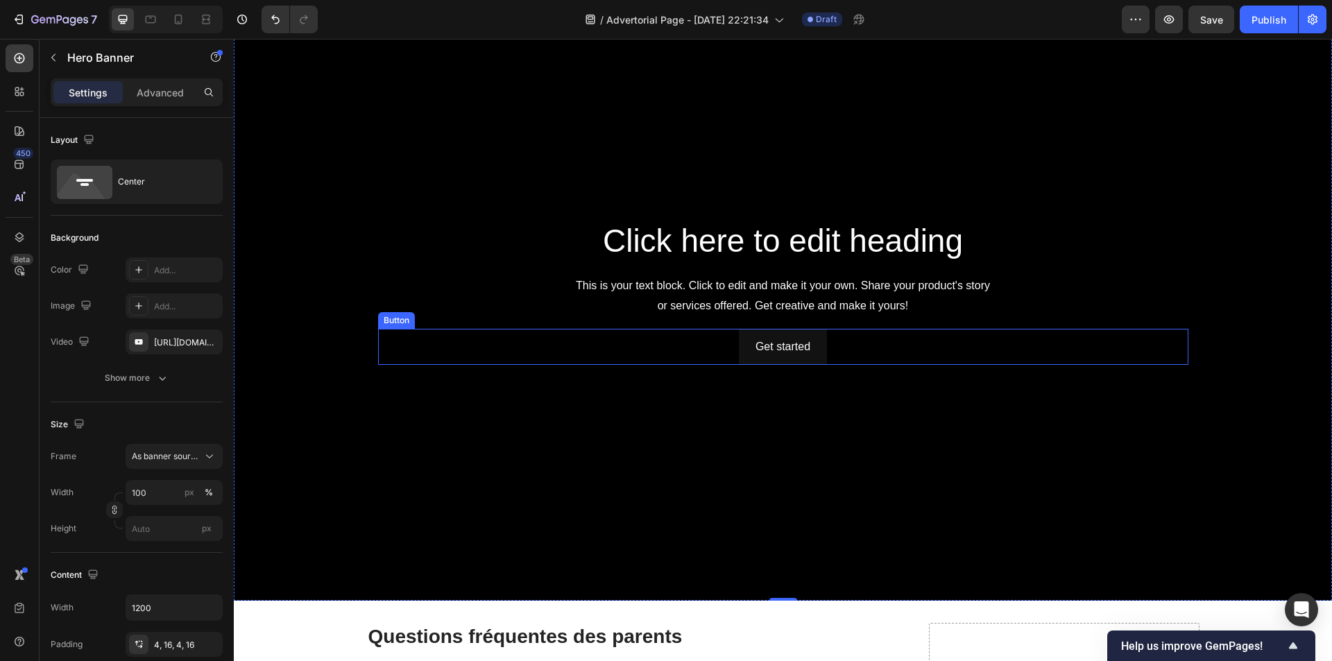
click at [531, 339] on div "Get started Button" at bounding box center [783, 347] width 810 height 37
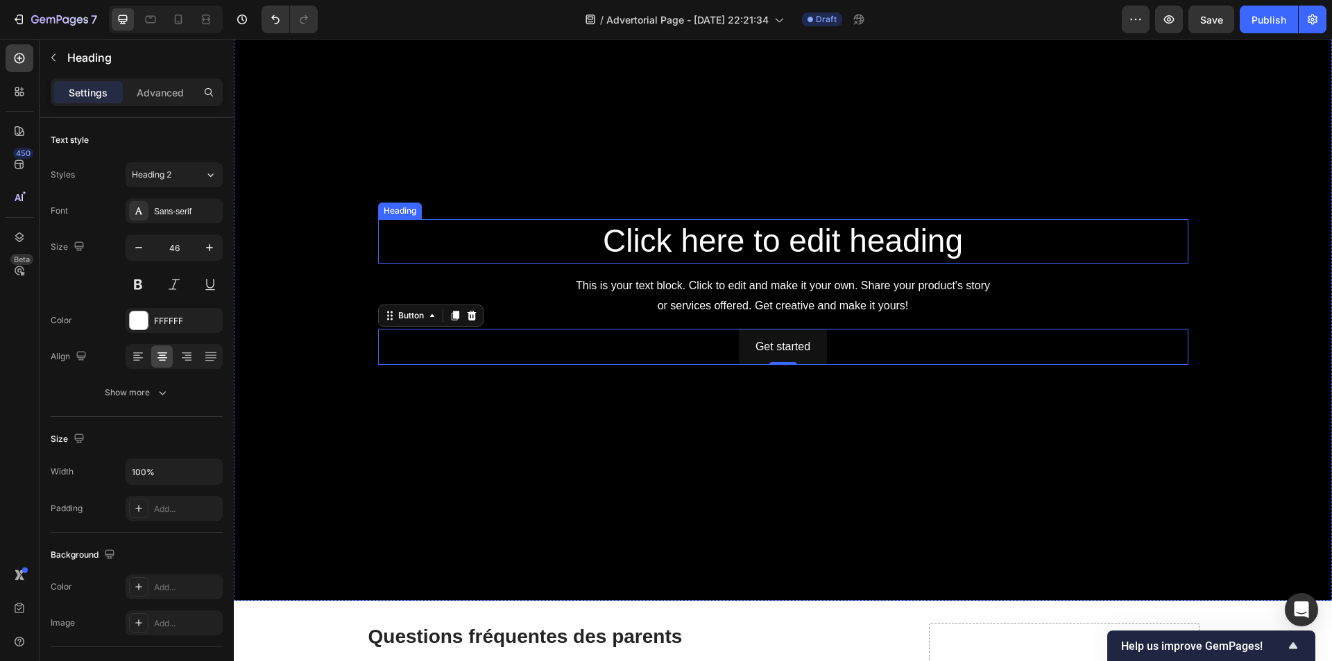
click at [411, 216] on div "Click here to edit heading Heading This is your text block. Click to edit and m…" at bounding box center [783, 291] width 832 height 151
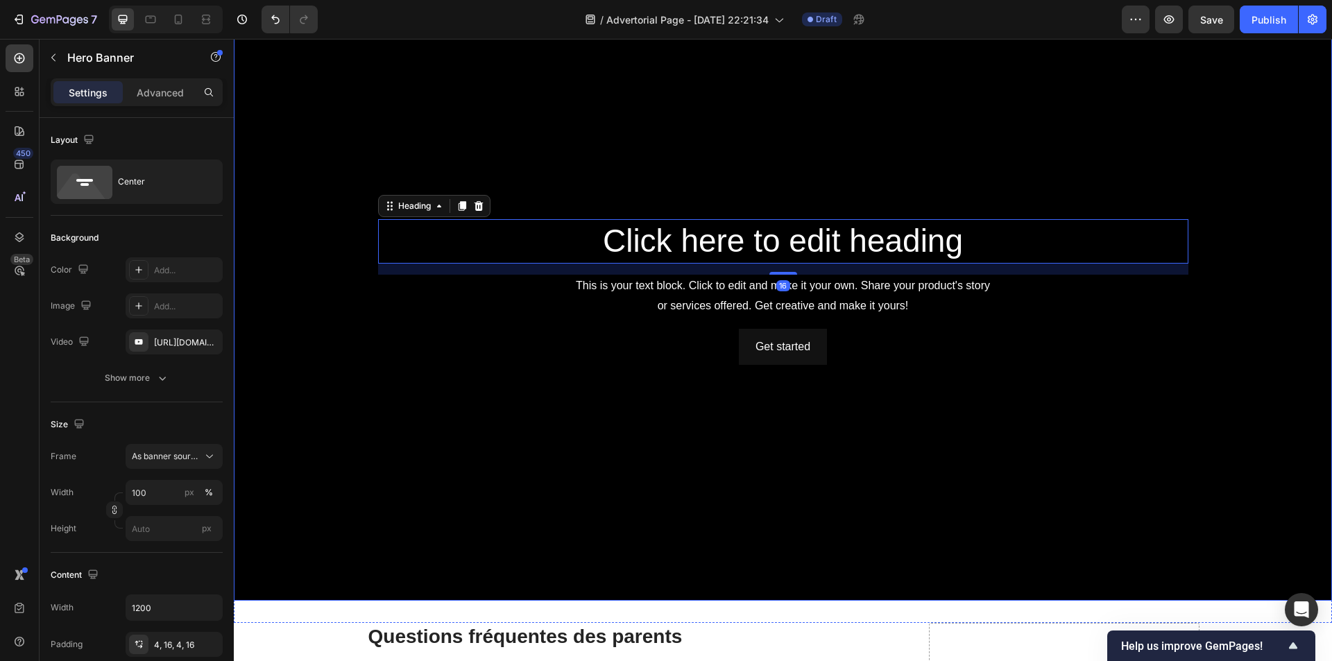
click at [329, 160] on div "Background Image" at bounding box center [783, 291] width 1098 height 617
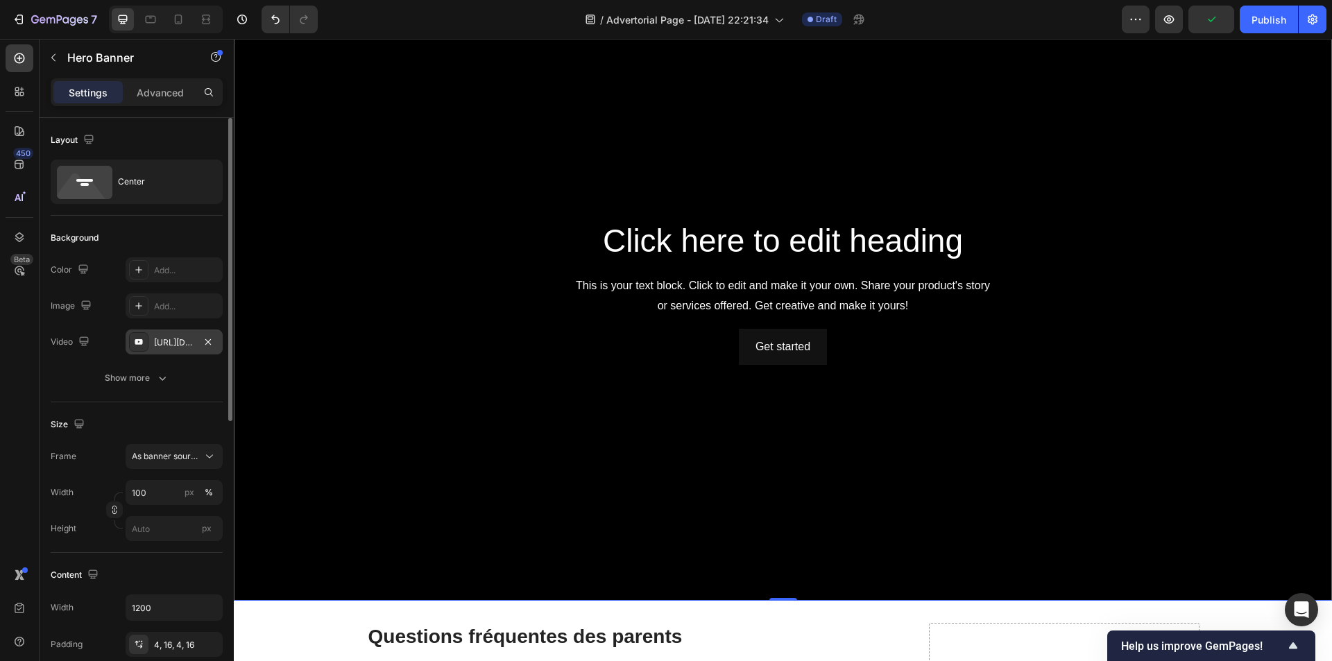
click at [191, 342] on div "[URL][DOMAIN_NAME]" at bounding box center [174, 342] width 40 height 12
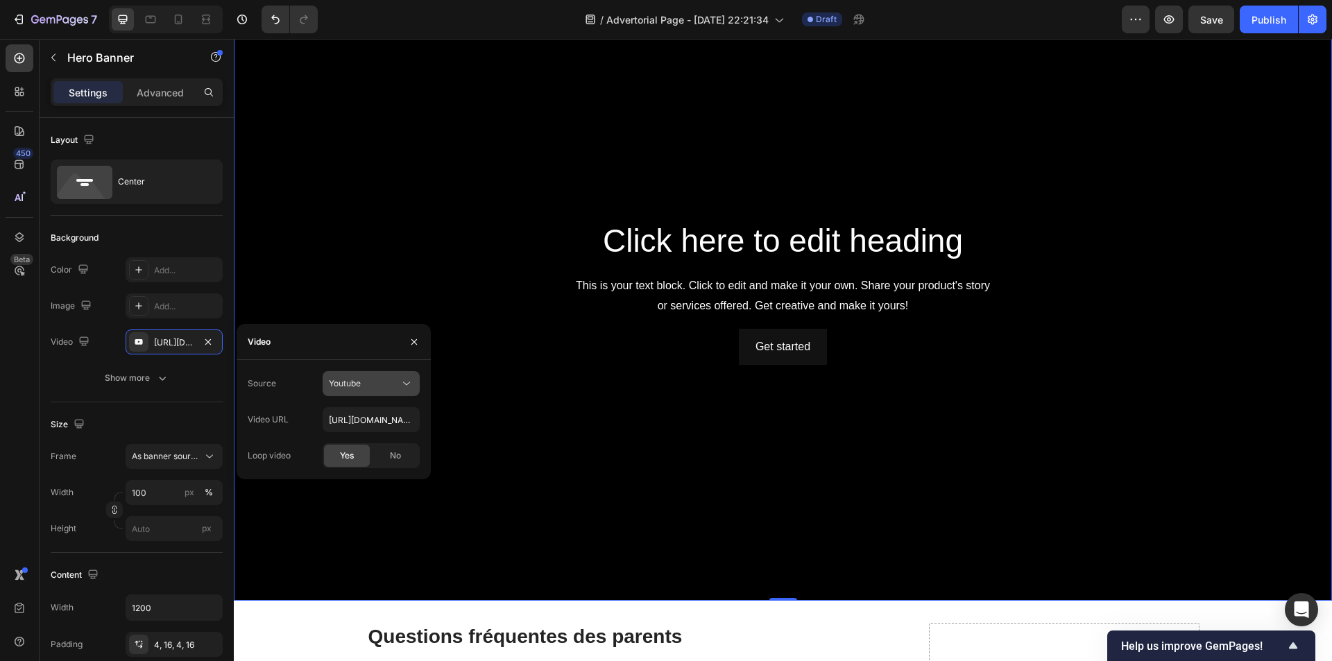
click at [386, 382] on div "Youtube" at bounding box center [364, 383] width 71 height 12
click at [373, 411] on span "Video hosting" at bounding box center [355, 417] width 53 height 12
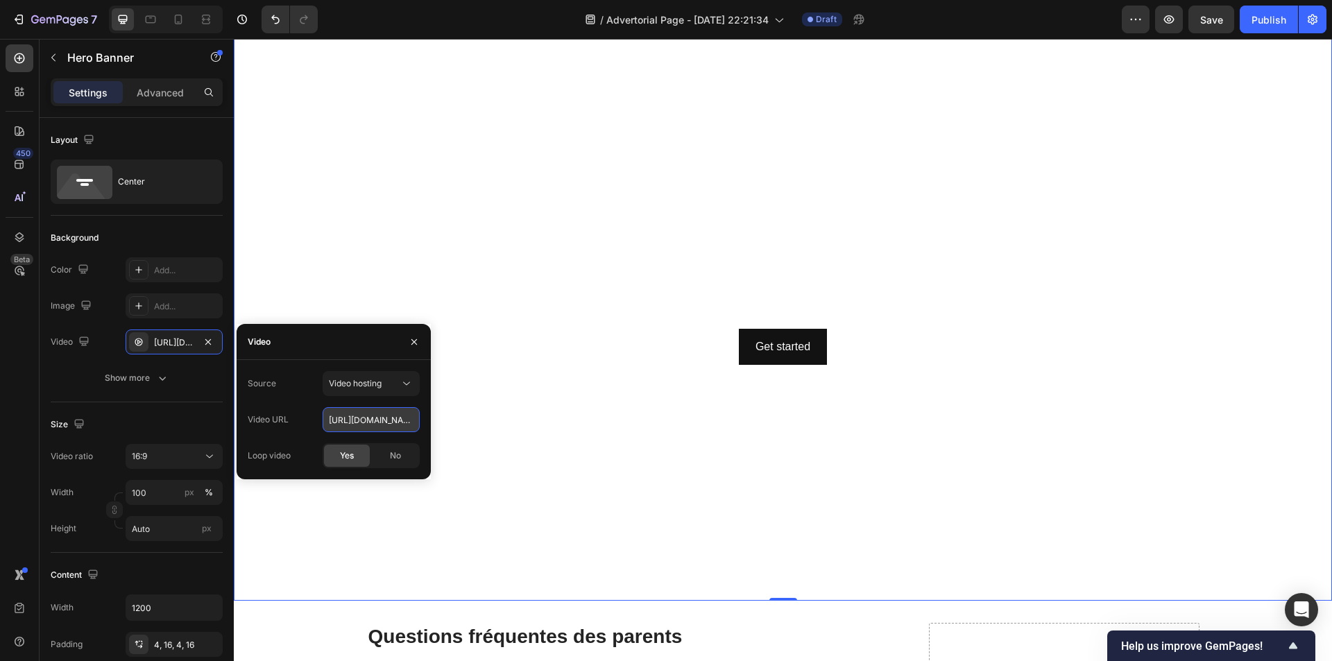
click at [386, 420] on input "[URL][DOMAIN_NAME]" at bounding box center [371, 419] width 97 height 25
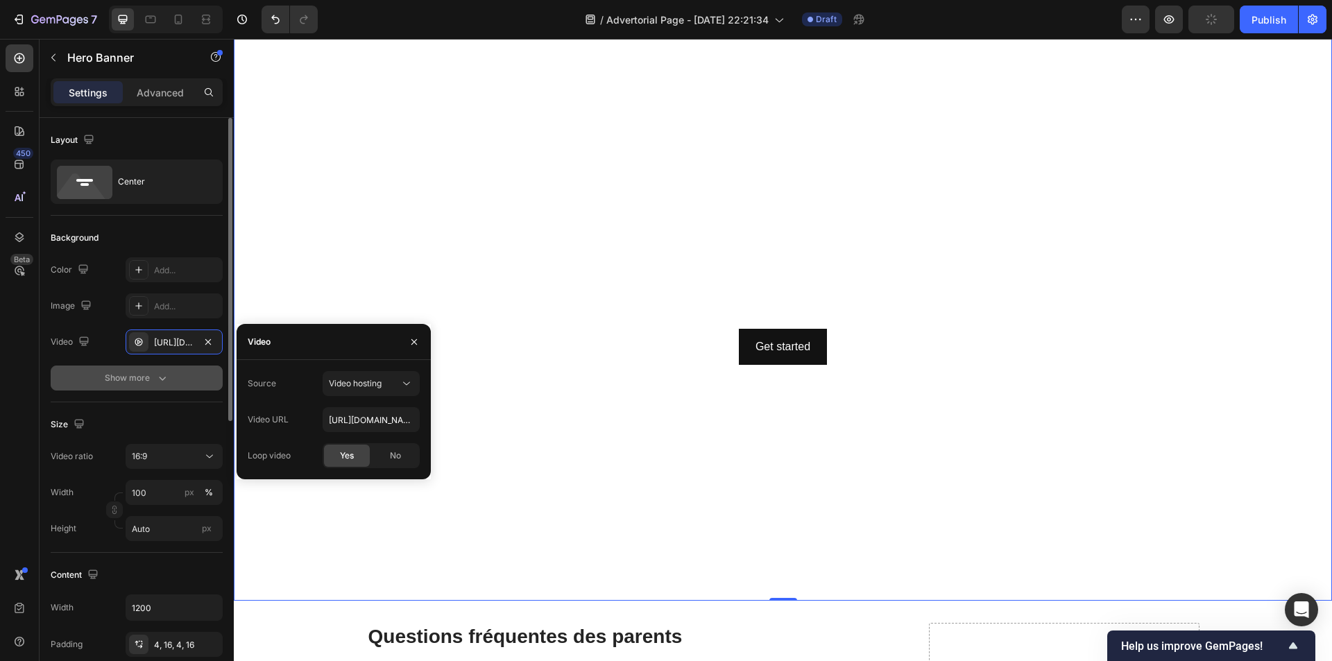
click at [162, 370] on button "Show more" at bounding box center [137, 378] width 172 height 25
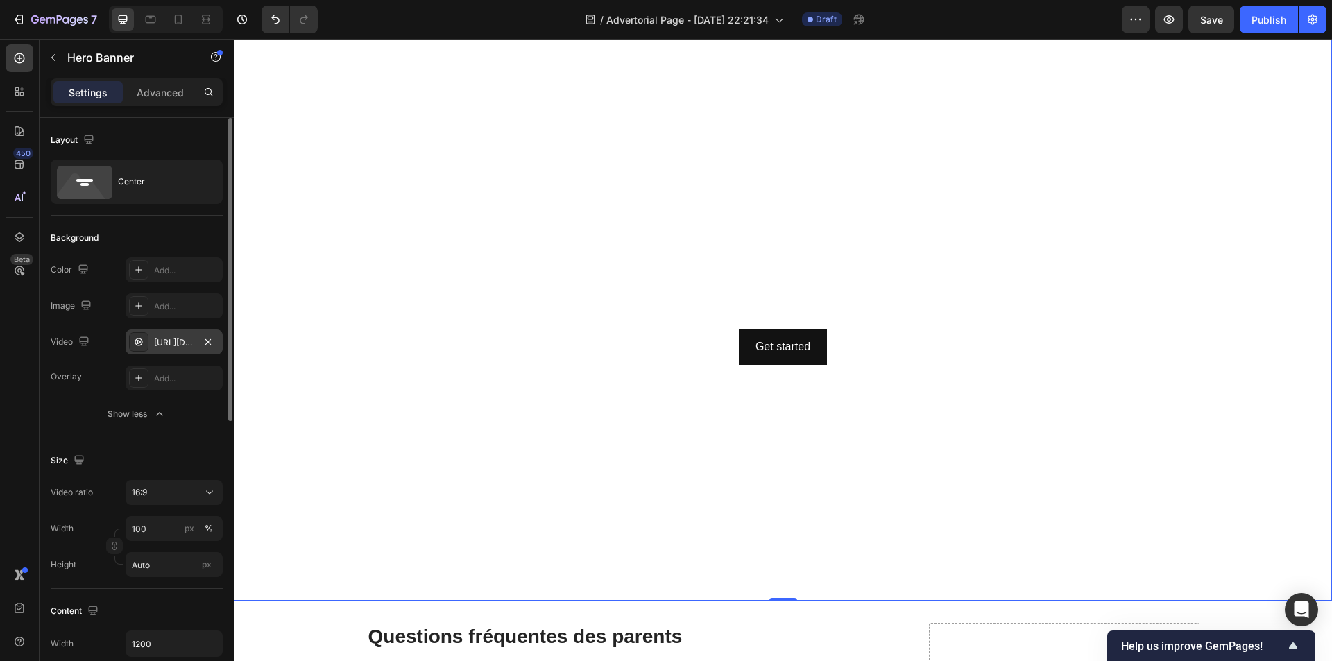
click at [173, 339] on div "[URL][DOMAIN_NAME]" at bounding box center [174, 342] width 40 height 12
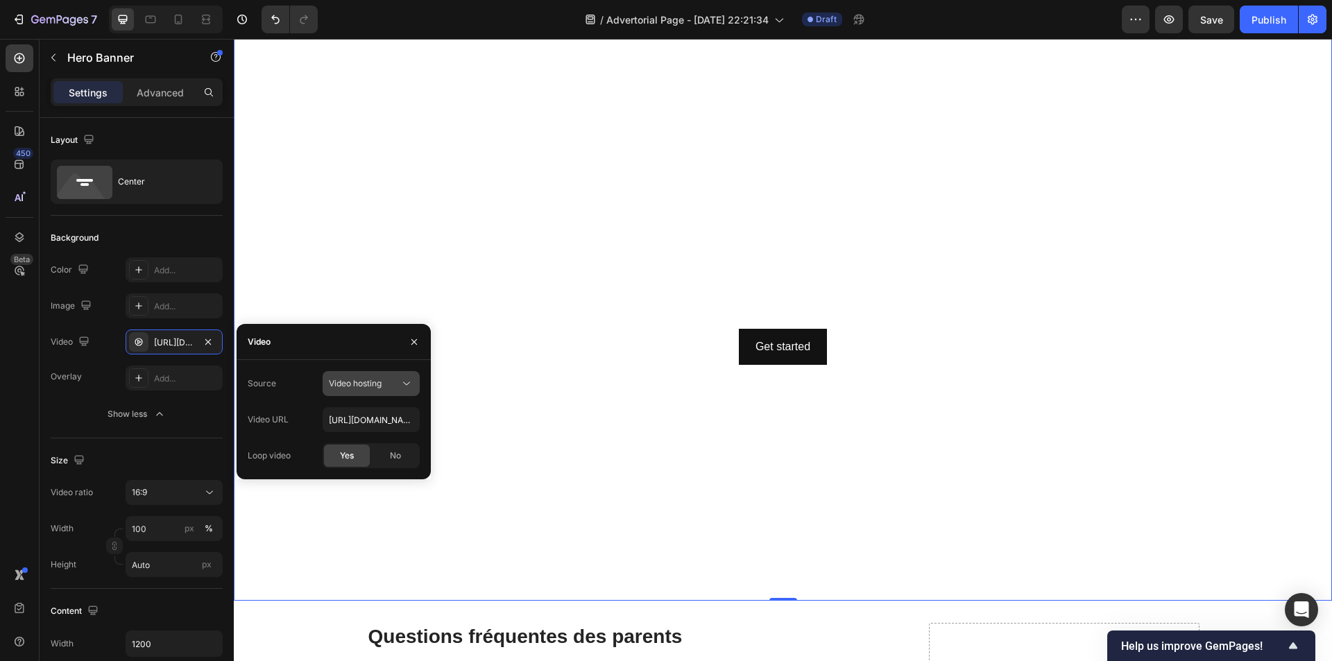
click at [344, 379] on span "Video hosting" at bounding box center [355, 383] width 53 height 10
click at [348, 436] on div "Youtube" at bounding box center [357, 444] width 114 height 26
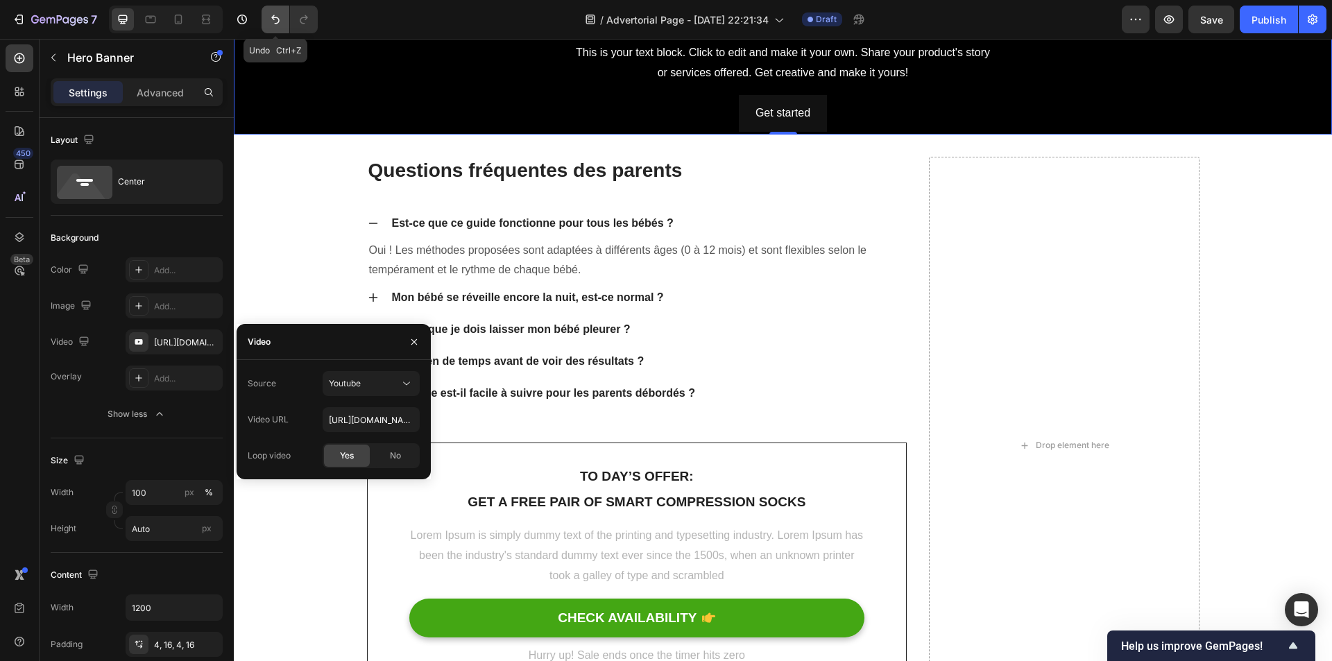
click at [278, 24] on icon "Undo/Redo" at bounding box center [275, 19] width 14 height 14
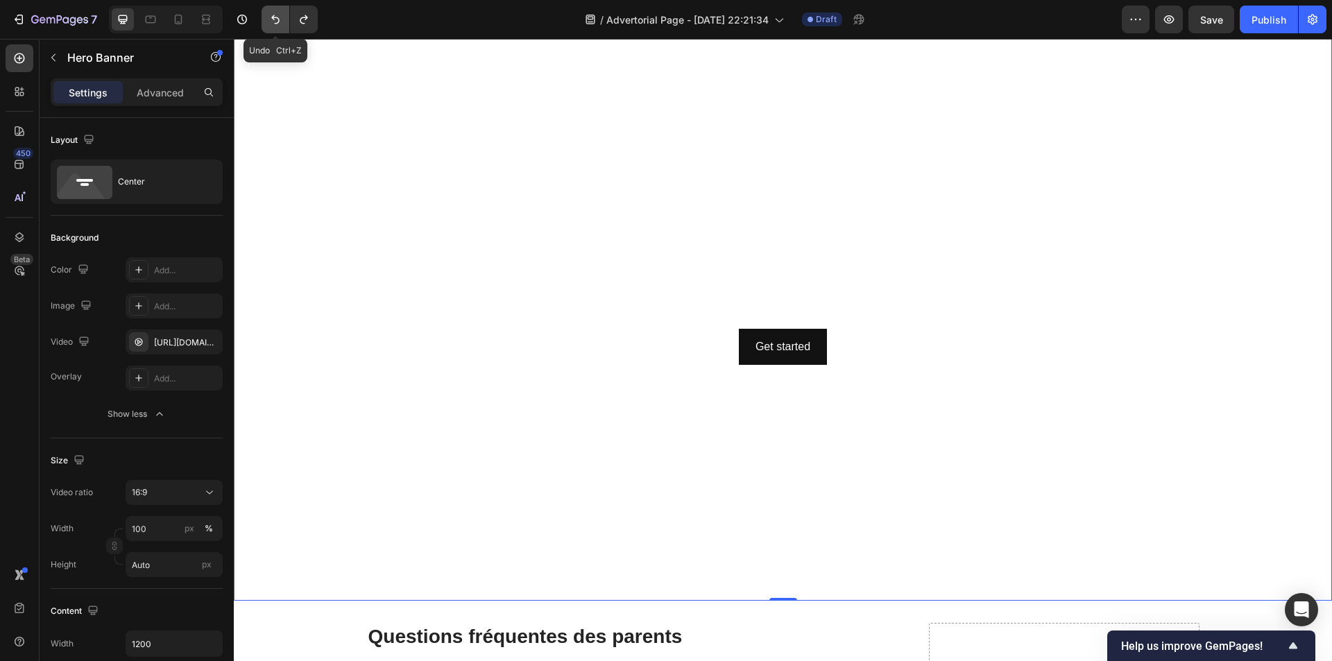
click at [278, 24] on icon "Undo/Redo" at bounding box center [275, 19] width 14 height 14
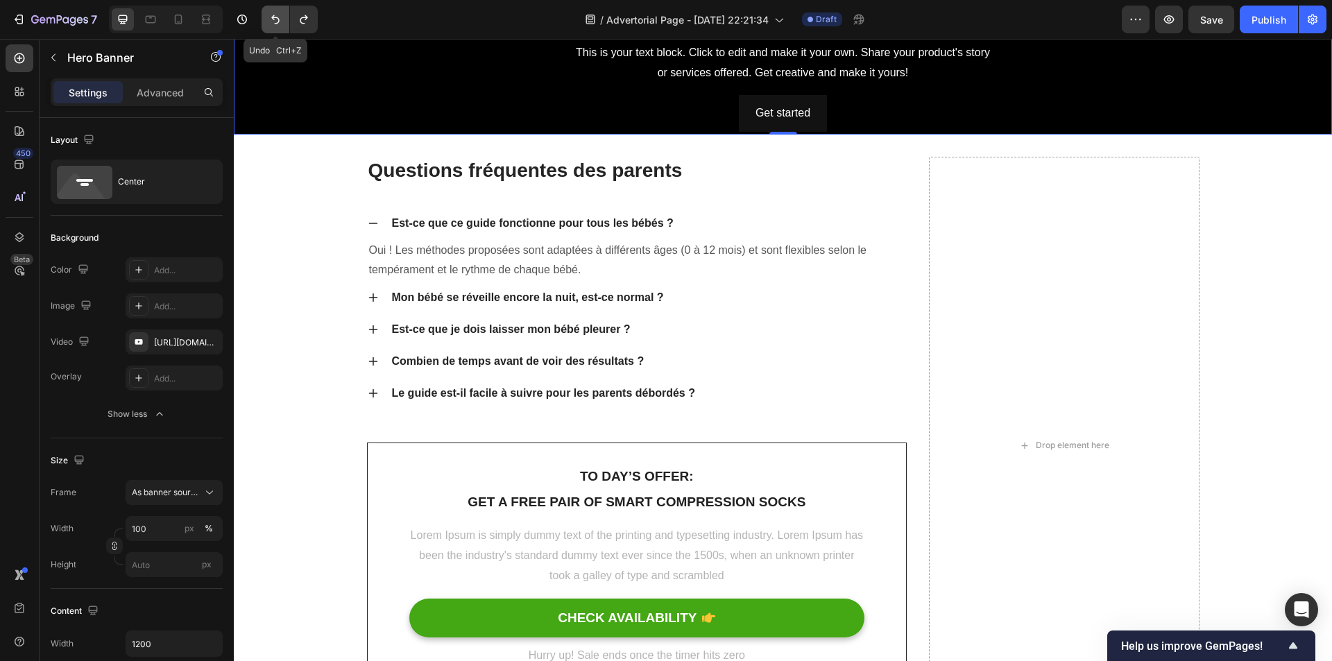
click at [277, 22] on icon "Undo/Redo" at bounding box center [275, 19] width 14 height 14
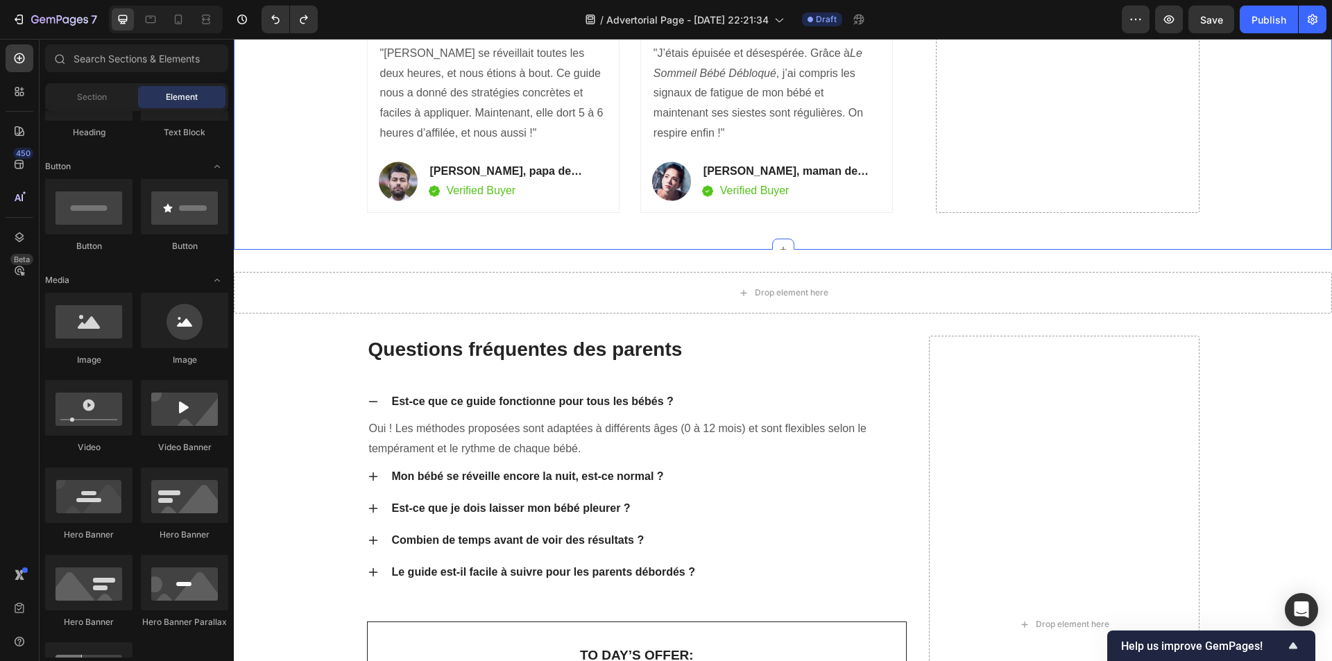
scroll to position [3304, 0]
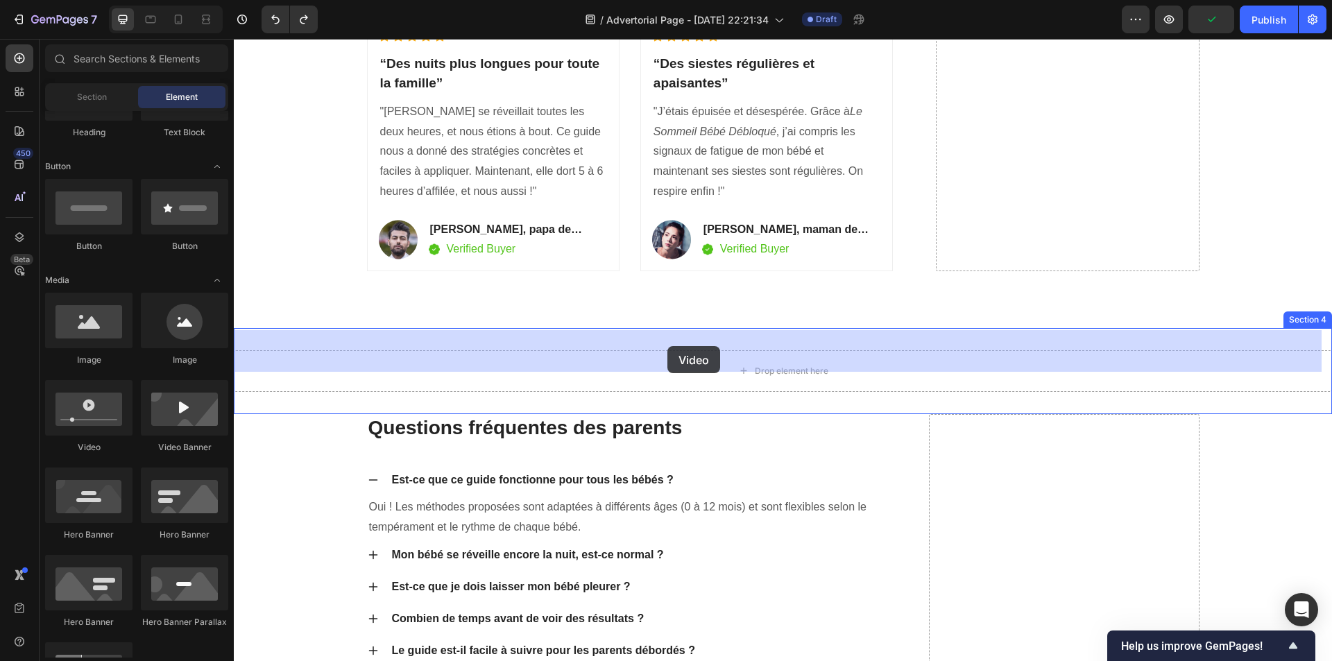
drag, startPoint x: 325, startPoint y: 457, endPoint x: 667, endPoint y: 346, distance: 359.6
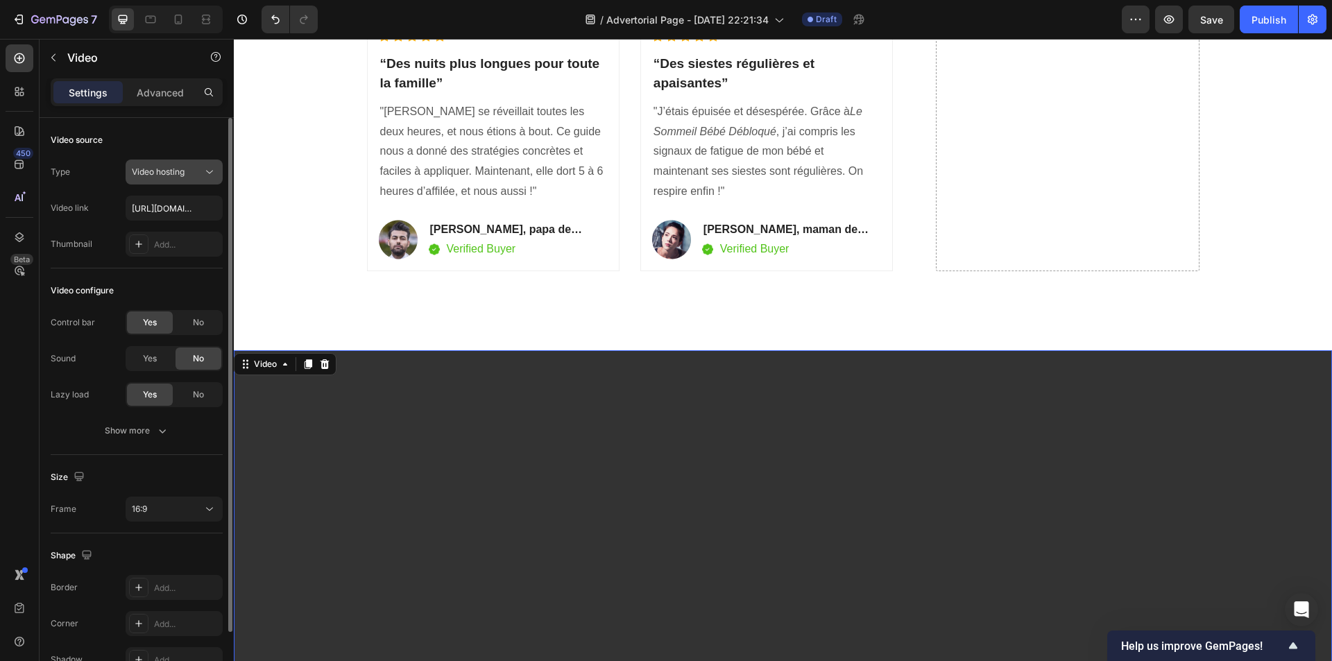
click at [179, 180] on button "Video hosting" at bounding box center [174, 172] width 97 height 25
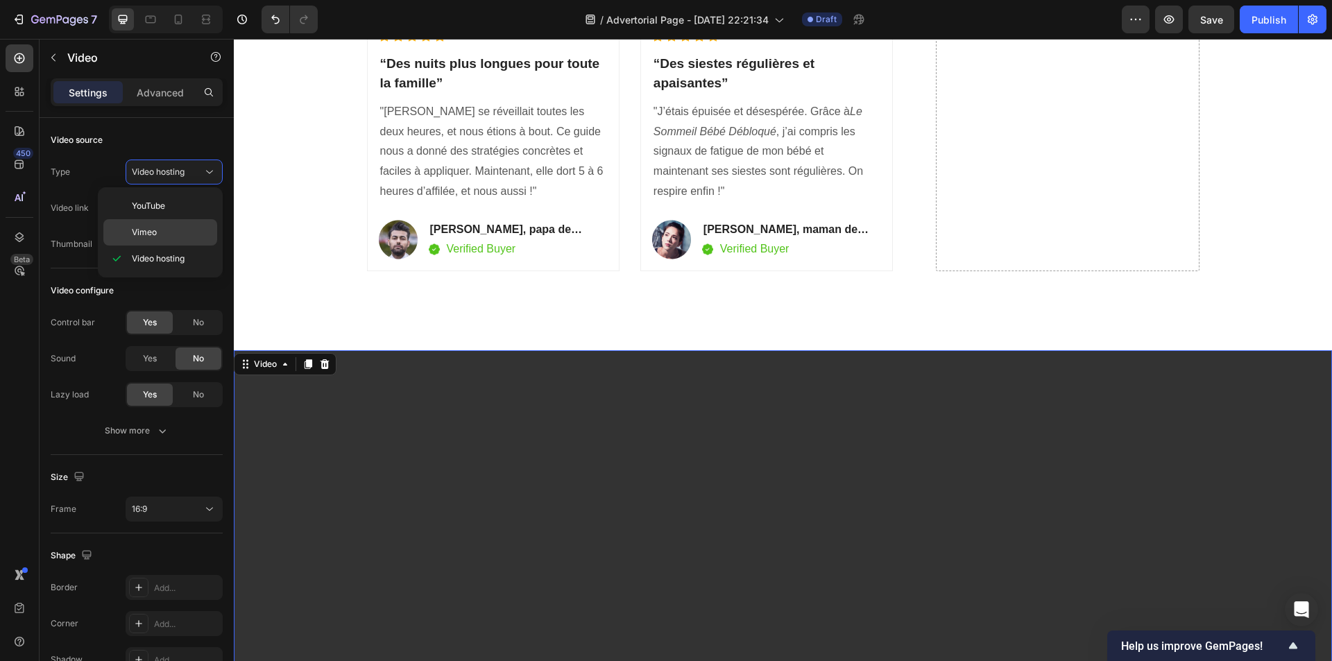
click at [160, 226] on p "Vimeo" at bounding box center [171, 232] width 79 height 12
type input "[URL][DOMAIN_NAME]"
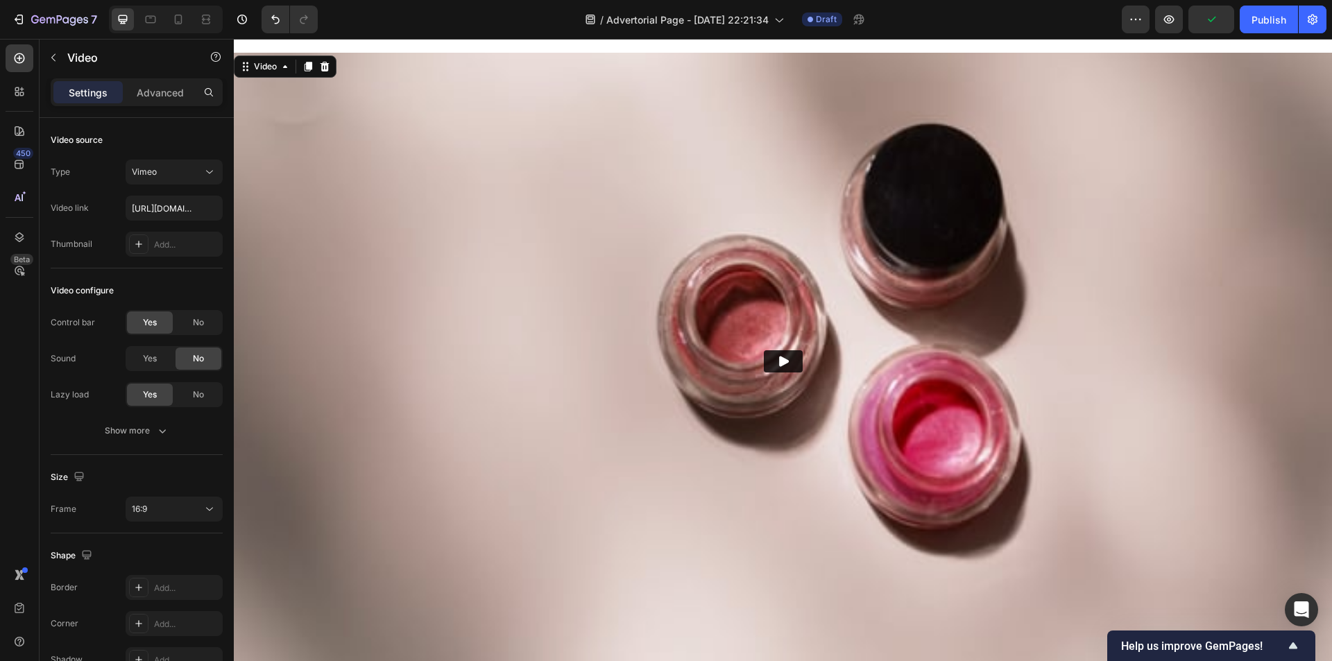
scroll to position [3512, 0]
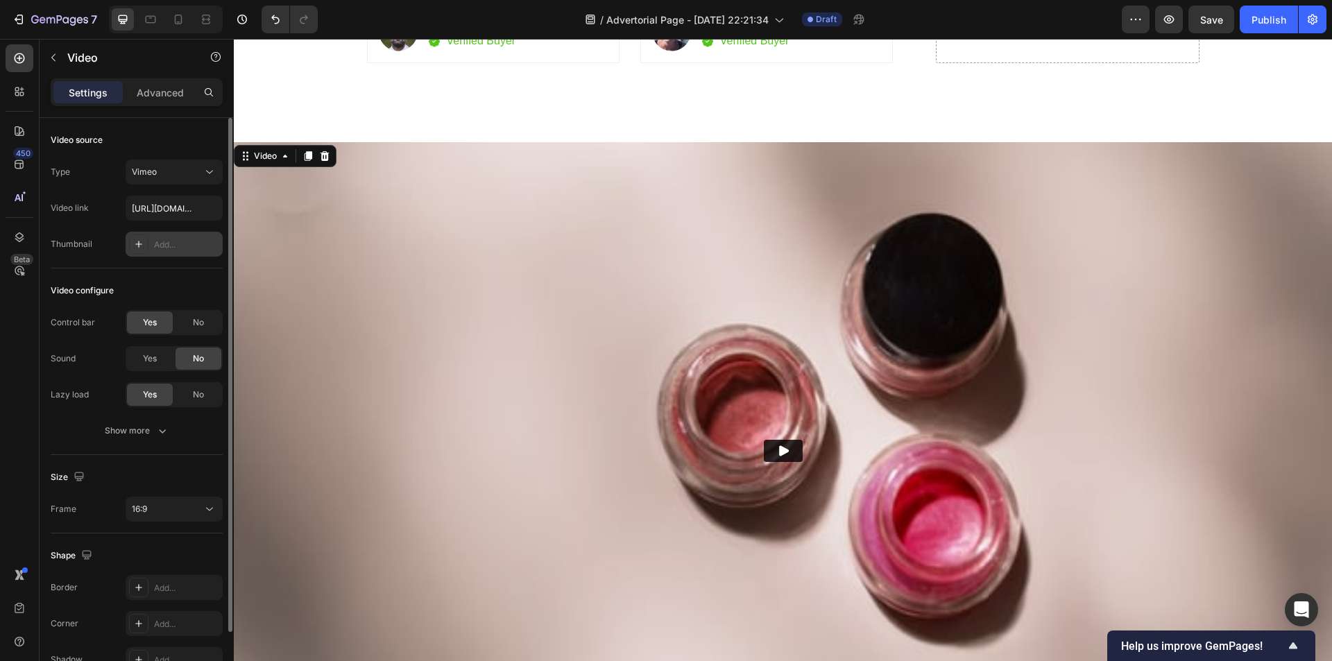
click at [168, 240] on div "Add..." at bounding box center [186, 245] width 65 height 12
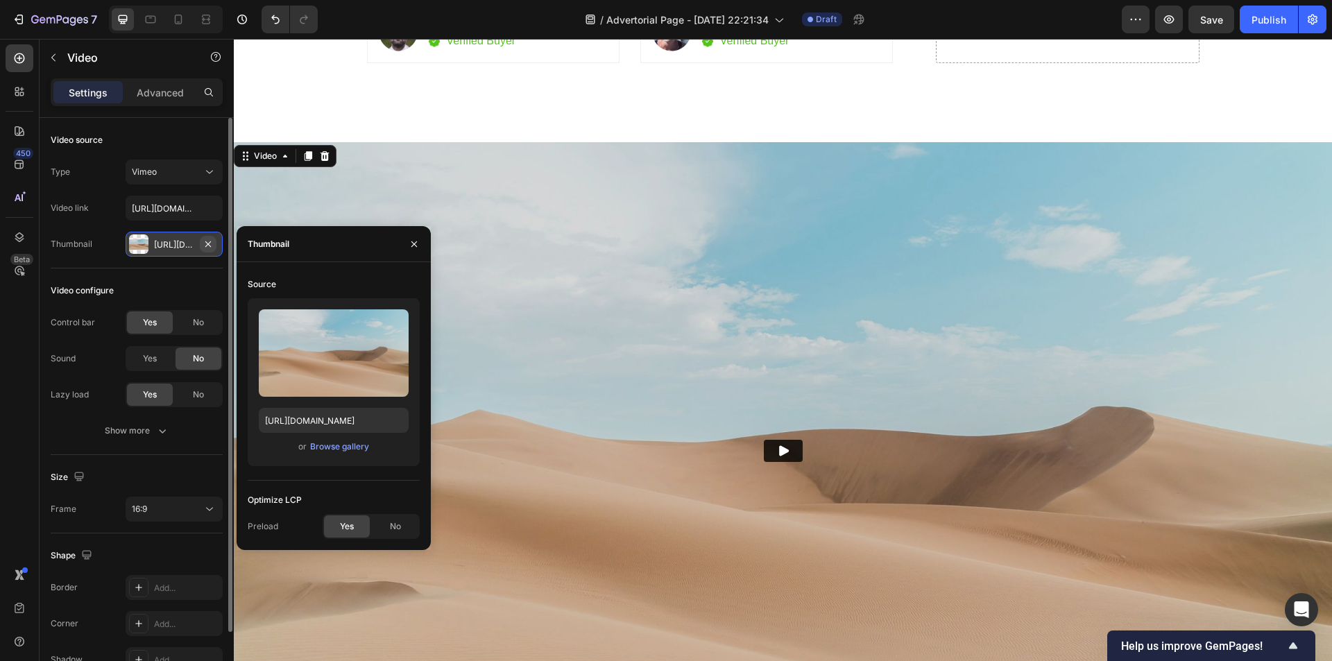
click at [204, 243] on icon "button" at bounding box center [208, 244] width 11 height 11
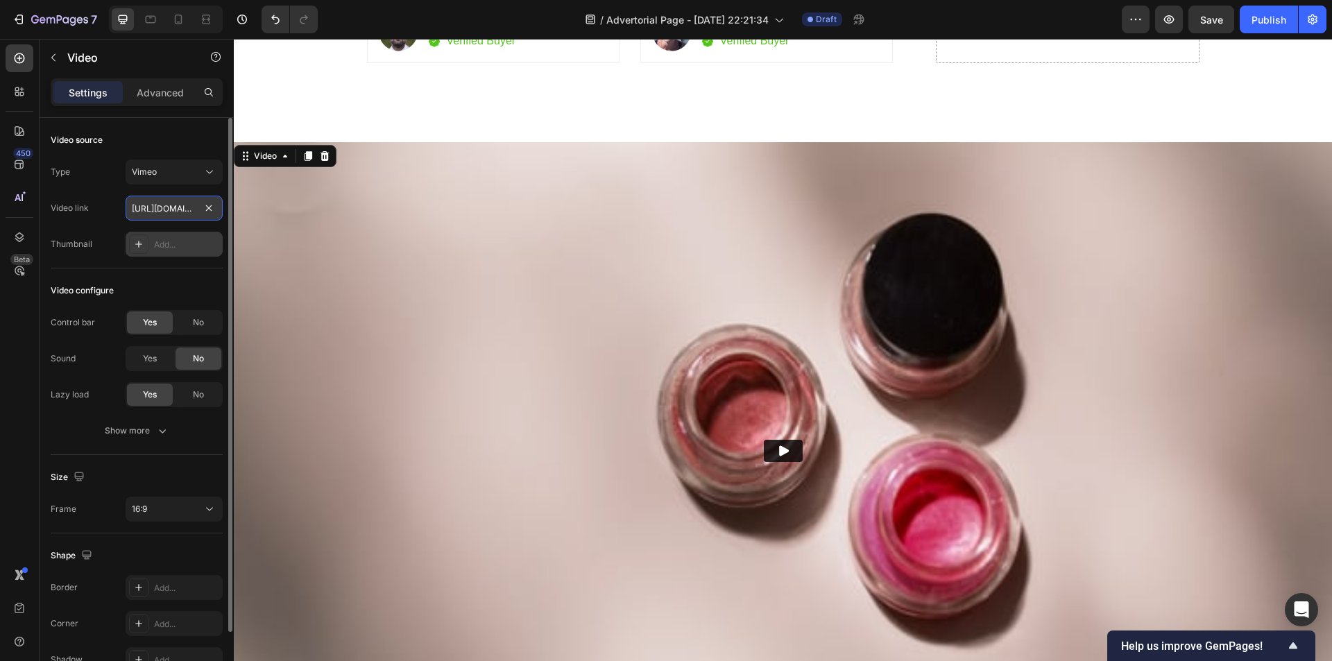
click at [168, 210] on input "[URL][DOMAIN_NAME]" at bounding box center [174, 208] width 97 height 25
paste input "text"
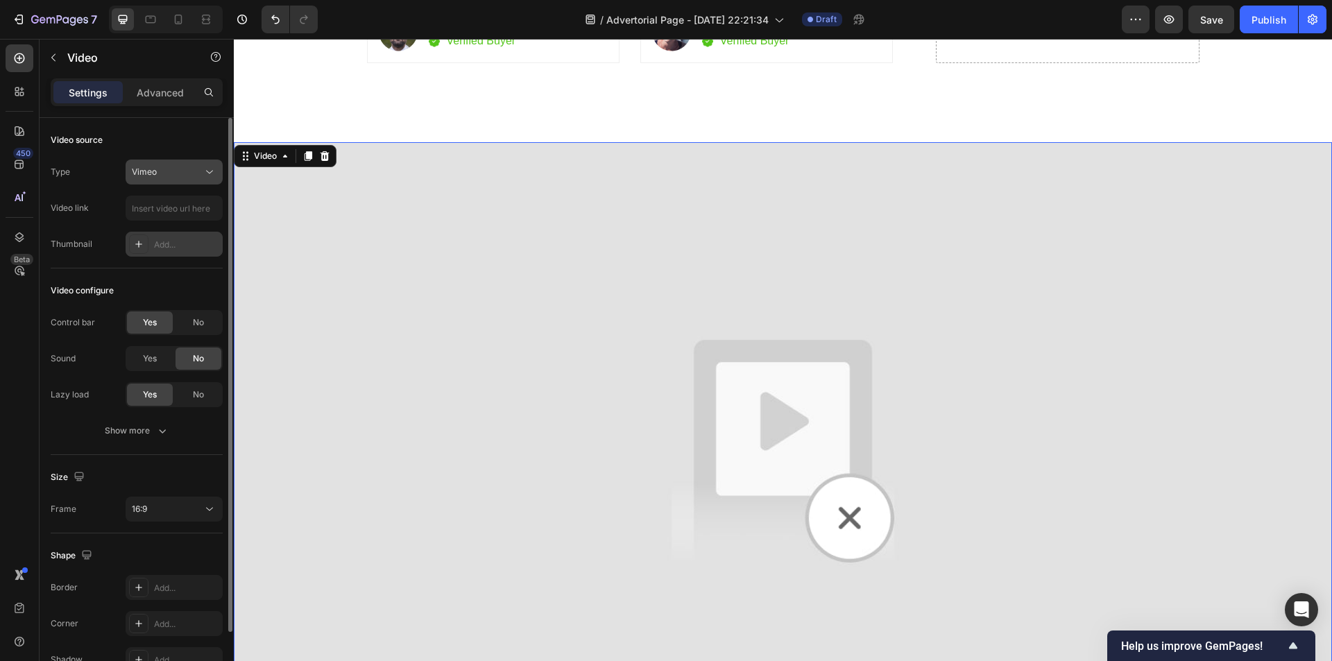
click at [196, 178] on div "Vimeo" at bounding box center [167, 172] width 71 height 12
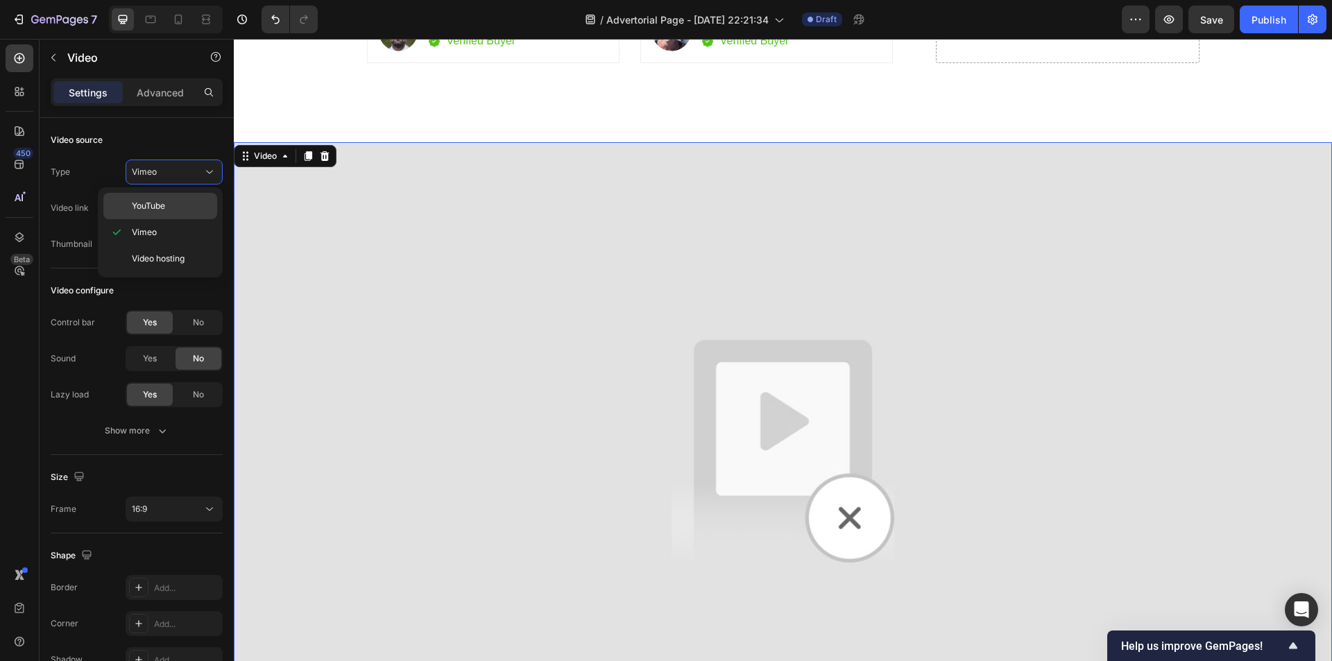
click at [177, 203] on p "YouTube" at bounding box center [171, 206] width 79 height 12
type input "[URL][DOMAIN_NAME]"
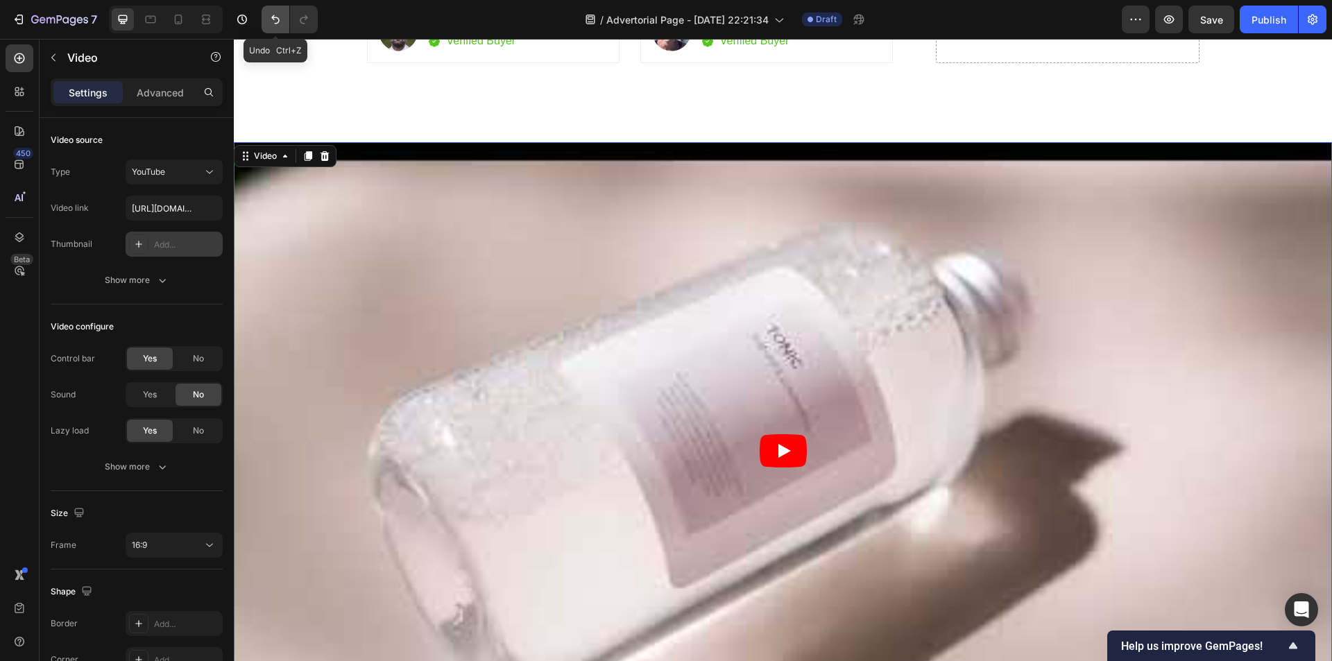
click at [280, 12] on icon "Undo/Redo" at bounding box center [275, 19] width 14 height 14
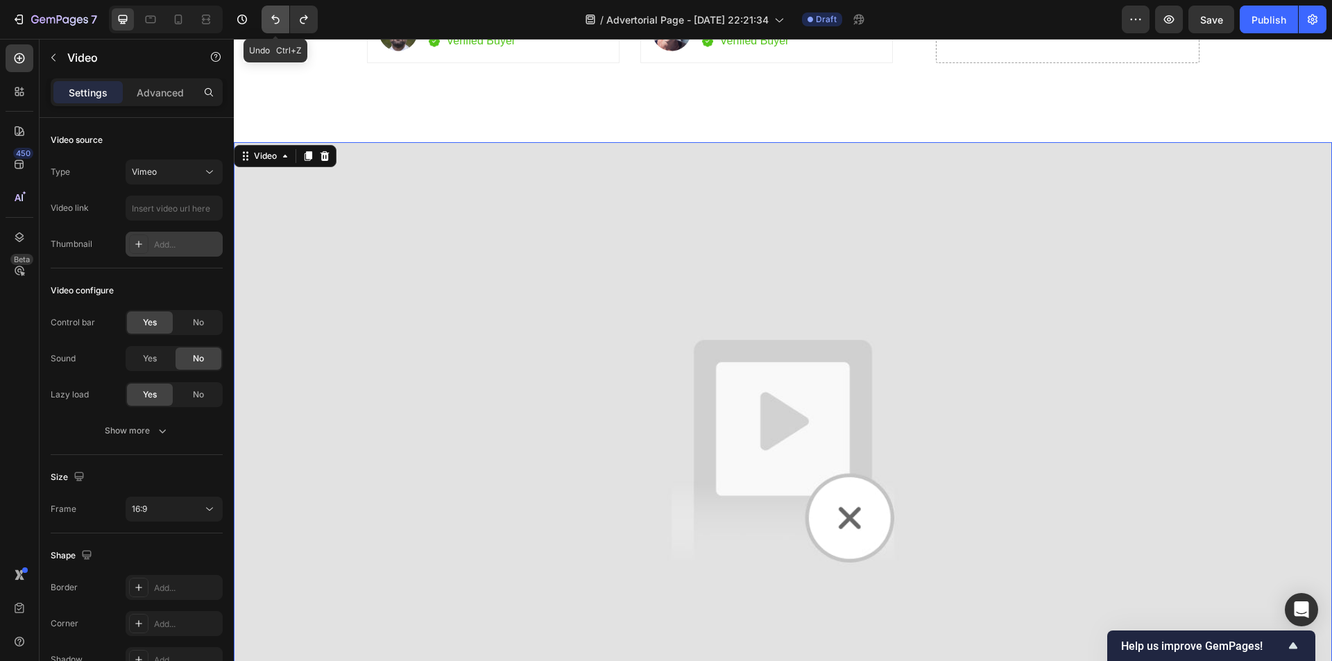
click at [280, 12] on icon "Undo/Redo" at bounding box center [275, 19] width 14 height 14
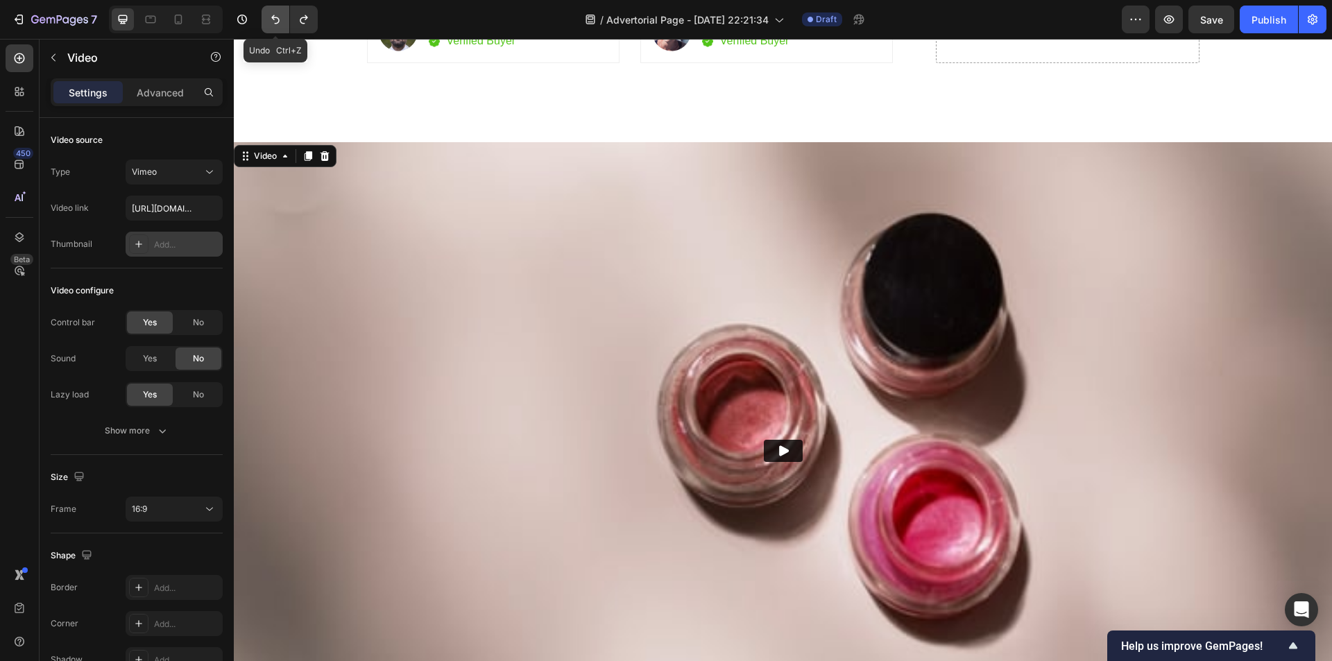
click at [280, 12] on icon "Undo/Redo" at bounding box center [275, 19] width 14 height 14
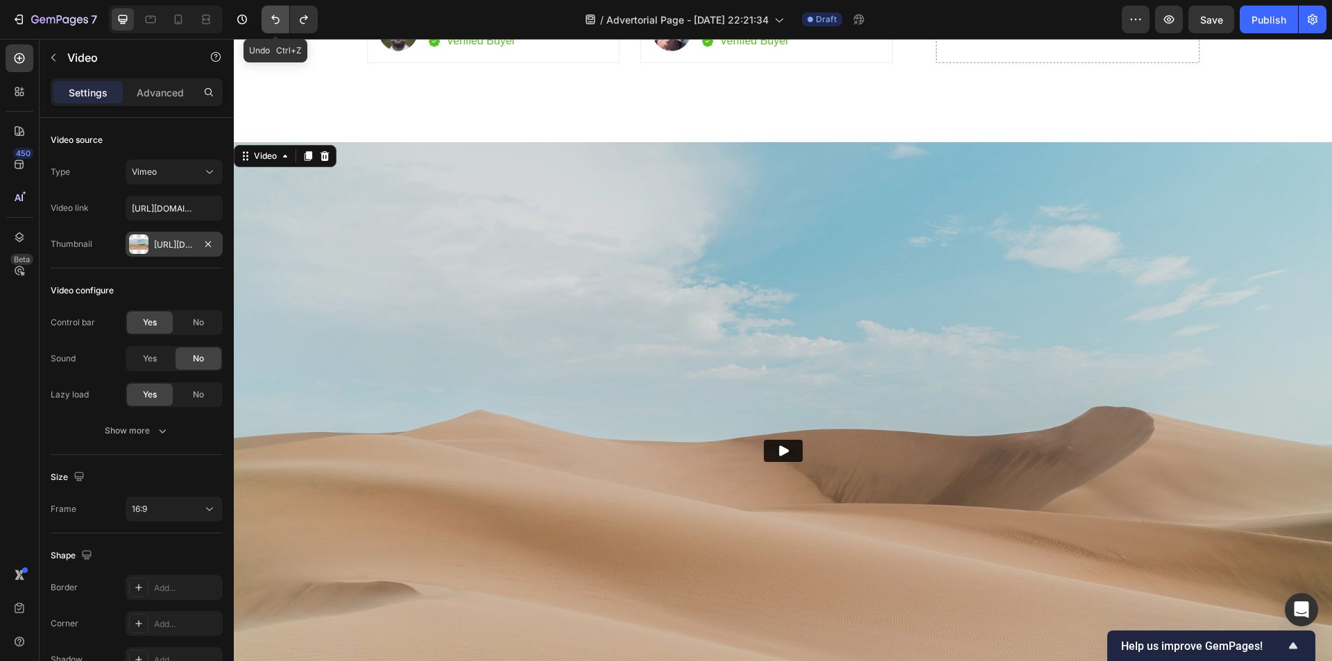
click at [280, 12] on icon "Undo/Redo" at bounding box center [275, 19] width 14 height 14
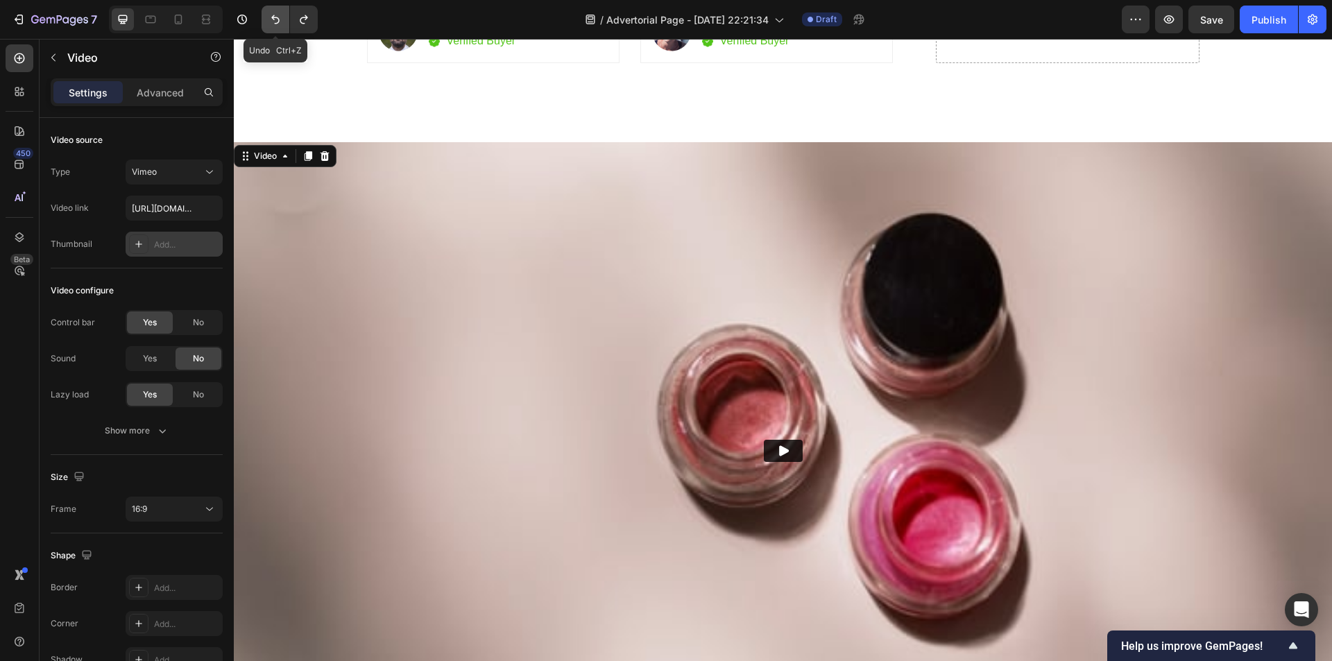
click at [280, 12] on icon "Undo/Redo" at bounding box center [275, 19] width 14 height 14
type input "[URL][DOMAIN_NAME]"
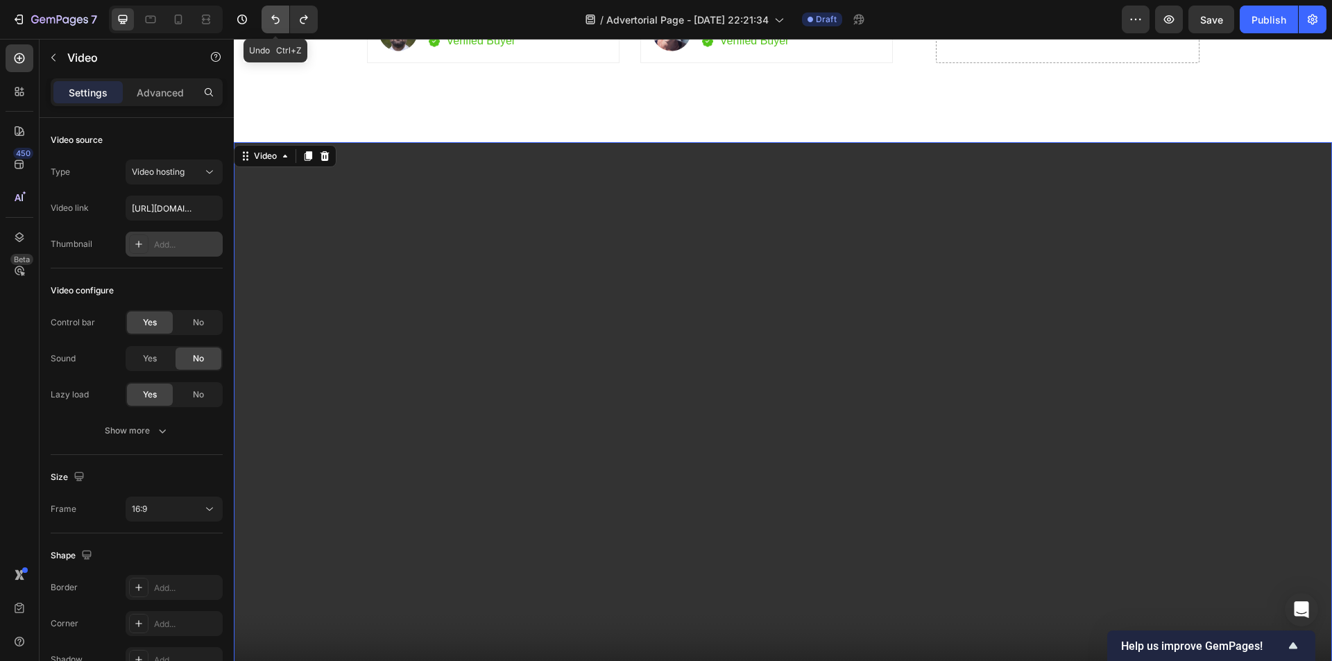
click at [280, 14] on icon "Undo/Redo" at bounding box center [275, 19] width 14 height 14
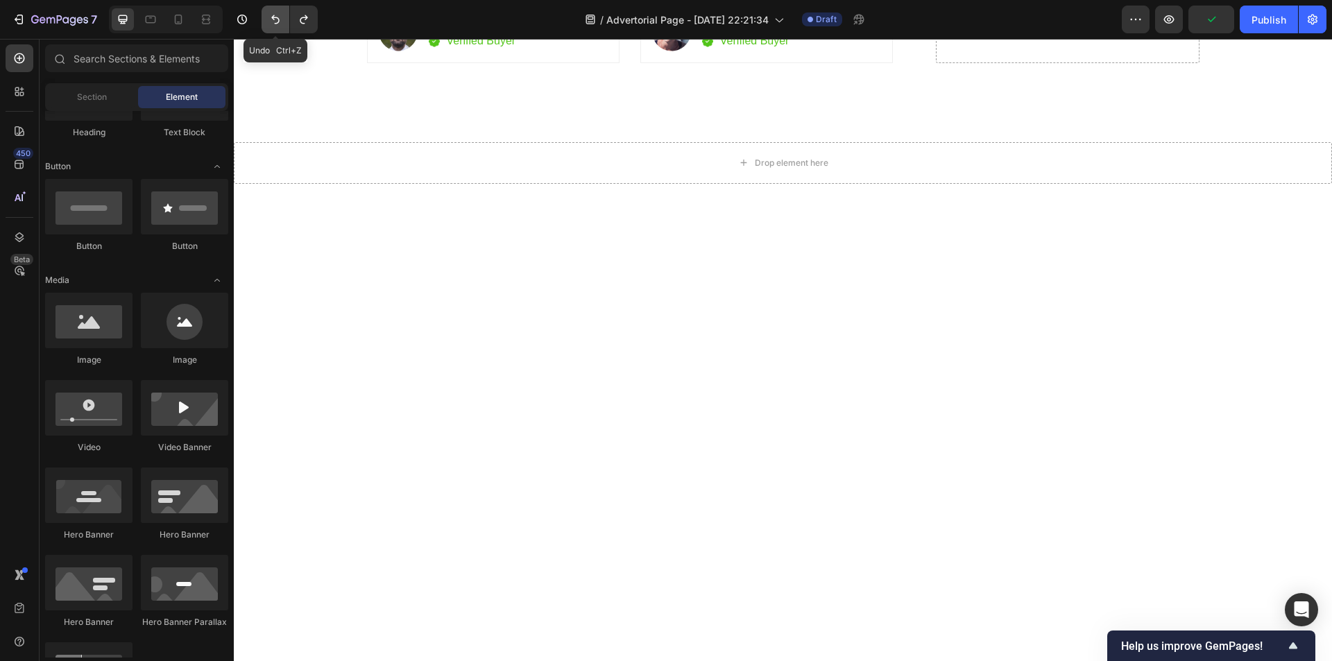
click at [280, 14] on icon "Undo/Redo" at bounding box center [275, 19] width 14 height 14
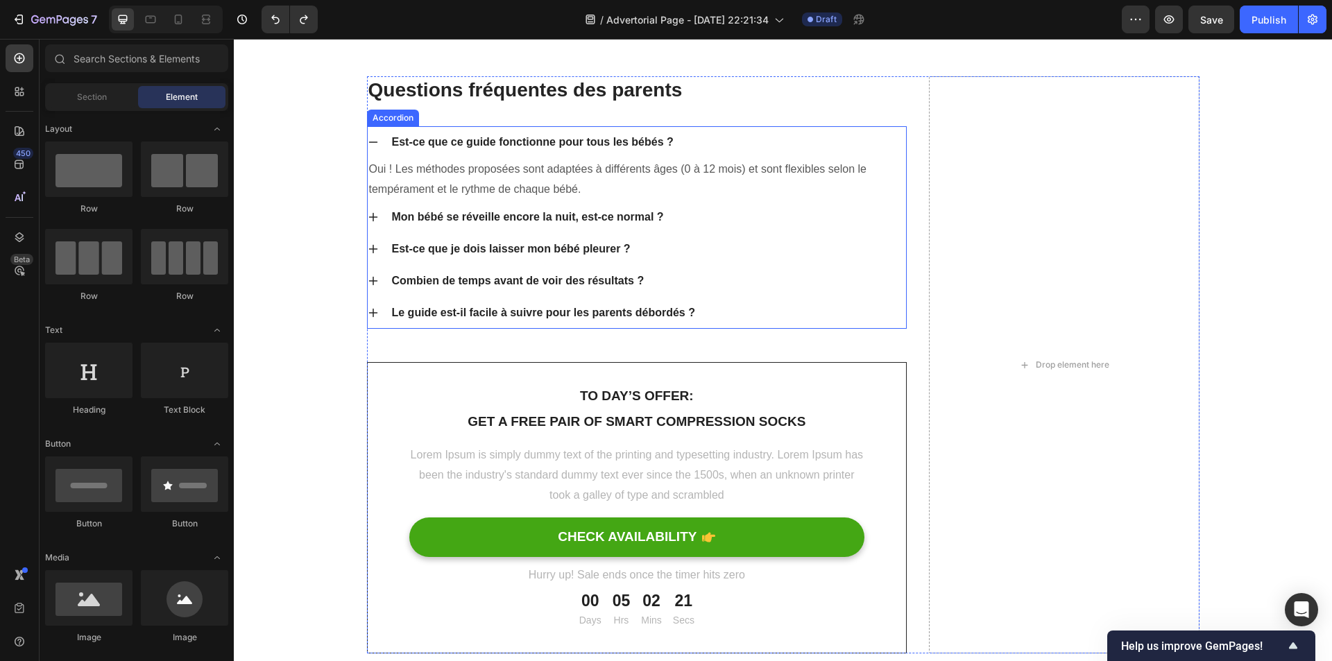
scroll to position [3650, 0]
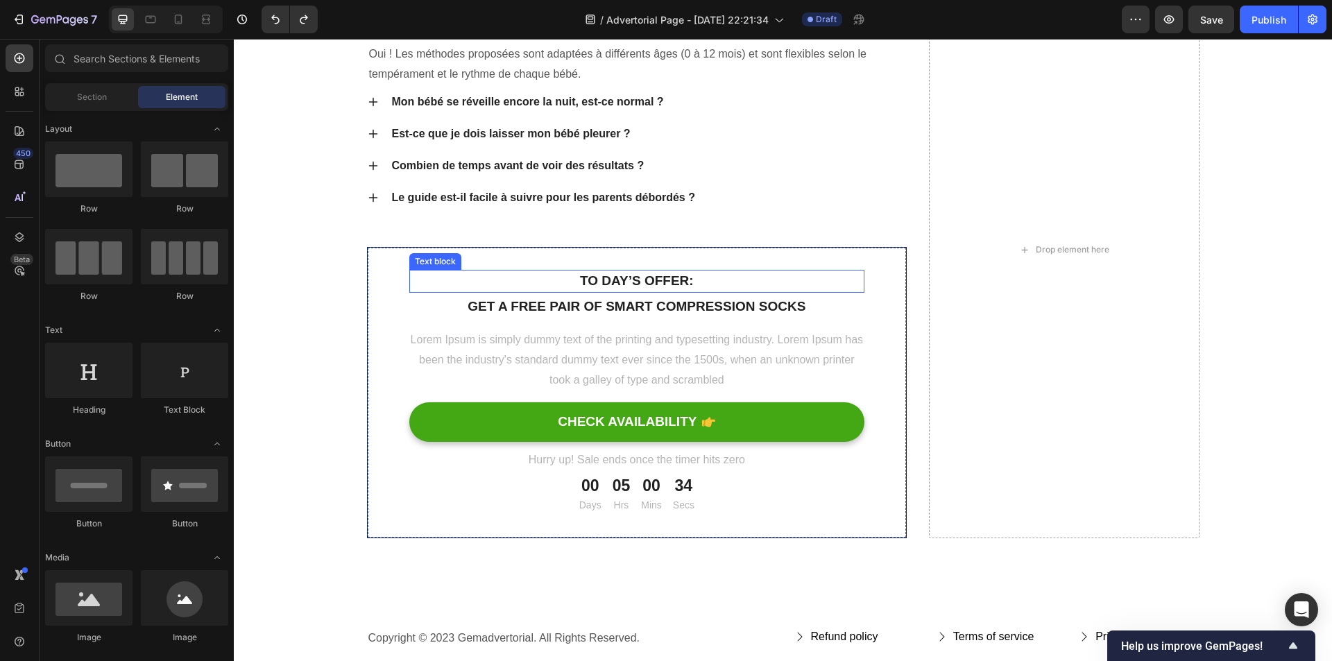
click at [604, 282] on p "To day’s offer:" at bounding box center [637, 281] width 453 height 20
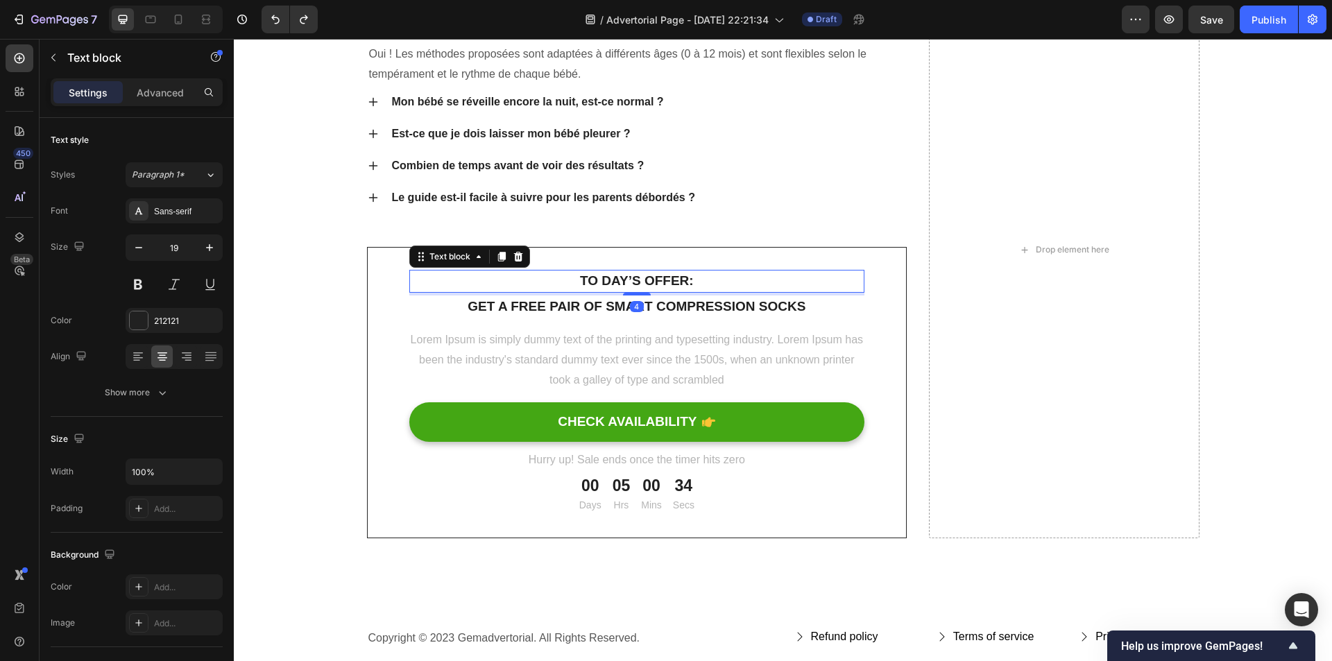
click at [604, 282] on p "To day’s offer:" at bounding box center [637, 281] width 453 height 20
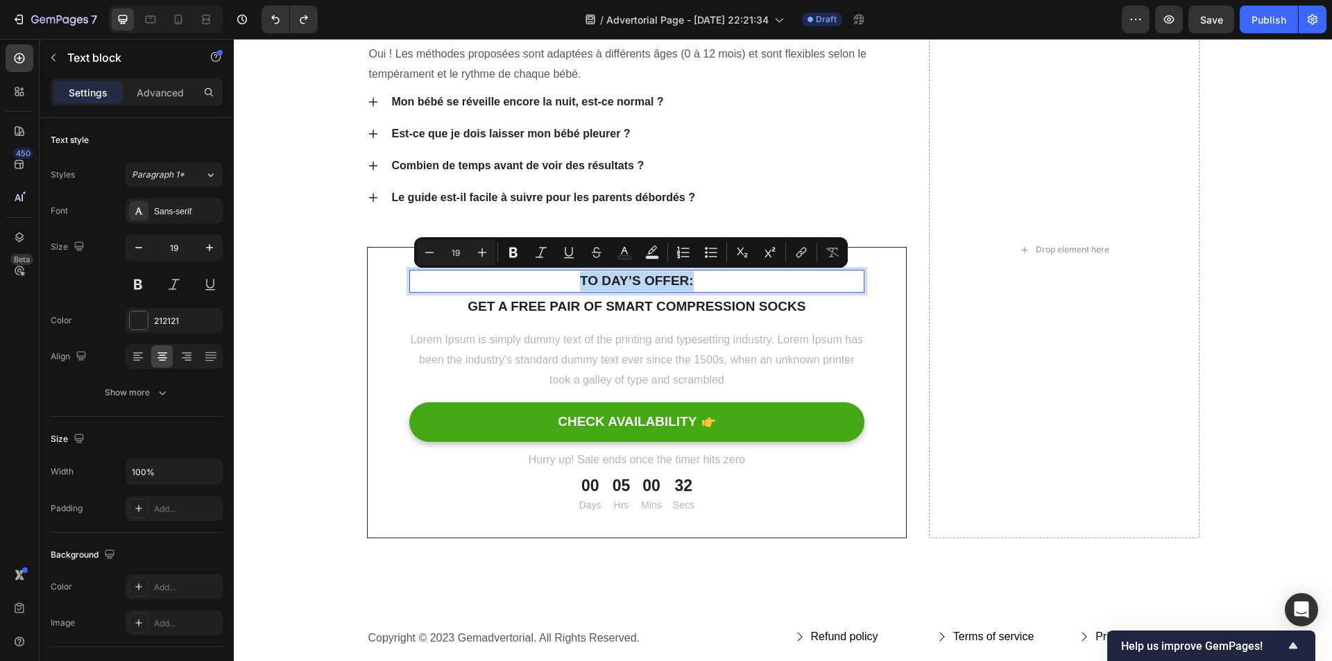
click at [604, 281] on p "To day’s offer:" at bounding box center [637, 281] width 453 height 20
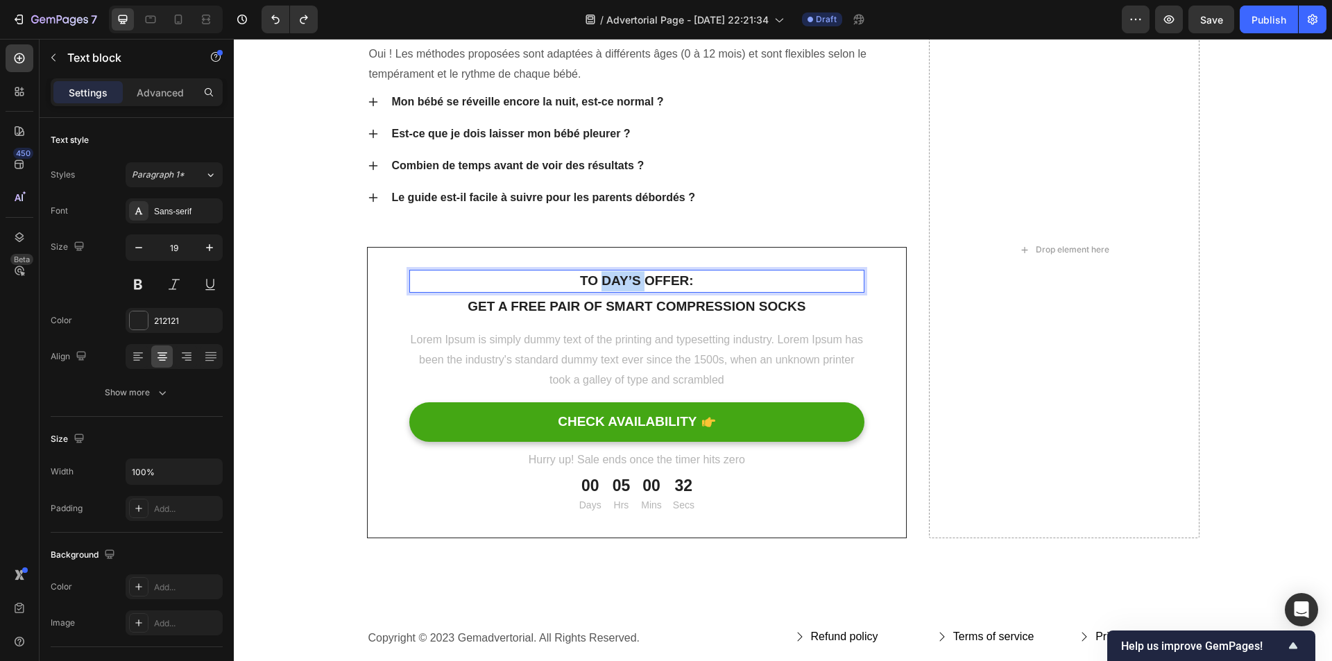
click at [604, 281] on p "To day’s offer:" at bounding box center [637, 281] width 453 height 20
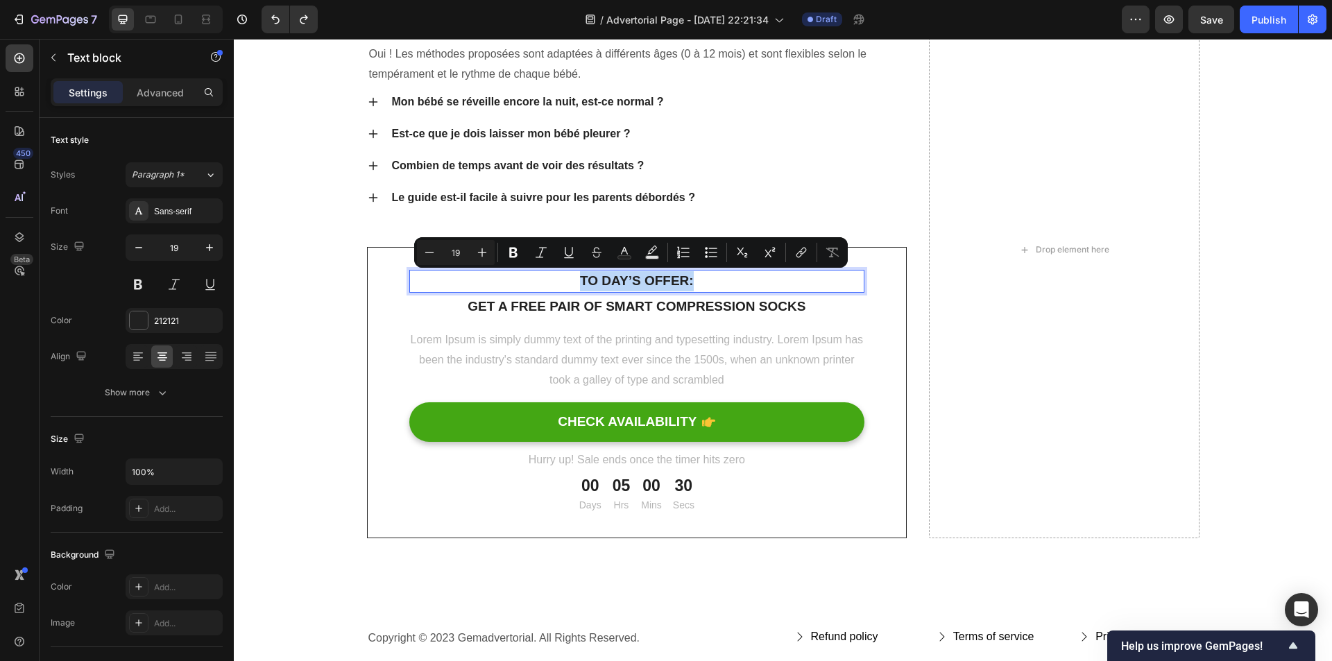
click at [663, 278] on p "To day’s offer:" at bounding box center [637, 281] width 453 height 20
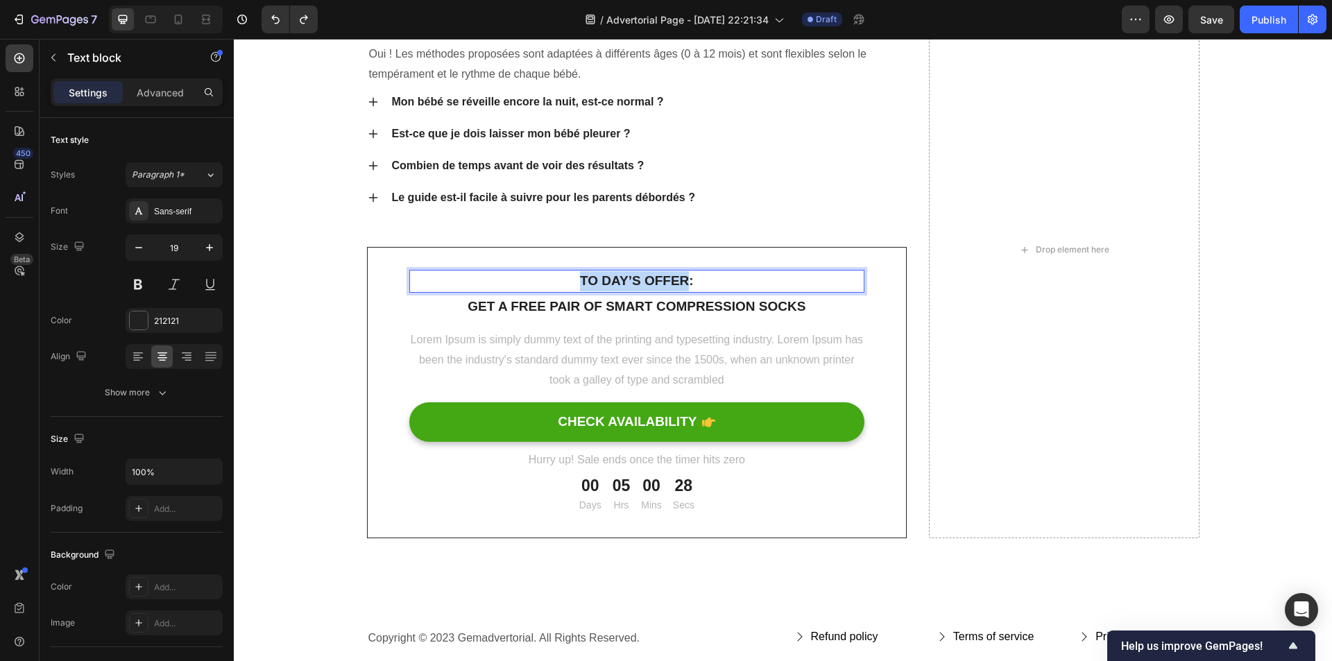
drag, startPoint x: 681, startPoint y: 279, endPoint x: 579, endPoint y: 276, distance: 102.7
click at [579, 276] on p "To day’s offer:" at bounding box center [637, 281] width 453 height 20
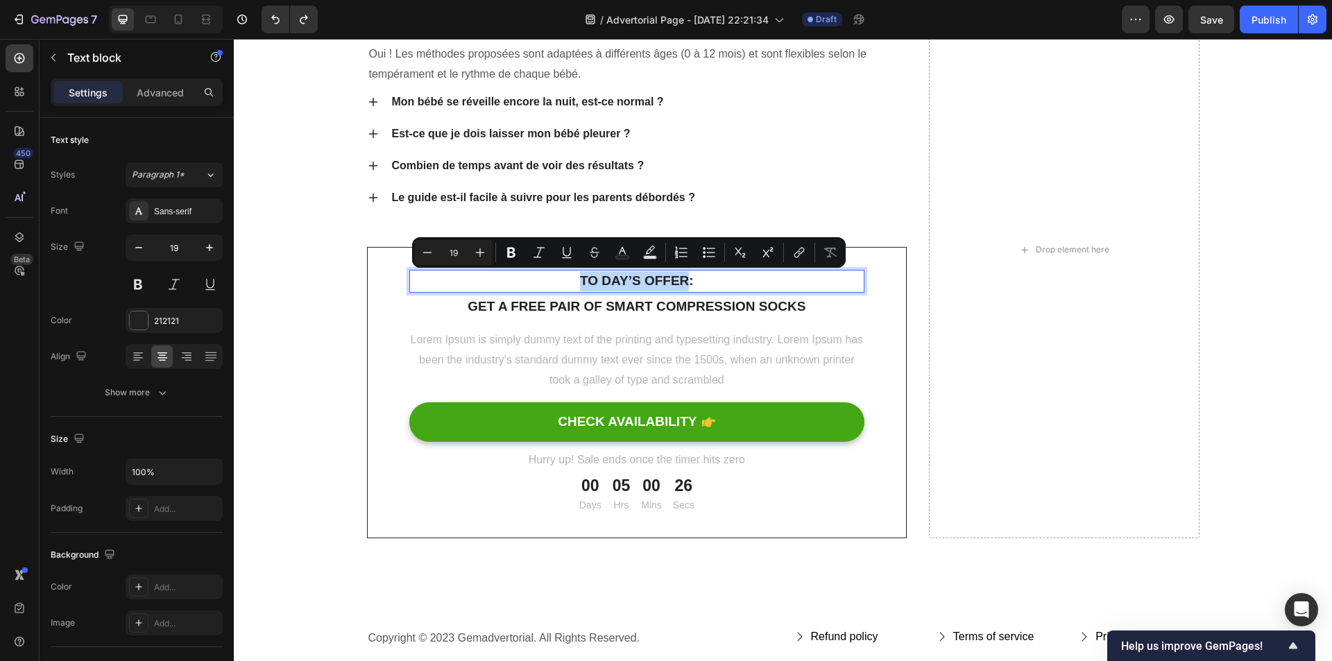
type input "12"
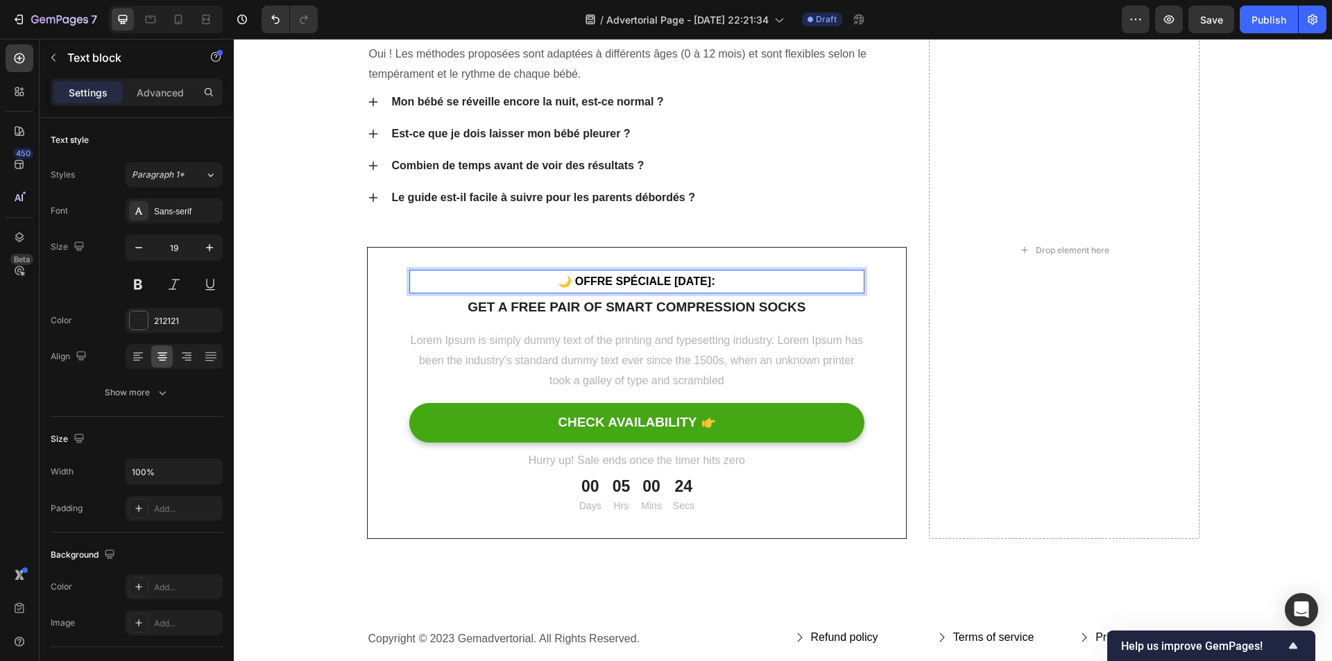
click at [582, 278] on span "🌙 Offre spéciale [DATE]" at bounding box center [634, 281] width 153 height 12
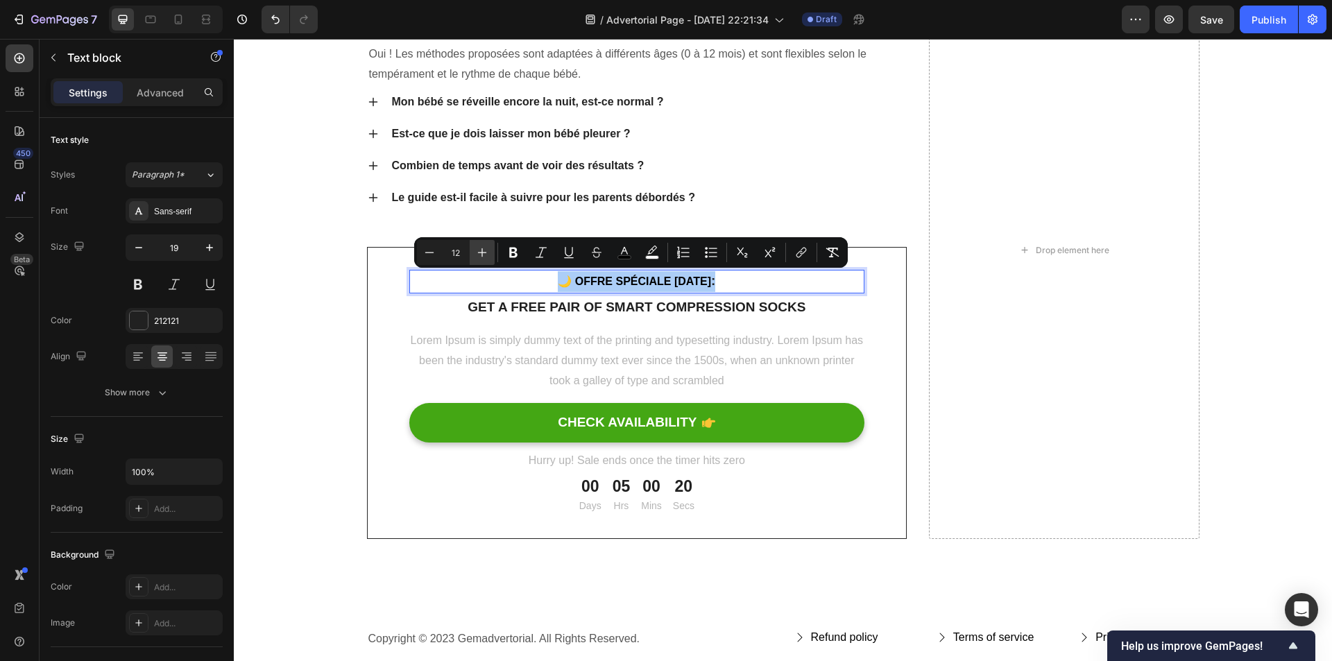
click at [486, 253] on icon "Editor contextual toolbar" at bounding box center [482, 253] width 14 height 14
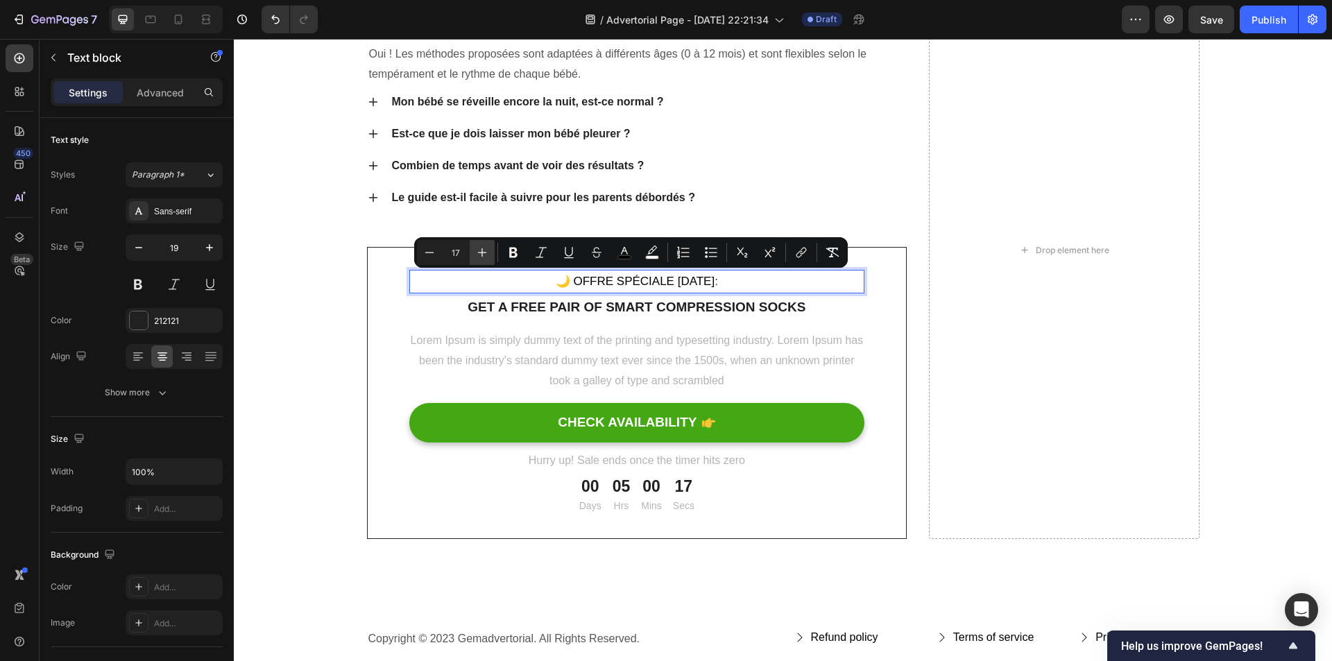
click at [486, 253] on icon "Editor contextual toolbar" at bounding box center [482, 253] width 14 height 14
click at [489, 253] on button "Plus" at bounding box center [482, 252] width 25 height 25
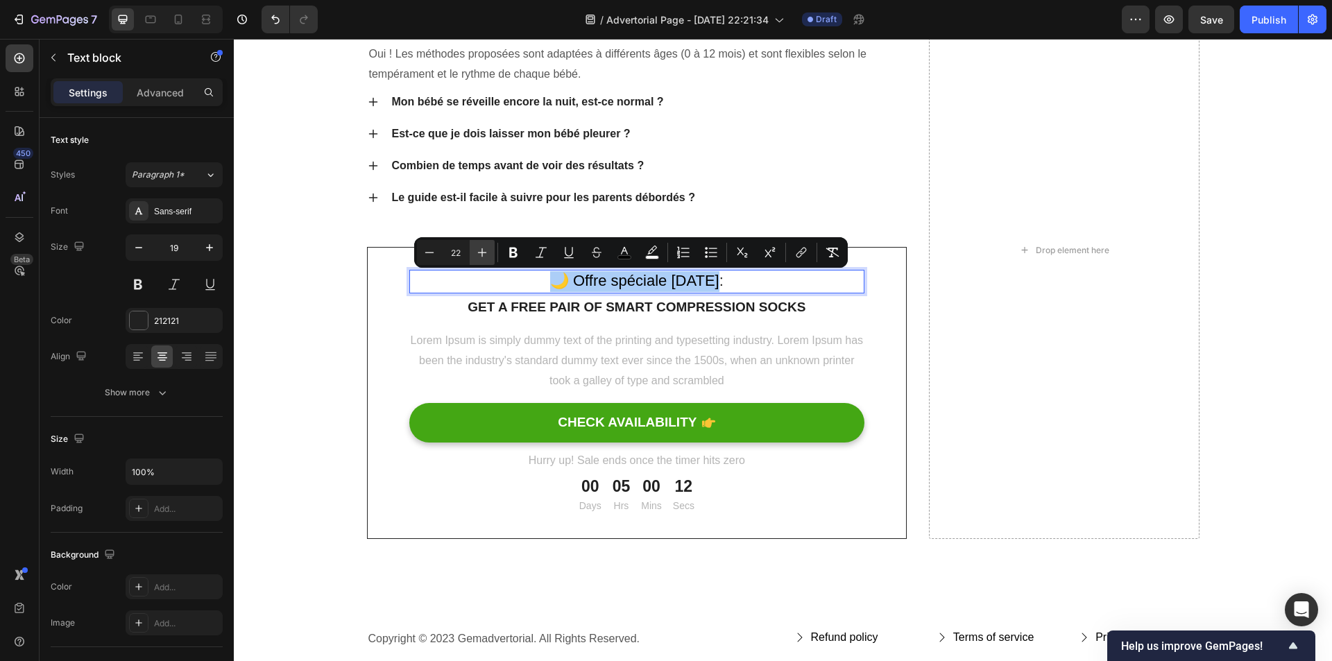
click at [489, 253] on button "Plus" at bounding box center [482, 252] width 25 height 25
type input "23"
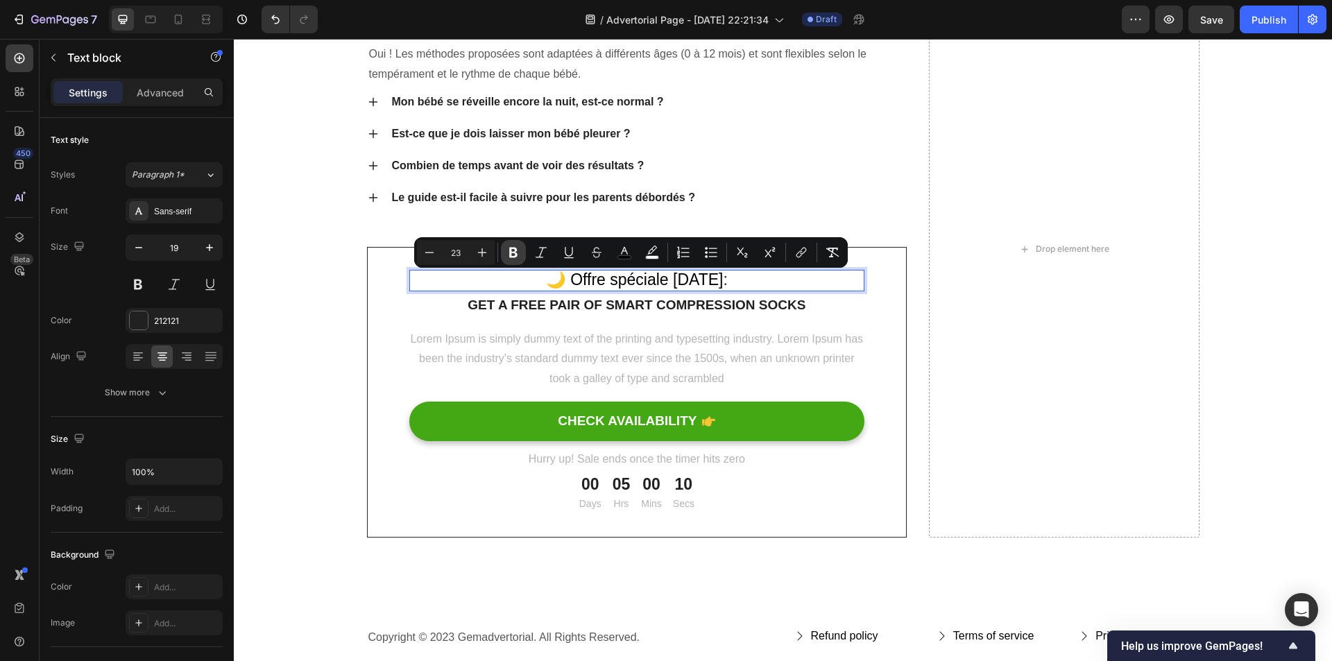
click at [502, 251] on button "Bold" at bounding box center [513, 252] width 25 height 25
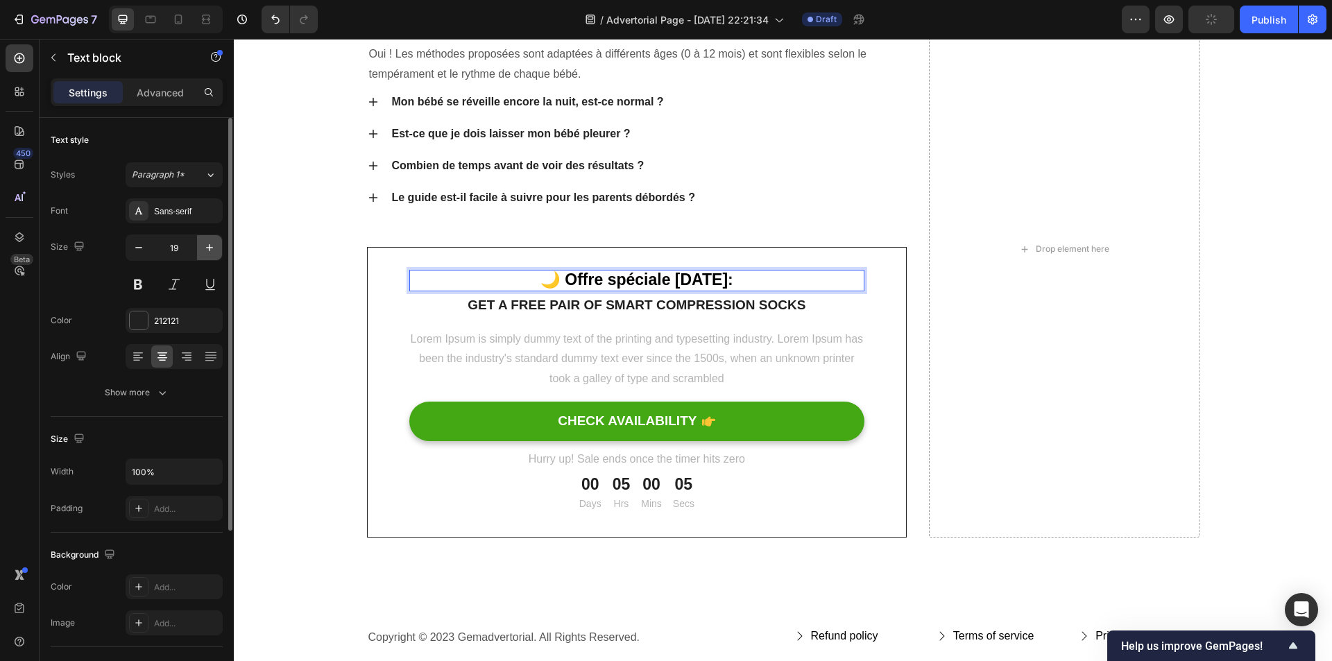
click at [219, 245] on button "button" at bounding box center [209, 247] width 25 height 25
type input "20"
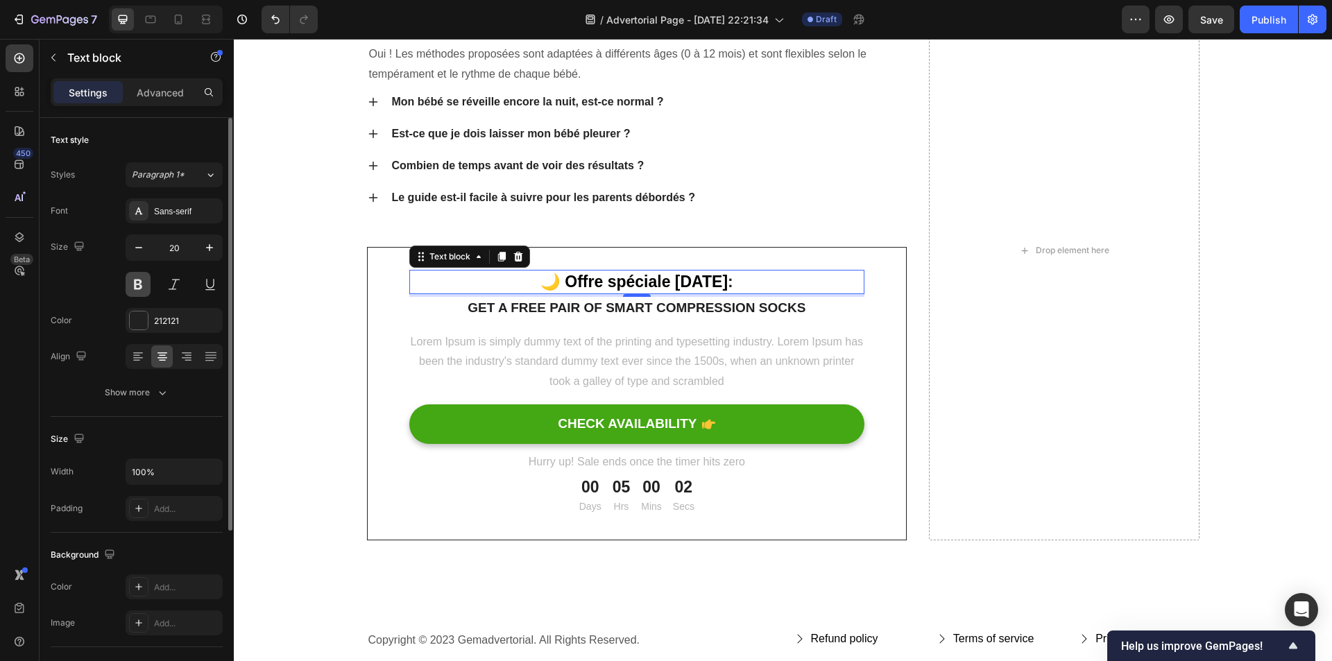
click at [142, 283] on button at bounding box center [138, 284] width 25 height 25
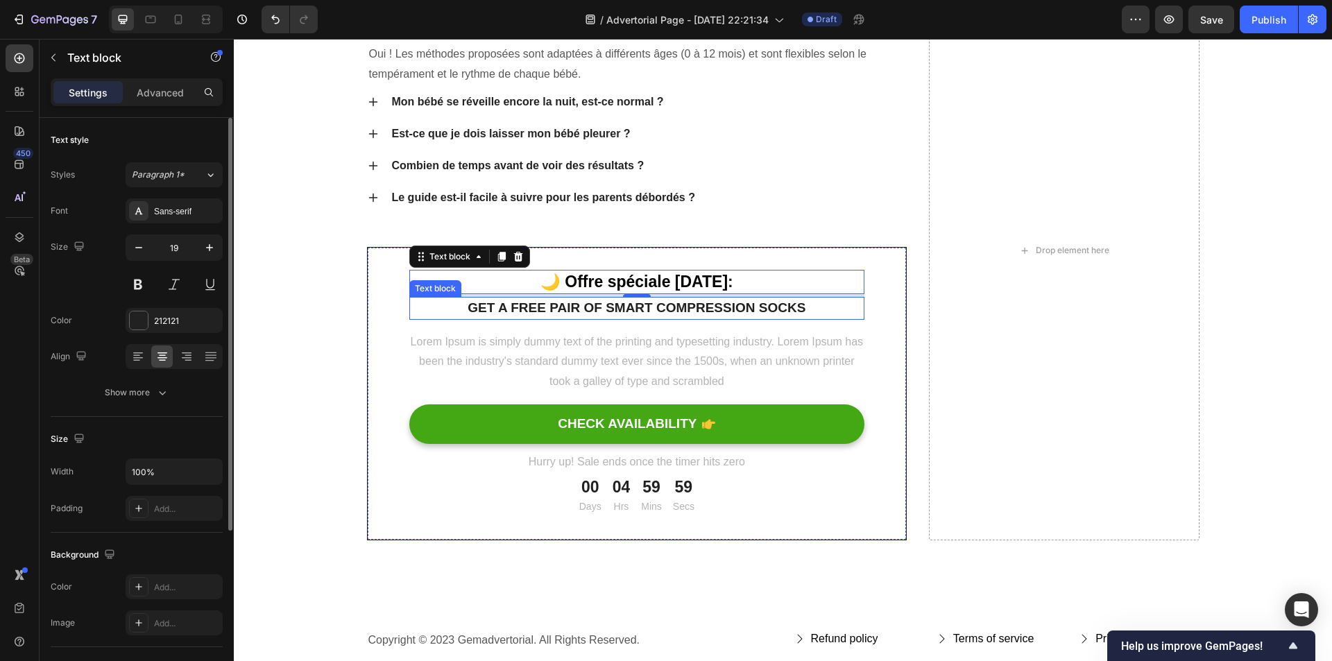
click at [540, 304] on p "Get a free pair of smart compression socks" at bounding box center [637, 308] width 453 height 20
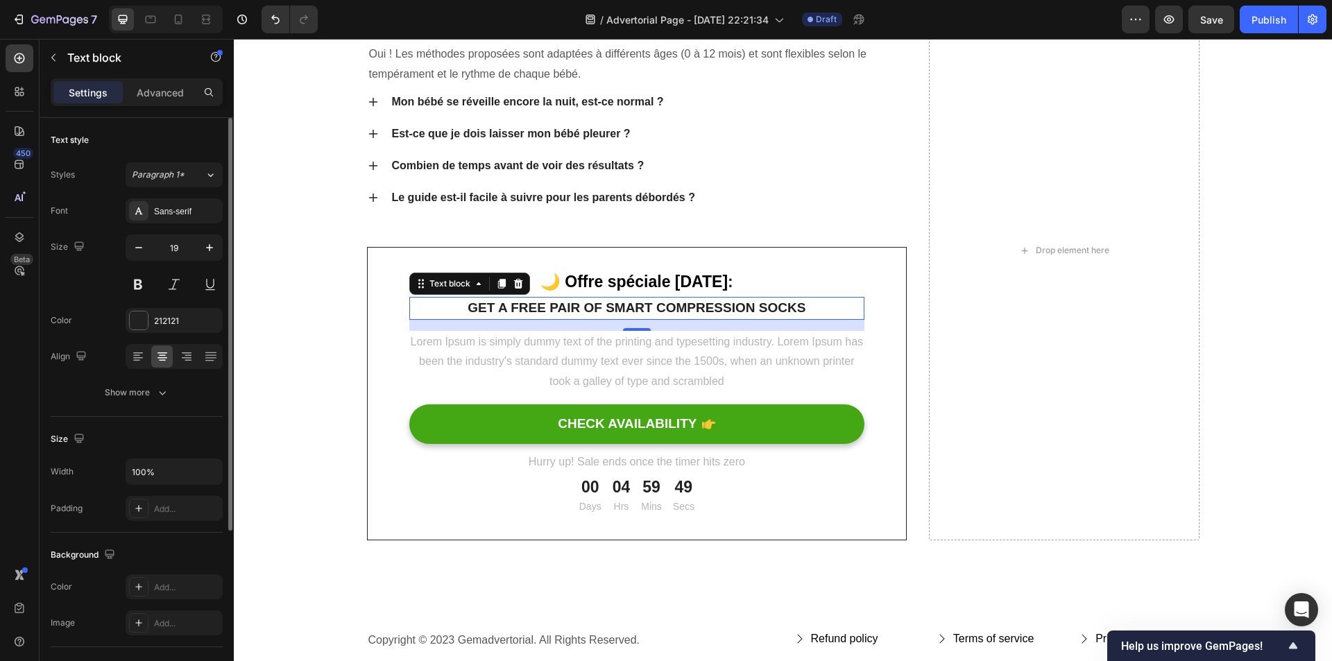
click at [493, 304] on p "Get a free pair of smart compression socks" at bounding box center [637, 308] width 453 height 20
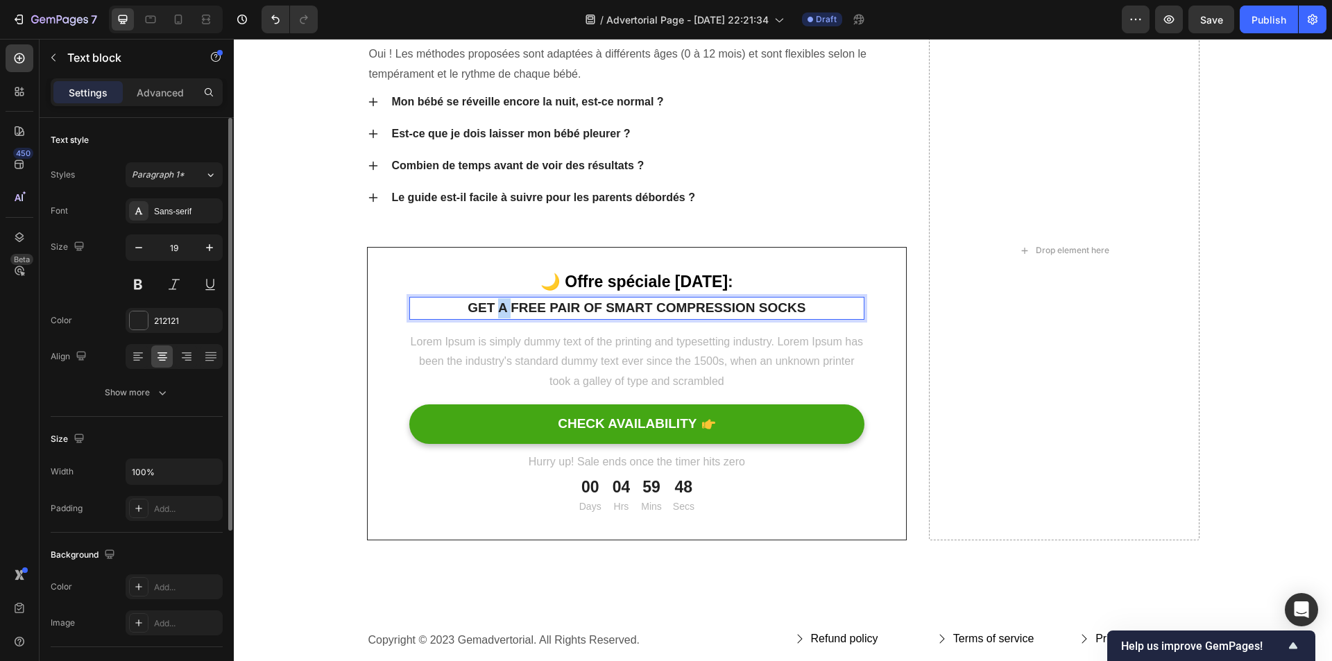
click at [493, 304] on p "Get a free pair of smart compression socks" at bounding box center [637, 308] width 453 height 20
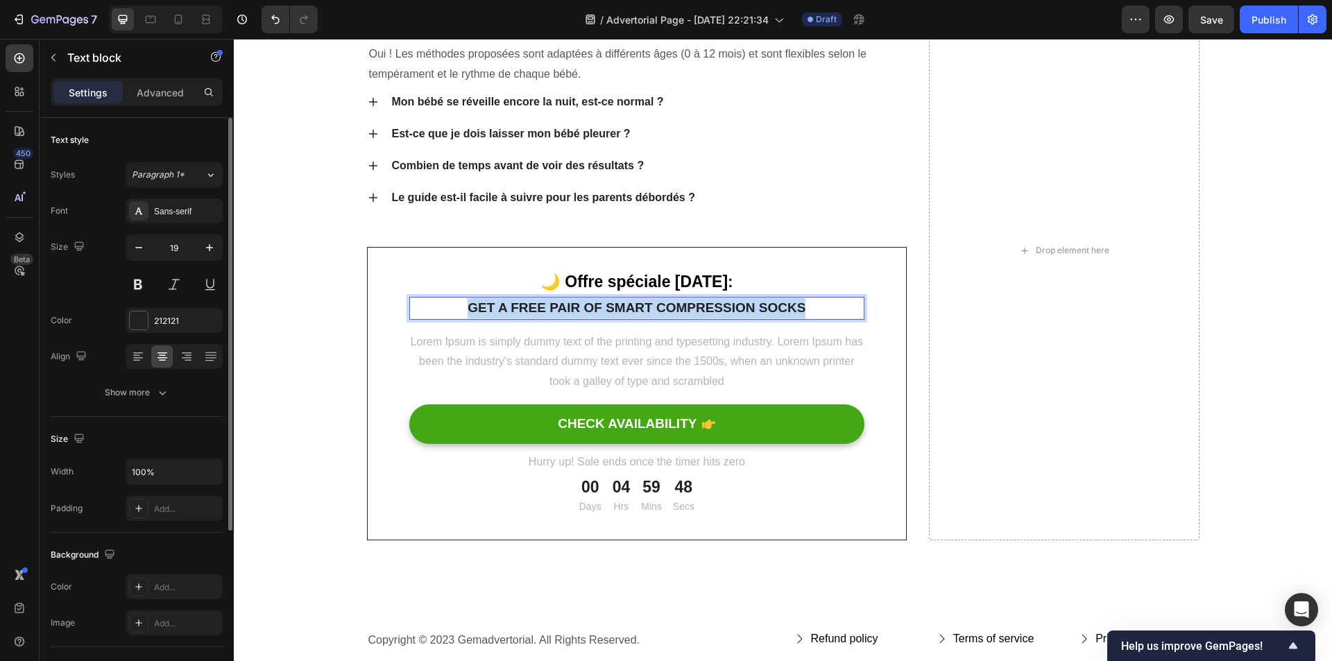
click at [493, 304] on p "Get a free pair of smart compression socks" at bounding box center [637, 308] width 453 height 20
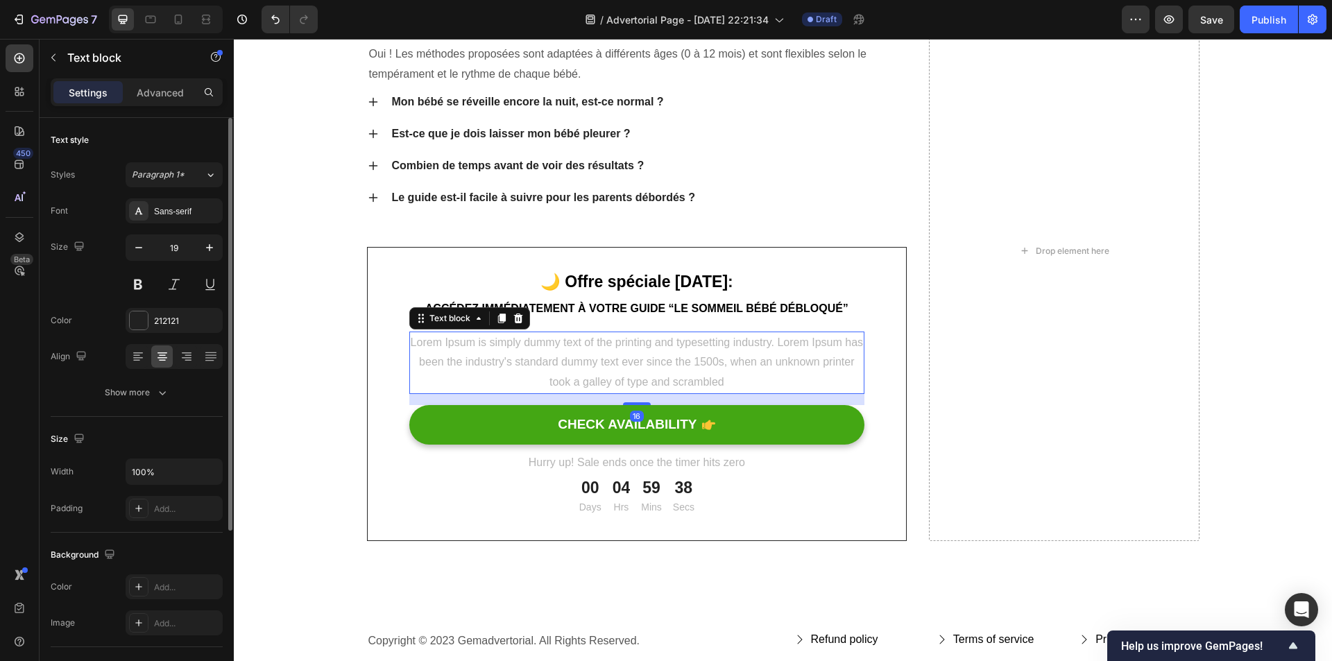
click at [521, 352] on p "Lorem Ipsum is simply dummy text of the printing and typesetting industry. Lore…" at bounding box center [637, 363] width 453 height 60
click at [535, 361] on p "Lorem Ipsum is simply dummy text of the printing and typesetting industry. Lore…" at bounding box center [637, 363] width 453 height 60
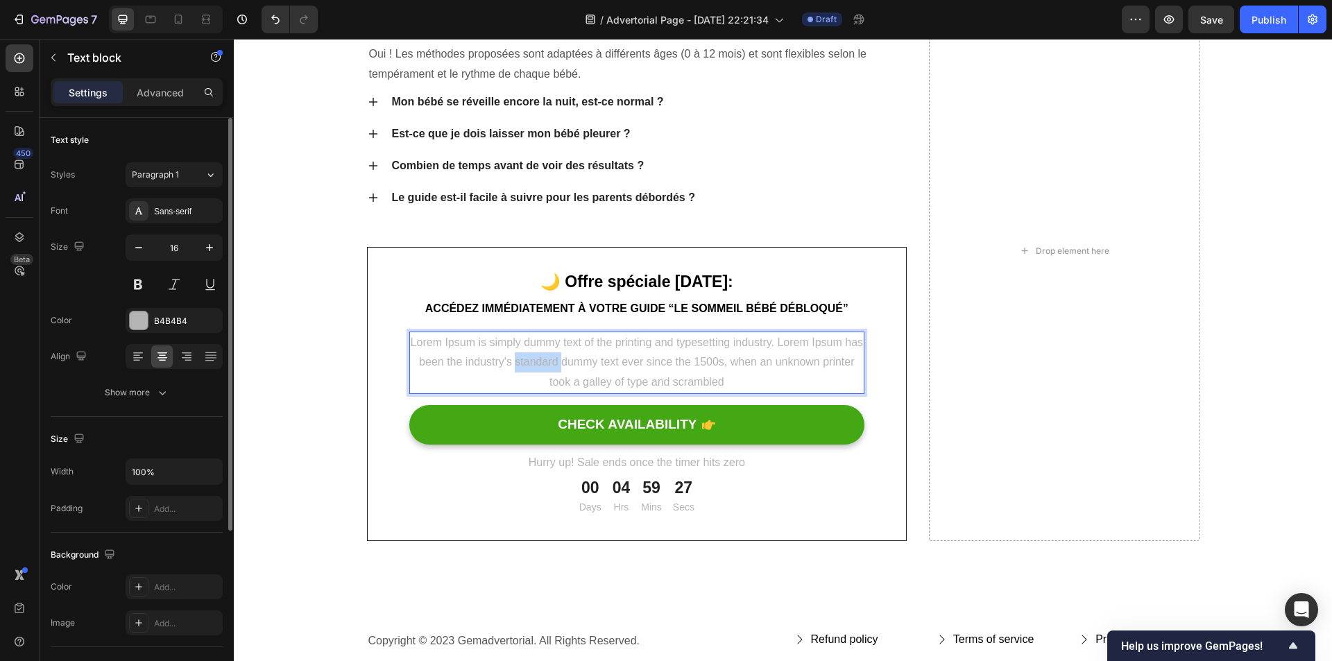
click at [535, 361] on p "Lorem Ipsum is simply dummy text of the printing and typesetting industry. Lore…" at bounding box center [637, 363] width 453 height 60
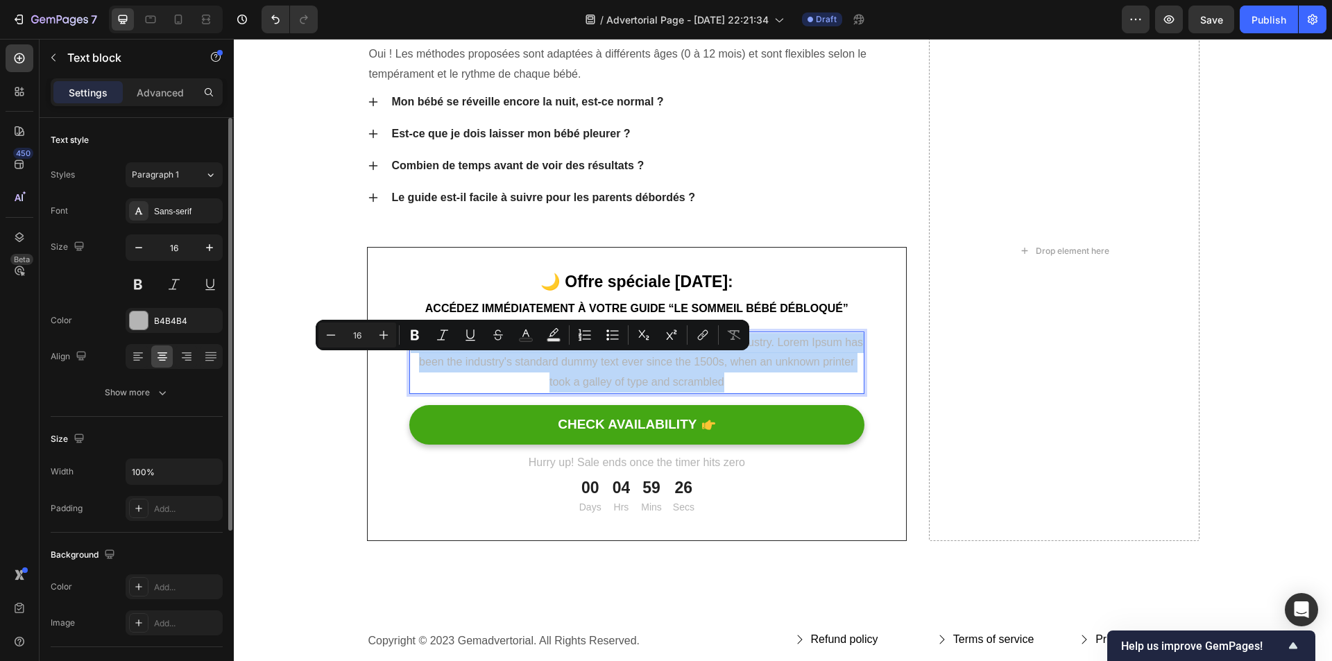
click at [535, 361] on p "Lorem Ipsum is simply dummy text of the printing and typesetting industry. Lore…" at bounding box center [637, 363] width 453 height 60
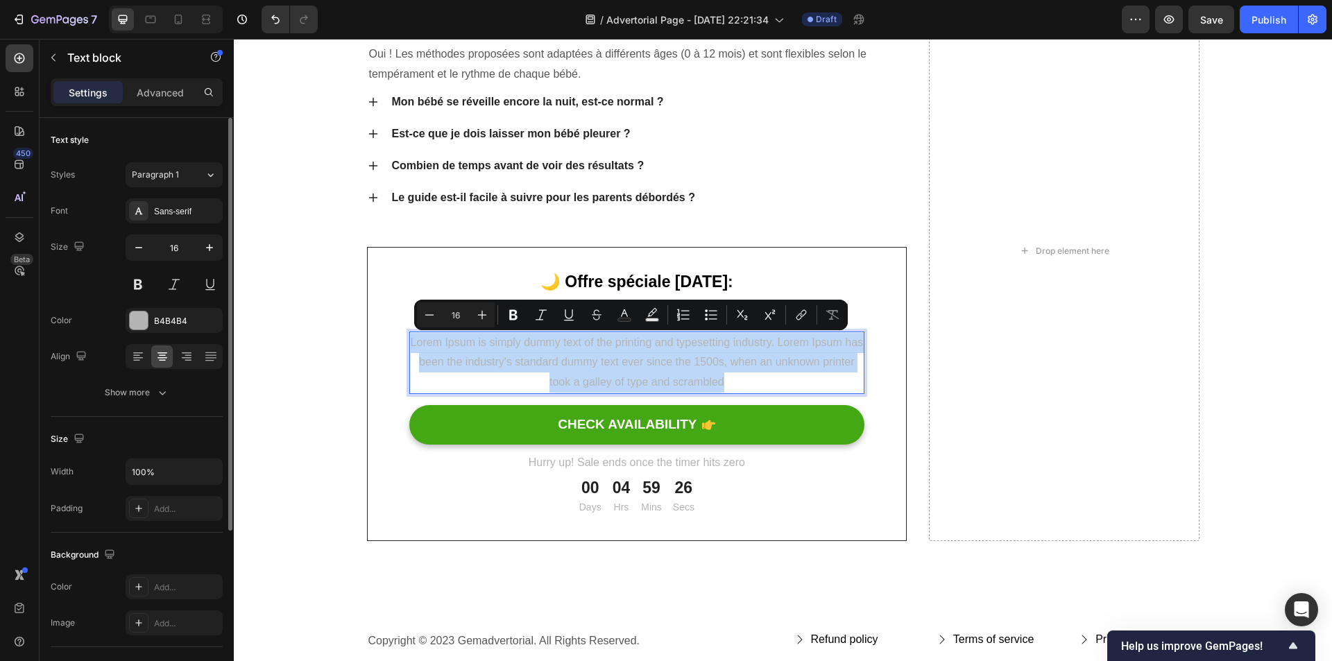
click at [536, 361] on p "Lorem Ipsum is simply dummy text of the printing and typesetting industry. Lore…" at bounding box center [637, 363] width 453 height 60
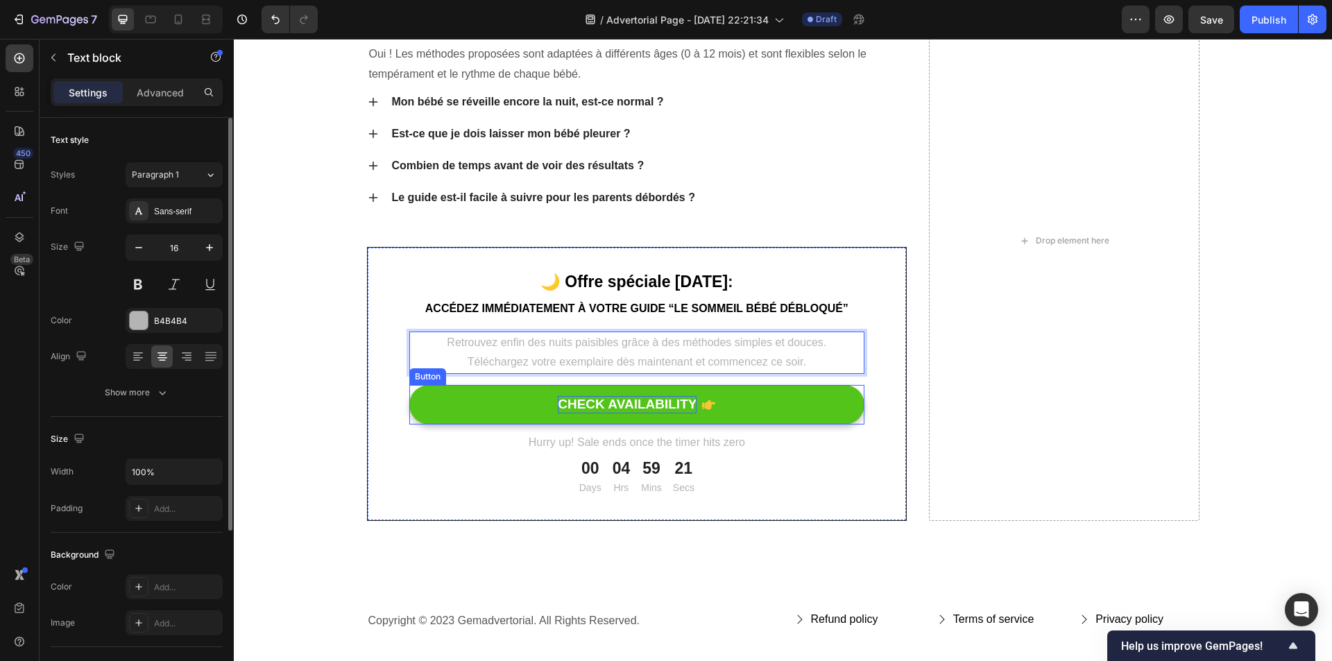
click at [647, 409] on div "CHECK AVAILABILITY" at bounding box center [627, 404] width 139 height 17
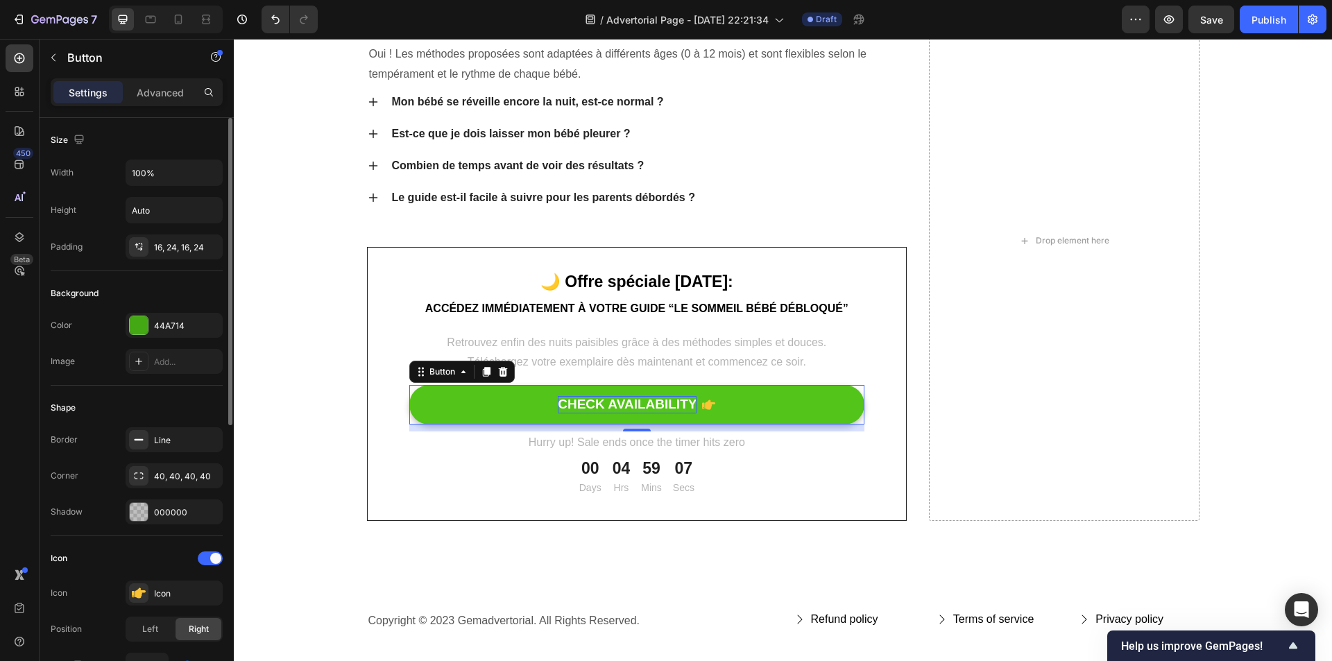
click at [583, 404] on div "CHECK AVAILABILITY" at bounding box center [627, 404] width 139 height 17
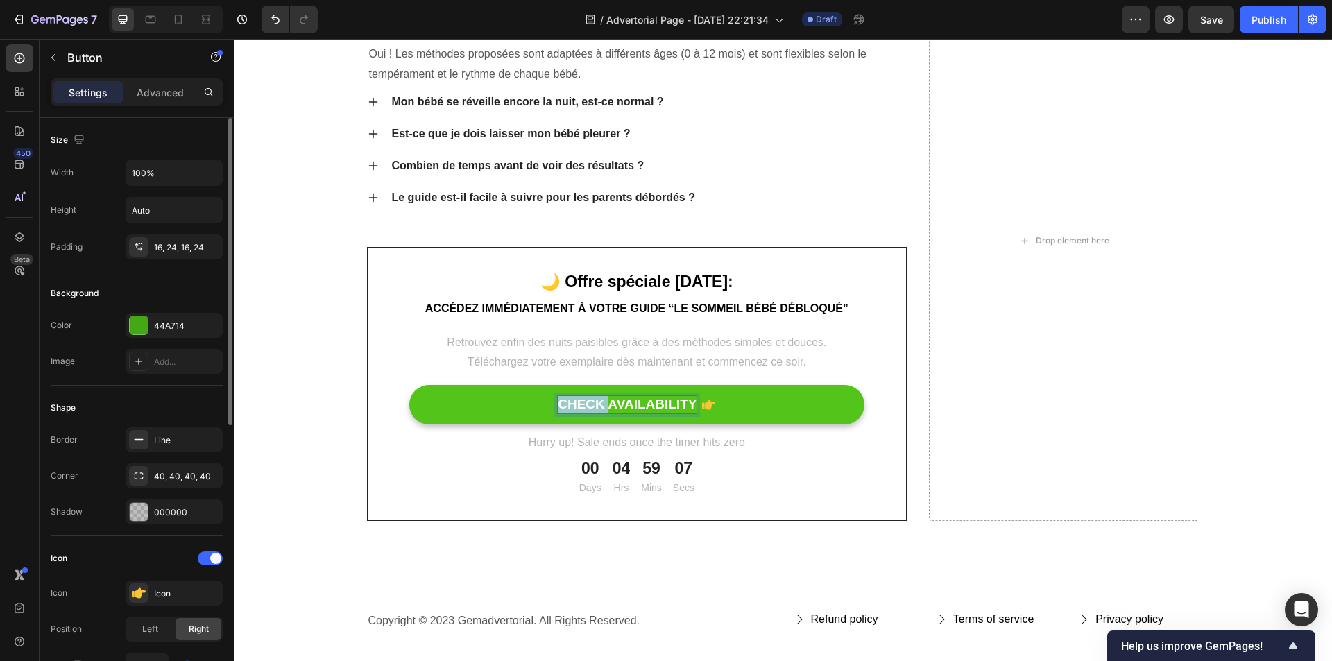
click at [583, 404] on p "CHECK AVAILABILITY" at bounding box center [627, 404] width 139 height 17
click at [574, 405] on span "Télécharger le guide maintenant" at bounding box center [627, 405] width 170 height 12
click at [574, 404] on span "Télécharger le guide maintenant" at bounding box center [627, 405] width 170 height 12
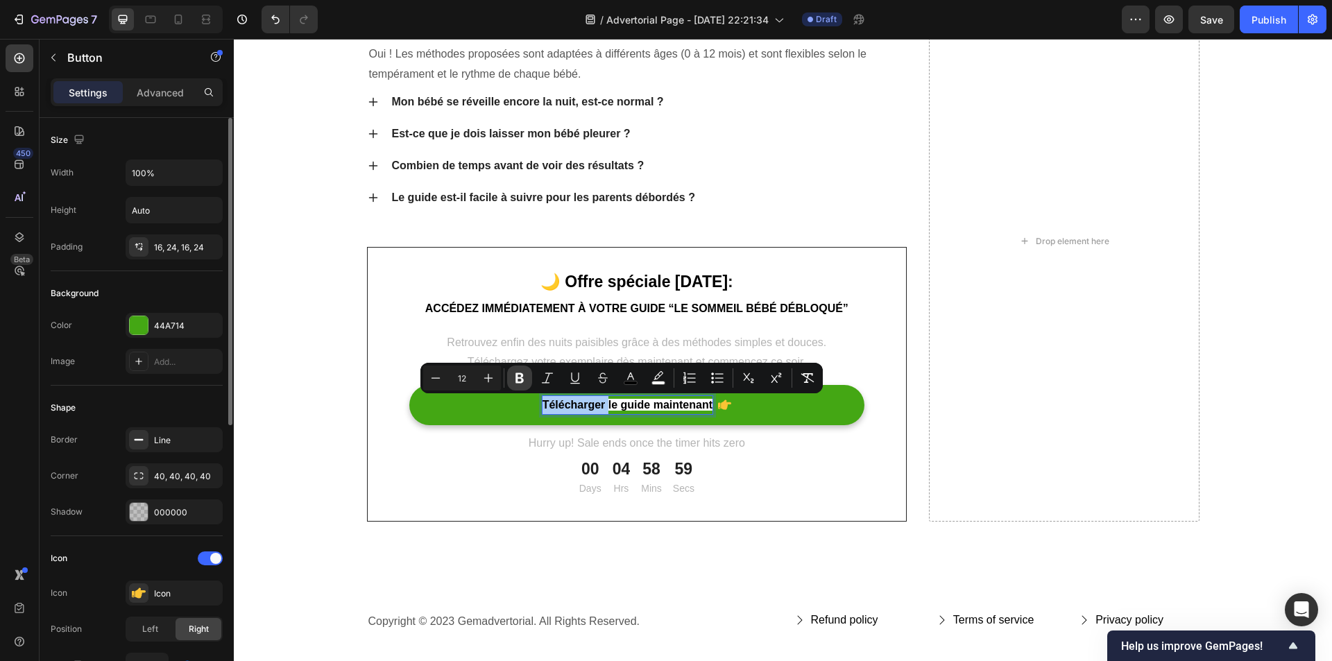
click at [522, 376] on icon "Editor contextual toolbar" at bounding box center [519, 378] width 8 height 10
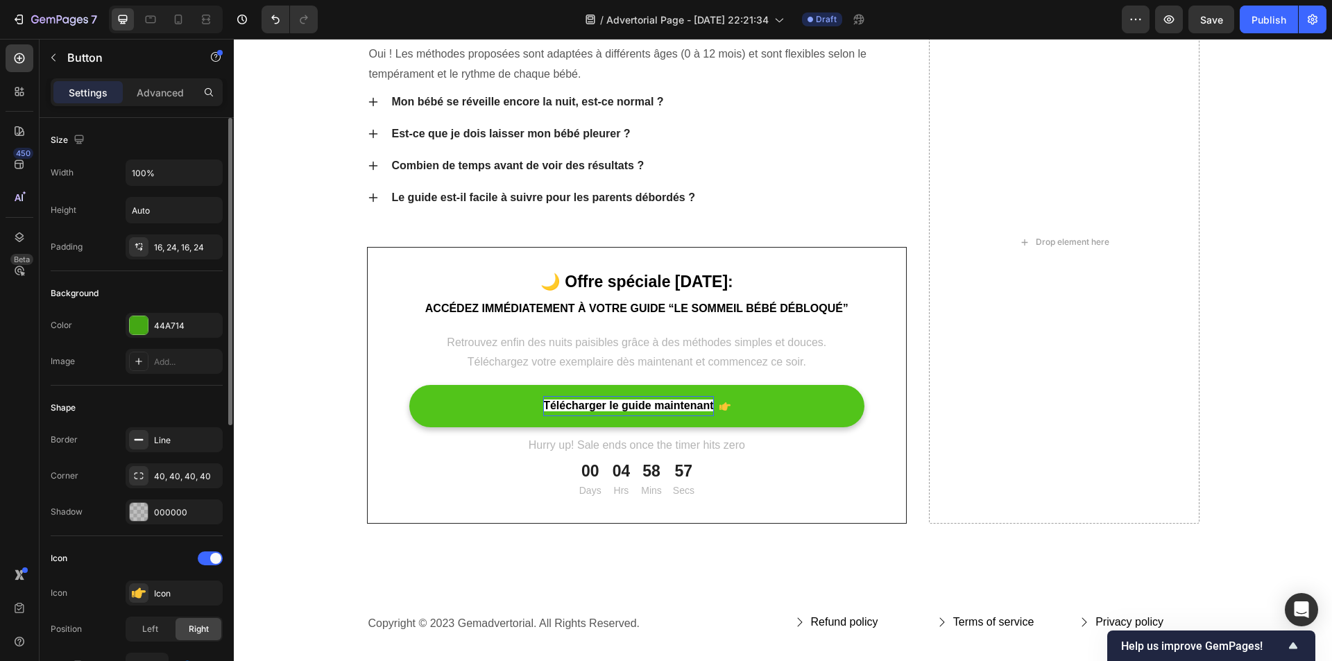
click at [562, 404] on strong "Télécharger le guide maintenant" at bounding box center [628, 406] width 170 height 12
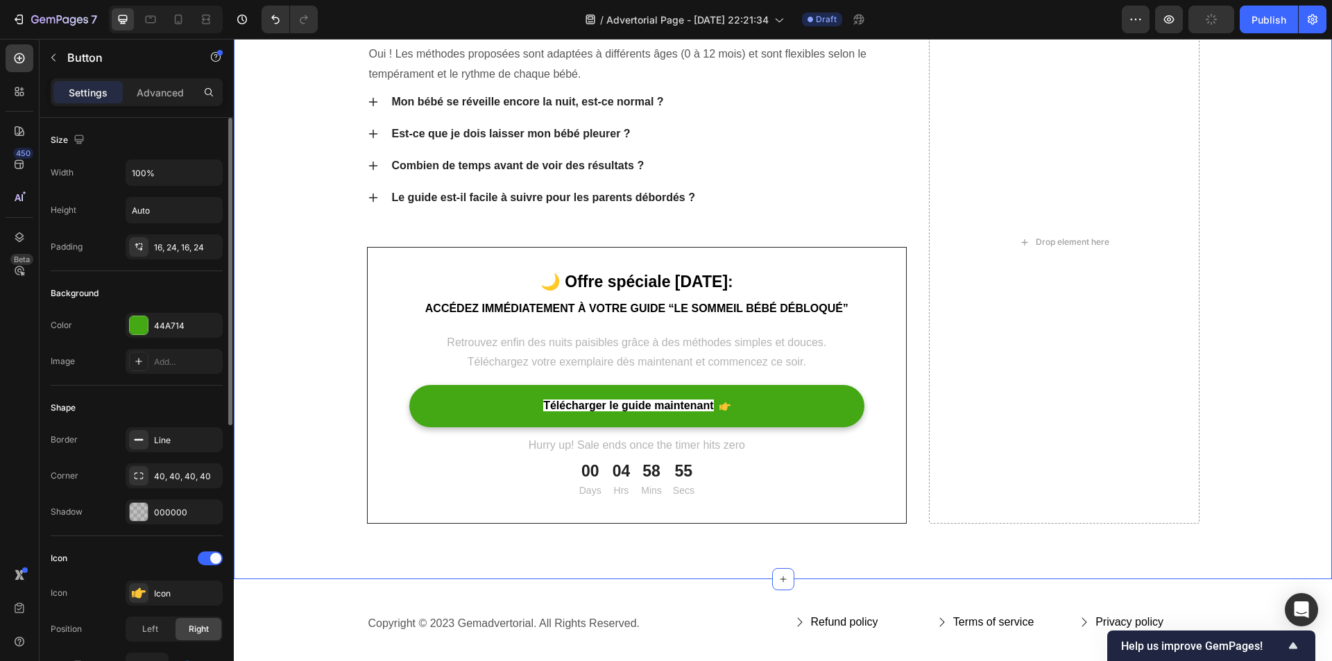
click at [277, 357] on div "Questions fréquentes des parents Heading Est-ce que ce guide fonctionne pour to…" at bounding box center [782, 242] width 1077 height 563
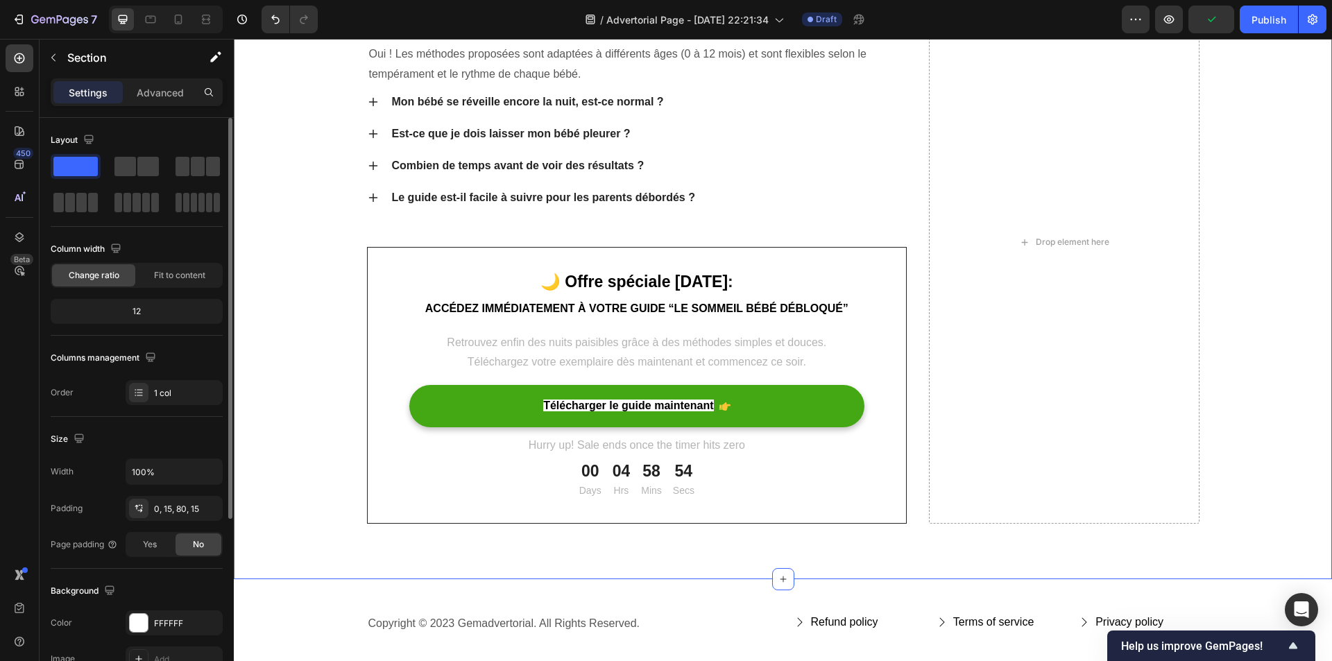
click at [300, 358] on div "Questions fréquentes des parents Heading Est-ce que ce guide fonctionne pour to…" at bounding box center [782, 242] width 1077 height 563
click at [316, 361] on div "Questions fréquentes des parents Heading Est-ce que ce guide fonctionne pour to…" at bounding box center [782, 242] width 1077 height 563
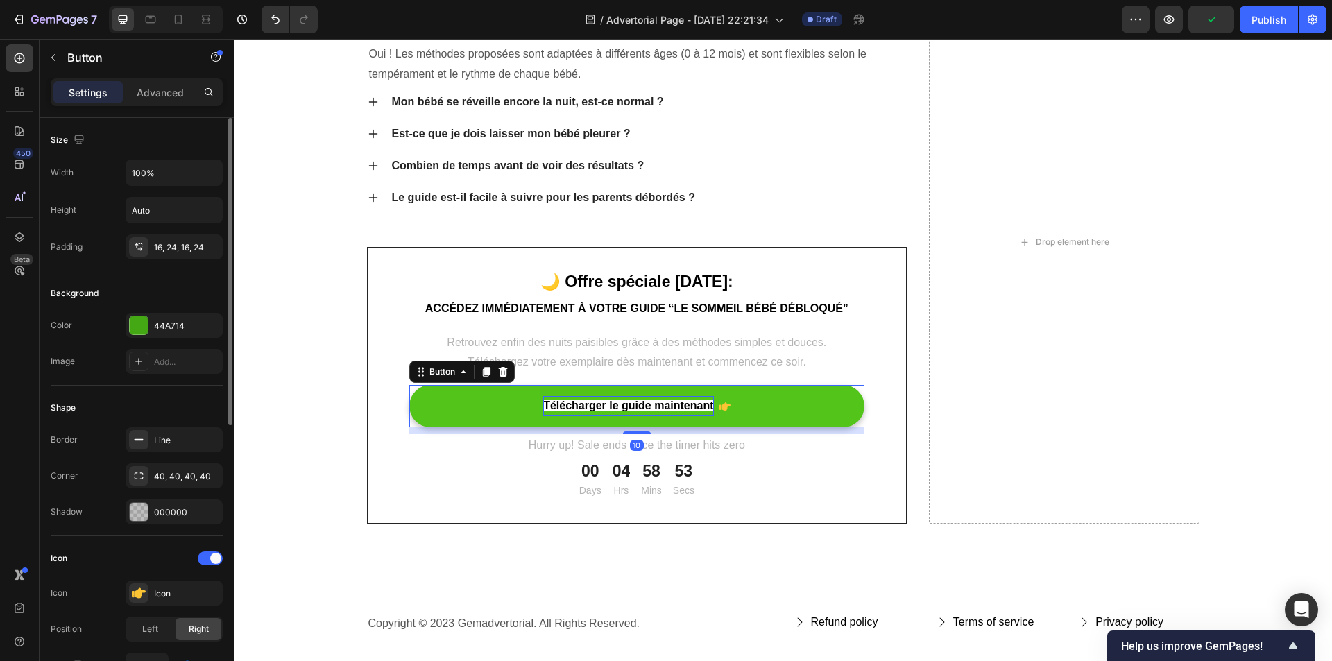
click at [558, 403] on strong "Télécharger le guide maintenant" at bounding box center [628, 406] width 170 height 12
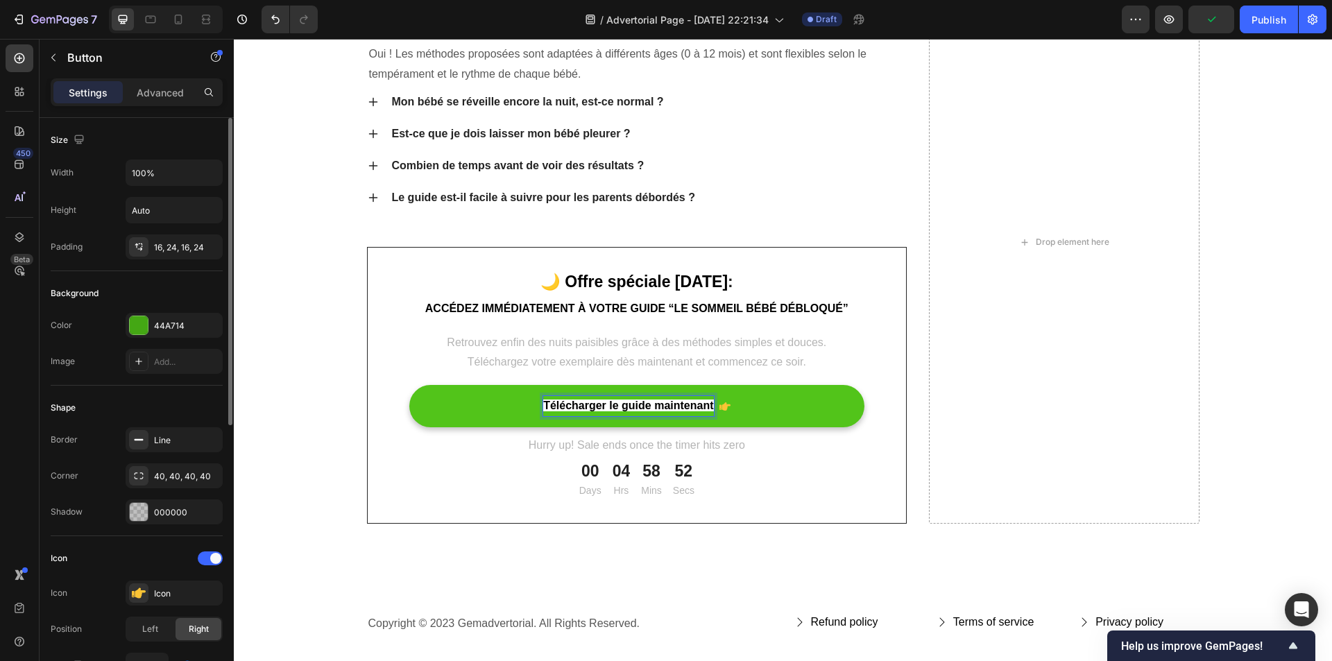
click at [558, 403] on strong "Télécharger le guide maintenant" at bounding box center [628, 406] width 170 height 12
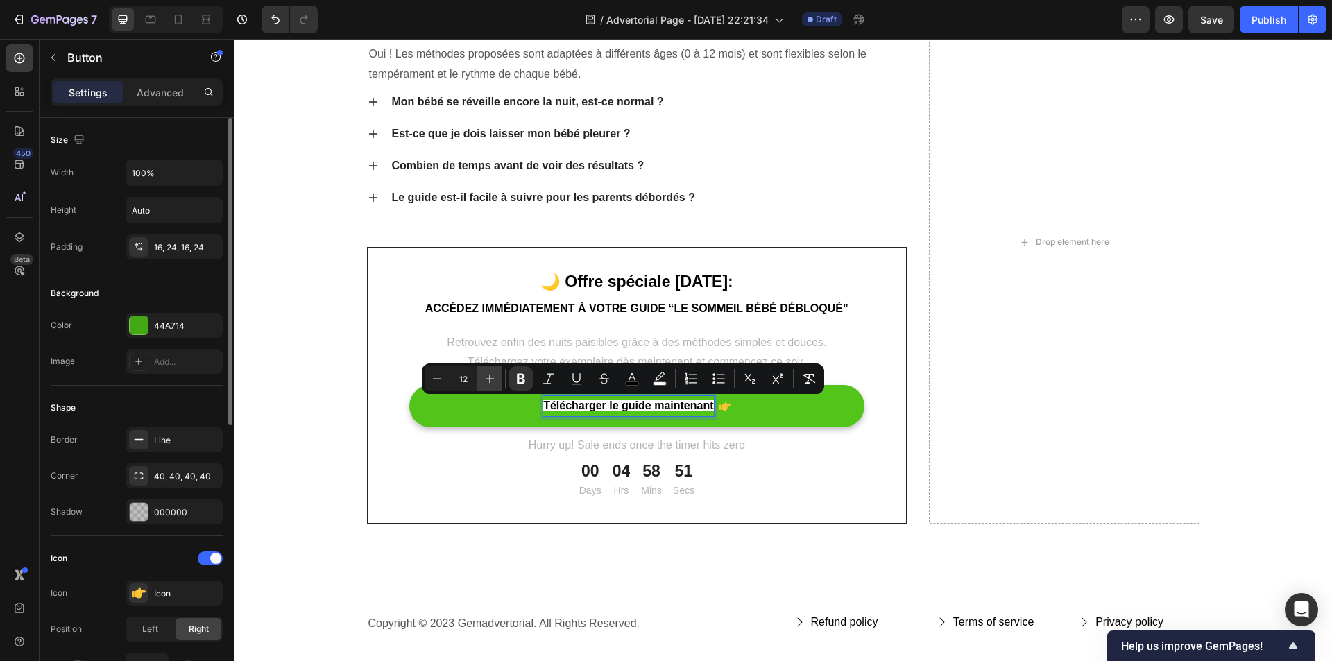
click at [495, 381] on icon "Editor contextual toolbar" at bounding box center [490, 379] width 14 height 14
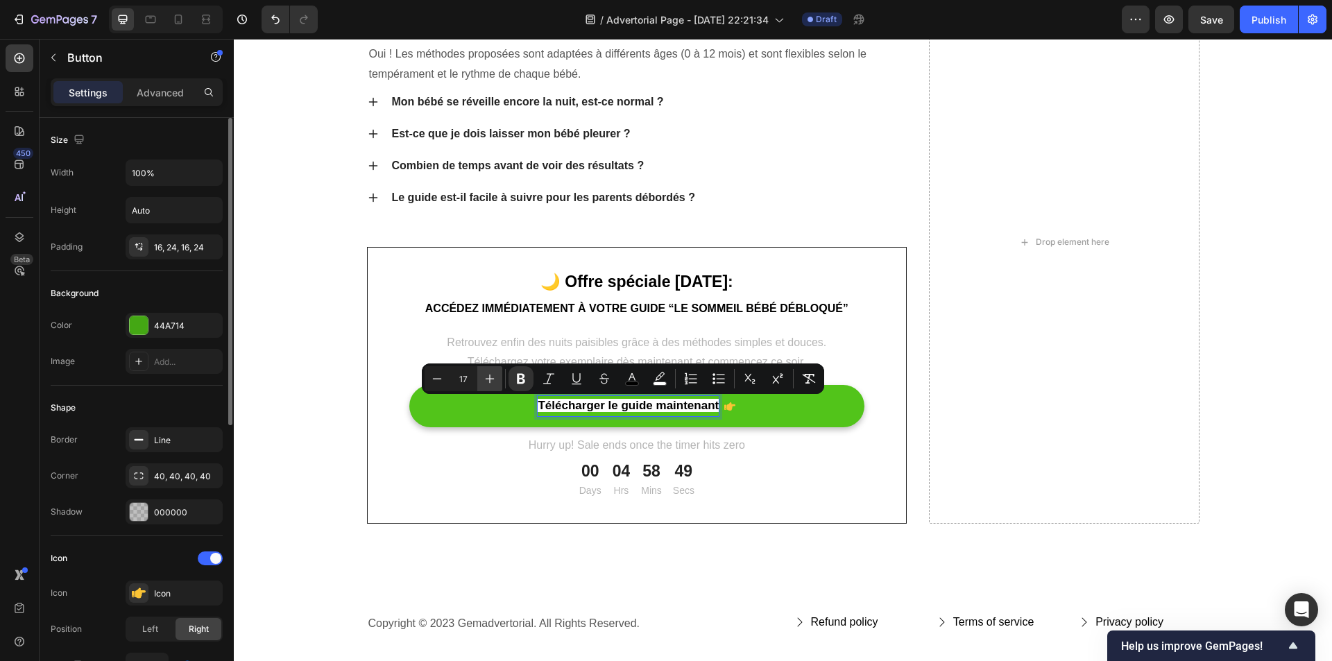
click at [495, 381] on icon "Editor contextual toolbar" at bounding box center [490, 379] width 14 height 14
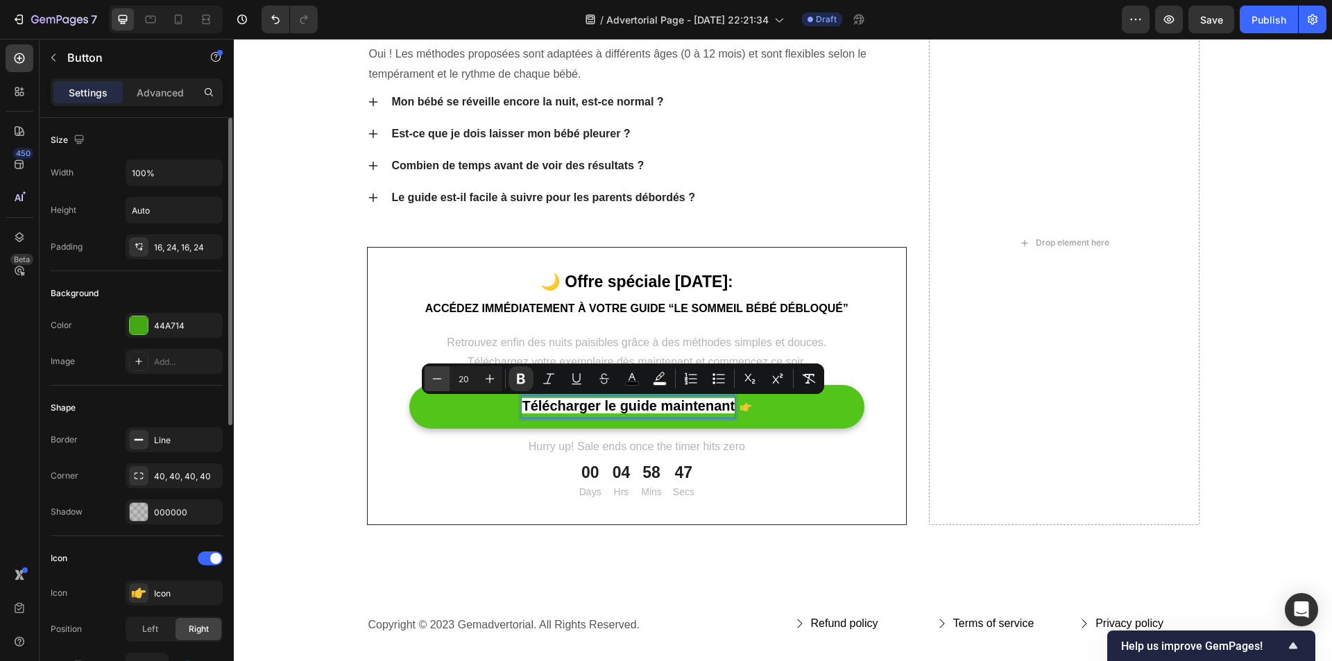
click at [446, 379] on button "Minus" at bounding box center [437, 378] width 25 height 25
type input "19"
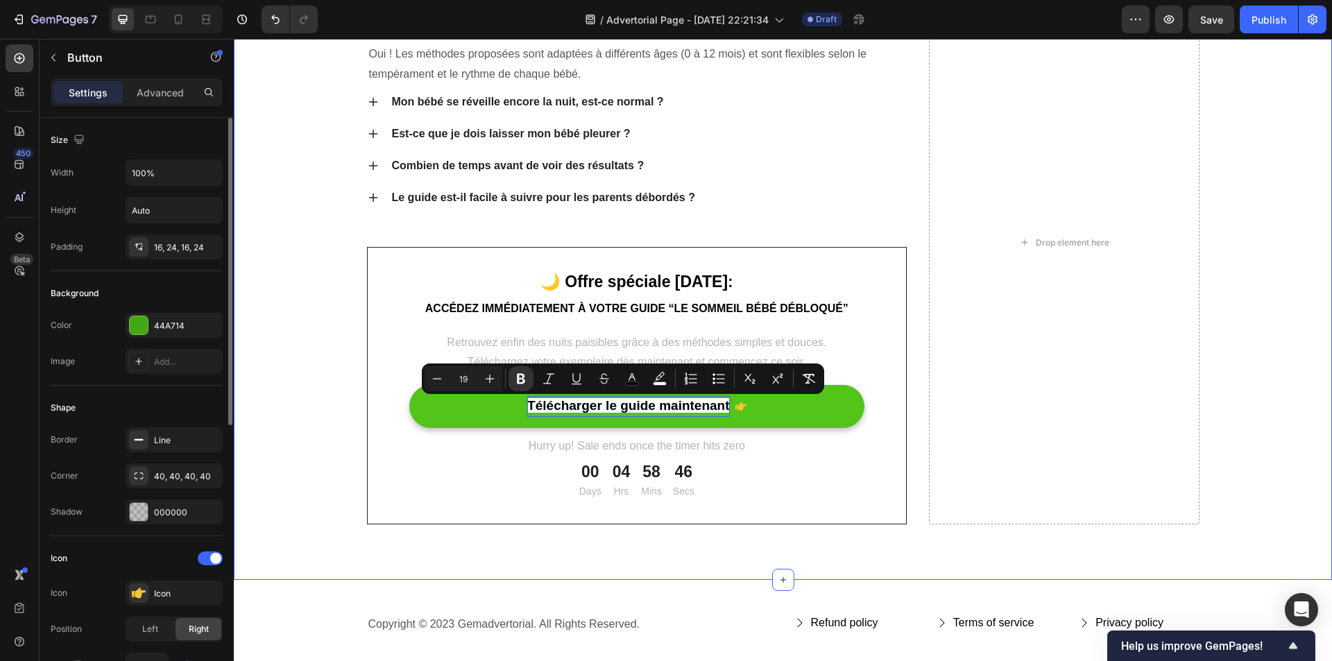
click at [328, 350] on div "Questions fréquentes des parents Heading Est-ce que ce guide fonctionne pour to…" at bounding box center [782, 242] width 1077 height 563
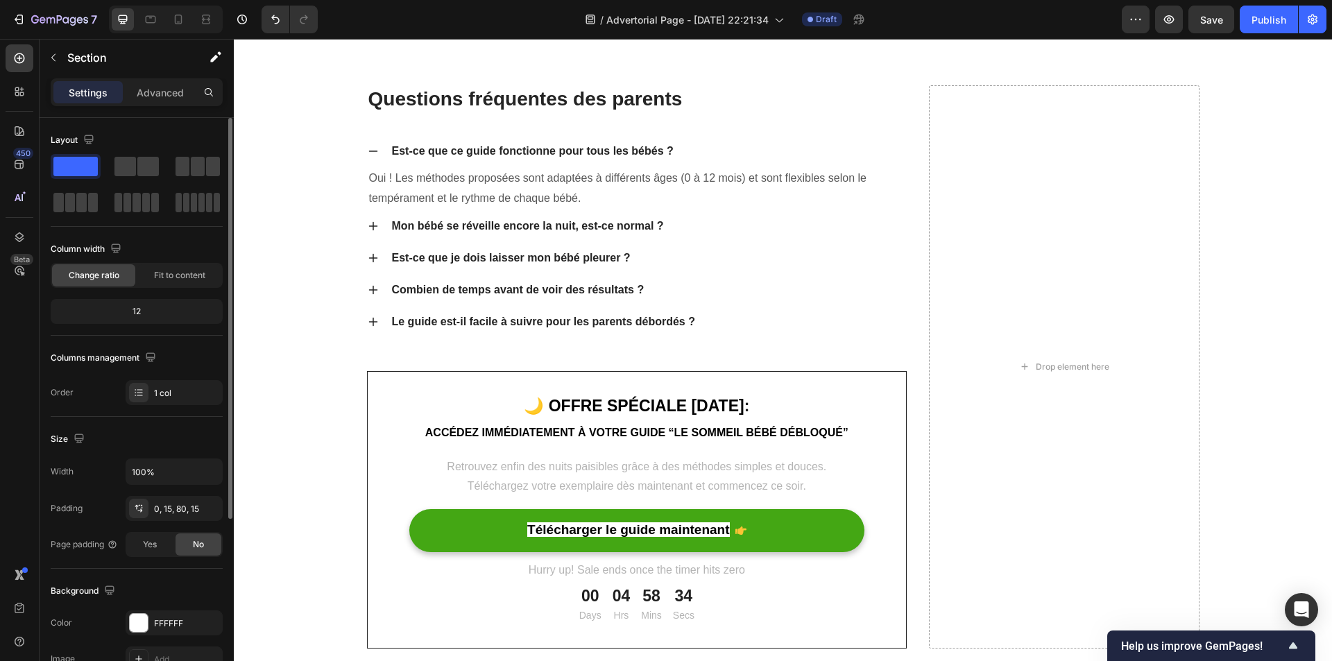
scroll to position [3720, 0]
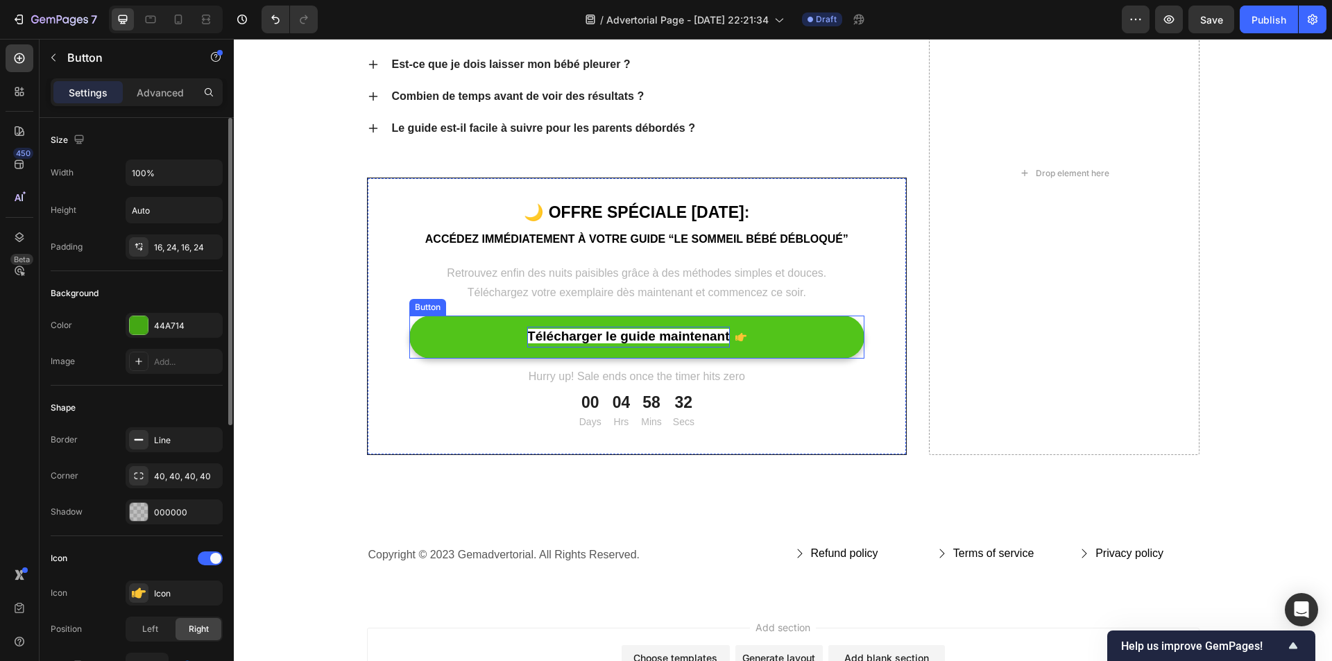
click at [542, 333] on strong "Télécharger le guide maintenant" at bounding box center [628, 336] width 202 height 15
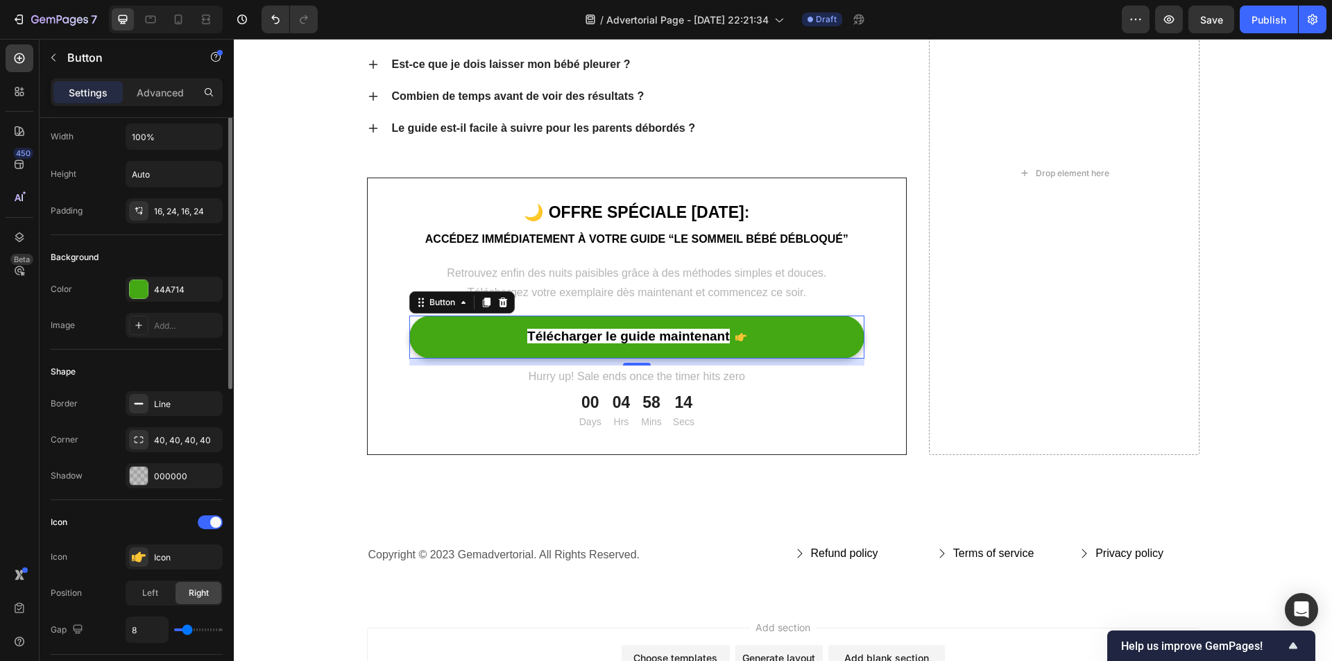
scroll to position [0, 0]
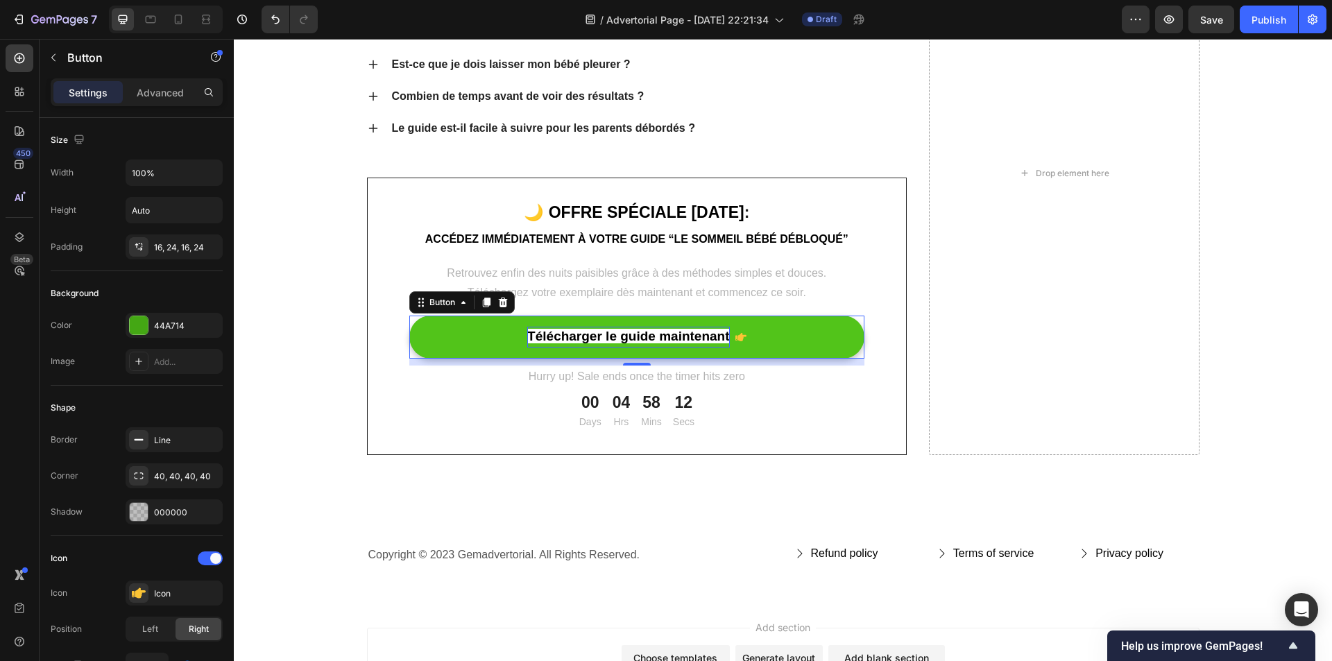
click at [660, 334] on strong "Télécharger le guide maintenant" at bounding box center [628, 336] width 202 height 15
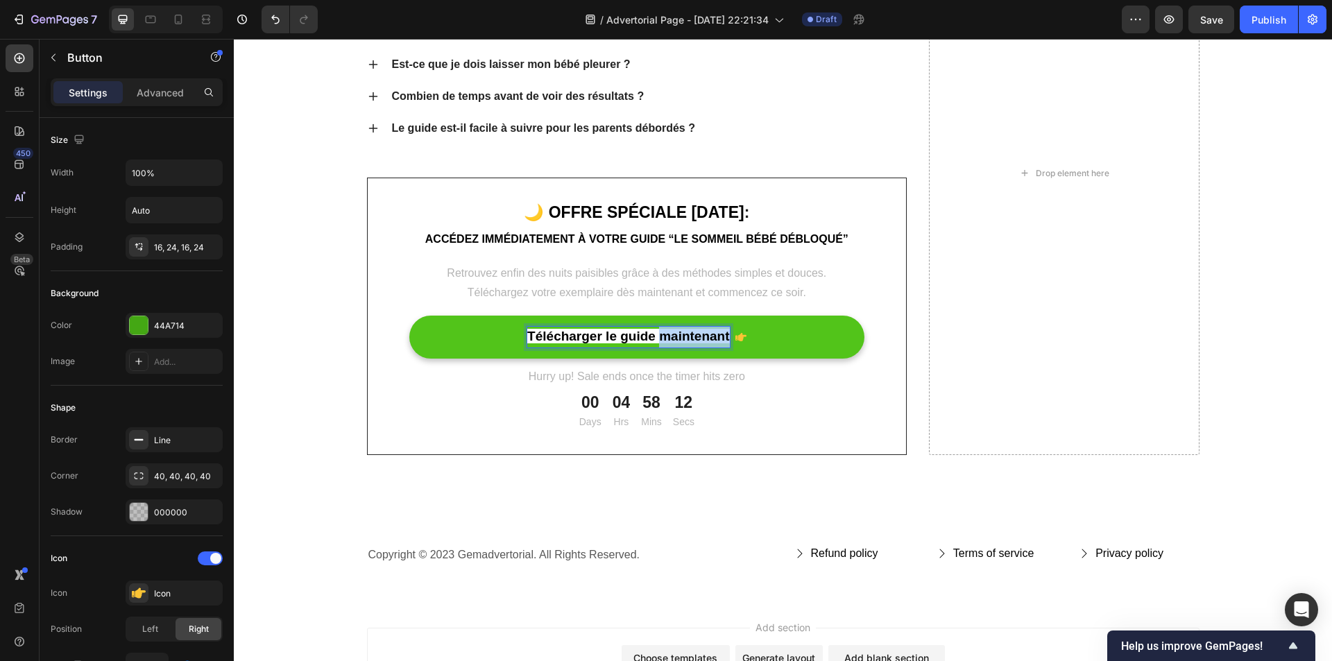
click at [660, 334] on strong "Télécharger le guide maintenant" at bounding box center [628, 336] width 202 height 15
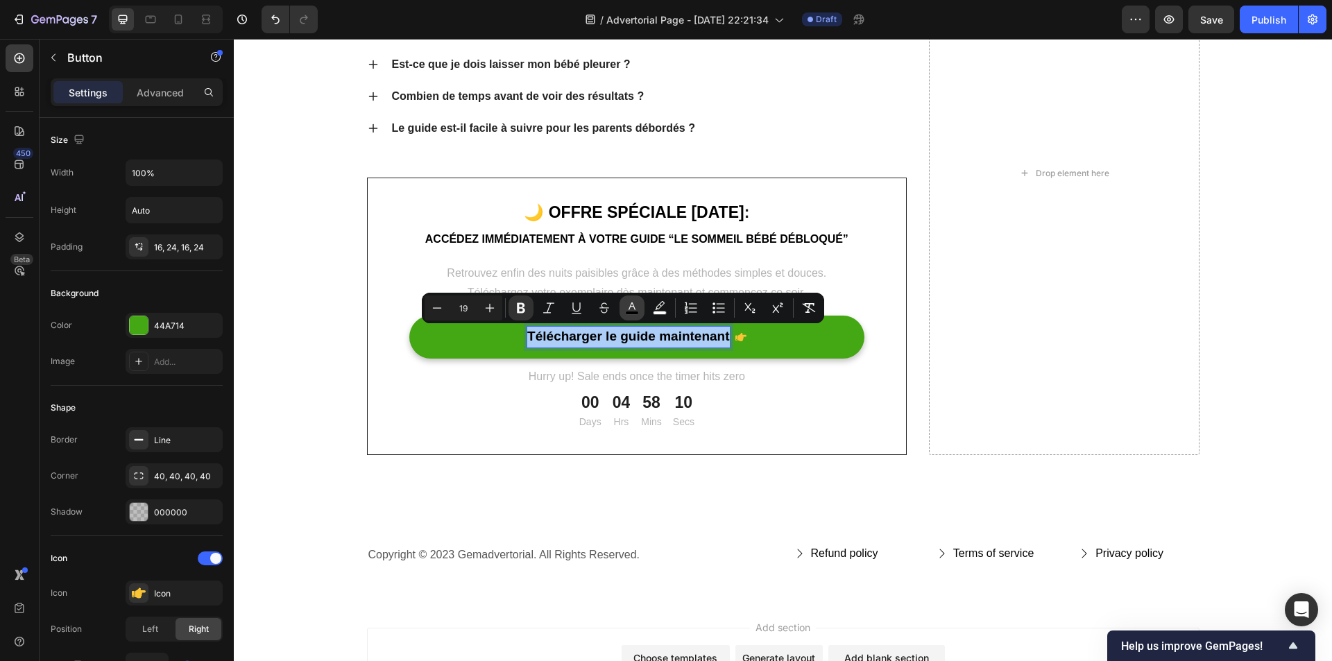
click at [635, 313] on rect "Editor contextual toolbar" at bounding box center [632, 312] width 13 height 3
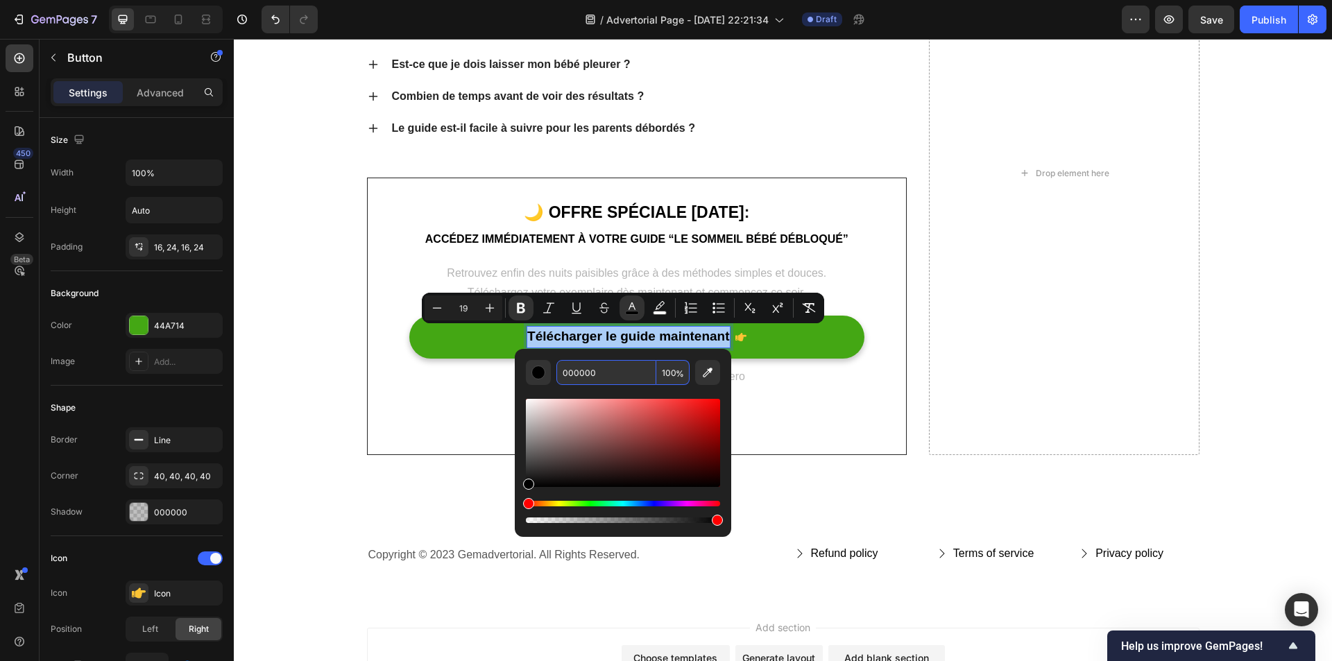
click at [601, 374] on input "000000" at bounding box center [606, 372] width 100 height 25
type input "FFFFFF"
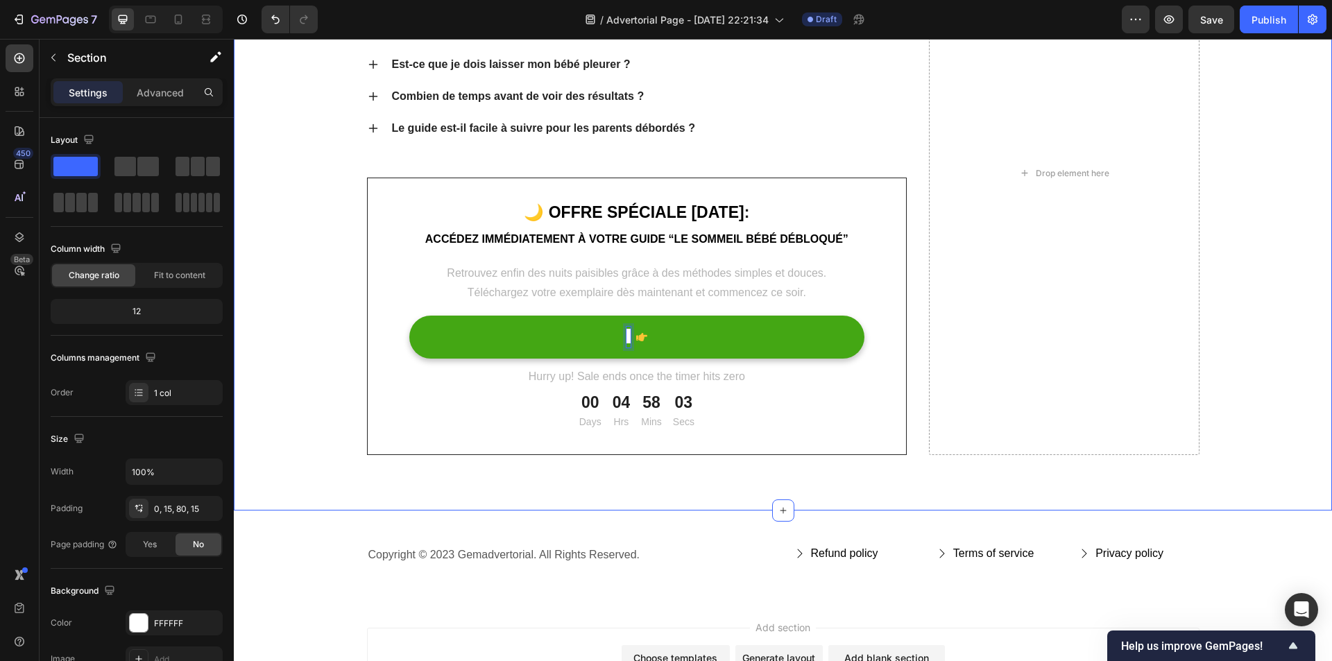
click at [352, 381] on div "Questions fréquentes des parents Heading Est-ce que ce guide fonctionne pour to…" at bounding box center [782, 173] width 1077 height 563
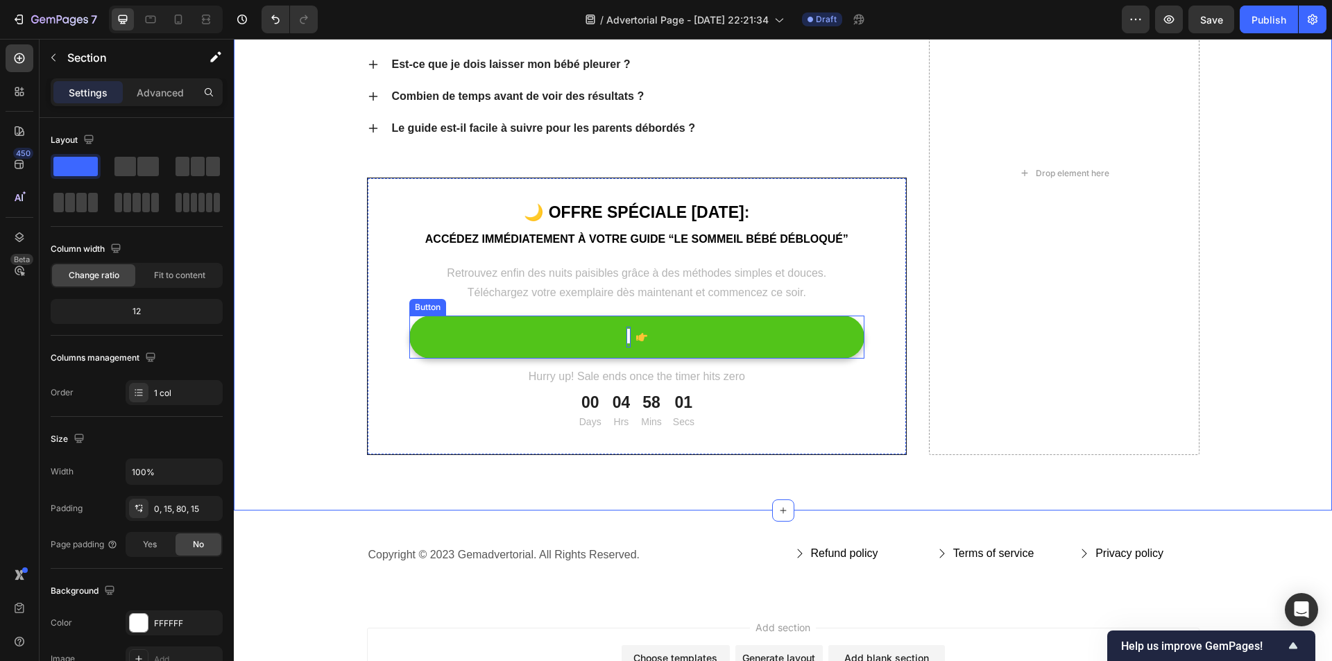
click at [626, 336] on strong "f" at bounding box center [628, 336] width 4 height 15
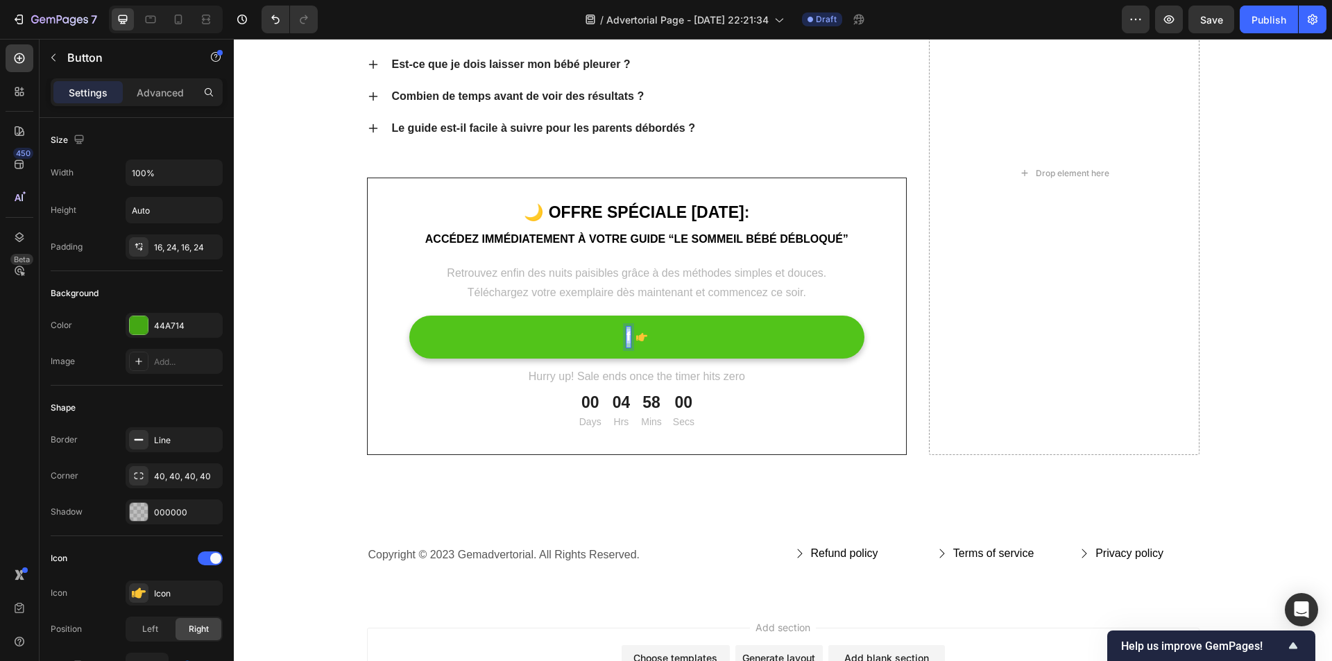
click at [626, 336] on strong "f" at bounding box center [628, 336] width 4 height 15
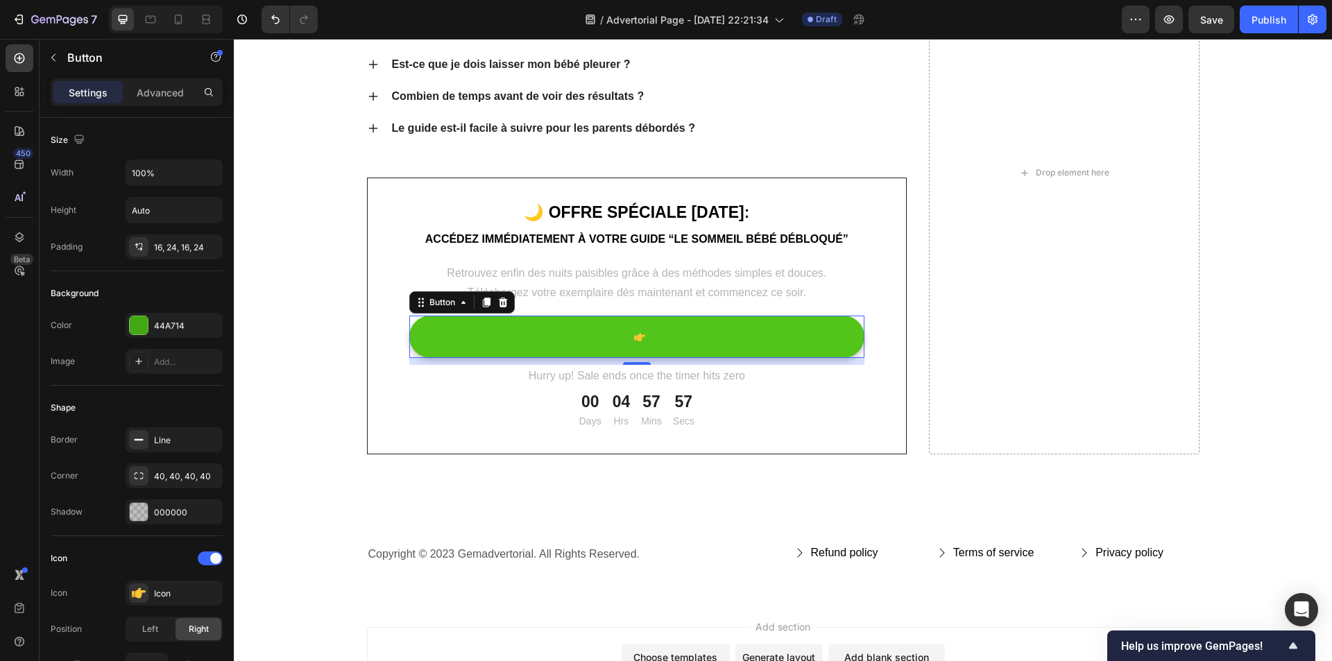
click at [609, 336] on button at bounding box center [637, 337] width 456 height 42
click at [617, 336] on button at bounding box center [637, 337] width 456 height 42
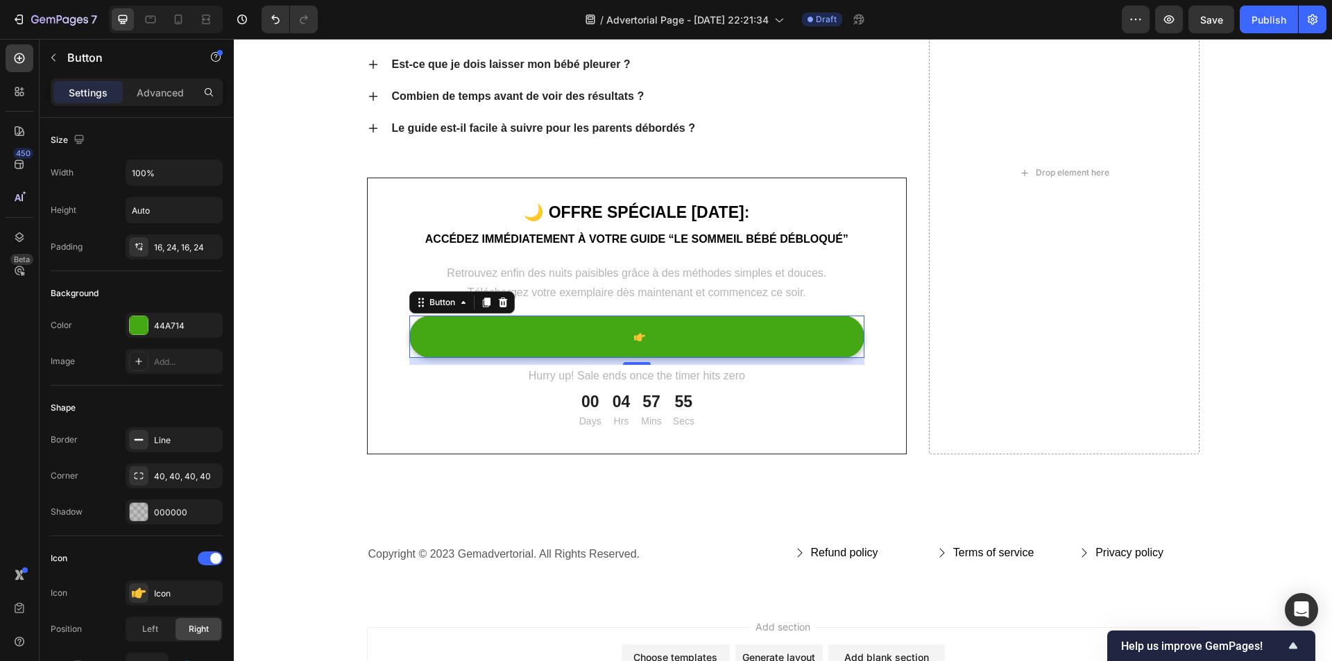
click at [629, 338] on div at bounding box center [637, 337] width 17 height 20
click at [271, 24] on icon "Undo/Redo" at bounding box center [275, 19] width 14 height 14
click at [280, 20] on icon "Undo/Redo" at bounding box center [275, 19] width 14 height 14
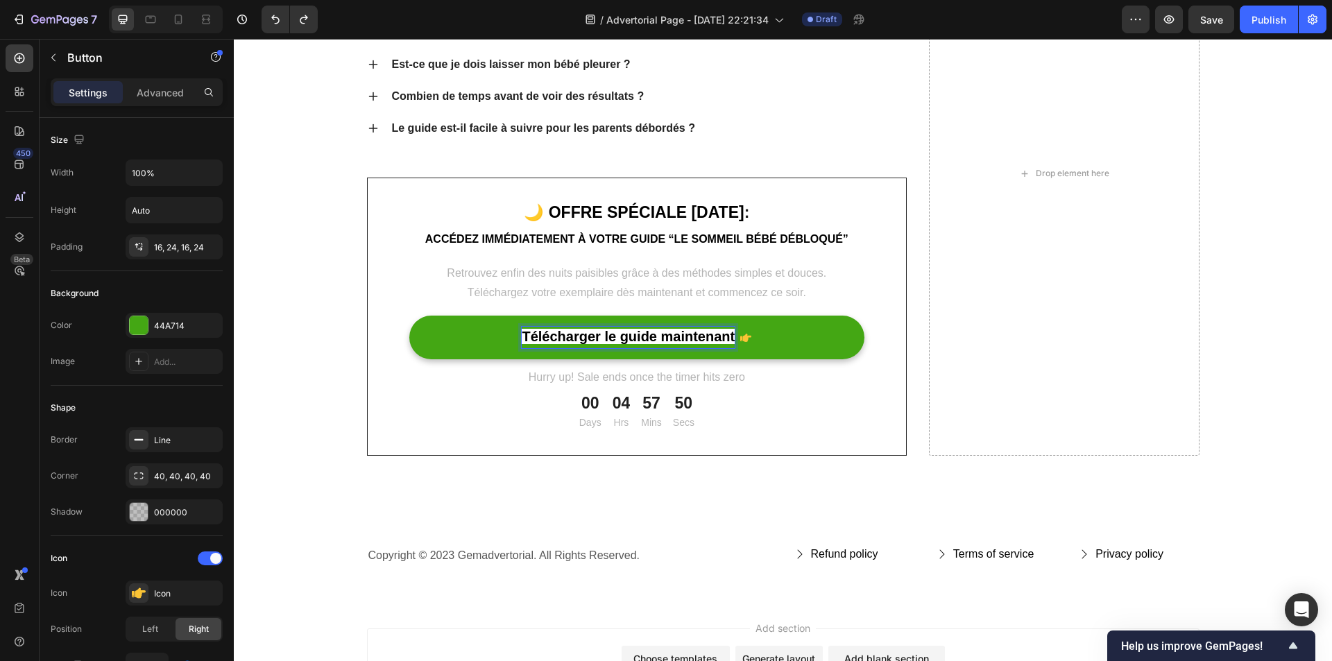
click at [556, 338] on strong "Télécharger le guide maintenant" at bounding box center [628, 336] width 213 height 15
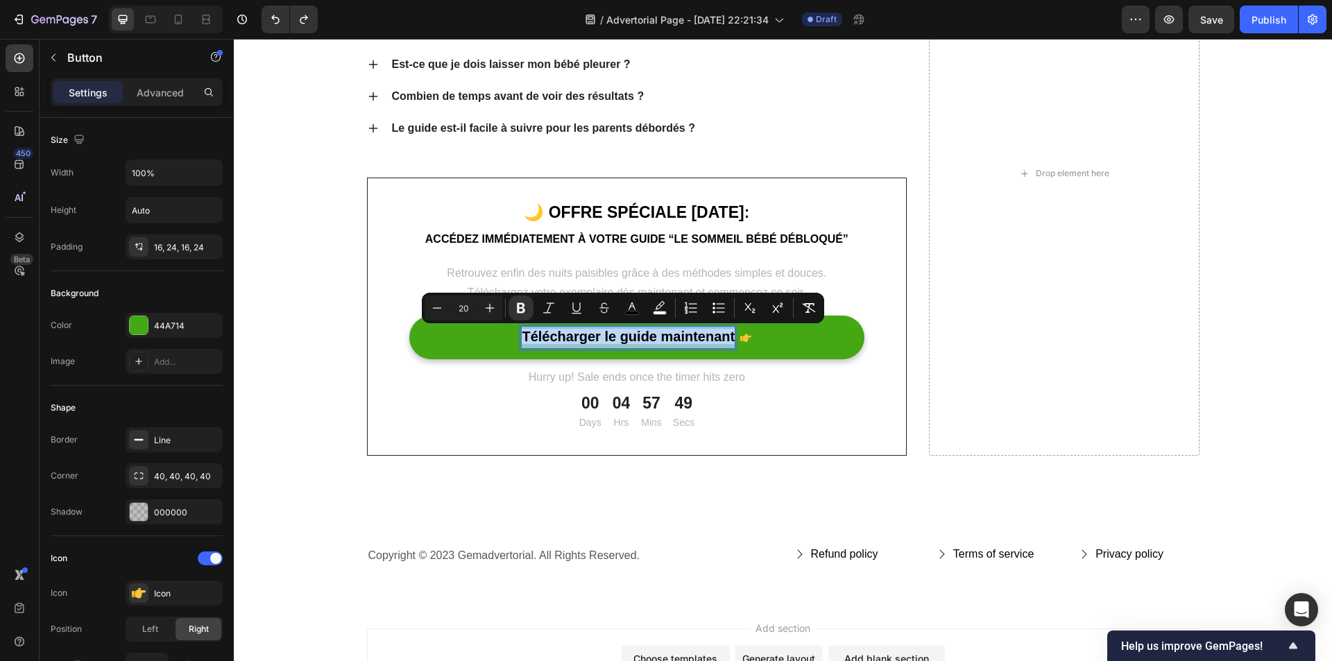
click at [556, 338] on strong "Télécharger le guide maintenant" at bounding box center [628, 336] width 213 height 15
click at [640, 311] on button "color" at bounding box center [631, 308] width 25 height 25
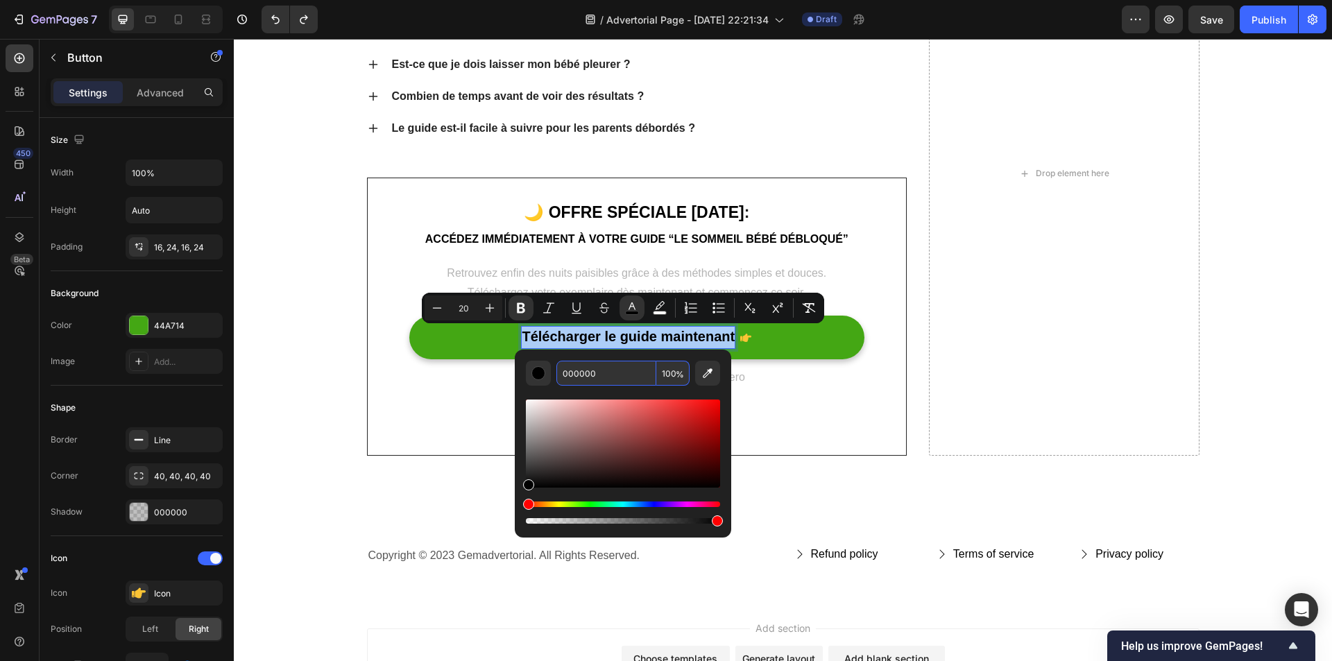
click at [583, 379] on input "000000" at bounding box center [606, 373] width 100 height 25
type input "fffffffff"
click at [604, 375] on input "fffffffff" at bounding box center [606, 373] width 100 height 25
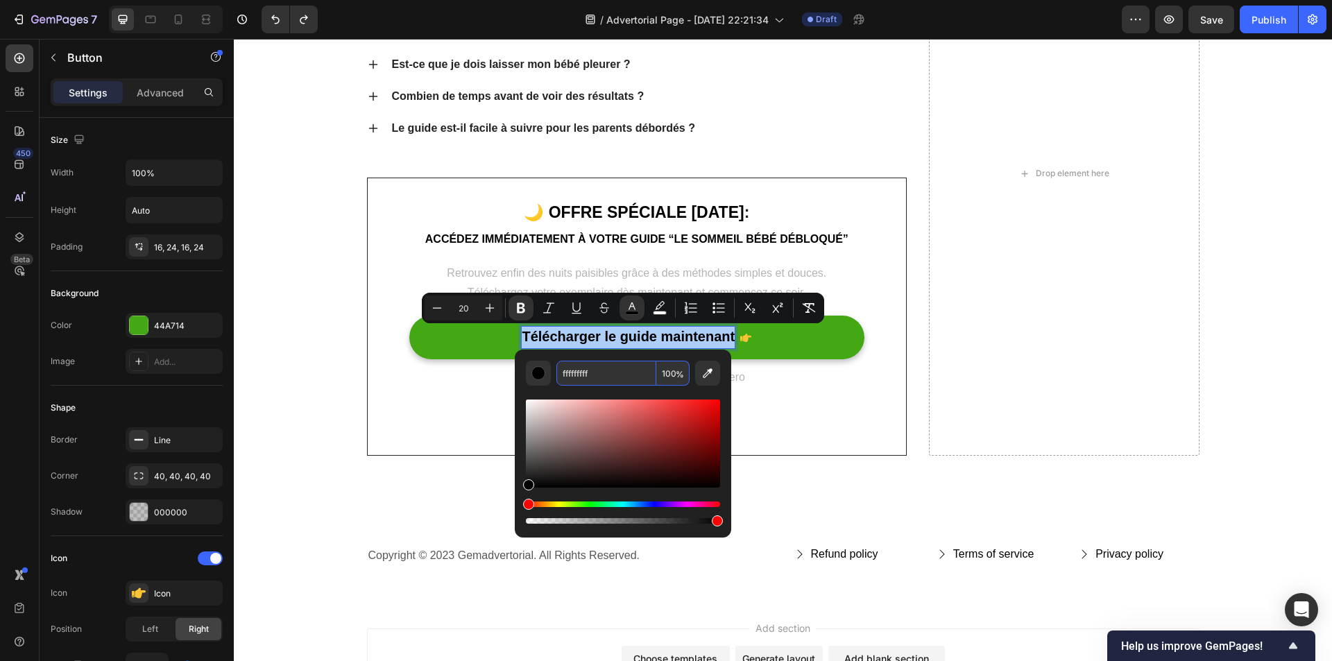
click at [604, 375] on input "fffffffff" at bounding box center [606, 373] width 100 height 25
click at [534, 374] on div "Editor contextual toolbar" at bounding box center [538, 373] width 14 height 14
click at [576, 372] on input "000000" at bounding box center [606, 373] width 100 height 25
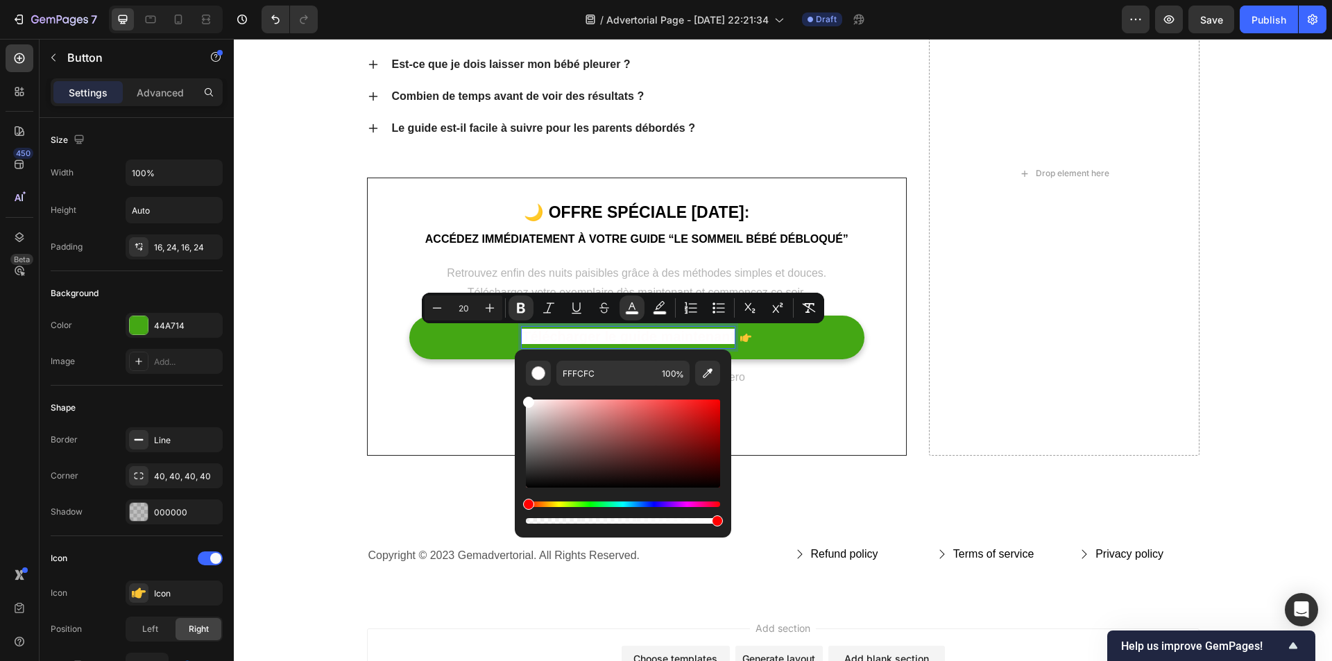
type input "FFFFFF"
drag, startPoint x: 530, startPoint y: 484, endPoint x: 527, endPoint y: 391, distance: 93.0
click at [527, 391] on div "Editor contextual toolbar" at bounding box center [623, 456] width 194 height 141
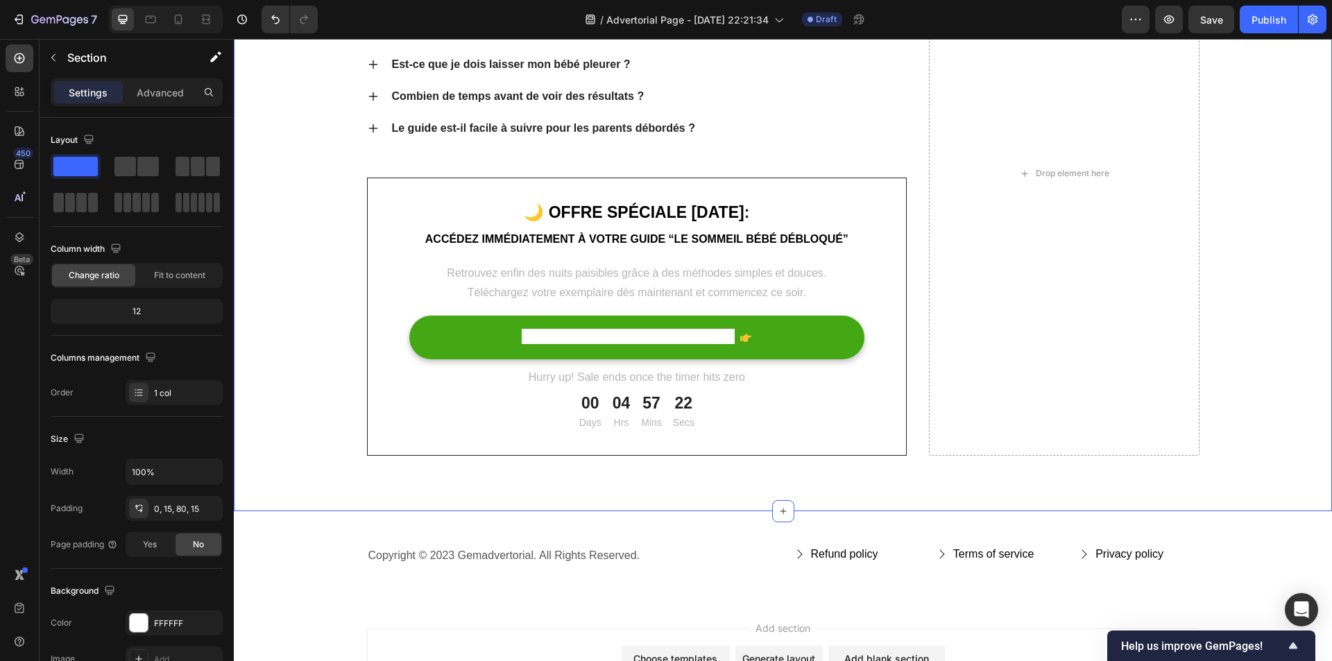
click at [311, 350] on div "Questions fréquentes des parents Heading Est-ce que ce guide fonctionne pour to…" at bounding box center [782, 174] width 1077 height 564
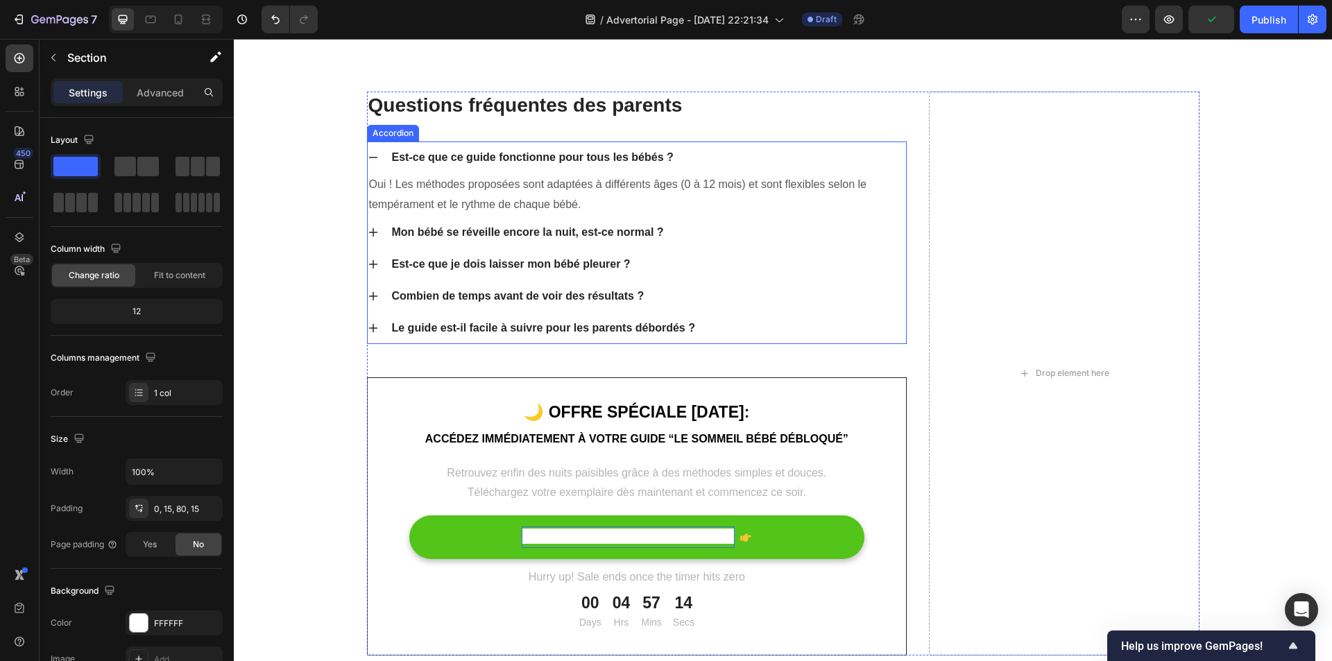
scroll to position [3650, 0]
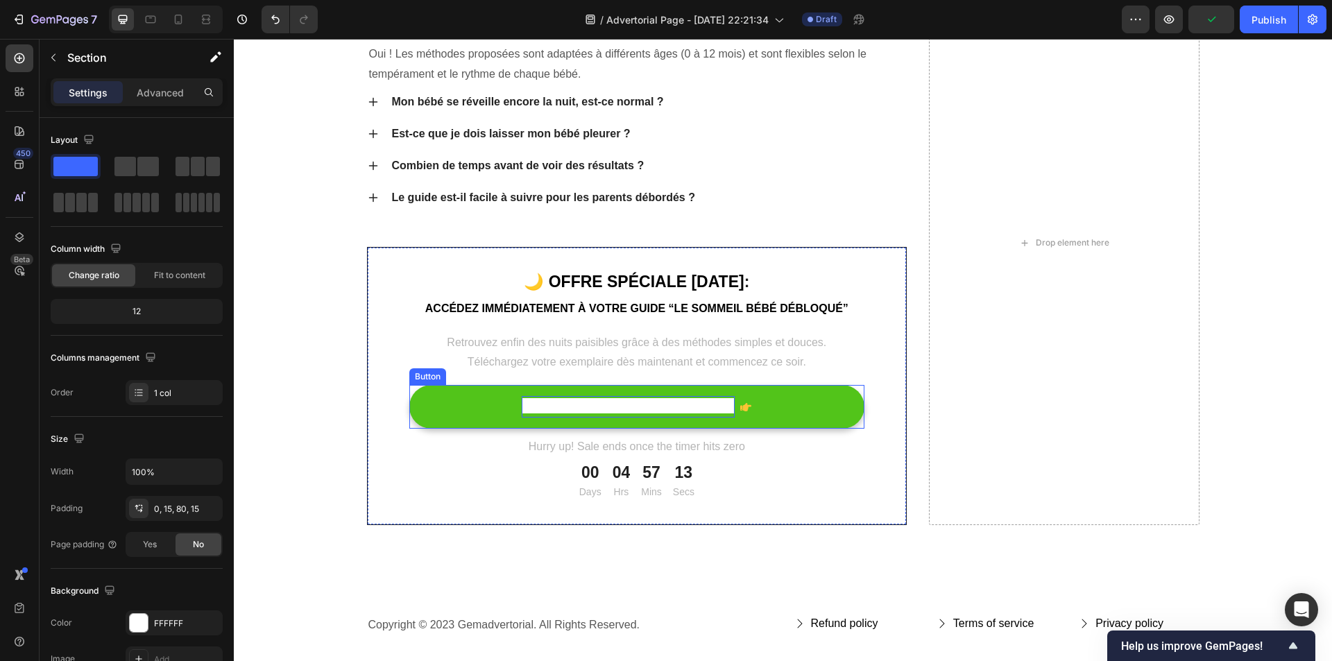
click at [580, 407] on strong "Télécharger le guide maintenant" at bounding box center [628, 405] width 213 height 15
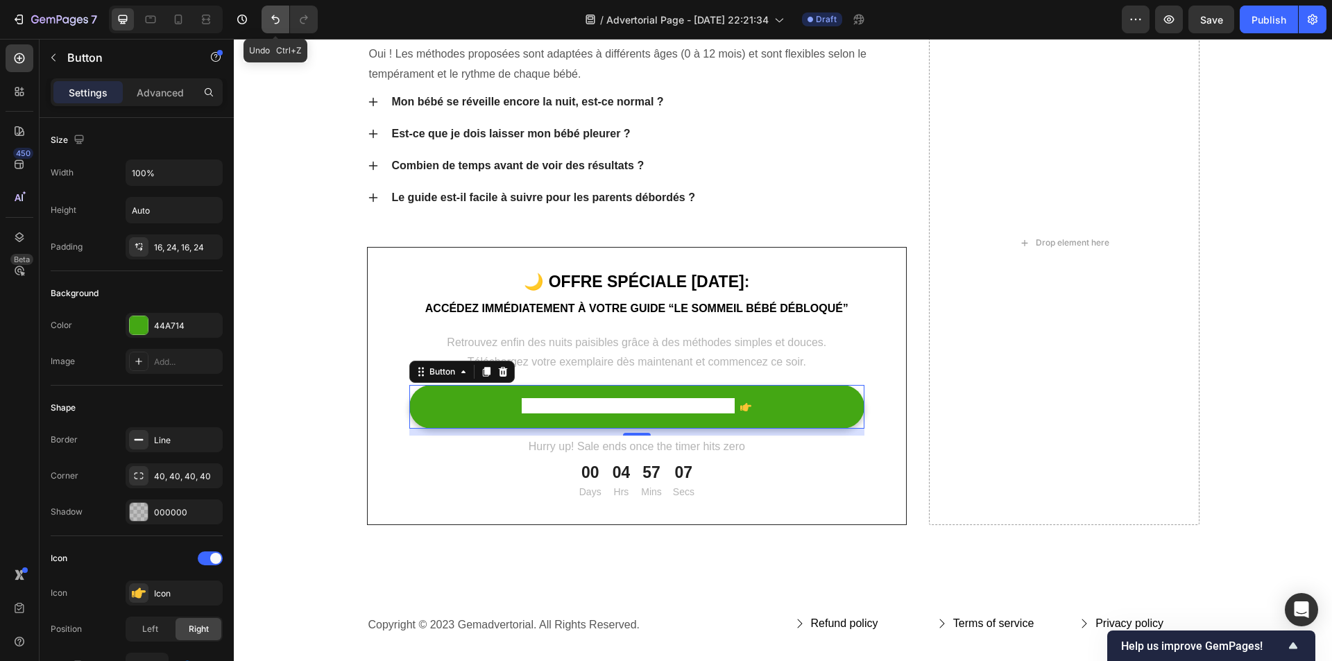
click at [273, 24] on icon "Undo/Redo" at bounding box center [275, 19] width 14 height 14
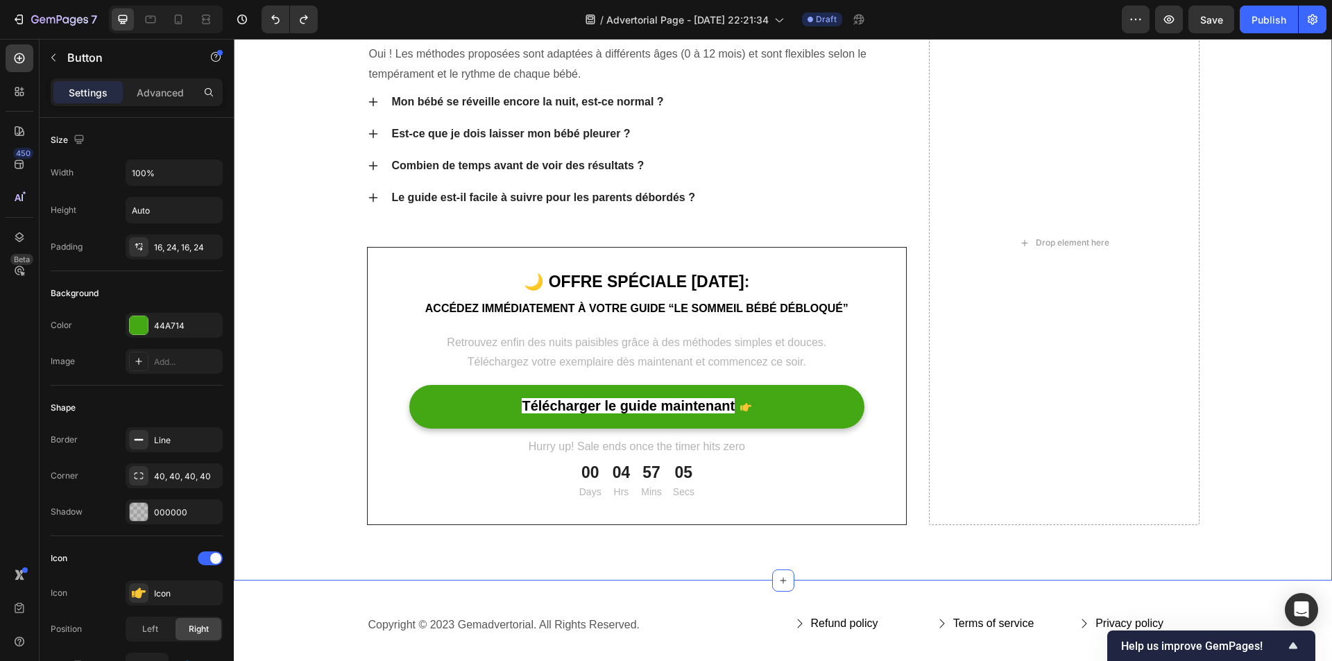
click at [306, 296] on div "Questions fréquentes des parents Heading Est-ce que ce guide fonctionne pour to…" at bounding box center [782, 243] width 1077 height 564
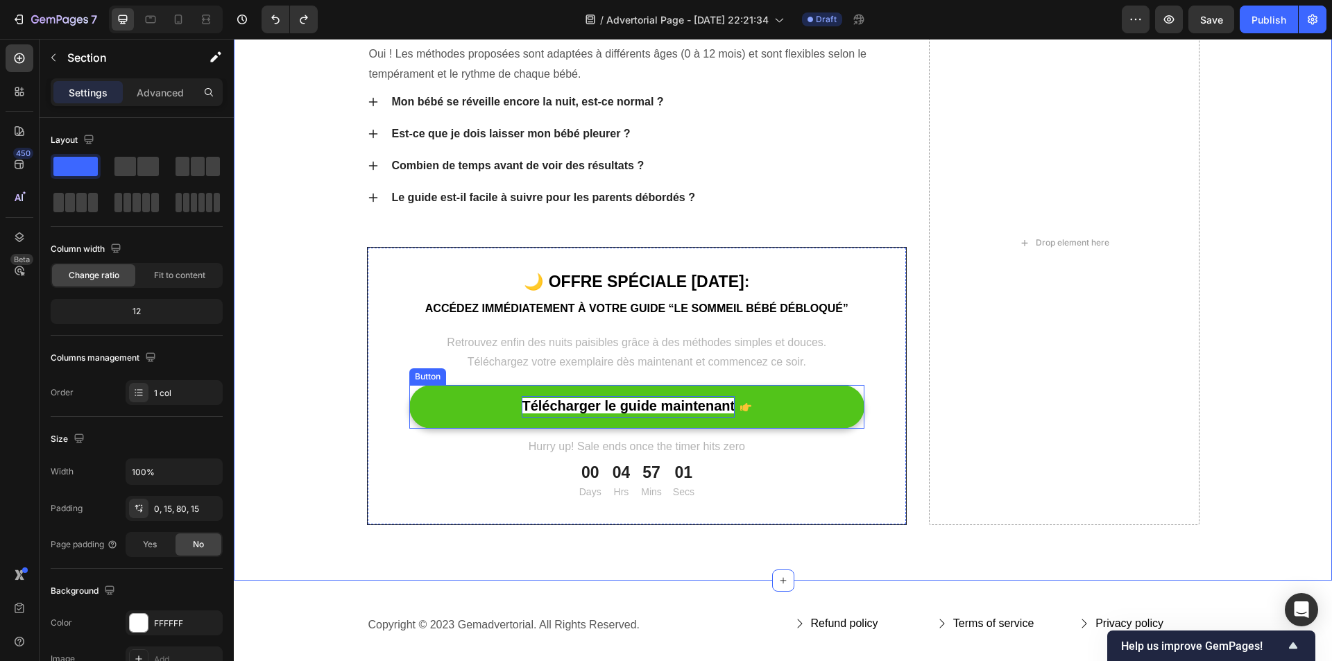
click at [585, 407] on strong "Télécharger le guide maintenant" at bounding box center [628, 405] width 213 height 15
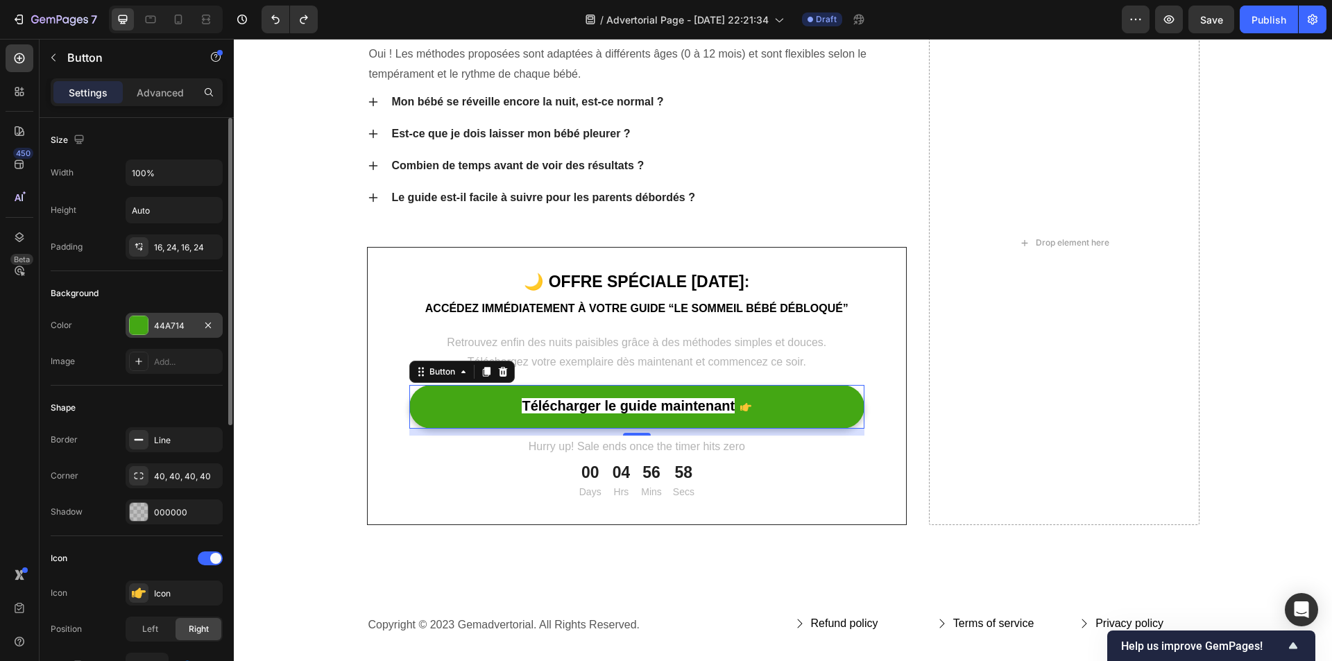
click at [182, 331] on div "44A714" at bounding box center [174, 326] width 40 height 12
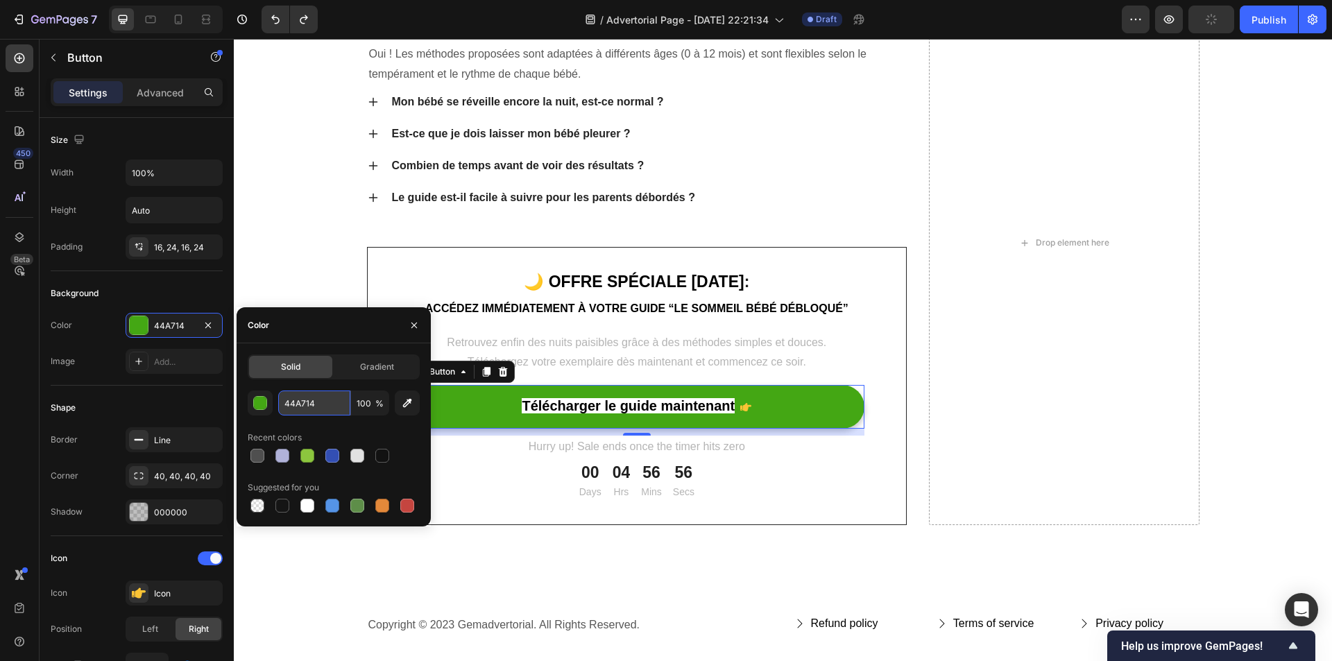
click at [307, 405] on input "44A714" at bounding box center [314, 403] width 72 height 25
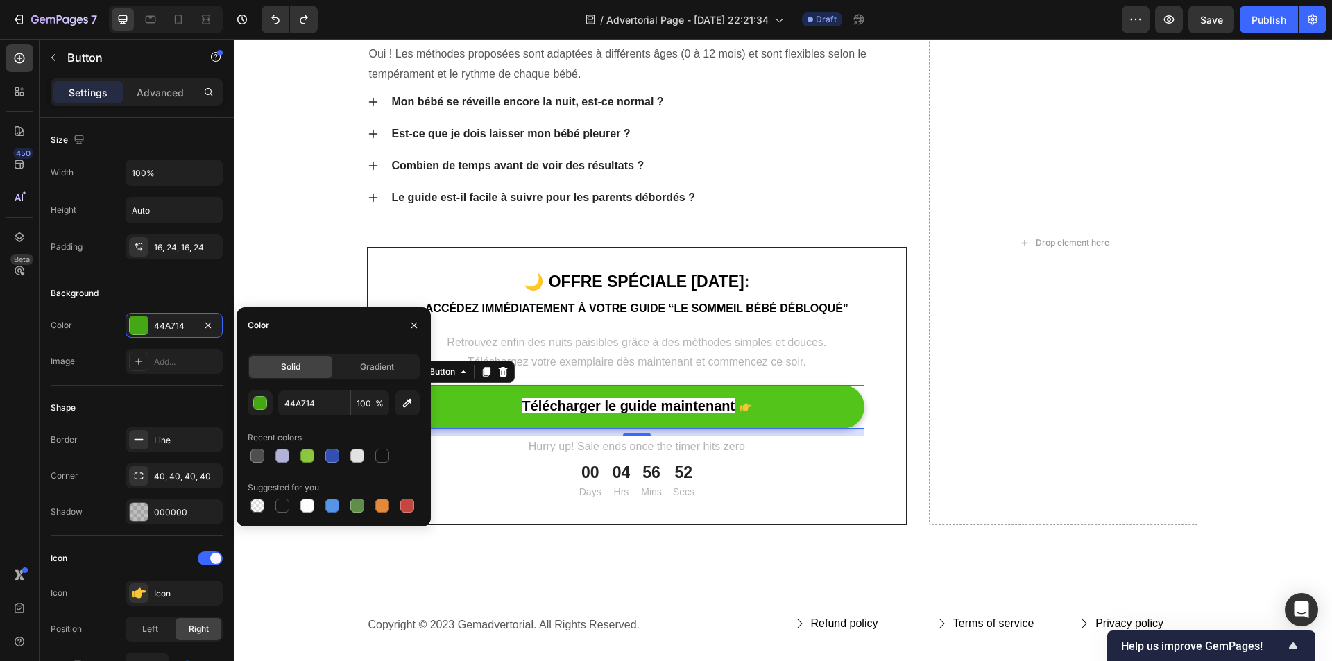
click at [479, 407] on button "Télécharger le guide maintenant" at bounding box center [637, 407] width 456 height 44
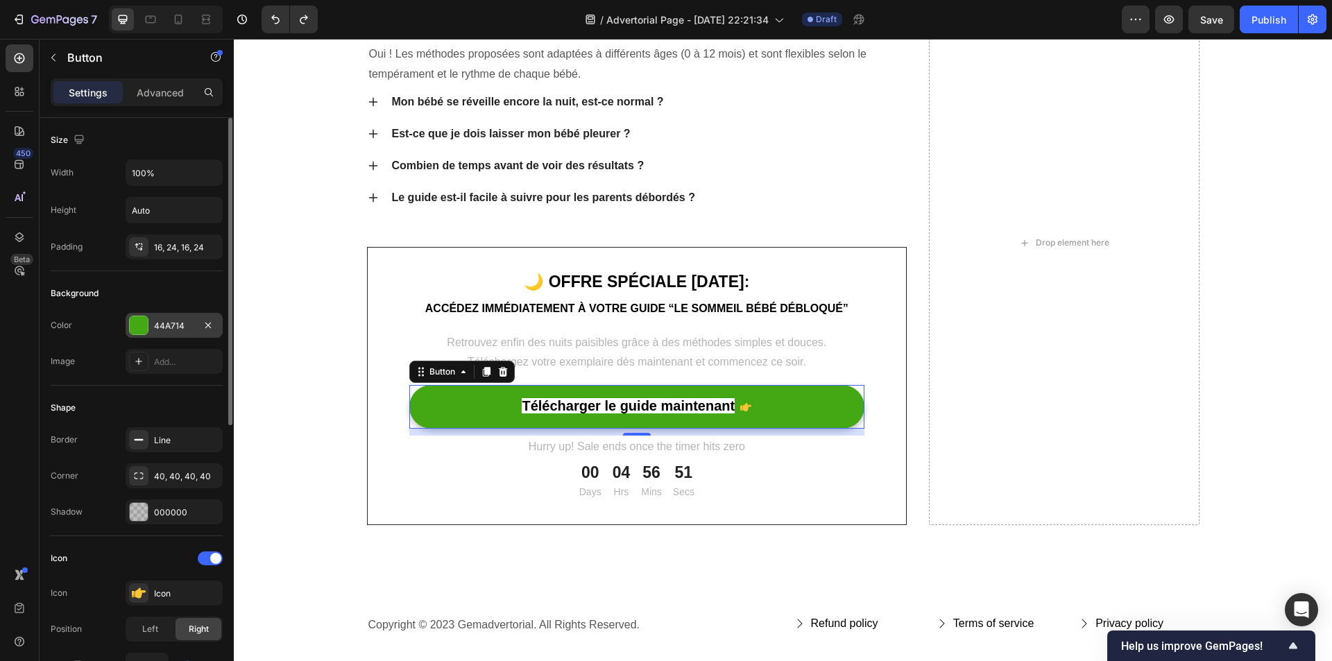
click at [187, 330] on div "44A714" at bounding box center [174, 326] width 40 height 12
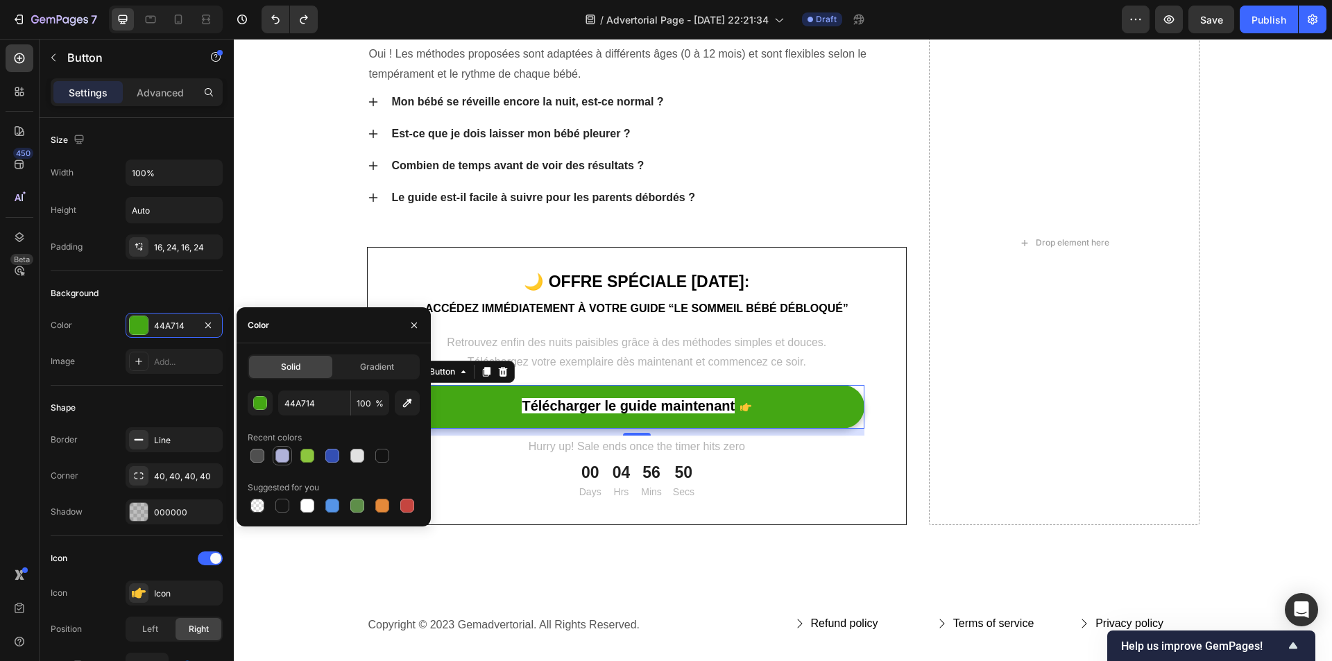
click at [279, 458] on div at bounding box center [282, 456] width 14 height 14
type input "B0B2D9"
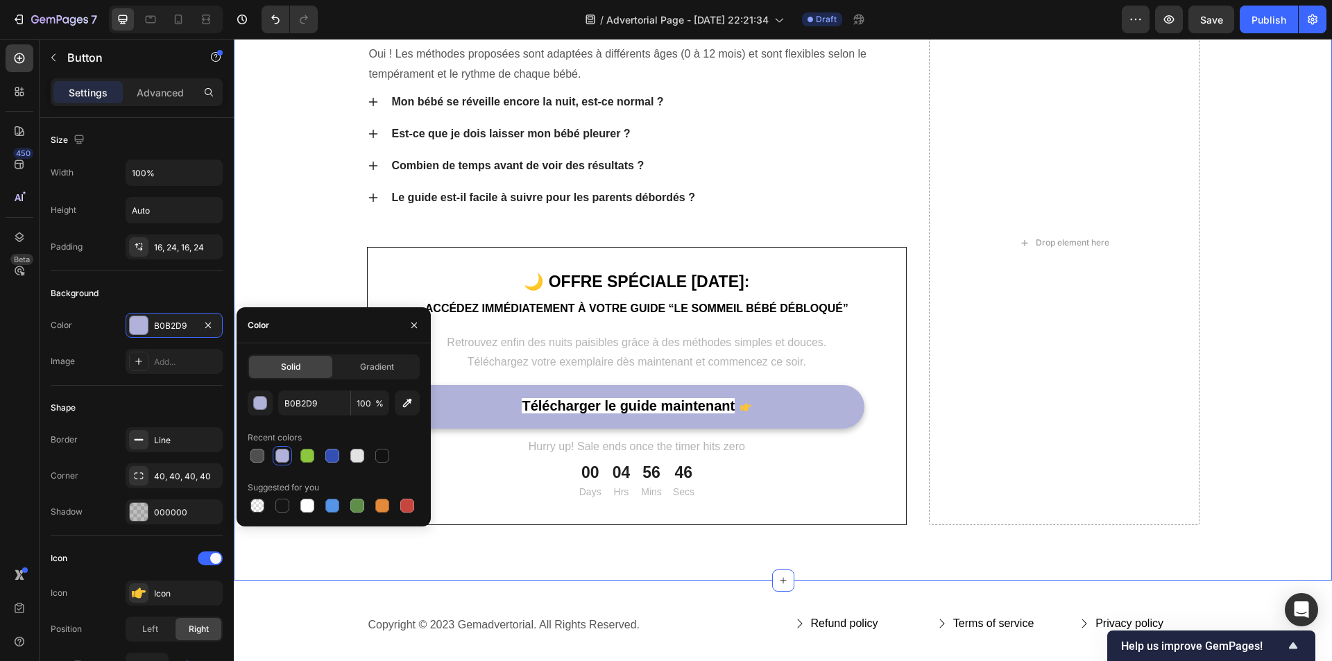
click at [286, 271] on div "Questions fréquentes des parents Heading Est-ce que ce guide fonctionne pour to…" at bounding box center [782, 243] width 1077 height 564
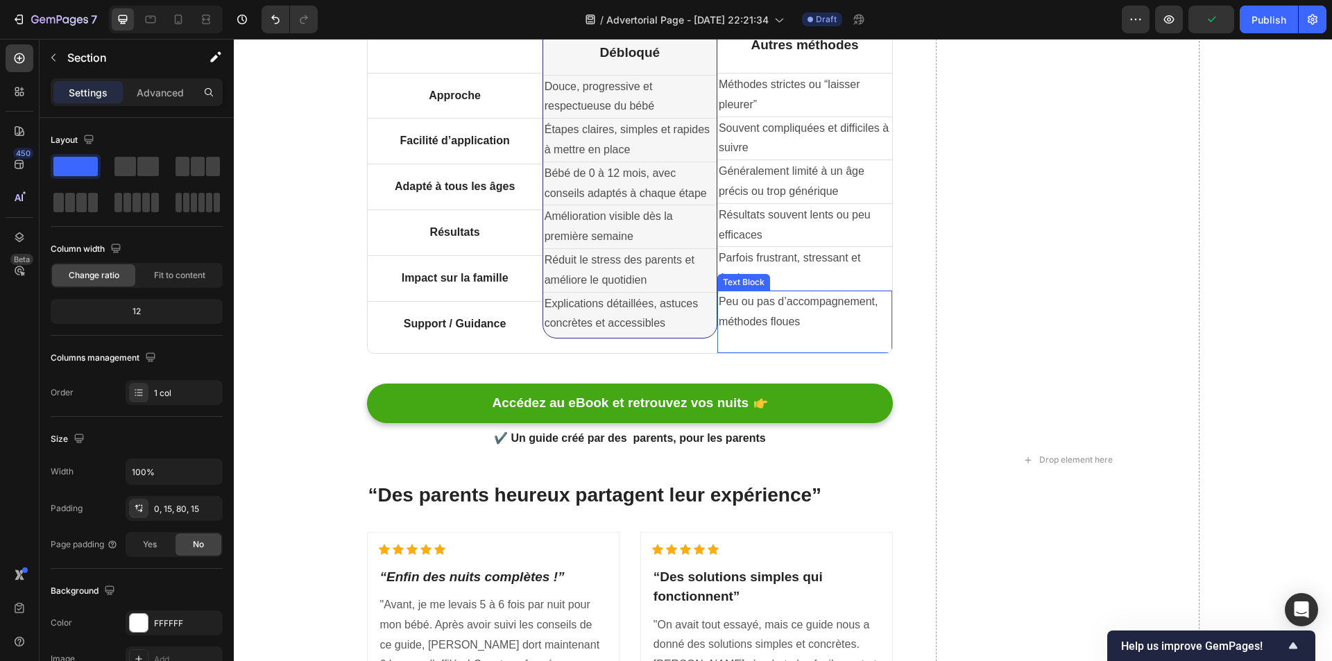
scroll to position [3067, 0]
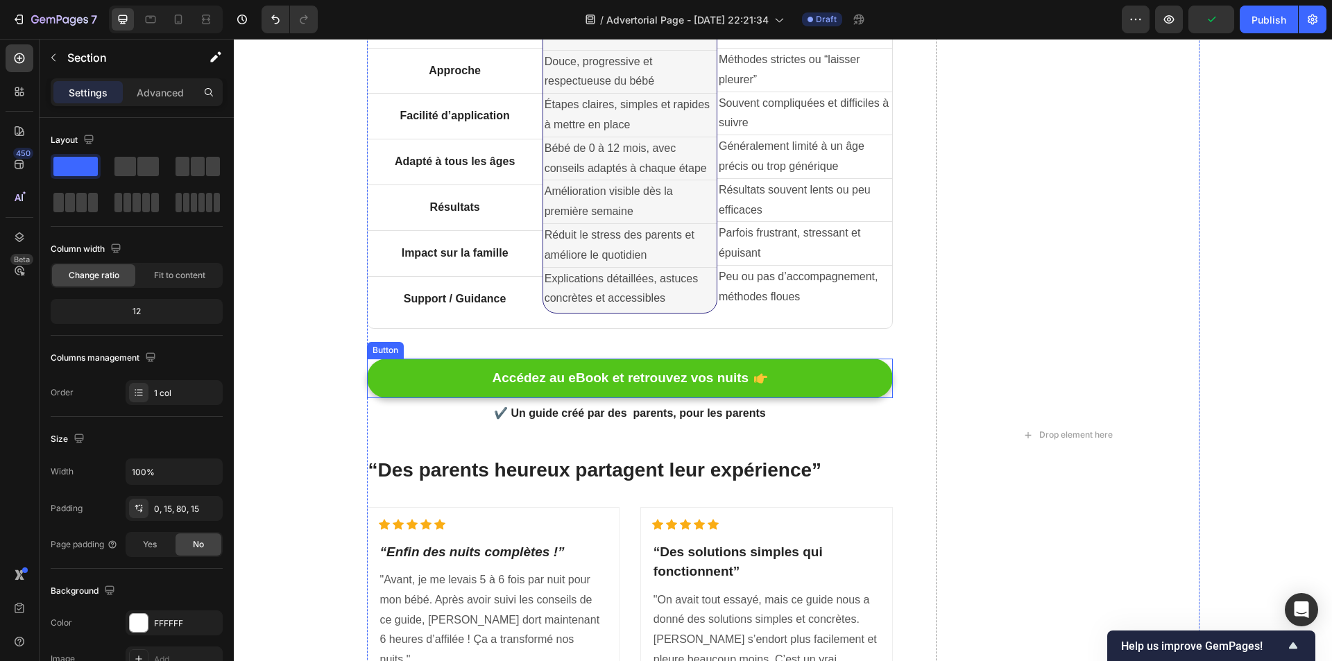
click at [841, 386] on link "Accédez au eBook et retrouvez vos nuits" at bounding box center [630, 379] width 527 height 40
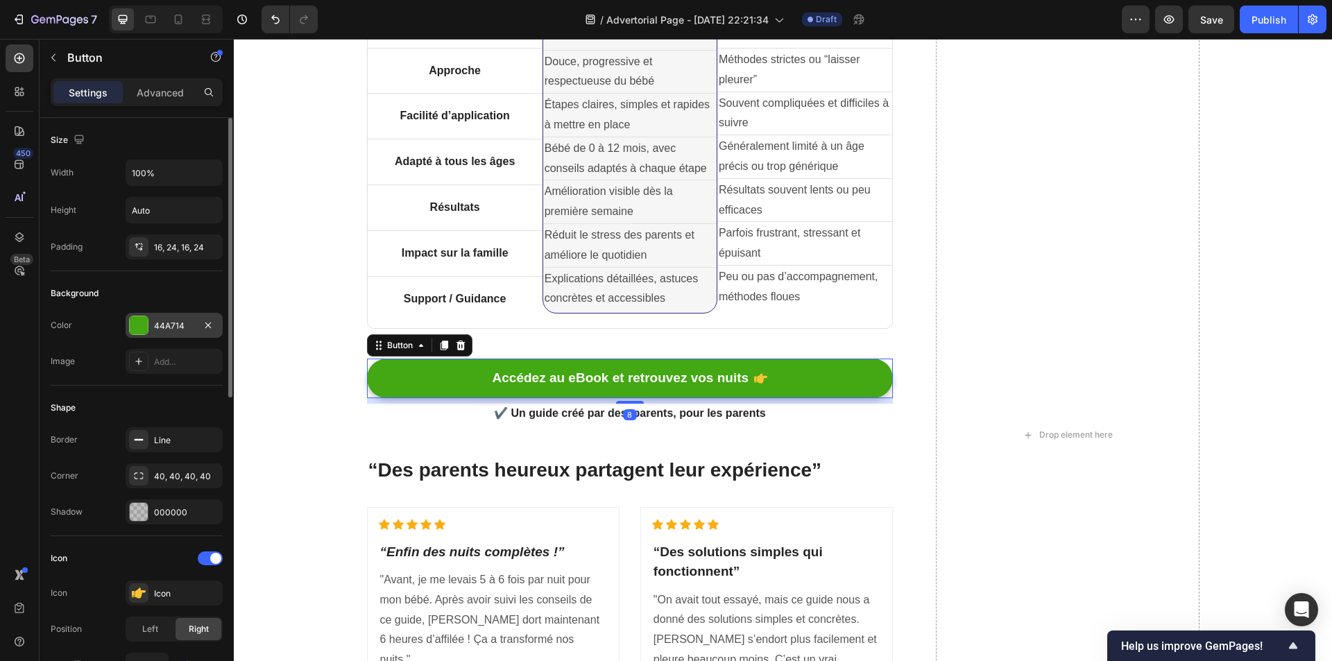
click at [176, 330] on div "44A714" at bounding box center [174, 326] width 40 height 12
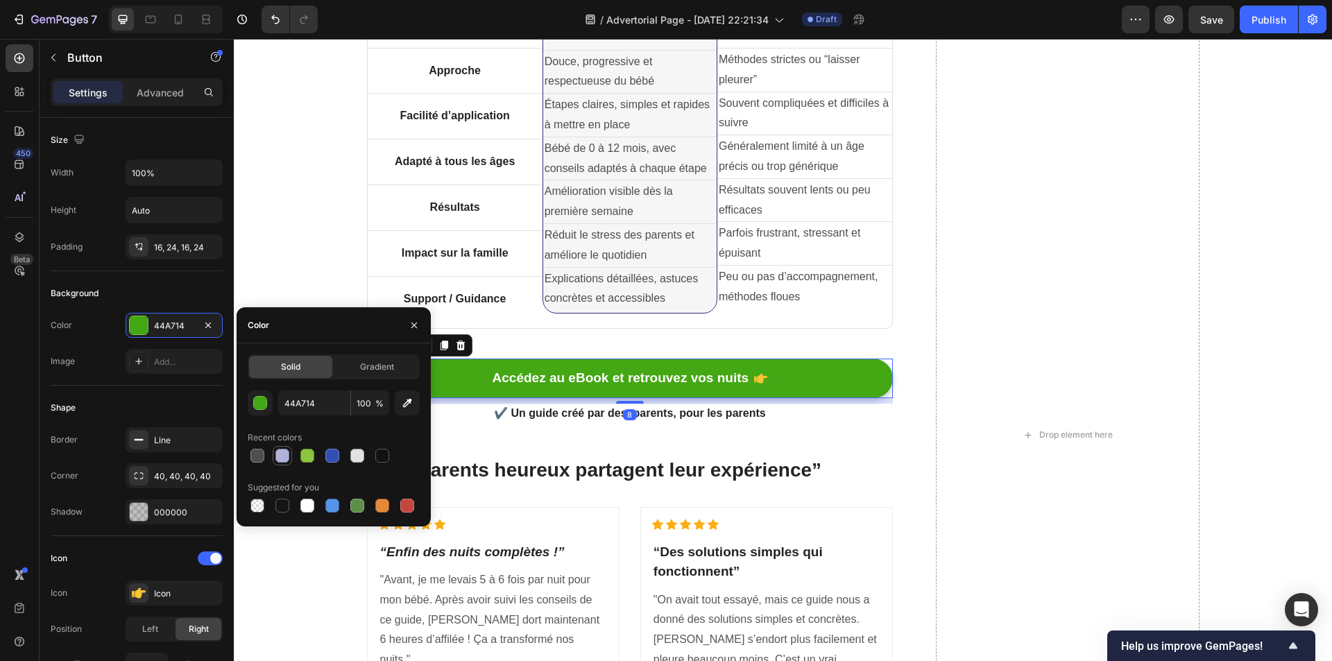
click at [278, 458] on div at bounding box center [282, 456] width 14 height 14
type input "B0B2D9"
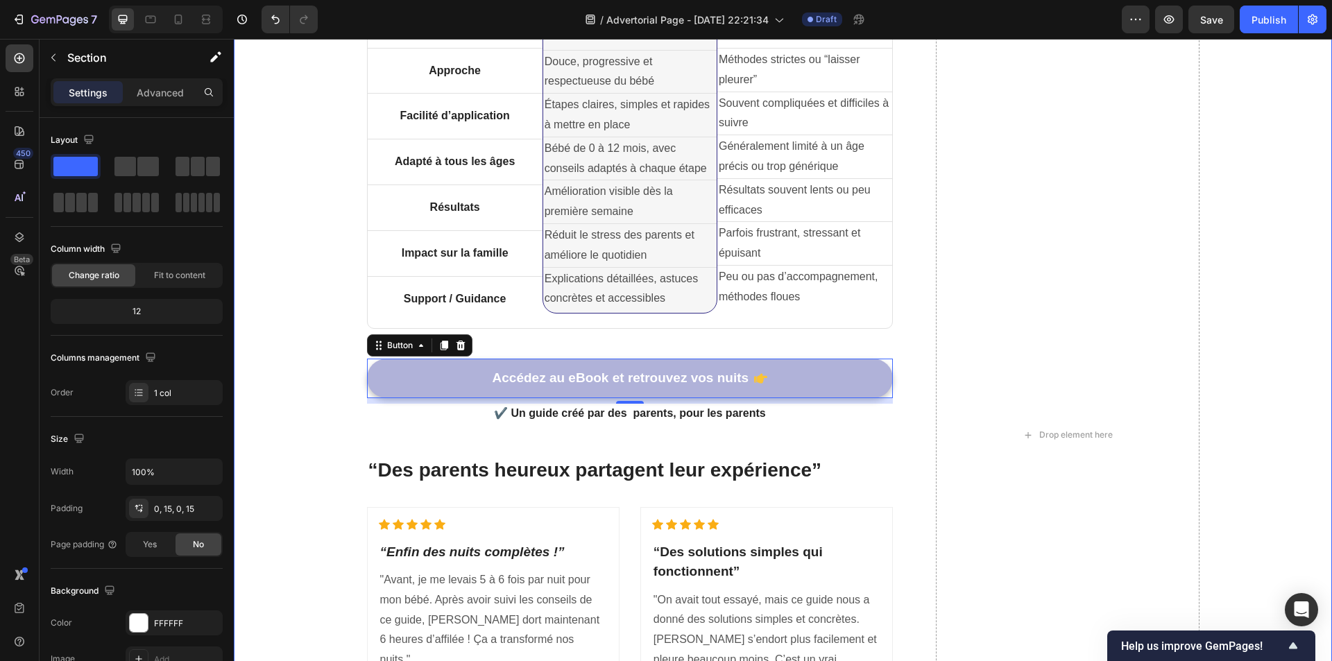
click at [265, 266] on div "Pourquoi Le Sommeil Bébé Débloqué est différent des autres solutions Heading Ti…" at bounding box center [782, 463] width 1077 height 1255
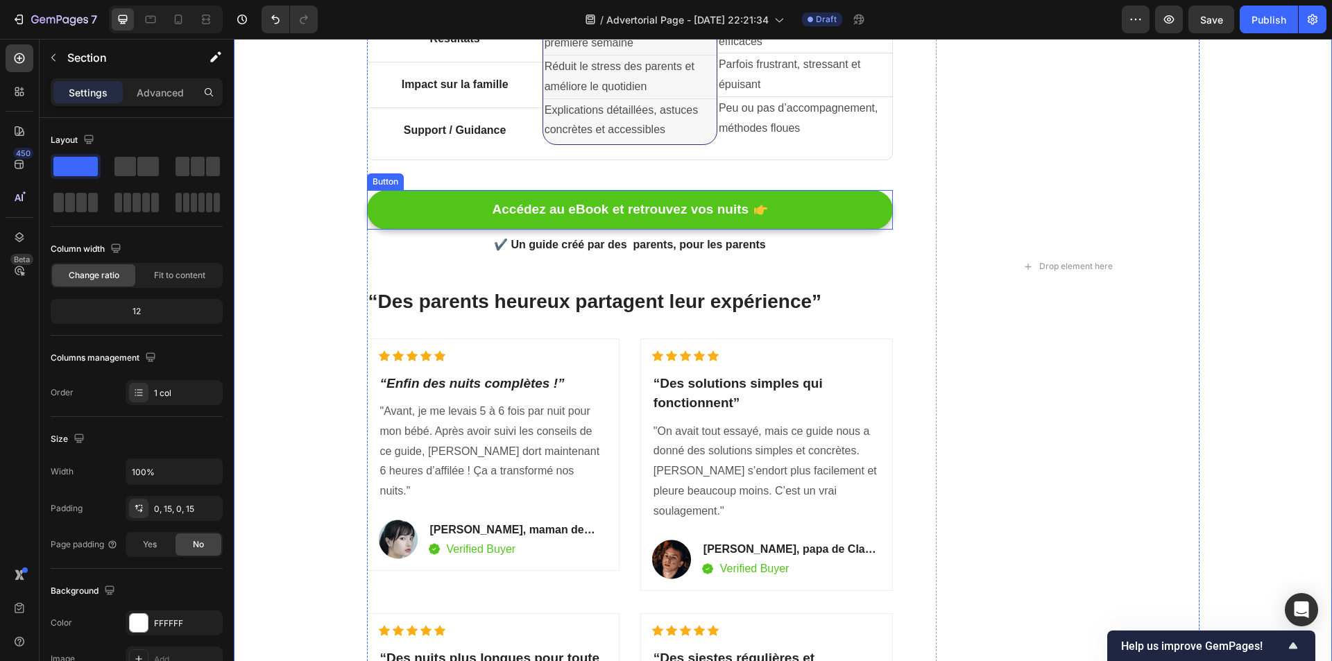
scroll to position [3275, 0]
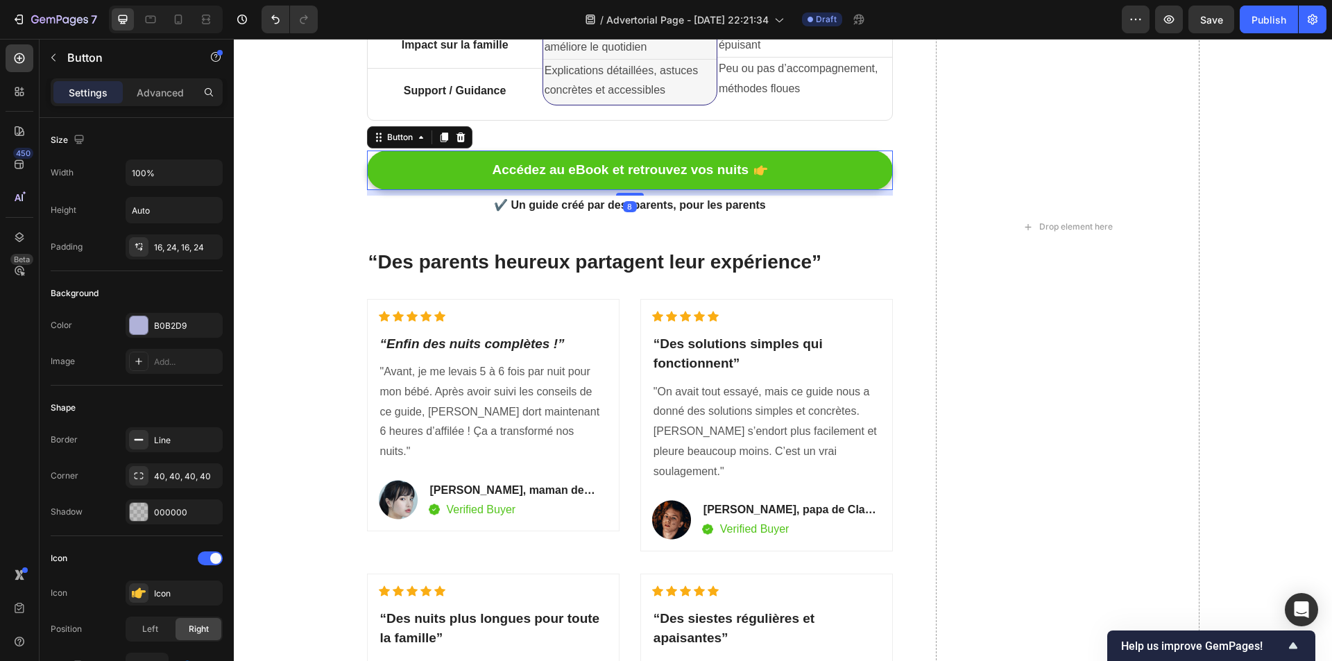
click at [423, 173] on link "Accédez au eBook et retrouvez vos nuits" at bounding box center [630, 171] width 527 height 40
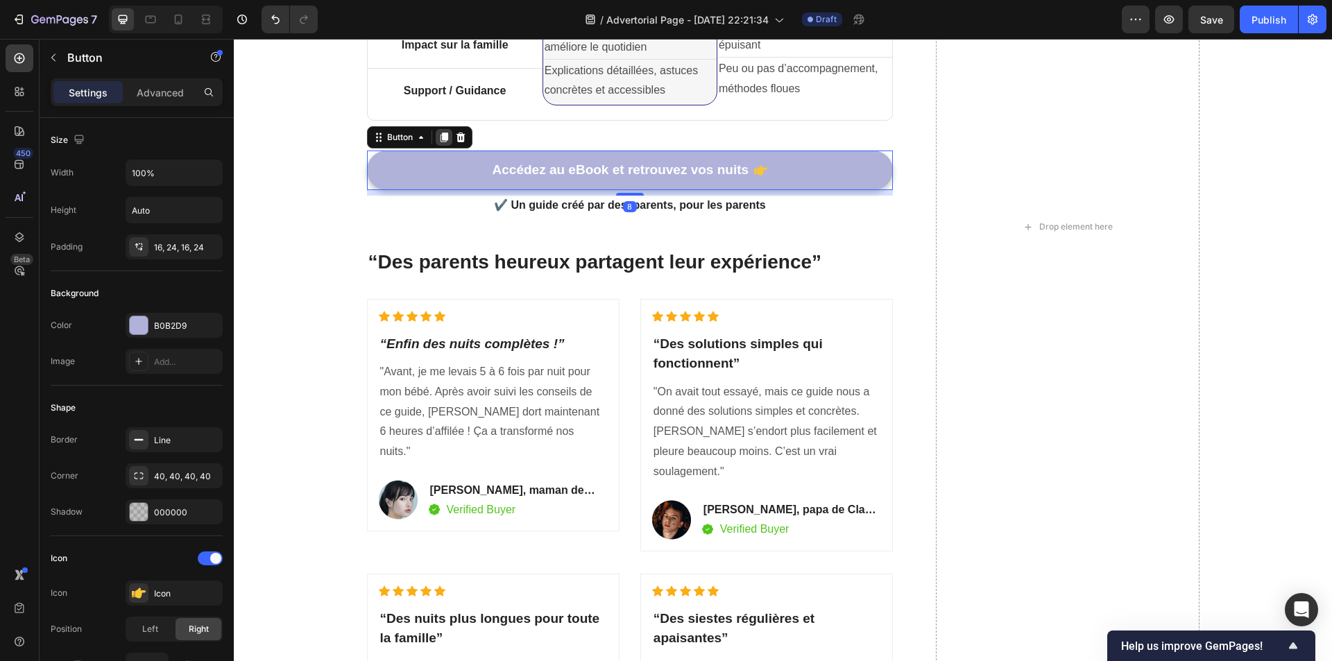
click at [440, 137] on icon at bounding box center [444, 138] width 8 height 10
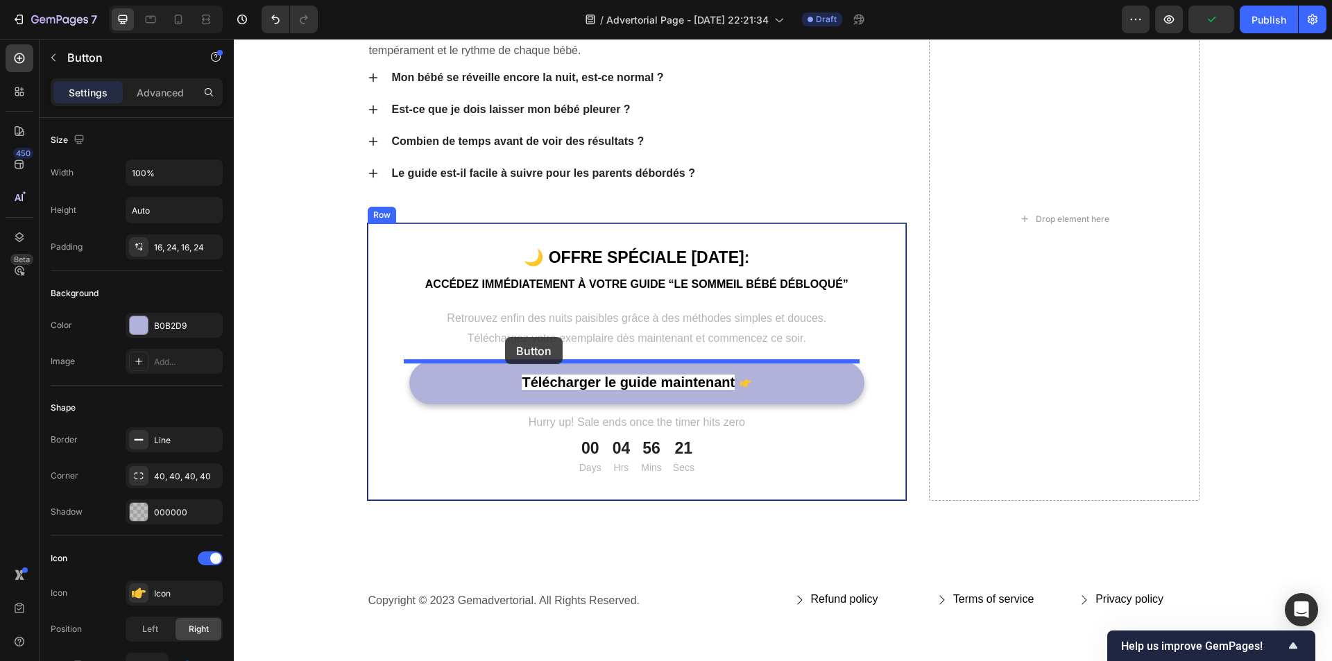
scroll to position [4246, 0]
drag, startPoint x: 464, startPoint y: 214, endPoint x: 528, endPoint y: 368, distance: 167.3
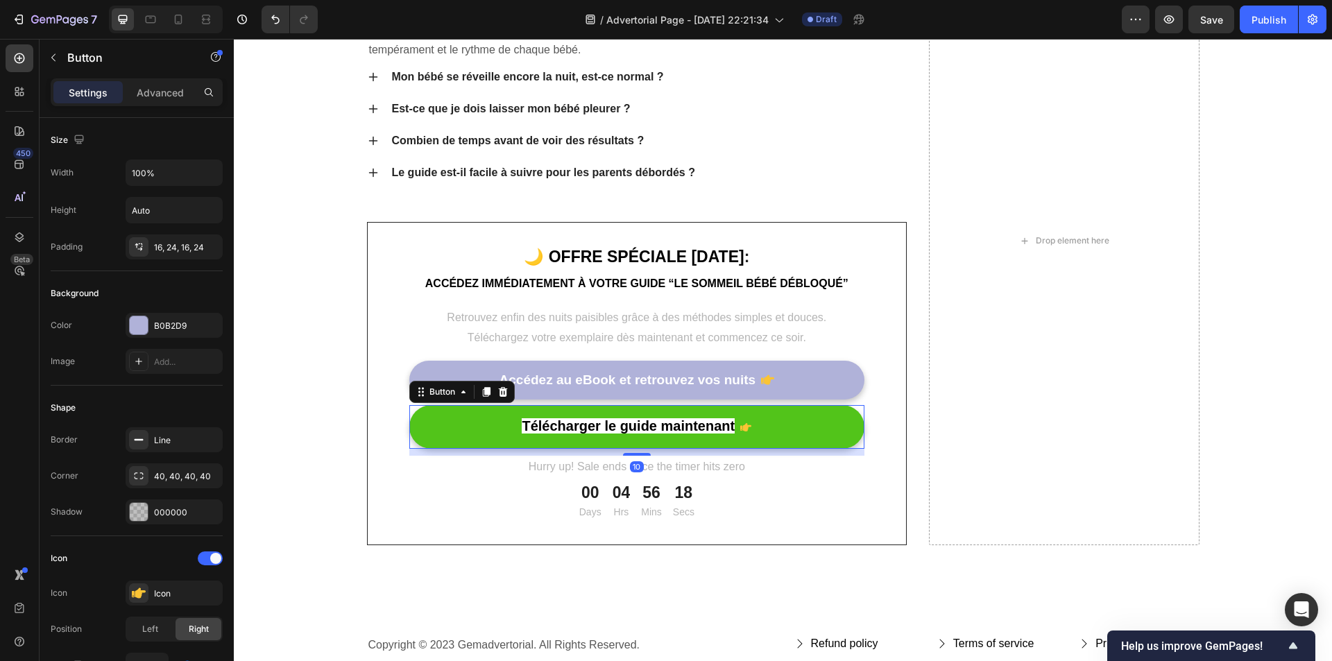
click at [796, 441] on button "Télécharger le guide maintenant" at bounding box center [637, 427] width 456 height 44
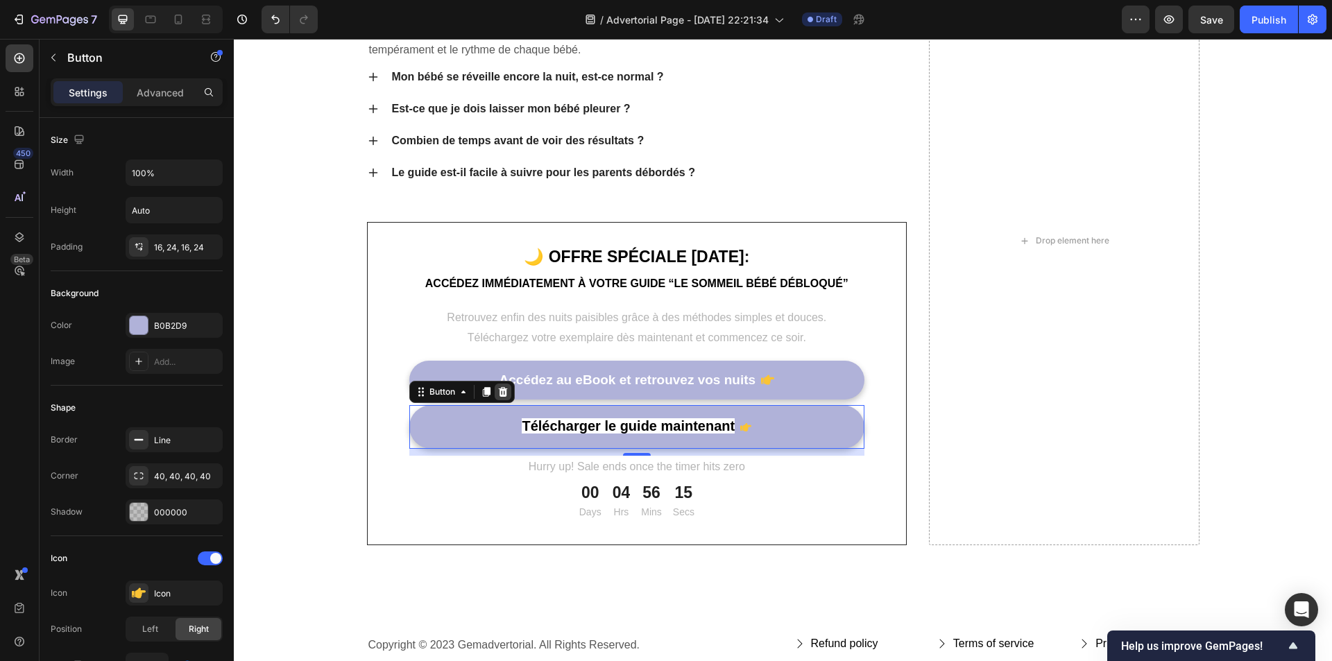
click at [497, 392] on icon at bounding box center [502, 391] width 11 height 11
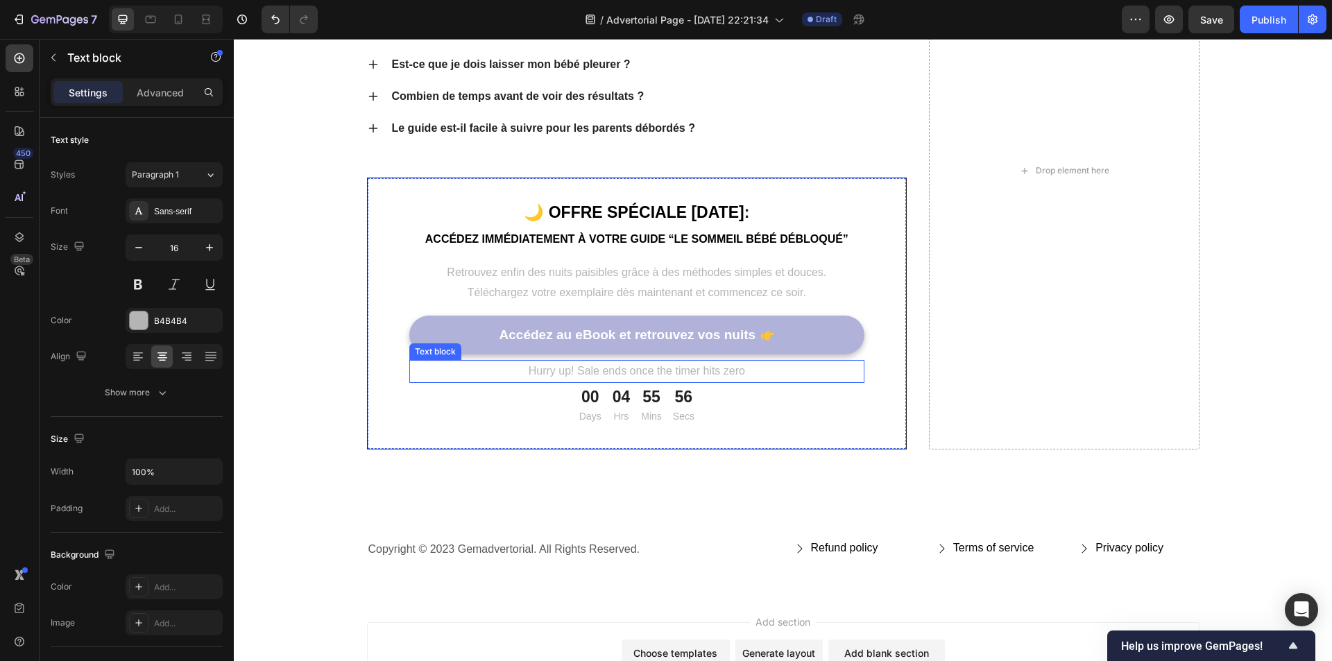
click at [606, 373] on p "Hurry up! Sale ends once the timer hits zero" at bounding box center [637, 371] width 453 height 20
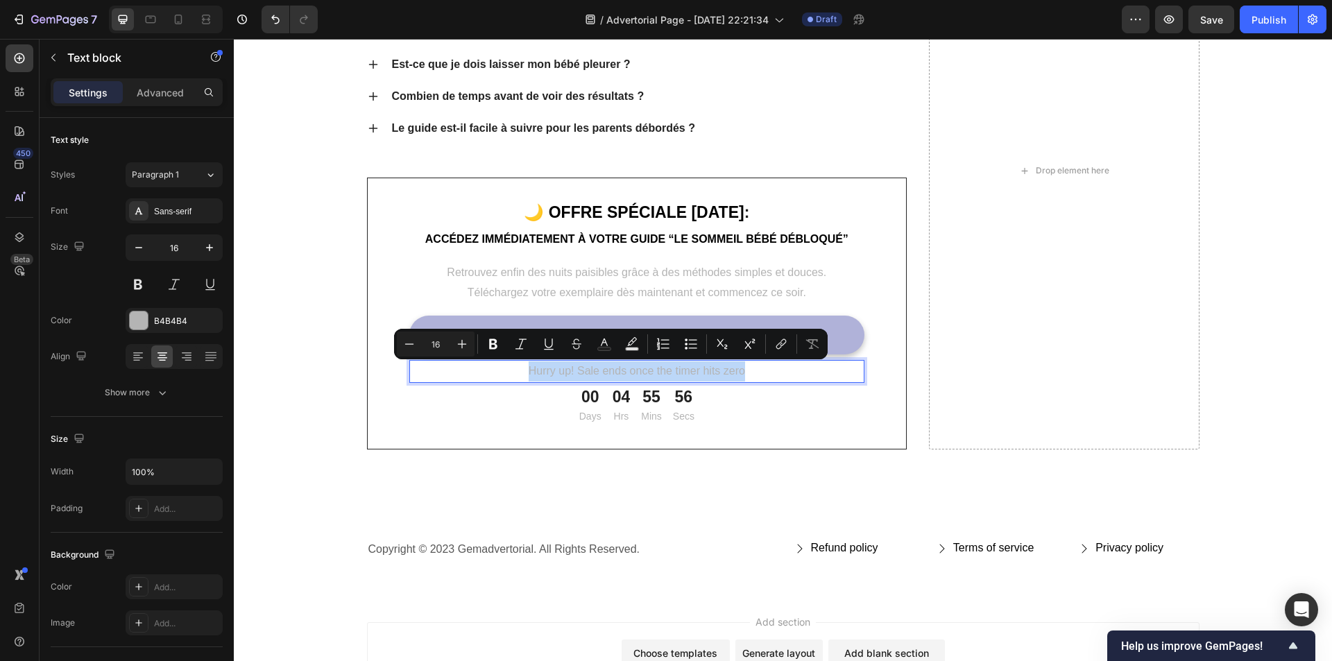
click at [606, 373] on p "Hurry up! Sale ends once the timer hits zero" at bounding box center [637, 371] width 453 height 20
click at [587, 374] on p "Hurry up! Sale ends once the timer hits zero" at bounding box center [637, 371] width 453 height 20
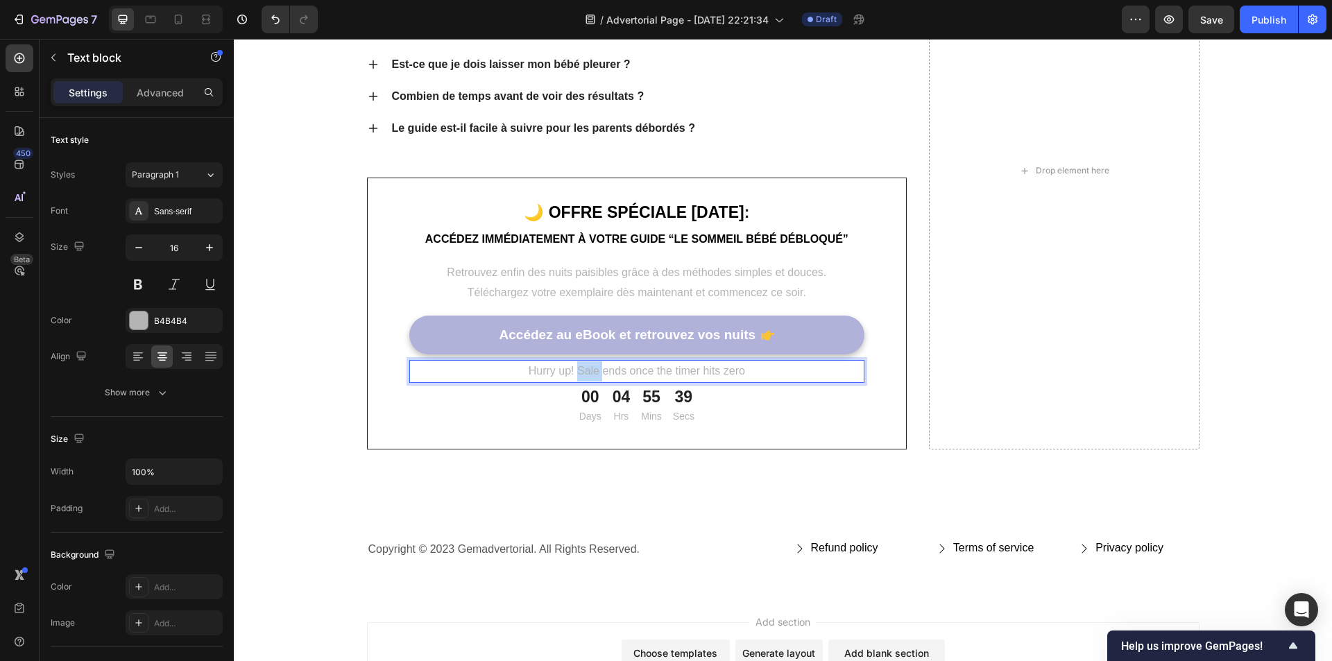
click at [587, 374] on p "Hurry up! Sale ends once the timer hits zero" at bounding box center [637, 371] width 453 height 20
click at [660, 373] on span "Offre limitée : profitez-en avant minuit !" at bounding box center [637, 371] width 190 height 12
drag, startPoint x: 660, startPoint y: 373, endPoint x: 719, endPoint y: 375, distance: 59.0
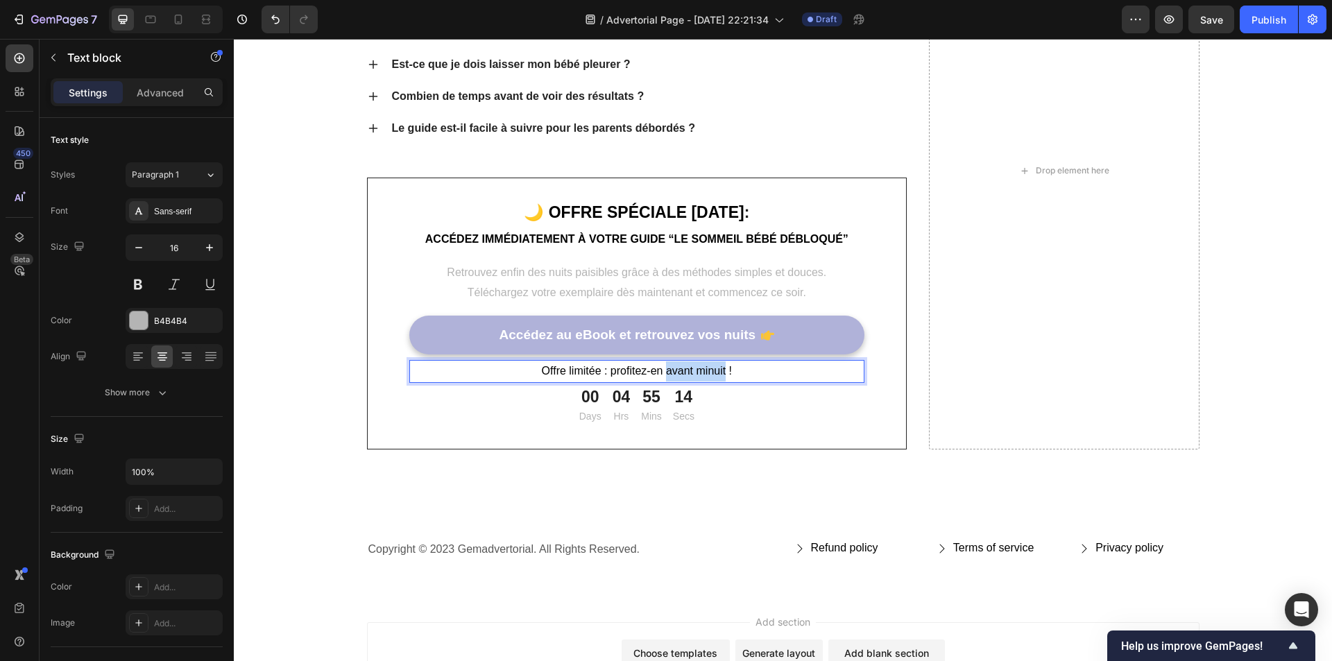
click at [719, 375] on span "Offre limitée : profitez-en avant minuit !" at bounding box center [637, 371] width 190 height 12
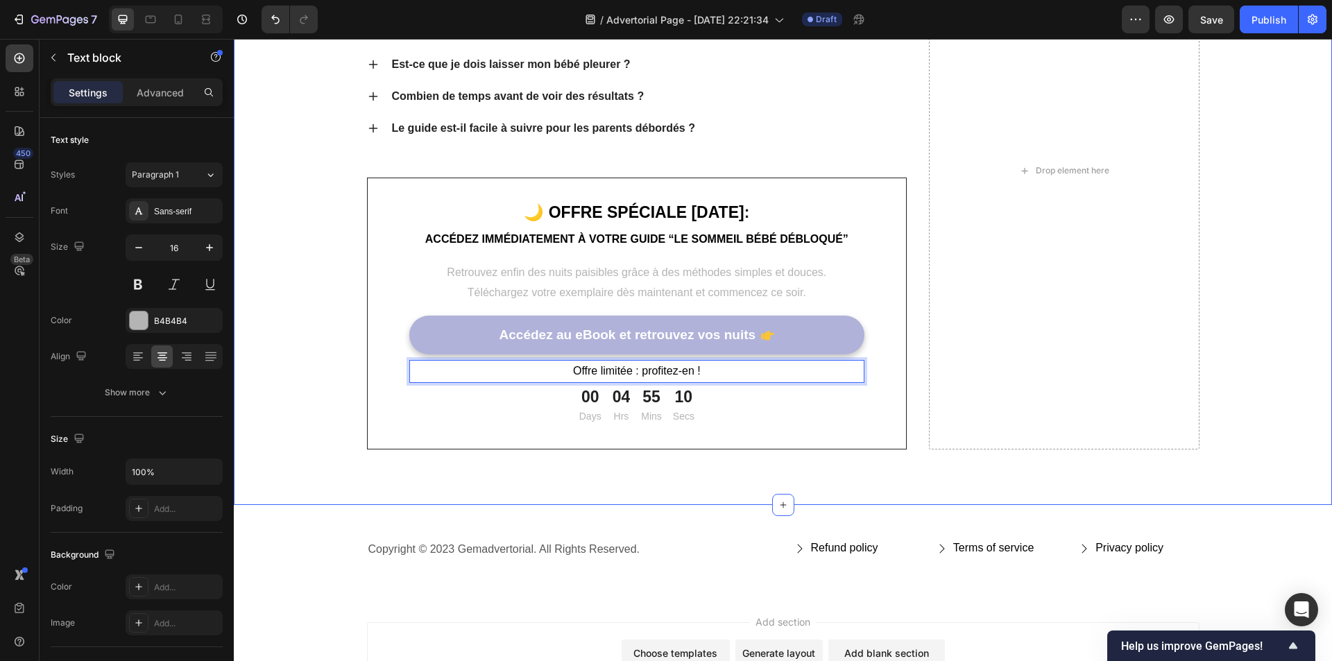
click at [294, 312] on div "Questions fréquentes des parents Heading Est-ce que ce guide fonctionne pour to…" at bounding box center [782, 171] width 1077 height 558
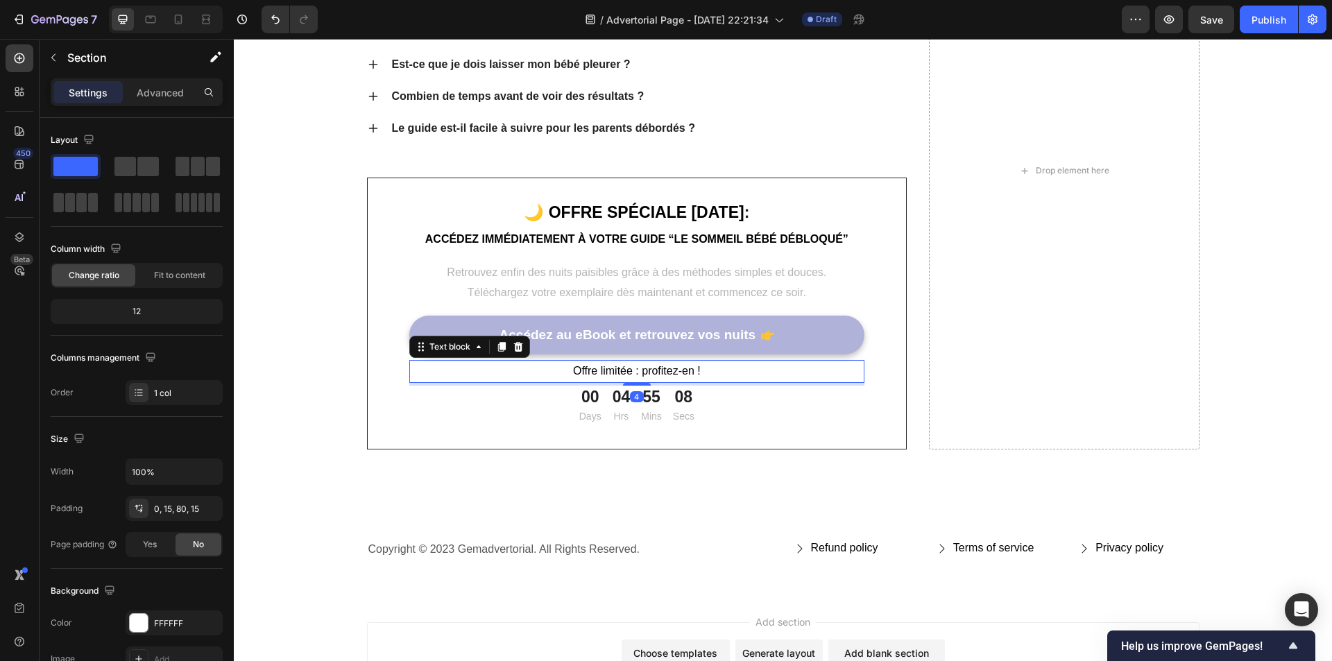
click at [631, 374] on span "Offre limitée : profitez-en !" at bounding box center [637, 371] width 128 height 12
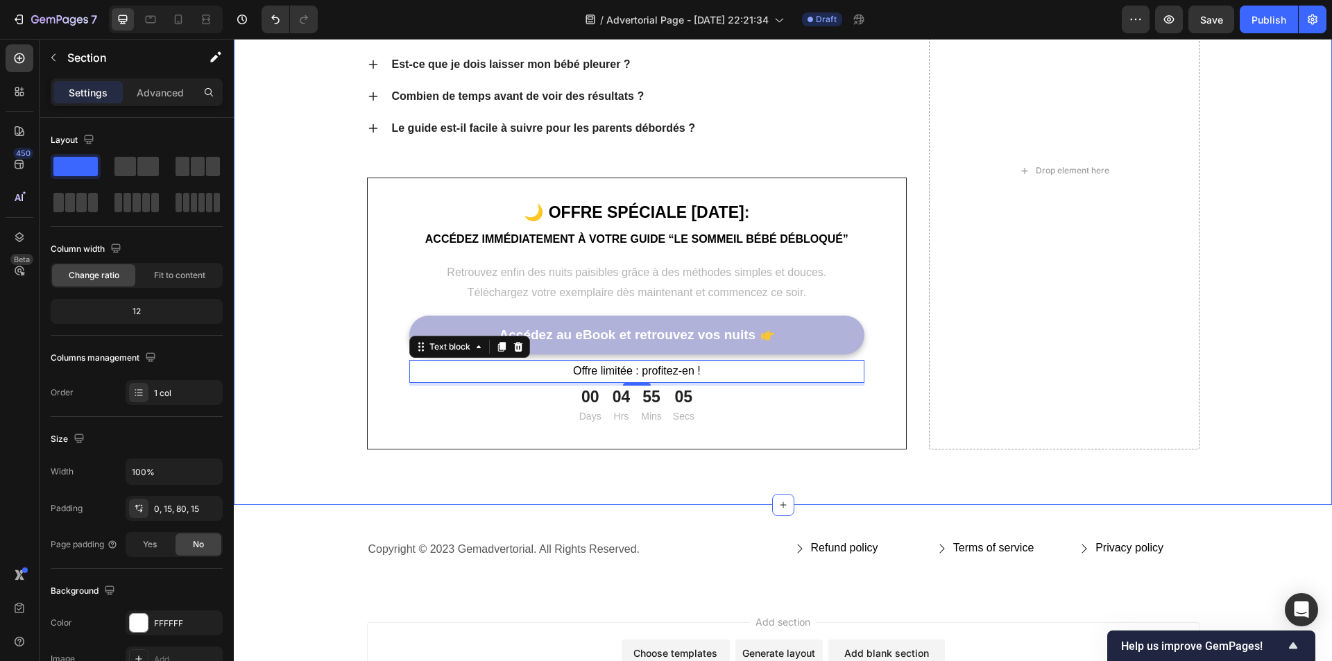
click at [322, 330] on div "Questions fréquentes des parents Heading Est-ce que ce guide fonctionne pour to…" at bounding box center [782, 171] width 1077 height 558
click at [584, 372] on span "Offre limitée : profitez-en !" at bounding box center [637, 371] width 128 height 12
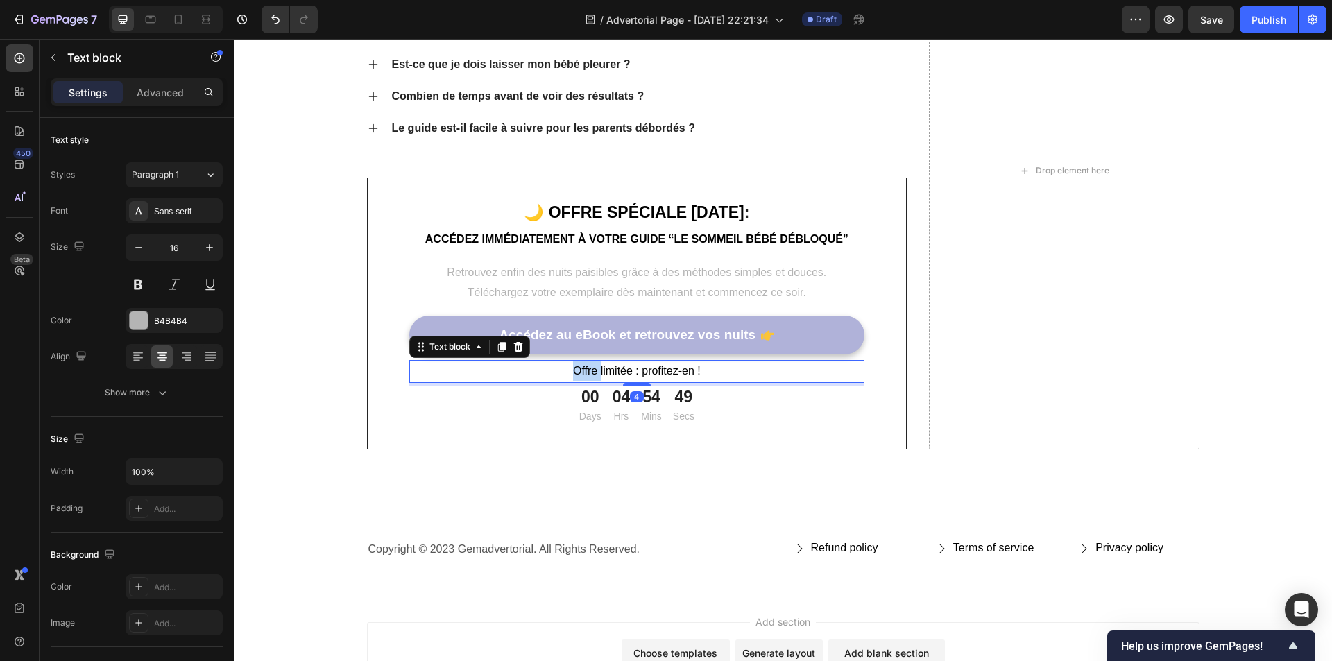
click at [583, 372] on span "Offre limitée : profitez-en !" at bounding box center [637, 371] width 128 height 12
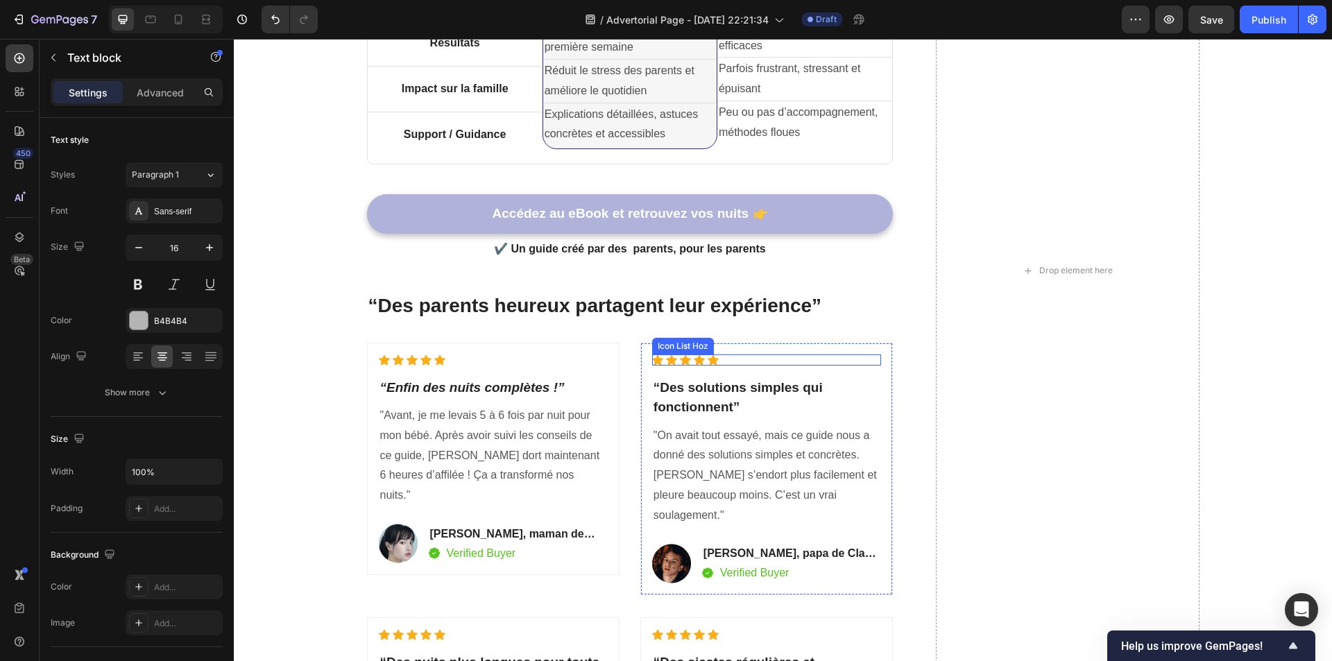
scroll to position [3339, 0]
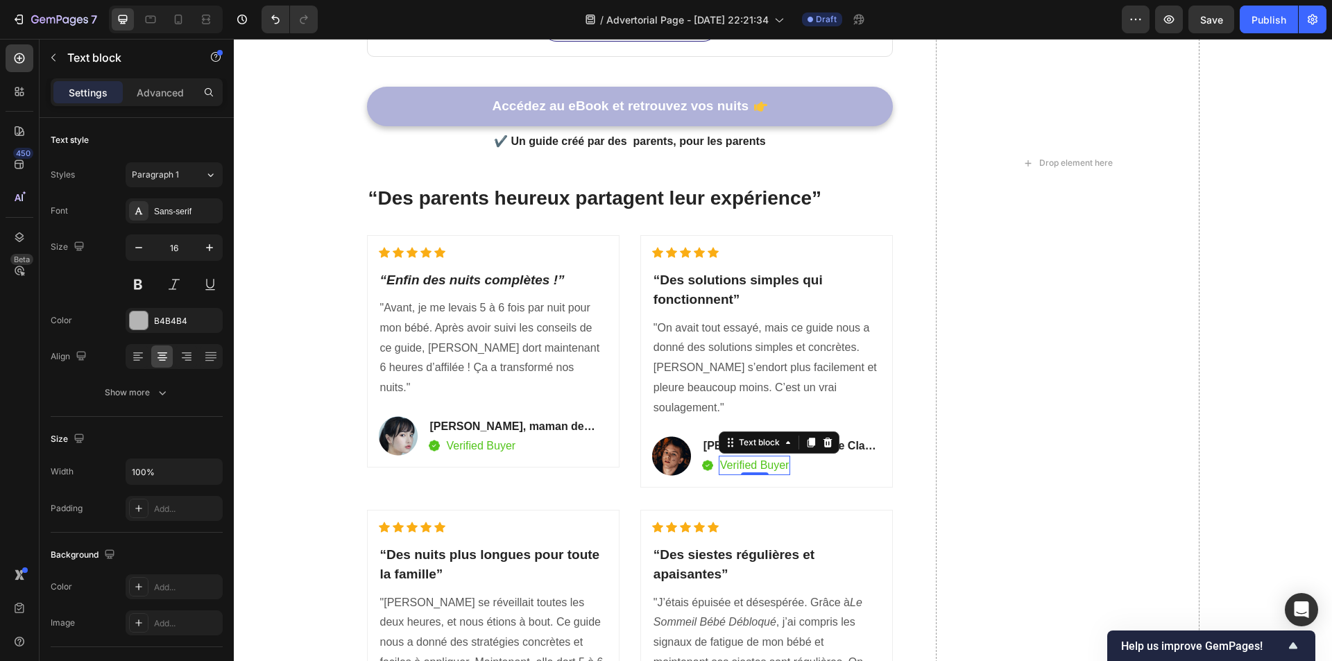
click at [752, 457] on p "Verified Buyer" at bounding box center [754, 465] width 69 height 17
click at [738, 457] on p "Verified Buyer" at bounding box center [754, 465] width 69 height 17
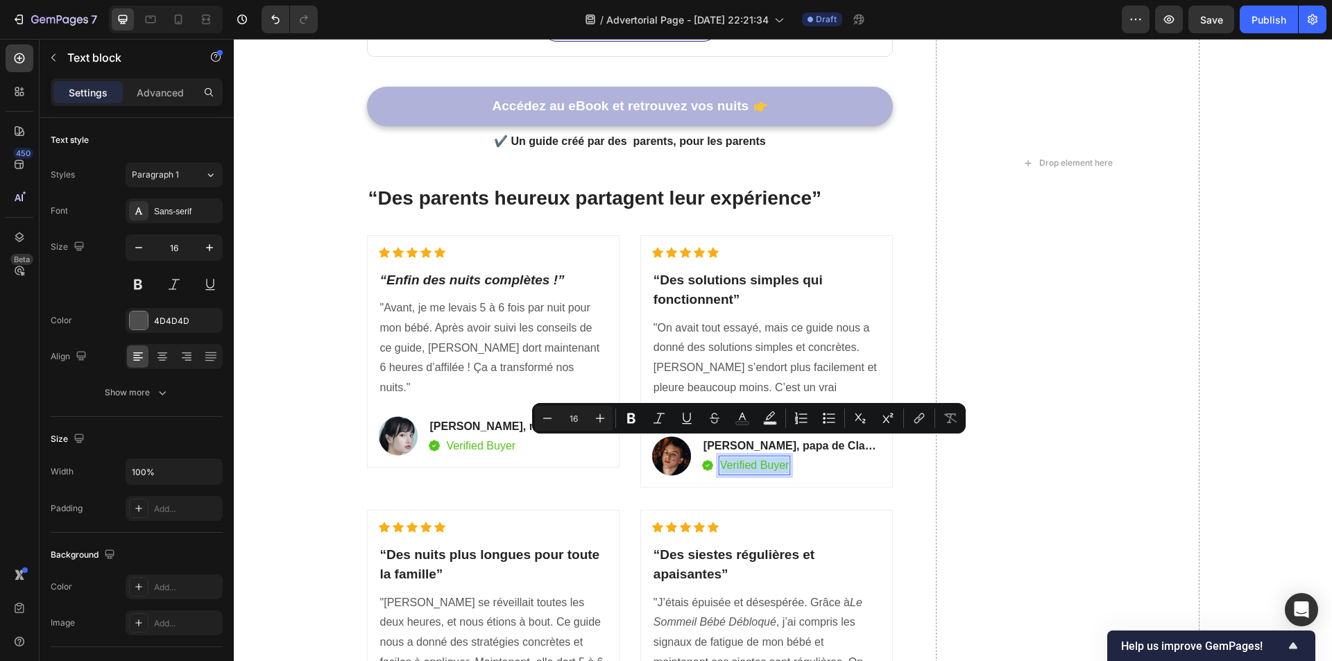
copy p "Verified Buyer"
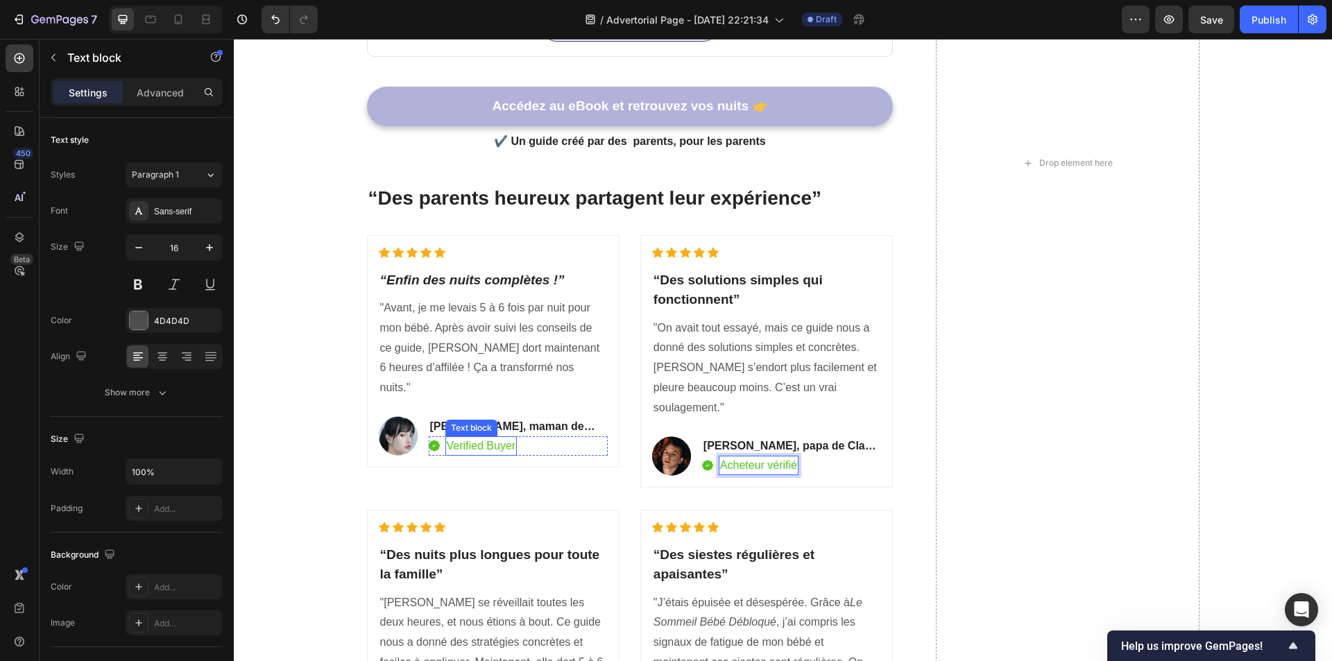
click at [479, 438] on p "Verified Buyer" at bounding box center [481, 446] width 69 height 17
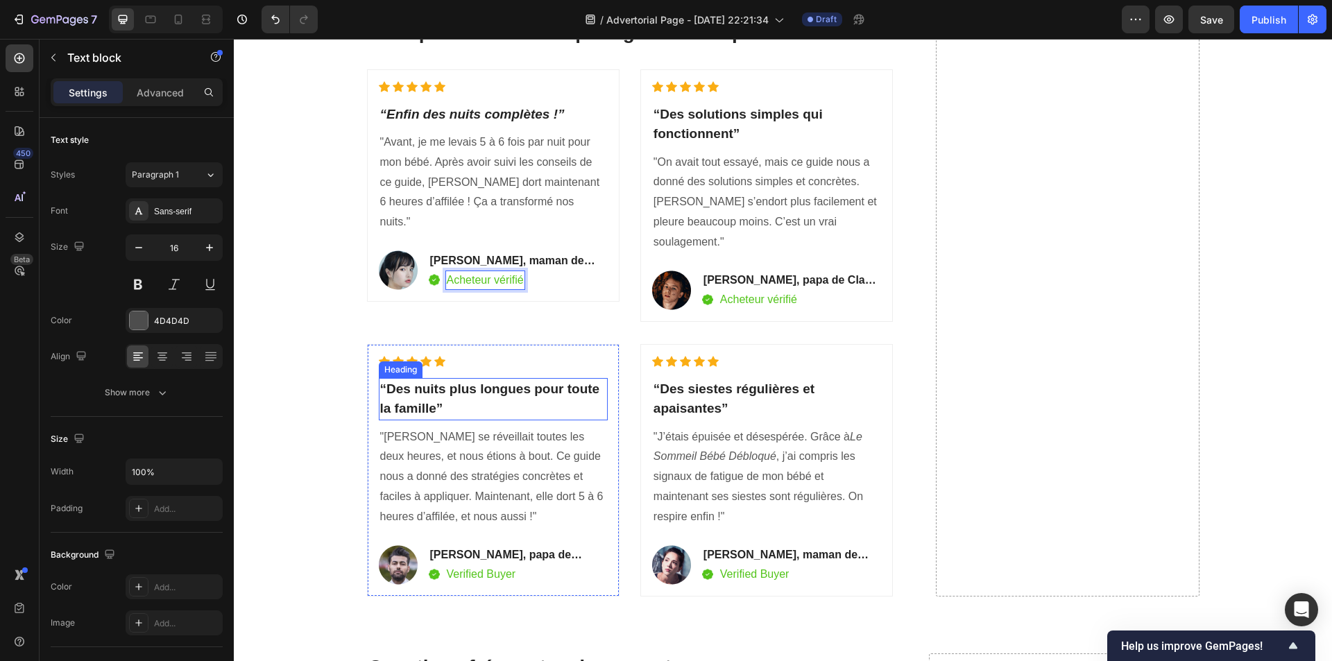
scroll to position [3547, 0]
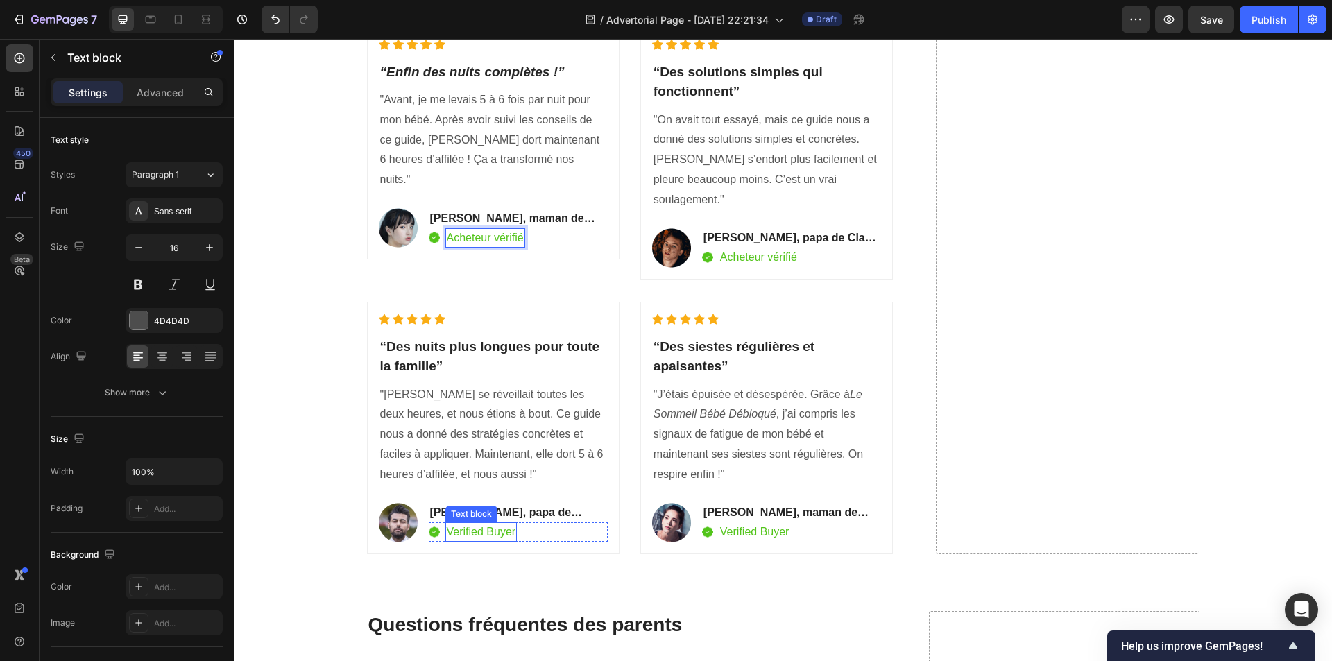
click at [485, 524] on p "Verified Buyer" at bounding box center [481, 532] width 69 height 17
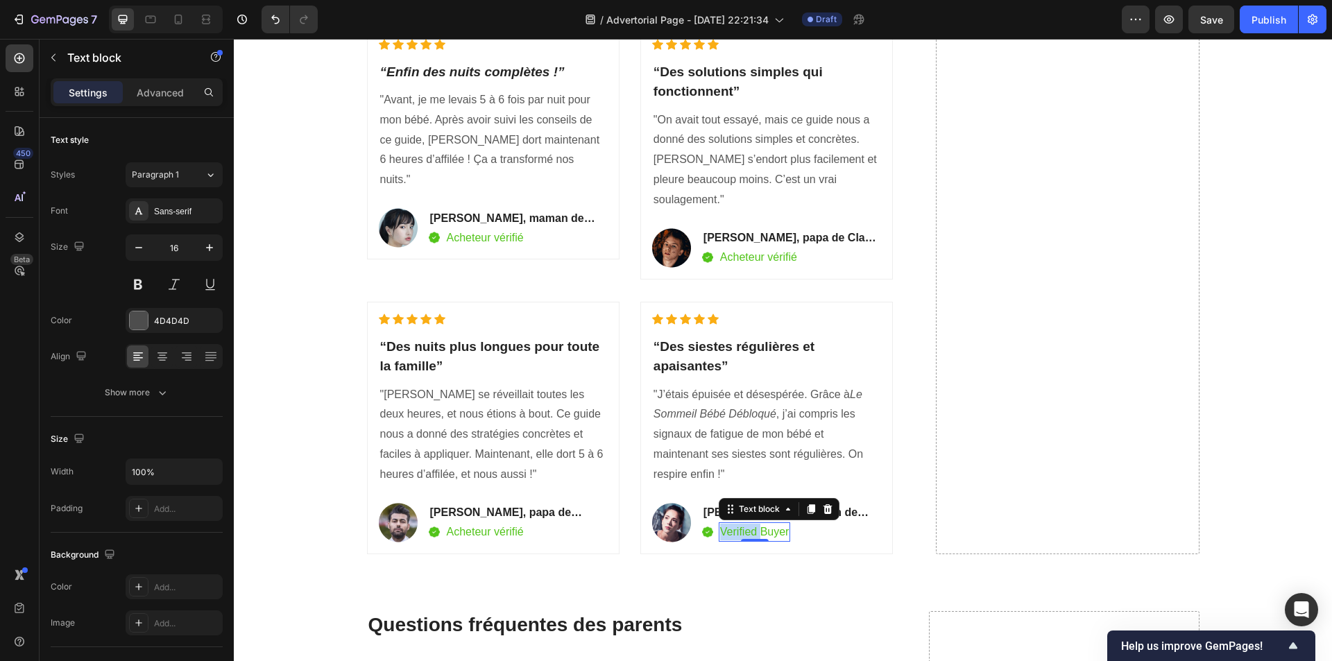
click at [737, 524] on p "Verified Buyer" at bounding box center [754, 532] width 69 height 17
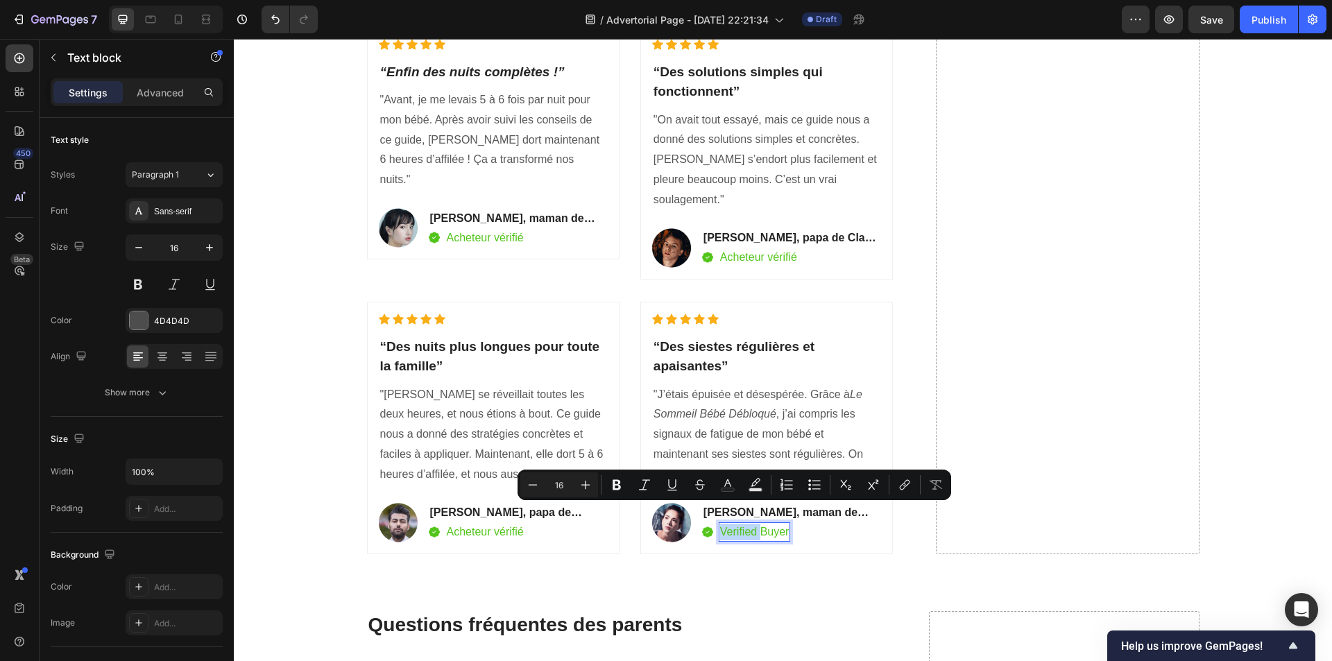
click at [737, 524] on p "Verified Buyer" at bounding box center [754, 532] width 69 height 17
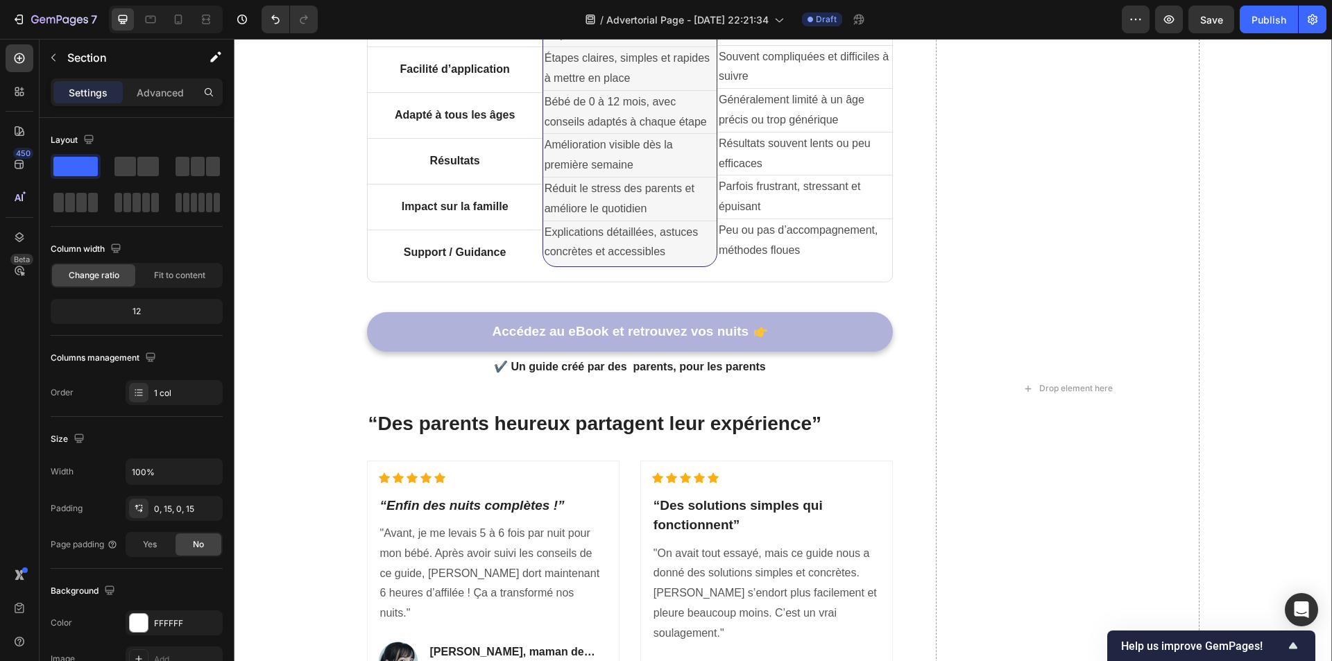
scroll to position [3061, 0]
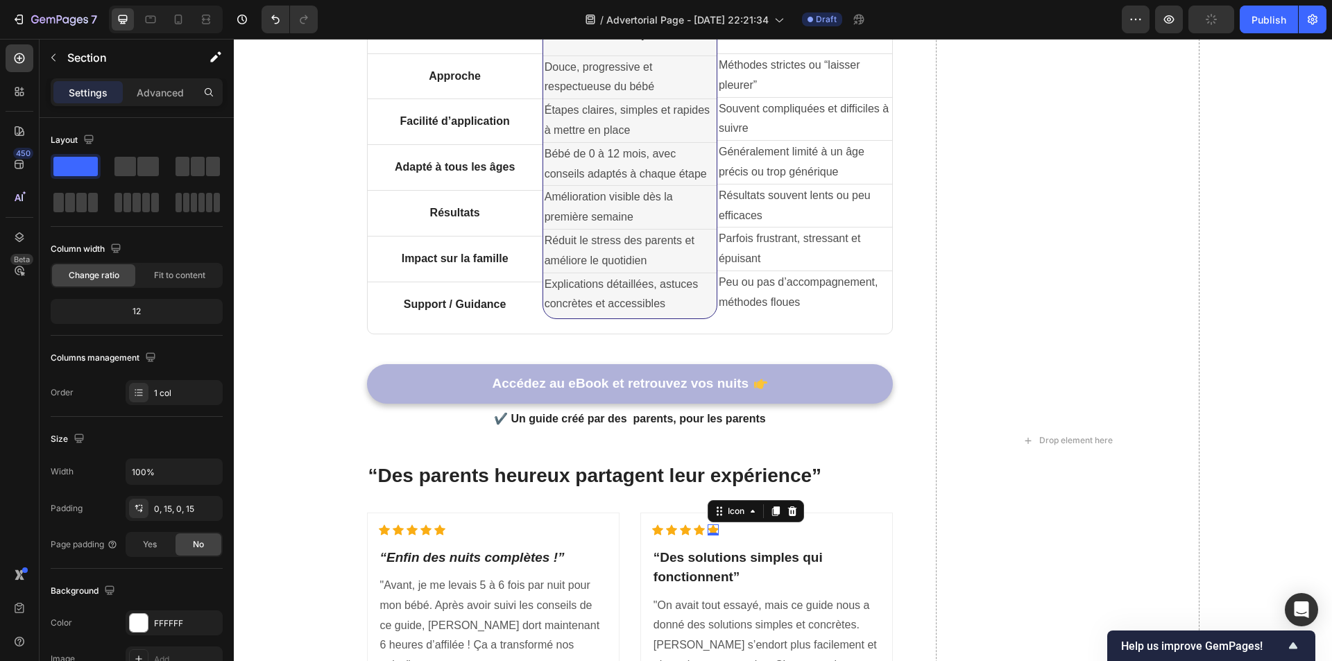
click at [708, 529] on div "Icon 0" at bounding box center [713, 529] width 11 height 11
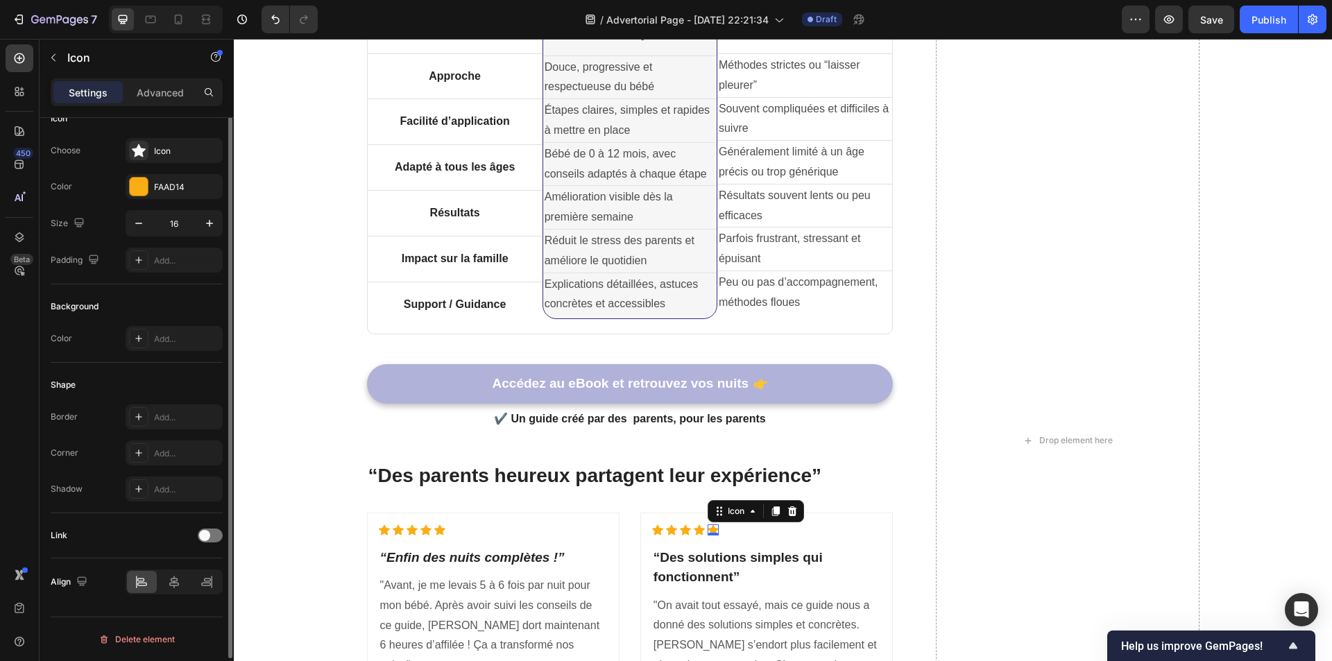
scroll to position [0, 0]
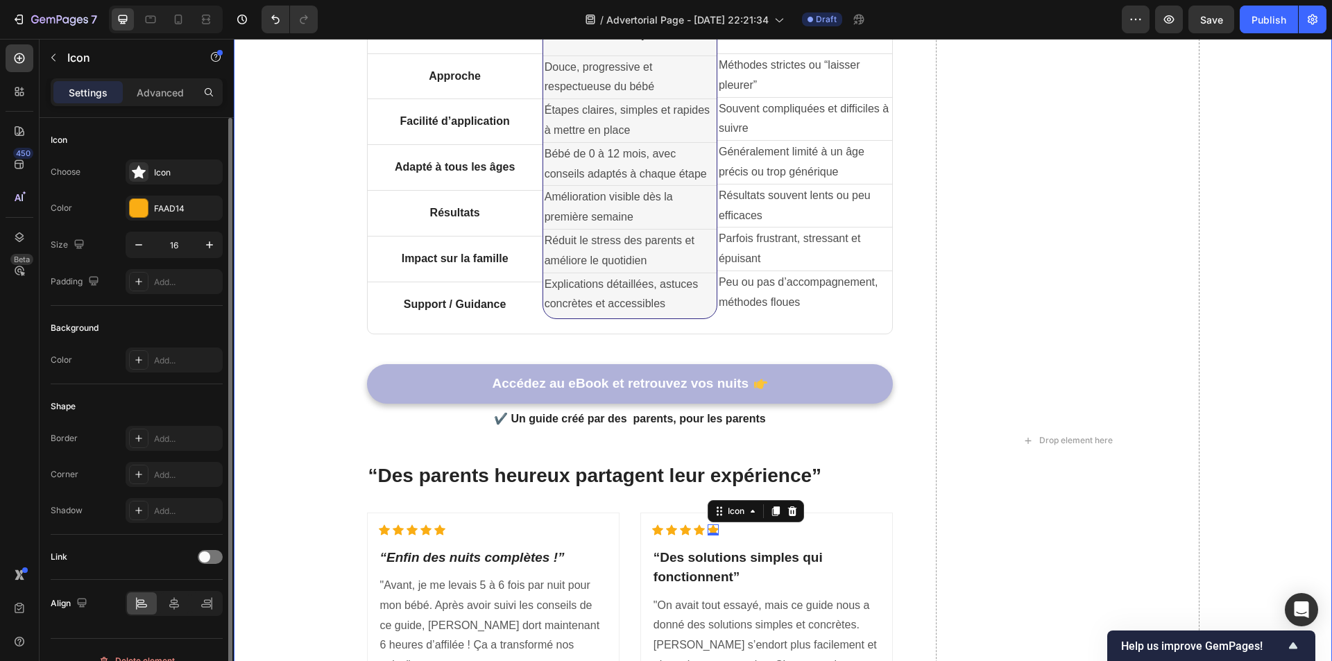
click at [1264, 332] on div "Pourquoi Le Sommeil Bébé Débloqué est différent des autres solutions Heading Ti…" at bounding box center [782, 469] width 1077 height 1255
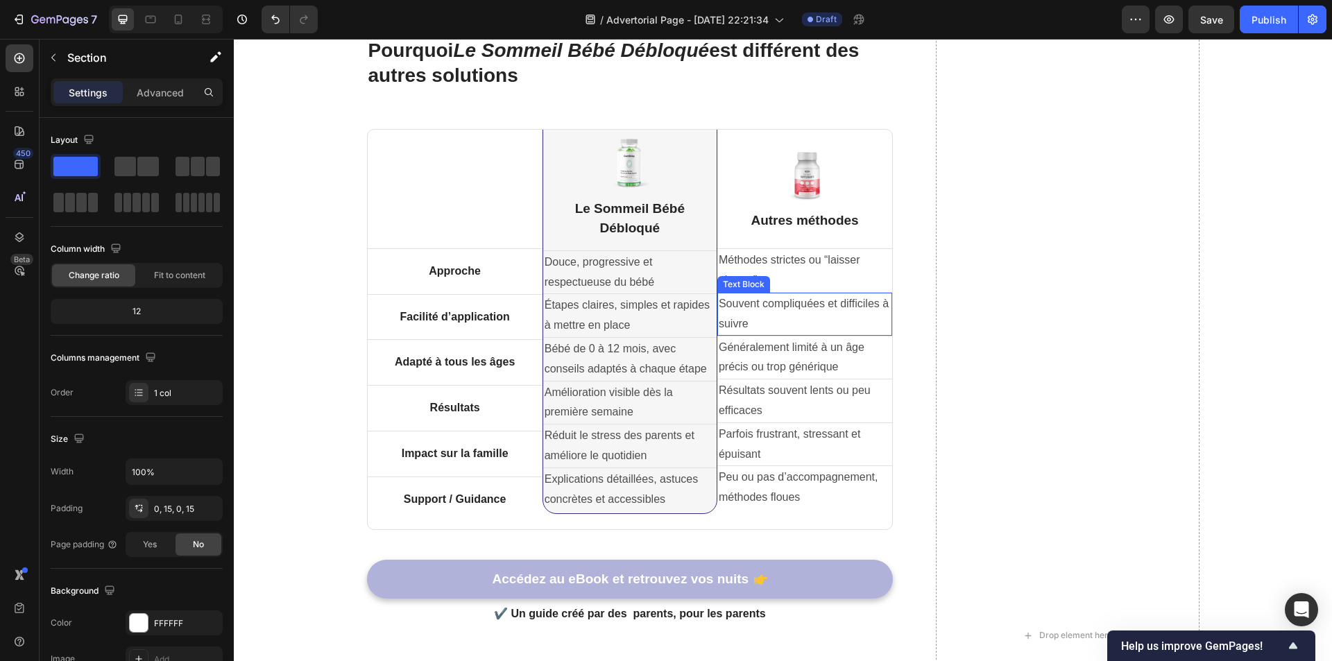
scroll to position [2339, 0]
click at [631, 176] on img at bounding box center [629, 163] width 55 height 56
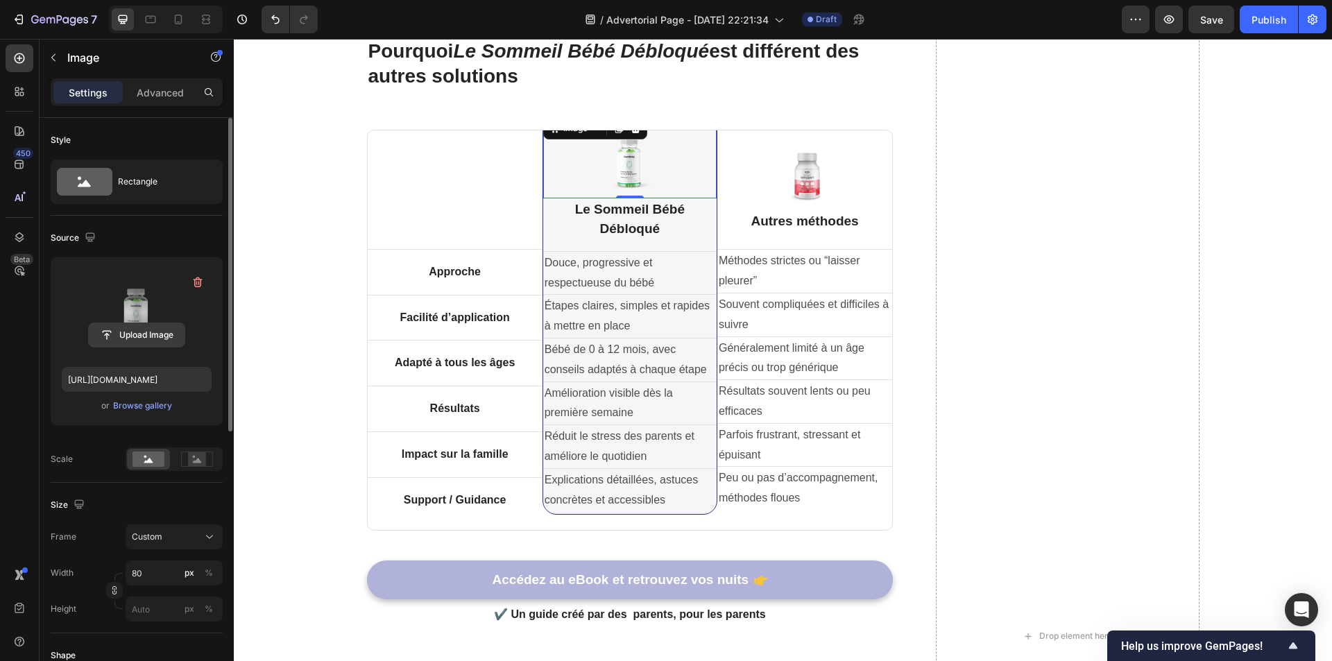
click at [162, 332] on input "file" at bounding box center [137, 335] width 96 height 24
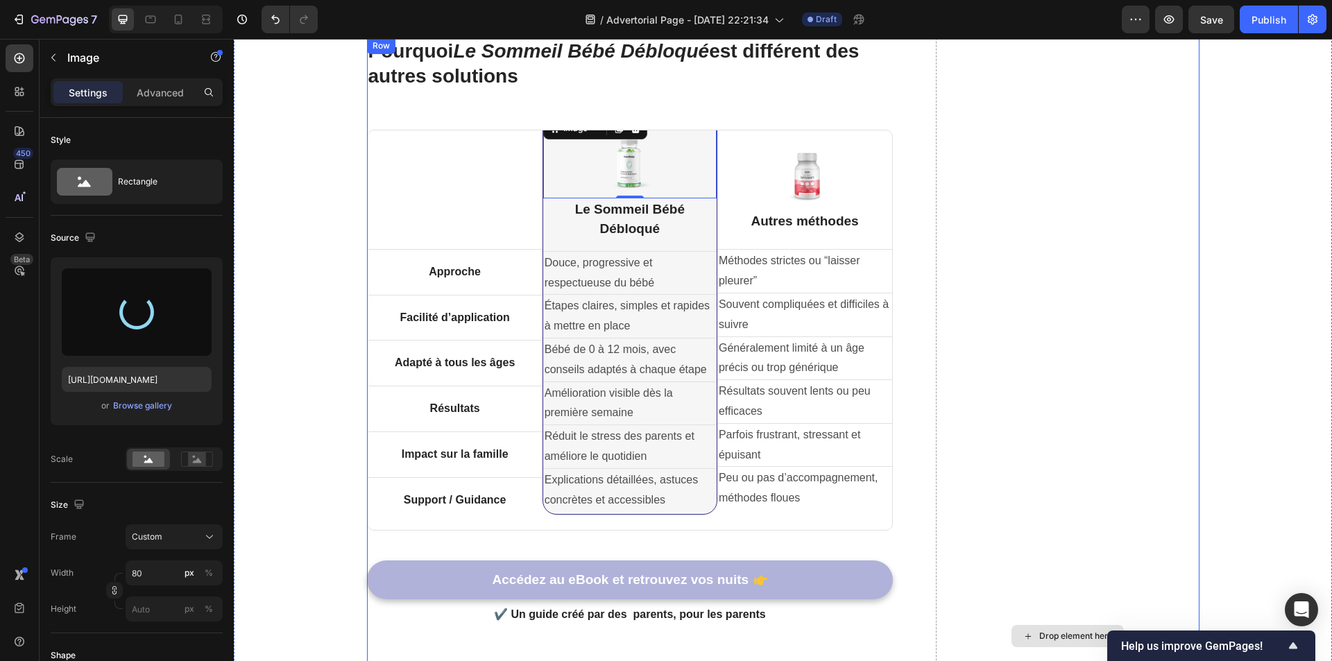
type input "[URL][DOMAIN_NAME]"
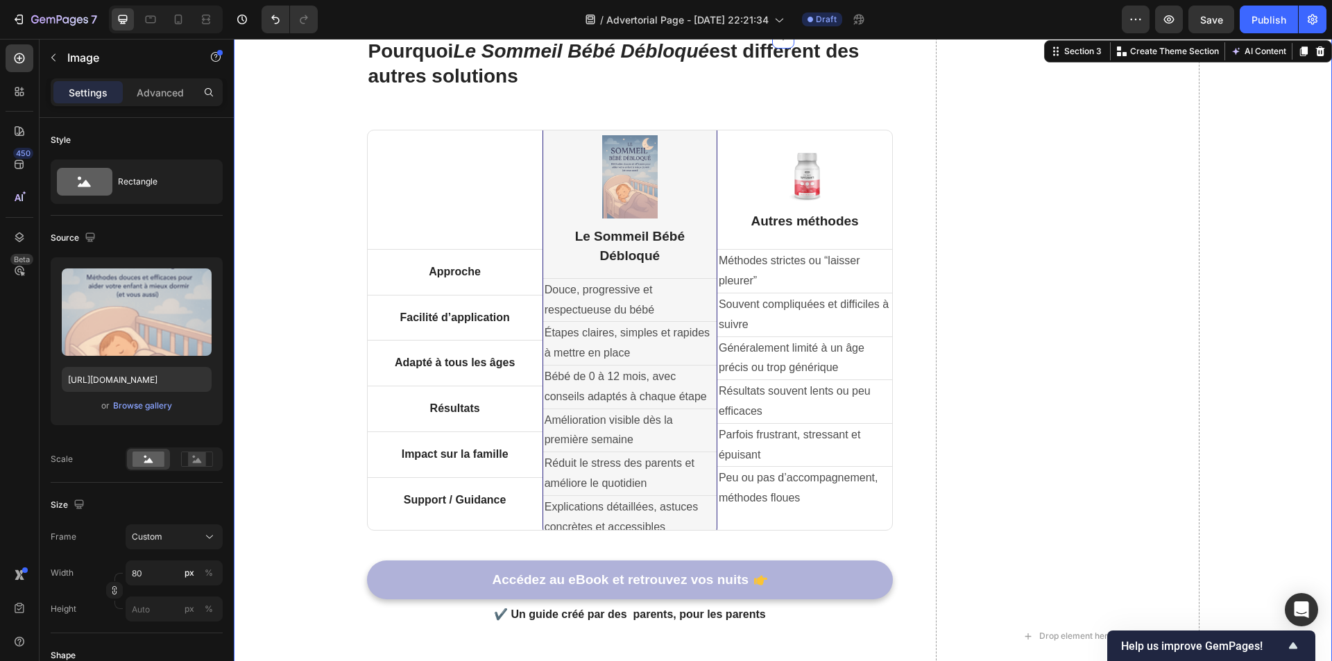
click at [1246, 218] on div "Pourquoi Le Sommeil Bébé Débloqué est différent des autres solutions Heading Ti…" at bounding box center [782, 664] width 1077 height 1255
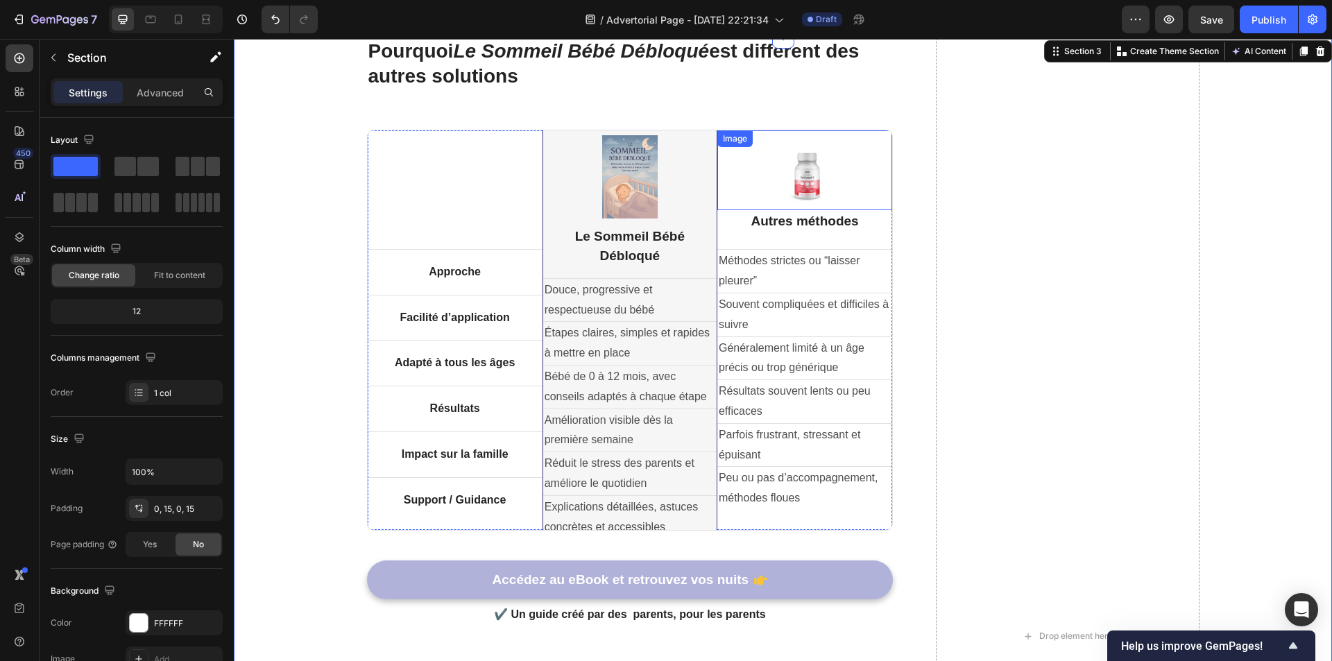
click at [797, 187] on img at bounding box center [804, 175] width 55 height 56
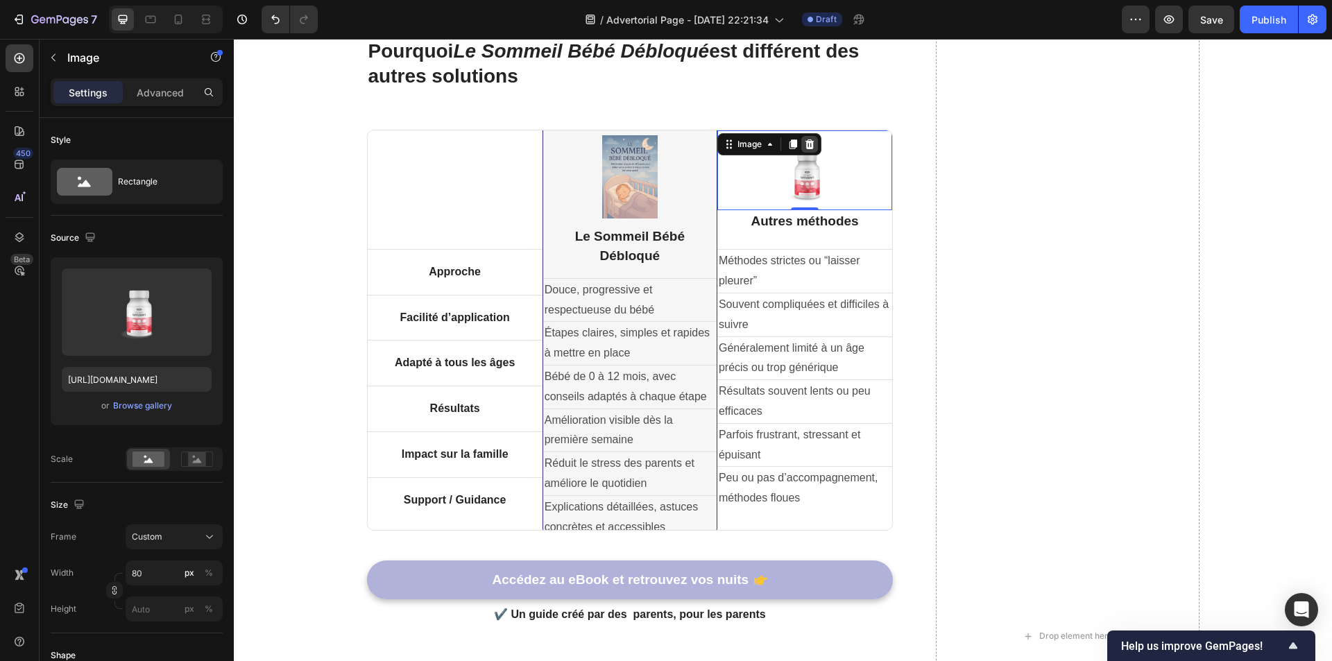
click at [805, 143] on icon at bounding box center [809, 144] width 9 height 10
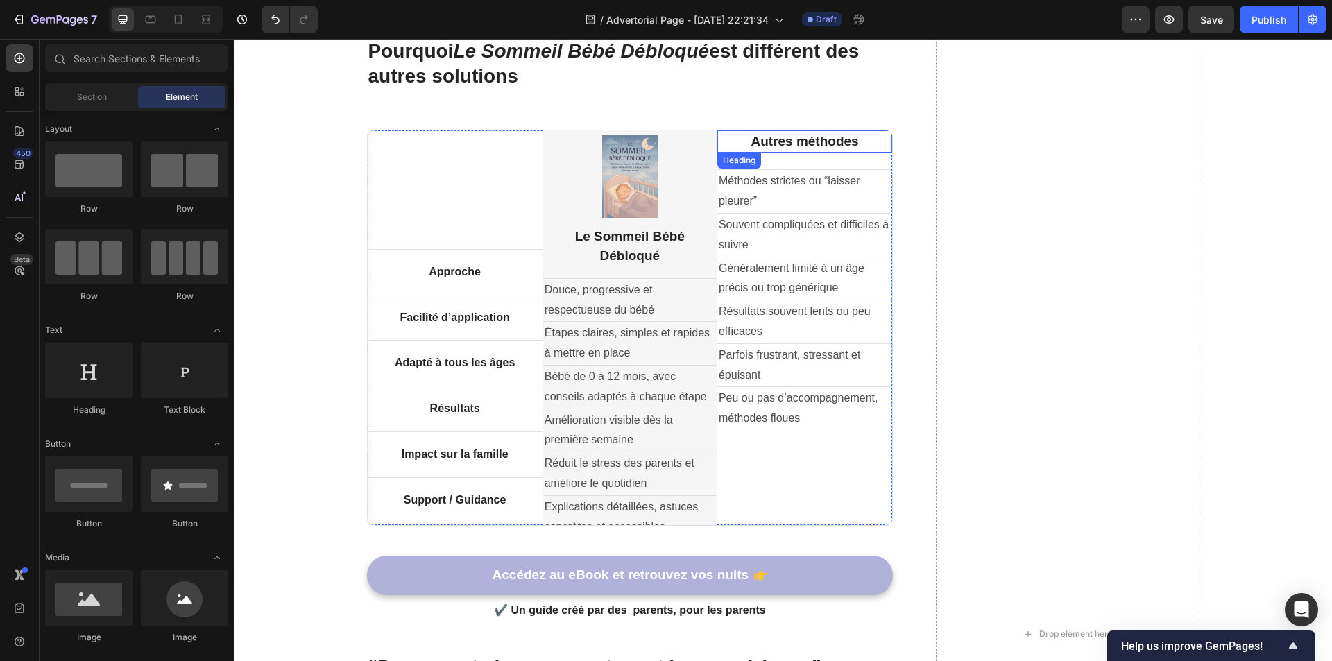
click at [790, 146] on h2 "Autres méthodes" at bounding box center [804, 141] width 175 height 23
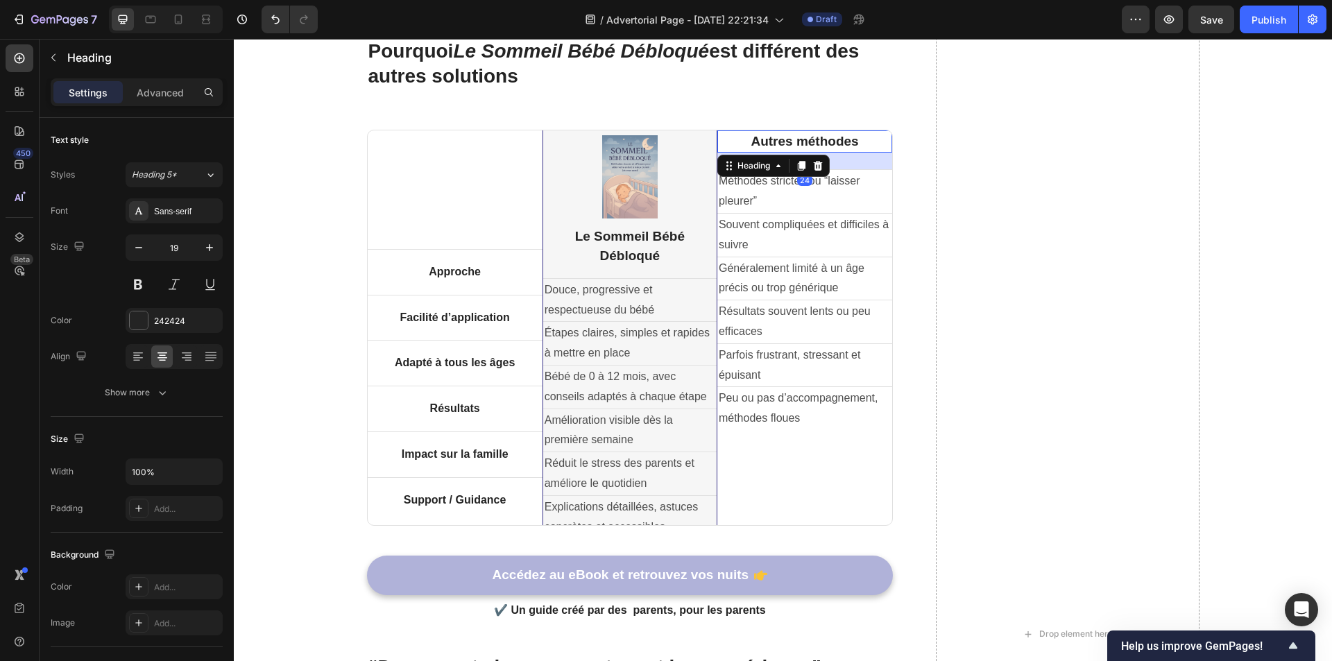
click at [944, 157] on div "Drop element here" at bounding box center [1067, 633] width 263 height 1193
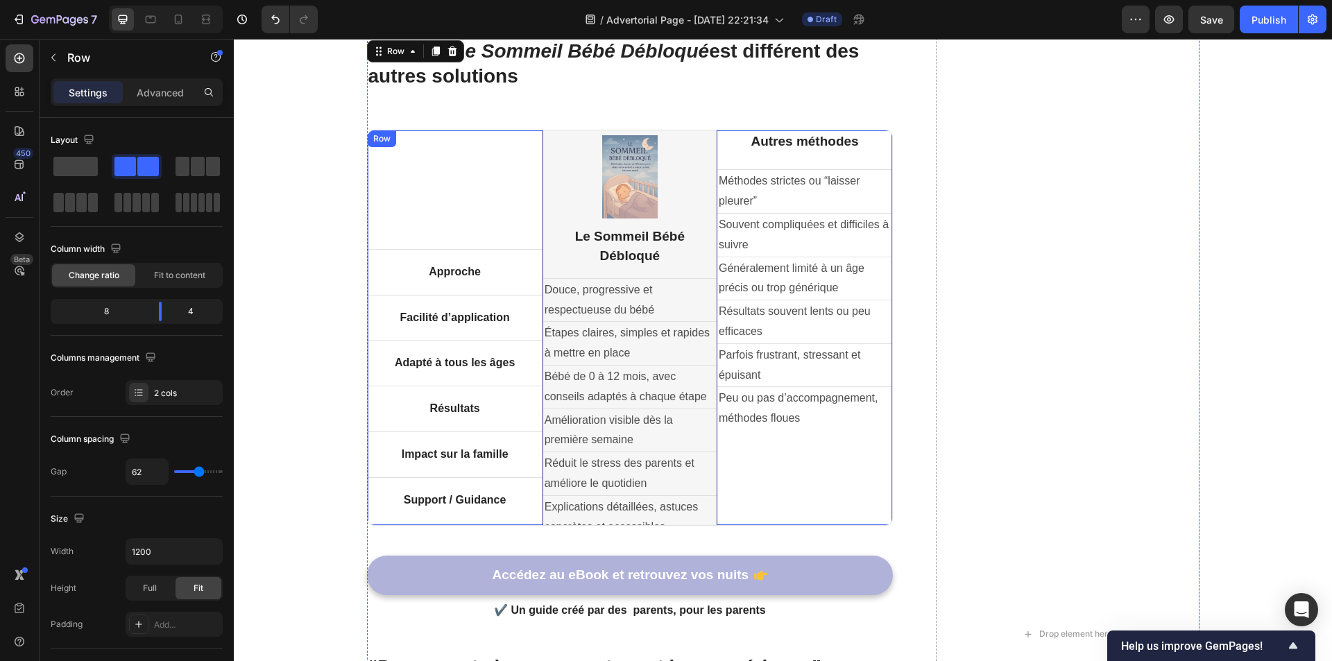
click at [819, 159] on div "Autres méthodes Heading Méthodes strictes ou “laisser pleurer” Text Block Row S…" at bounding box center [804, 327] width 175 height 395
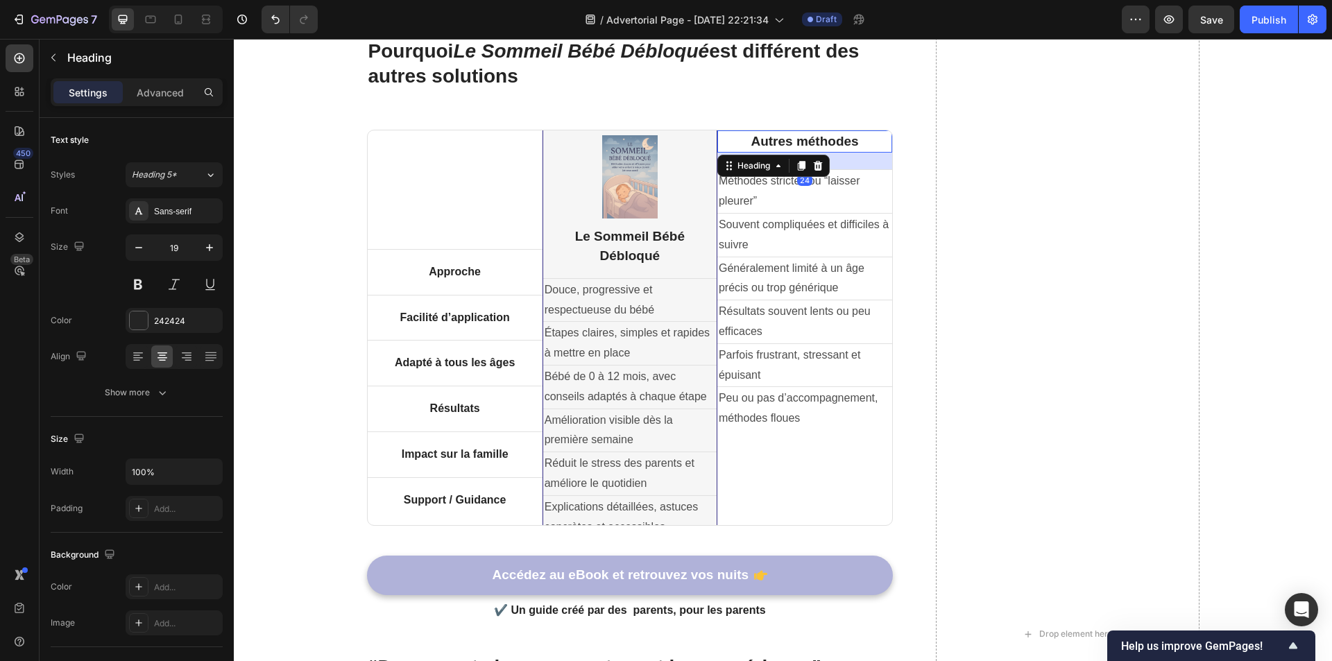
click at [804, 151] on h2 "Autres méthodes" at bounding box center [804, 141] width 175 height 23
click at [834, 160] on div "24" at bounding box center [804, 161] width 175 height 17
click at [834, 146] on h2 "Autres méthodes" at bounding box center [804, 141] width 175 height 23
click at [860, 139] on p "Autres méthodes" at bounding box center [805, 142] width 172 height 20
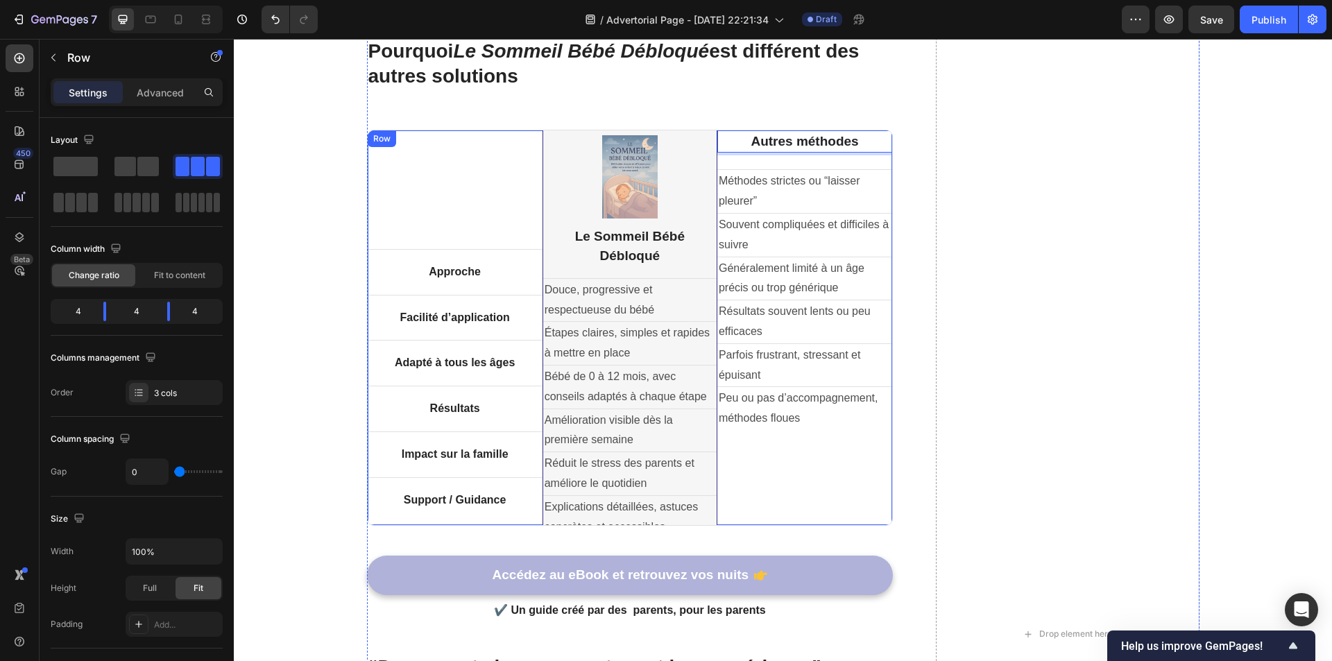
click at [805, 161] on div "Autres méthodes Heading 24 Méthodes strictes ou “laisser pleurer” Text Block Ro…" at bounding box center [804, 327] width 175 height 395
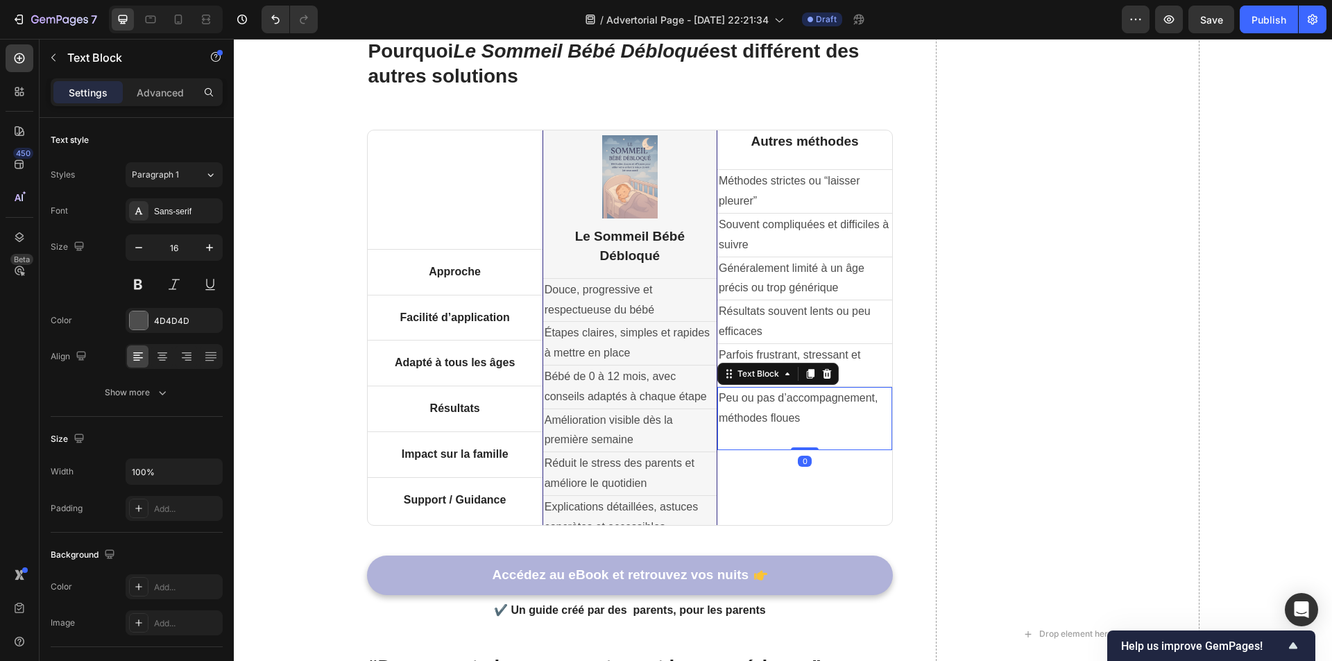
click at [771, 436] on p at bounding box center [805, 439] width 172 height 20
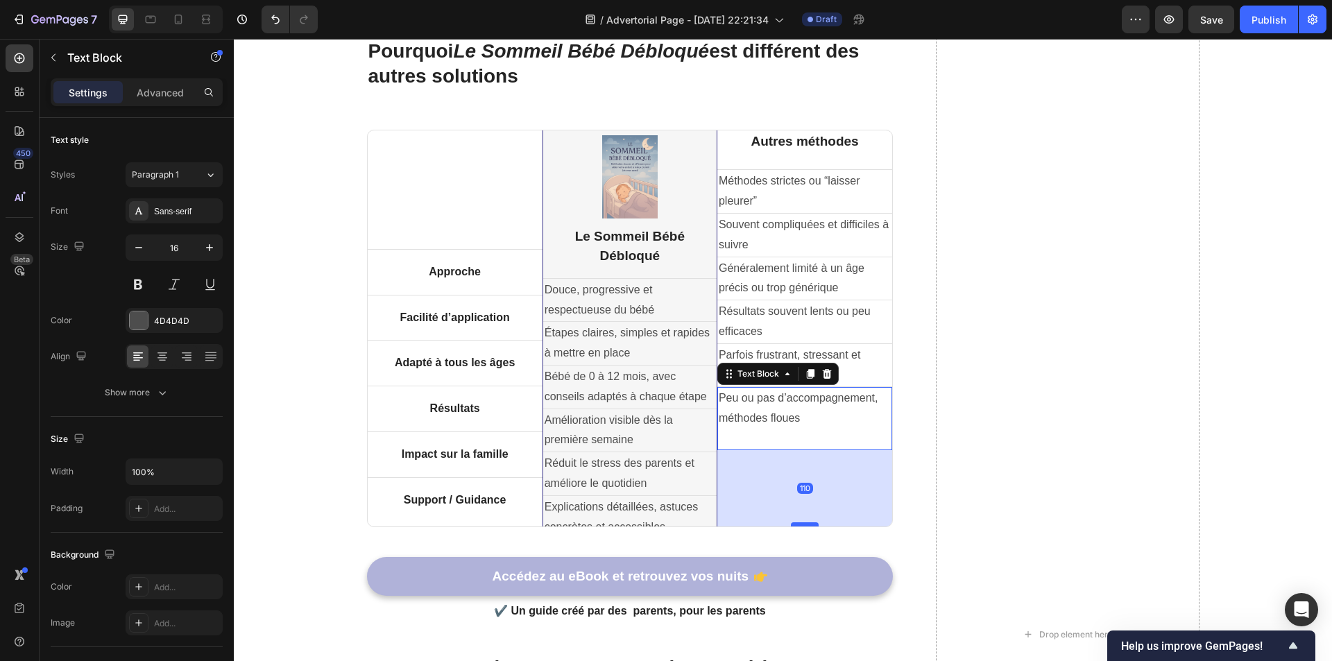
drag, startPoint x: 795, startPoint y: 448, endPoint x: 796, endPoint y: 525, distance: 77.0
click at [796, 525] on div at bounding box center [805, 524] width 28 height 4
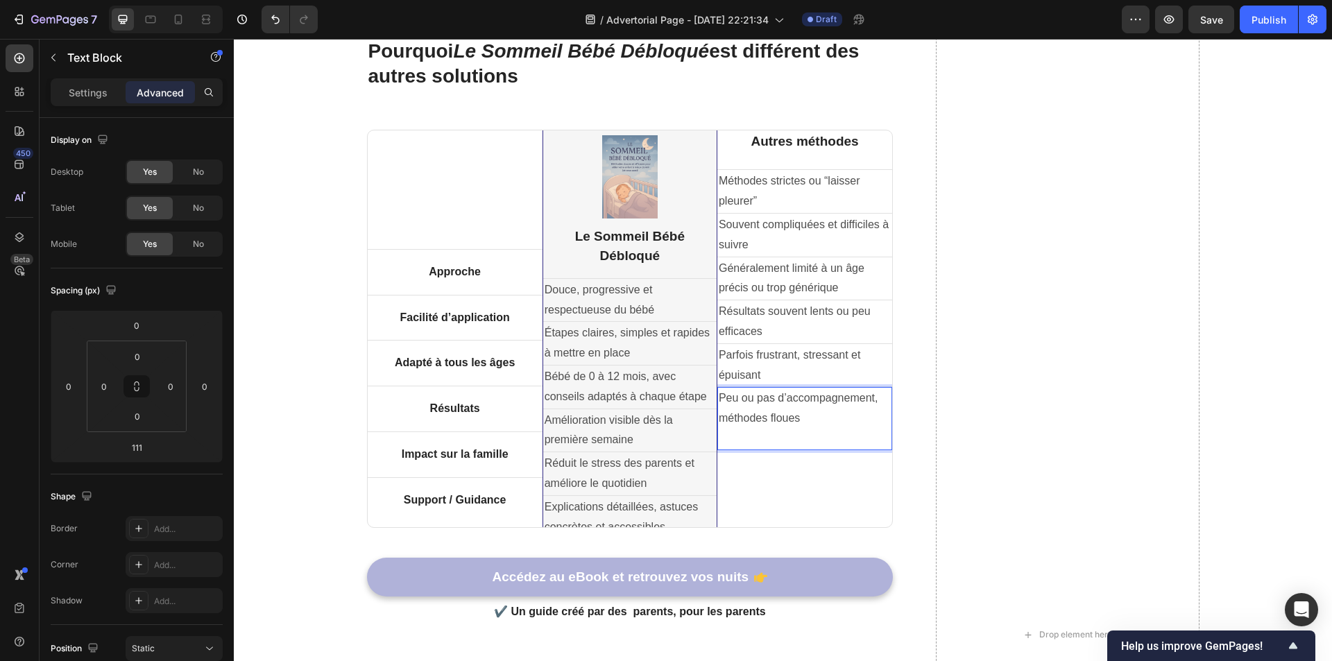
click at [785, 443] on p "Rich Text Editor. Editing area: main" at bounding box center [805, 439] width 172 height 20
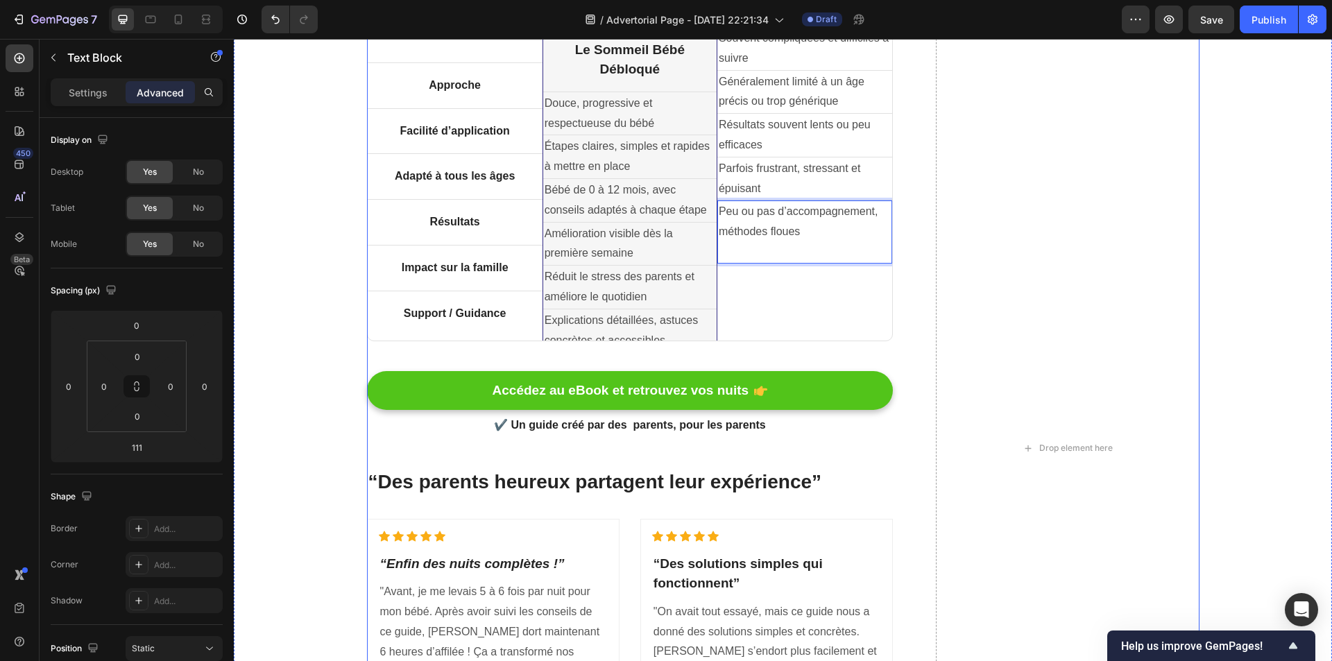
scroll to position [2547, 0]
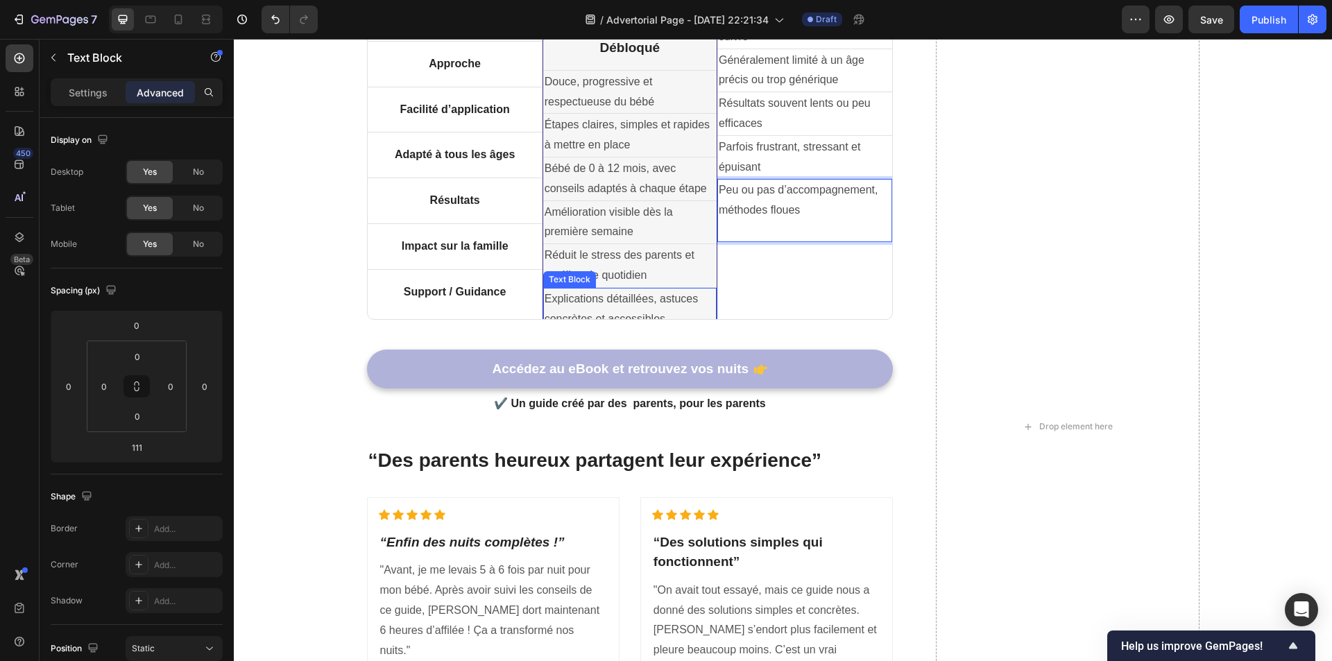
click at [665, 305] on p "Explications détaillées, astuces concrètes et accessibles" at bounding box center [630, 309] width 171 height 40
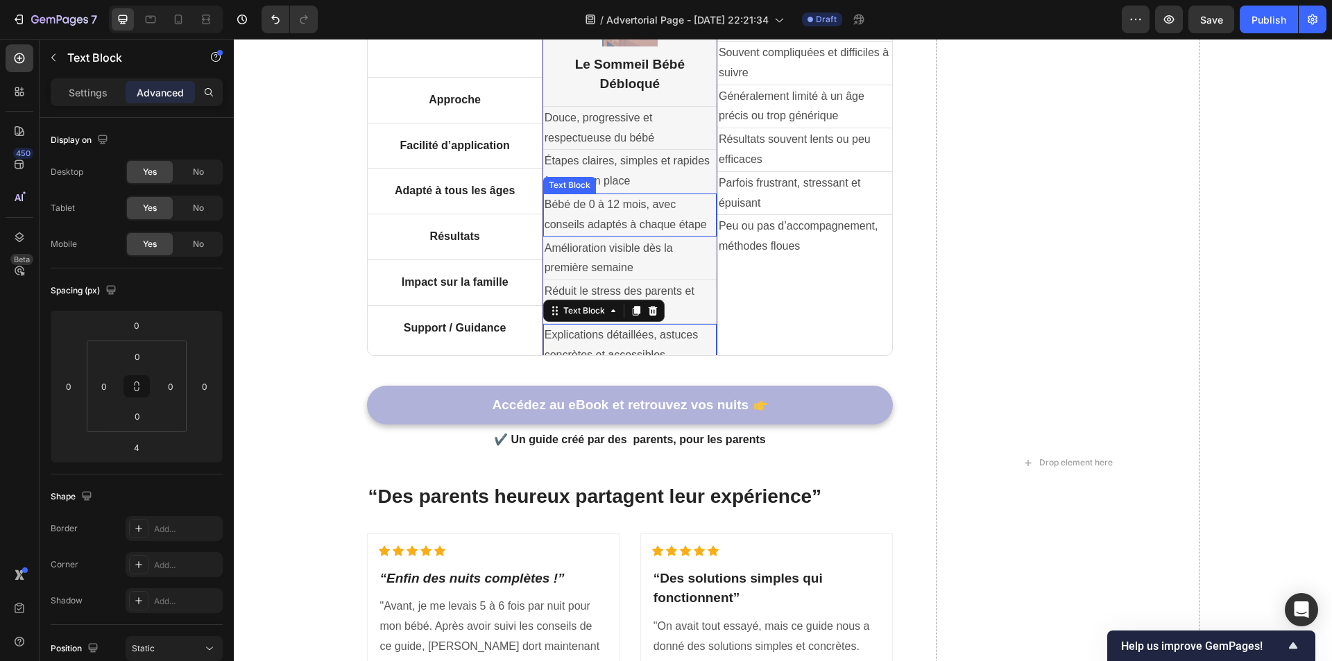
scroll to position [2409, 0]
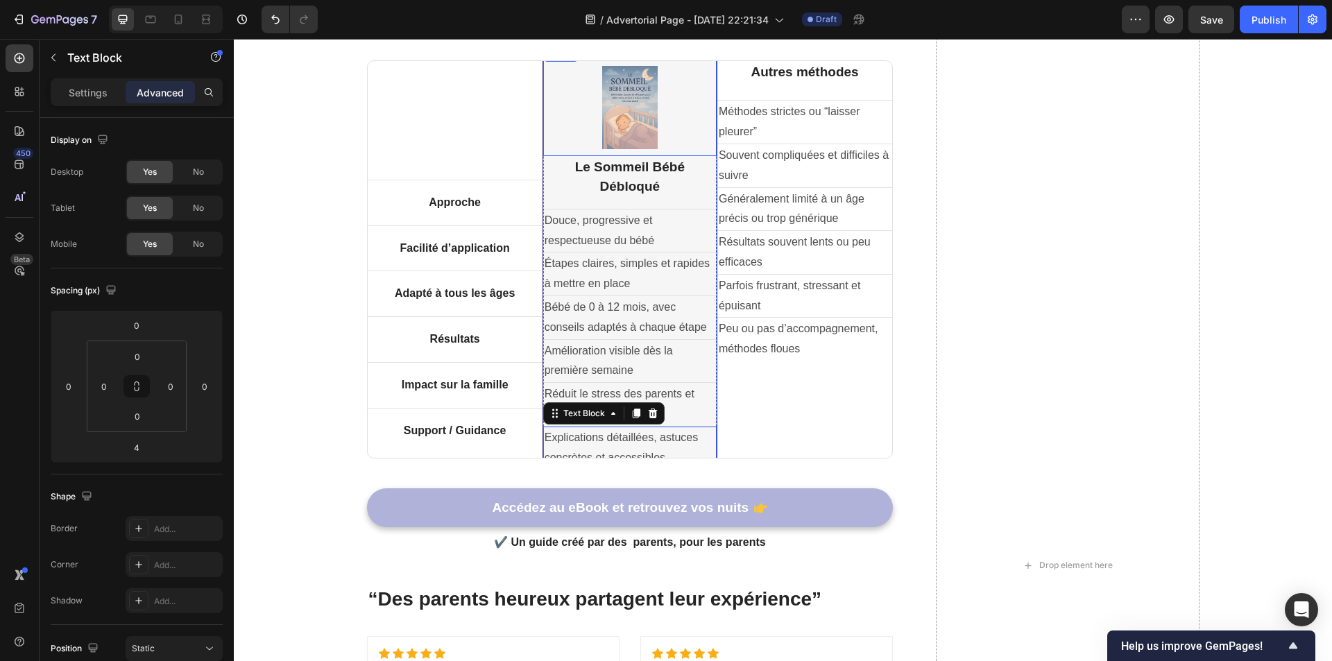
click at [635, 151] on div "Image" at bounding box center [629, 100] width 173 height 111
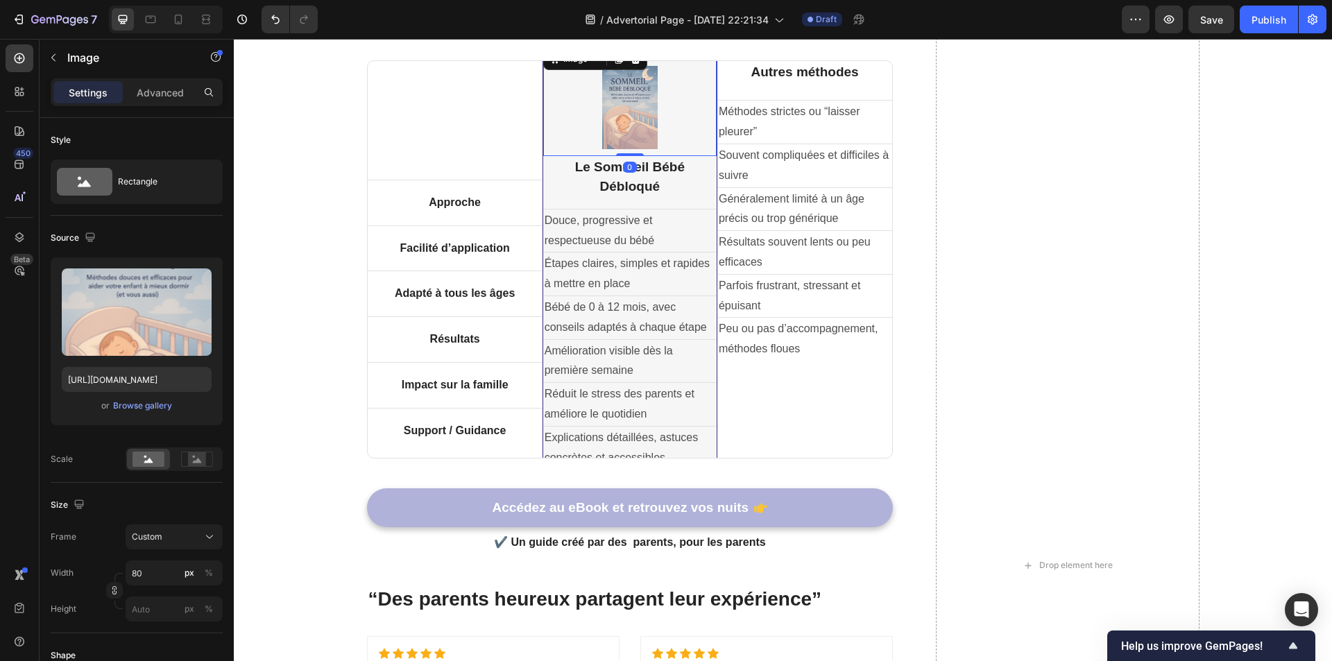
drag, startPoint x: 634, startPoint y: 155, endPoint x: 634, endPoint y: 147, distance: 8.3
click at [634, 147] on div "Image 0" at bounding box center [629, 100] width 173 height 111
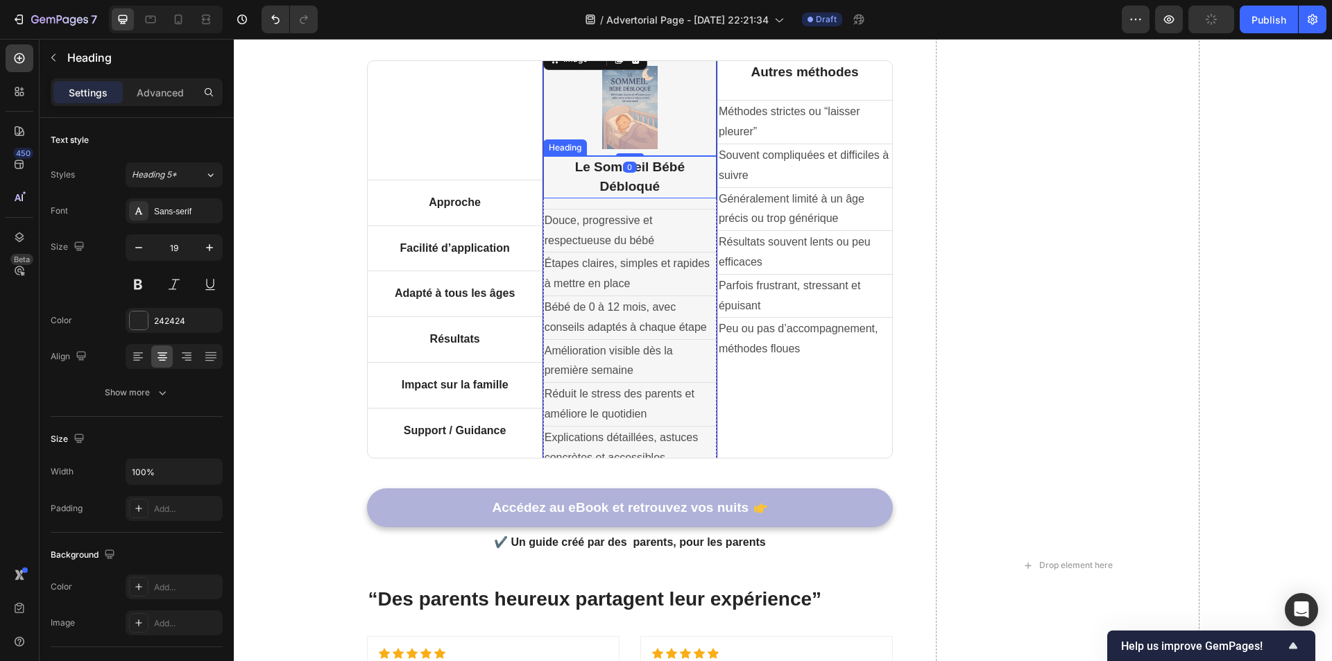
click at [656, 189] on h2 "Le Sommeil Bébé Débloqué" at bounding box center [629, 177] width 173 height 42
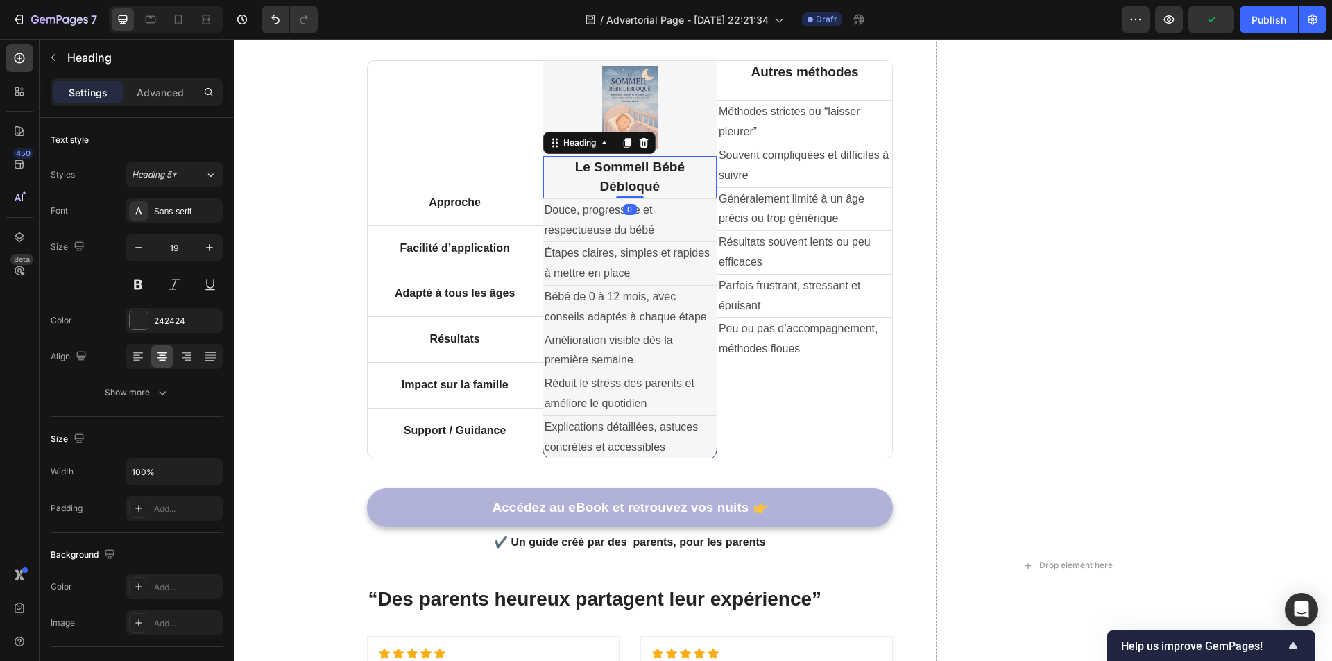
drag, startPoint x: 625, startPoint y: 207, endPoint x: 629, endPoint y: 188, distance: 19.7
click at [626, 189] on div "Le Sommeil Bébé Débloqué Heading 0" at bounding box center [629, 177] width 173 height 42
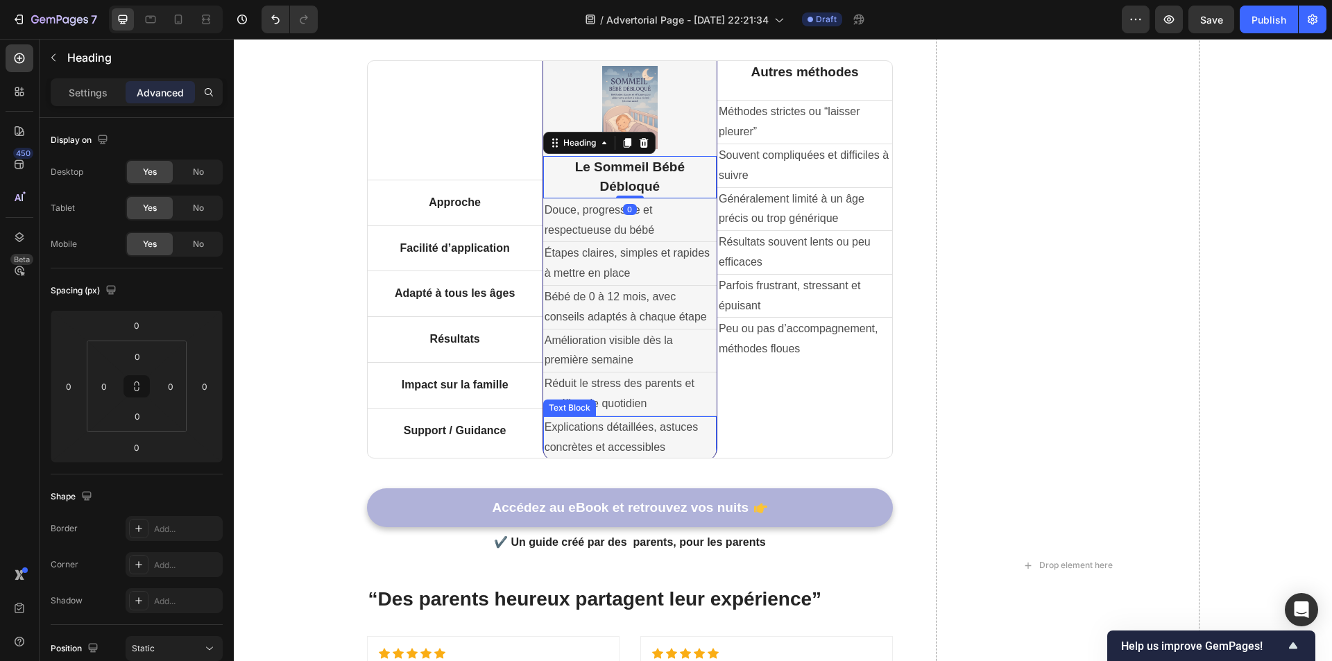
click at [697, 448] on p "Explications détaillées, astuces concrètes et accessibles" at bounding box center [630, 438] width 171 height 40
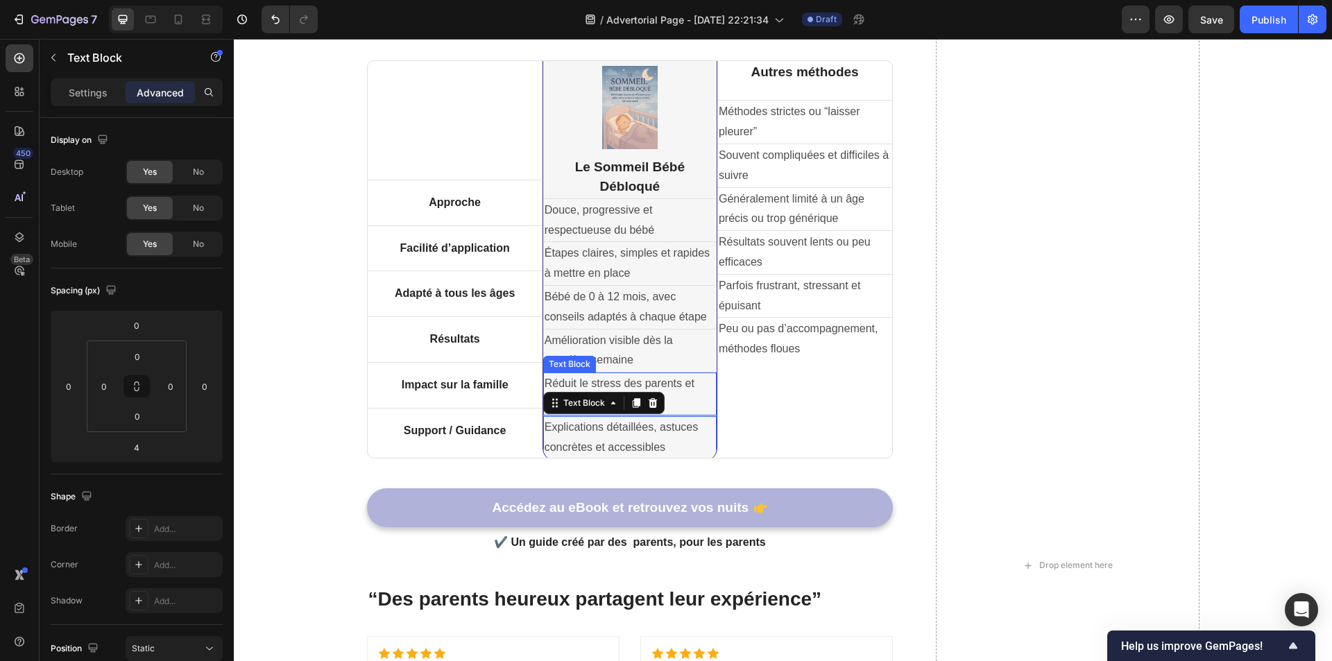
click at [682, 404] on p "Réduit le stress des parents et améliore le quotidien" at bounding box center [630, 394] width 171 height 40
drag, startPoint x: 632, startPoint y: 413, endPoint x: 631, endPoint y: 388, distance: 24.3
click at [631, 388] on div "Réduit le stress des parents et améliore le quotidien Text Block 0" at bounding box center [629, 394] width 173 height 43
click at [667, 352] on p "Amélioration visible dès la première semaine" at bounding box center [630, 351] width 171 height 40
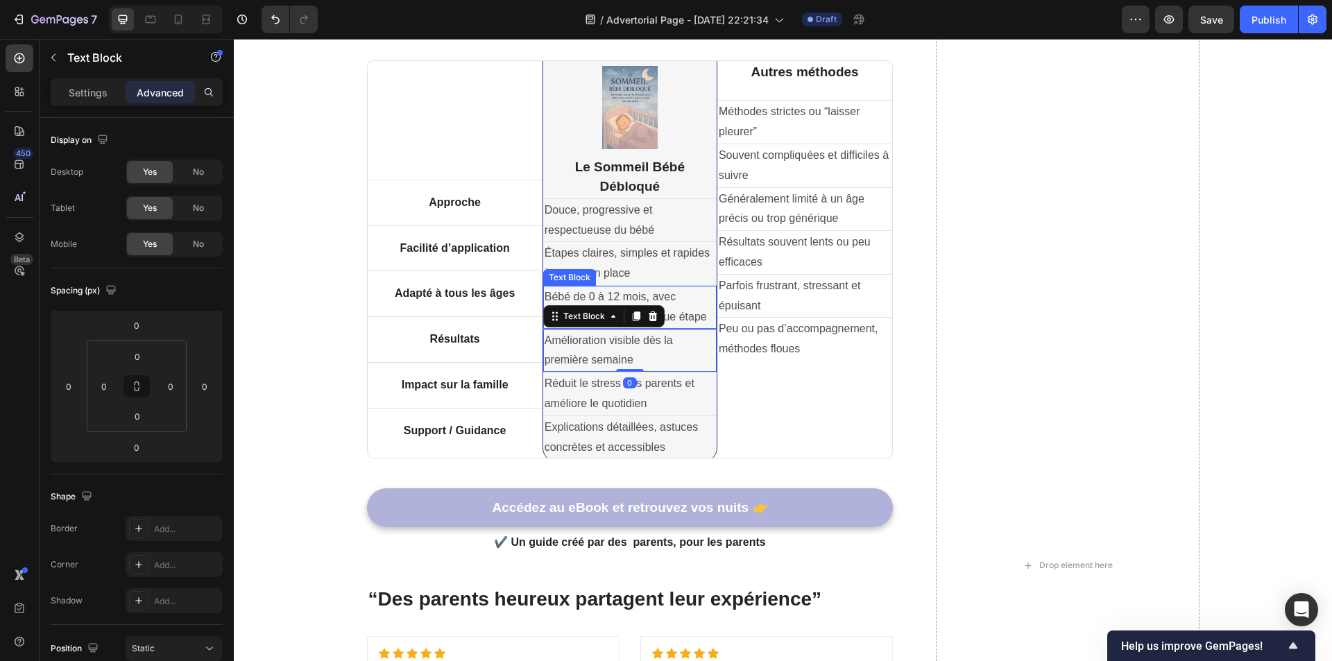
click at [684, 294] on p "Bébé de 0 à 12 mois, avec conseils adaptés à chaque étape" at bounding box center [630, 307] width 171 height 40
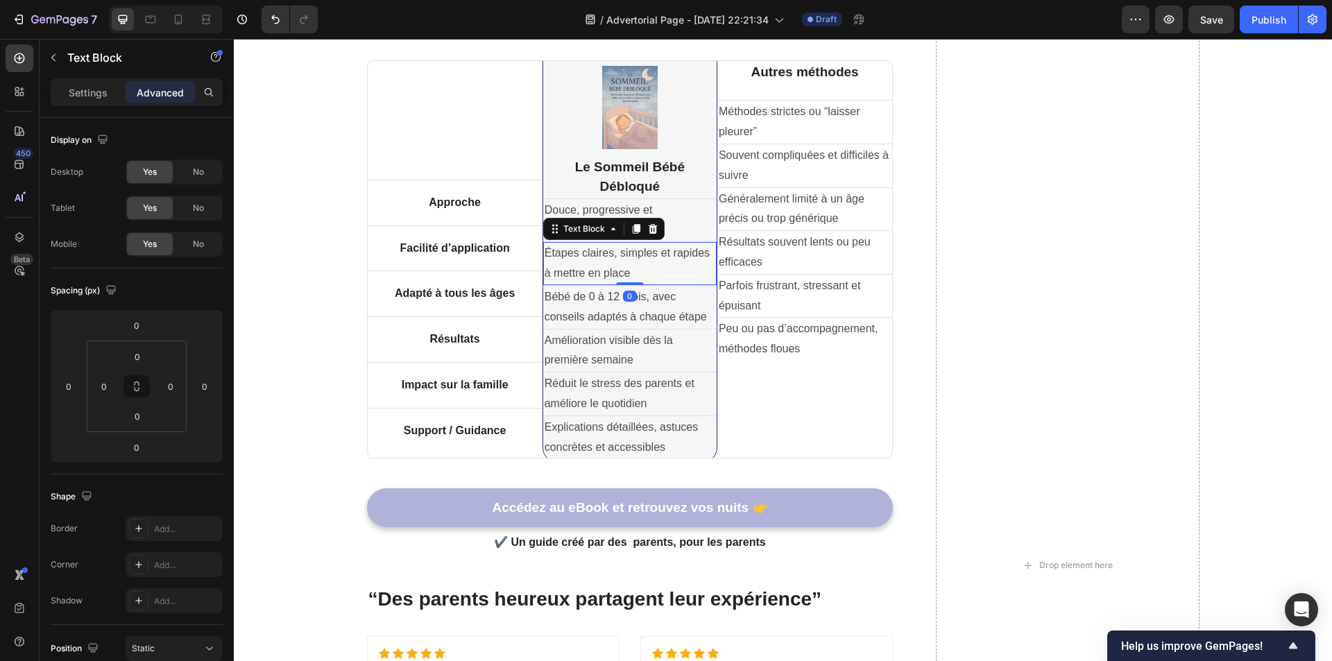
click at [668, 264] on p "Étapes claires, simples et rapides à mettre en place" at bounding box center [630, 263] width 171 height 40
click at [669, 227] on p "Douce, progressive et respectueuse du bébé" at bounding box center [630, 220] width 171 height 40
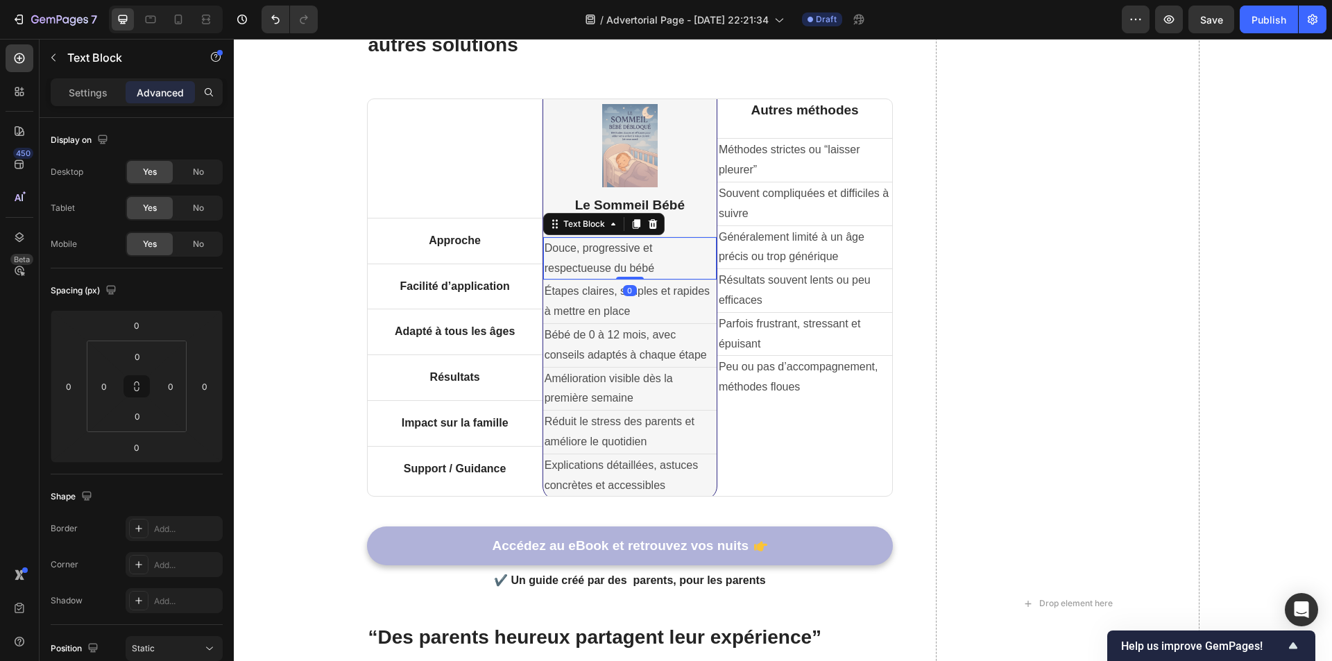
scroll to position [2339, 0]
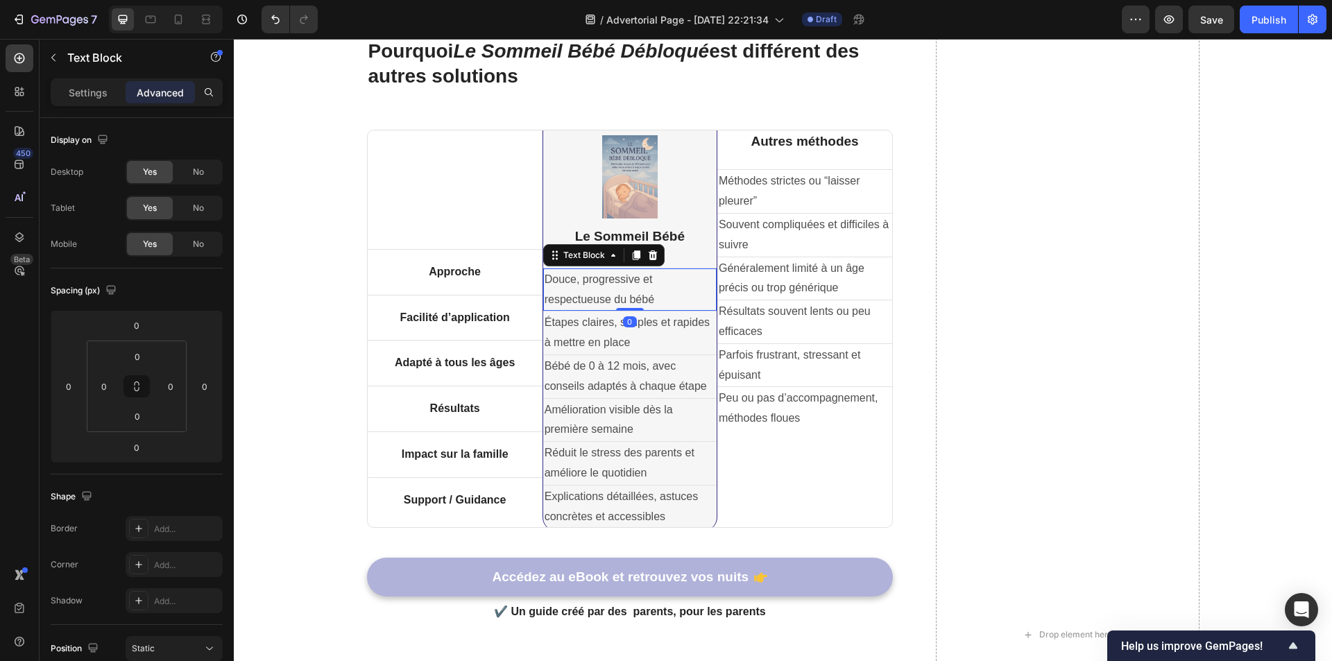
click at [673, 200] on div at bounding box center [629, 176] width 173 height 83
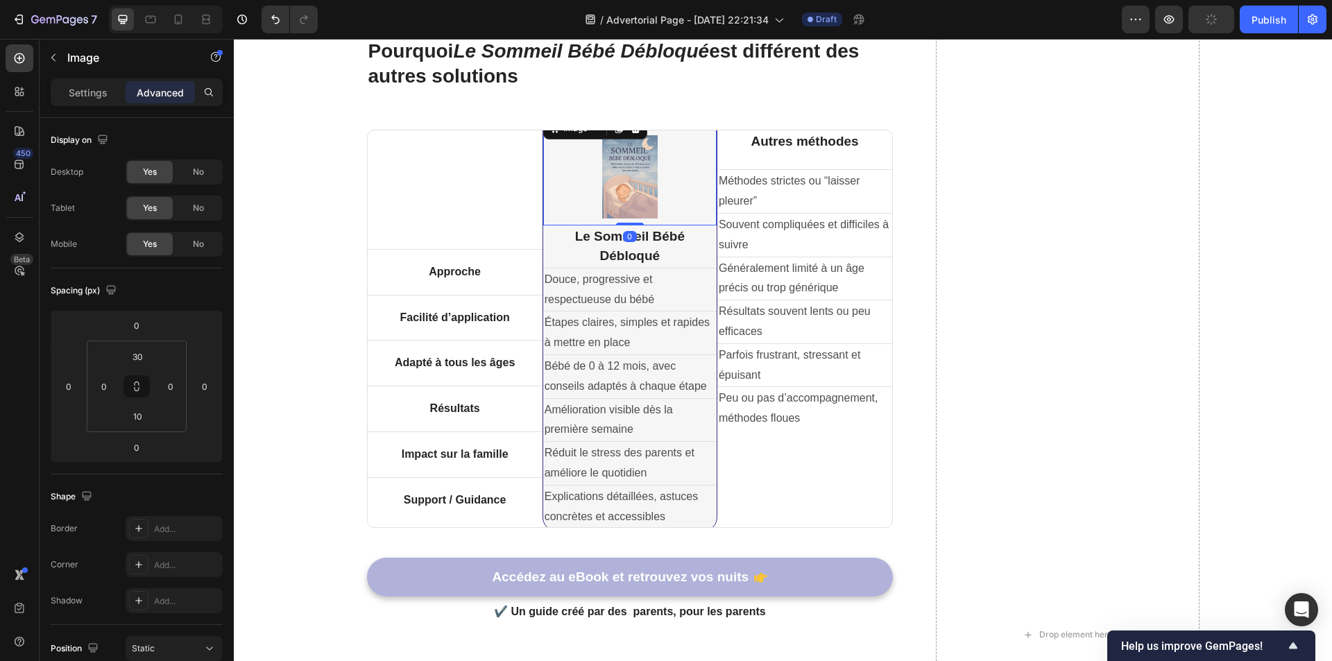
drag, startPoint x: 627, startPoint y: 223, endPoint x: 610, endPoint y: 202, distance: 27.6
click at [630, 200] on div "Image 0" at bounding box center [629, 169] width 173 height 111
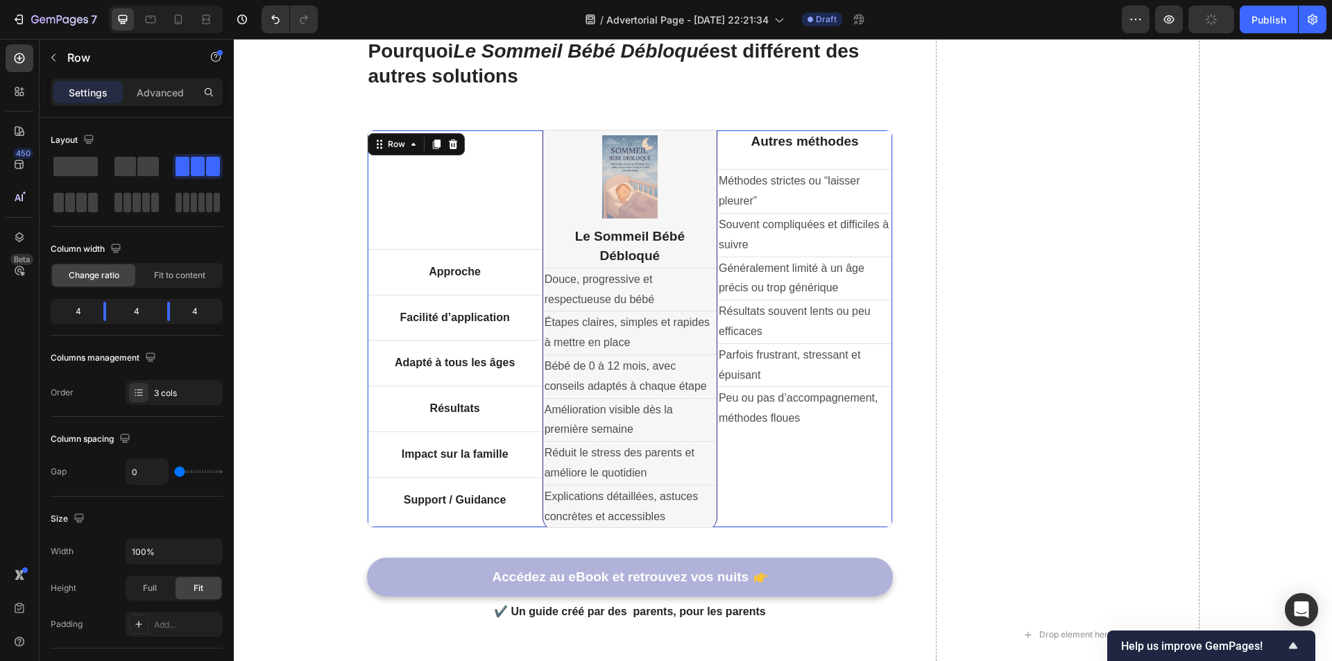
click at [489, 212] on div "Title Line Approche Text block Row Facilité d’application Text block Row Adapté…" at bounding box center [455, 328] width 175 height 397
click at [467, 230] on div "Title Line Approche Text block Row Facilité d’application Text block Row Adapté…" at bounding box center [455, 328] width 175 height 397
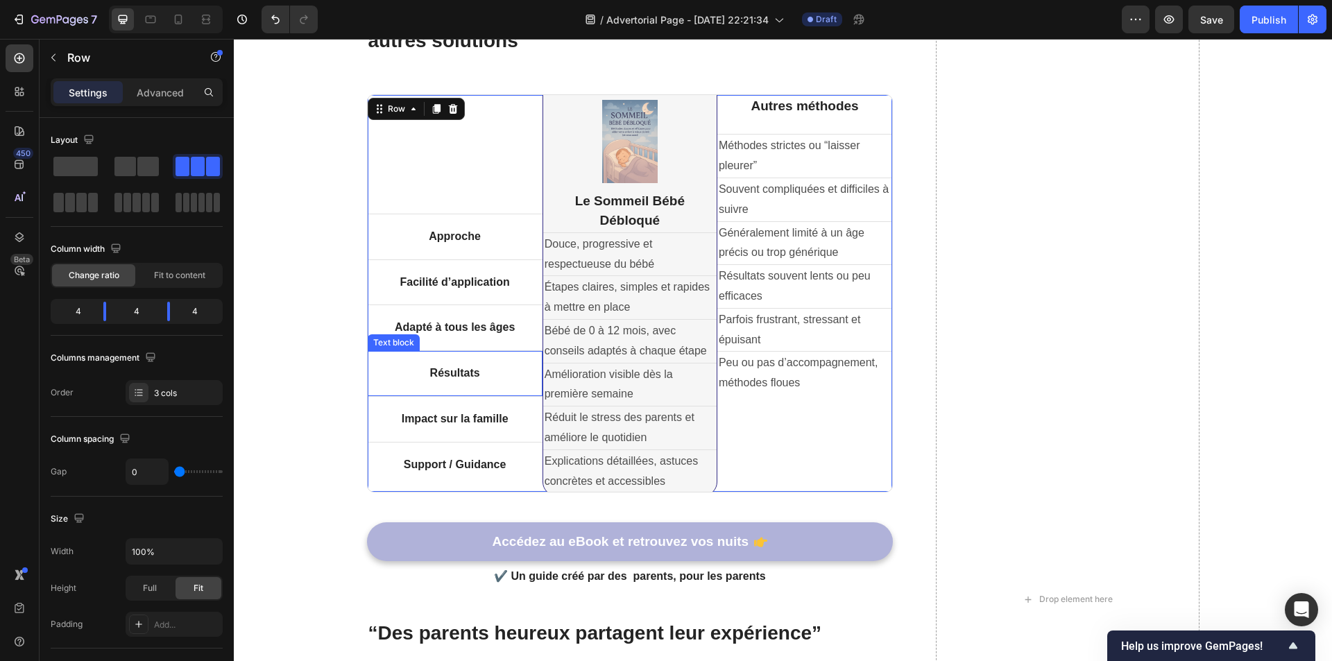
scroll to position [2409, 0]
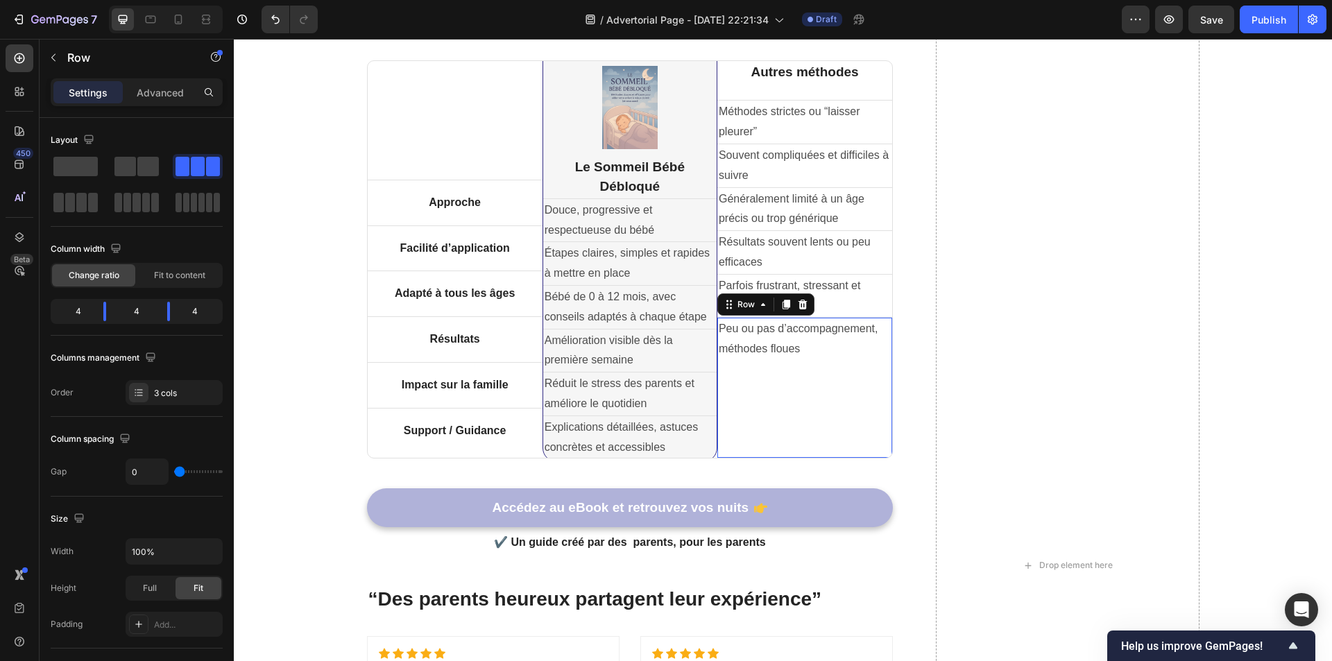
click at [738, 452] on div "Peu ou pas d’accompagnement, méthodes floues Text Block" at bounding box center [804, 387] width 175 height 139
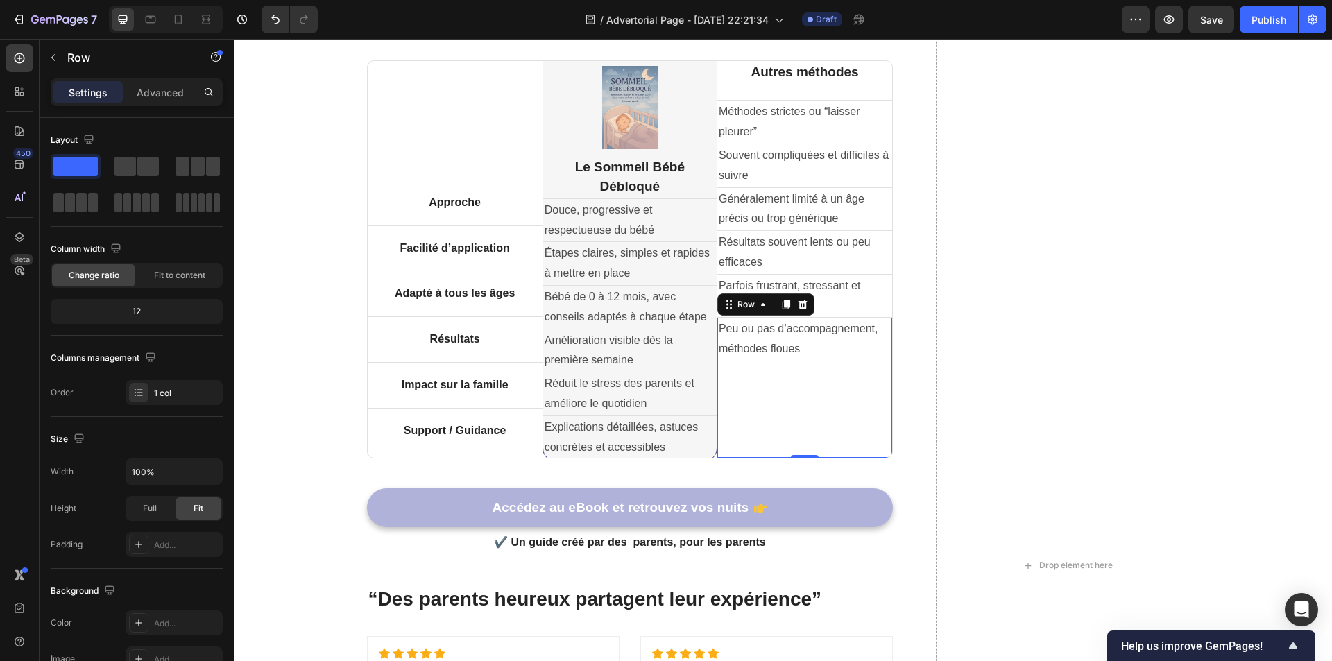
drag, startPoint x: 794, startPoint y: 456, endPoint x: 795, endPoint y: 428, distance: 28.5
click at [795, 428] on div "Peu ou pas d’accompagnement, méthodes floues Text Block Row 0" at bounding box center [804, 387] width 175 height 140
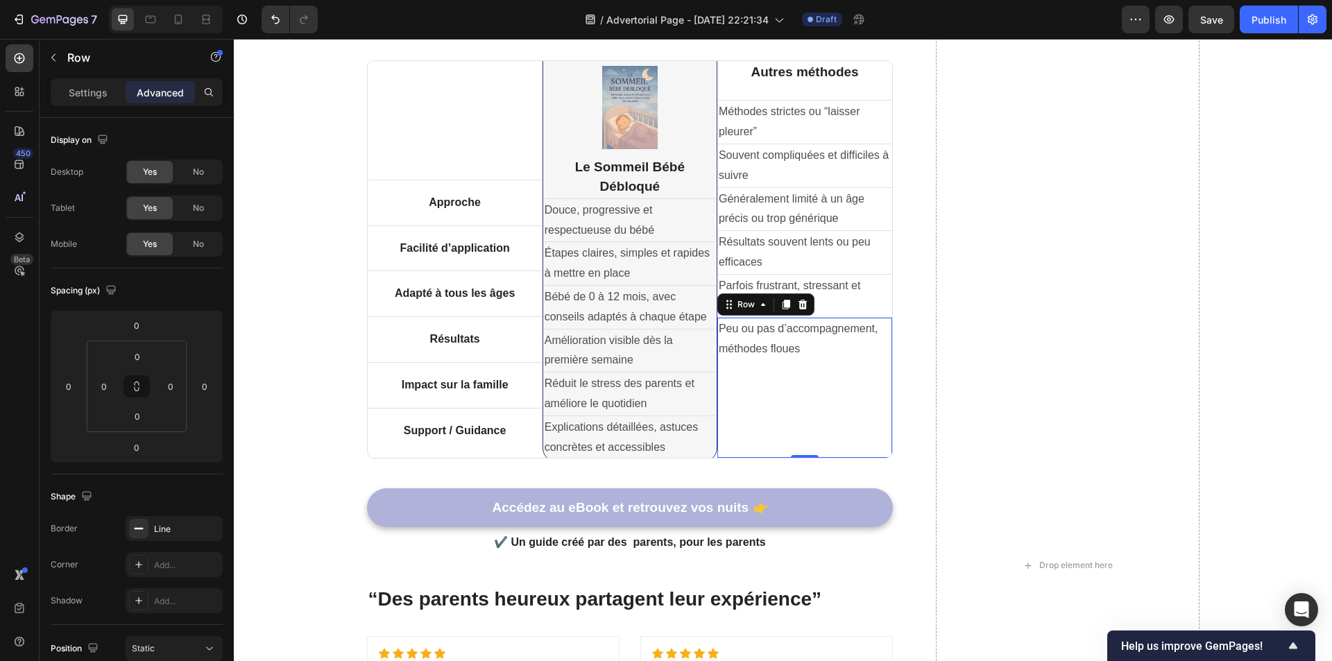
click at [940, 364] on div "Drop element here" at bounding box center [1067, 565] width 263 height 1195
click at [796, 86] on div "Autres méthodes Heading Méthodes strictes ou “laisser pleurer” Text Block Row S…" at bounding box center [804, 259] width 175 height 397
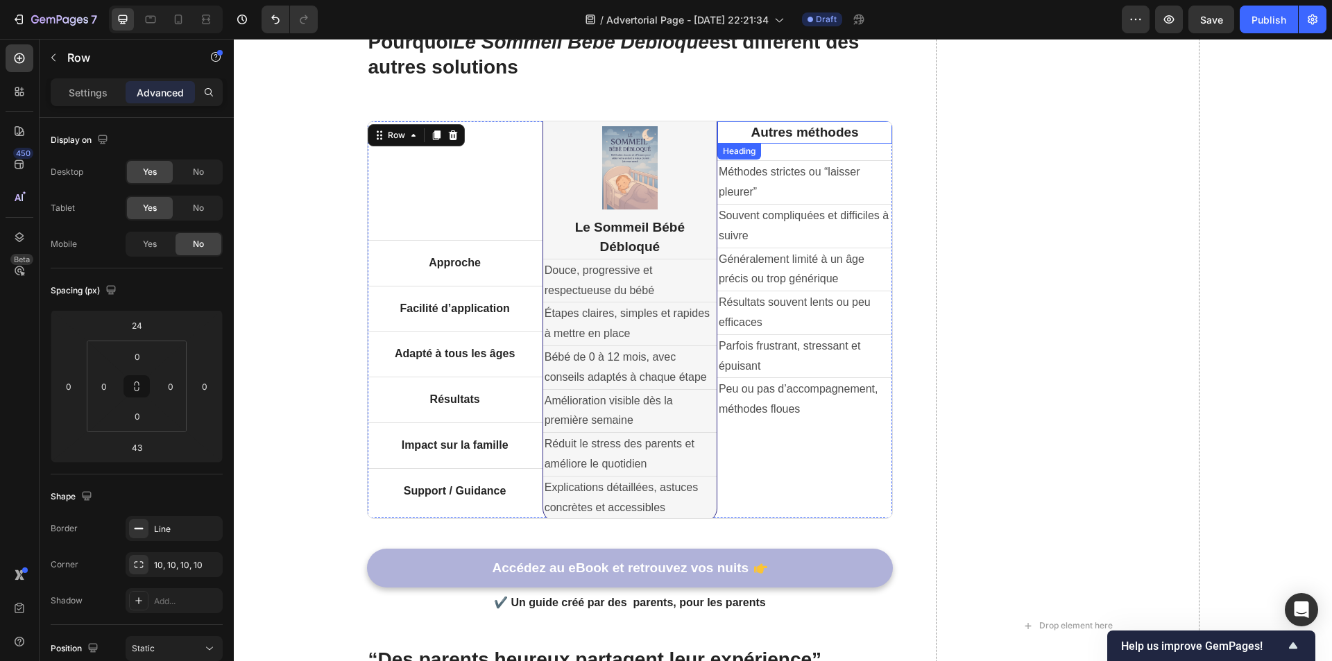
scroll to position [2339, 0]
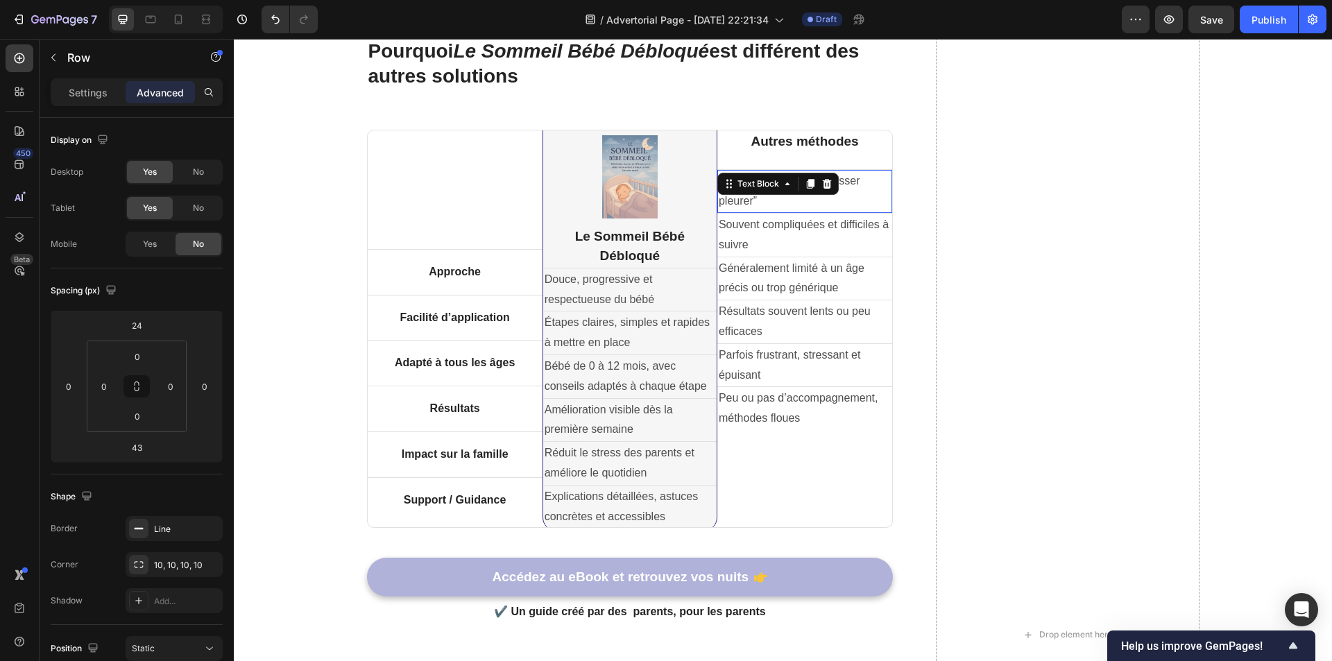
click at [800, 185] on div "Méthodes strictes ou “laisser pleurer” Text Block 0" at bounding box center [804, 191] width 175 height 43
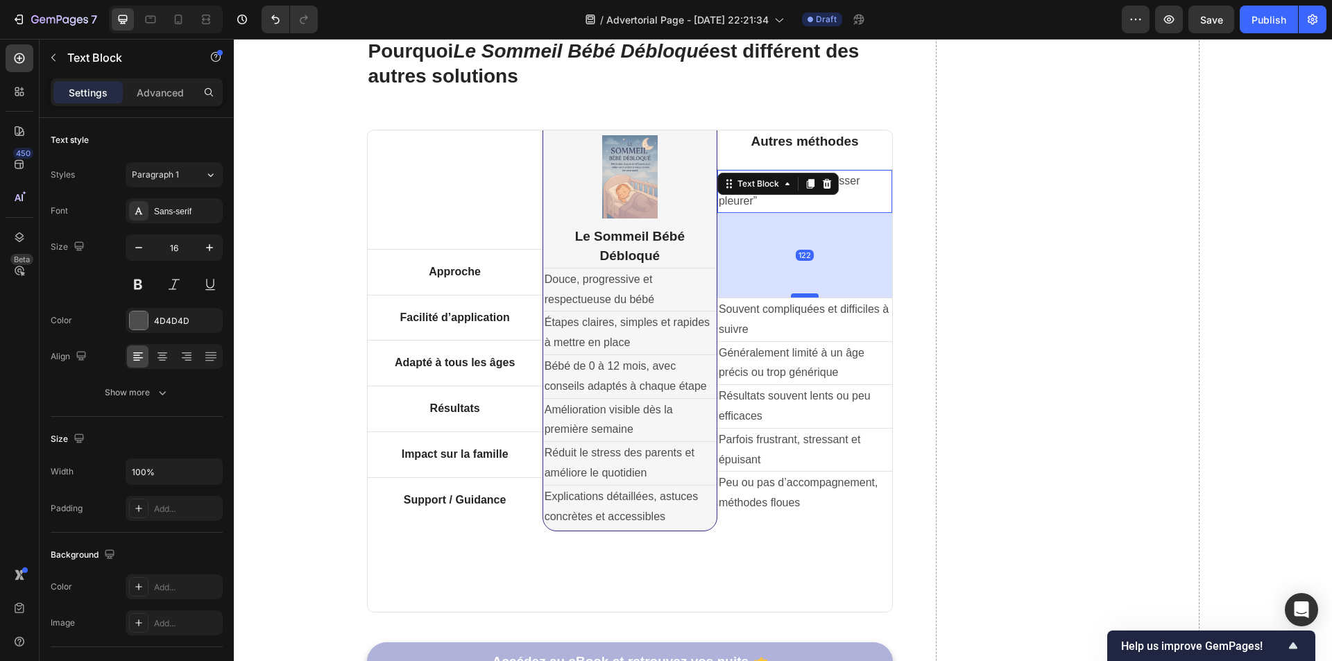
drag, startPoint x: 797, startPoint y: 212, endPoint x: 798, endPoint y: 296, distance: 84.6
click at [798, 296] on div at bounding box center [805, 295] width 28 height 4
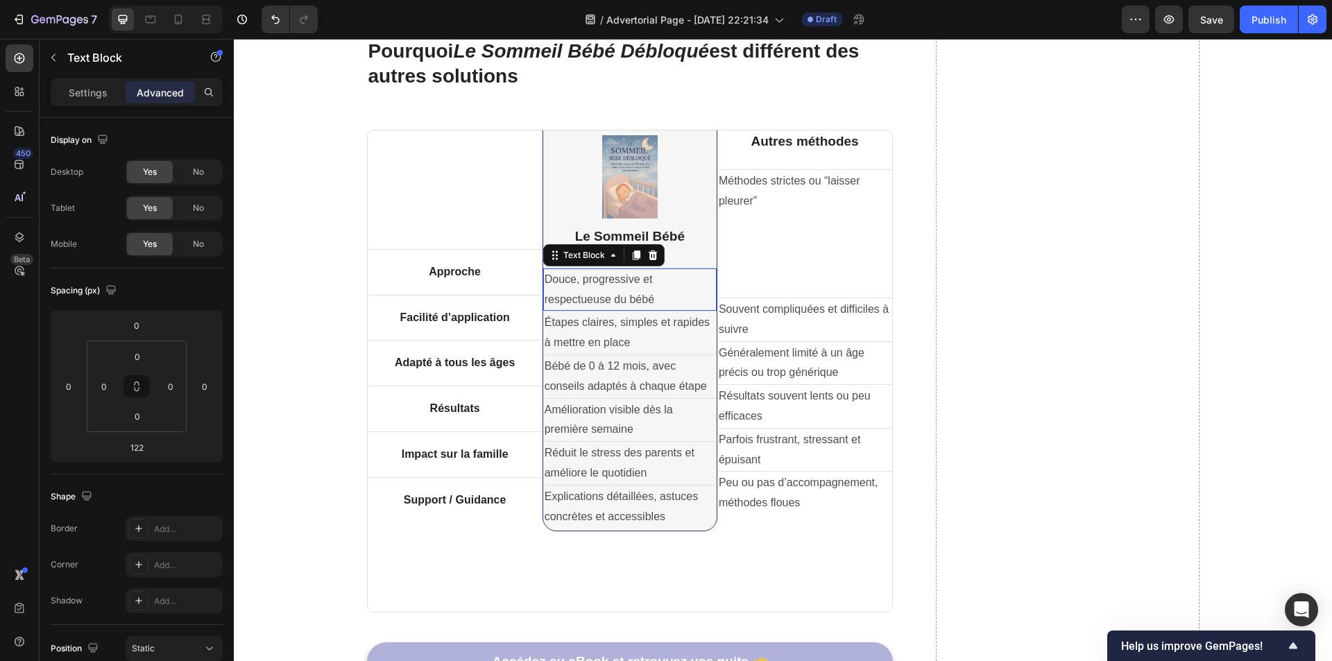
click at [660, 285] on p "Douce, progressive et respectueuse du bébé" at bounding box center [630, 290] width 171 height 40
drag, startPoint x: 623, startPoint y: 310, endPoint x: 624, endPoint y: 297, distance: 13.2
click at [624, 297] on div "Douce, progressive et respectueuse du bébé Text Block 0" at bounding box center [629, 289] width 173 height 43
drag, startPoint x: 621, startPoint y: 308, endPoint x: 619, endPoint y: 284, distance: 23.6
click at [619, 284] on div "Douce, progressive et respectueuse du bébé Text Block 0" at bounding box center [629, 289] width 173 height 43
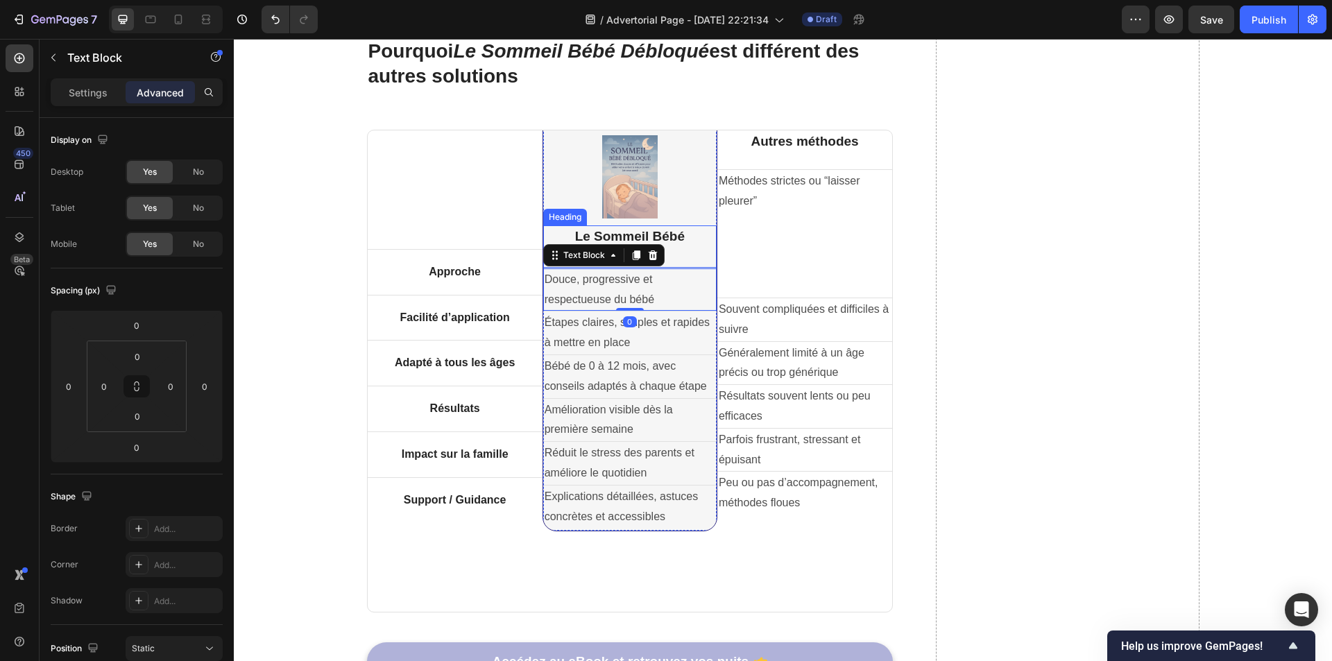
click at [679, 239] on h2 "Le Sommeil Bébé Débloqué" at bounding box center [629, 246] width 173 height 42
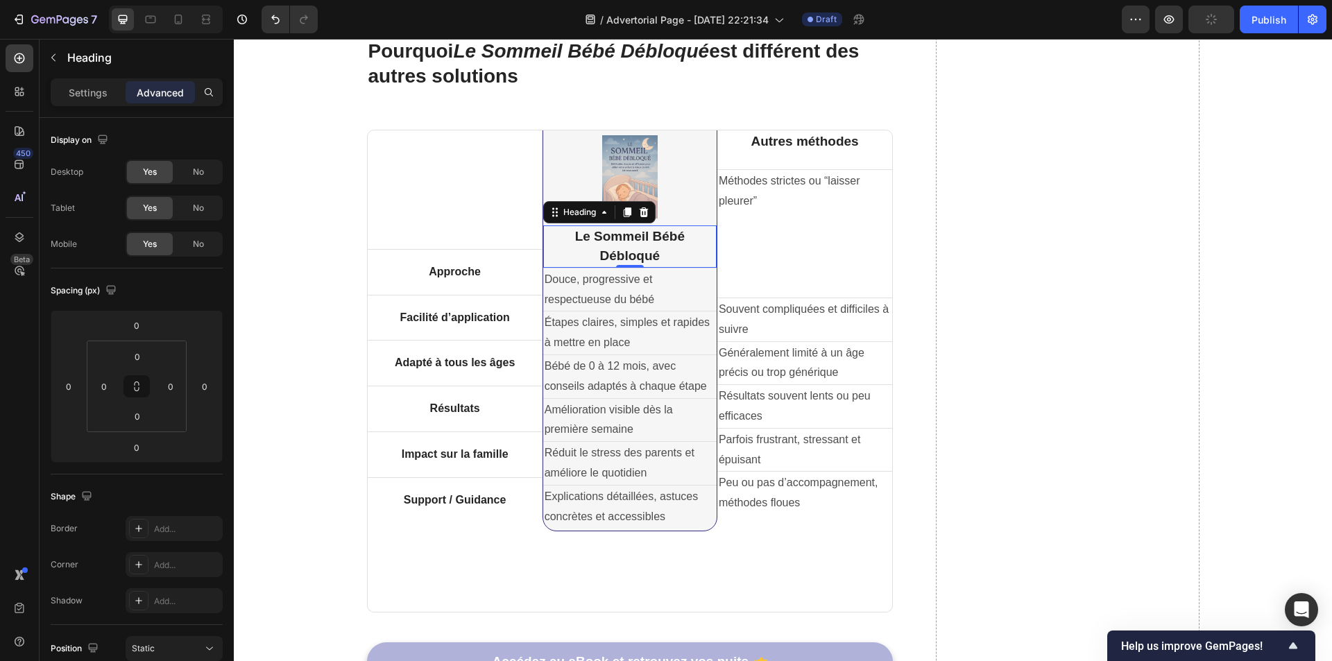
click at [634, 239] on h2 "Le Sommeil Bébé Débloqué" at bounding box center [629, 246] width 173 height 42
click at [634, 239] on p "Le Sommeil Bébé Débloqué" at bounding box center [630, 247] width 171 height 40
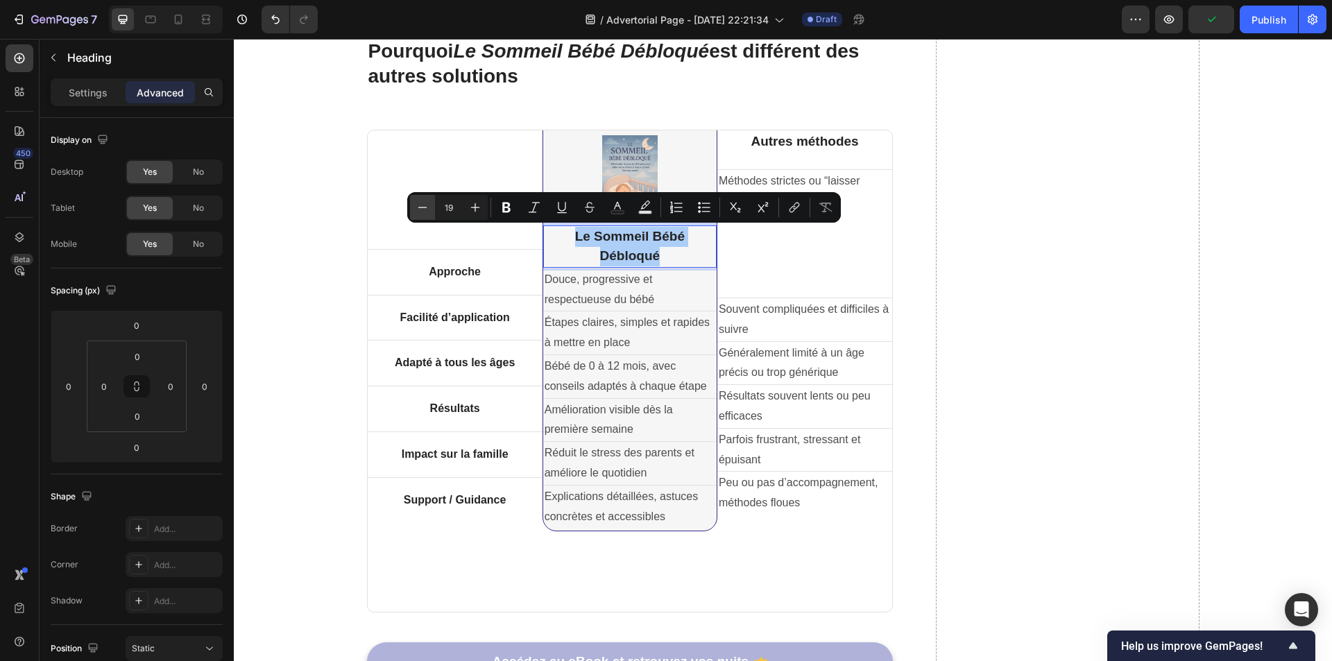
click at [429, 209] on icon "Editor contextual toolbar" at bounding box center [423, 207] width 14 height 14
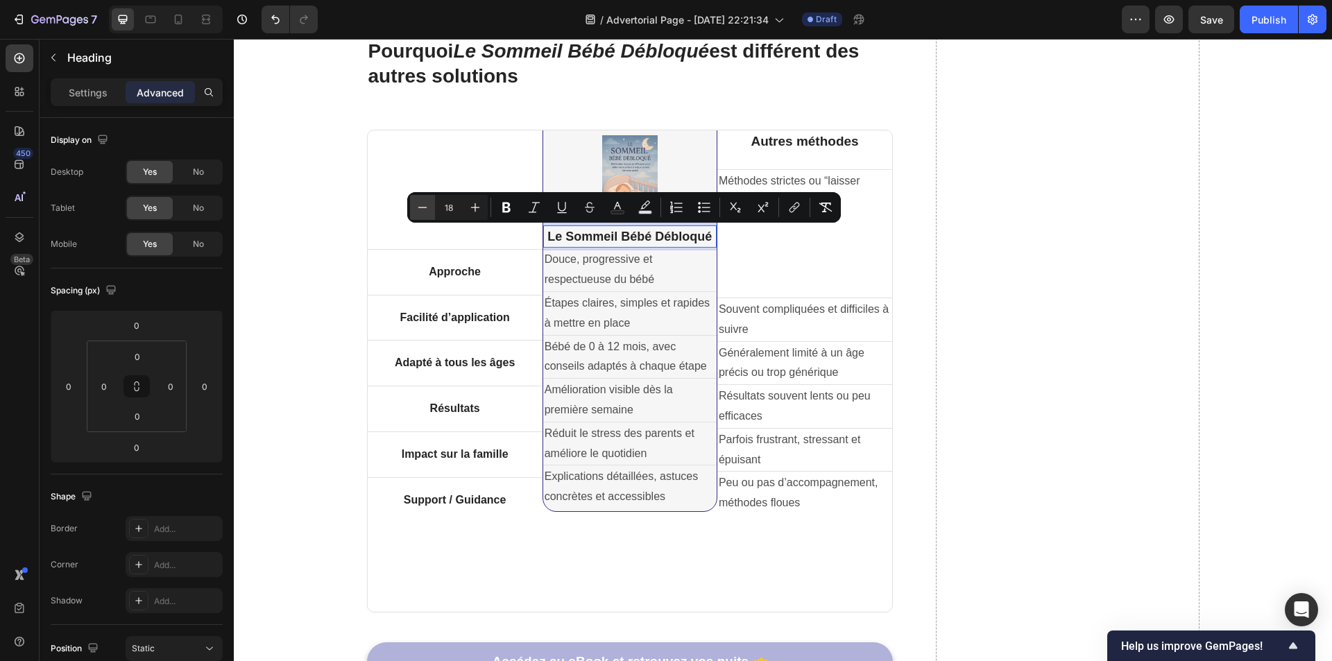
click at [429, 209] on icon "Editor contextual toolbar" at bounding box center [423, 207] width 14 height 14
type input "17"
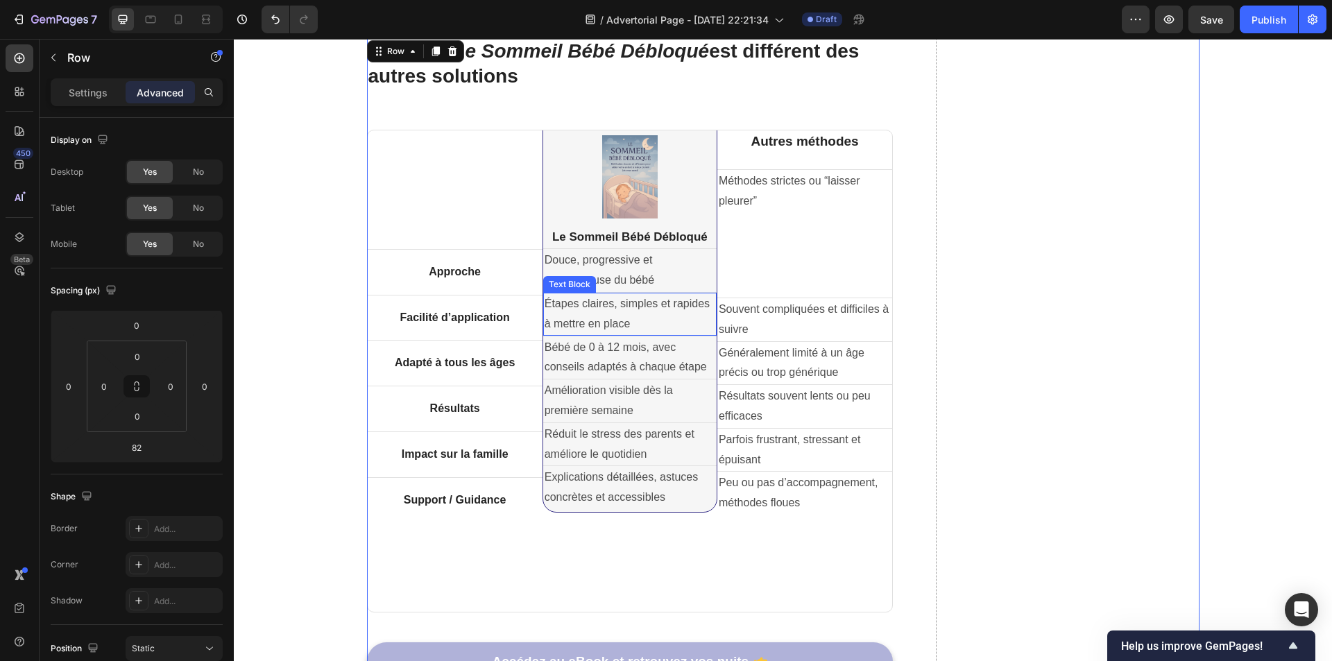
click at [644, 306] on p "Étapes claires, simples et rapides à mettre en place" at bounding box center [630, 314] width 171 height 40
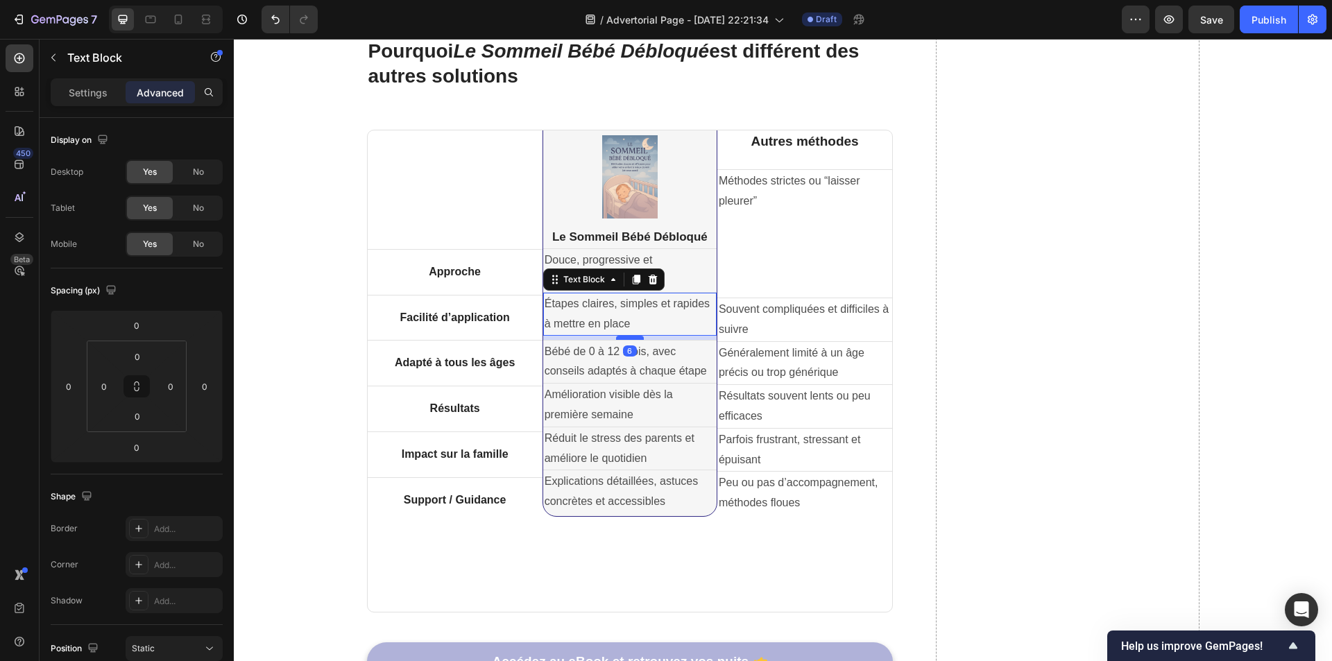
click at [630, 339] on div at bounding box center [630, 338] width 28 height 4
type input "6"
click at [651, 320] on p "Étapes claires, simples et rapides à mettre en place" at bounding box center [630, 314] width 171 height 40
click at [647, 325] on p "Étapes claires, simples et rapides à mettre en place" at bounding box center [630, 314] width 171 height 40
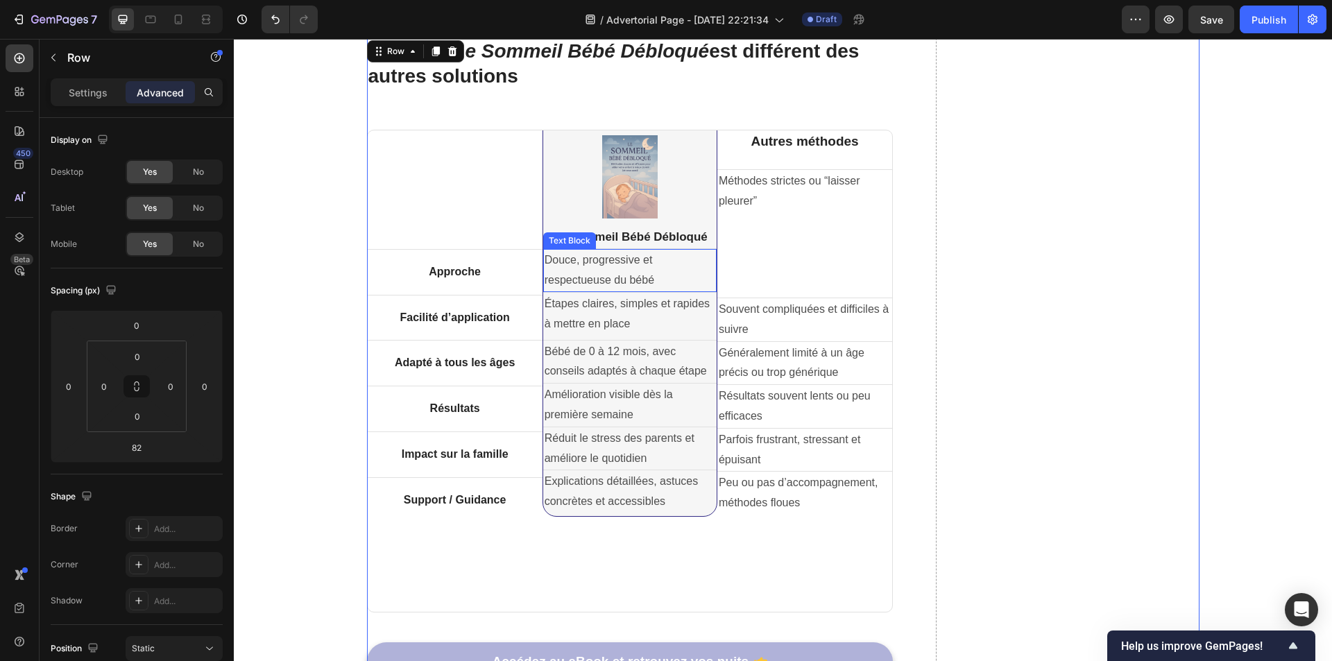
click at [650, 277] on p "Douce, progressive et respectueuse du bébé" at bounding box center [630, 270] width 171 height 40
click at [629, 293] on div at bounding box center [630, 293] width 28 height 4
type input "4"
click at [629, 330] on p "Étapes claires, simples et rapides à mettre en place" at bounding box center [630, 317] width 171 height 40
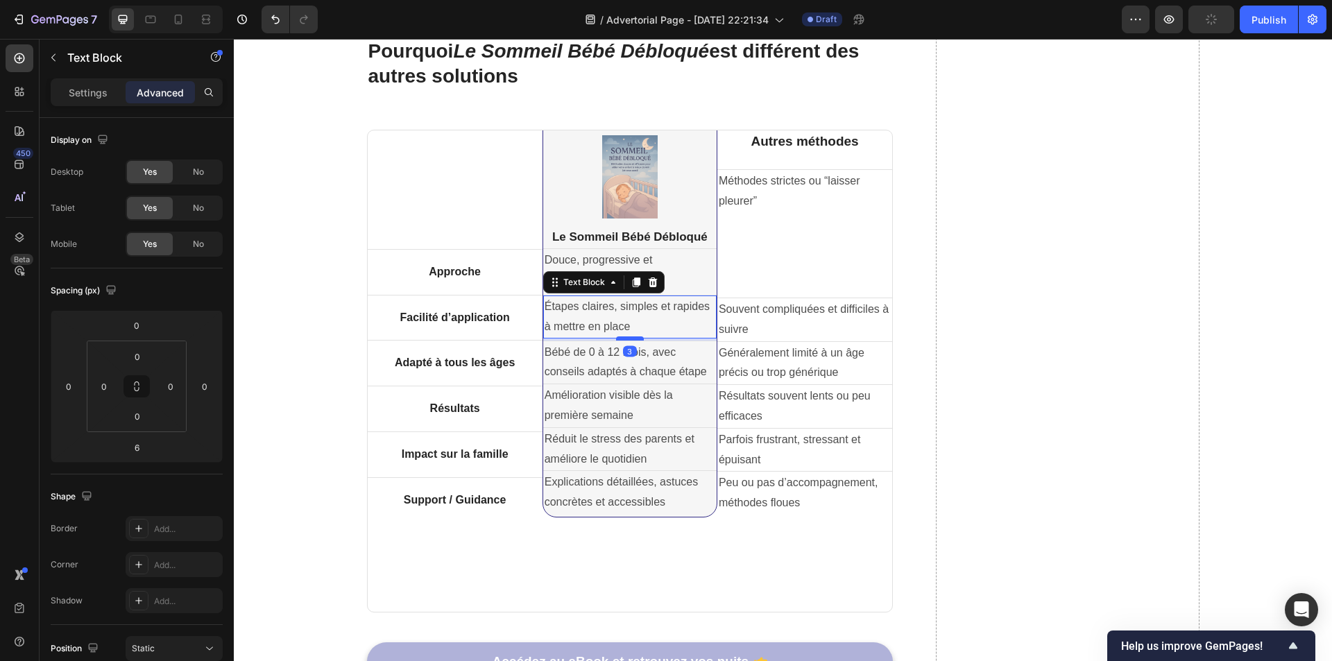
click at [626, 338] on div at bounding box center [630, 338] width 28 height 4
type input "3"
click at [653, 376] on p "Bébé de 0 à 12 mois, avec conseils adaptés à chaque étape" at bounding box center [630, 363] width 171 height 40
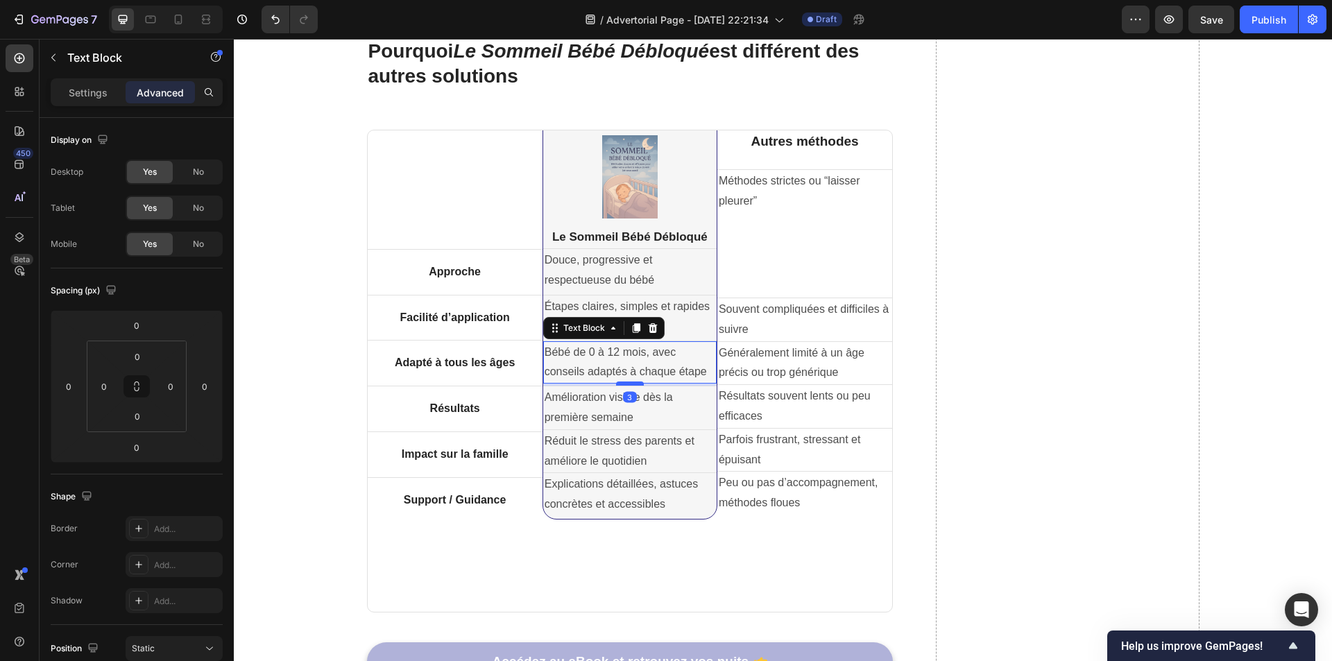
click at [628, 385] on div at bounding box center [630, 384] width 28 height 4
type input "3"
click at [615, 423] on p "Amélioration visible dès la première semaine" at bounding box center [630, 408] width 171 height 40
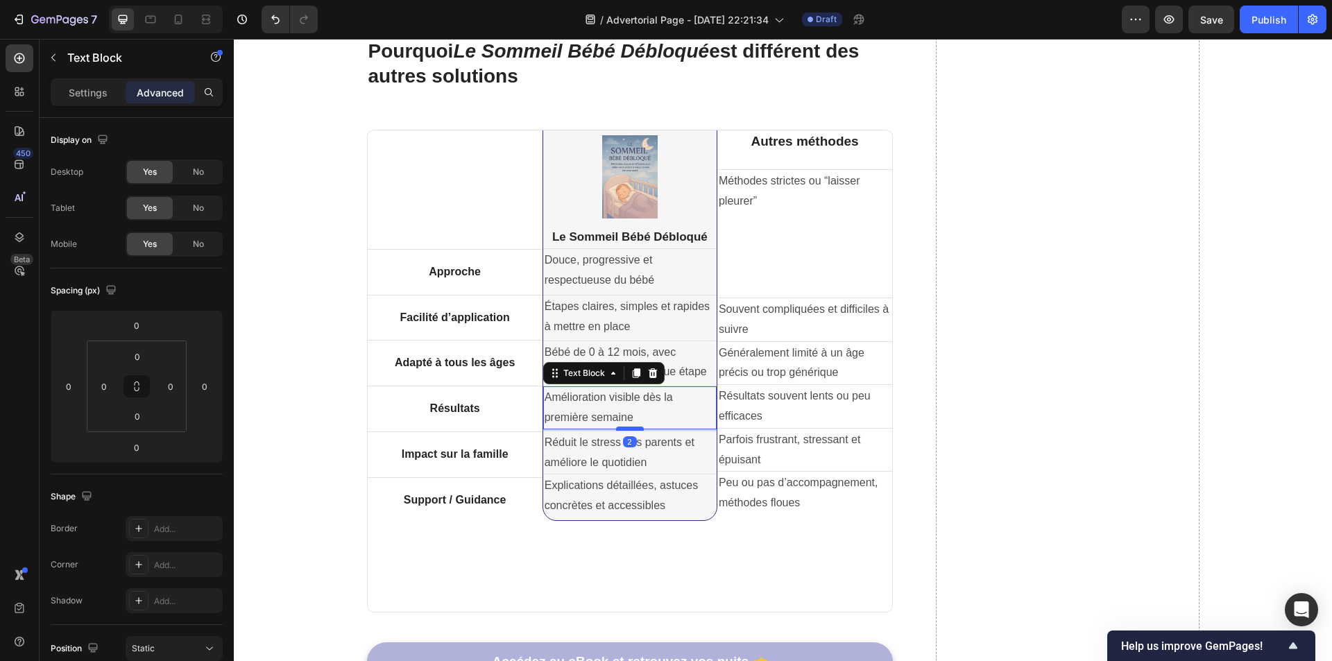
click at [616, 429] on div at bounding box center [630, 429] width 28 height 4
click at [616, 430] on div at bounding box center [630, 429] width 28 height 4
type input "3"
click at [602, 470] on p "Réduit le stress des parents et améliore le quotidien" at bounding box center [630, 454] width 171 height 40
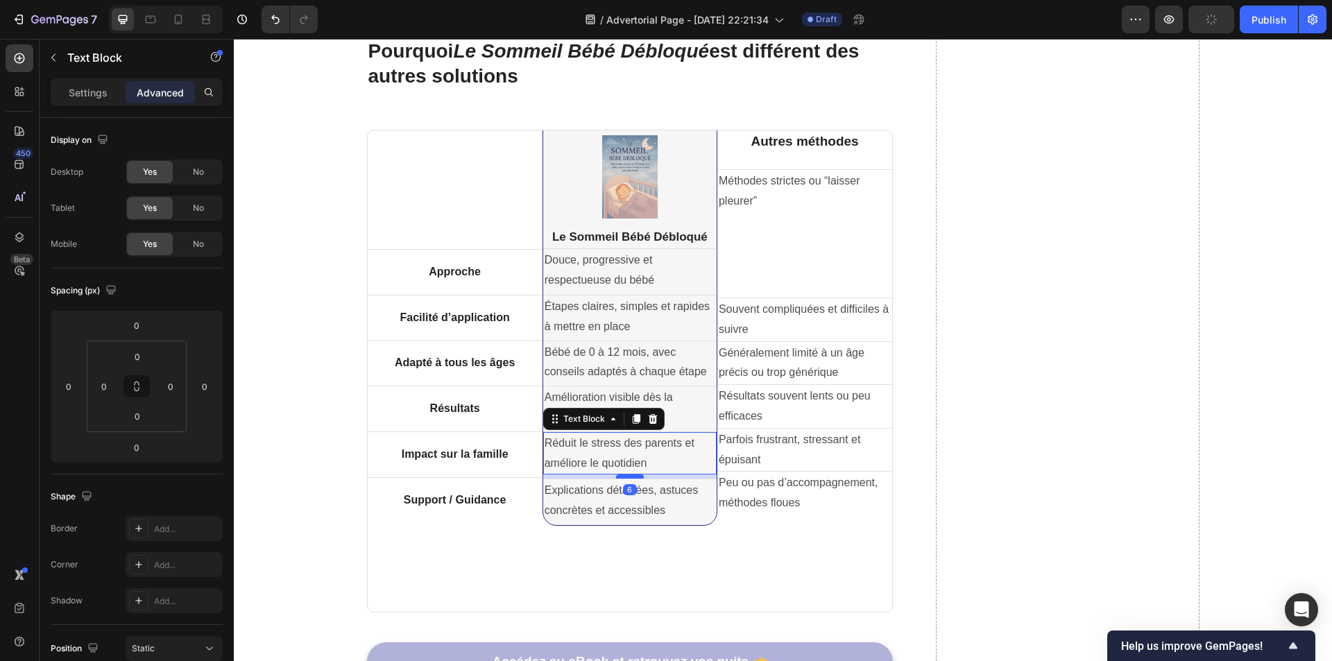
click at [616, 477] on div at bounding box center [630, 477] width 28 height 4
type input "6"
click at [684, 461] on p "Réduit le stress des parents et améliore le quotidien" at bounding box center [630, 454] width 171 height 40
click at [627, 475] on div at bounding box center [630, 475] width 28 height 4
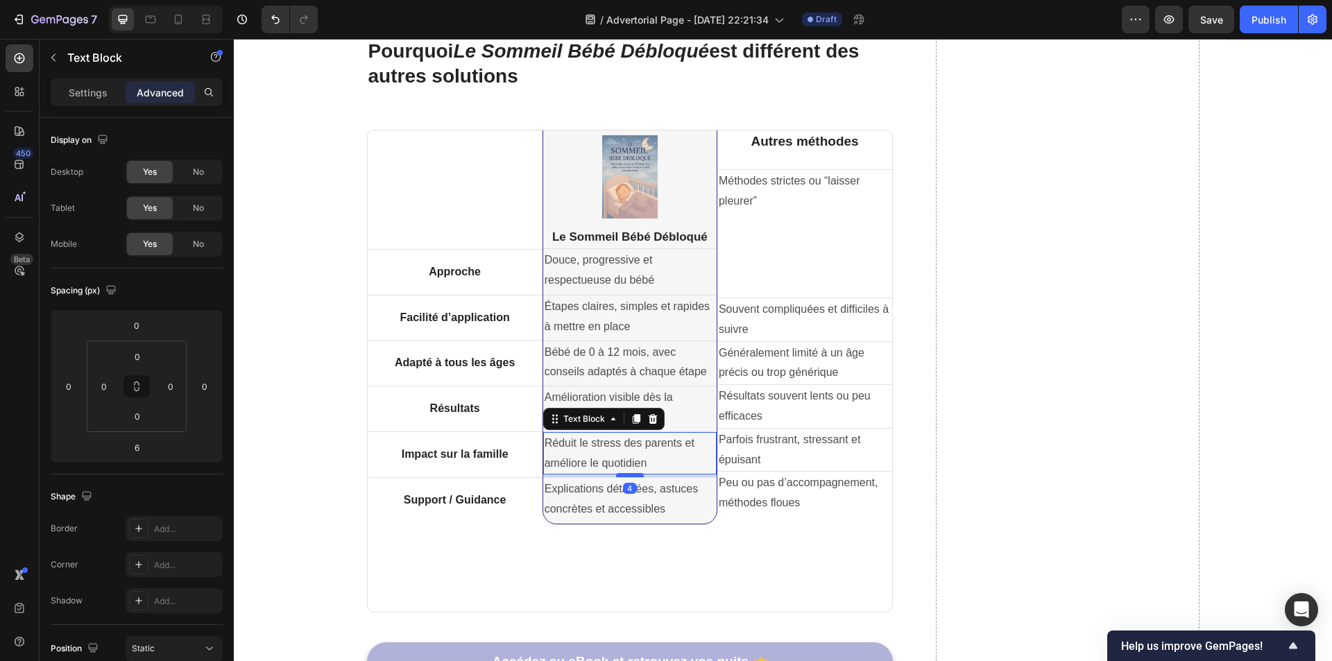
type input "4"
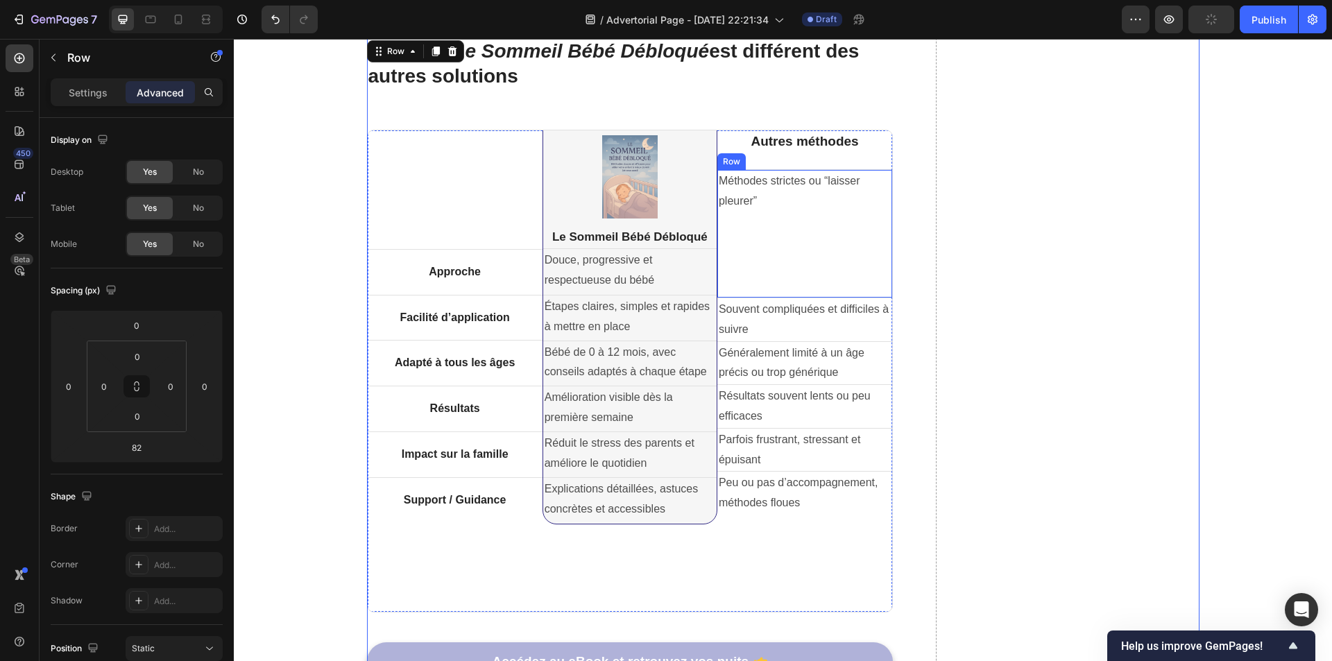
click at [801, 247] on div "Méthodes strictes ou “laisser pleurer” Text Block" at bounding box center [804, 234] width 175 height 128
click at [806, 154] on div "Autres méthodes Heading Méthodes strictes ou “laisser pleurer” Text Block Row 0…" at bounding box center [804, 370] width 175 height 481
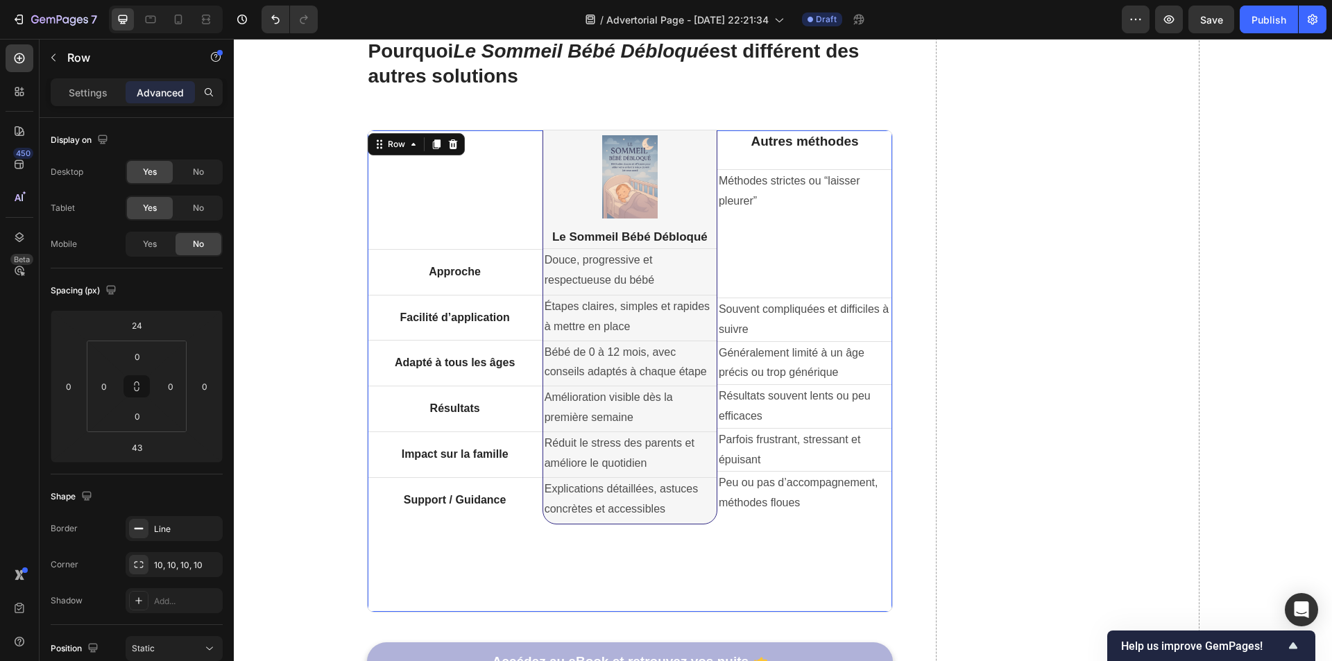
click at [802, 156] on div "Autres méthodes Heading Méthodes strictes ou “laisser pleurer” Text Block Row S…" at bounding box center [804, 370] width 175 height 481
click at [795, 261] on div "Méthodes strictes ou “laisser pleurer” Text Block" at bounding box center [804, 234] width 175 height 128
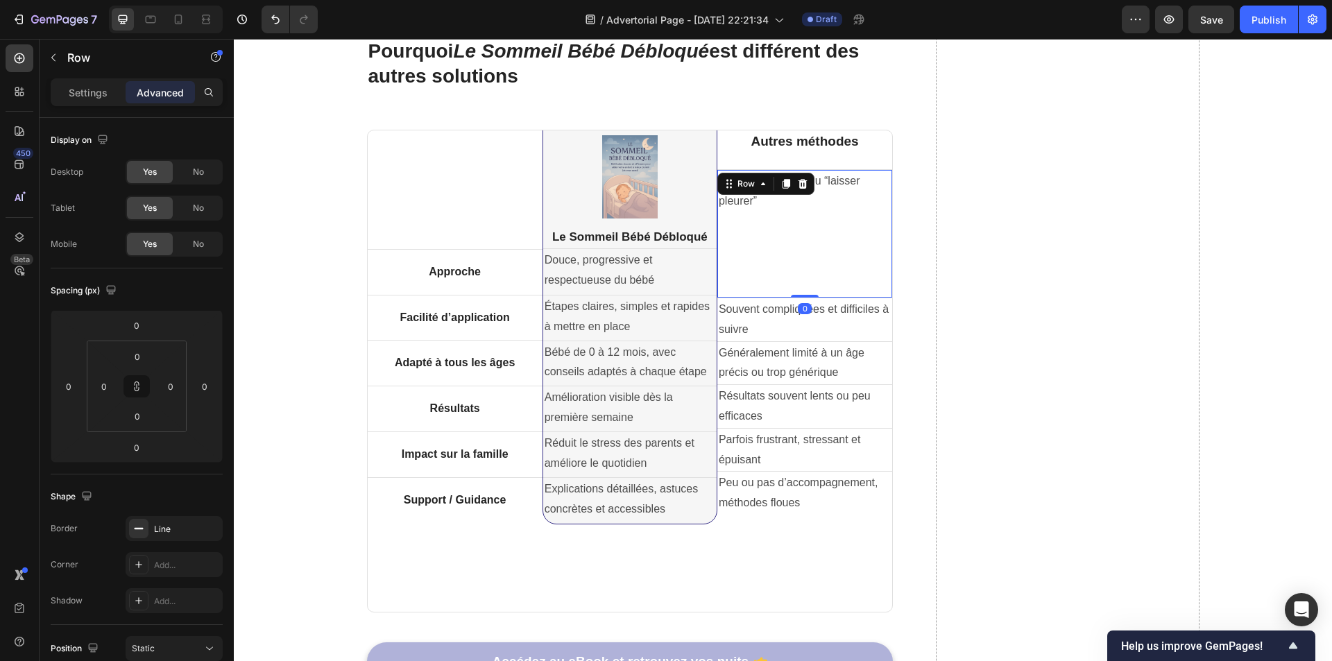
drag, startPoint x: 794, startPoint y: 296, endPoint x: 798, endPoint y: 263, distance: 32.9
click at [798, 263] on div "Méthodes strictes ou “laisser pleurer” Text Block Row 0" at bounding box center [804, 233] width 175 height 128
drag, startPoint x: 800, startPoint y: 296, endPoint x: 803, endPoint y: 278, distance: 18.2
click at [801, 280] on div "Méthodes strictes ou “laisser pleurer” Text Block Row 0" at bounding box center [804, 233] width 175 height 128
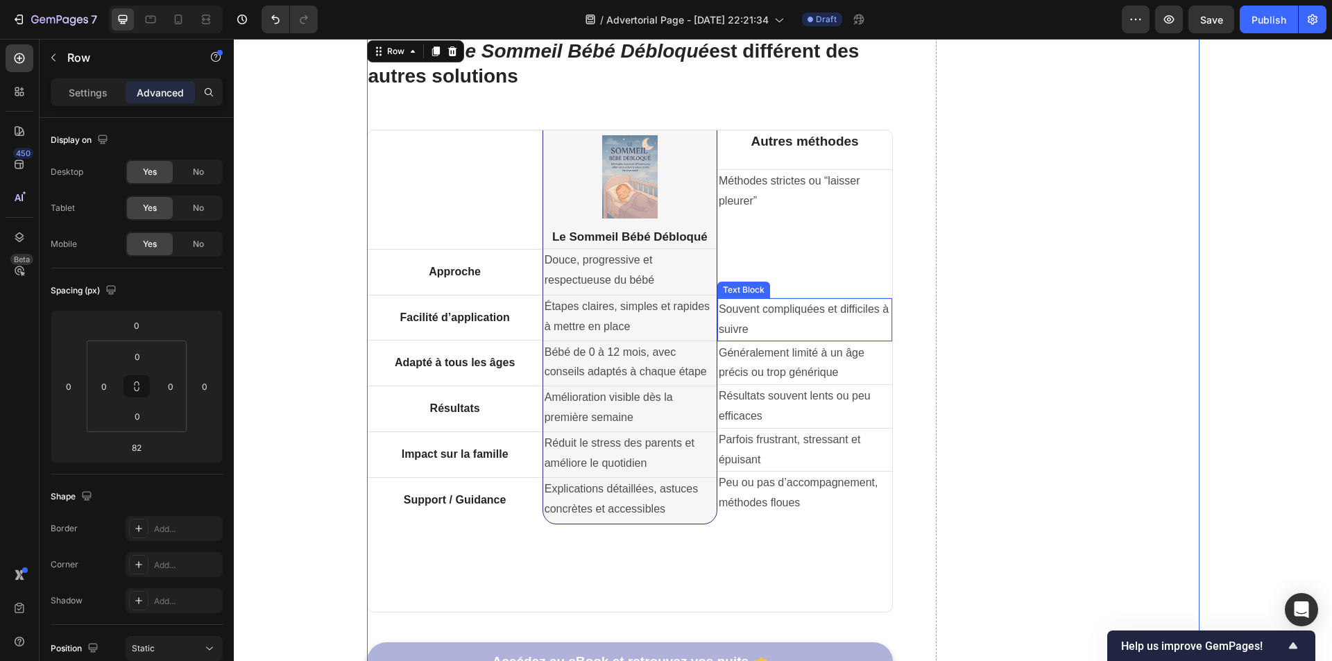
click at [784, 316] on p "Souvent compliquées et difficiles à suivre" at bounding box center [805, 320] width 172 height 40
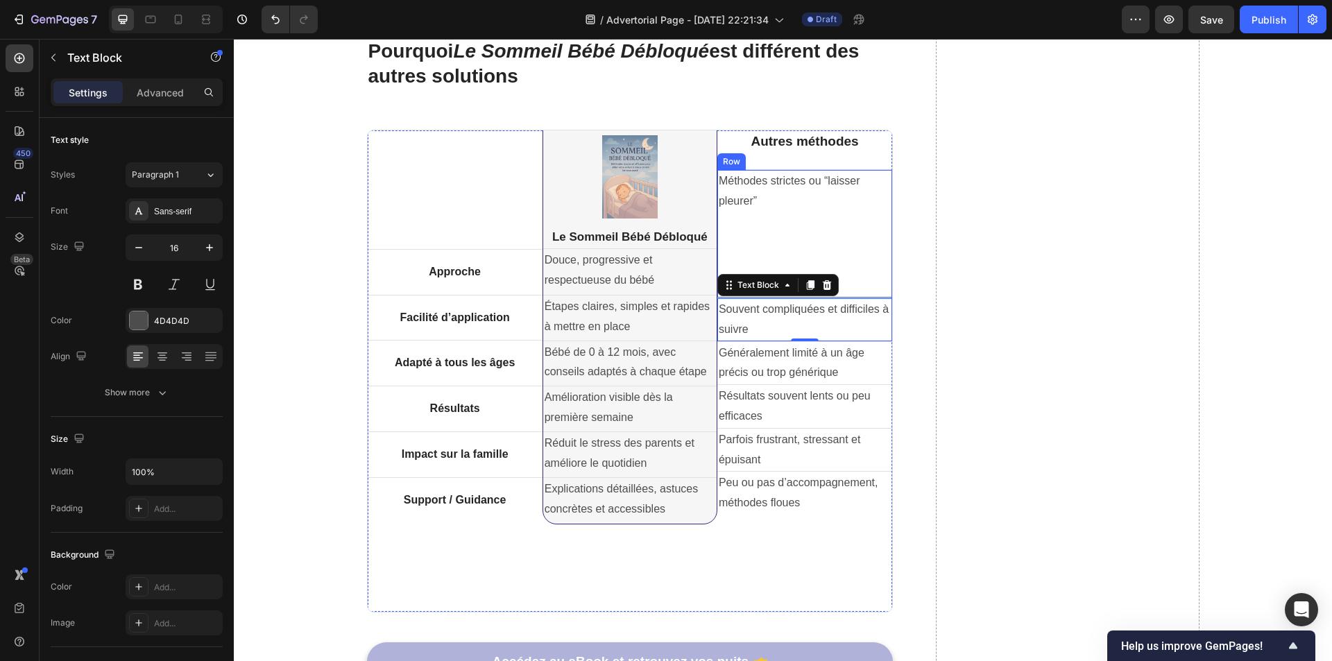
click at [873, 270] on div "Méthodes strictes ou “laisser pleurer” Text Block" at bounding box center [804, 234] width 175 height 128
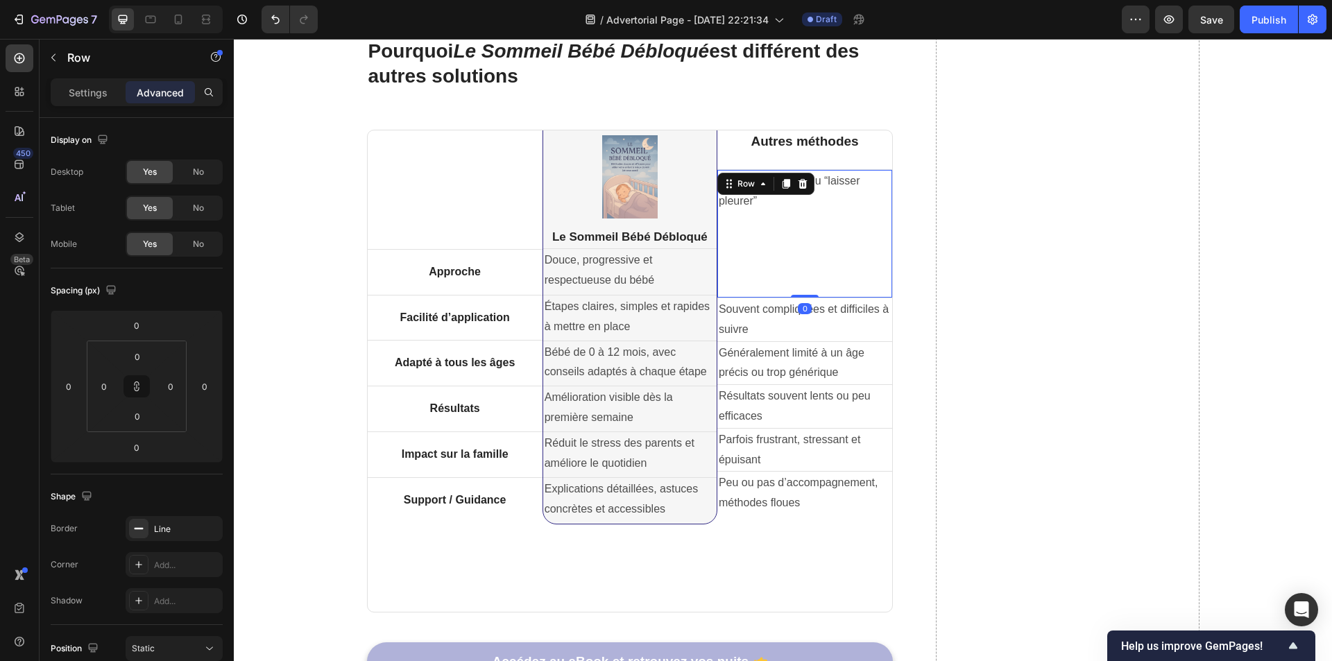
drag, startPoint x: 802, startPoint y: 296, endPoint x: 805, endPoint y: 287, distance: 8.8
click at [805, 287] on div "Méthodes strictes ou “laisser pleurer” Text Block Row 0" at bounding box center [804, 233] width 175 height 128
drag, startPoint x: 802, startPoint y: 296, endPoint x: 805, endPoint y: 281, distance: 14.8
click at [805, 276] on div "Méthodes strictes ou “laisser pleurer” Text Block Row 0" at bounding box center [804, 233] width 175 height 128
click at [785, 334] on p "Souvent compliquées et difficiles à suivre" at bounding box center [805, 320] width 172 height 40
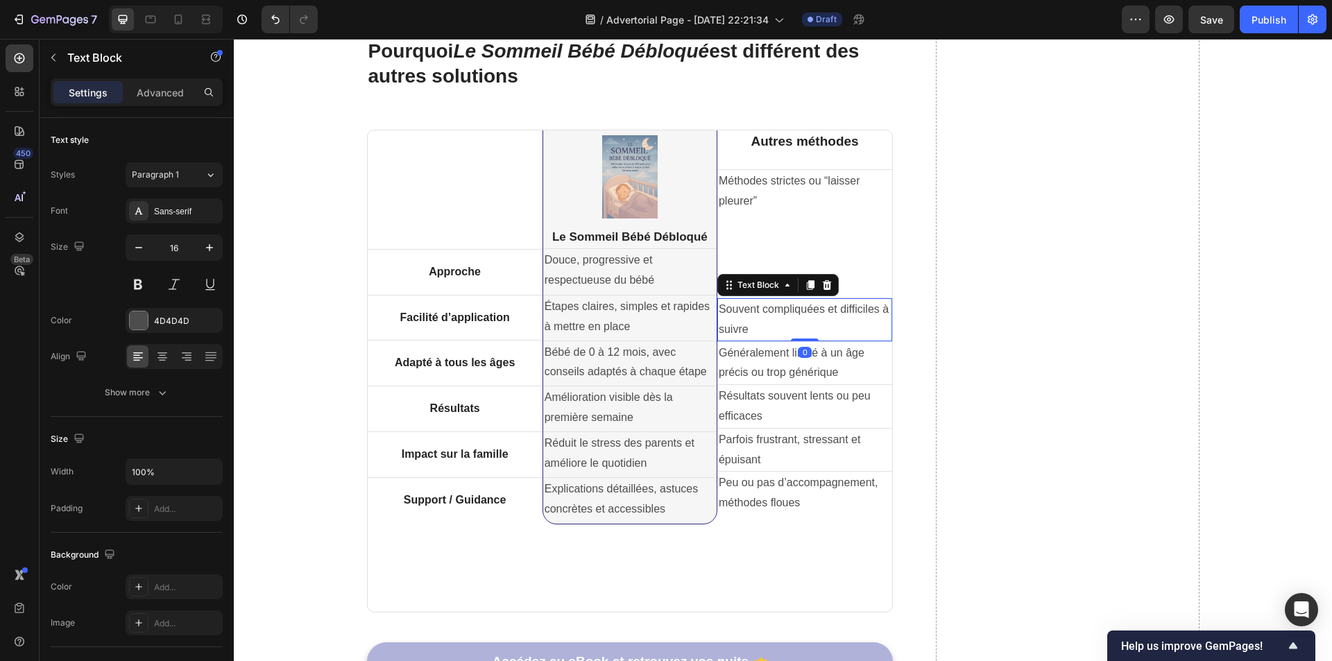
drag, startPoint x: 792, startPoint y: 340, endPoint x: 805, endPoint y: 317, distance: 26.4
click at [803, 319] on div "Souvent compliquées et difficiles à suivre Text Block 0" at bounding box center [804, 319] width 175 height 43
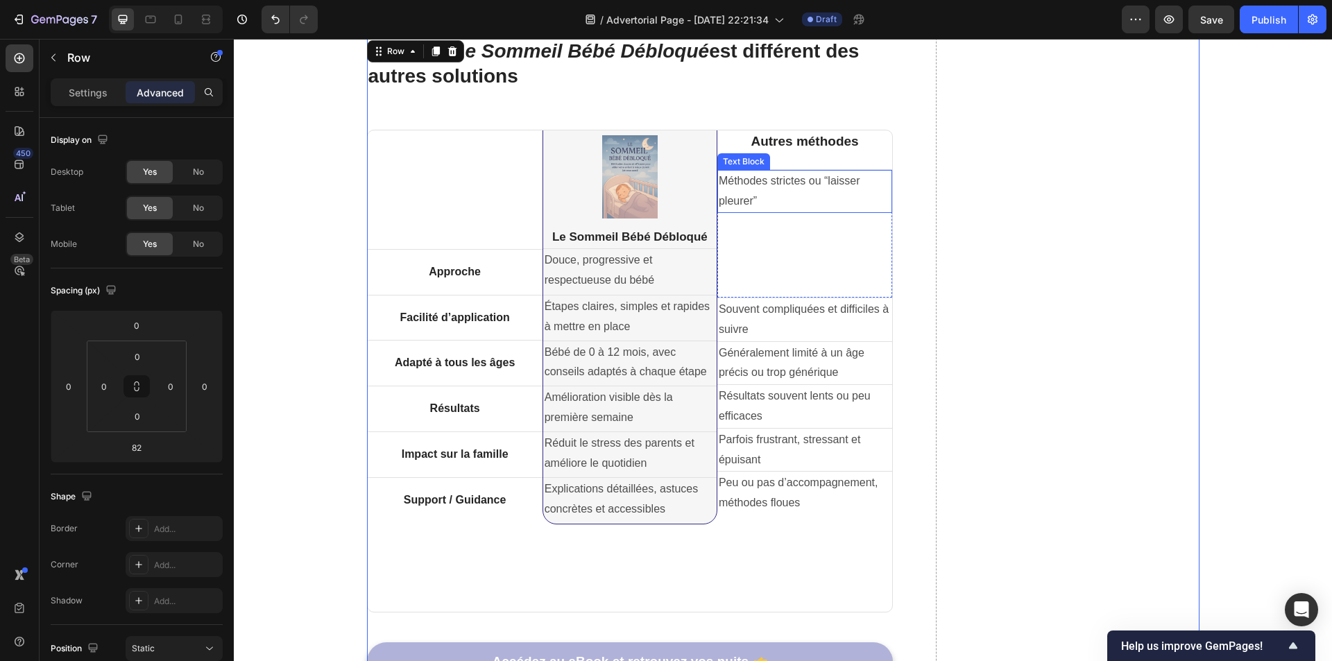
click at [744, 187] on div "Méthodes strictes ou “laisser pleurer” Text Block" at bounding box center [804, 191] width 175 height 43
click at [763, 200] on p "Méthodes strictes ou “laisser pleurer”" at bounding box center [805, 191] width 172 height 40
click at [774, 187] on p "Méthodes strictes ou “laisser pleurer”" at bounding box center [805, 191] width 172 height 40
click at [769, 185] on p "Méthodes strictes ou “laisser pleurer”" at bounding box center [805, 191] width 172 height 40
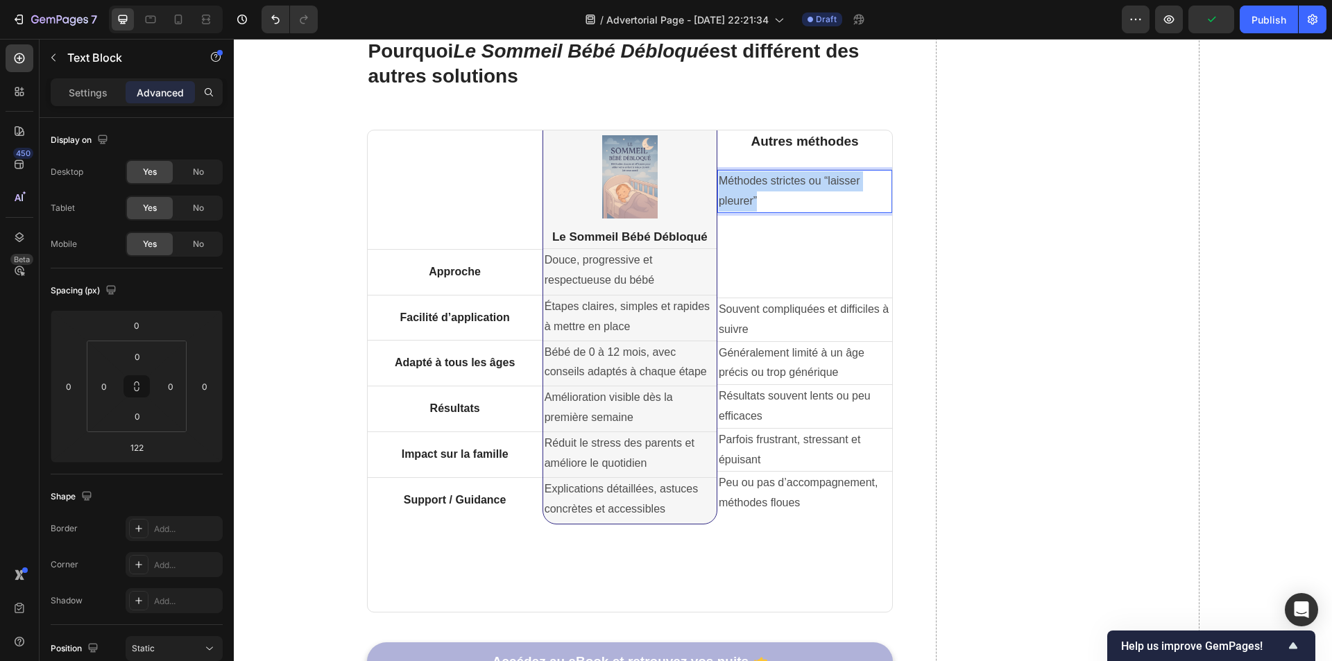
click at [769, 185] on p "Méthodes strictes ou “laisser pleurer”" at bounding box center [805, 191] width 172 height 40
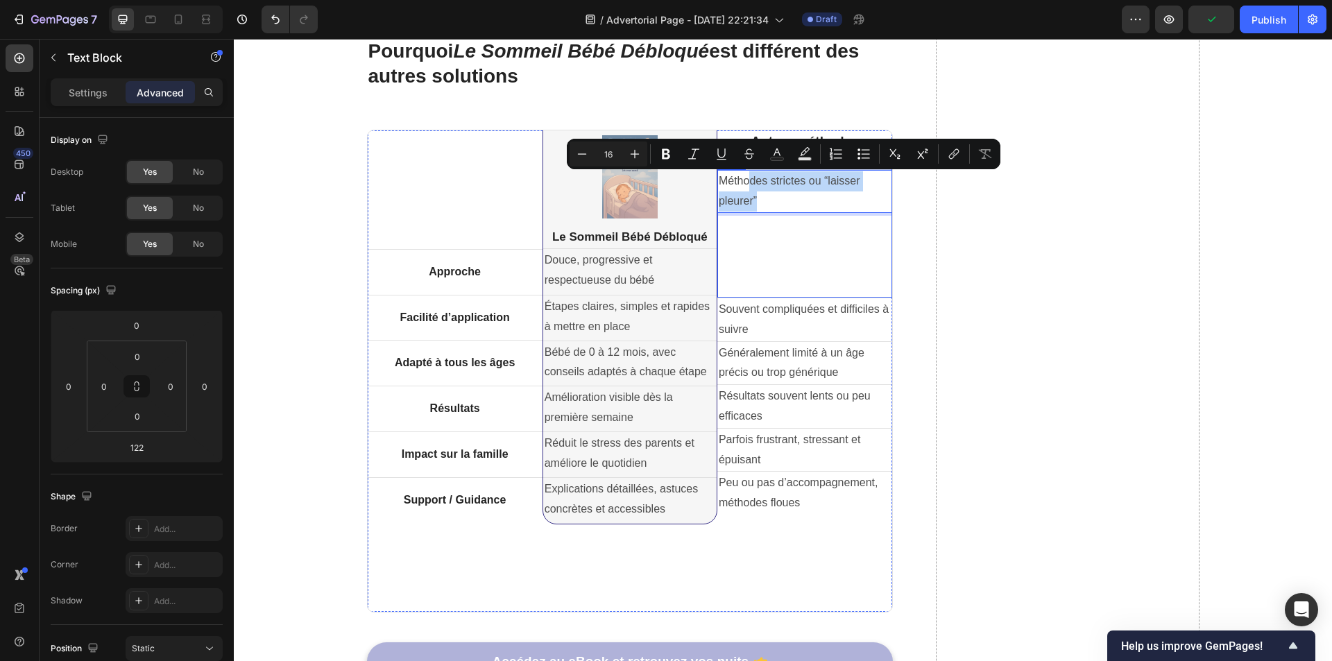
drag, startPoint x: 745, startPoint y: 182, endPoint x: 749, endPoint y: 252, distance: 69.5
click at [749, 252] on div "Méthodes strictes ou “laisser pleurer” Text Block 122" at bounding box center [804, 234] width 175 height 128
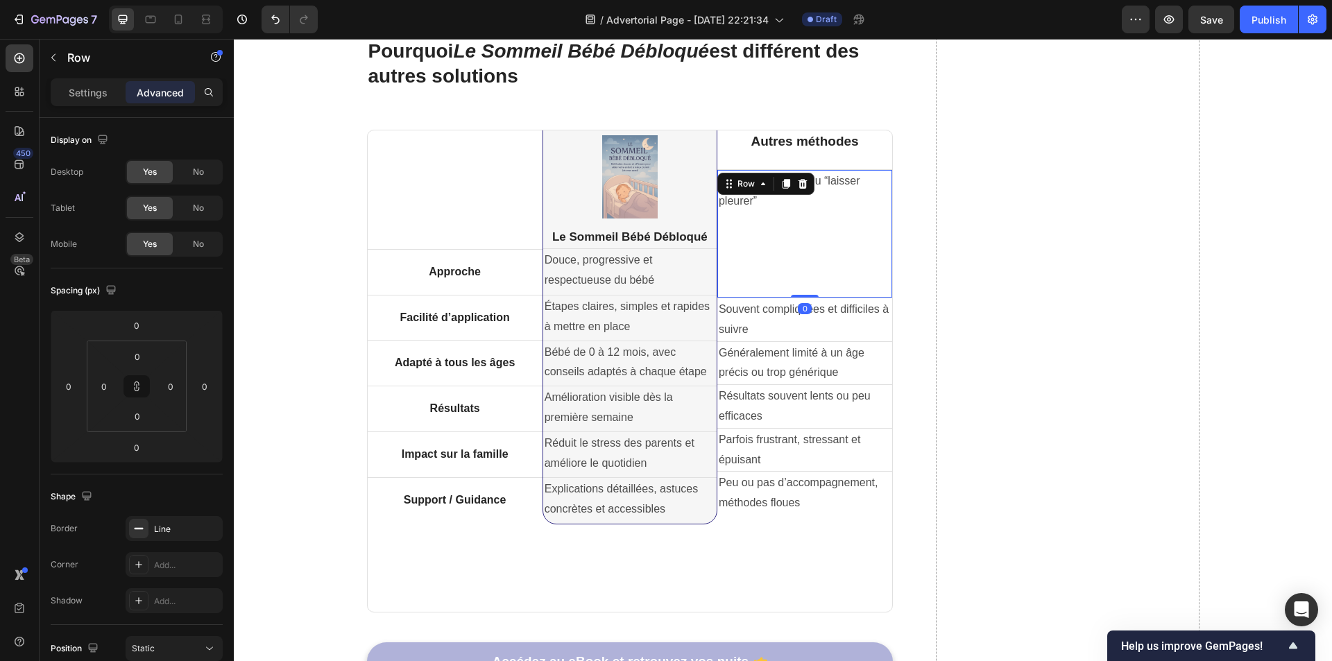
click at [785, 236] on div "Méthodes strictes ou “laisser pleurer” Text Block" at bounding box center [804, 234] width 175 height 128
click at [748, 219] on div "Méthodes strictes ou “laisser pleurer” Text Block" at bounding box center [804, 234] width 175 height 128
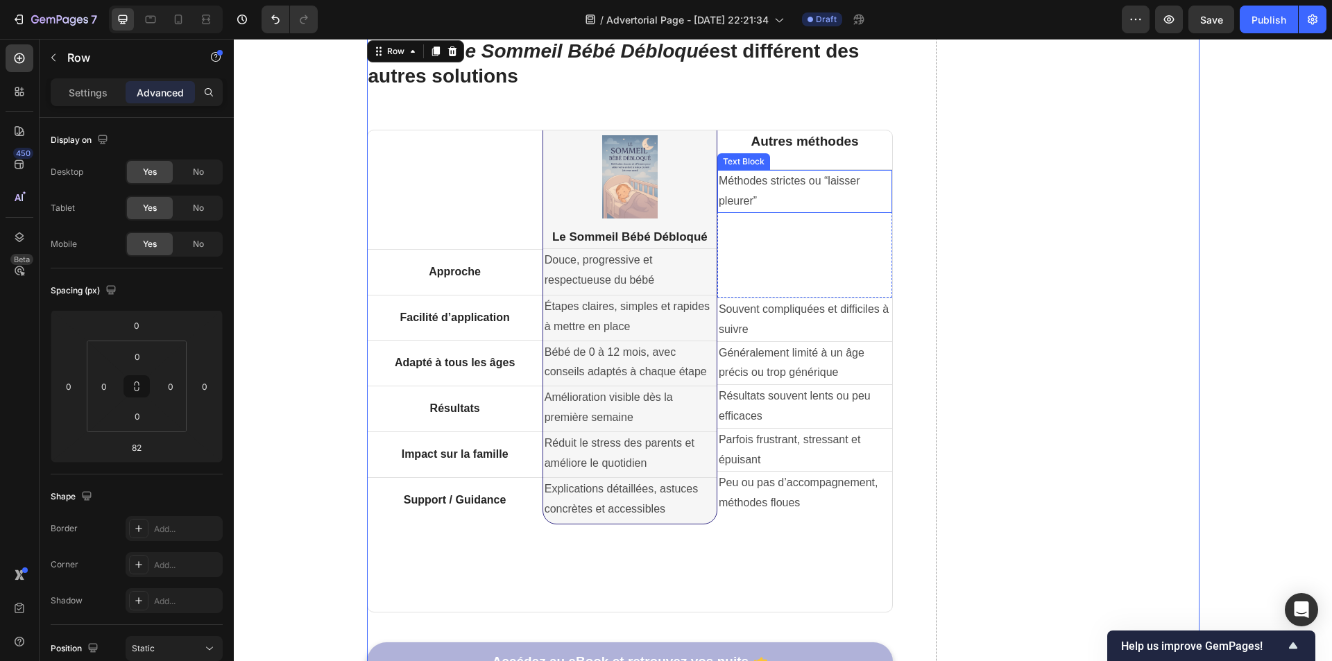
click at [732, 173] on div "Méthodes strictes ou “laisser pleurer” Text Block" at bounding box center [804, 191] width 175 height 43
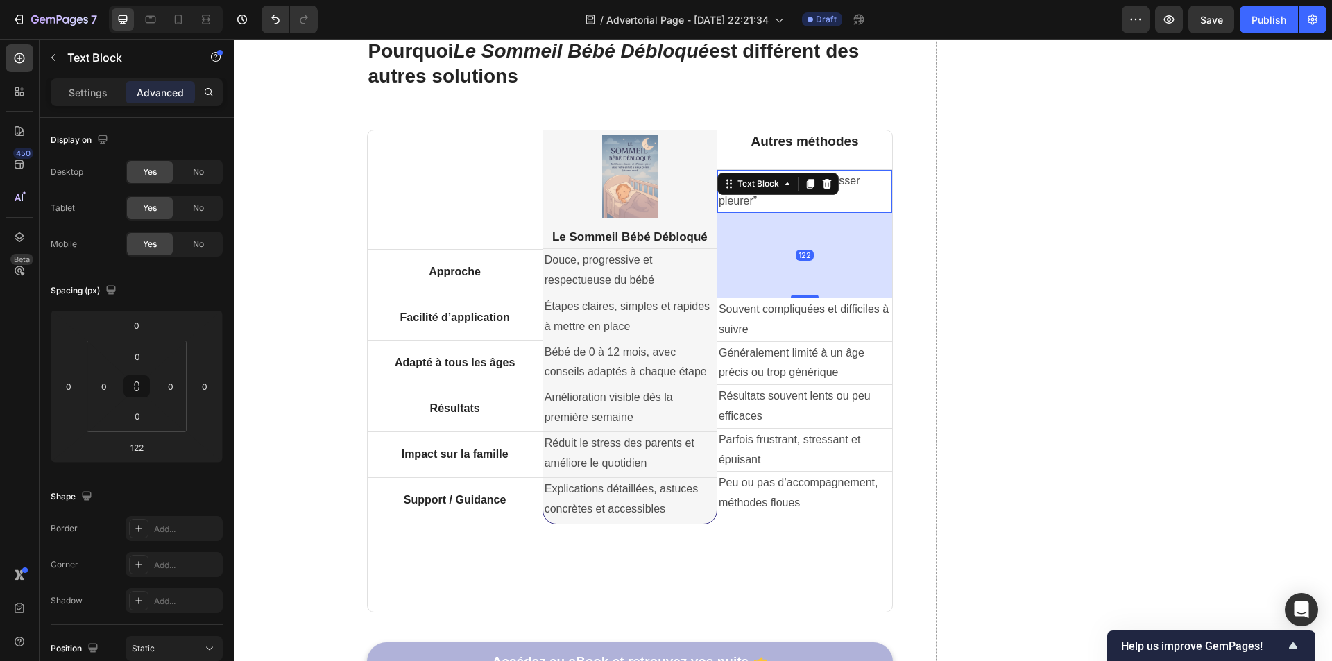
click at [808, 221] on div "122" at bounding box center [804, 255] width 175 height 85
click at [770, 221] on div "122" at bounding box center [804, 255] width 175 height 85
click at [765, 243] on div "122" at bounding box center [804, 255] width 175 height 85
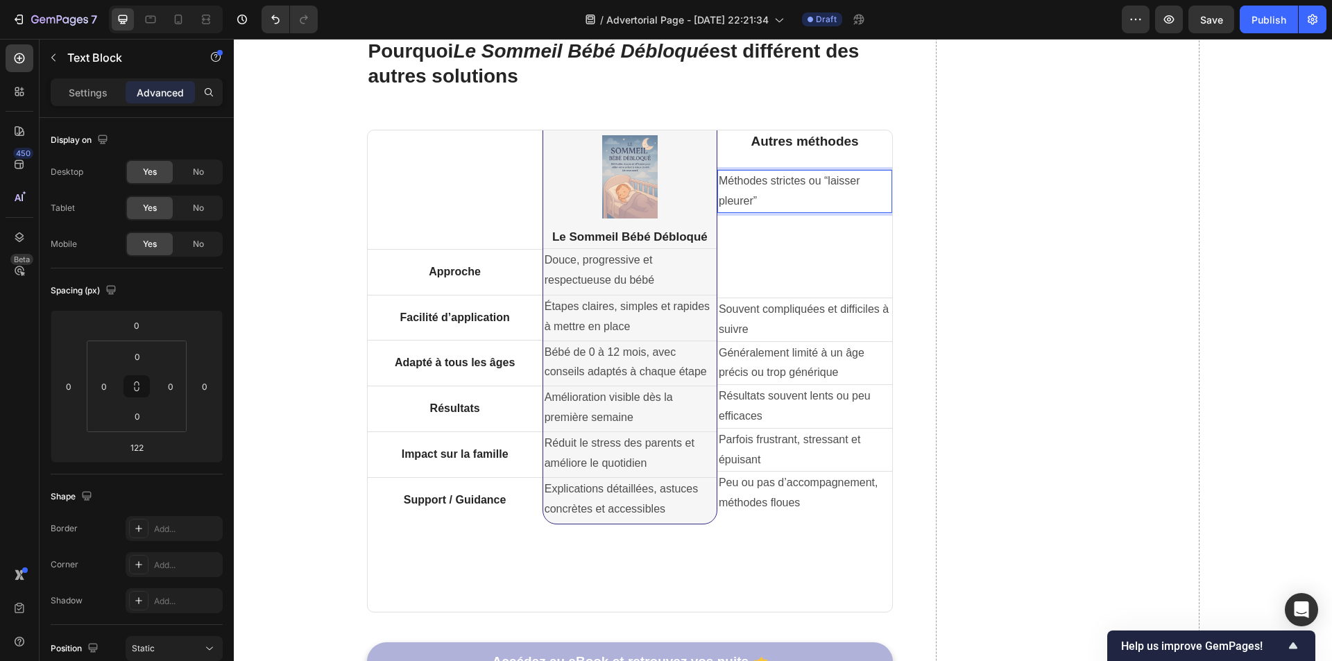
click at [719, 180] on p "Méthodes strictes ou “laisser pleurer”" at bounding box center [805, 191] width 172 height 40
click at [797, 157] on div "Autres méthodes Heading Méthodes strictes ou “laisser pleurer” Text Block 122 R…" at bounding box center [804, 370] width 175 height 481
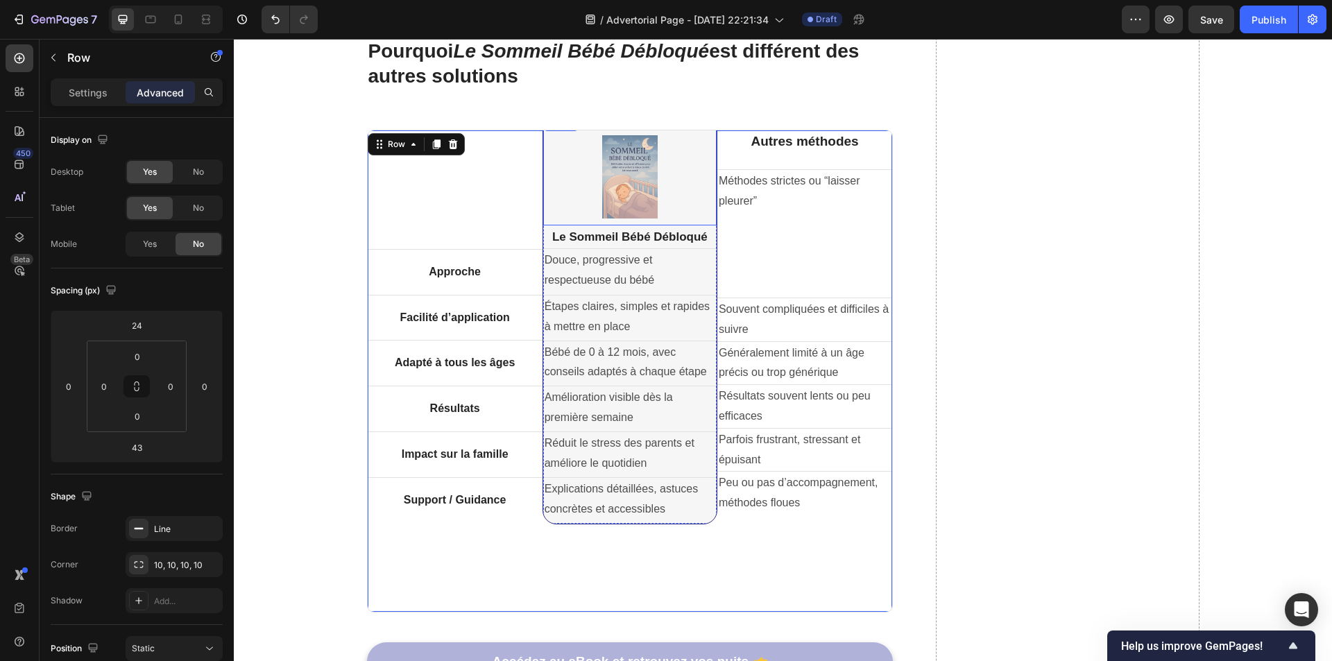
click at [639, 164] on img at bounding box center [629, 176] width 55 height 83
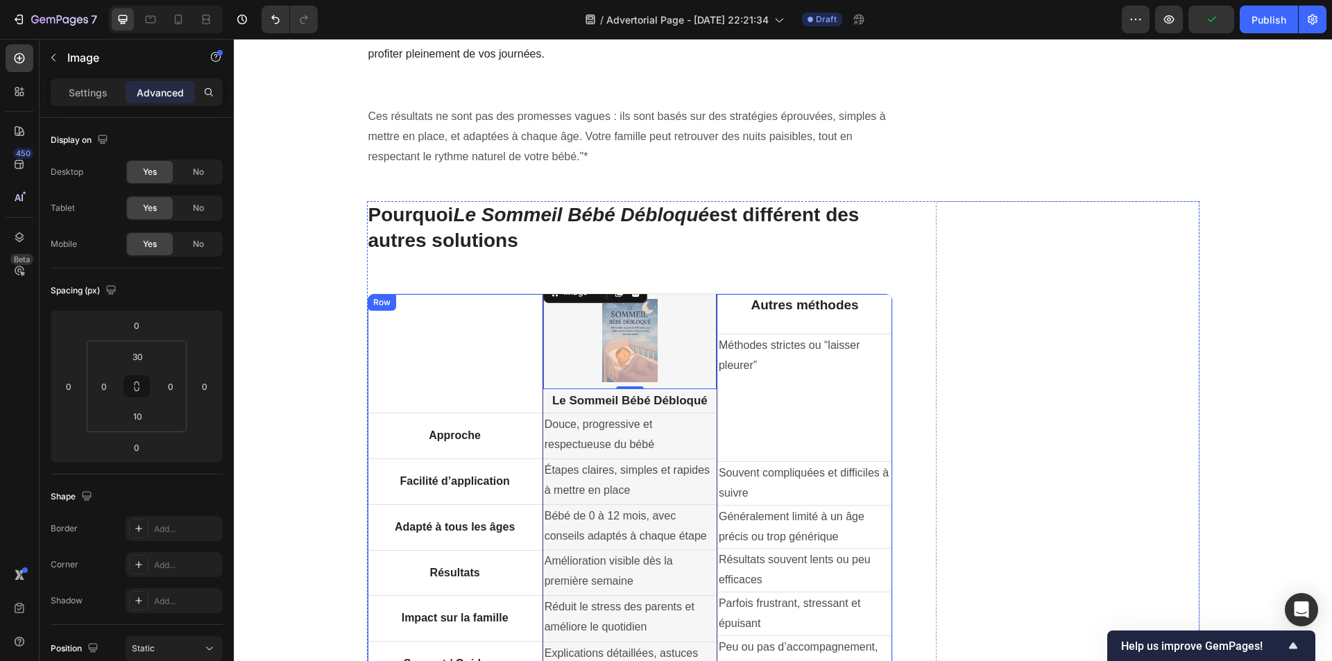
click at [789, 294] on div "Autres méthodes Heading Méthodes strictes ou “laisser pleurer” Text Block Row S…" at bounding box center [804, 534] width 175 height 481
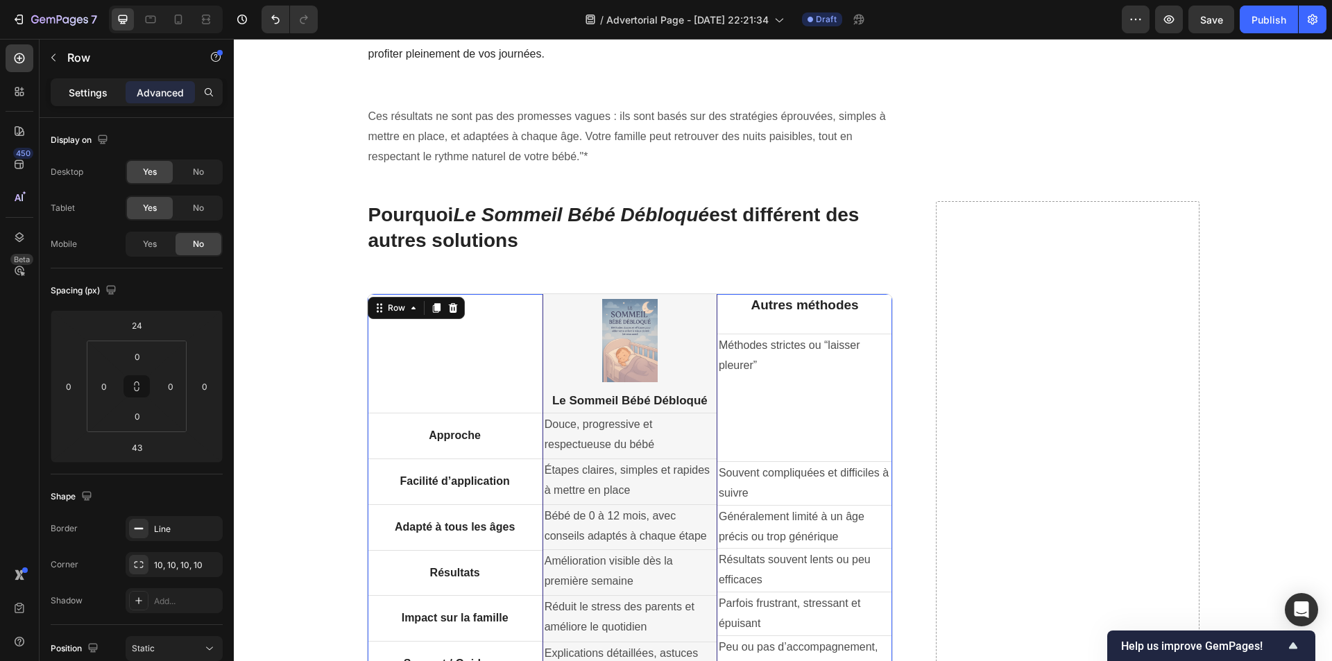
click at [103, 98] on p "Settings" at bounding box center [88, 92] width 39 height 15
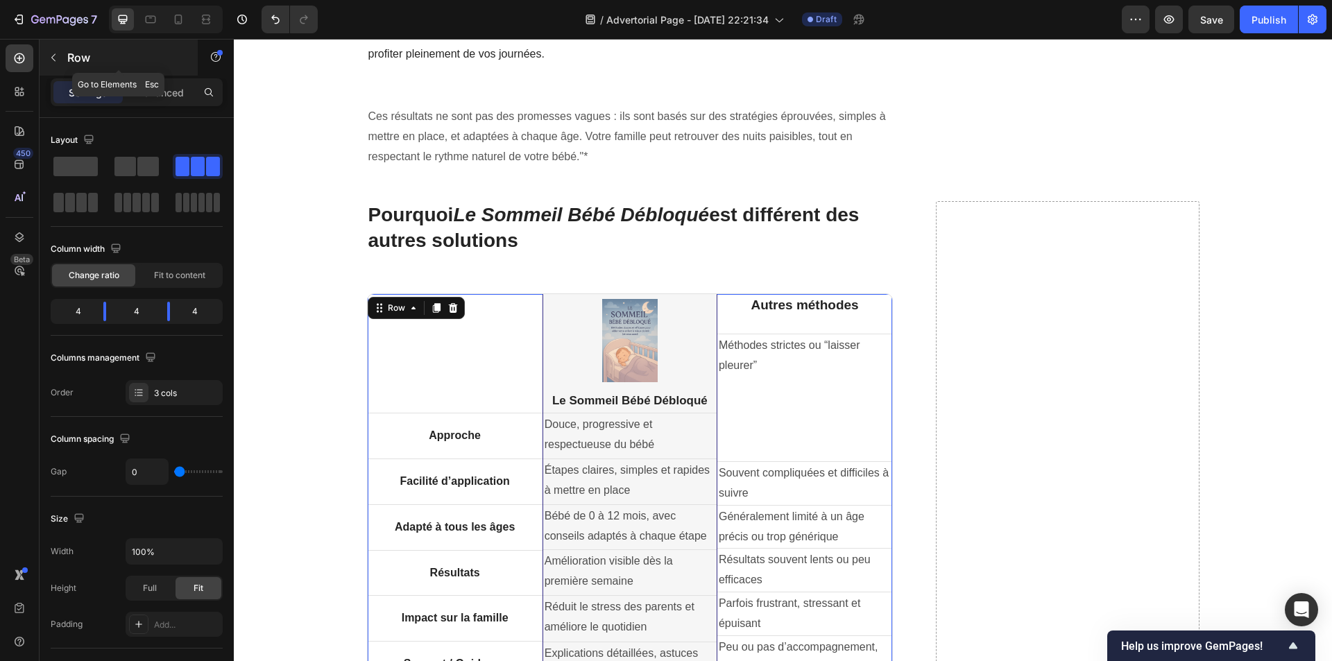
click at [51, 64] on button "button" at bounding box center [53, 57] width 22 height 22
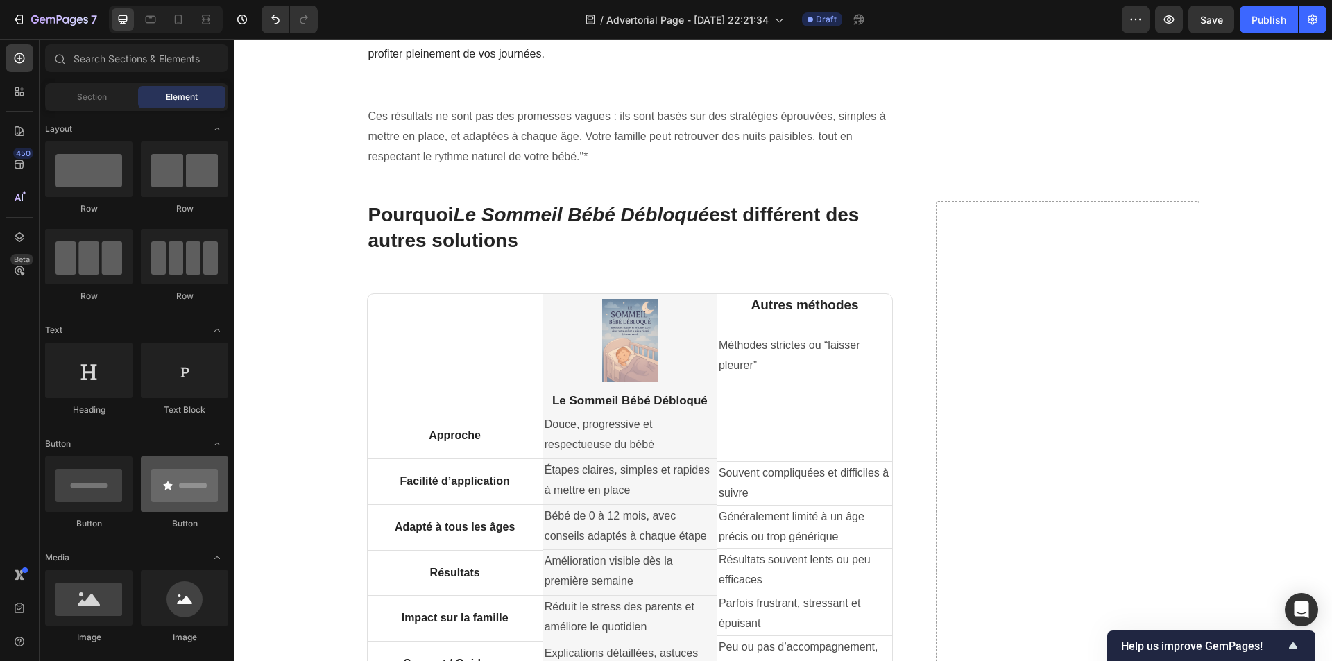
scroll to position [69, 0]
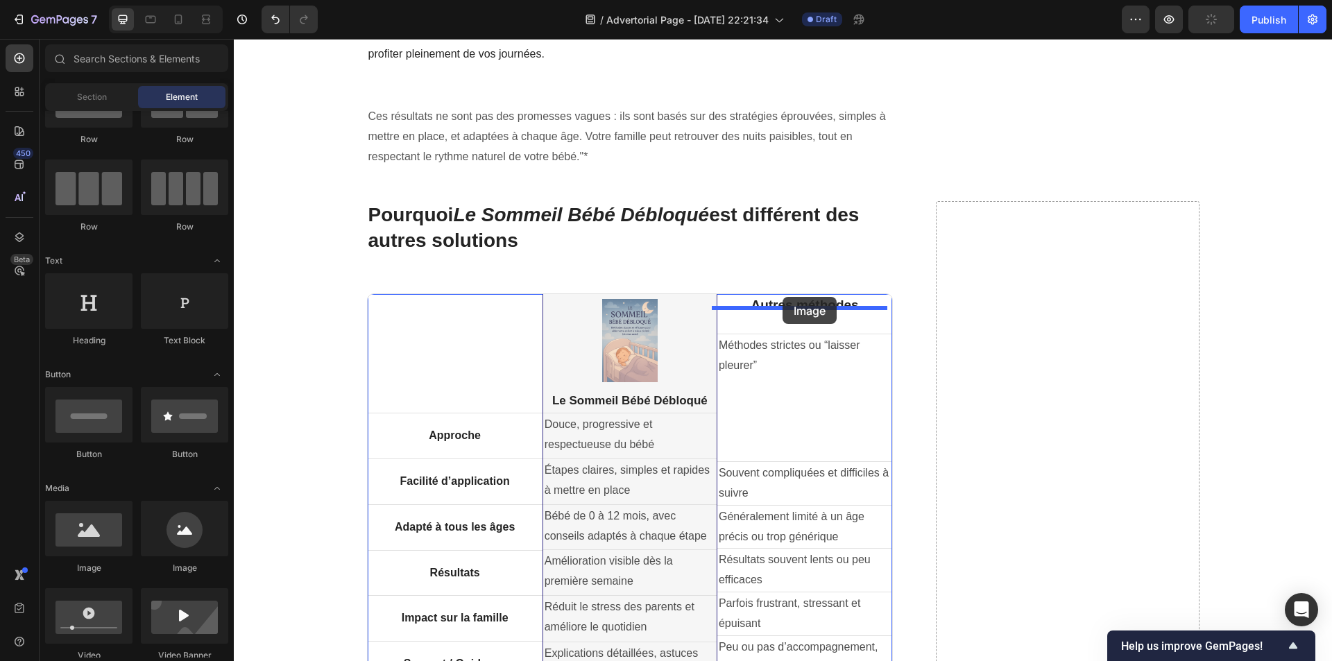
drag, startPoint x: 313, startPoint y: 570, endPoint x: 783, endPoint y: 297, distance: 543.4
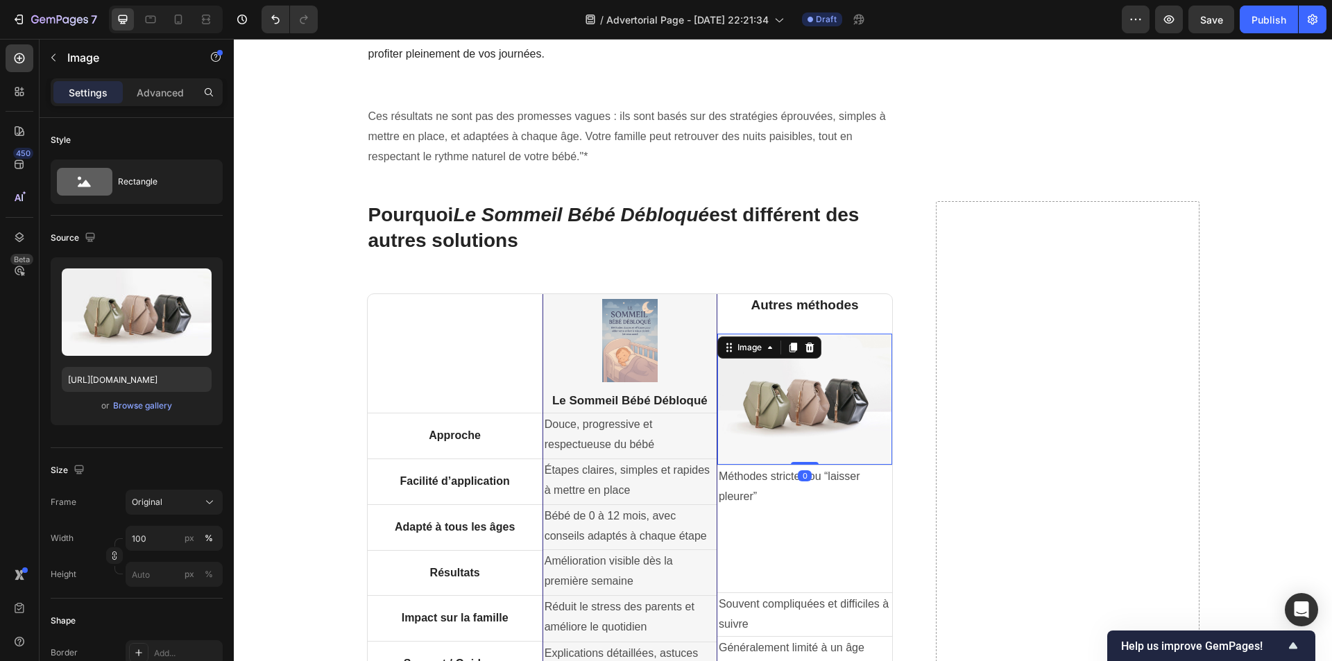
drag, startPoint x: 804, startPoint y: 455, endPoint x: 804, endPoint y: 403, distance: 52.0
click at [803, 418] on div "Image 0" at bounding box center [804, 399] width 175 height 131
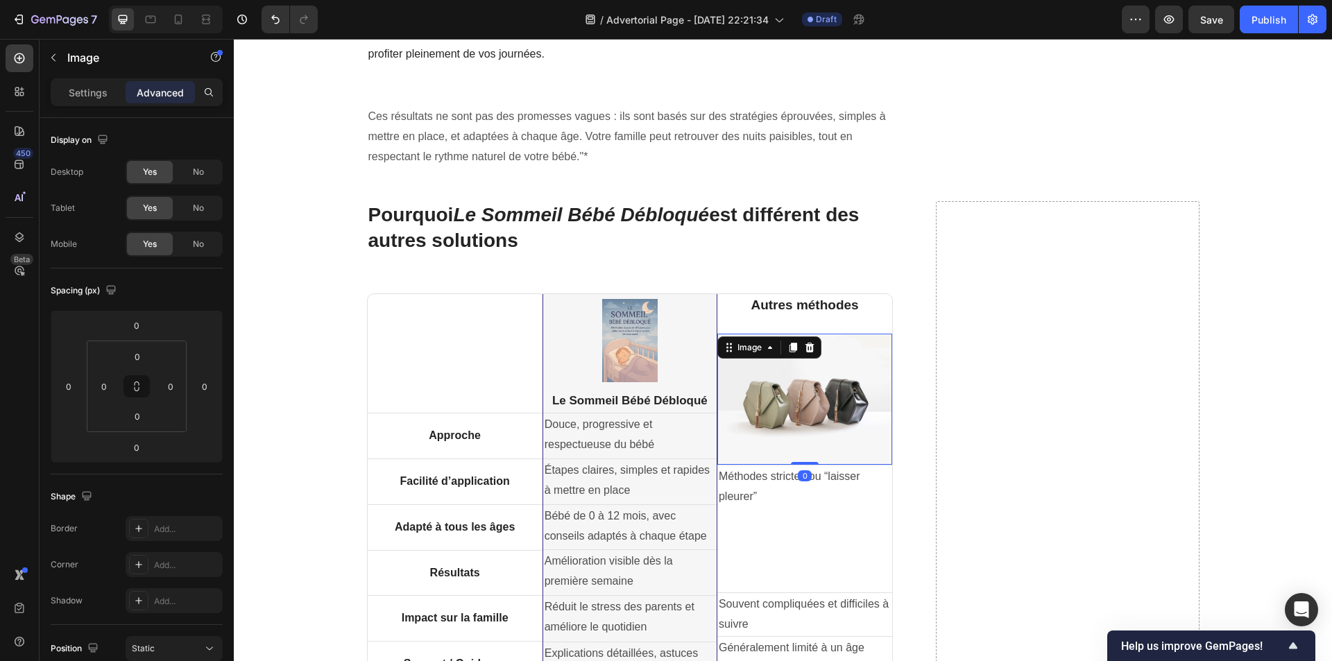
click at [803, 379] on img at bounding box center [804, 399] width 175 height 131
click at [787, 343] on img at bounding box center [804, 399] width 175 height 131
click at [602, 307] on img at bounding box center [629, 340] width 55 height 83
click at [767, 358] on img at bounding box center [804, 399] width 175 height 131
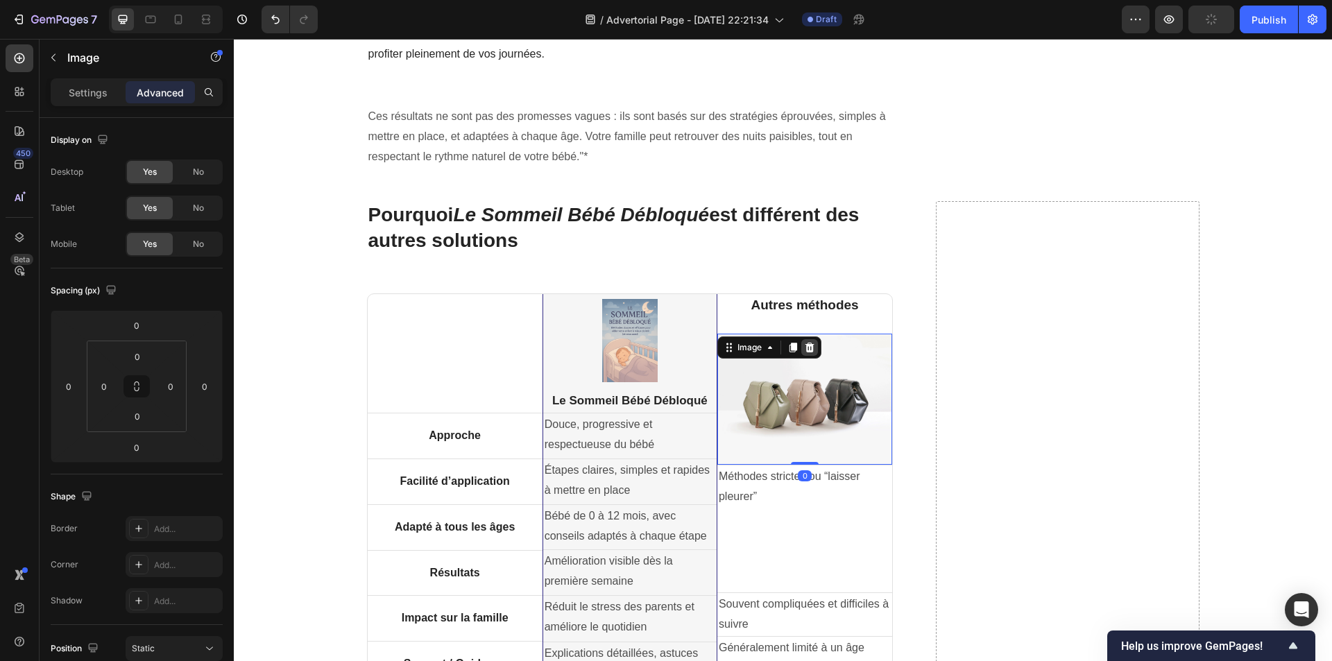
click at [809, 342] on icon at bounding box center [809, 347] width 11 height 11
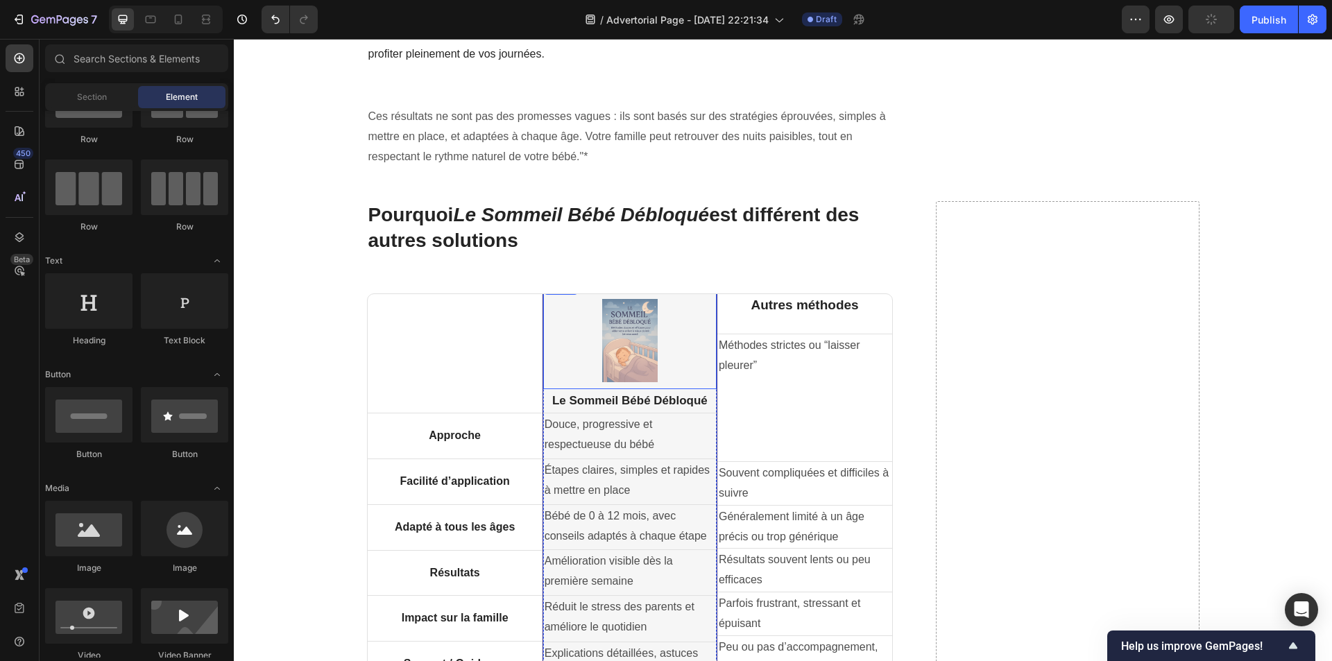
click at [602, 315] on img at bounding box center [629, 340] width 55 height 83
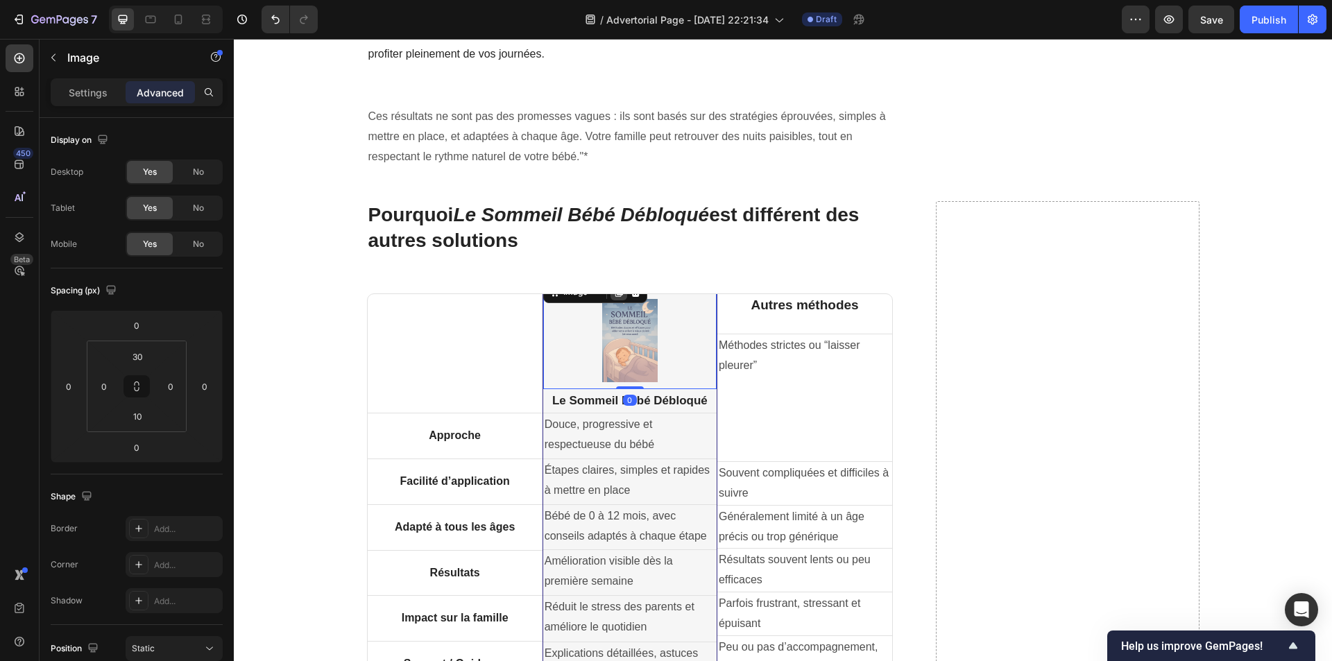
click at [615, 287] on icon at bounding box center [619, 292] width 8 height 10
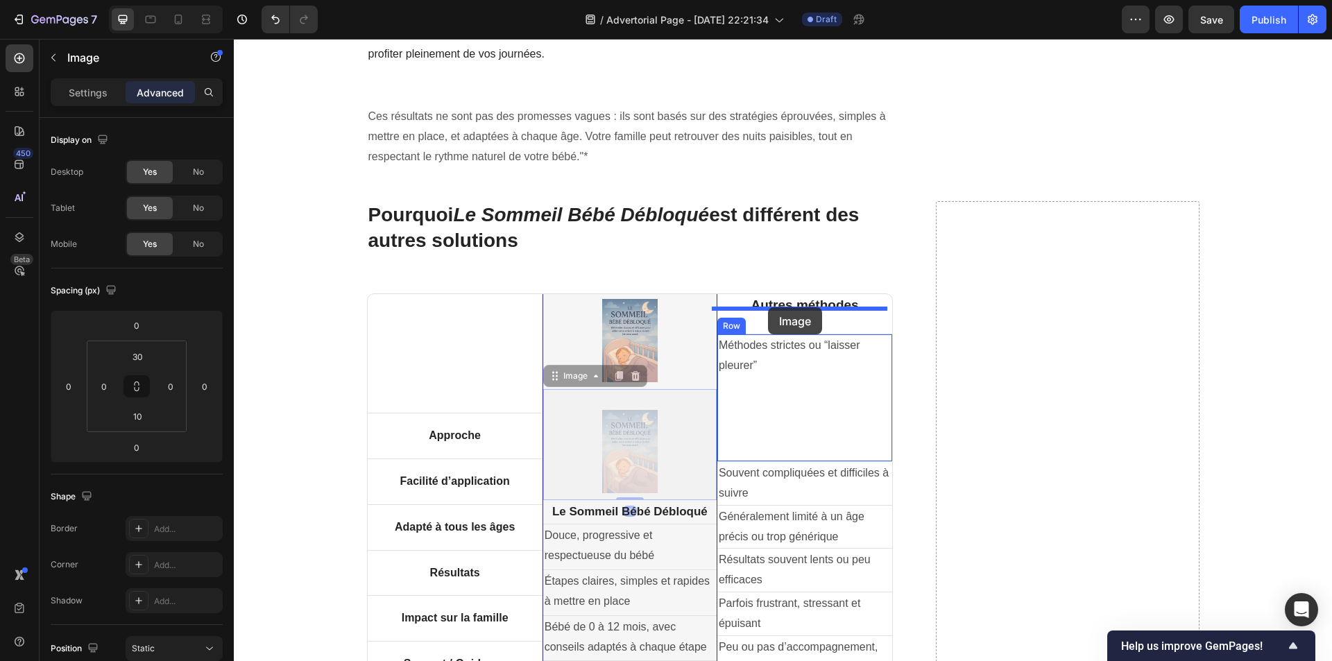
drag, startPoint x: 620, startPoint y: 416, endPoint x: 768, endPoint y: 307, distance: 183.6
type input "16"
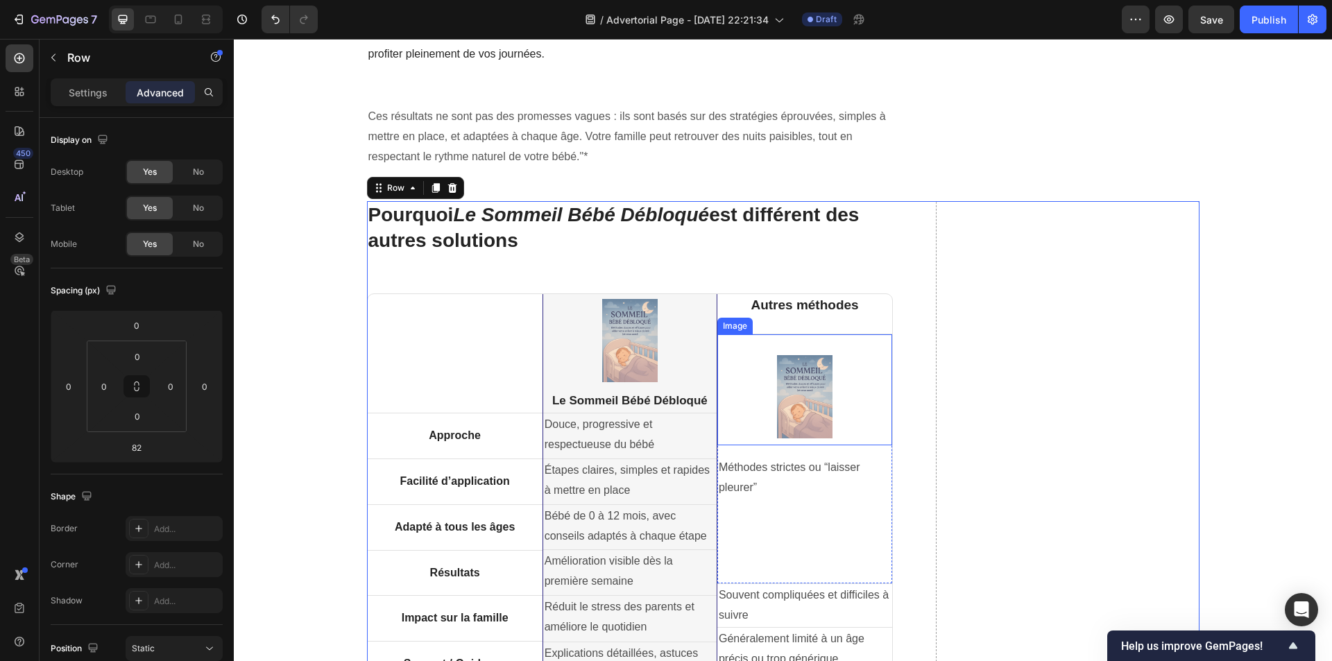
click at [785, 391] on img at bounding box center [804, 396] width 55 height 83
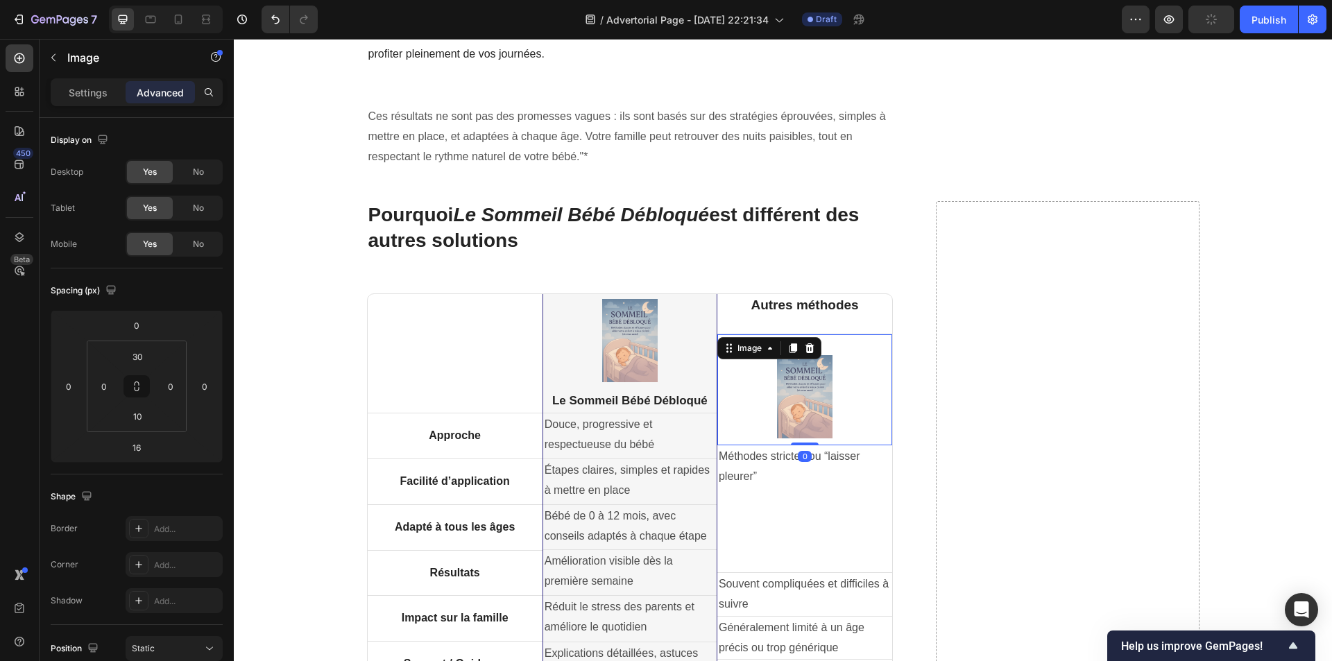
drag, startPoint x: 799, startPoint y: 428, endPoint x: 805, endPoint y: 368, distance: 60.7
click at [801, 382] on div "Image 0" at bounding box center [804, 389] width 175 height 111
type input "0"
click at [808, 355] on img at bounding box center [804, 396] width 55 height 83
click at [794, 454] on p "Méthodes strictes ou “laisser pleurer”" at bounding box center [805, 467] width 172 height 40
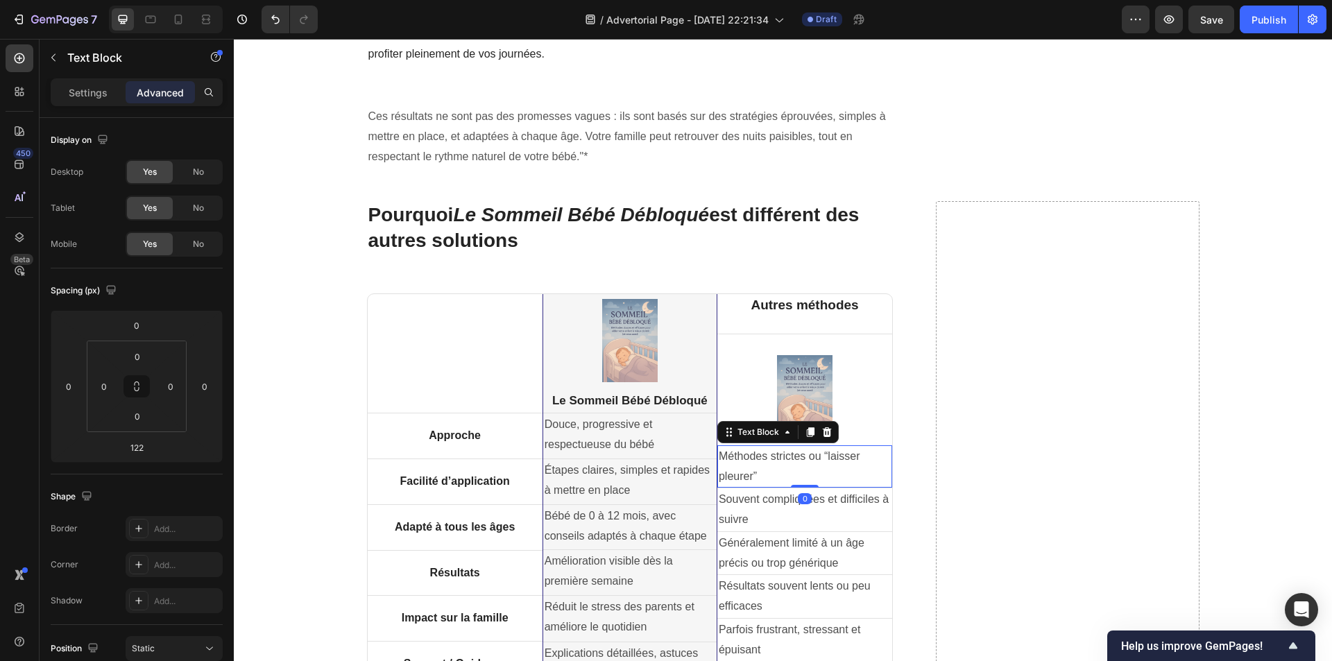
drag, startPoint x: 798, startPoint y: 547, endPoint x: 807, endPoint y: 446, distance: 101.0
click at [806, 447] on div "Méthodes strictes ou “laisser pleurer” Text Block 0" at bounding box center [804, 466] width 175 height 43
type input "0"
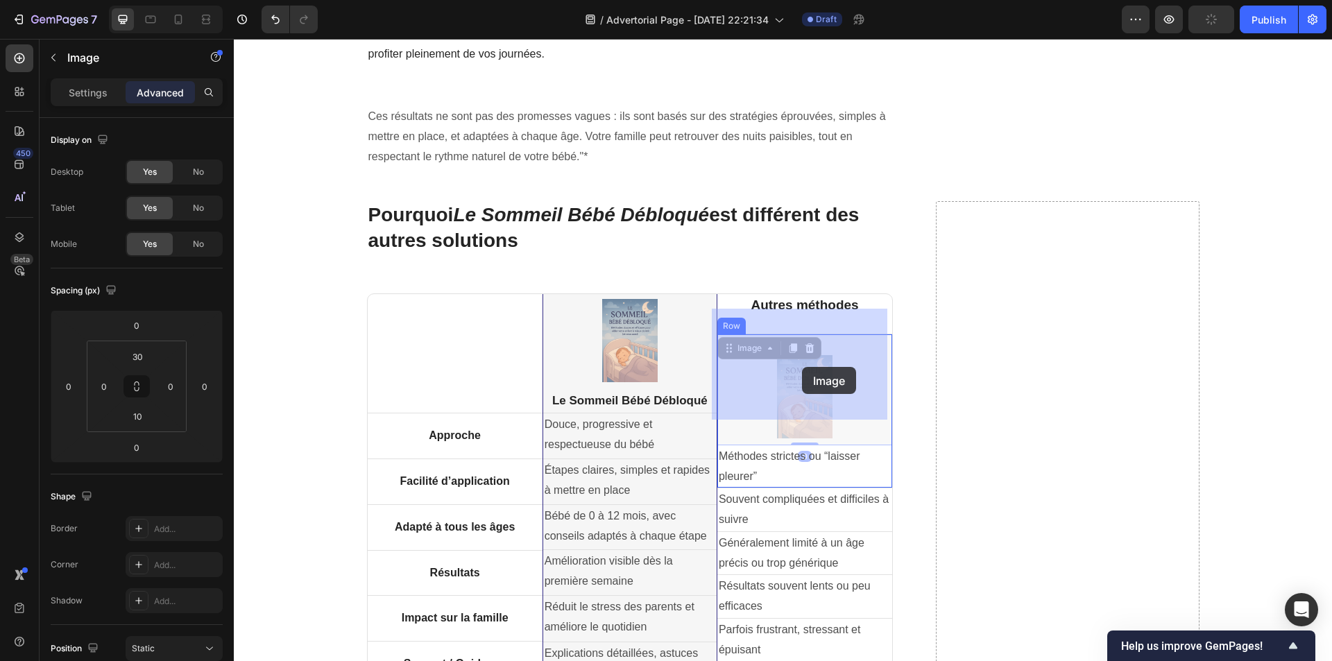
drag, startPoint x: 803, startPoint y: 387, endPoint x: 802, endPoint y: 370, distance: 17.4
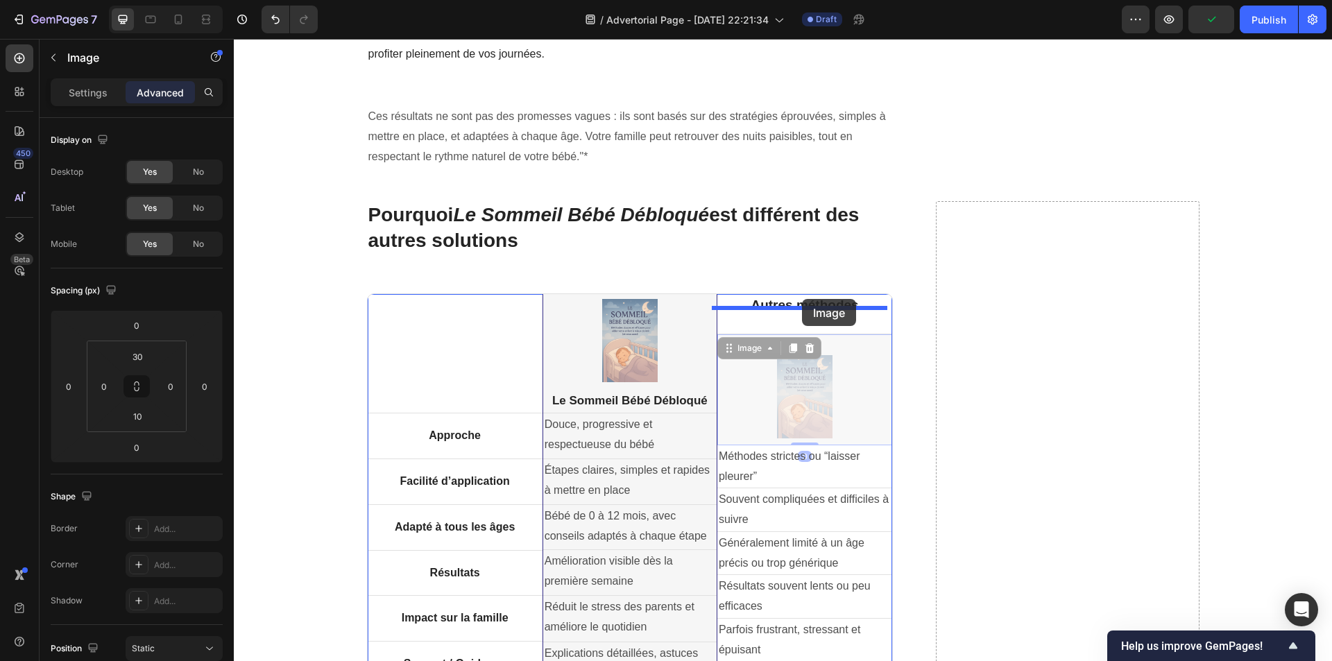
drag, startPoint x: 802, startPoint y: 370, endPoint x: 802, endPoint y: 299, distance: 70.8
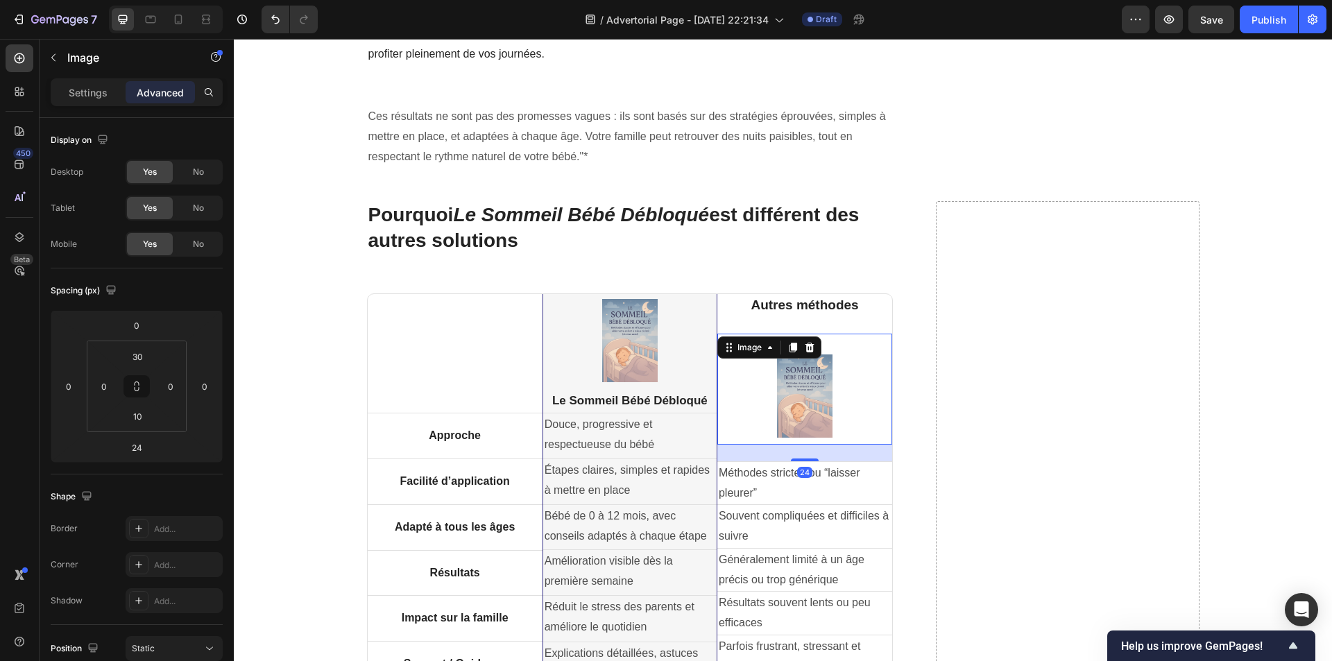
click at [823, 354] on img at bounding box center [804, 395] width 55 height 83
click at [274, 22] on icon "Undo/Redo" at bounding box center [275, 19] width 14 height 14
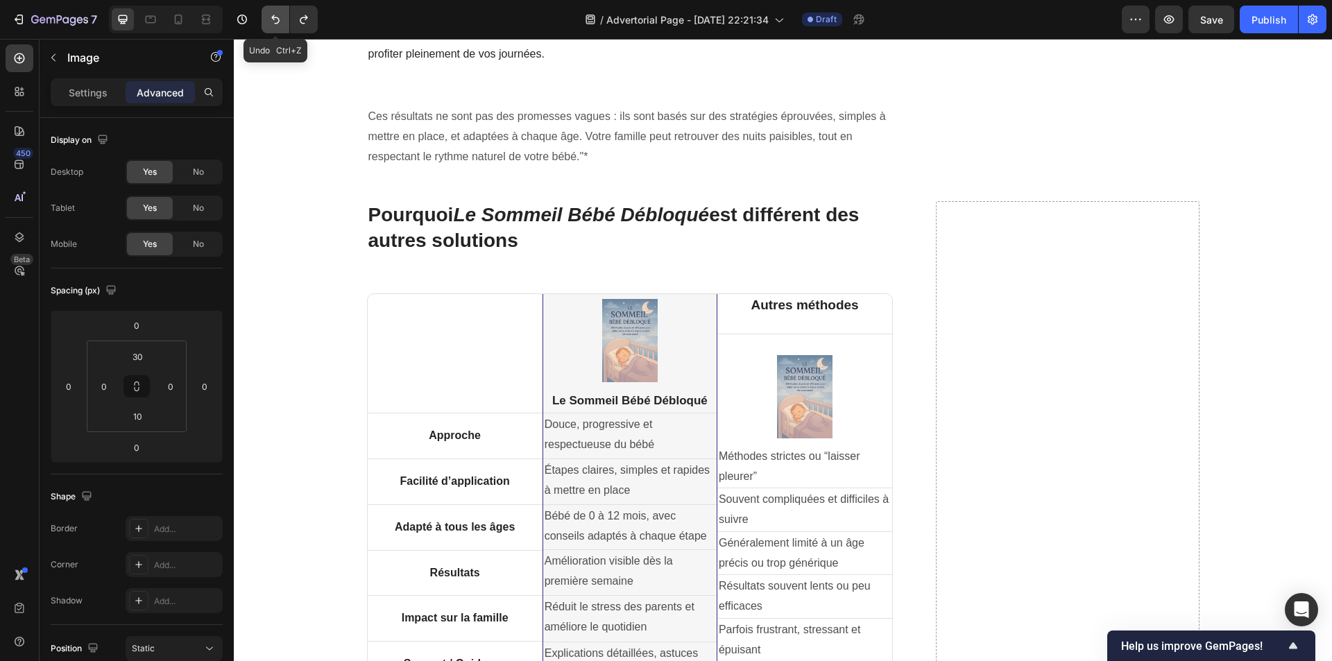
click at [274, 22] on icon "Undo/Redo" at bounding box center [275, 19] width 14 height 14
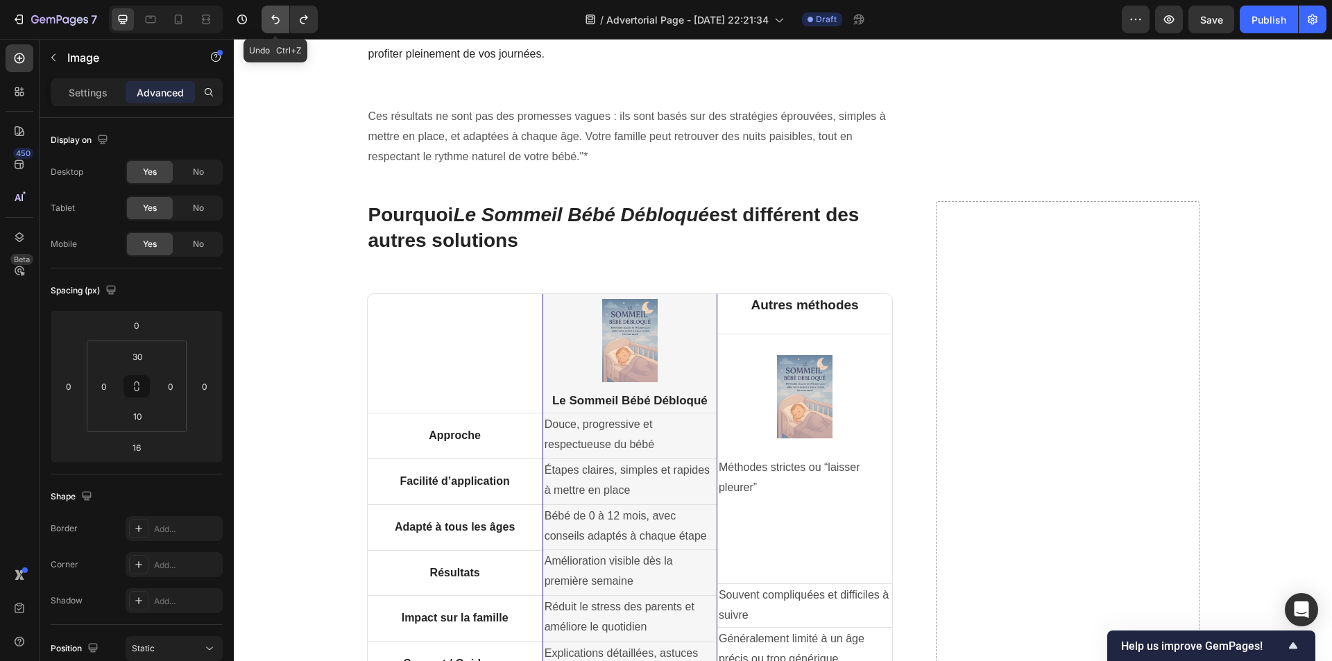
click at [274, 22] on icon "Undo/Redo" at bounding box center [275, 19] width 14 height 14
type input "0"
click at [274, 22] on icon "Undo/Redo" at bounding box center [275, 19] width 14 height 14
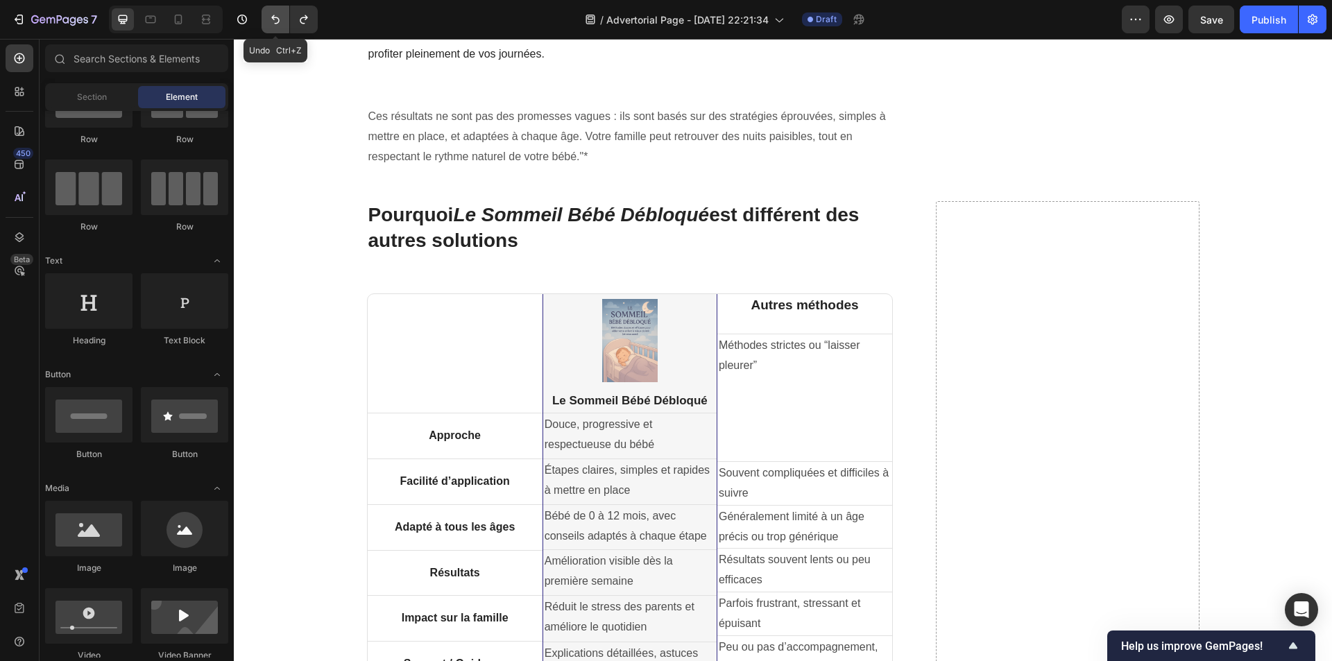
click at [274, 22] on icon "Undo/Redo" at bounding box center [275, 19] width 14 height 14
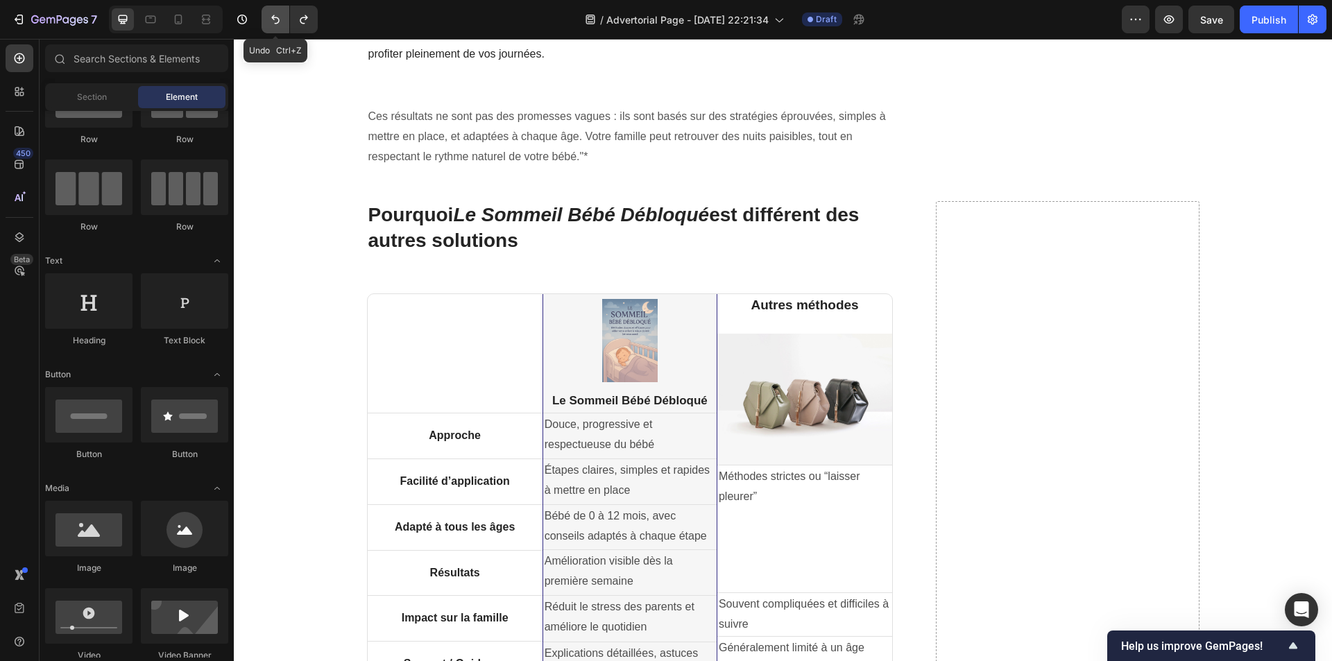
click at [274, 22] on icon "Undo/Redo" at bounding box center [275, 19] width 14 height 14
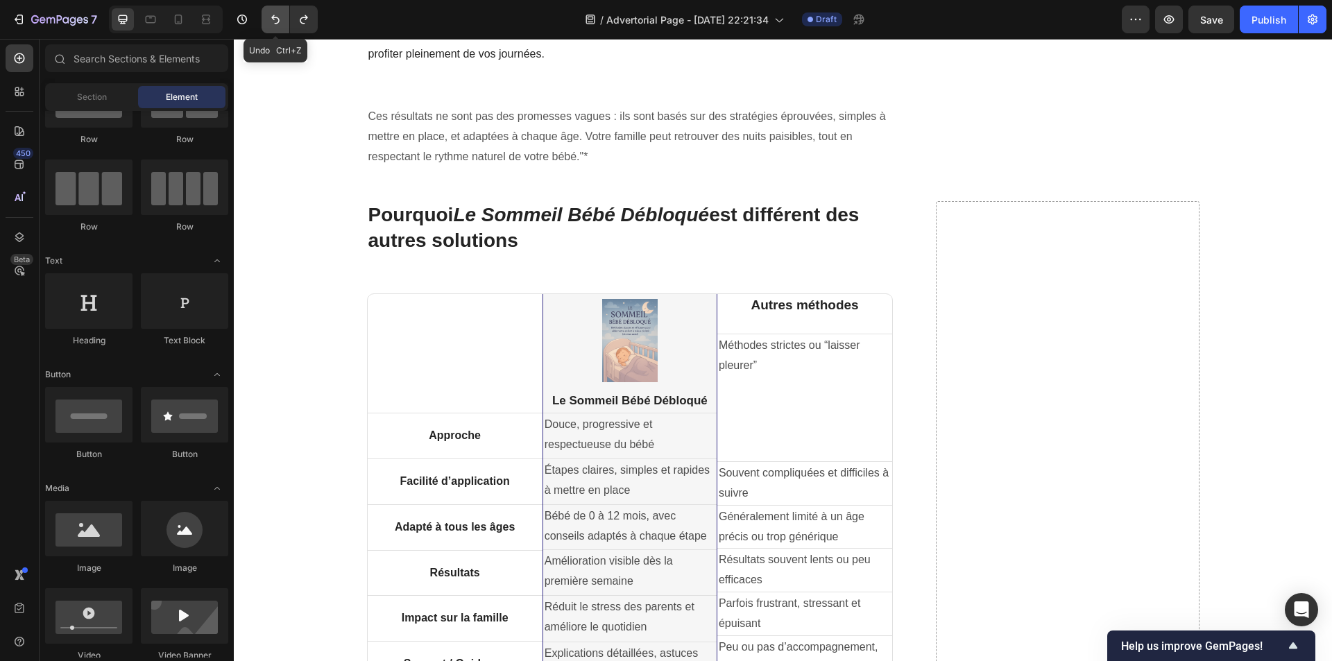
click at [274, 22] on icon "Undo/Redo" at bounding box center [275, 19] width 14 height 14
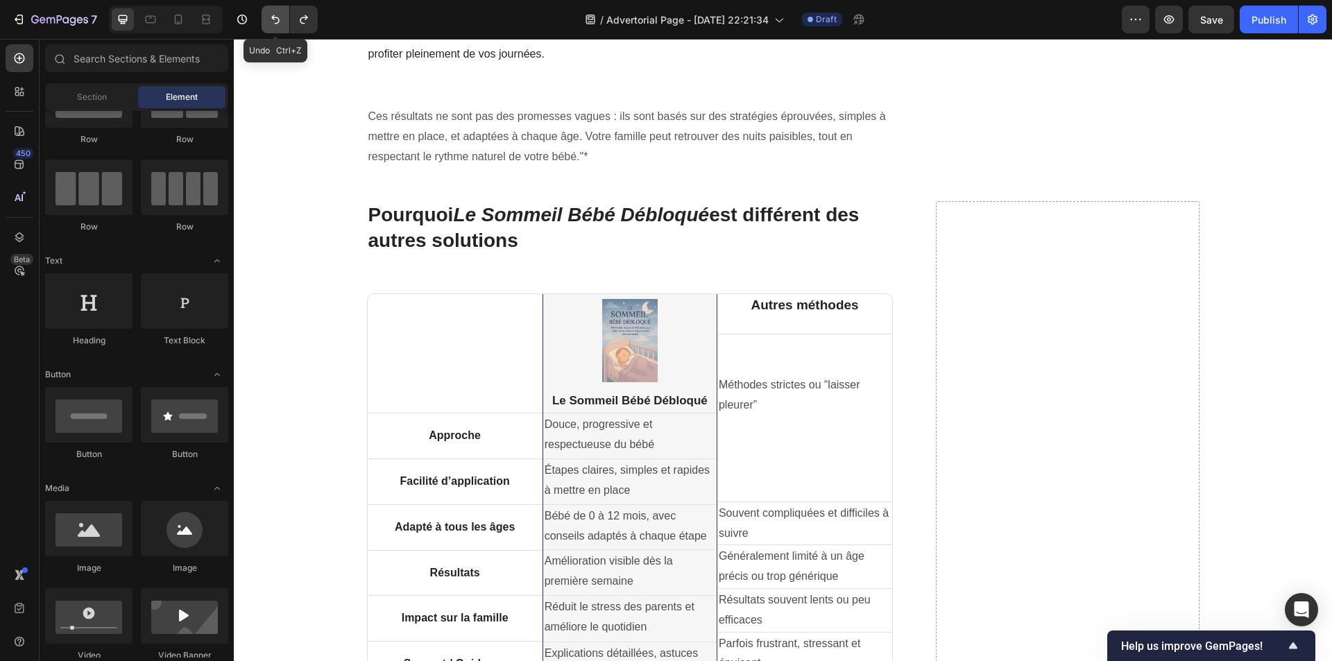
click at [274, 22] on icon "Undo/Redo" at bounding box center [275, 19] width 14 height 14
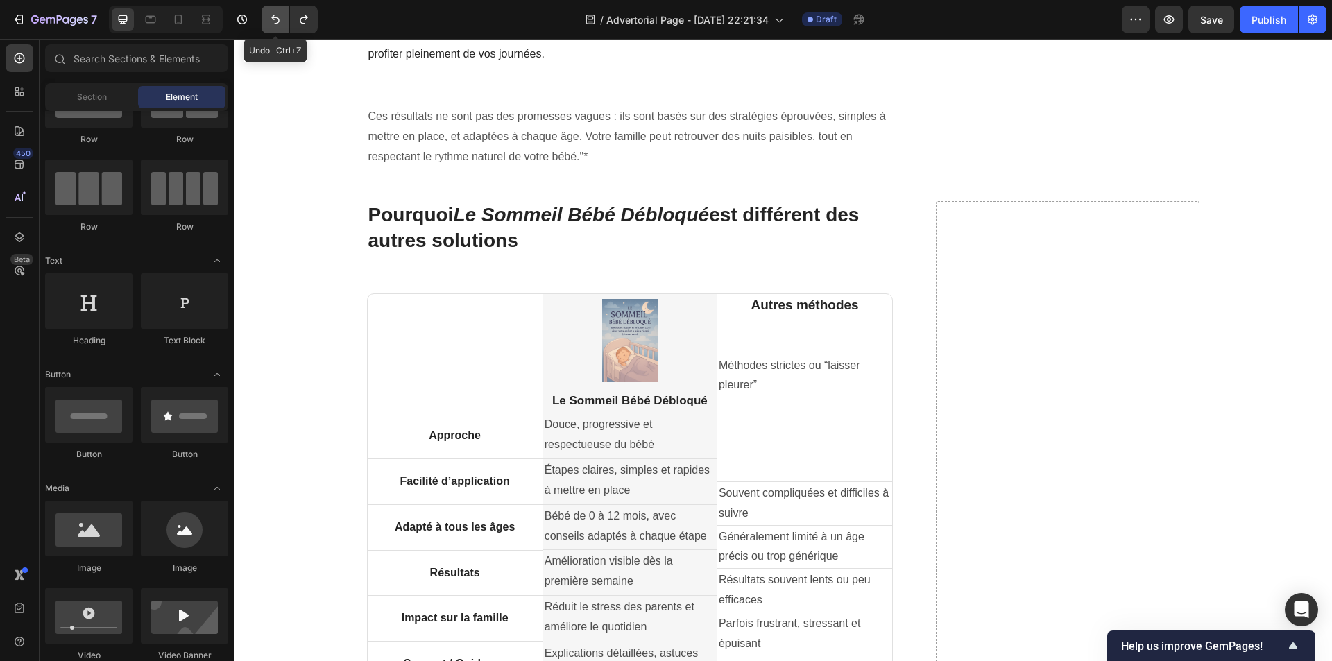
click at [274, 22] on icon "Undo/Redo" at bounding box center [275, 19] width 14 height 14
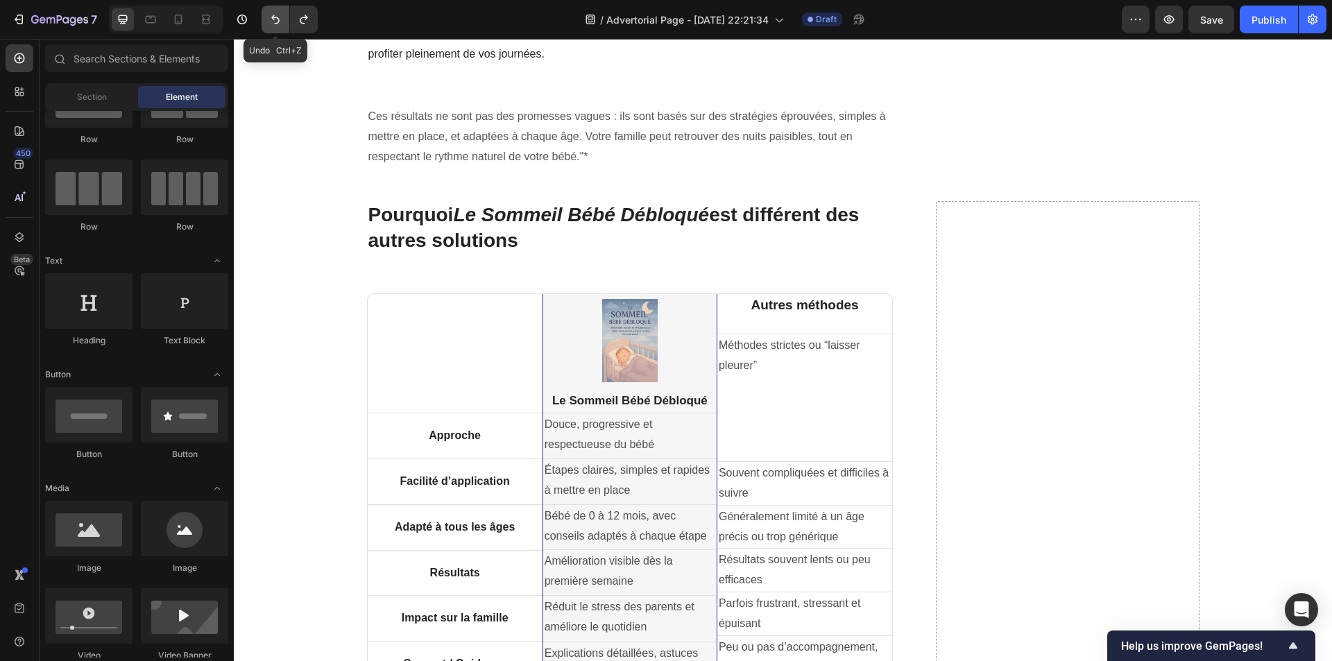
click at [274, 22] on icon "Undo/Redo" at bounding box center [275, 19] width 14 height 14
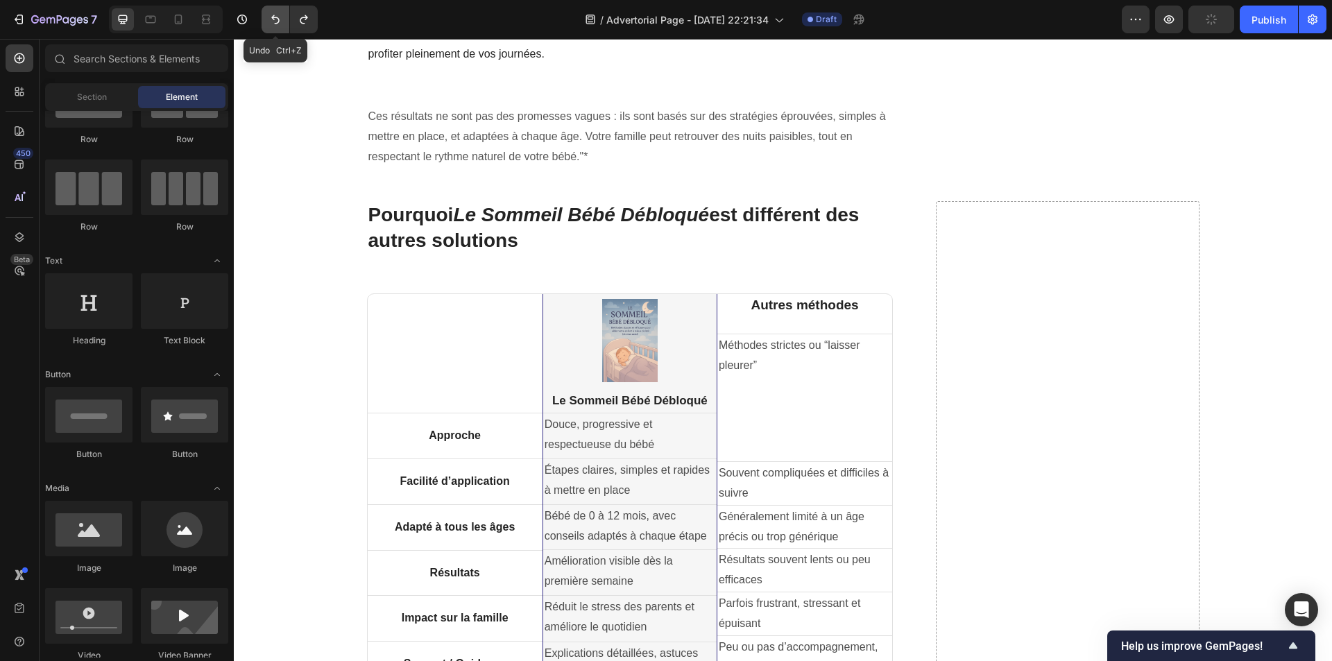
click at [274, 22] on icon "Undo/Redo" at bounding box center [275, 19] width 14 height 14
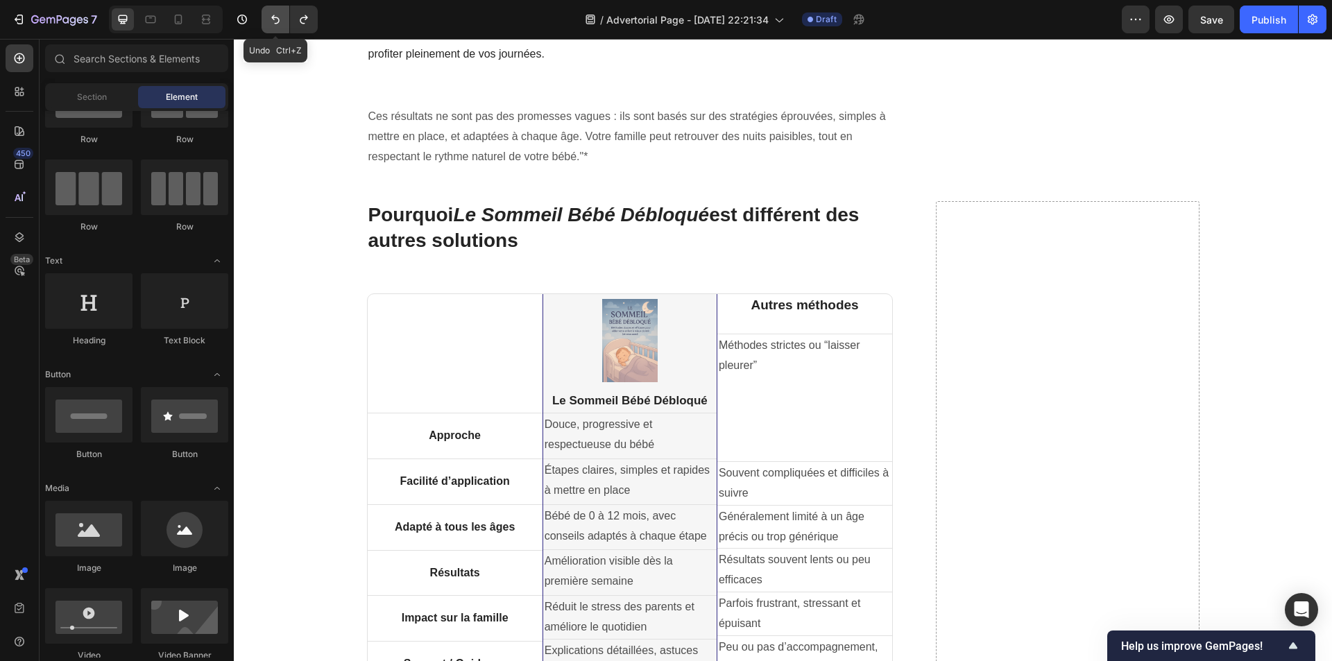
click at [274, 22] on icon "Undo/Redo" at bounding box center [275, 19] width 14 height 14
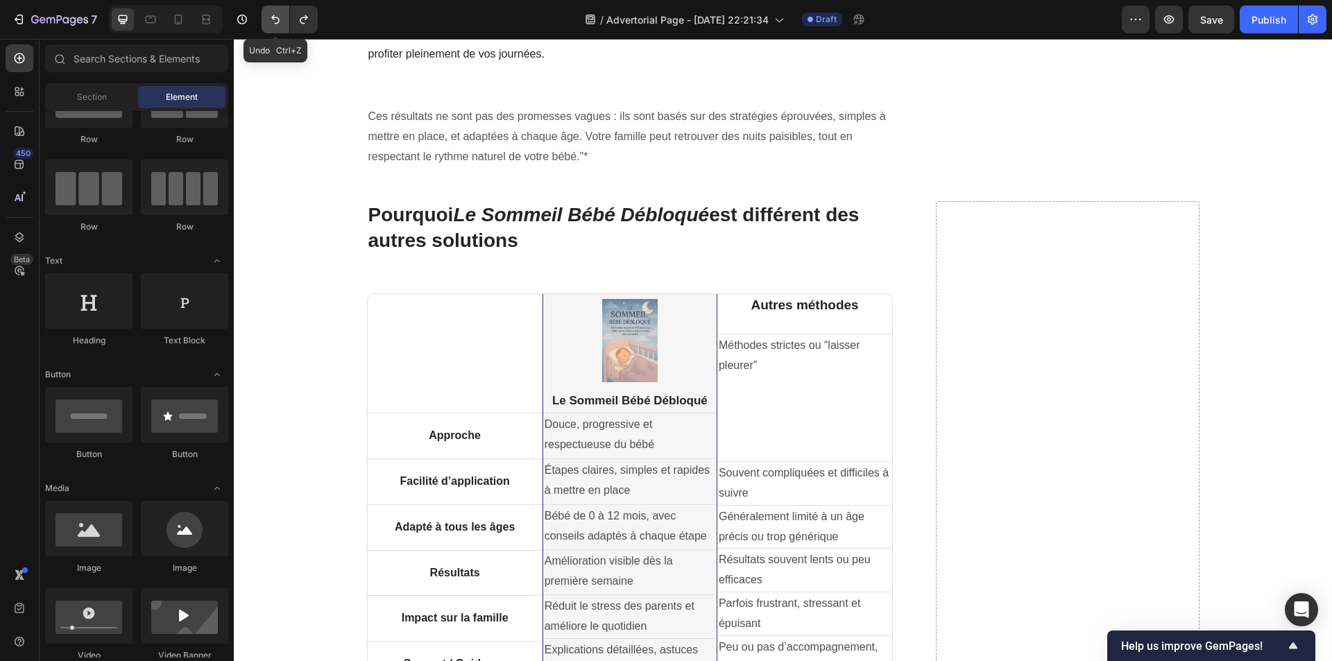
click at [274, 22] on icon "Undo/Redo" at bounding box center [275, 19] width 14 height 14
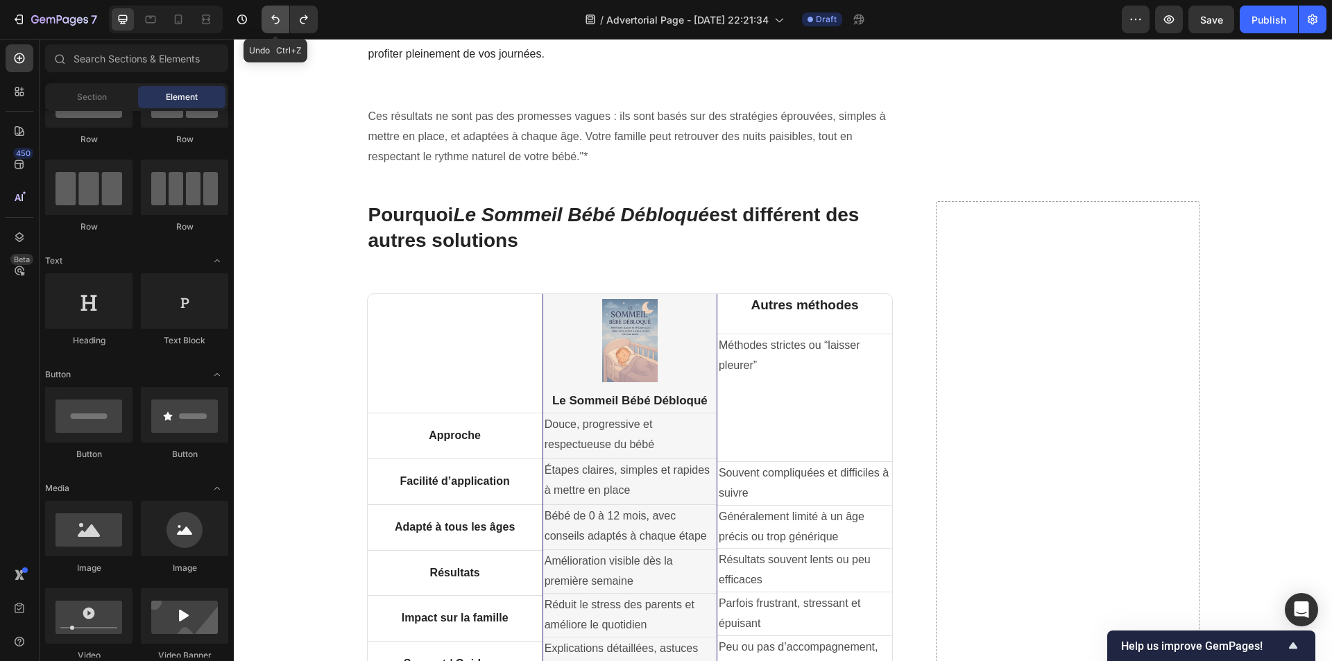
click at [274, 22] on icon "Undo/Redo" at bounding box center [275, 19] width 14 height 14
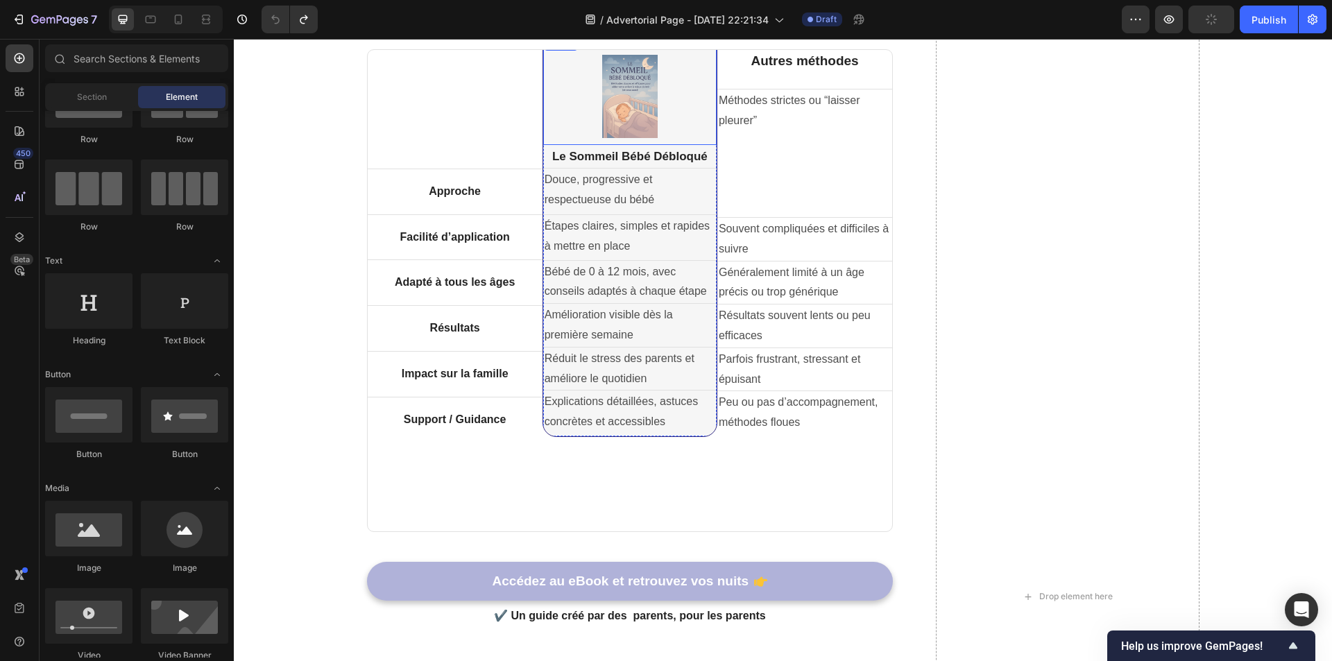
scroll to position [2270, 0]
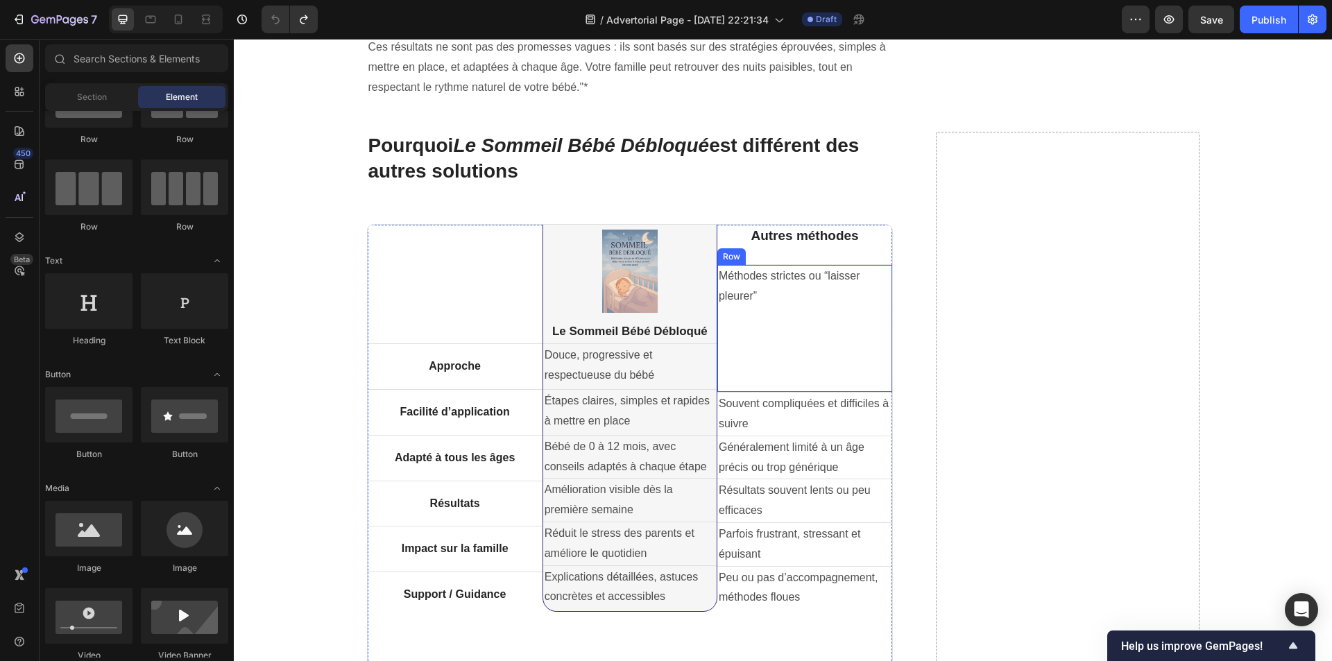
click at [784, 329] on div "Méthodes strictes ou “laisser pleurer” Text Block" at bounding box center [804, 329] width 175 height 128
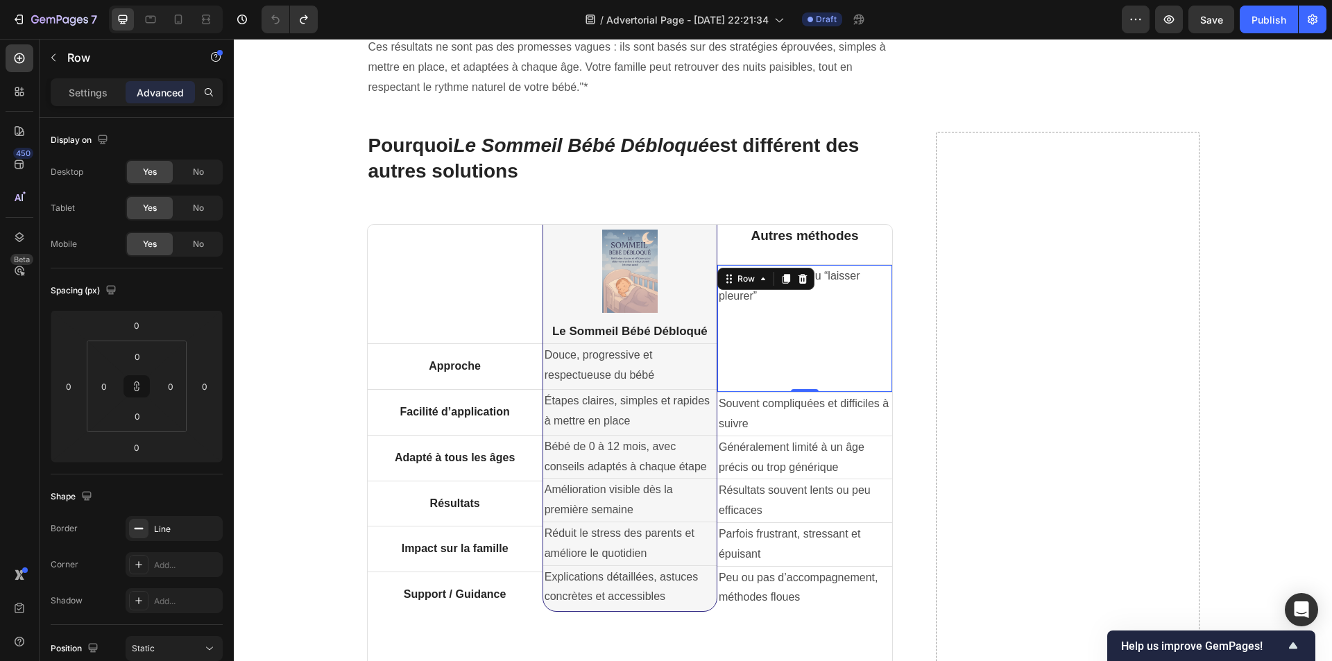
click at [826, 323] on div "Méthodes strictes ou “laisser pleurer” Text Block" at bounding box center [804, 329] width 175 height 128
click at [801, 330] on div "Méthodes strictes ou “laisser pleurer” Text Block" at bounding box center [804, 329] width 175 height 128
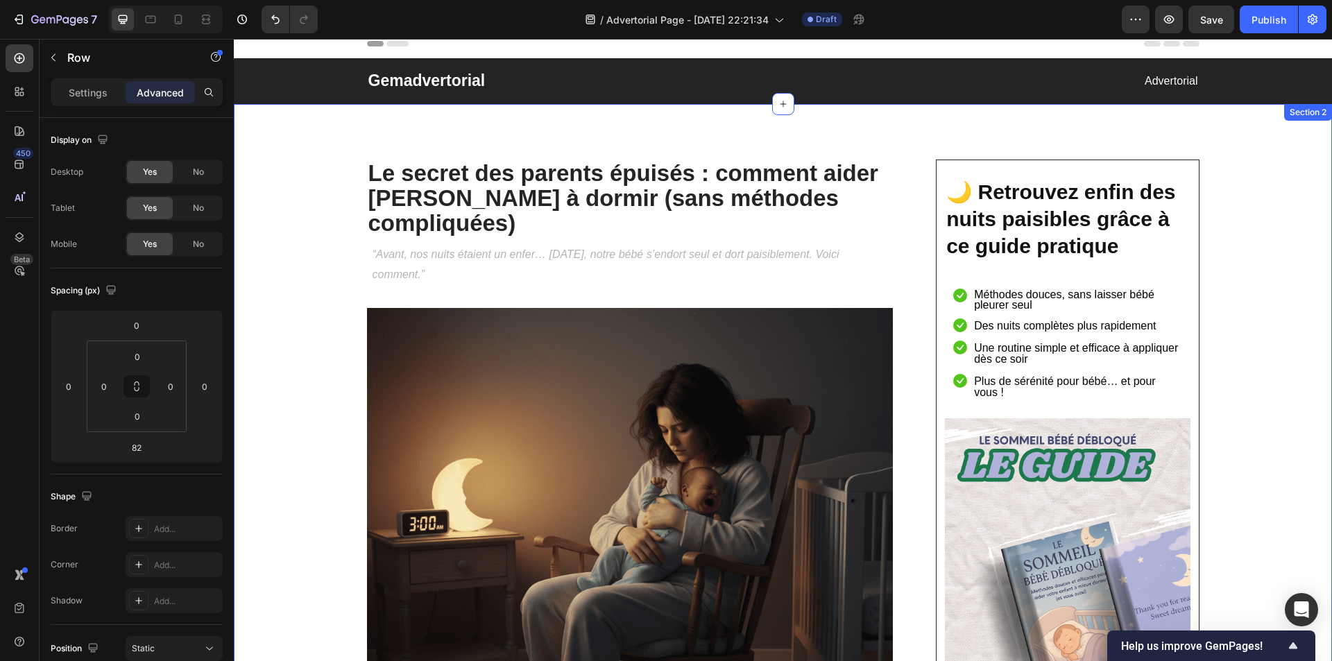
scroll to position [0, 0]
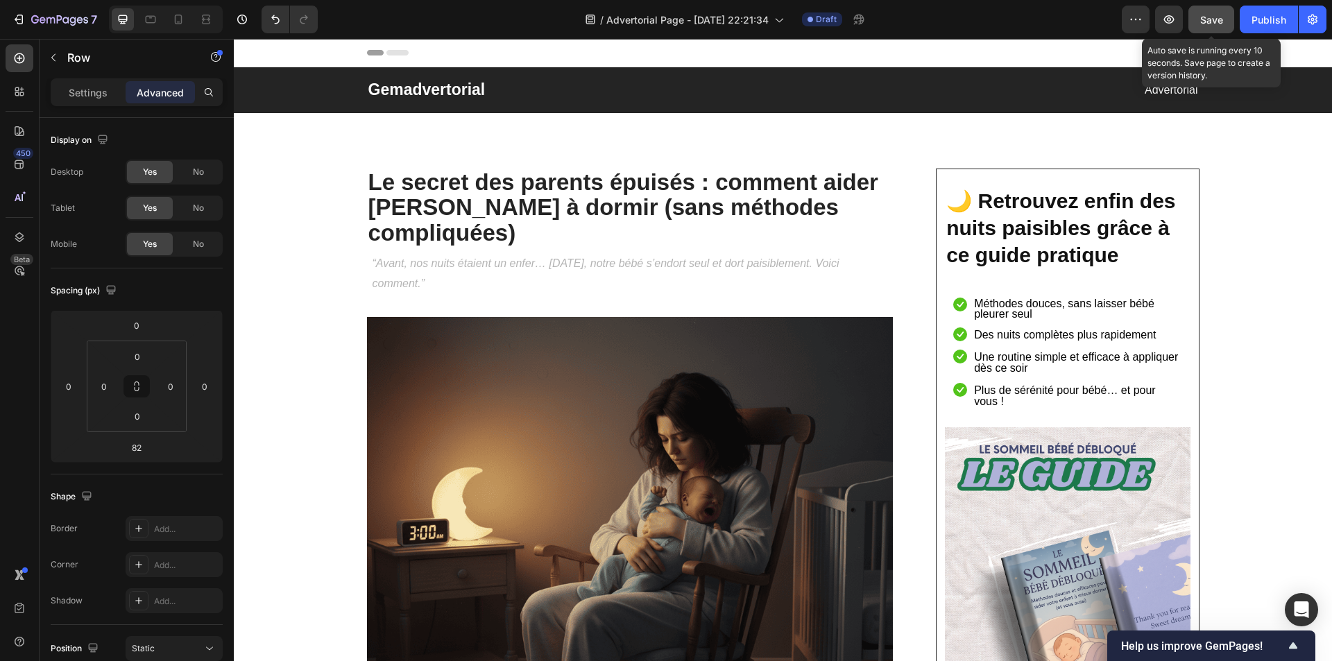
click at [1205, 28] on button "Save" at bounding box center [1211, 20] width 46 height 28
